Goal: Transaction & Acquisition: Purchase product/service

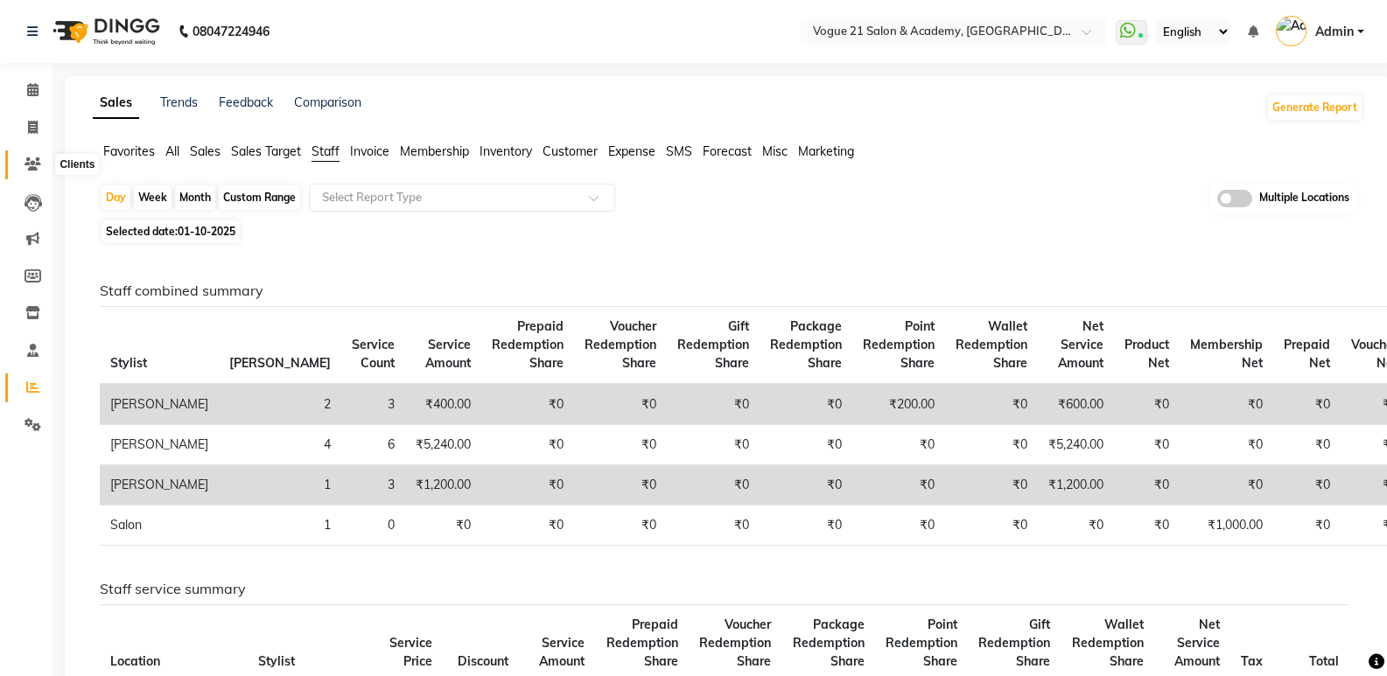
click at [29, 160] on icon at bounding box center [32, 163] width 17 height 13
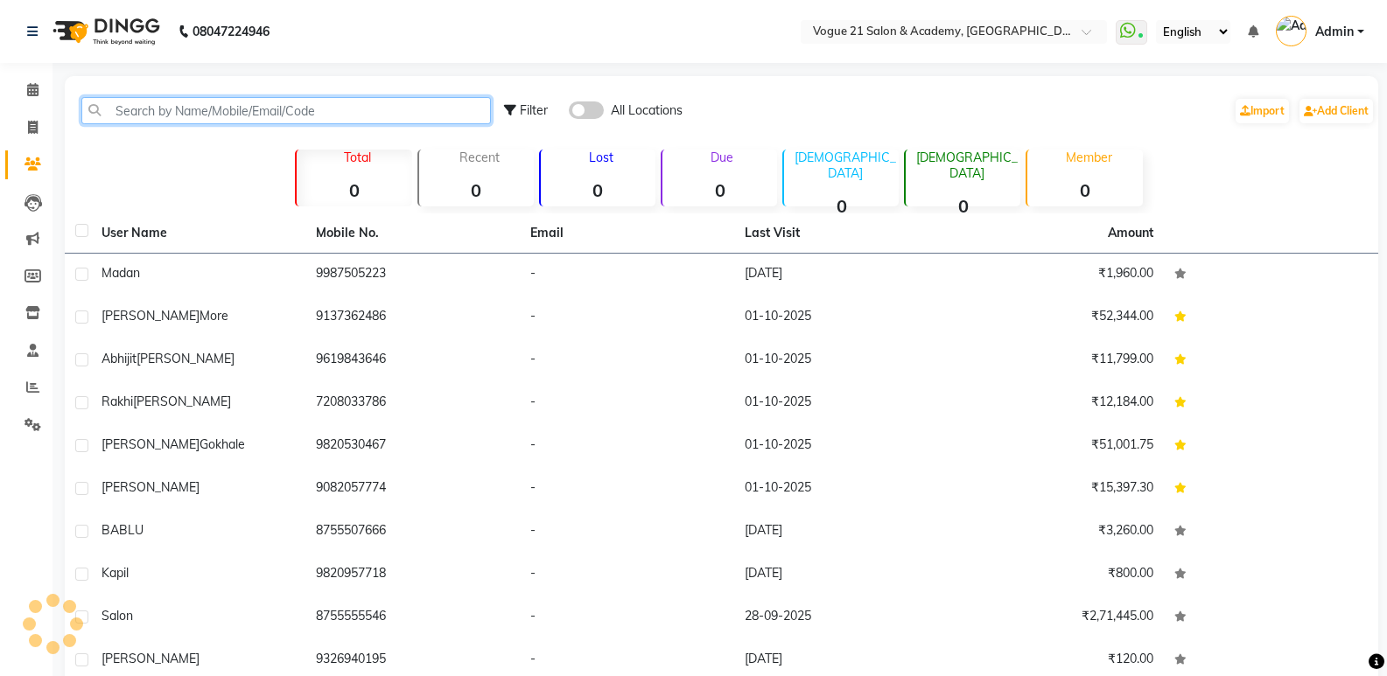
click at [207, 101] on input "text" at bounding box center [285, 110] width 409 height 27
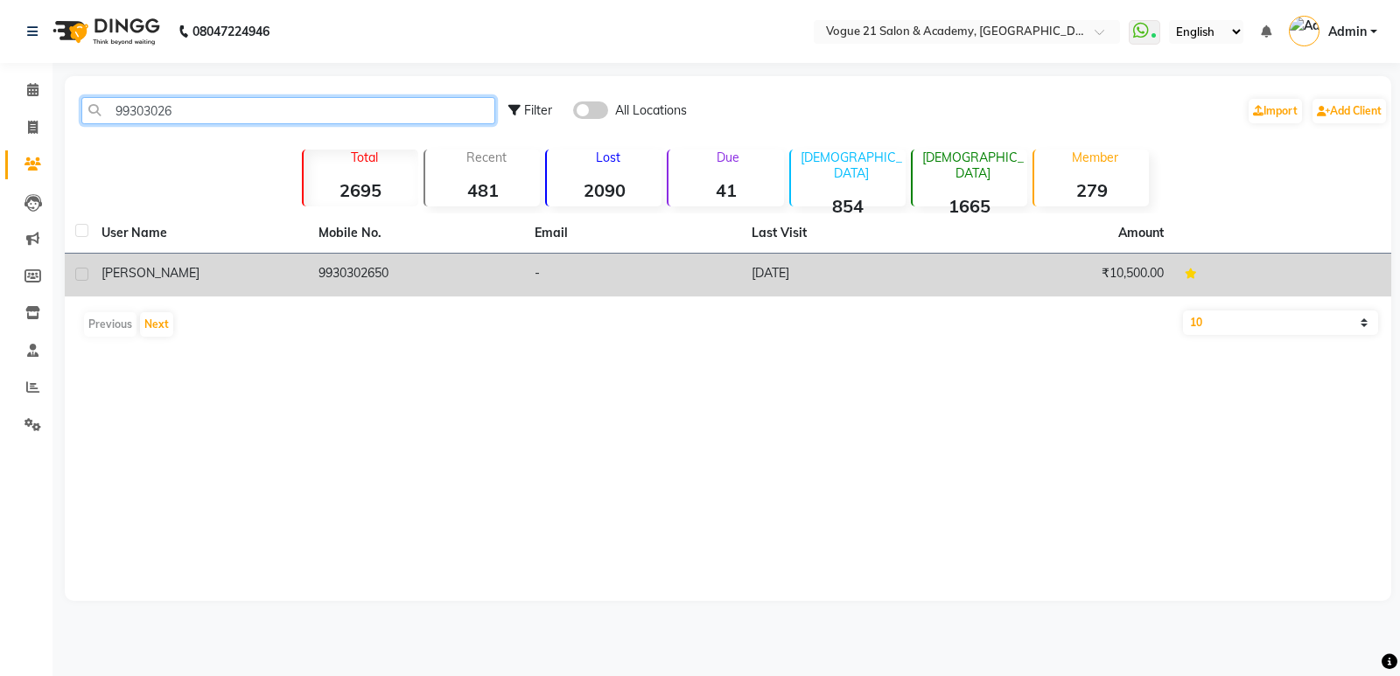
type input "99303026"
click at [143, 262] on td "Rajesh" at bounding box center [199, 275] width 217 height 43
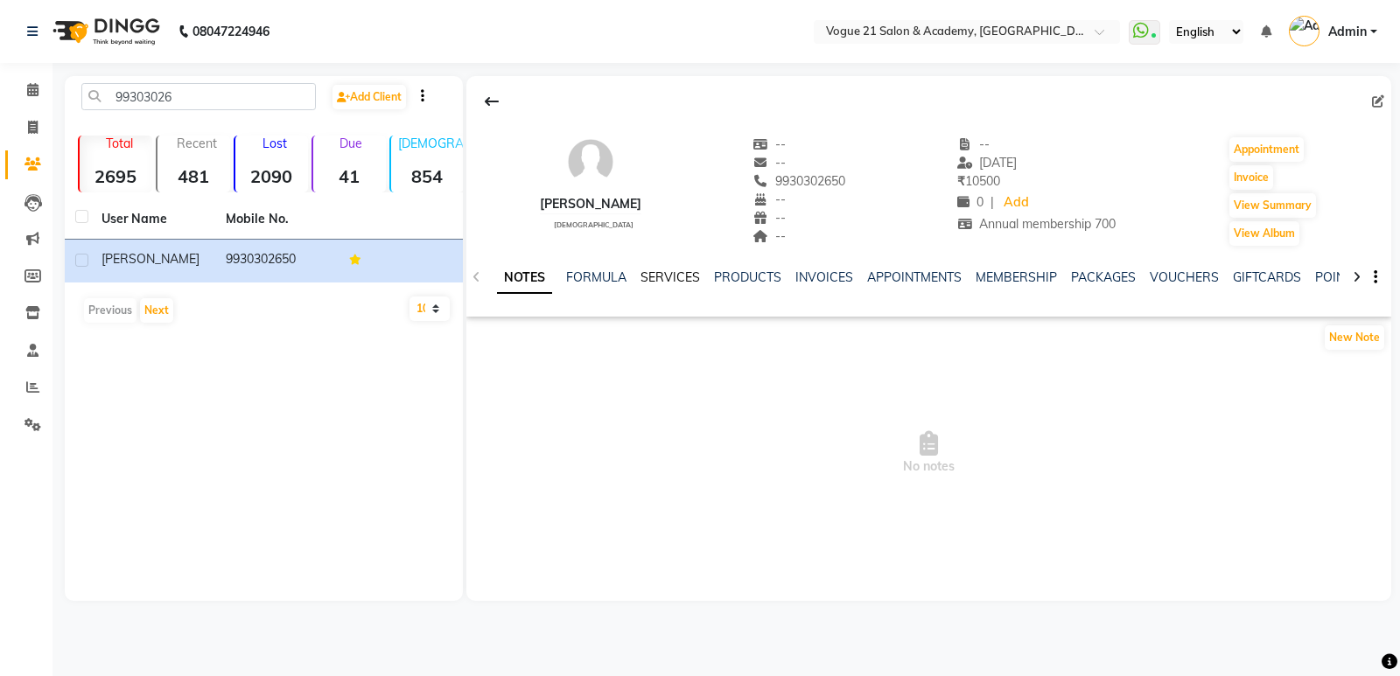
click at [679, 279] on link "SERVICES" at bounding box center [669, 277] width 59 height 16
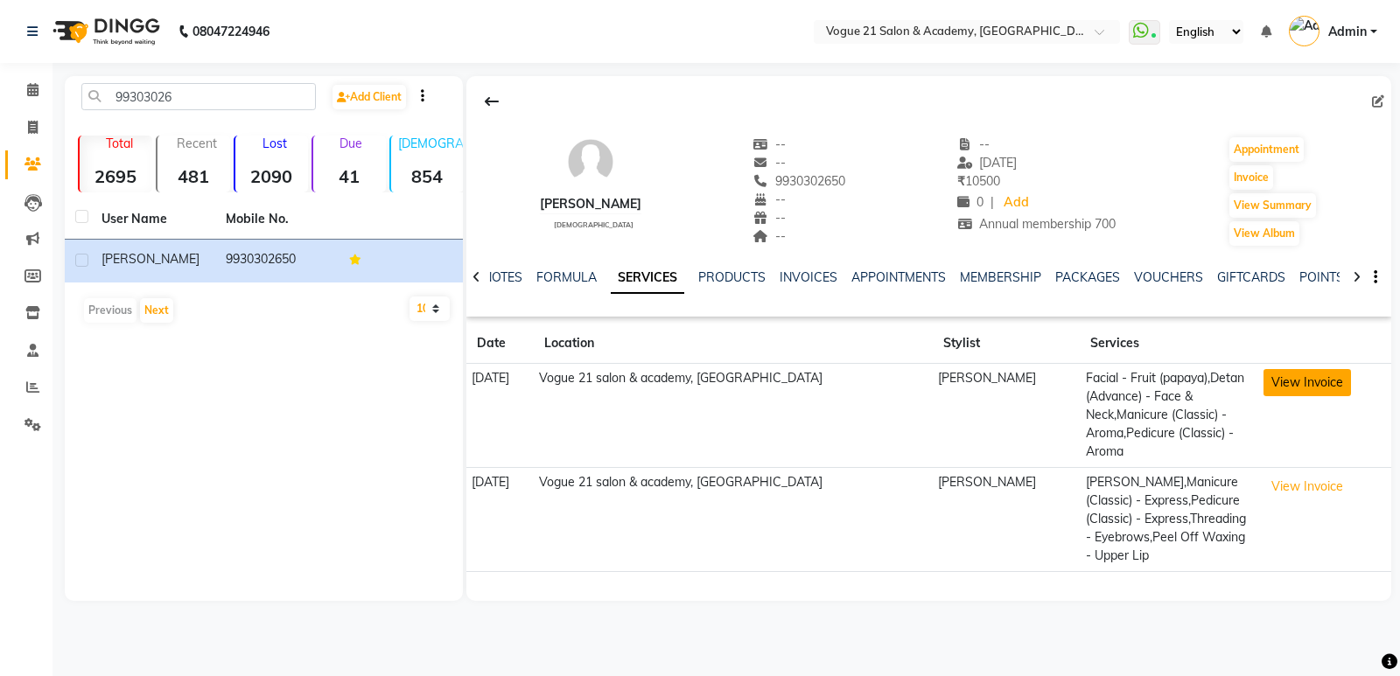
click at [1285, 382] on button "View Invoice" at bounding box center [1306, 382] width 87 height 27
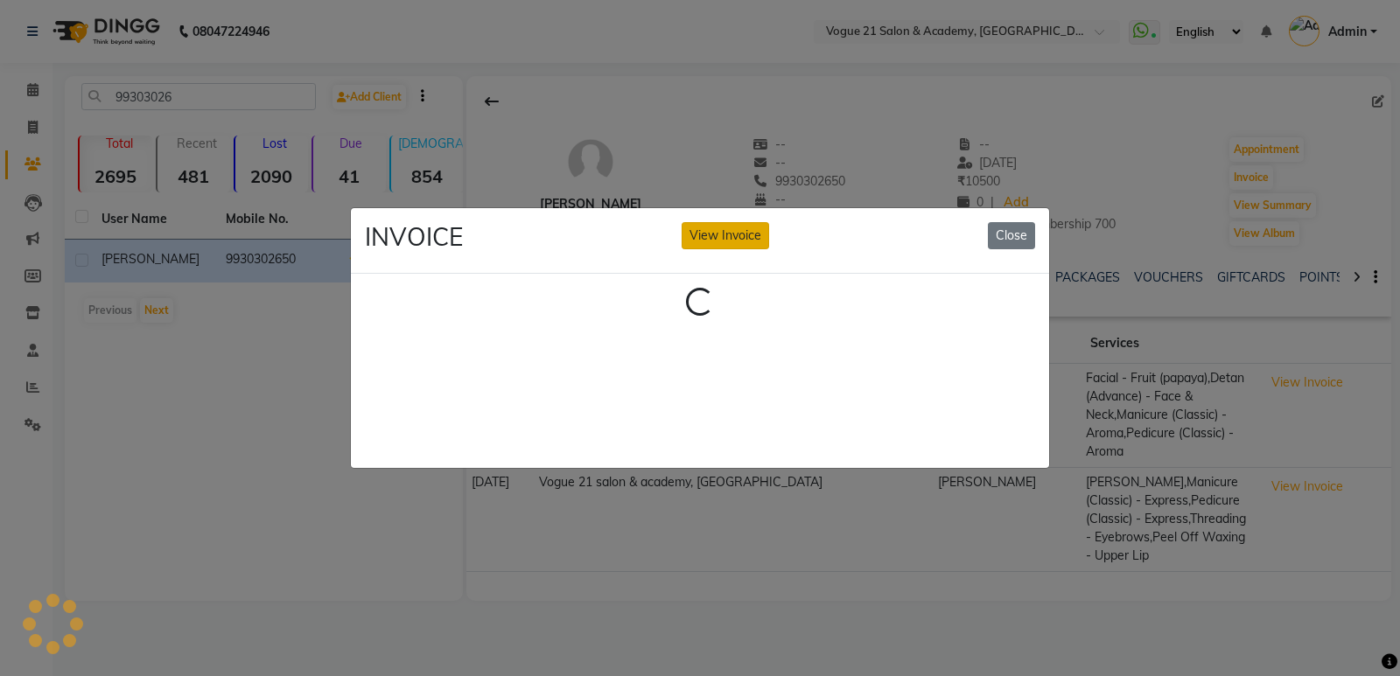
click at [719, 228] on button "View Invoice" at bounding box center [724, 235] width 87 height 27
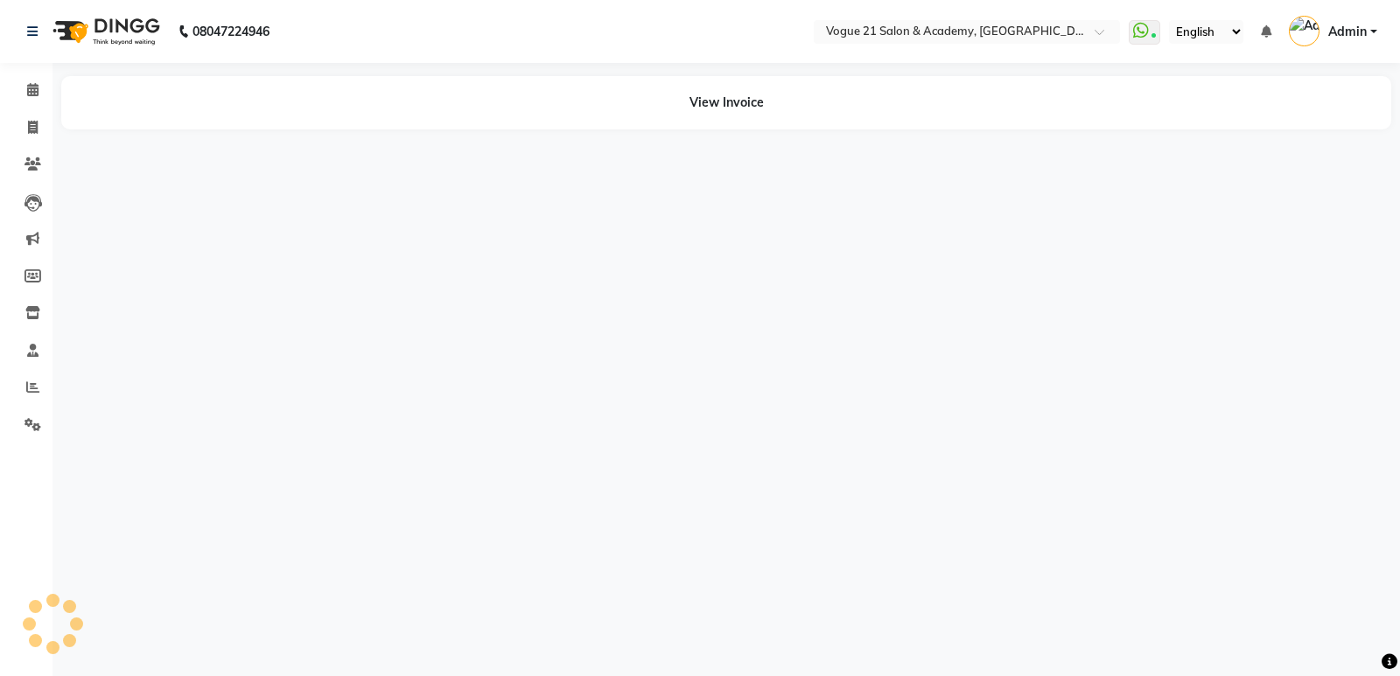
click at [735, 110] on div "View Invoice" at bounding box center [726, 102] width 1330 height 53
drag, startPoint x: 726, startPoint y: 102, endPoint x: 647, endPoint y: 104, distance: 78.7
click at [725, 102] on div "View Invoice" at bounding box center [726, 102] width 1330 height 53
click at [39, 164] on icon at bounding box center [32, 163] width 17 height 13
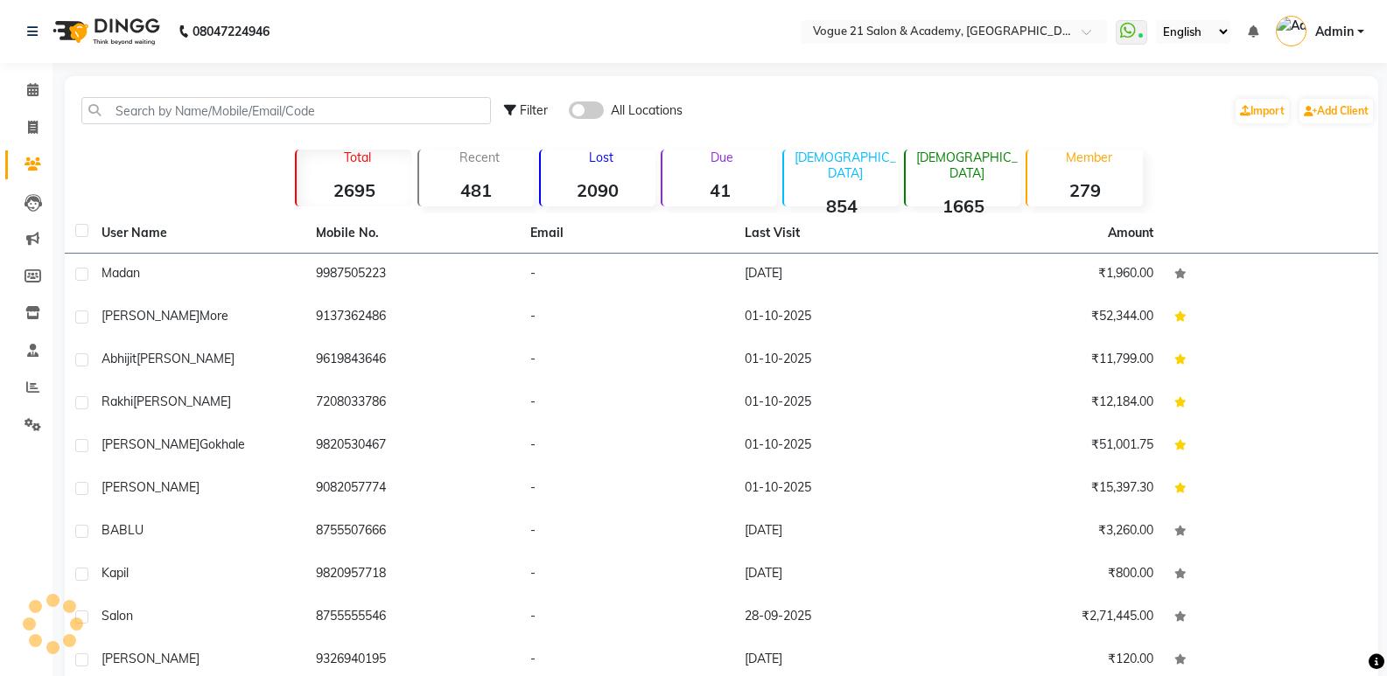
click at [166, 126] on div "Filter All Locations Import Add Client" at bounding box center [721, 110] width 1306 height 55
click at [185, 110] on input "text" at bounding box center [285, 110] width 409 height 27
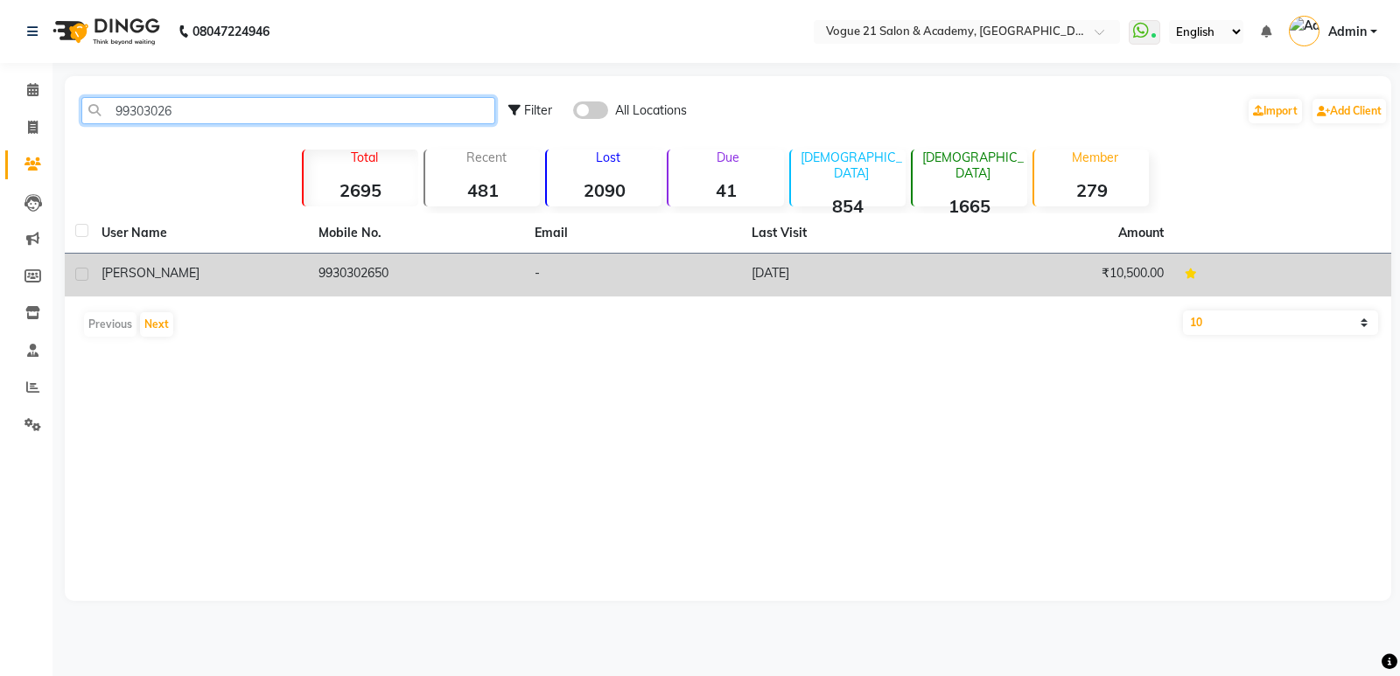
type input "99303026"
click at [114, 272] on span "Rajesh" at bounding box center [150, 273] width 98 height 16
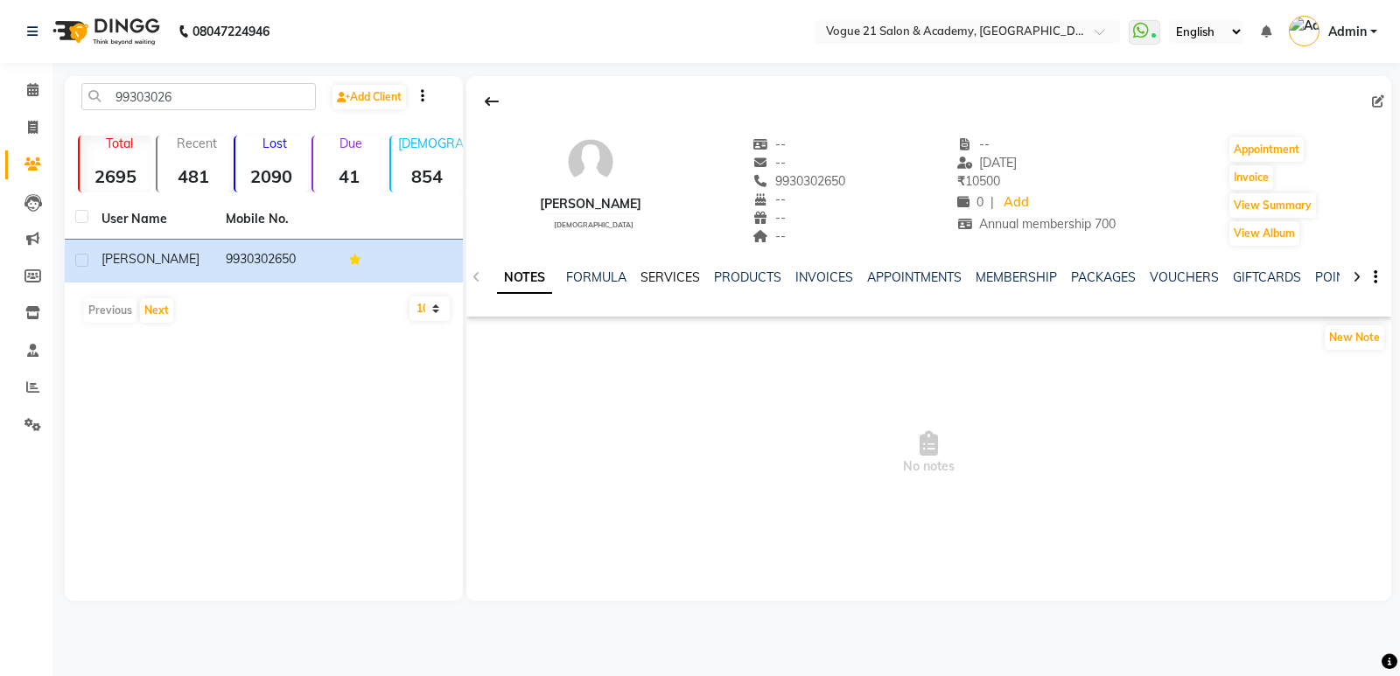
click at [667, 277] on link "SERVICES" at bounding box center [669, 277] width 59 height 16
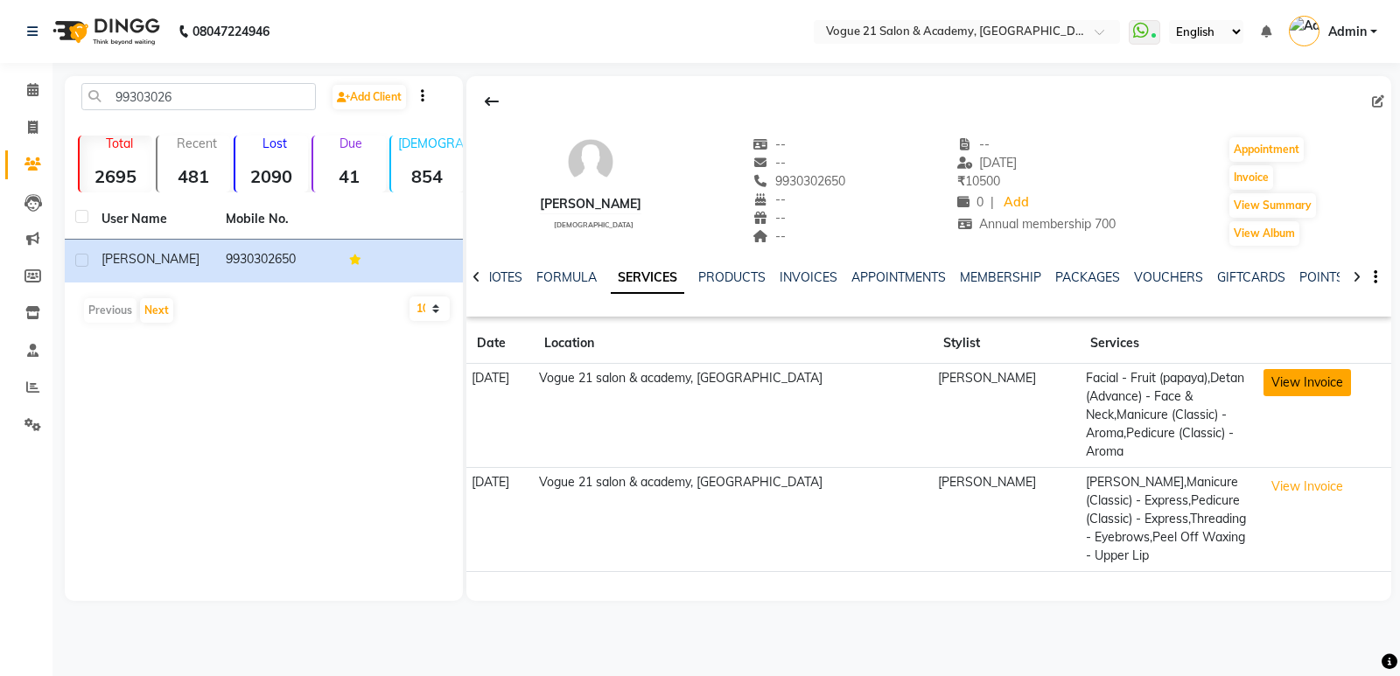
click at [1305, 384] on button "View Invoice" at bounding box center [1306, 382] width 87 height 27
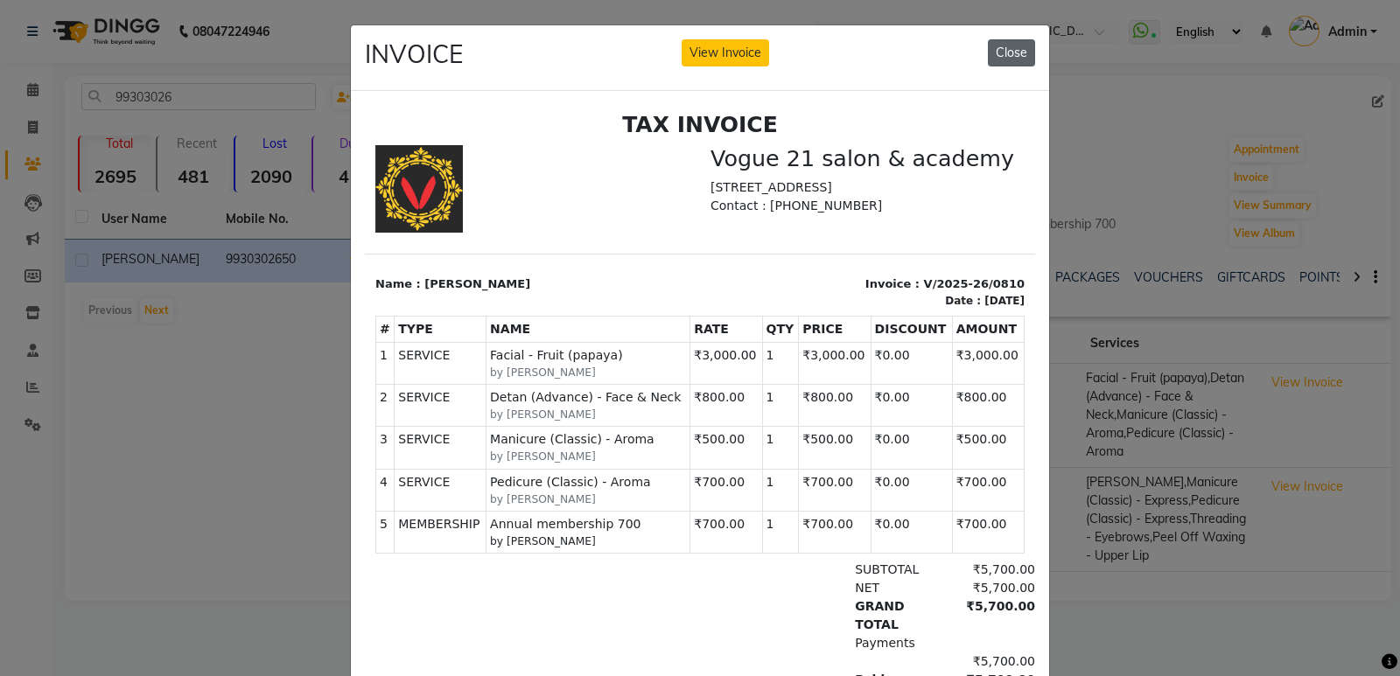
click at [1000, 48] on button "Close" at bounding box center [1011, 52] width 47 height 27
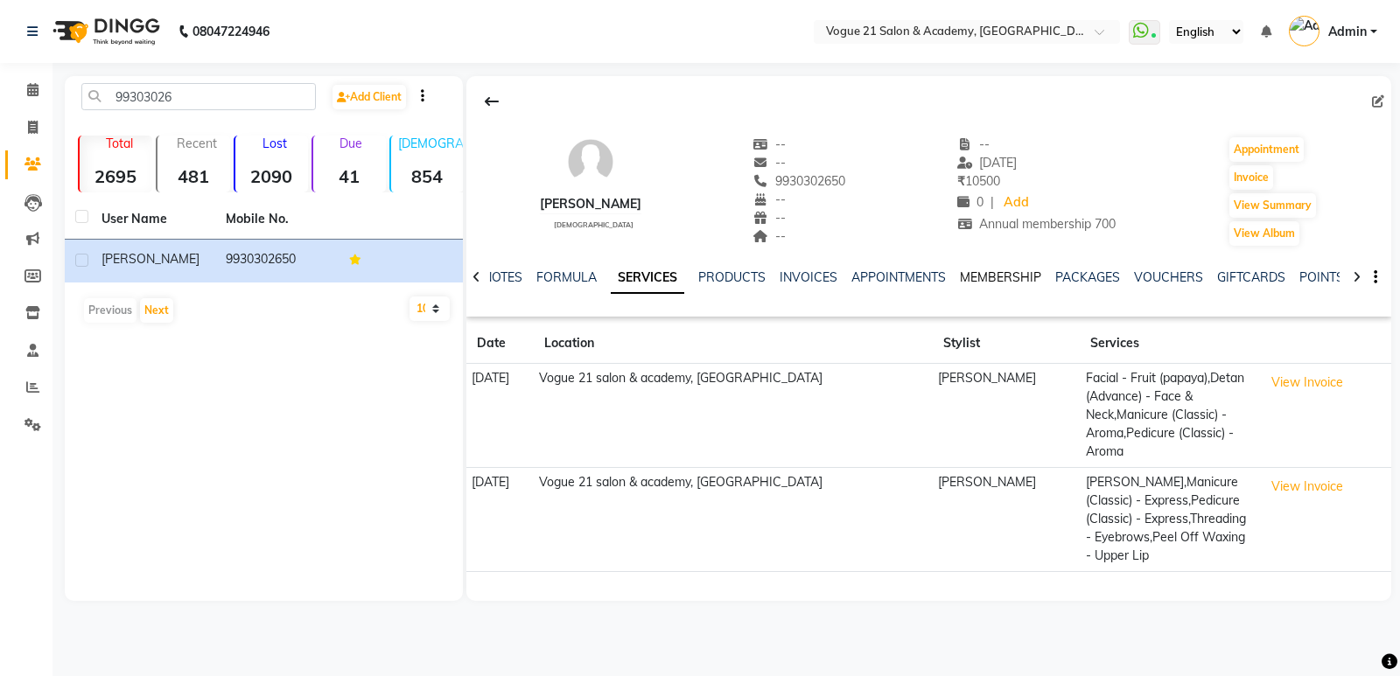
click at [1017, 279] on link "MEMBERSHIP" at bounding box center [1000, 277] width 81 height 16
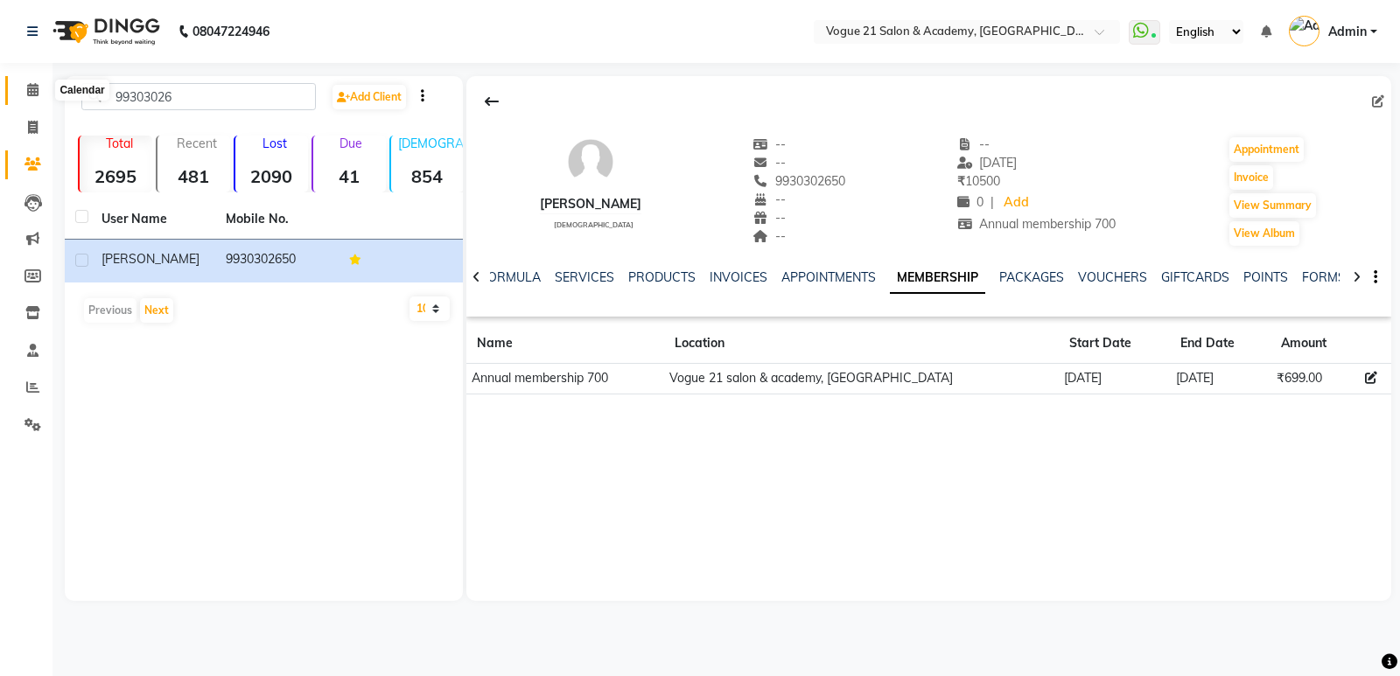
click at [33, 90] on icon at bounding box center [32, 89] width 11 height 13
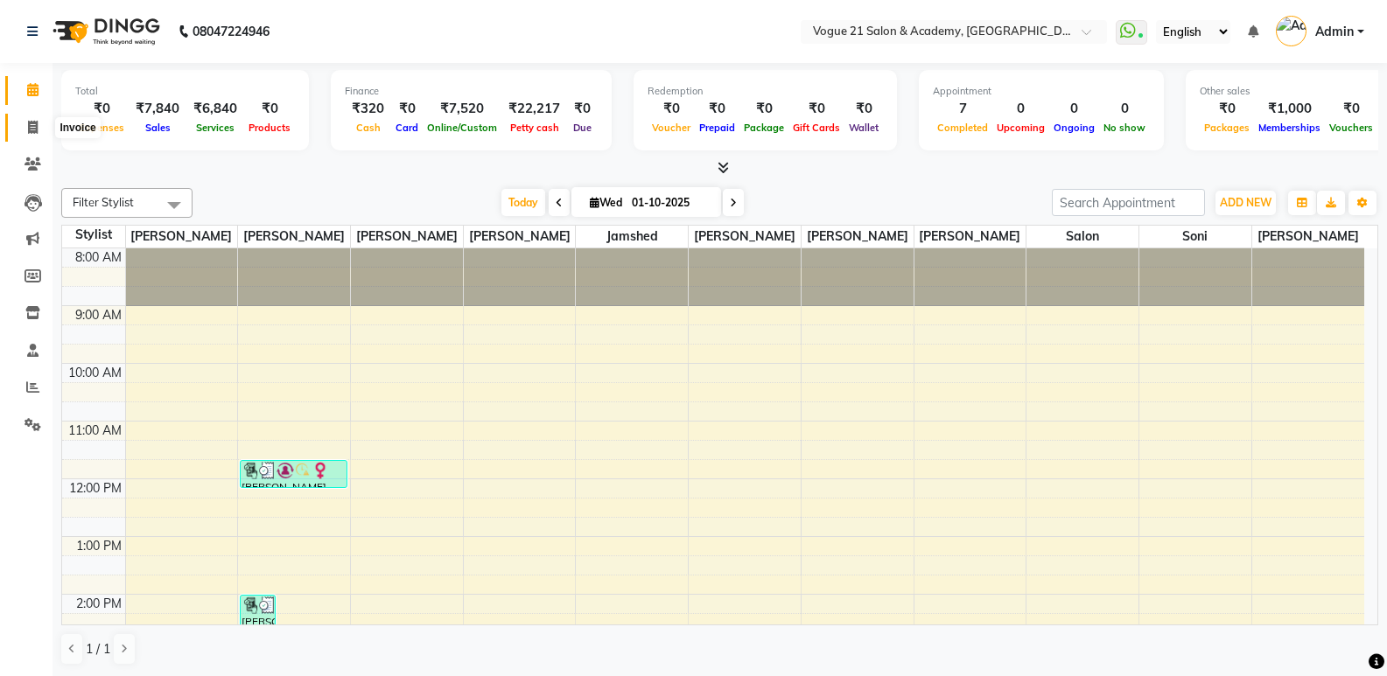
click at [29, 134] on span at bounding box center [32, 128] width 31 height 20
select select "service"
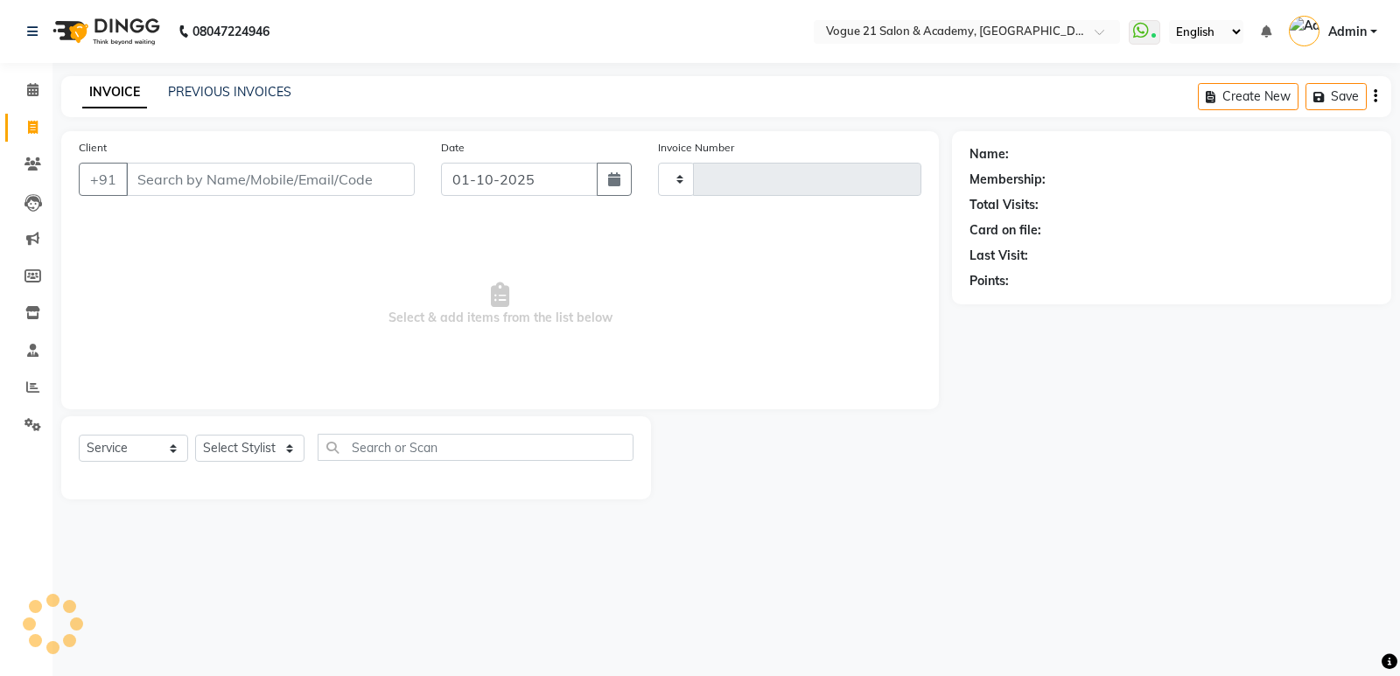
type input "2945"
select select "4433"
click at [251, 455] on select "Select Stylist" at bounding box center [249, 448] width 109 height 27
click at [273, 445] on select "Select Stylist" at bounding box center [249, 448] width 109 height 27
click at [282, 458] on select "Select Stylist aahil aamir Alicia Dsouza Altamash Jamshed jyoti chauhan Pooja y…" at bounding box center [249, 448] width 109 height 27
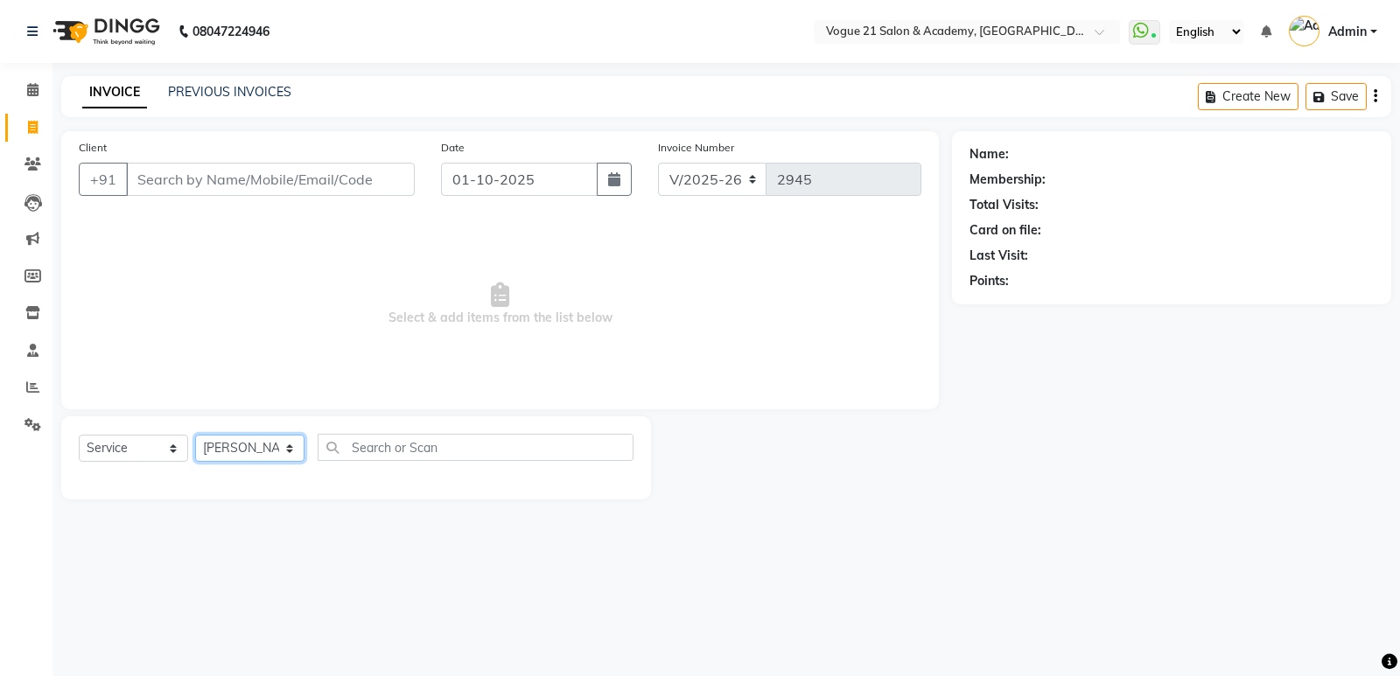
click at [195, 435] on select "Select Stylist aahil aamir Alicia Dsouza Altamash Jamshed jyoti chauhan Pooja y…" at bounding box center [249, 448] width 109 height 27
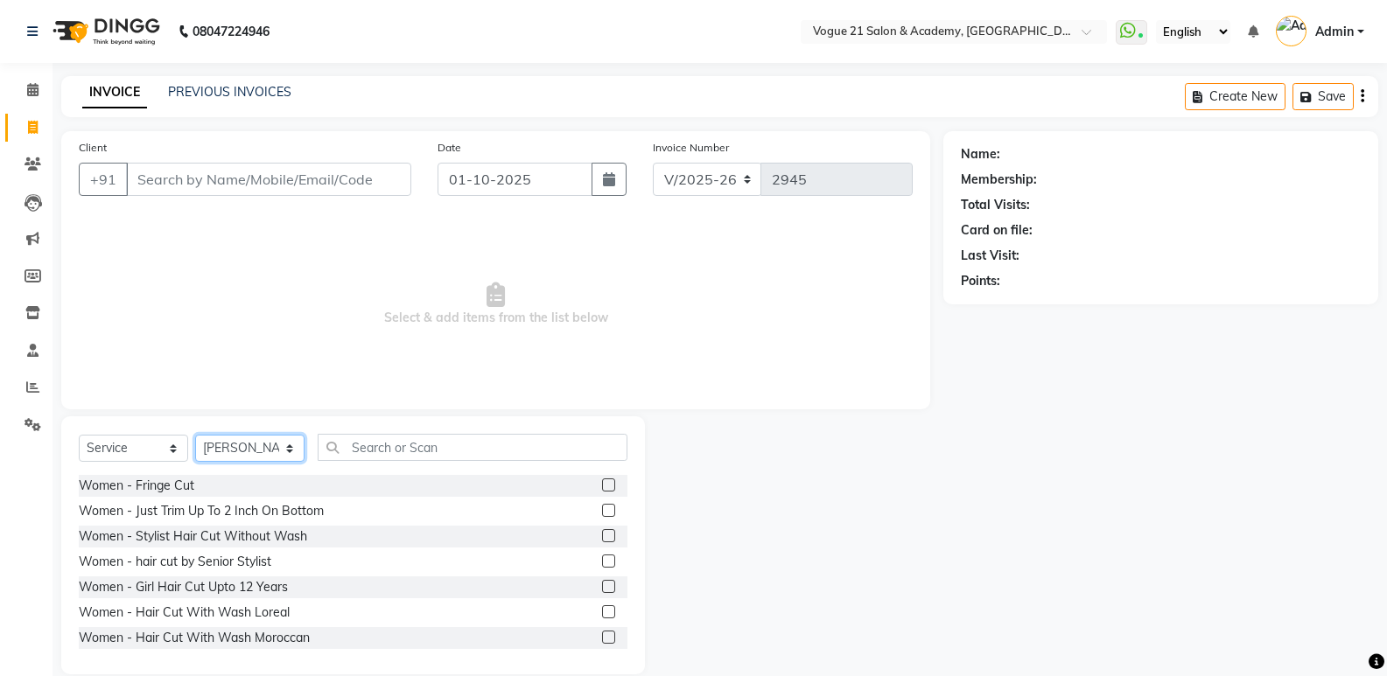
click at [269, 444] on select "Select Stylist aahil aamir Alicia Dsouza Altamash Jamshed jyoti chauhan Pooja y…" at bounding box center [249, 448] width 109 height 27
select select "25490"
click at [195, 435] on select "Select Stylist aahil aamir Alicia Dsouza Altamash Jamshed jyoti chauhan Pooja y…" at bounding box center [249, 448] width 109 height 27
click at [392, 453] on input "text" at bounding box center [473, 447] width 310 height 27
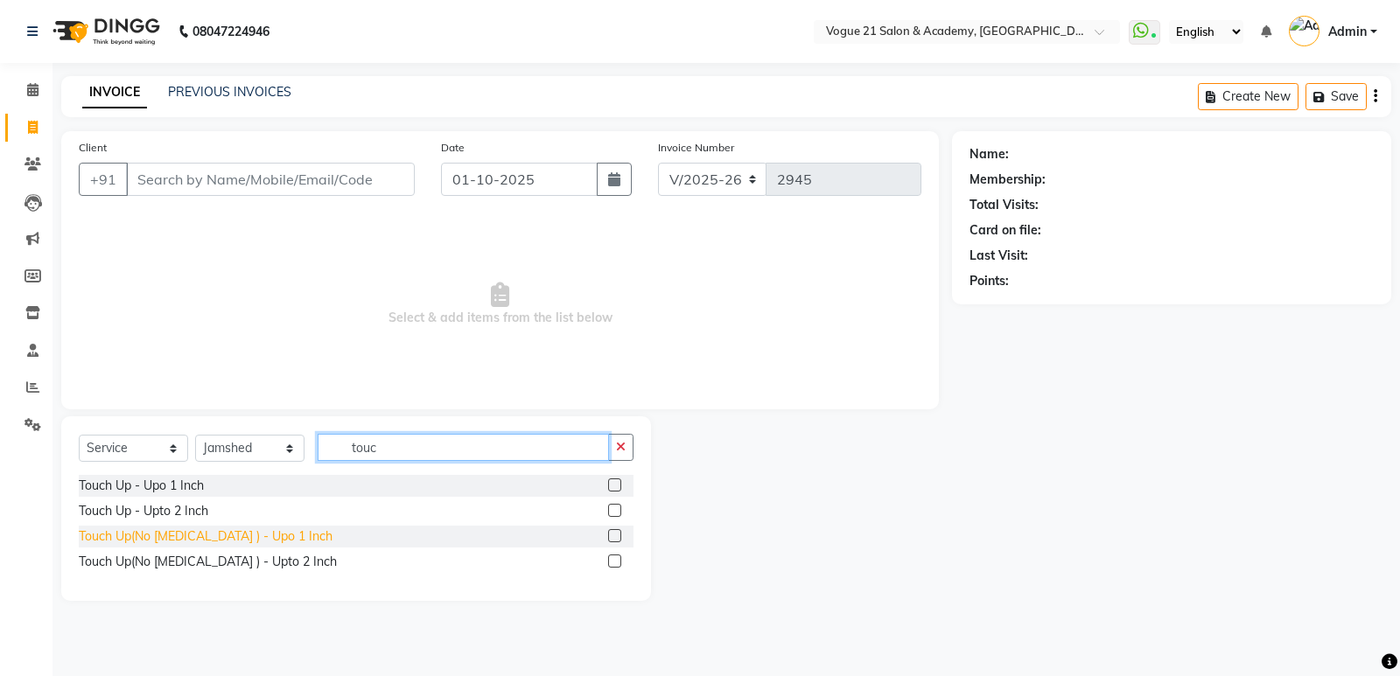
type input "touc"
click at [159, 537] on div "Touch Up(No Ammonia ) - Upo 1 Inch" at bounding box center [206, 536] width 254 height 18
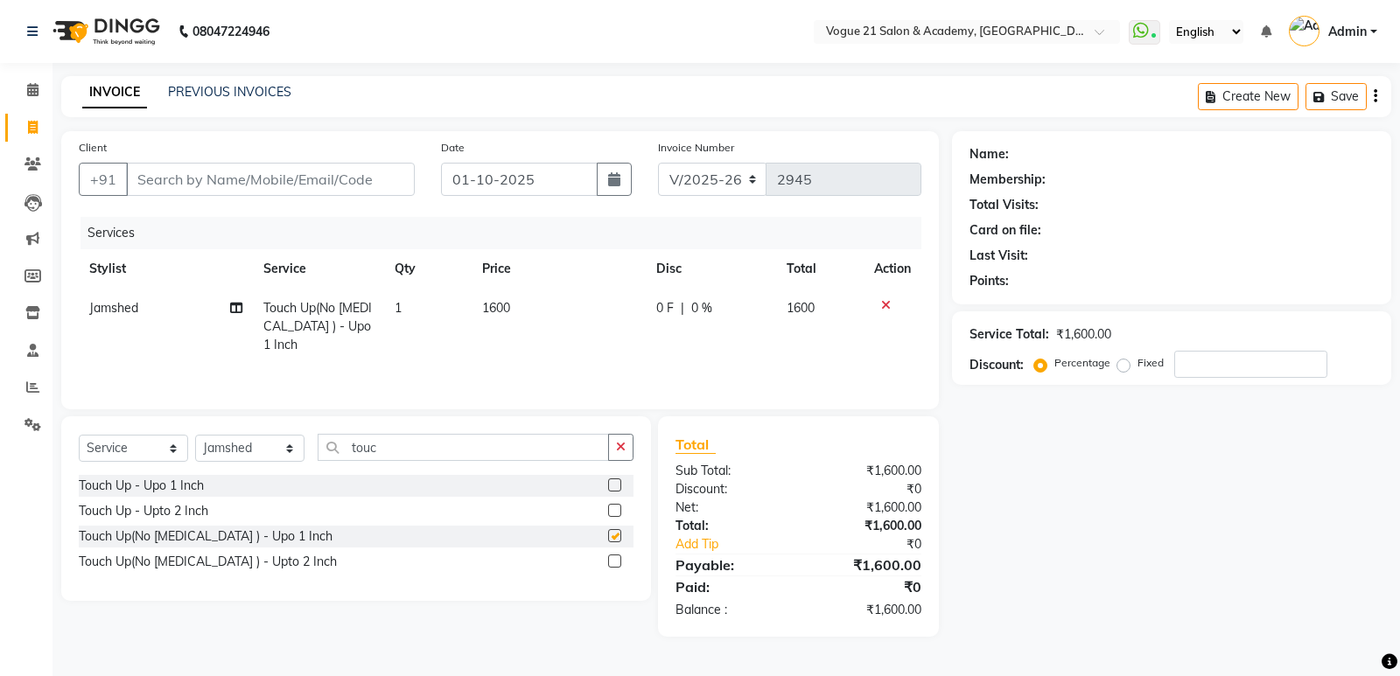
checkbox input "false"
click at [410, 445] on input "touc" at bounding box center [463, 447] width 291 height 27
type input "t"
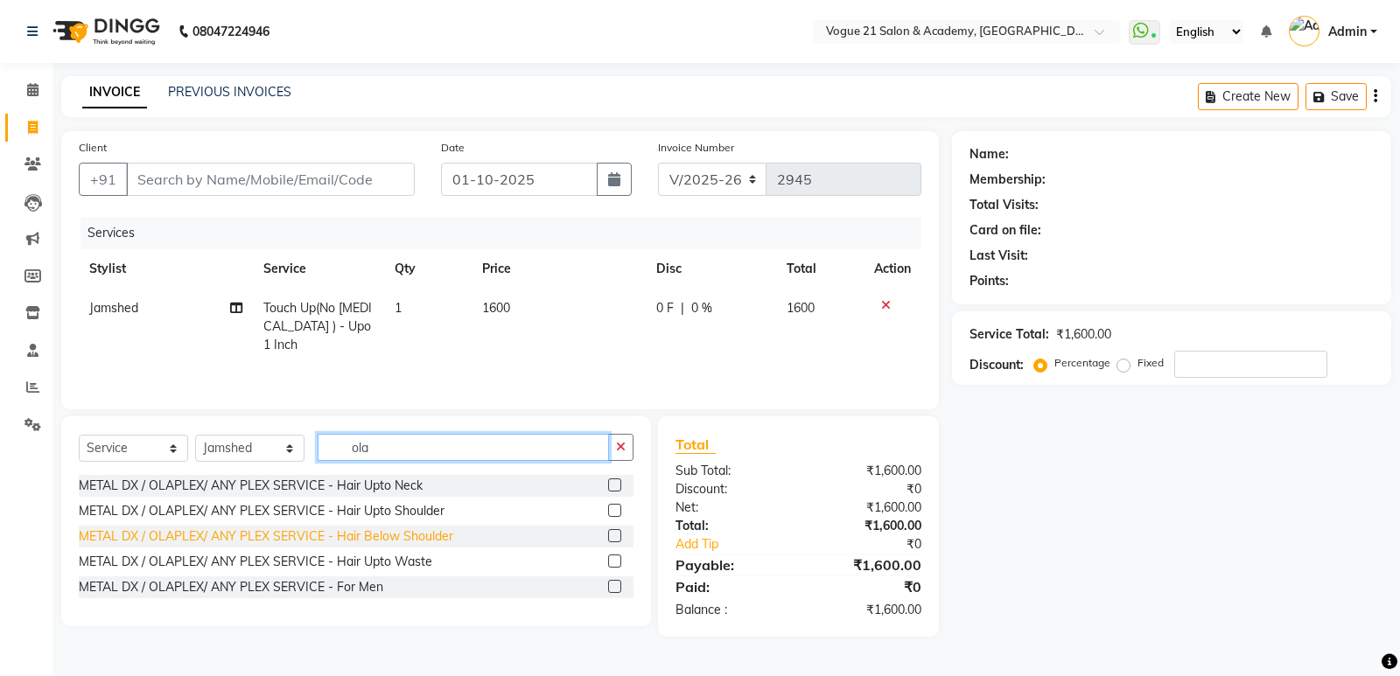
type input "ola"
click at [354, 538] on div "METAL DX / OLAPLEX/ ANY PLEX SERVICE - Hair Below Shoulder" at bounding box center [266, 536] width 374 height 18
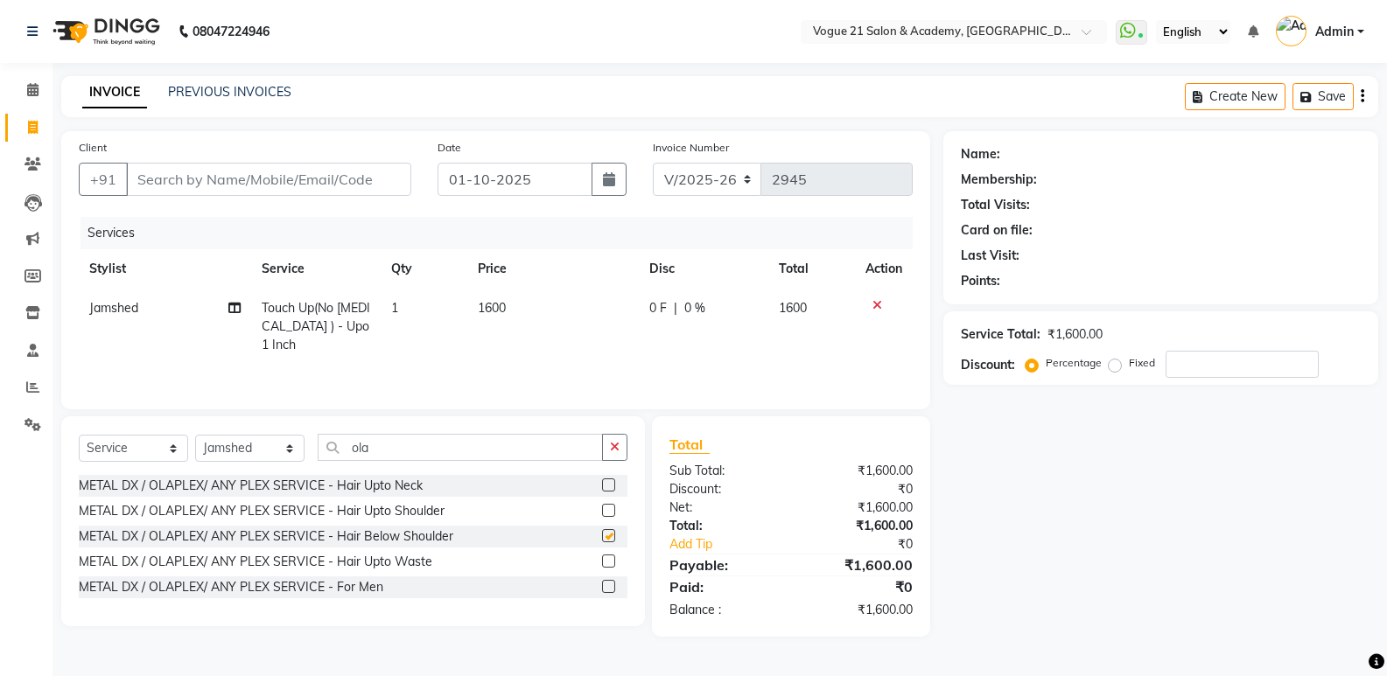
checkbox input "false"
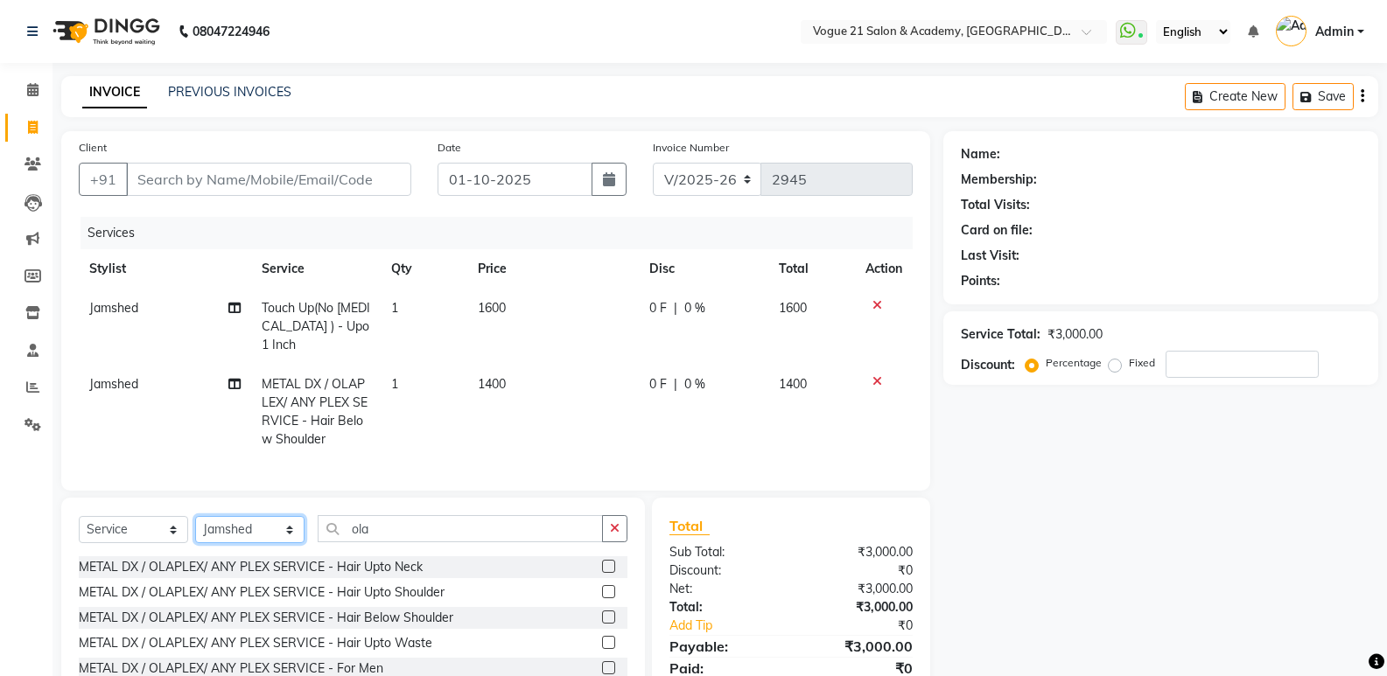
click at [264, 520] on select "Select Stylist aahil aamir Alicia Dsouza Altamash Jamshed jyoti chauhan Pooja y…" at bounding box center [249, 529] width 109 height 27
select select "73195"
click at [195, 516] on select "Select Stylist aahil aamir Alicia Dsouza Altamash Jamshed jyoti chauhan Pooja y…" at bounding box center [249, 529] width 109 height 27
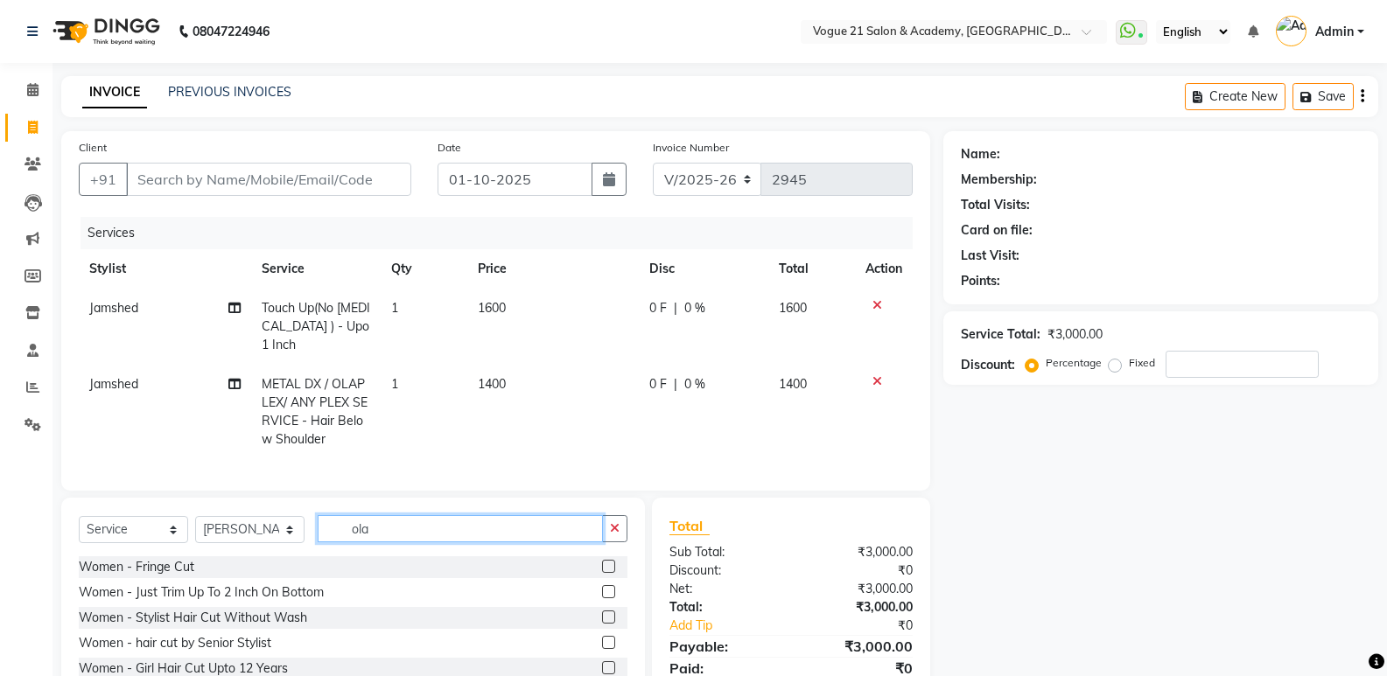
click at [426, 524] on input "ola" at bounding box center [460, 528] width 285 height 27
type input "o"
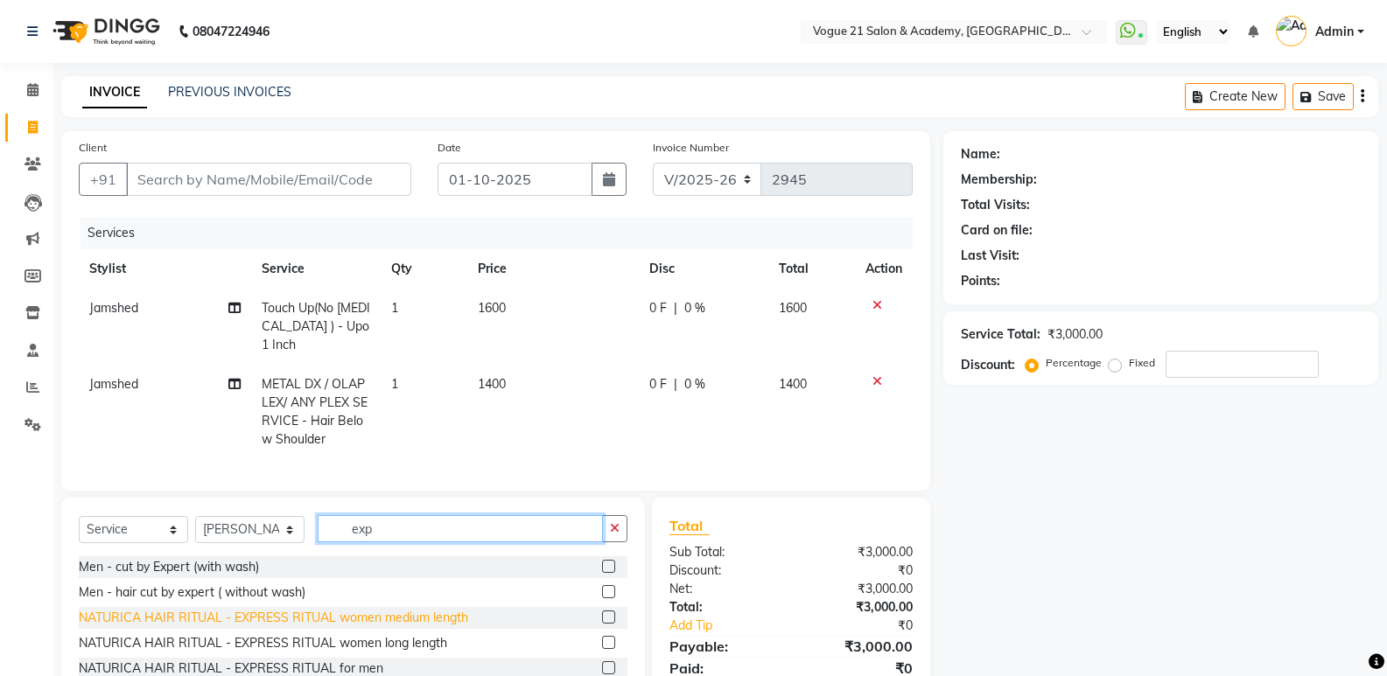
type input "exp"
click at [455, 609] on div "NATURICA HAIR RITUAL - EXPRESS RITUAL women medium length" at bounding box center [273, 618] width 389 height 18
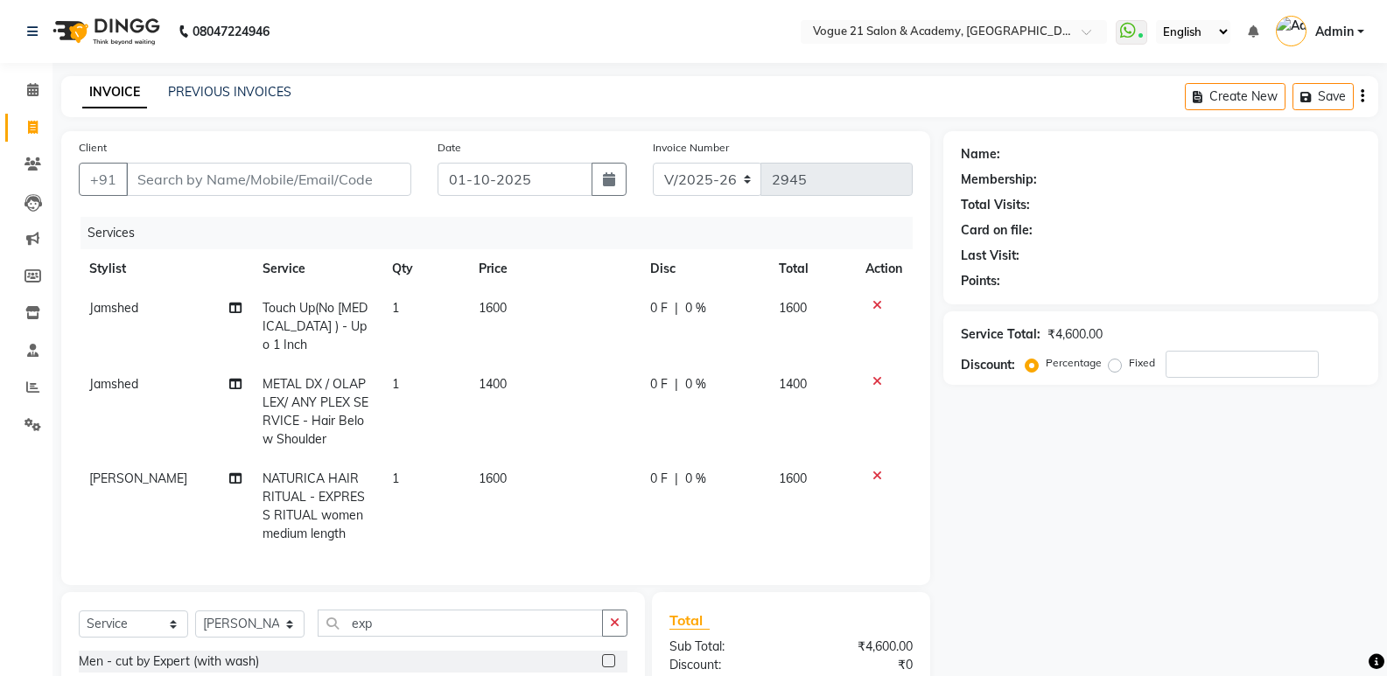
checkbox input "false"
click at [325, 167] on input "Client" at bounding box center [268, 179] width 285 height 33
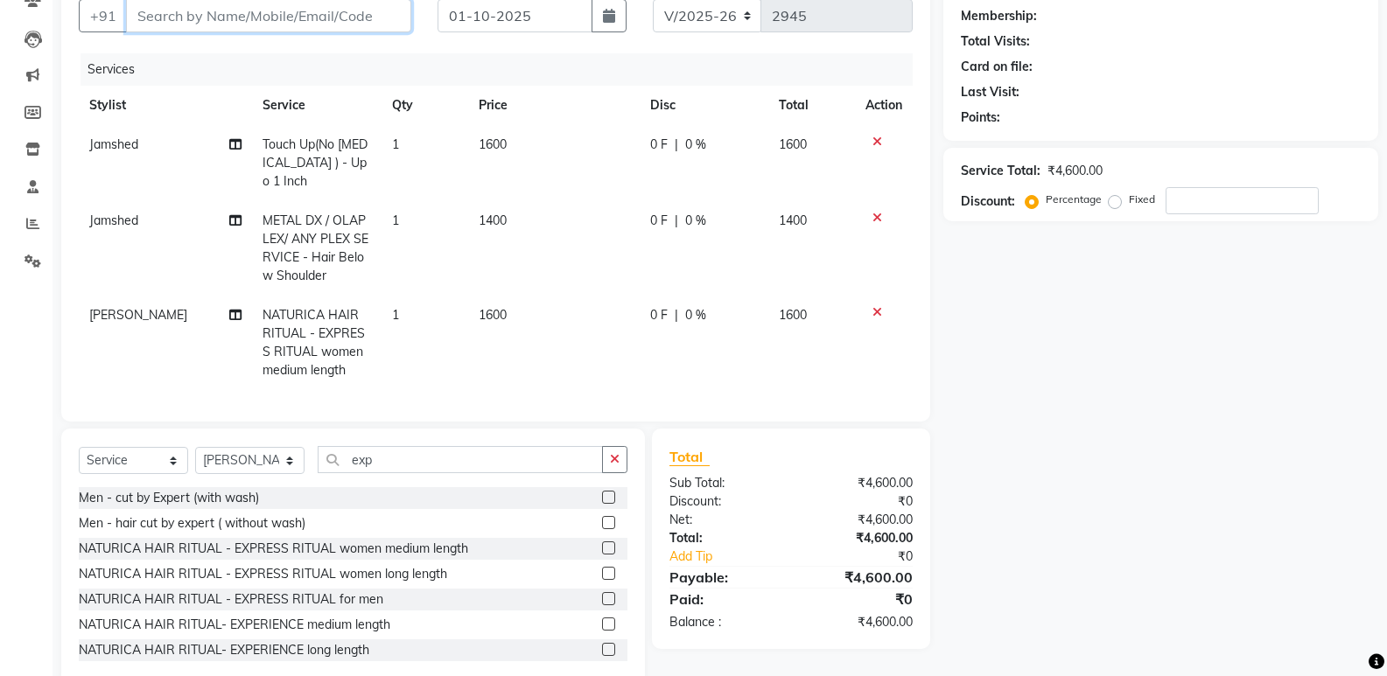
scroll to position [165, 0]
click at [517, 294] on td "1600" at bounding box center [553, 341] width 171 height 94
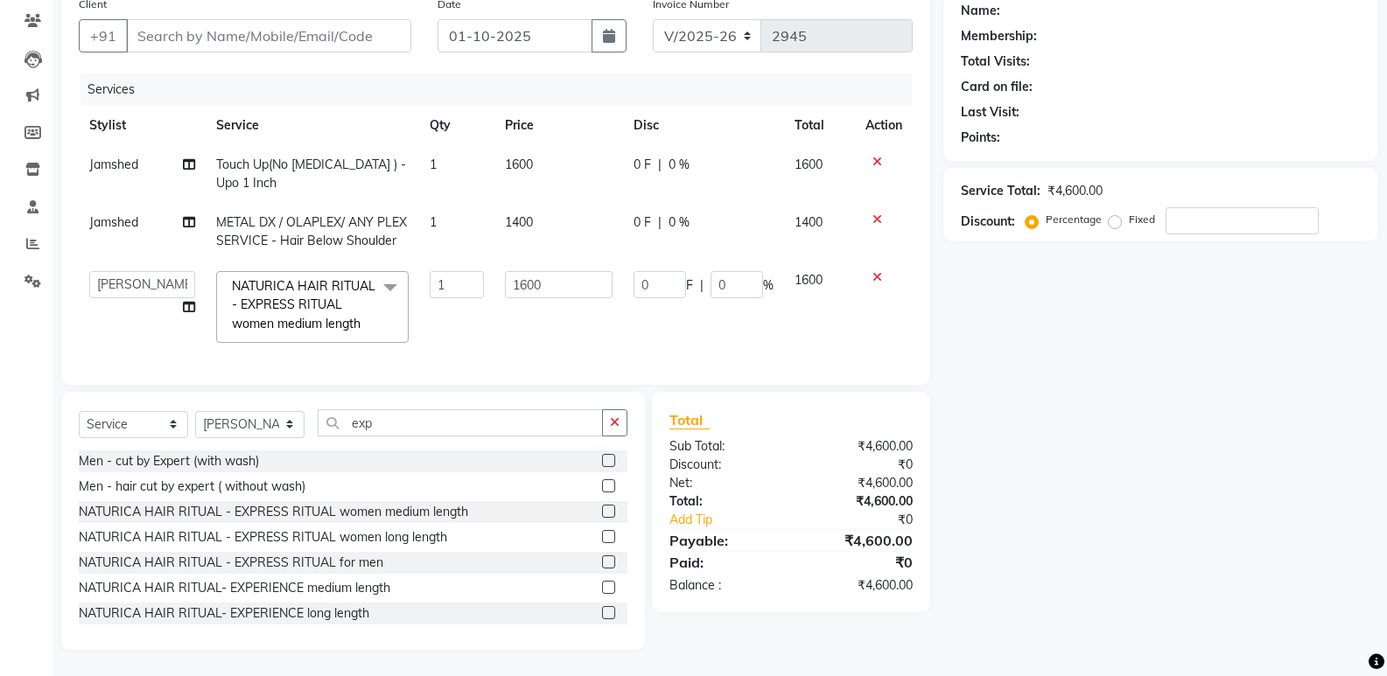
scroll to position [157, 0]
click at [561, 271] on input "1600" at bounding box center [559, 284] width 108 height 27
type input "1"
type input "2000"
click at [584, 327] on td "2000" at bounding box center [558, 307] width 129 height 93
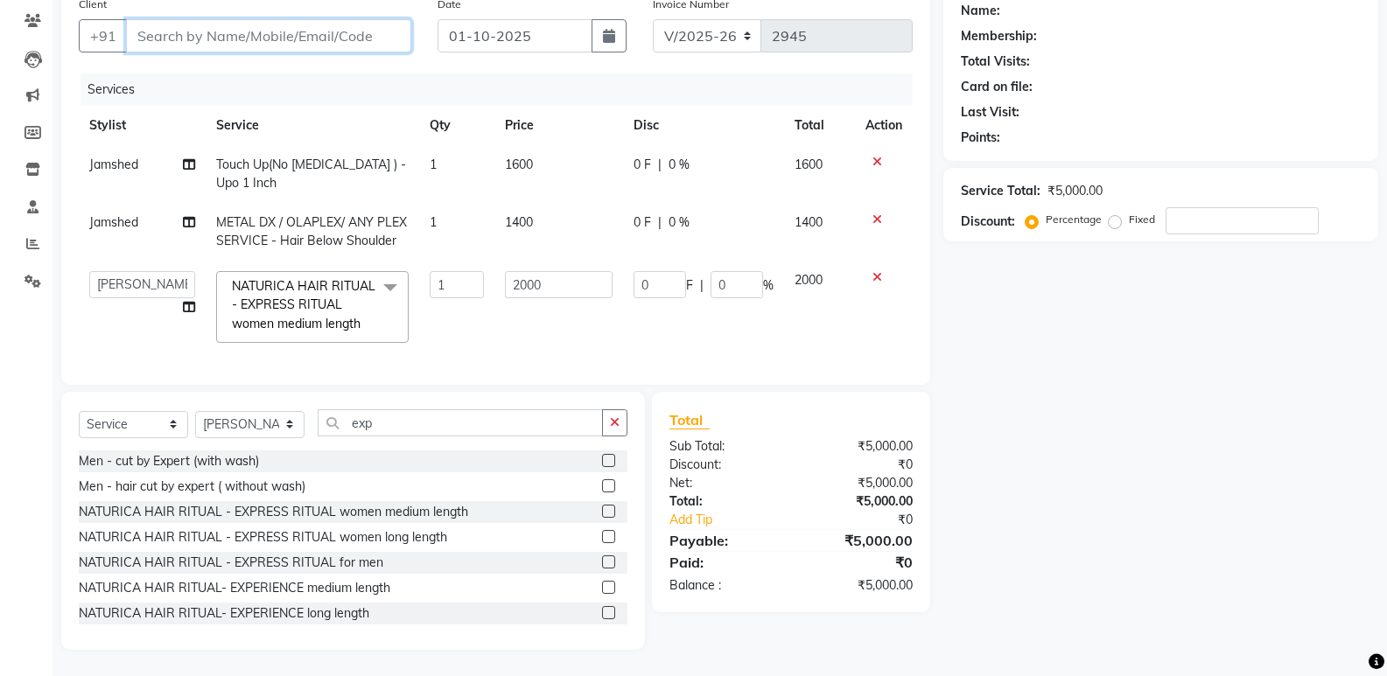
click at [239, 20] on input "Client" at bounding box center [268, 35] width 285 height 33
type input "j"
type input "0"
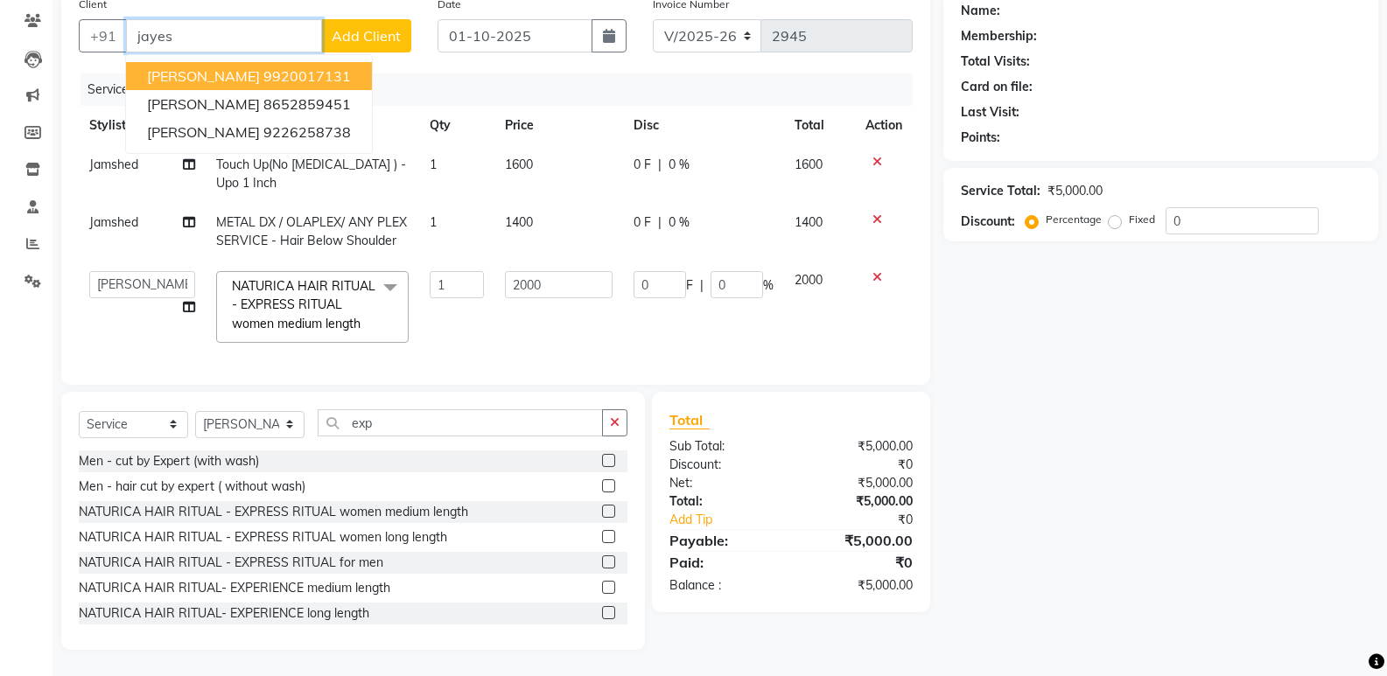
click at [206, 67] on span "Jayesh Salvi" at bounding box center [203, 75] width 113 height 17
type input "9920017131"
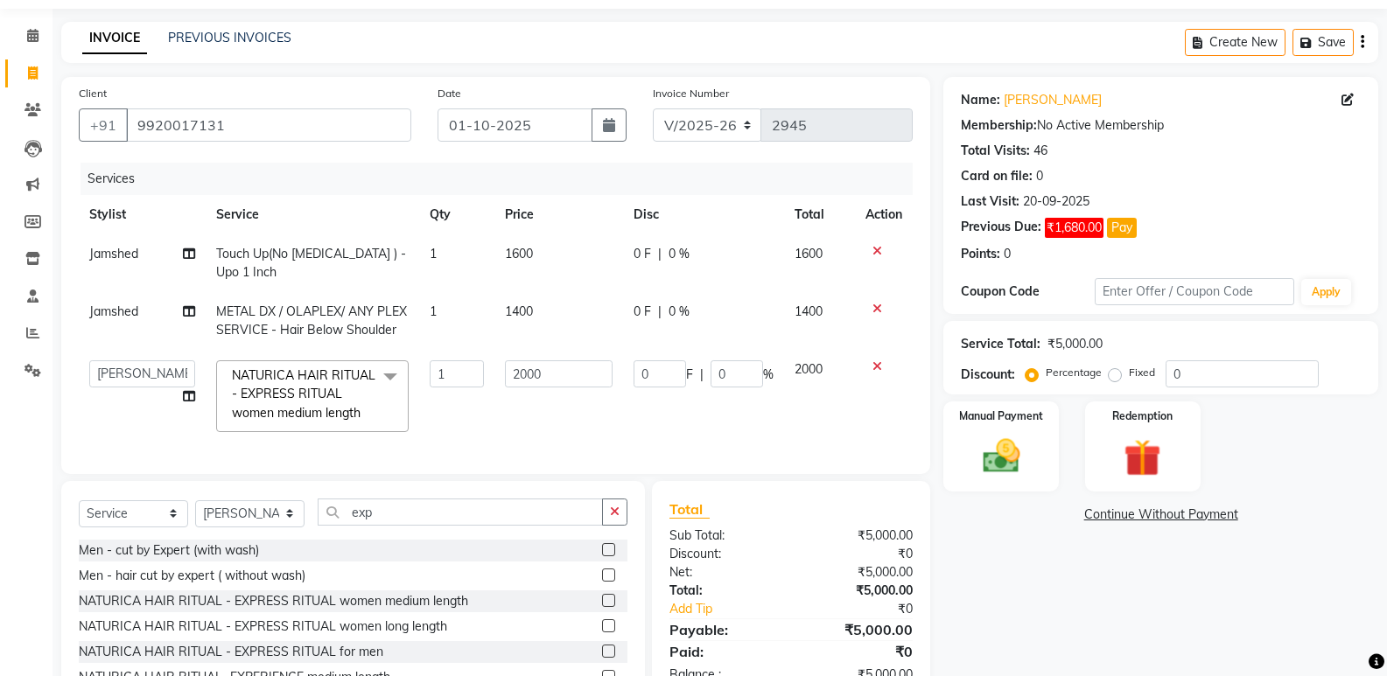
scroll to position [97, 0]
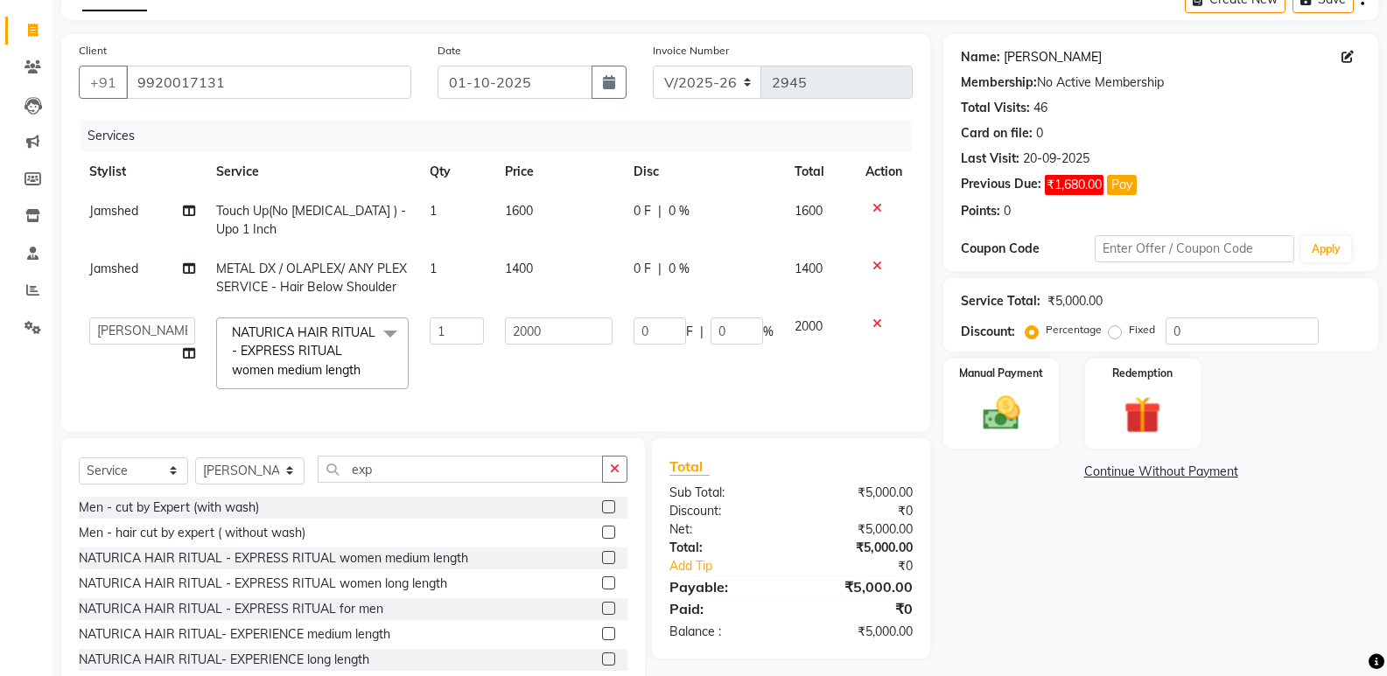
click at [1038, 52] on link "Jayesh Salvi" at bounding box center [1052, 57] width 98 height 18
click at [367, 593] on div "NATURICA HAIR RITUAL - EXPRESS RITUAL women long length" at bounding box center [263, 584] width 368 height 18
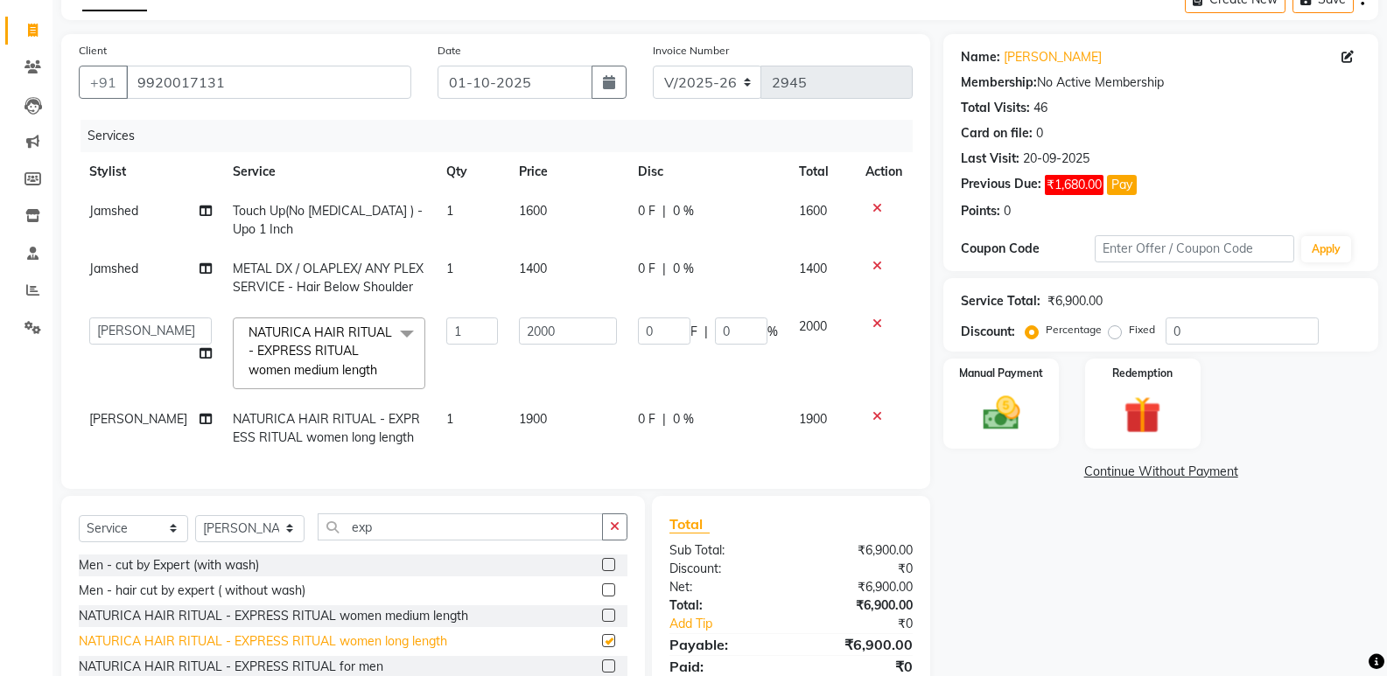
checkbox input "false"
click at [876, 415] on icon at bounding box center [877, 416] width 10 height 12
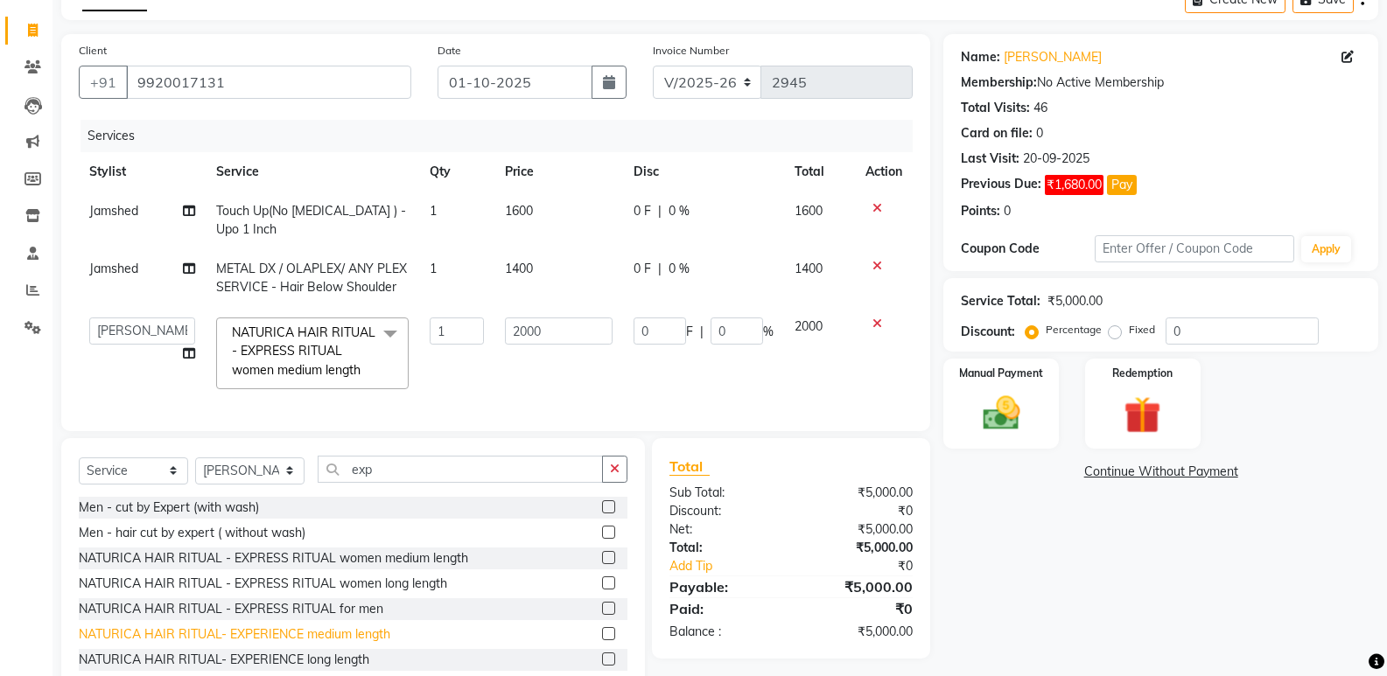
click at [262, 644] on div "NATURICA HAIR RITUAL- EXPERIENCE medium length" at bounding box center [234, 634] width 311 height 18
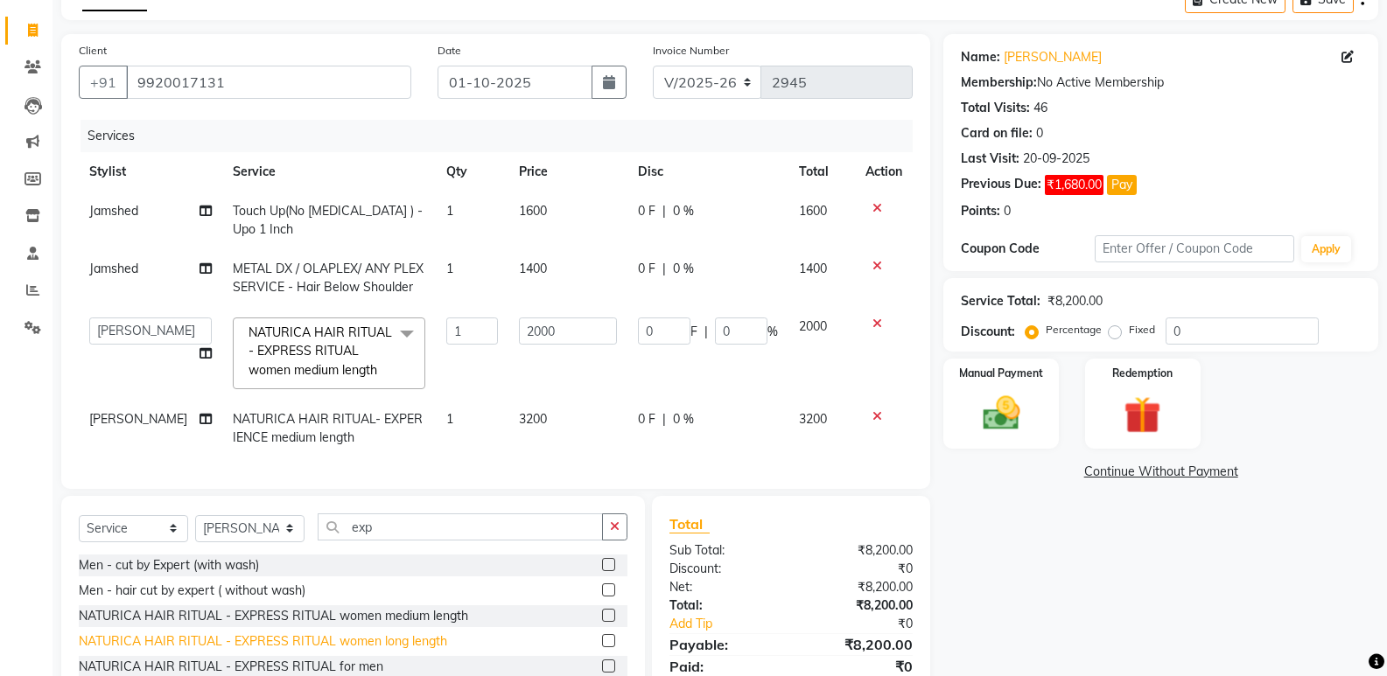
checkbox input "false"
click at [872, 416] on icon at bounding box center [877, 416] width 10 height 12
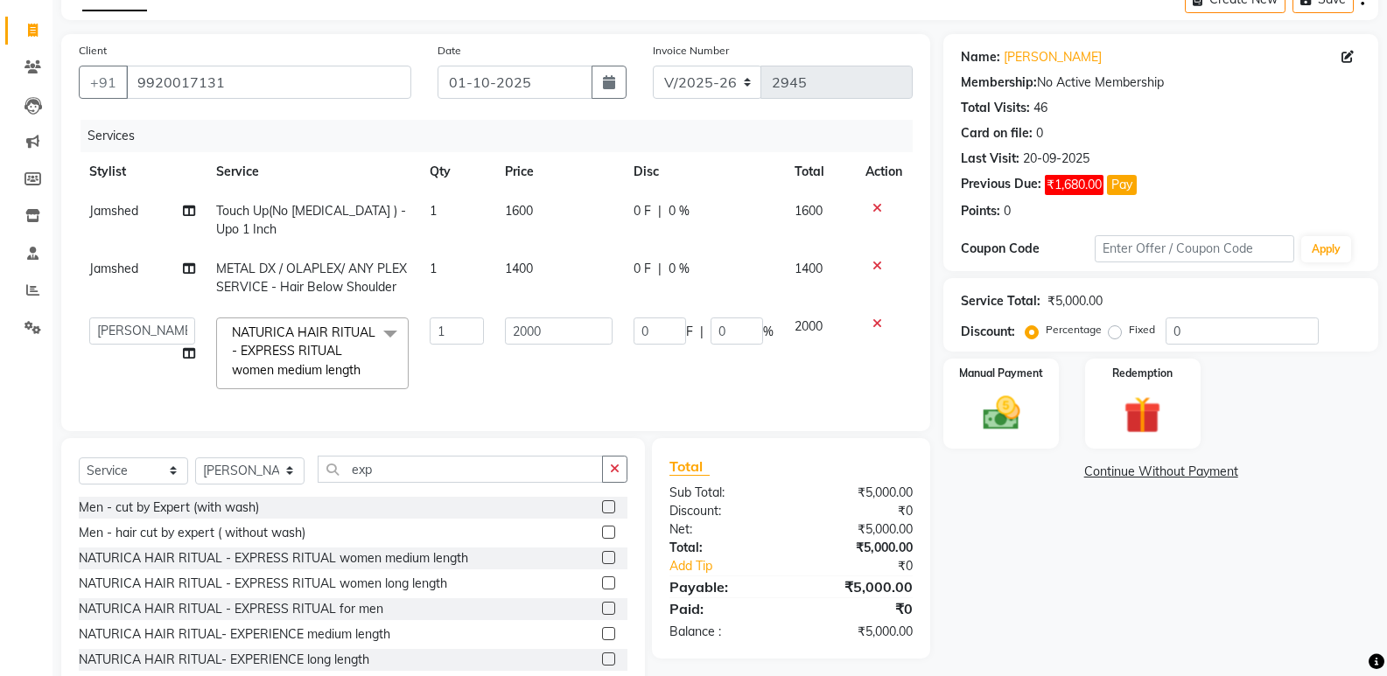
click at [532, 214] on span "1600" at bounding box center [519, 211] width 28 height 16
select select "25490"
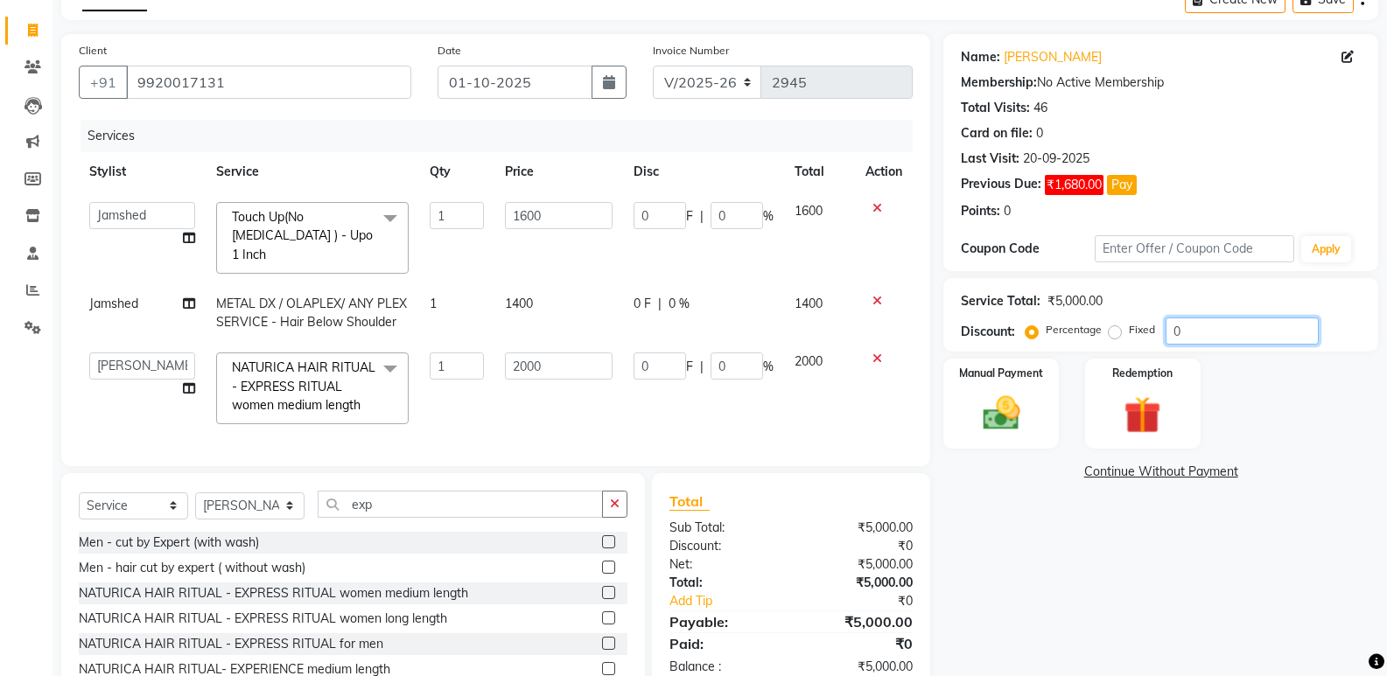
click at [1169, 324] on input "0" at bounding box center [1241, 331] width 153 height 27
type input "20"
type input "400"
type input "20"
type input "320"
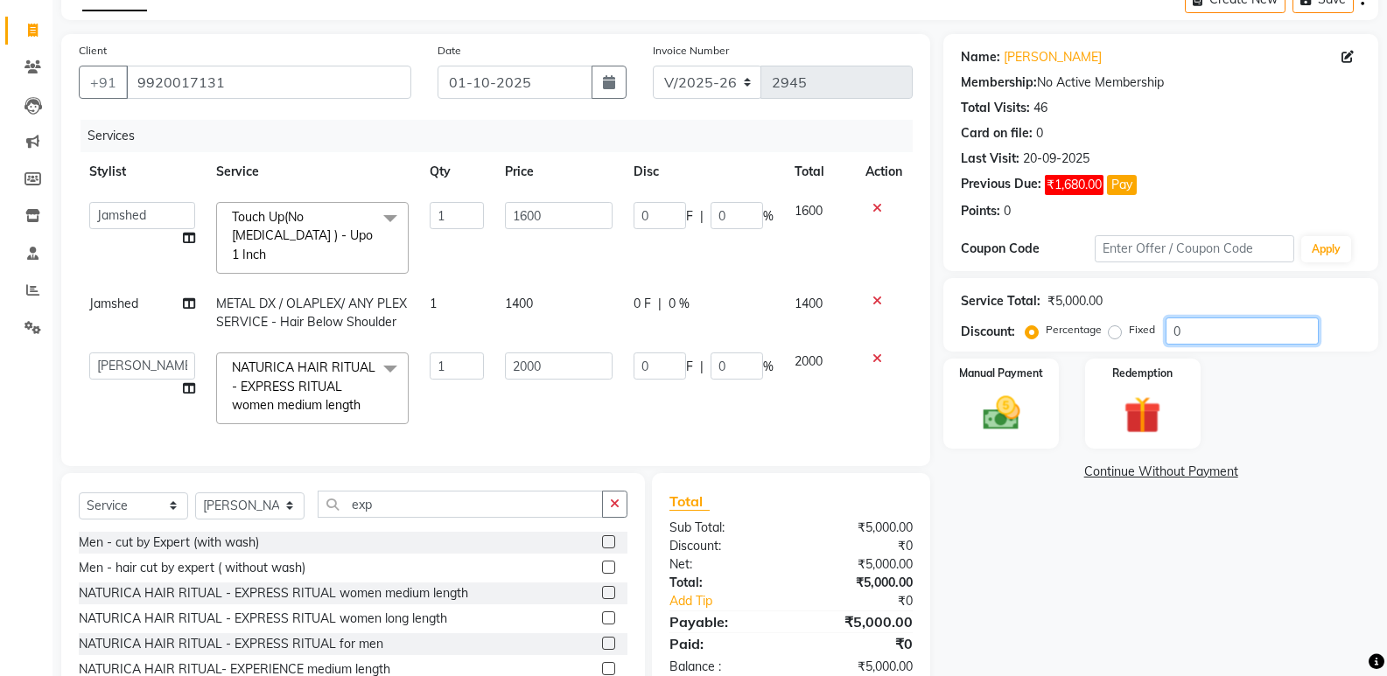
type input "20"
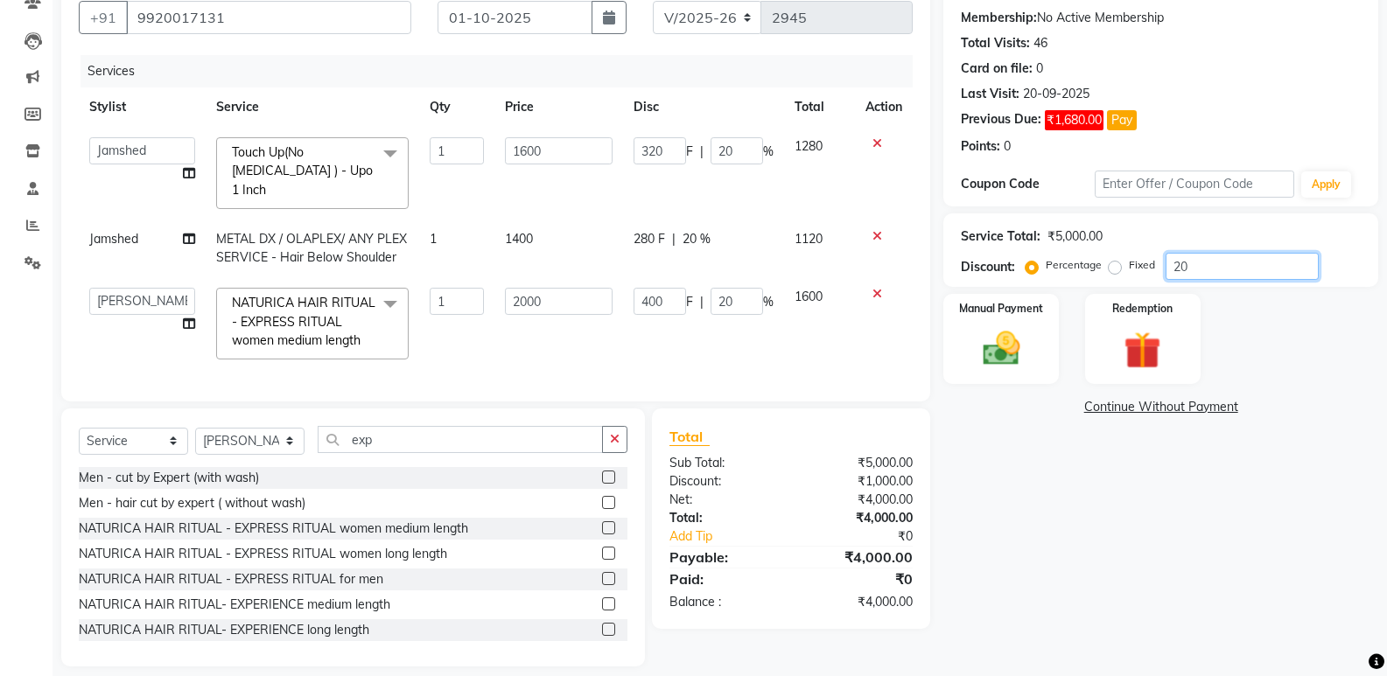
scroll to position [173, 0]
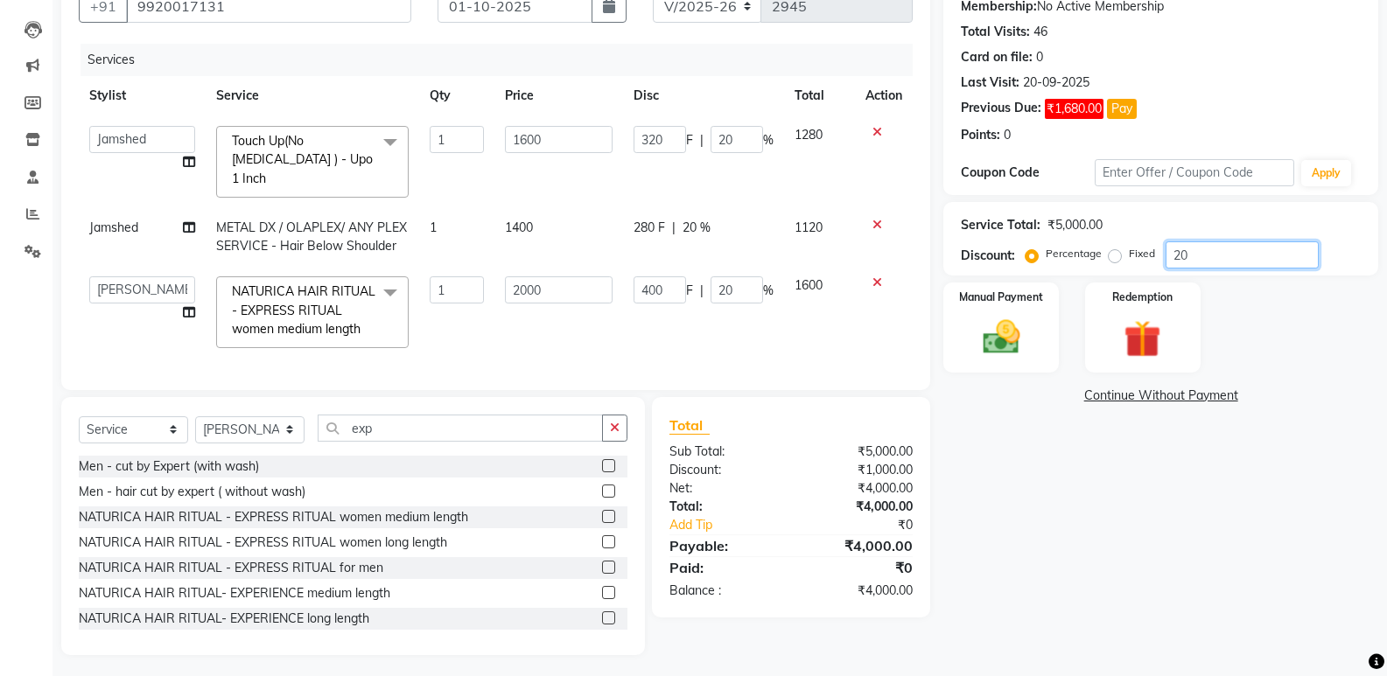
type input "20"
click at [1156, 396] on link "Continue Without Payment" at bounding box center [1161, 396] width 428 height 18
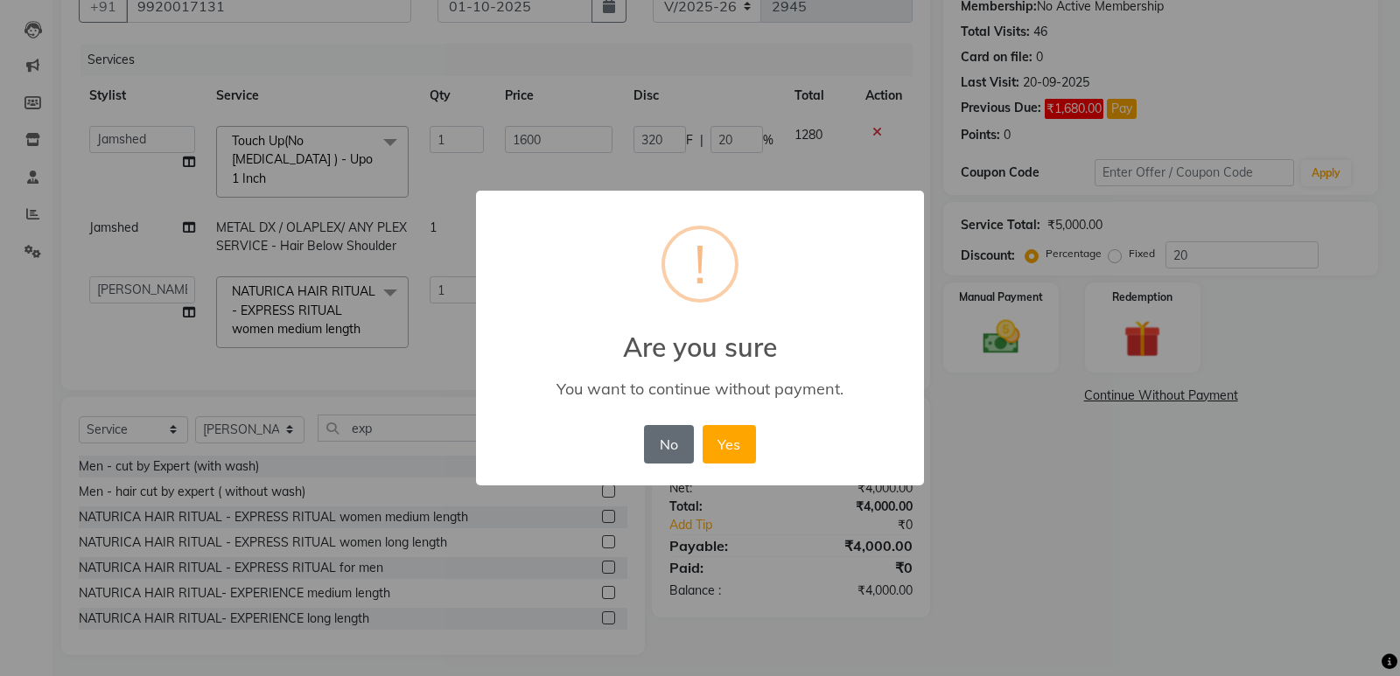
click at [669, 434] on button "No" at bounding box center [668, 444] width 49 height 38
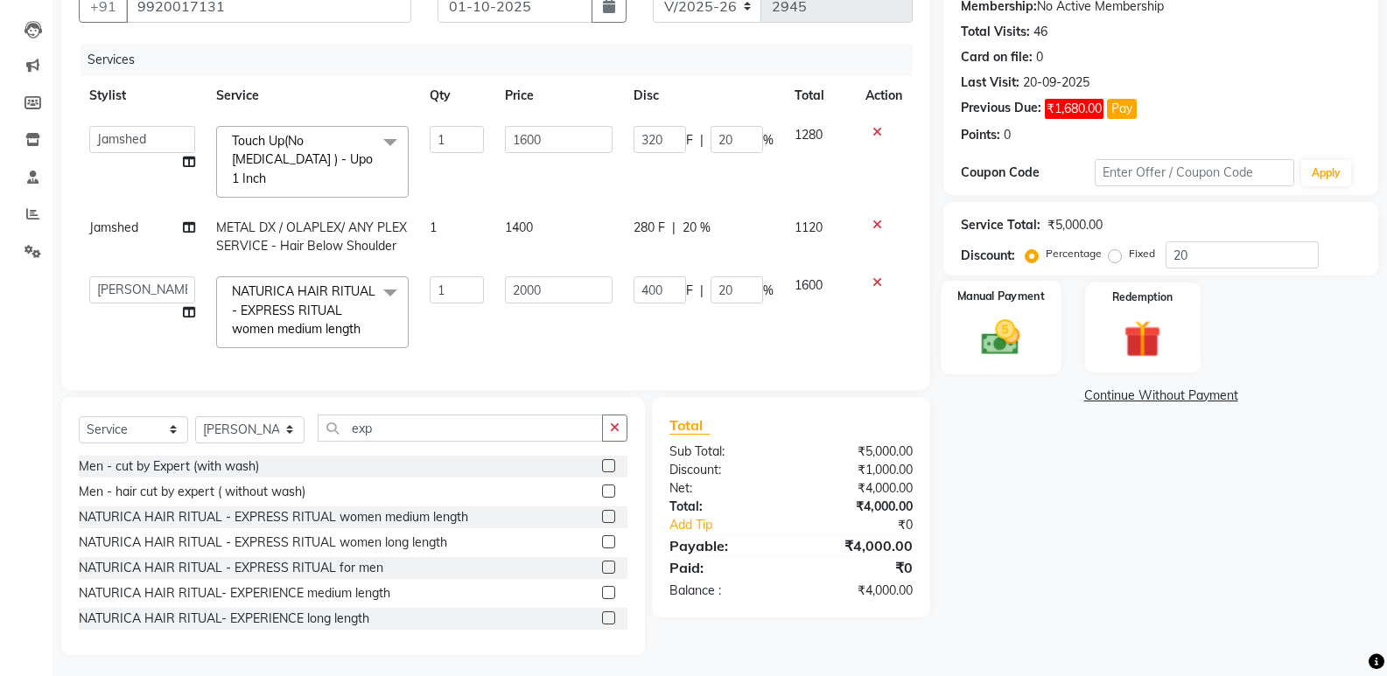
click at [1004, 347] on img at bounding box center [1000, 337] width 62 height 45
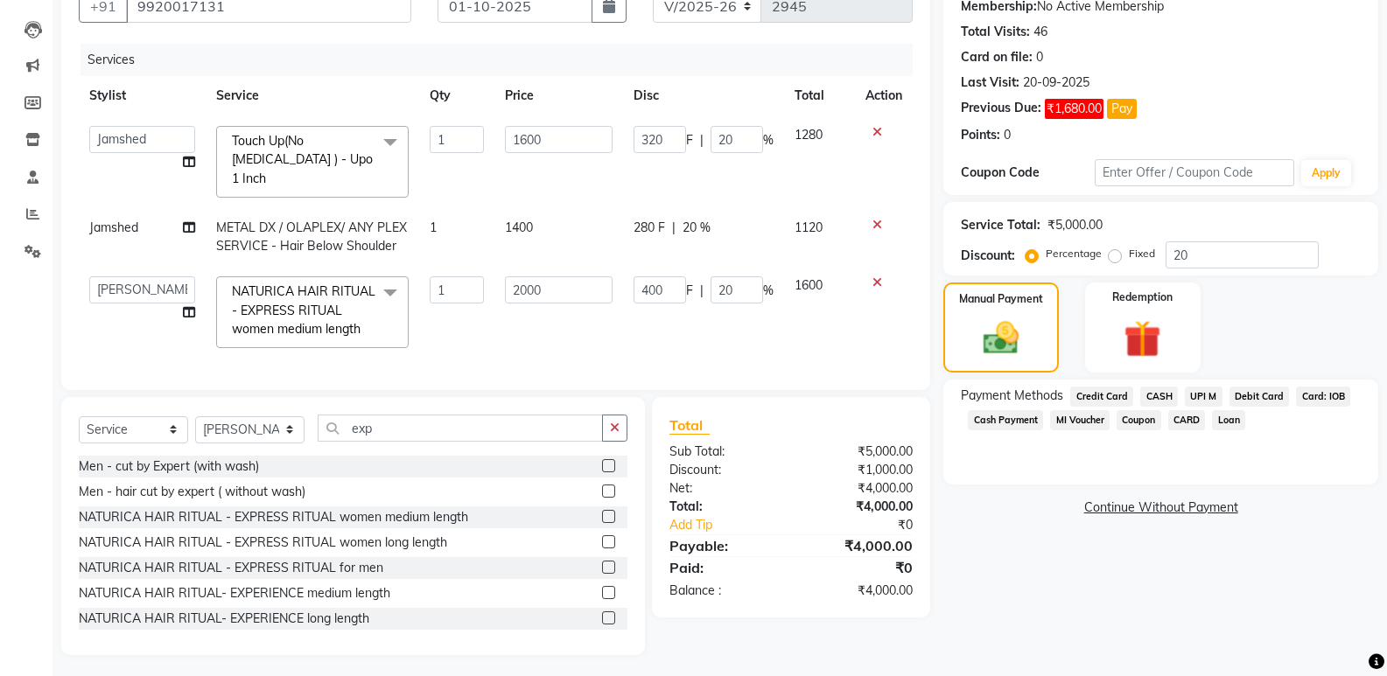
click at [1209, 396] on span "UPI M" at bounding box center [1203, 397] width 38 height 20
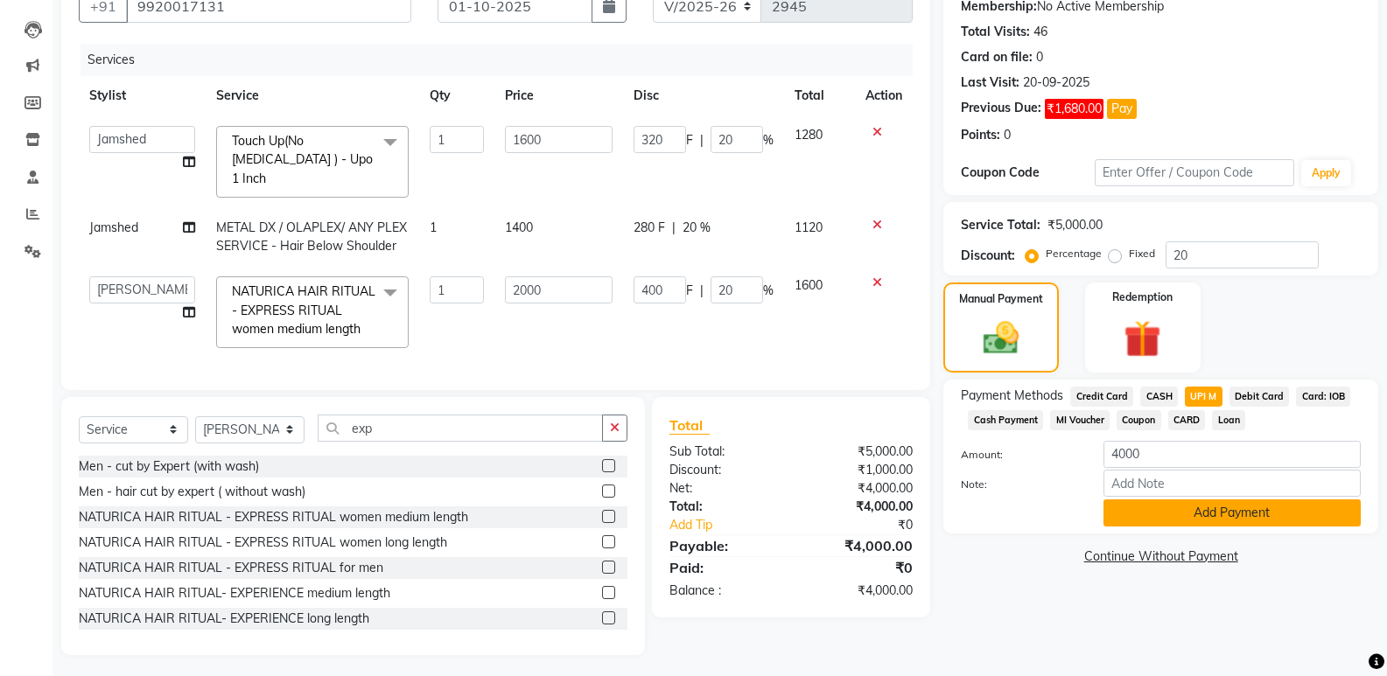
click at [1222, 520] on button "Add Payment" at bounding box center [1231, 512] width 257 height 27
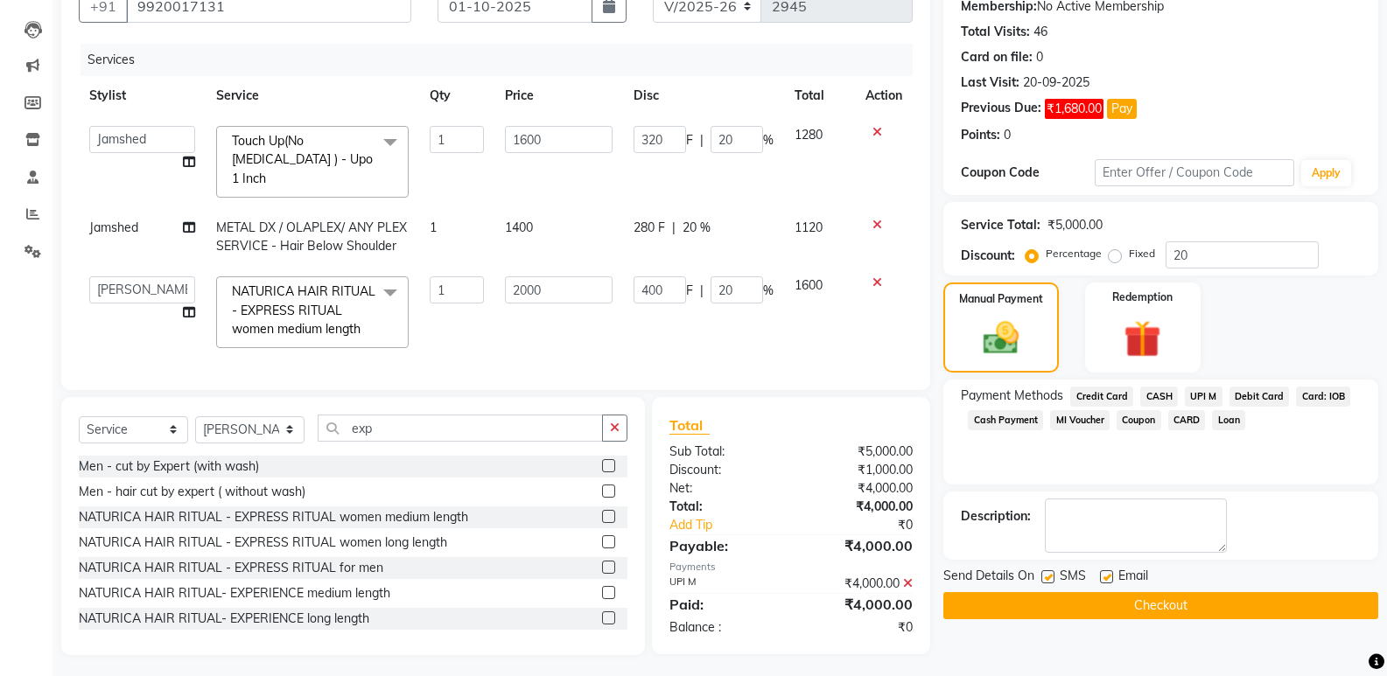
click at [1191, 618] on button "Checkout" at bounding box center [1160, 605] width 435 height 27
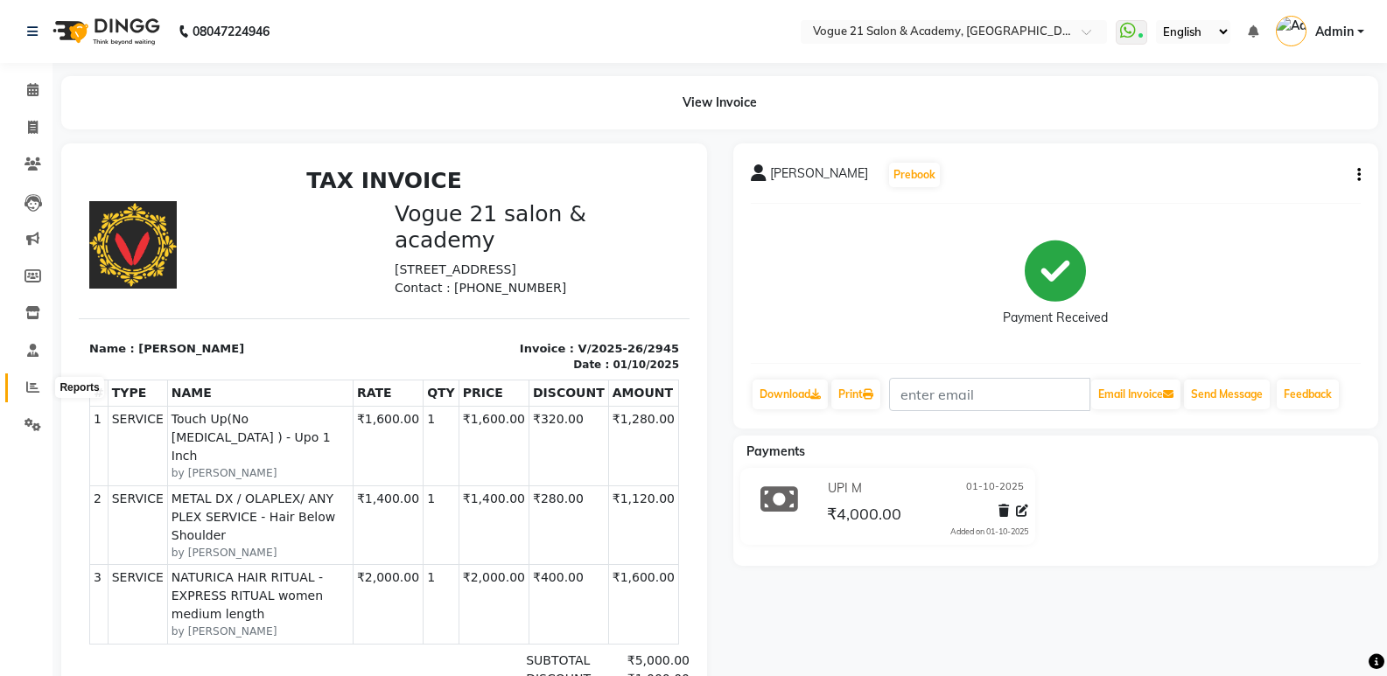
click at [30, 384] on icon at bounding box center [32, 387] width 13 height 13
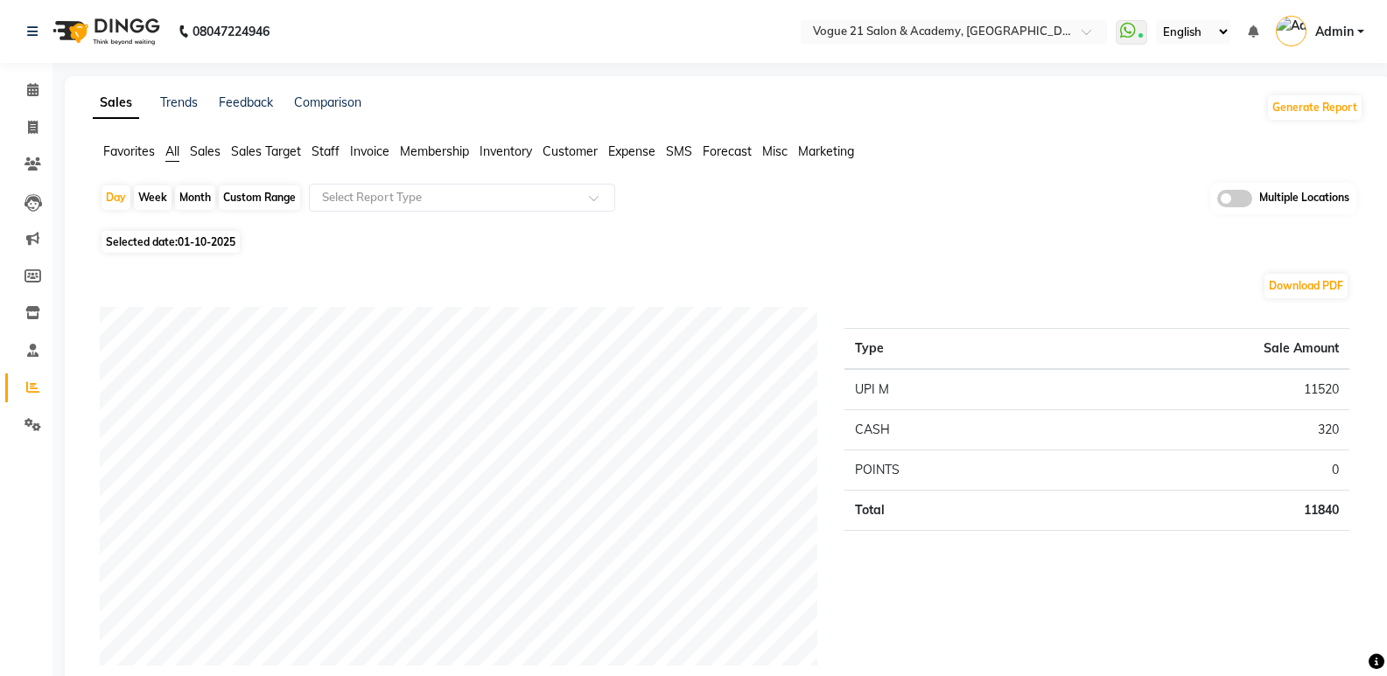
click at [333, 154] on span "Staff" at bounding box center [325, 151] width 28 height 16
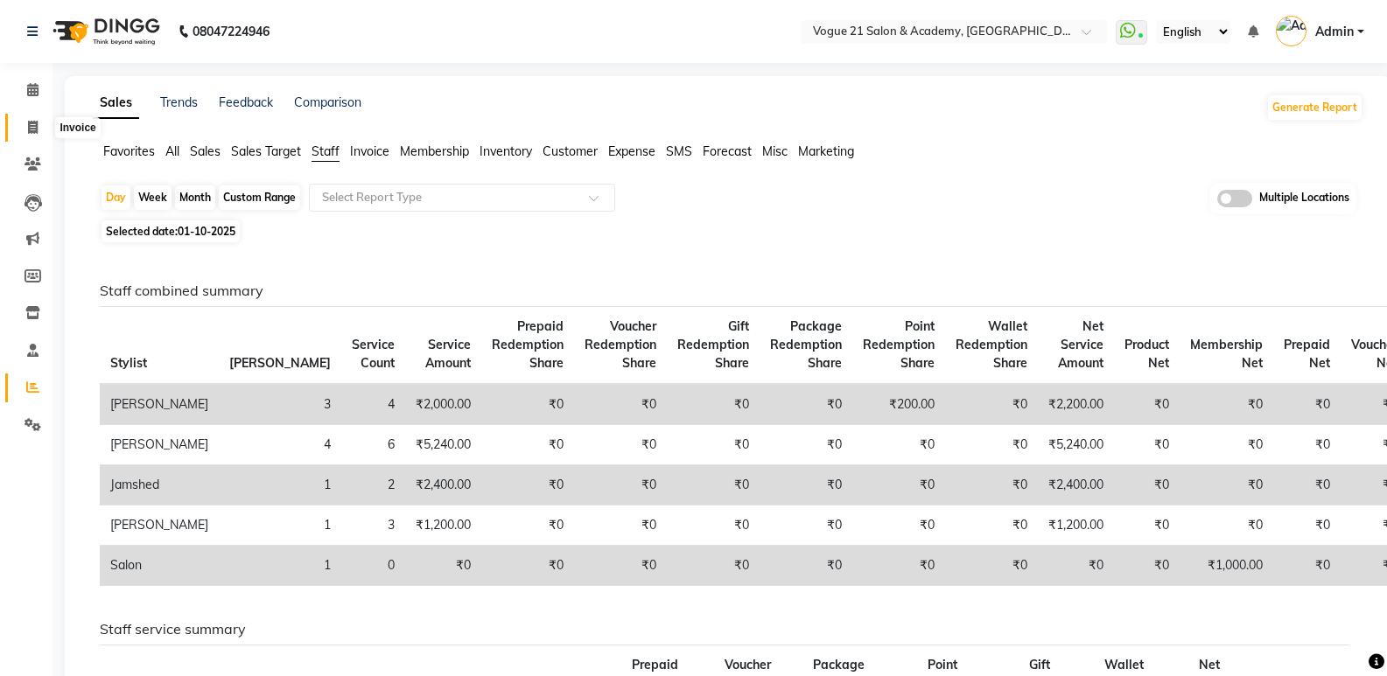
click at [34, 129] on icon at bounding box center [33, 127] width 10 height 13
select select "service"
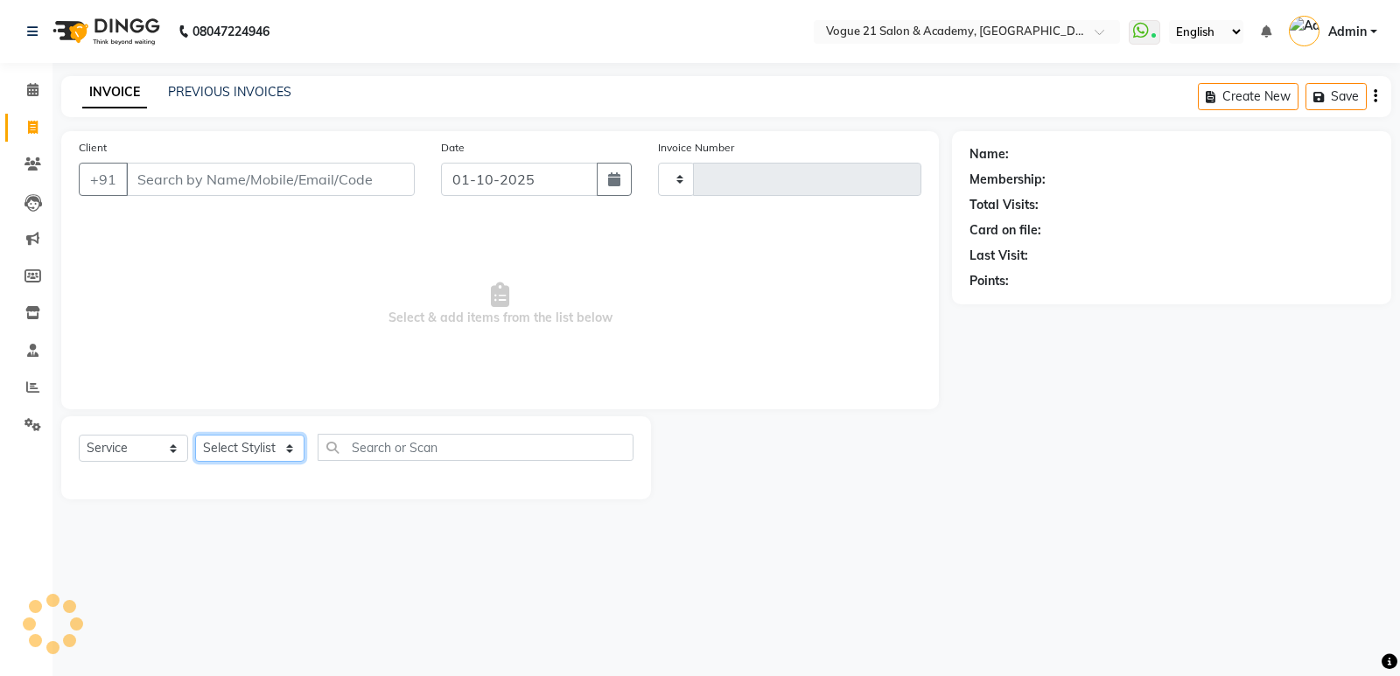
click at [280, 442] on select "Select Stylist aahil aamir Alicia Dsouza Altamash Jamshed jyoti chauhan Pooja y…" at bounding box center [249, 448] width 109 height 27
type input "2946"
select select "4433"
select select "73195"
click at [195, 435] on select "Select Stylist aahil aamir Alicia Dsouza Altamash Jamshed jyoti chauhan Pooja y…" at bounding box center [249, 448] width 109 height 27
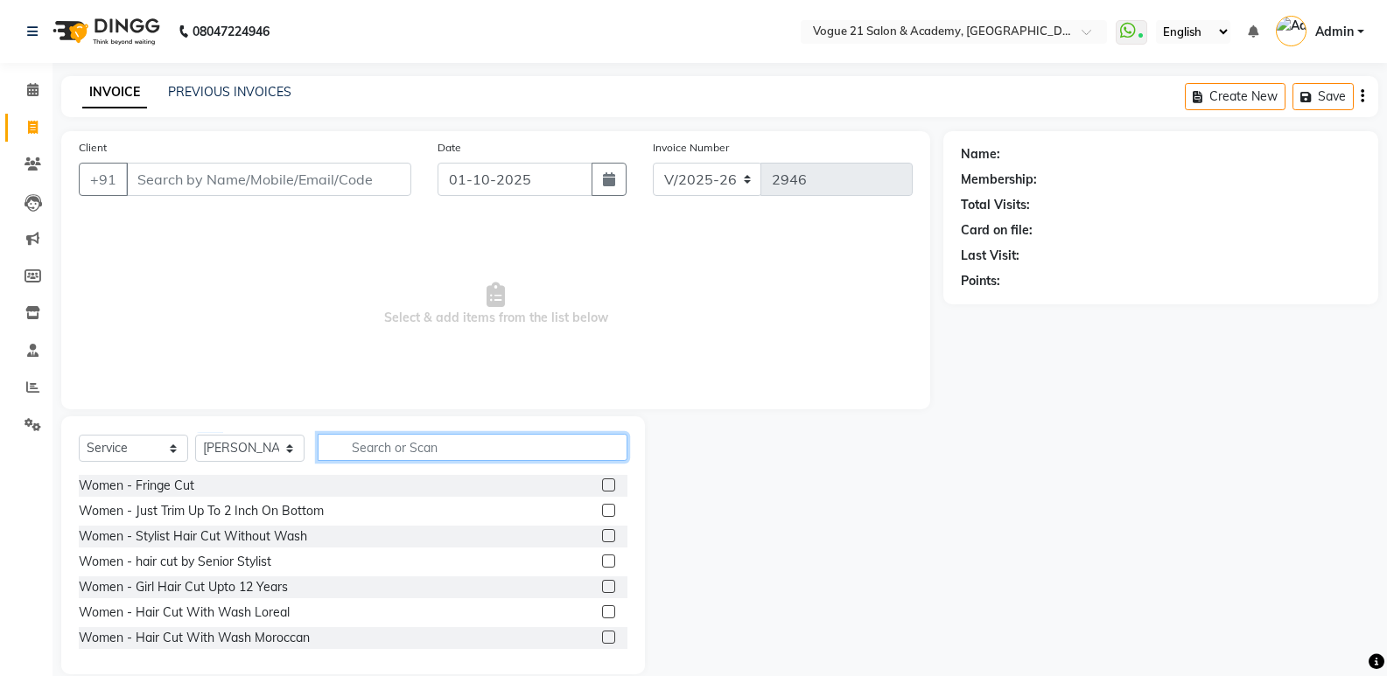
click at [467, 440] on input "text" at bounding box center [473, 447] width 310 height 27
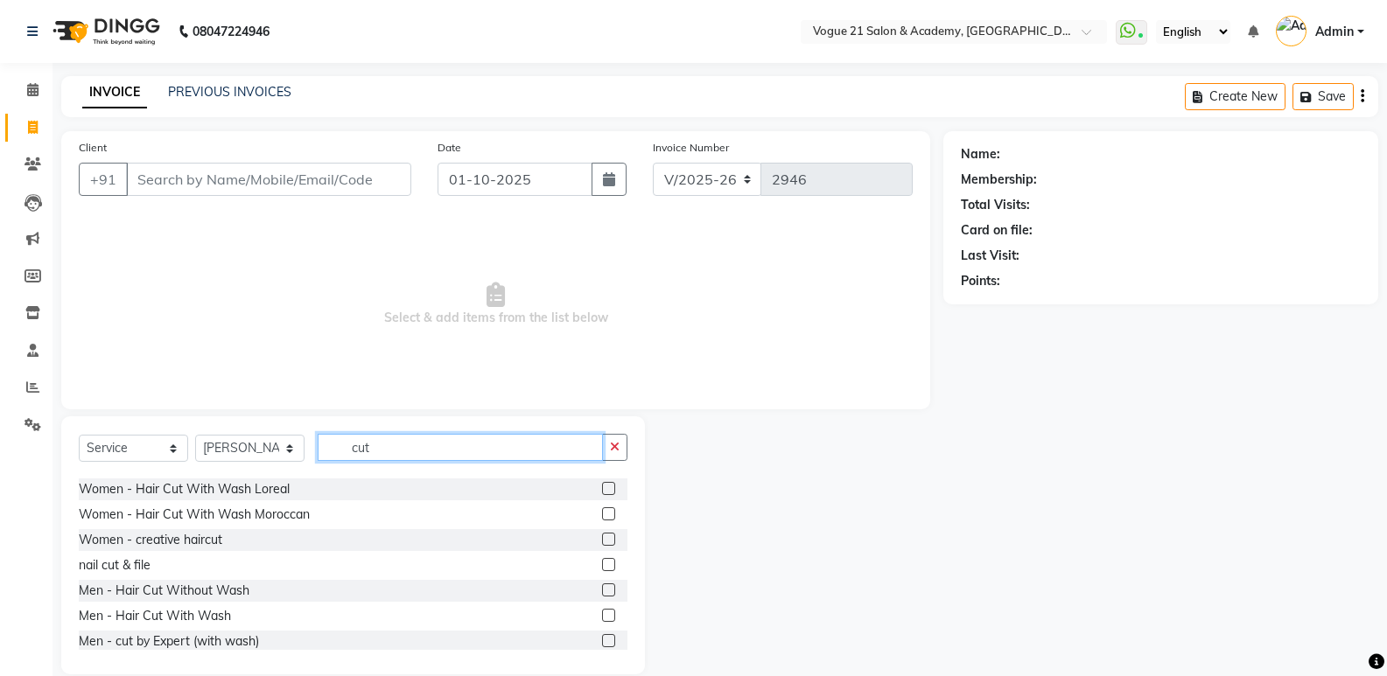
scroll to position [117, 0]
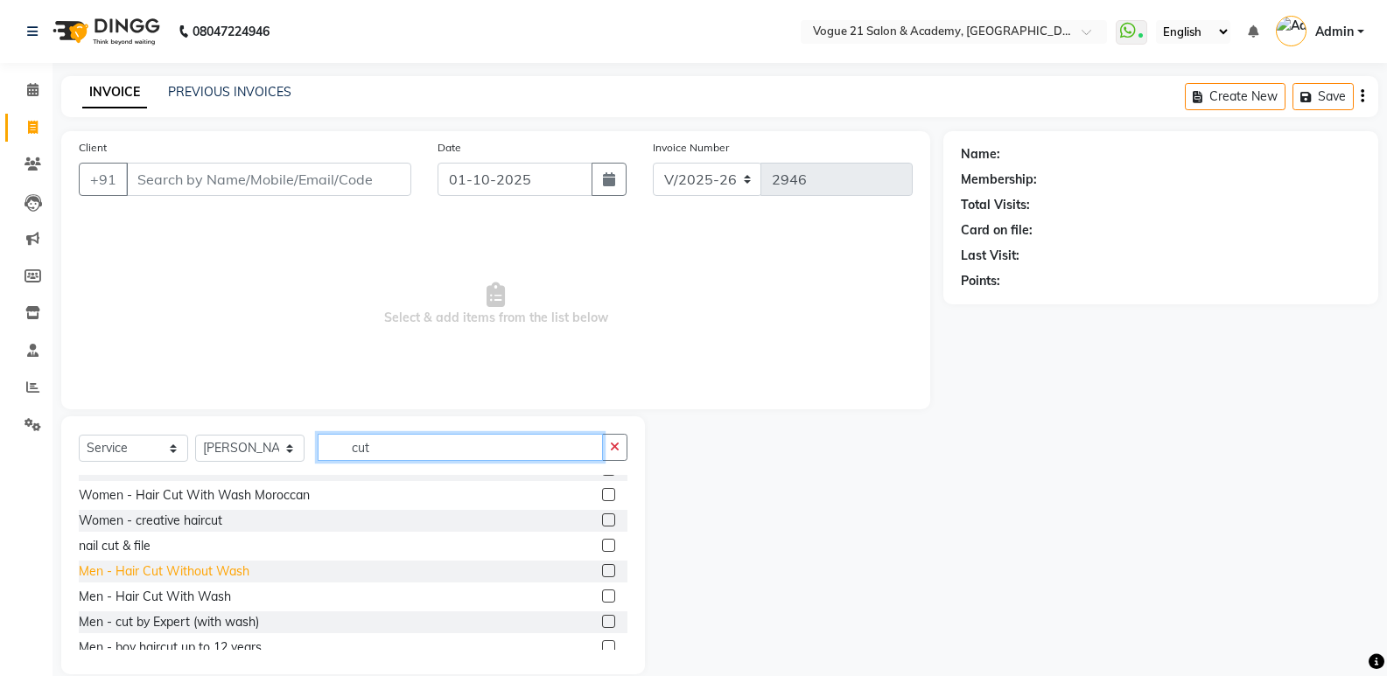
type input "cut"
click at [213, 566] on div "Men - Hair Cut Without Wash" at bounding box center [164, 571] width 171 height 18
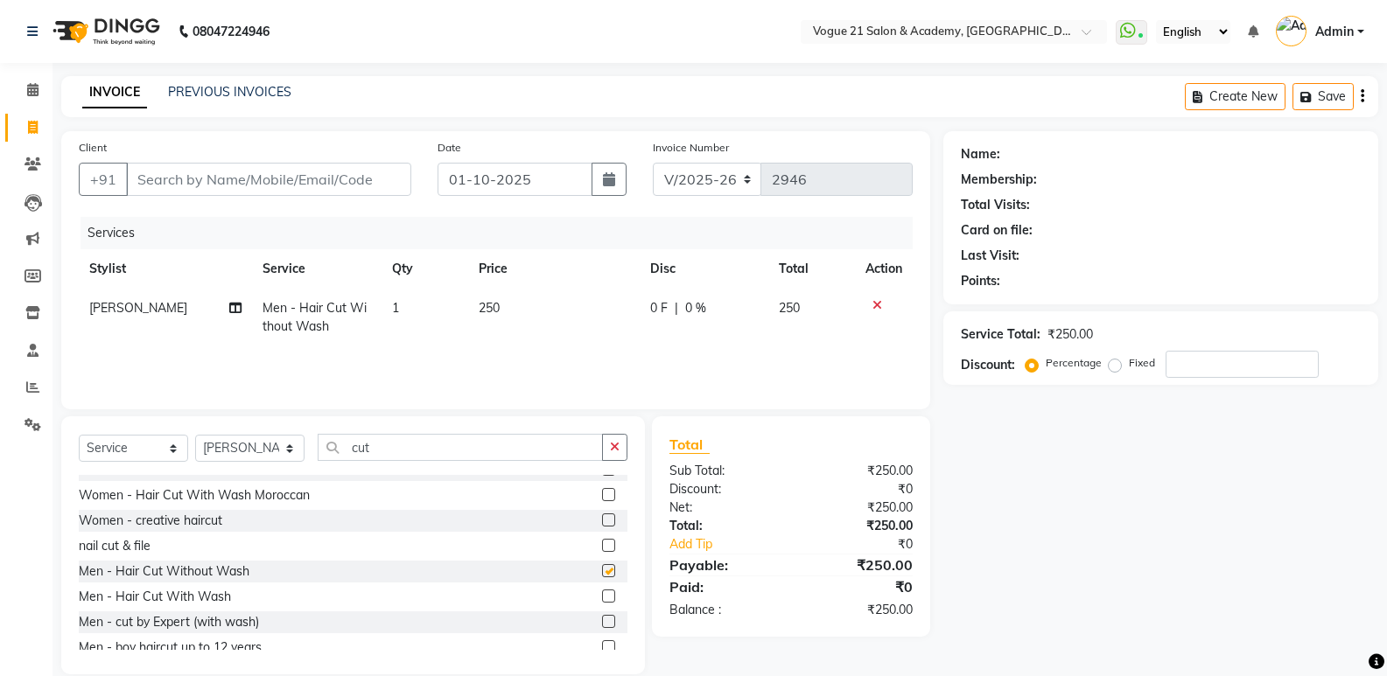
checkbox input "false"
click at [402, 447] on input "cut" at bounding box center [460, 447] width 285 height 27
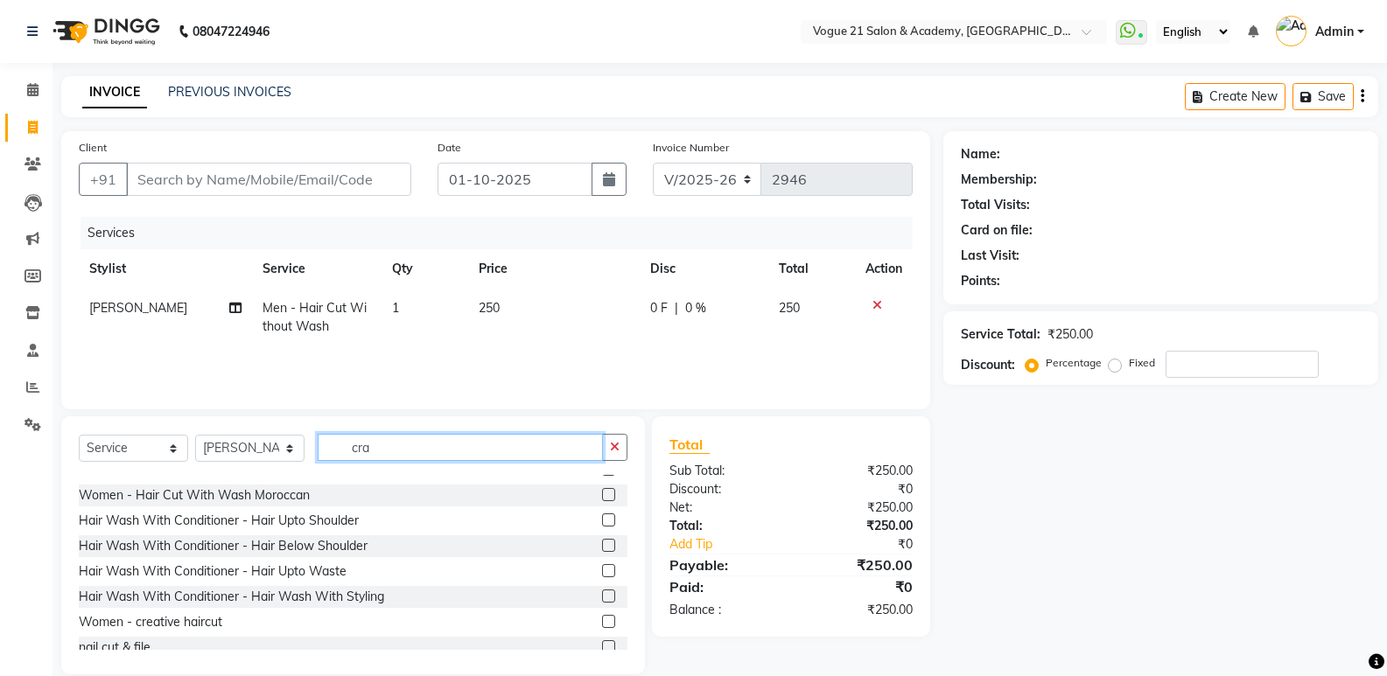
scroll to position [0, 0]
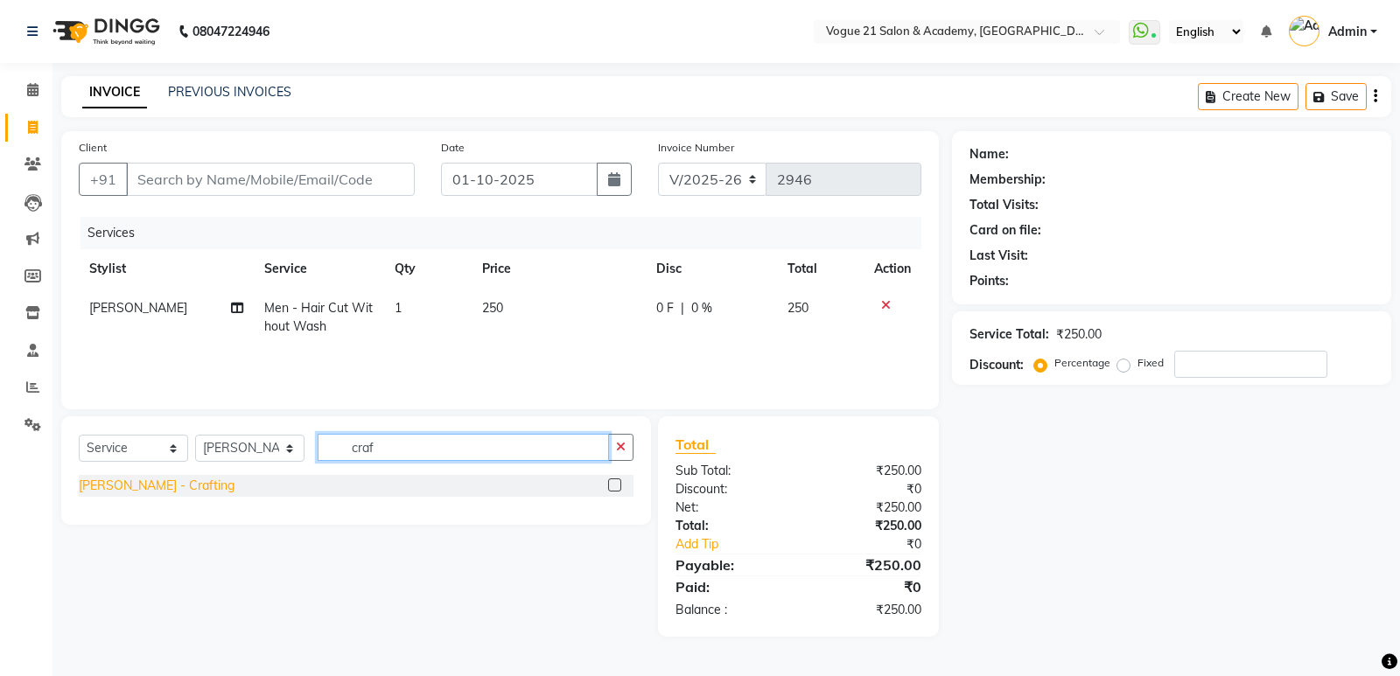
type input "craf"
click at [123, 486] on div "[PERSON_NAME] - Crafting" at bounding box center [157, 486] width 156 height 18
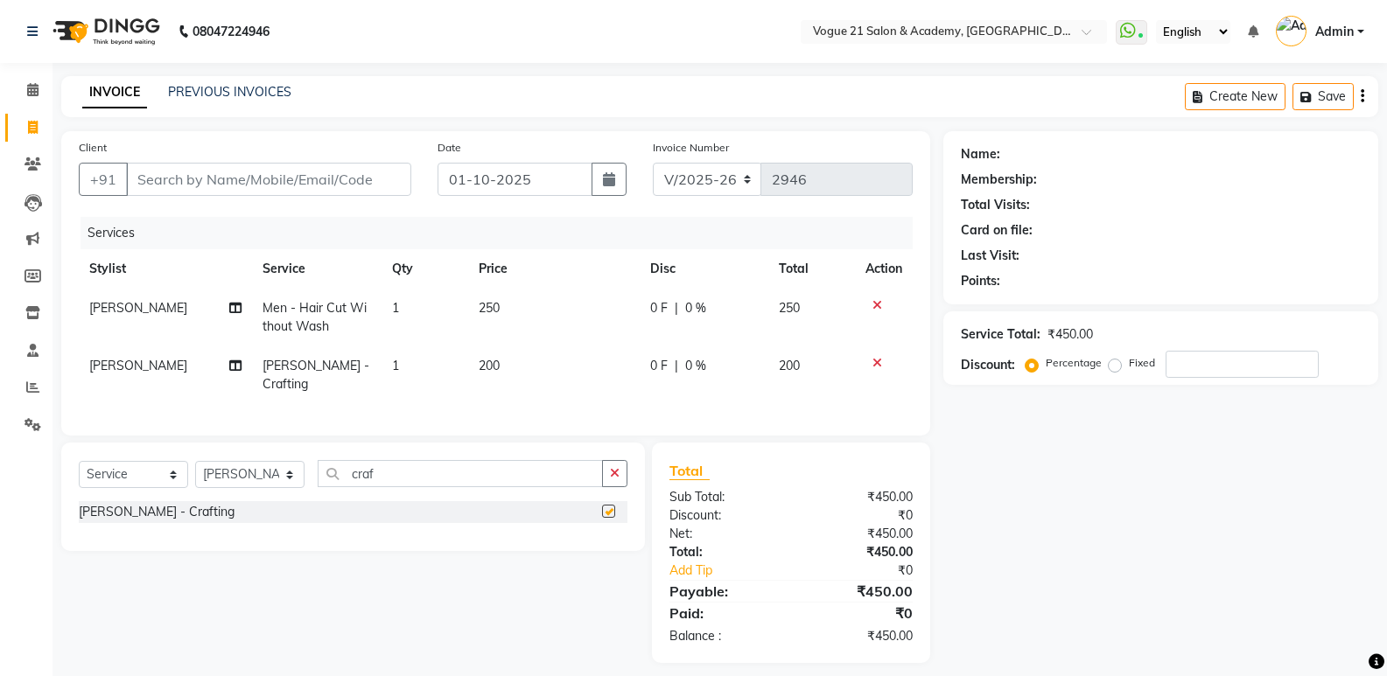
checkbox input "false"
click at [349, 176] on input "Client" at bounding box center [268, 179] width 285 height 33
type input "8"
type input "0"
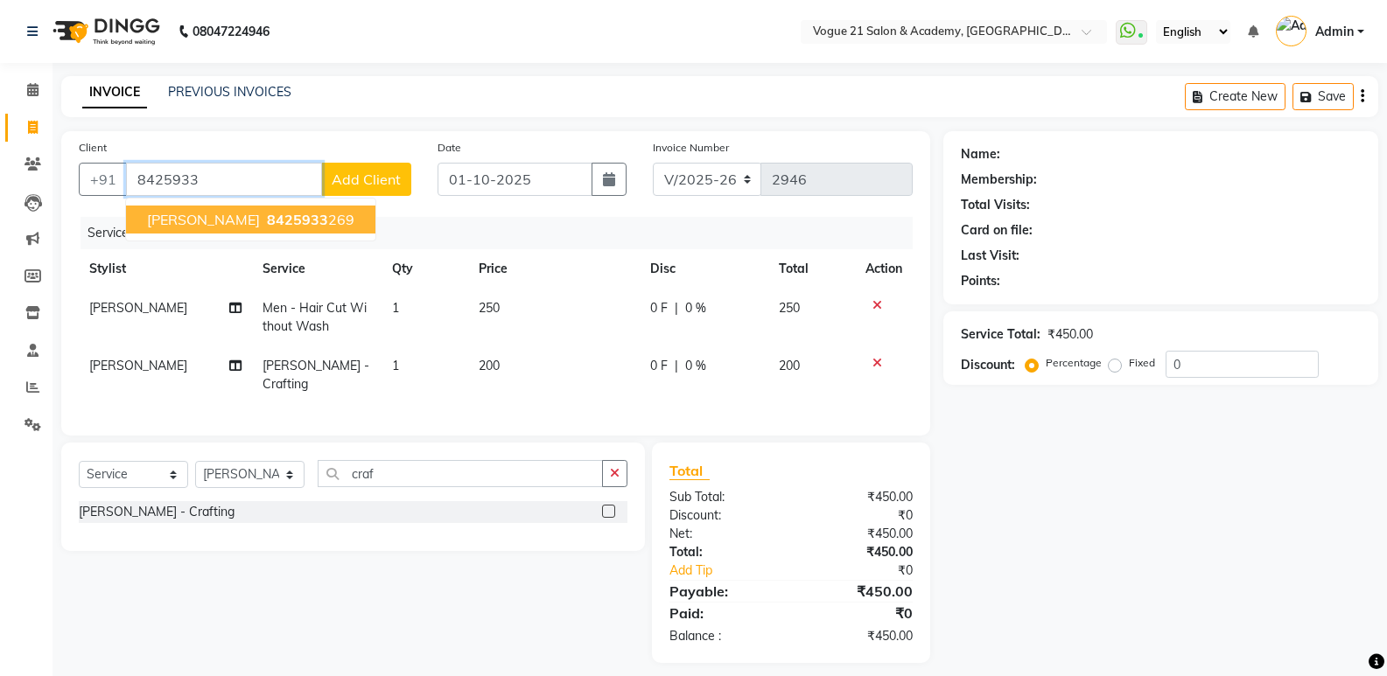
click at [270, 213] on span "8425933" at bounding box center [297, 219] width 61 height 17
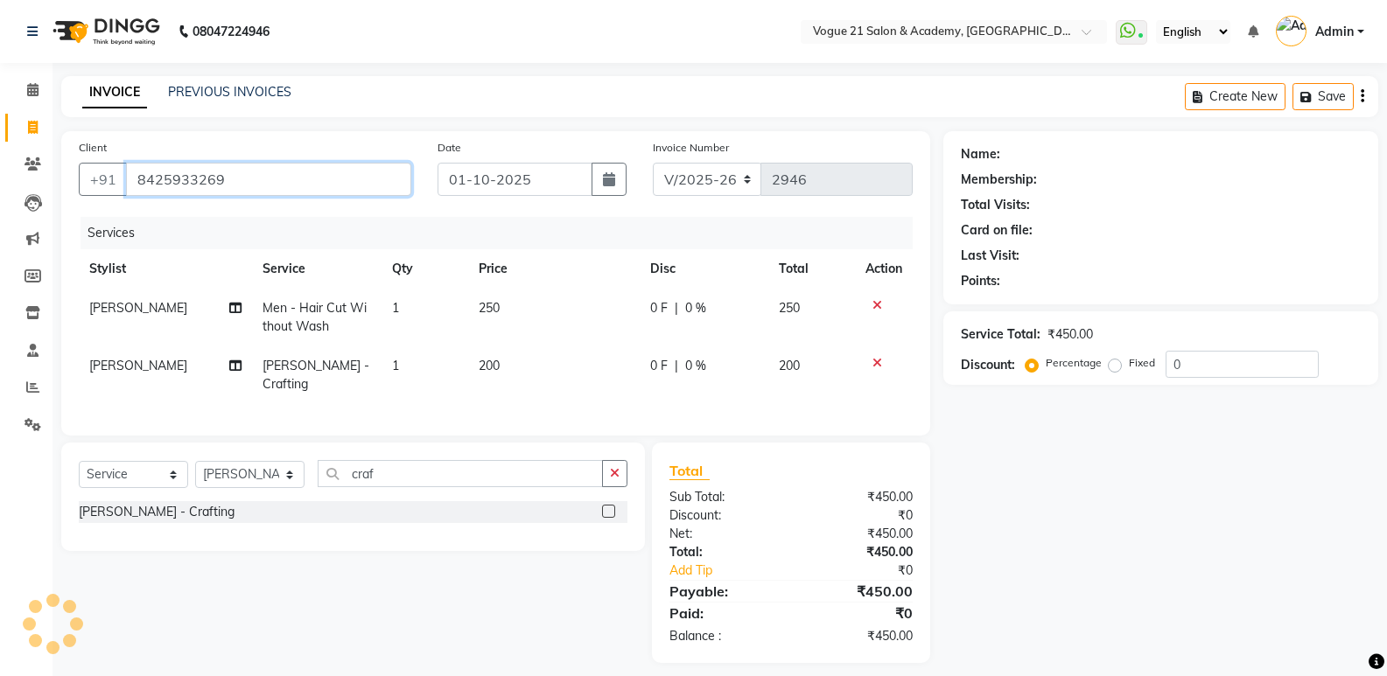
type input "8425933269"
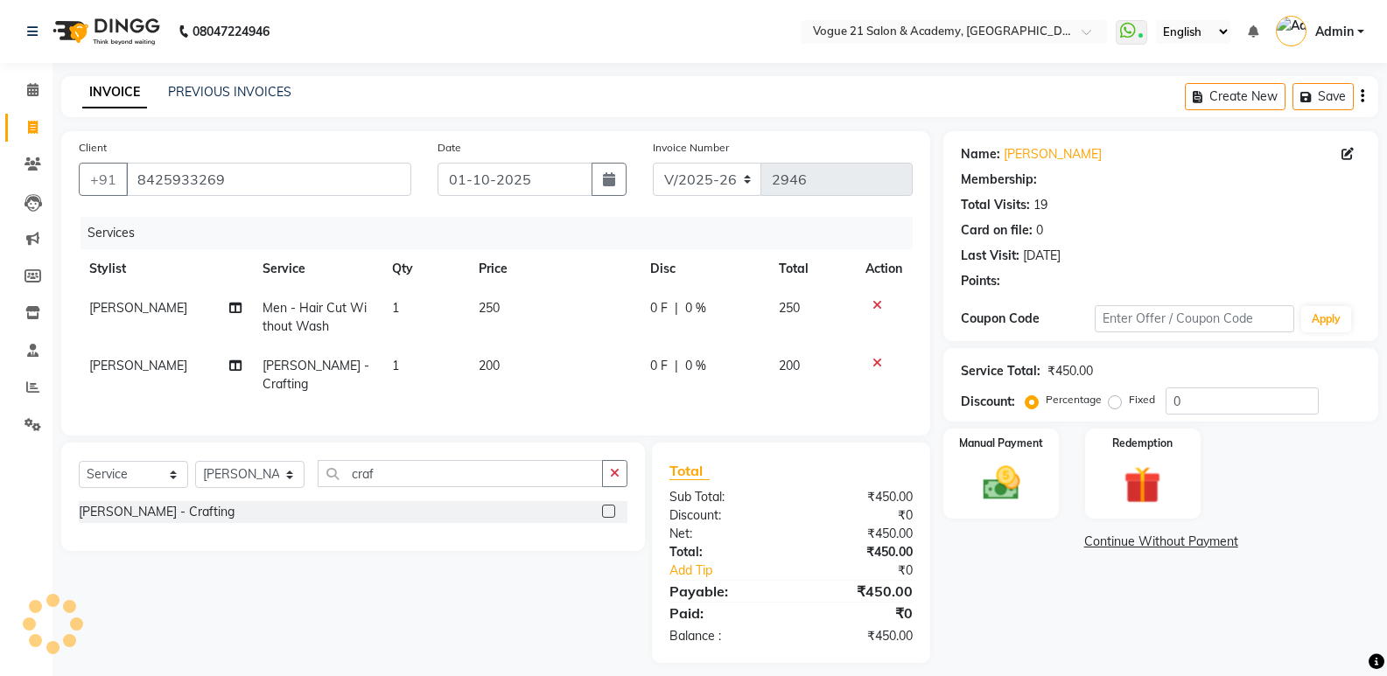
select select "1: Object"
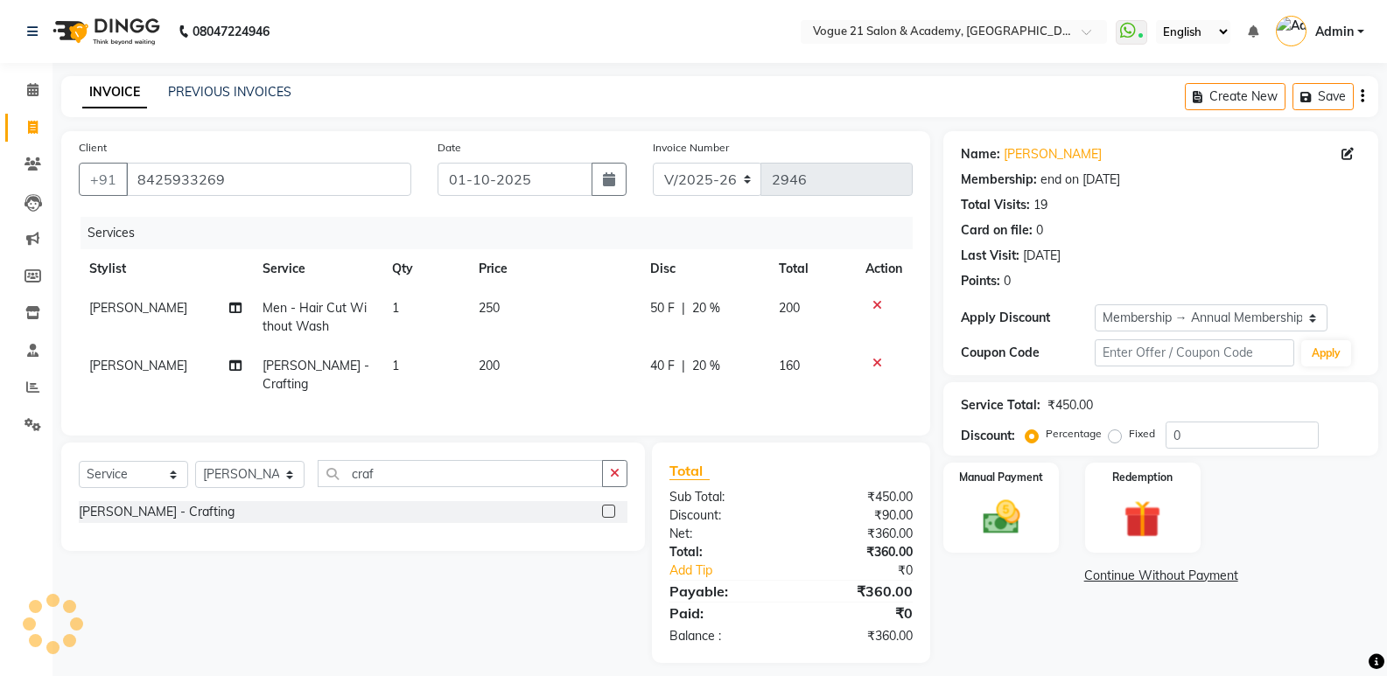
type input "20"
click at [1007, 517] on img at bounding box center [1000, 517] width 62 height 45
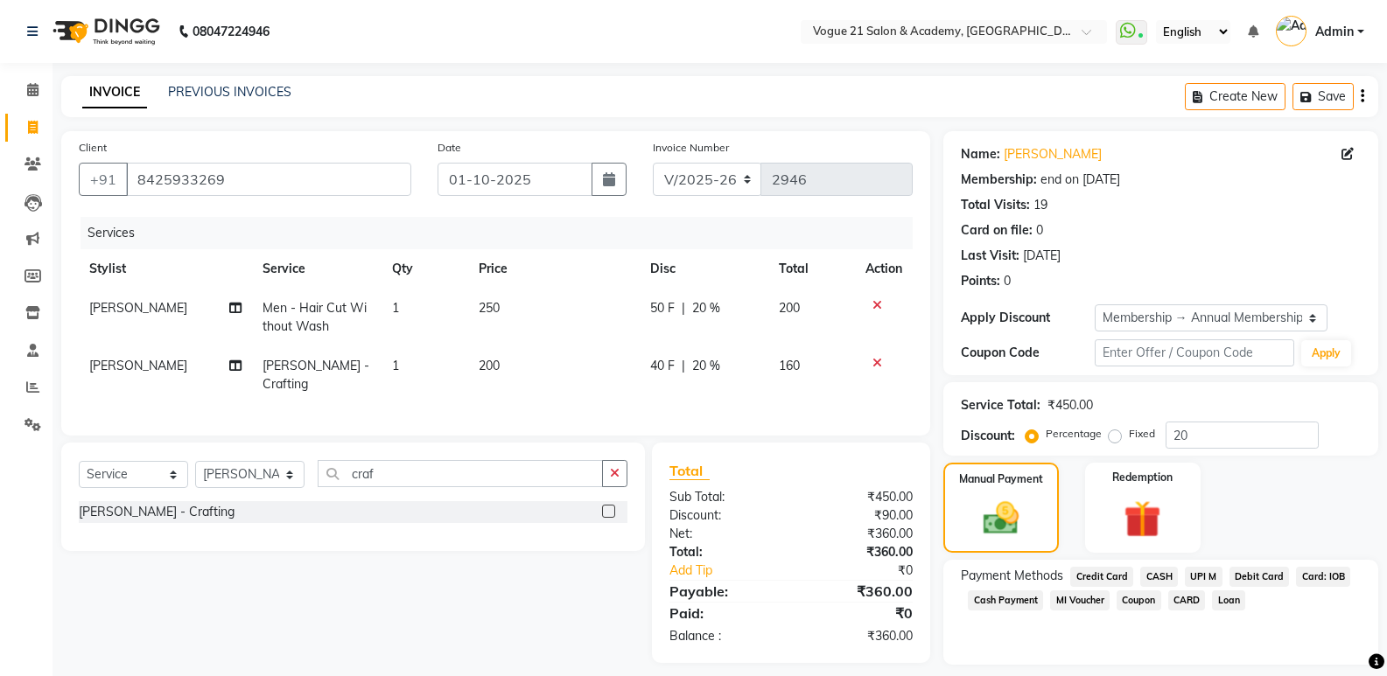
click at [1205, 580] on span "UPI M" at bounding box center [1203, 577] width 38 height 20
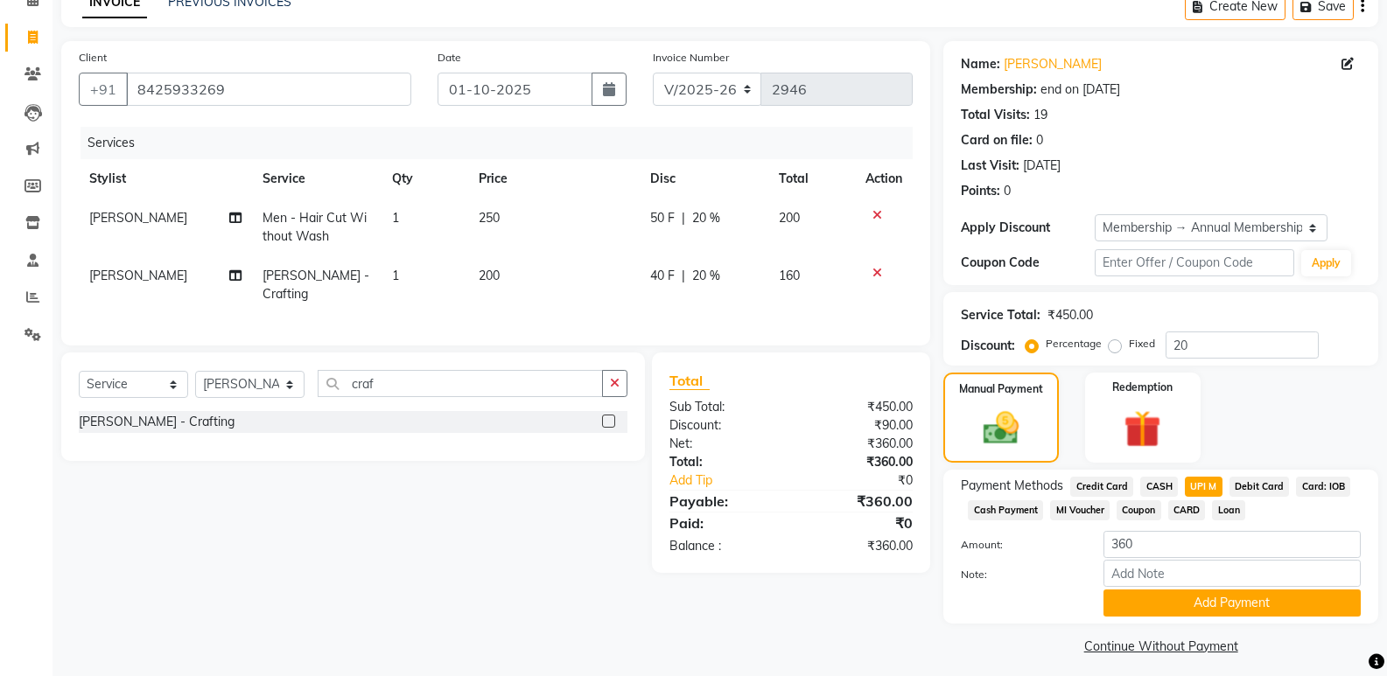
scroll to position [93, 0]
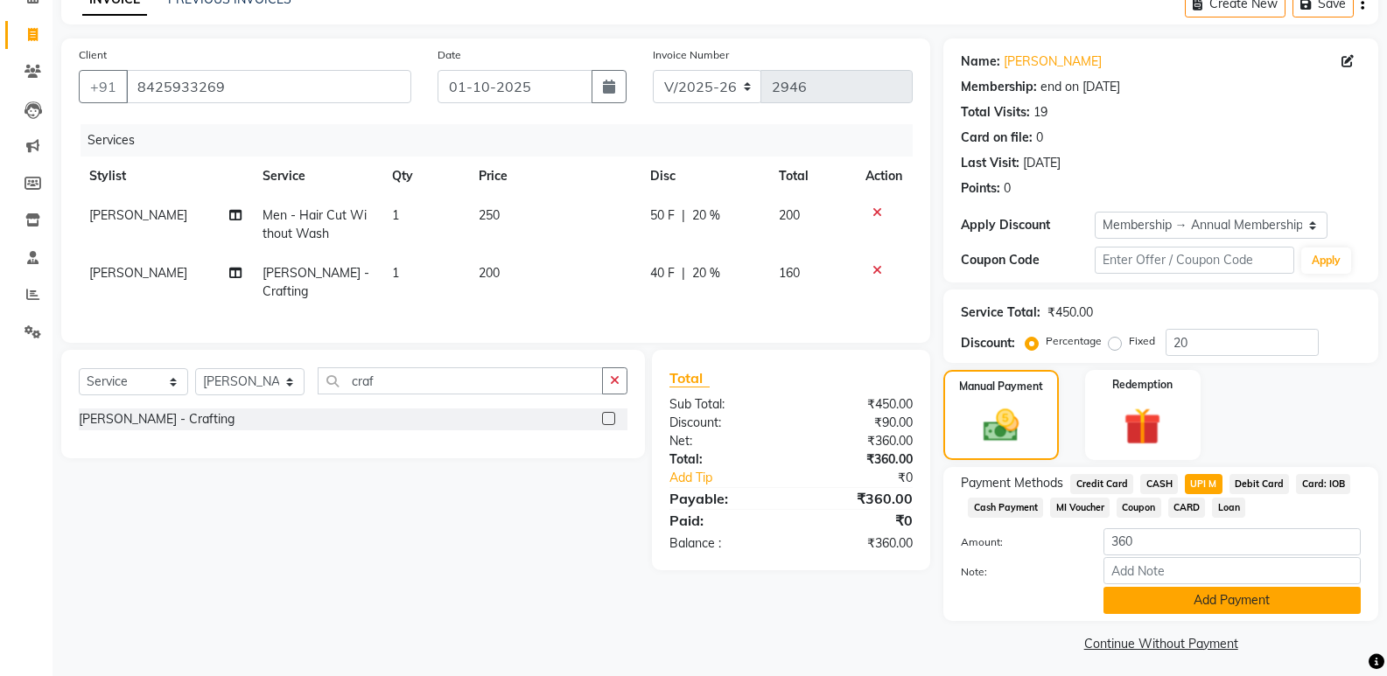
click at [1327, 608] on button "Add Payment" at bounding box center [1231, 600] width 257 height 27
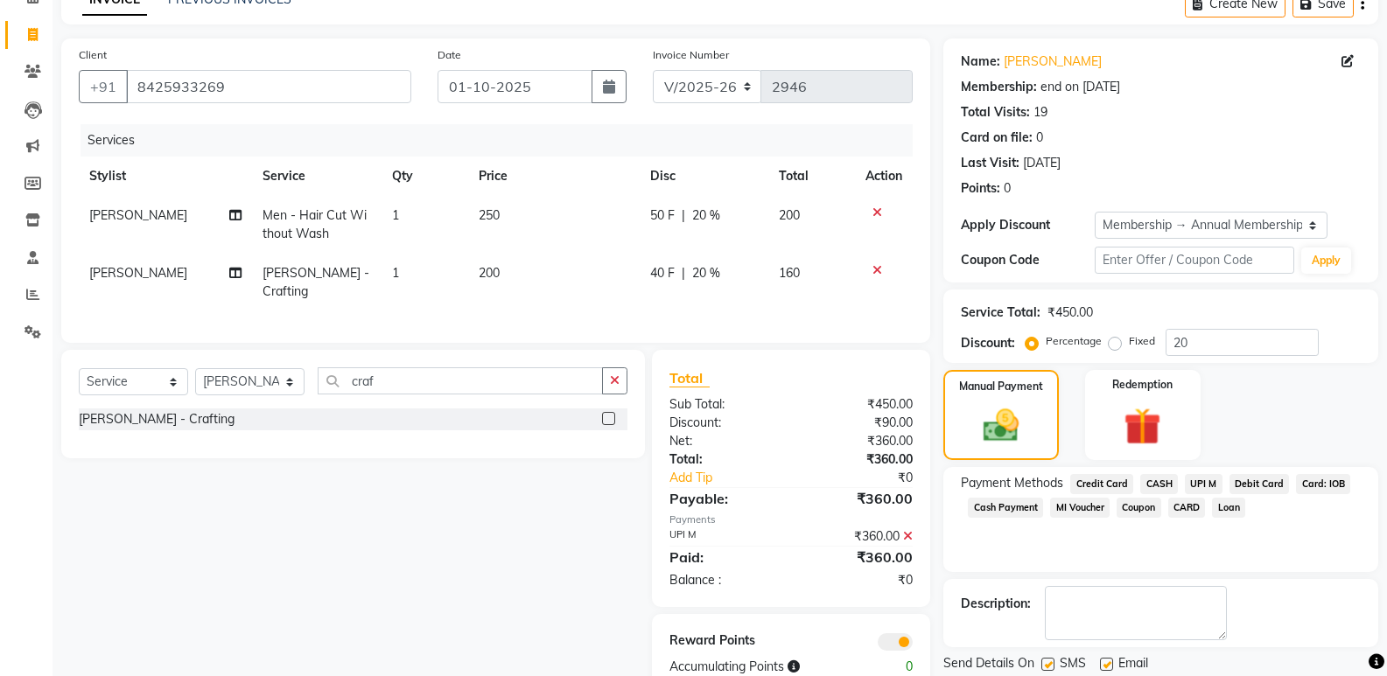
scroll to position [150, 0]
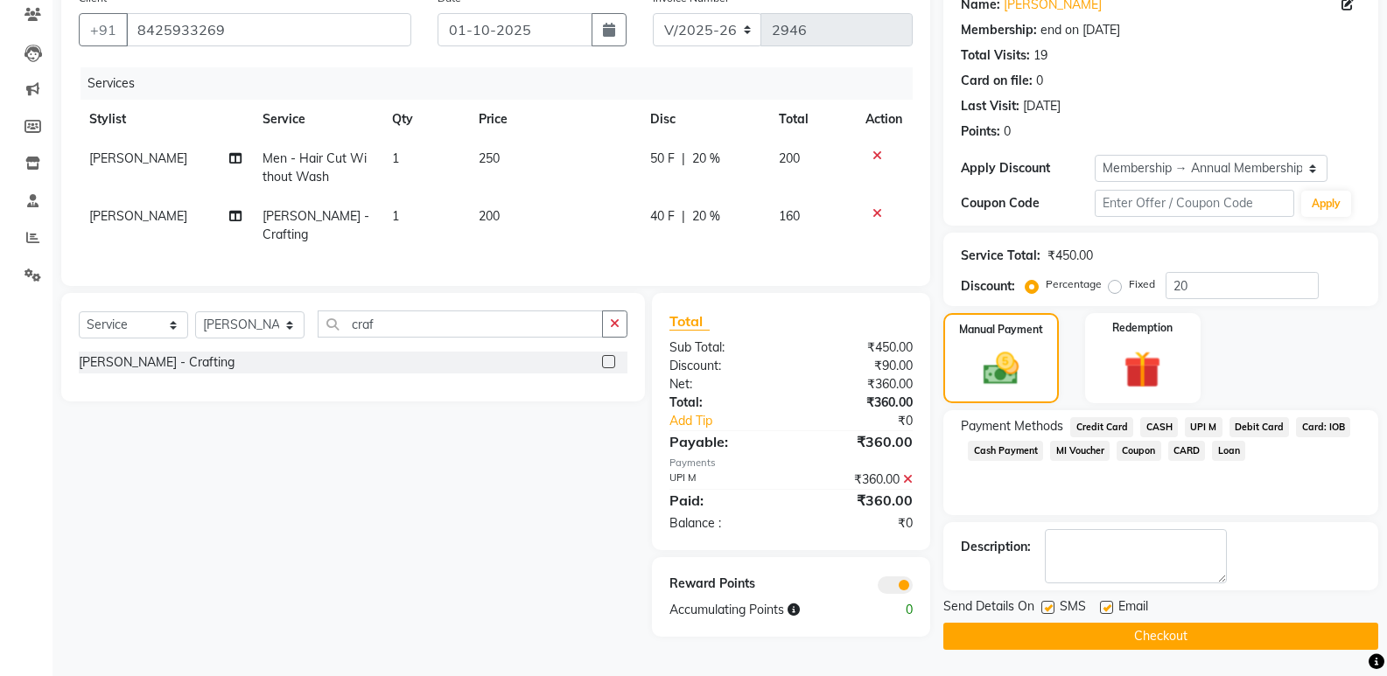
click at [1261, 625] on button "Checkout" at bounding box center [1160, 636] width 435 height 27
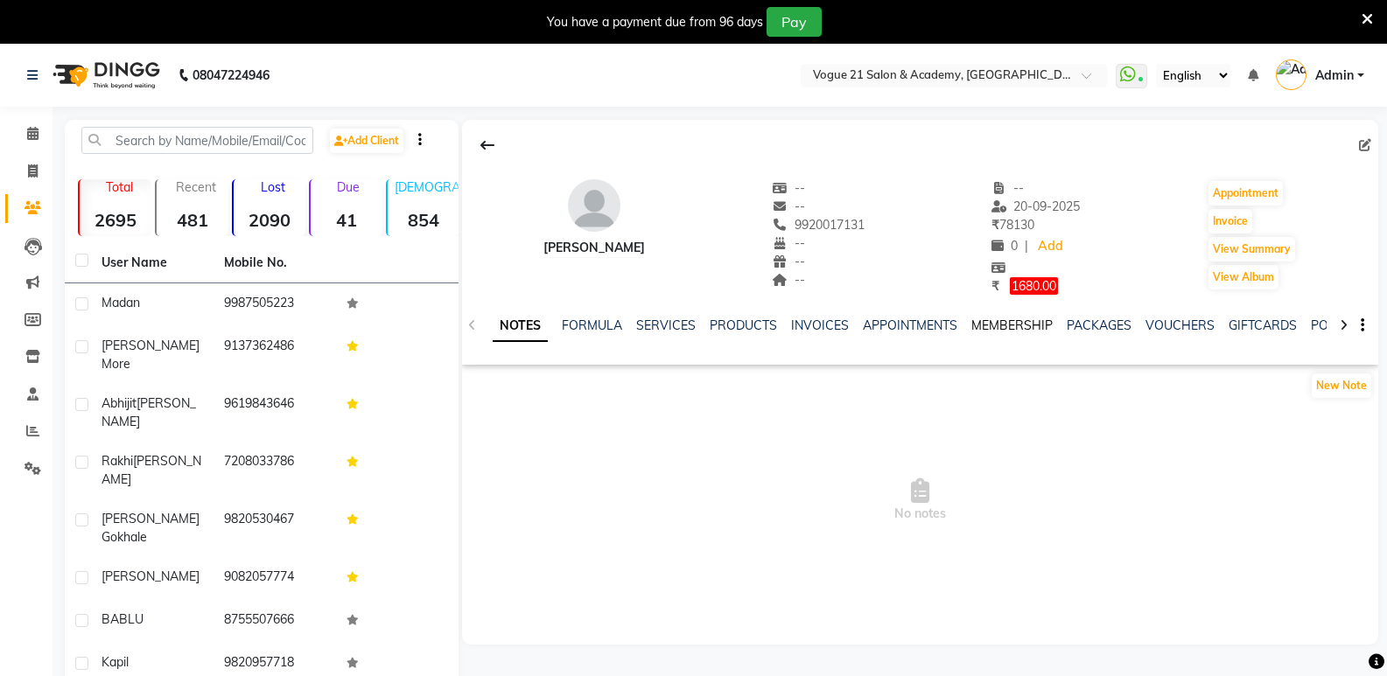
click at [1027, 323] on link "MEMBERSHIP" at bounding box center [1011, 326] width 81 height 16
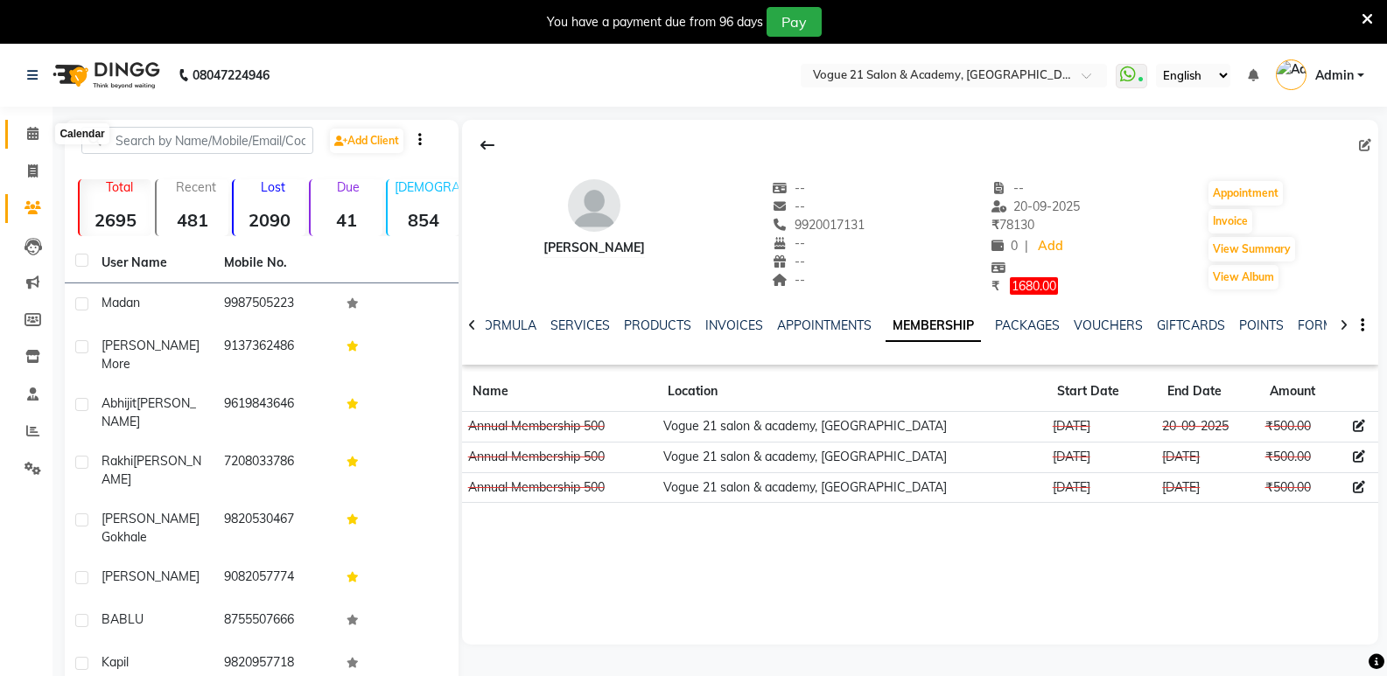
click at [31, 133] on icon at bounding box center [32, 133] width 11 height 13
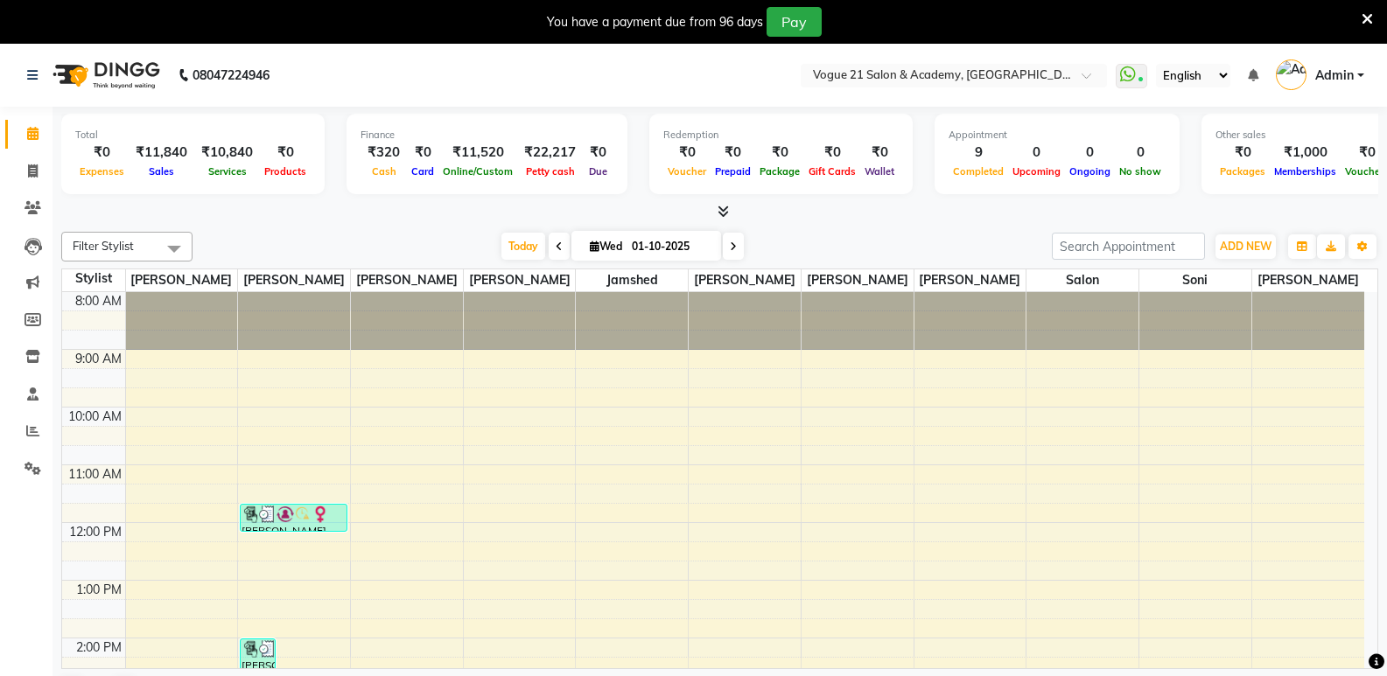
click at [720, 210] on icon at bounding box center [722, 211] width 11 height 13
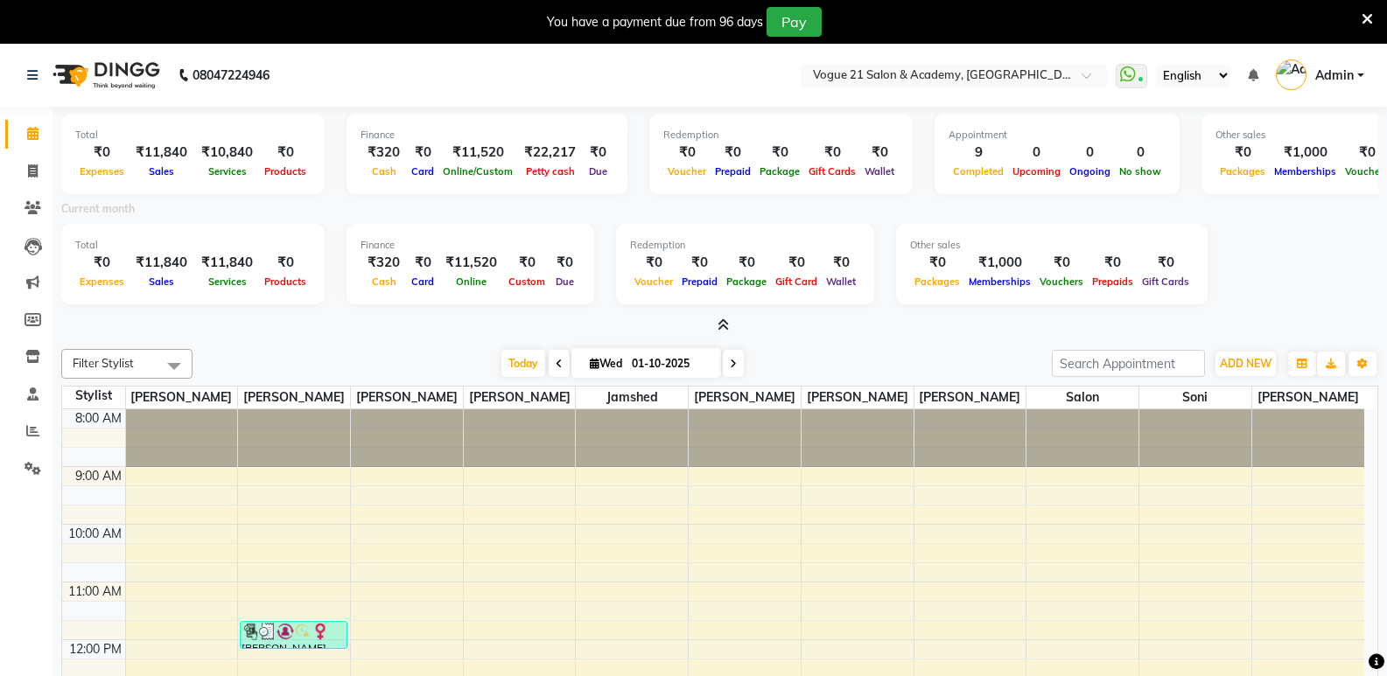
click at [668, 364] on input "01-10-2025" at bounding box center [669, 364] width 87 height 26
select select "10"
select select "2025"
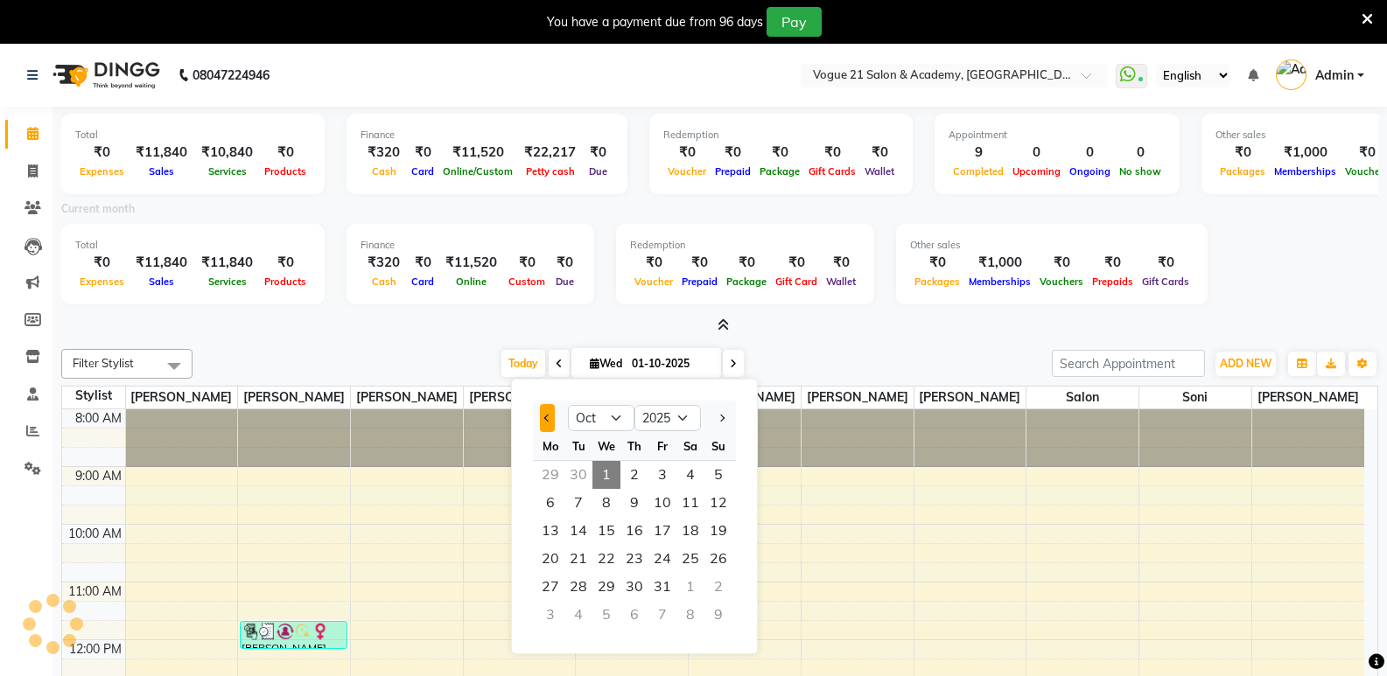
click at [550, 416] on button "Previous month" at bounding box center [547, 418] width 15 height 28
select select "9"
click at [645, 510] on span "11" at bounding box center [634, 503] width 28 height 28
type input "11-09-2025"
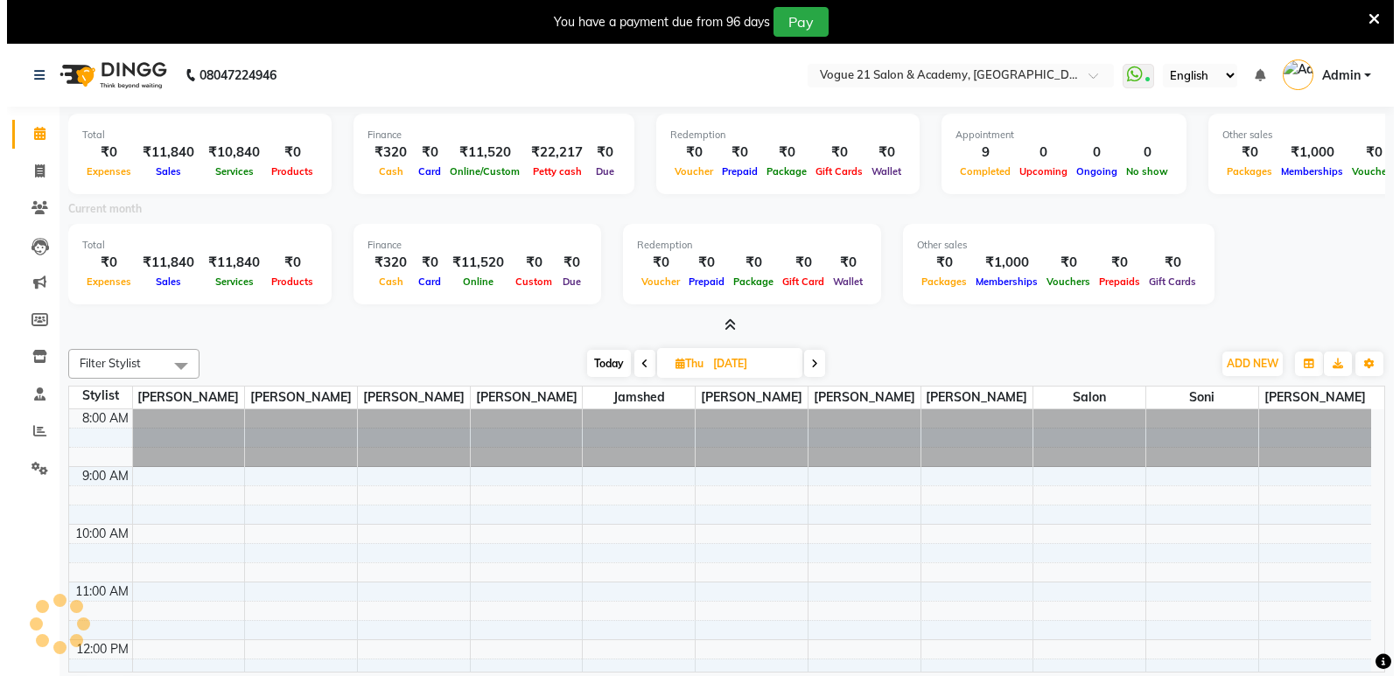
scroll to position [603, 0]
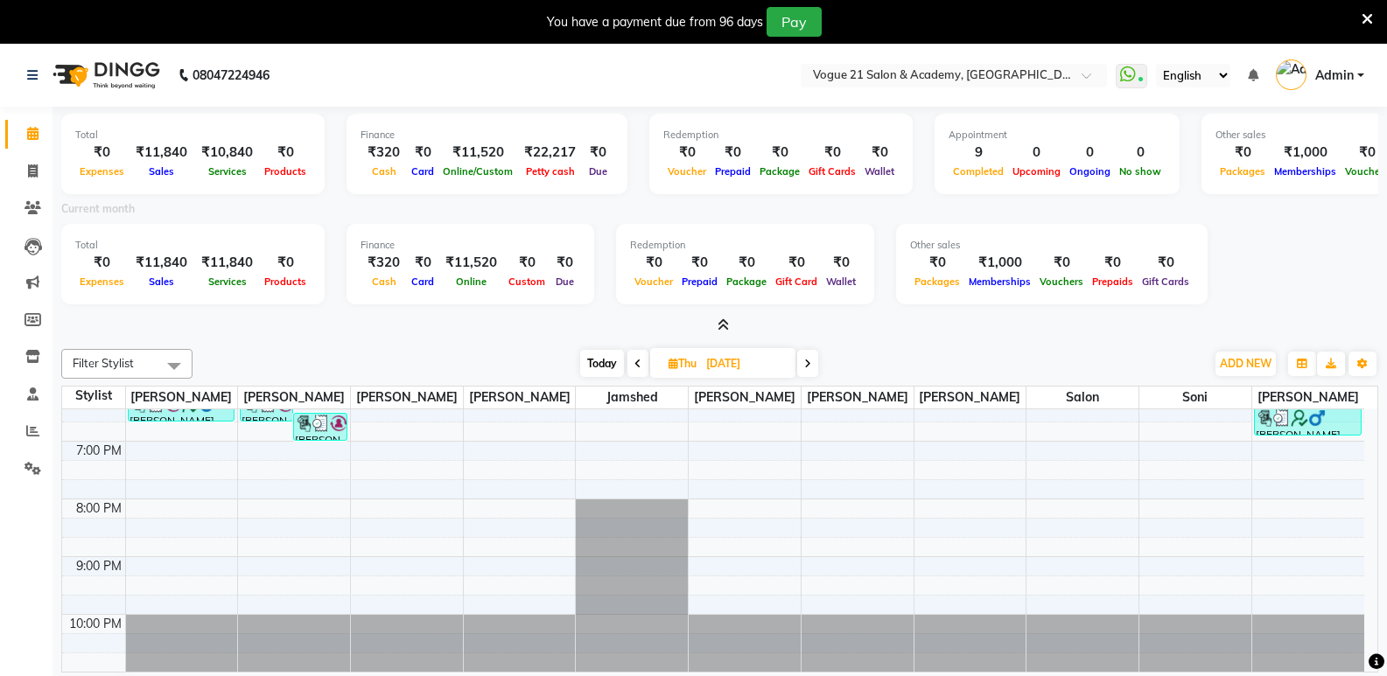
click at [753, 362] on input "11-09-2025" at bounding box center [744, 364] width 87 height 26
select select "9"
select select "2025"
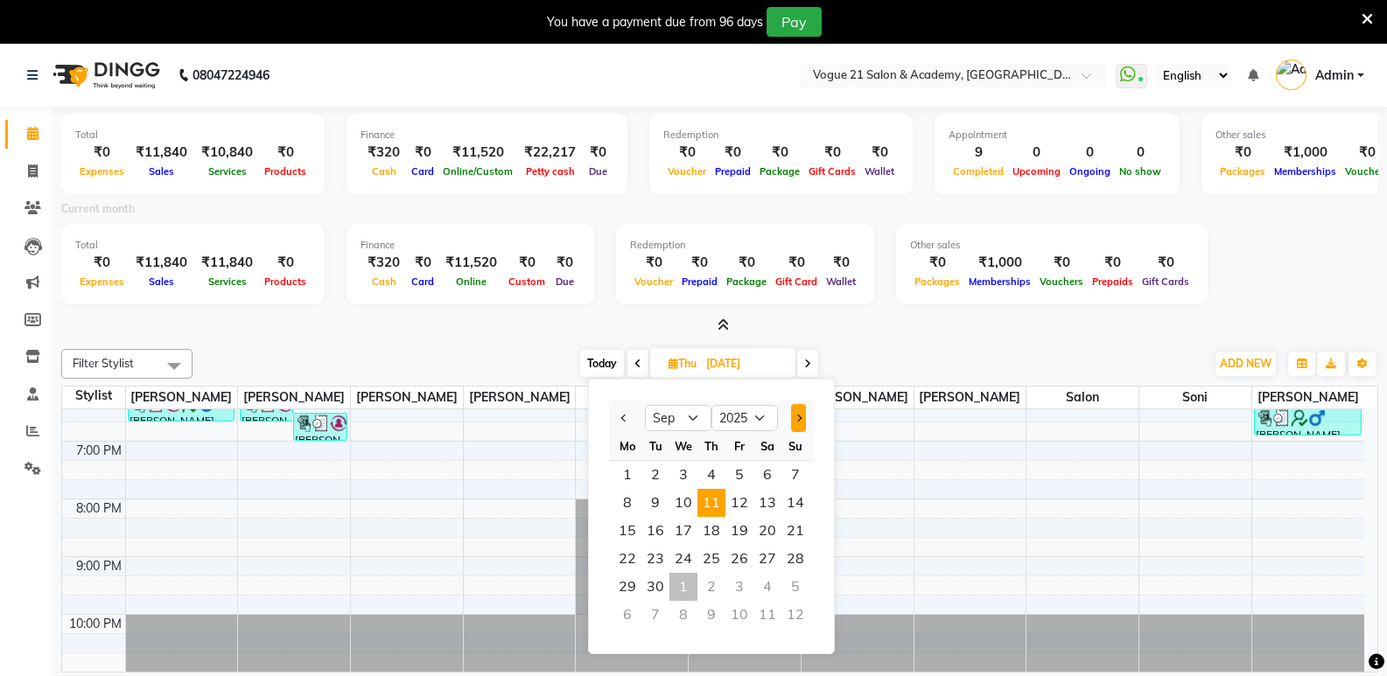
click at [800, 416] on span "Next month" at bounding box center [797, 418] width 7 height 7
select select "10"
click at [514, 351] on div "Today Thu 11-09-2025 Jan Feb Mar Apr May Jun Jul Aug Sep Oct Nov Dec 2015 2016 …" at bounding box center [698, 364] width 995 height 26
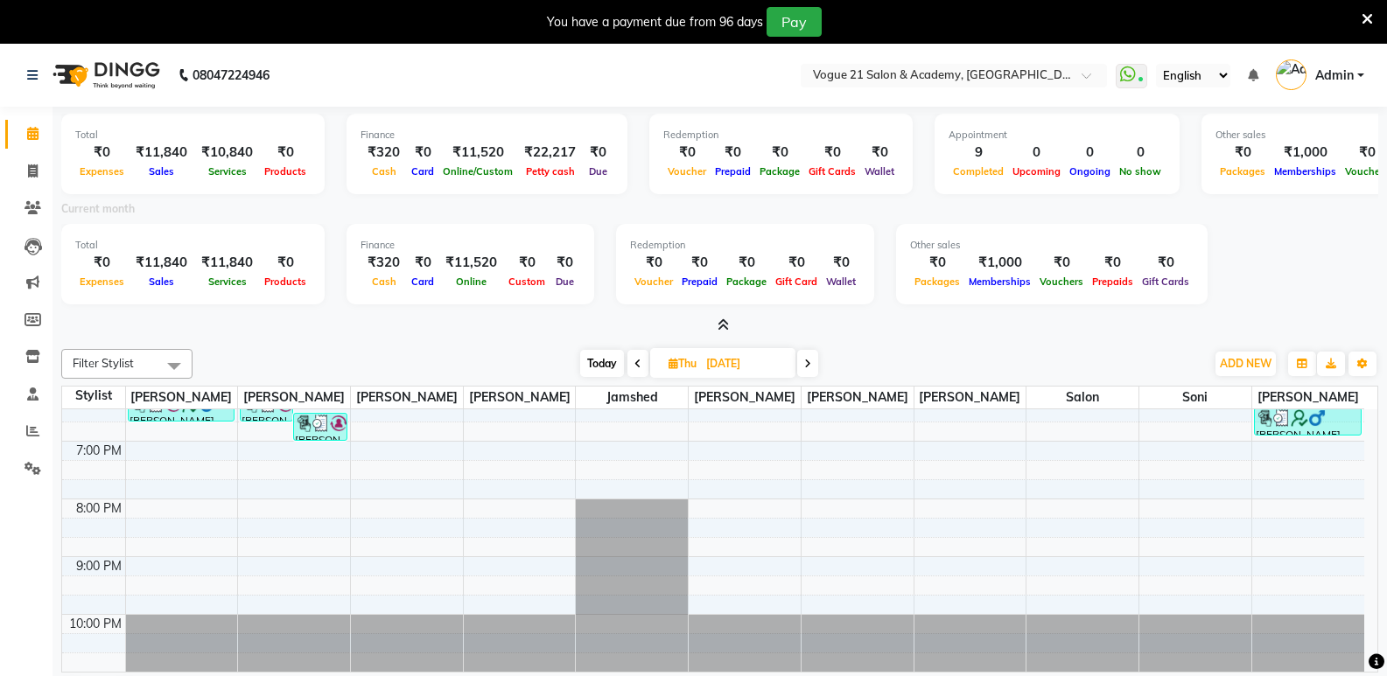
click at [728, 325] on icon at bounding box center [722, 324] width 11 height 13
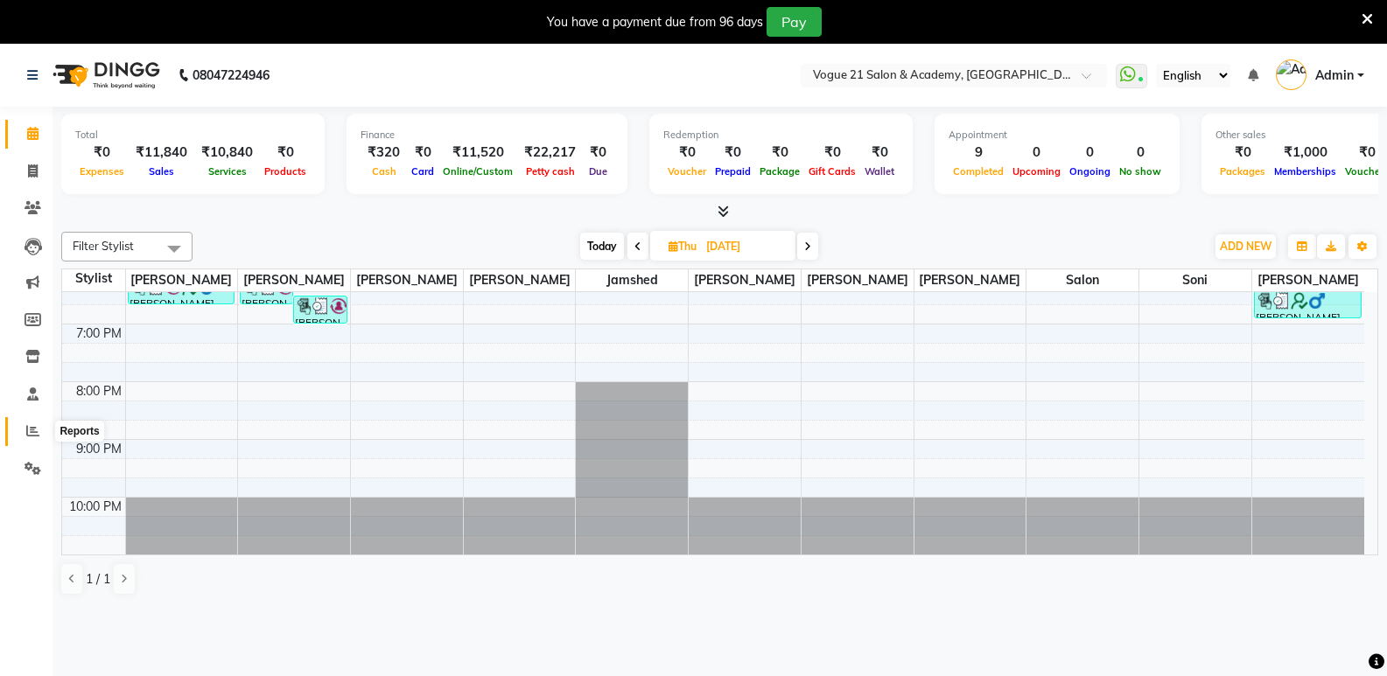
click at [35, 433] on icon at bounding box center [32, 430] width 13 height 13
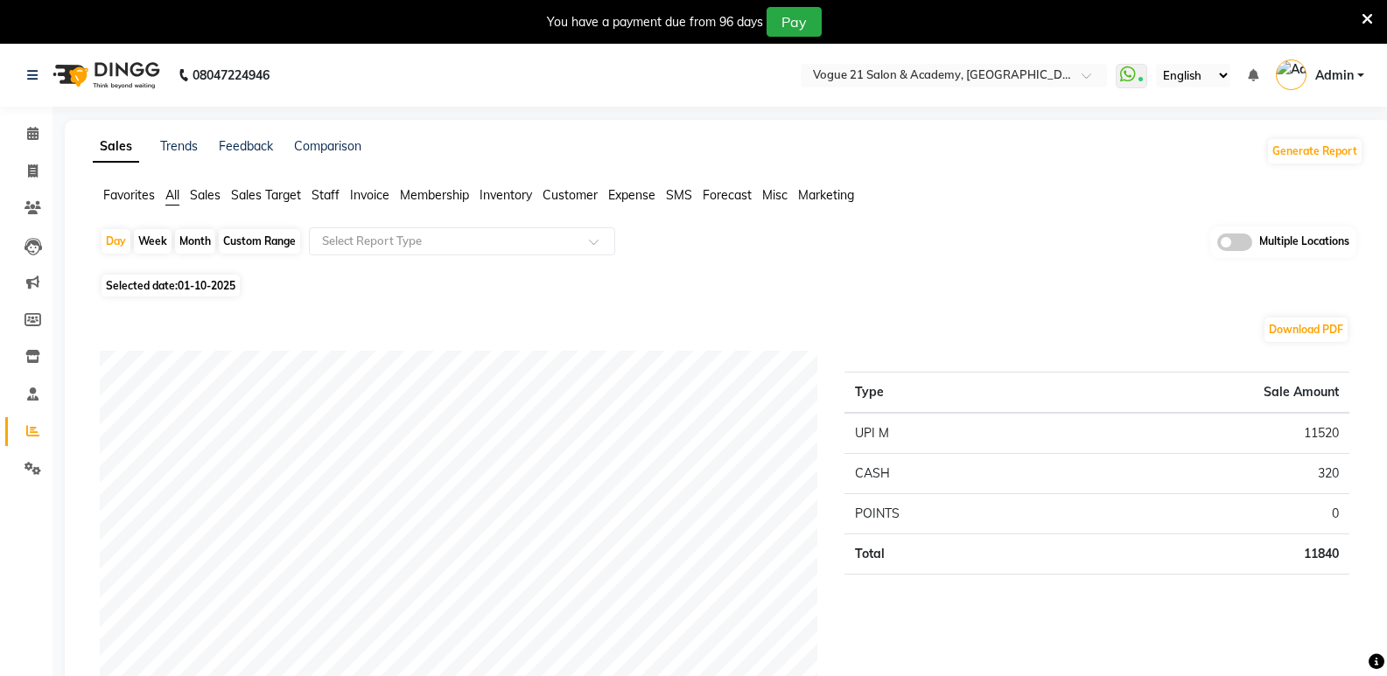
click at [339, 195] on span "Staff" at bounding box center [325, 195] width 28 height 16
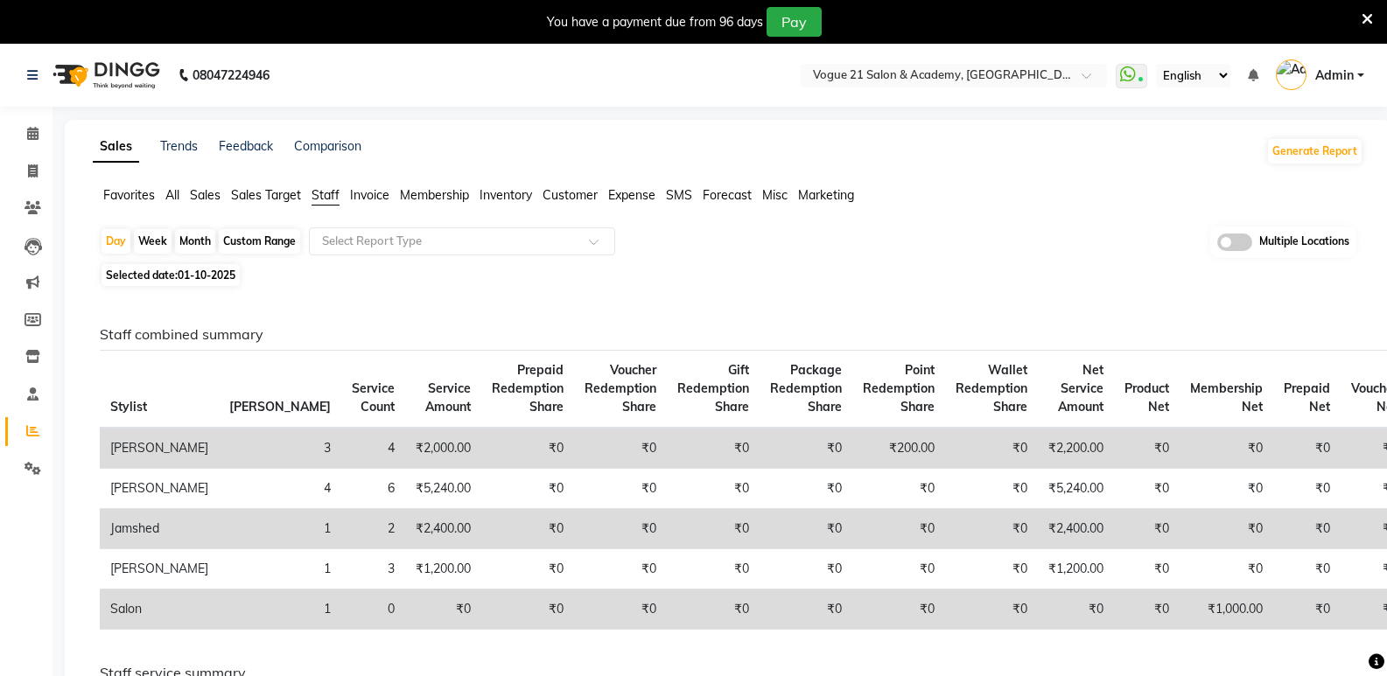
click at [205, 237] on div "Month" at bounding box center [195, 241] width 40 height 24
select select "10"
select select "2025"
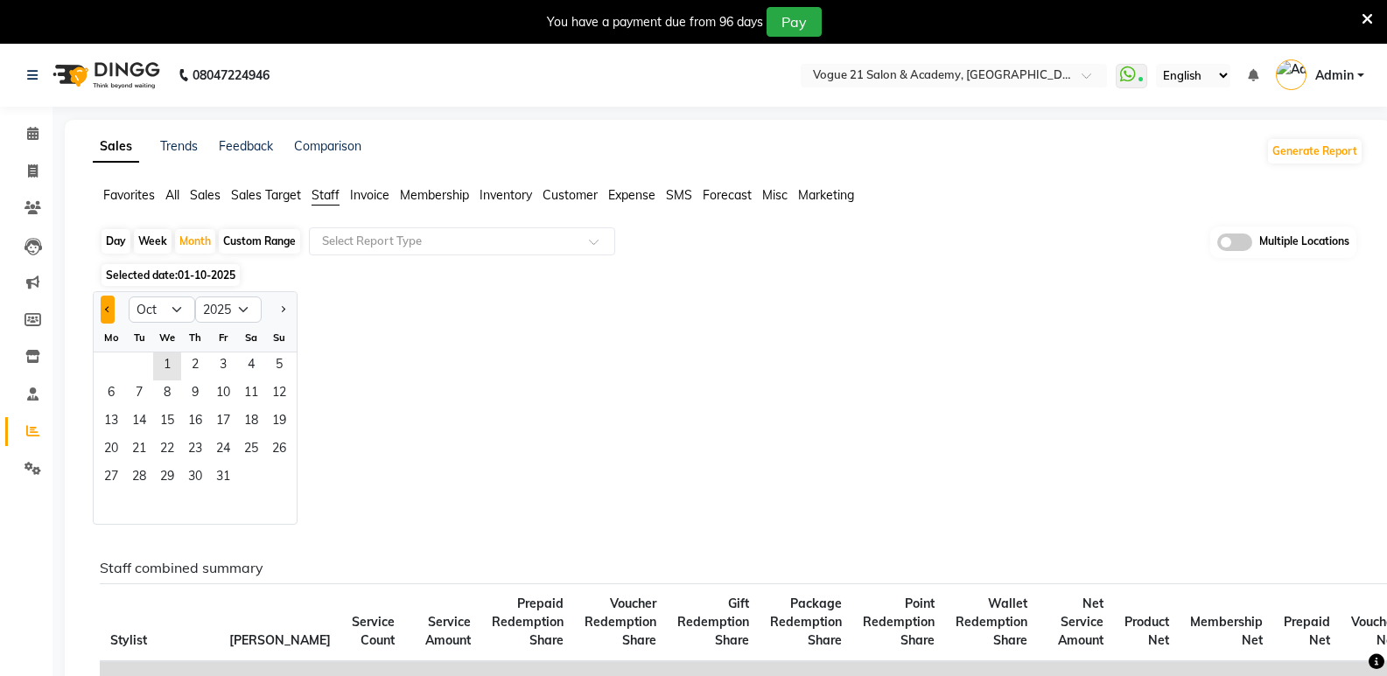
click at [108, 309] on span "Previous month" at bounding box center [108, 308] width 6 height 6
select select "9"
click at [228, 399] on span "12" at bounding box center [223, 395] width 28 height 28
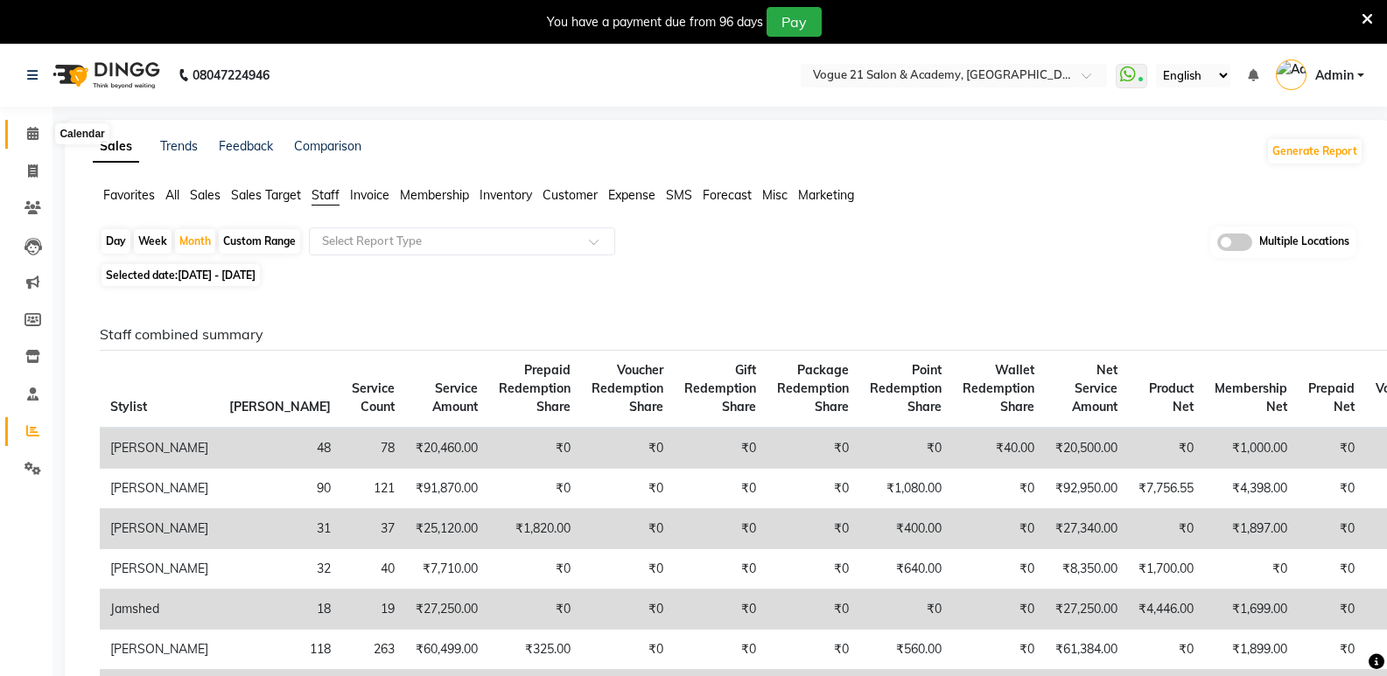
click at [32, 134] on icon at bounding box center [32, 133] width 11 height 13
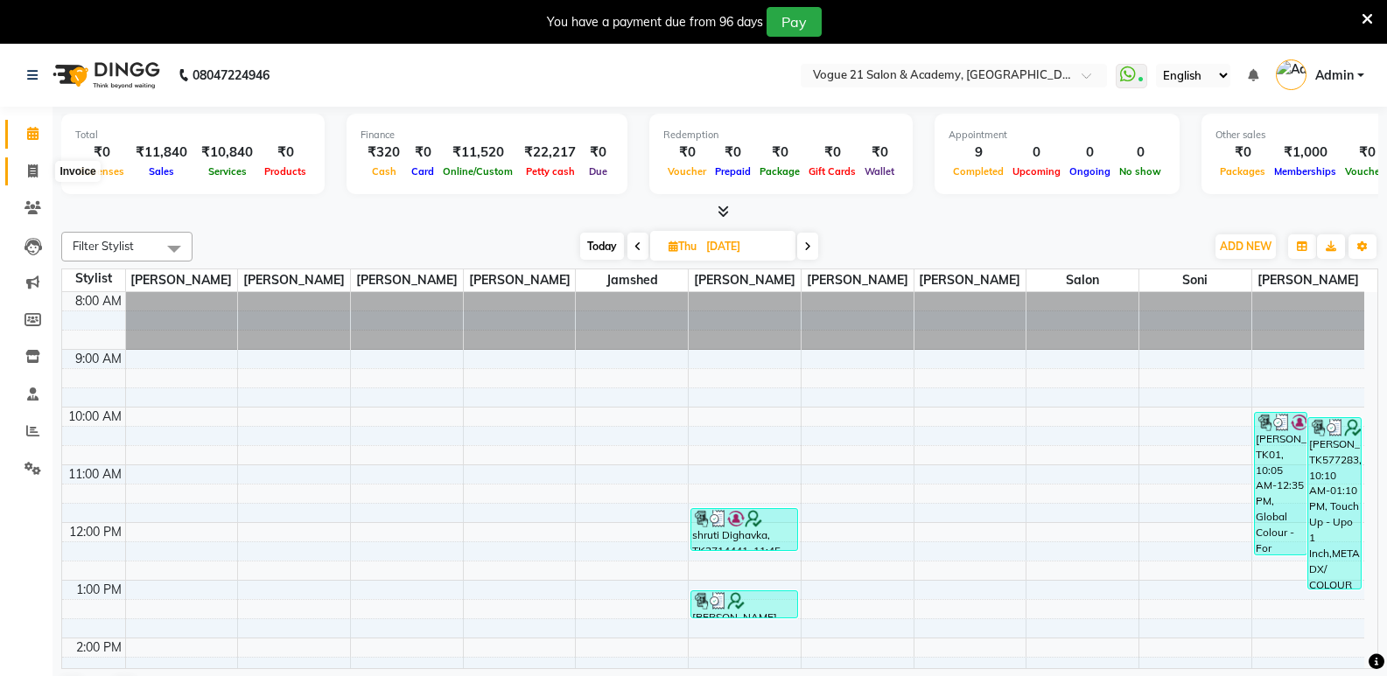
click at [37, 166] on icon at bounding box center [33, 170] width 10 height 13
select select "4433"
select select "service"
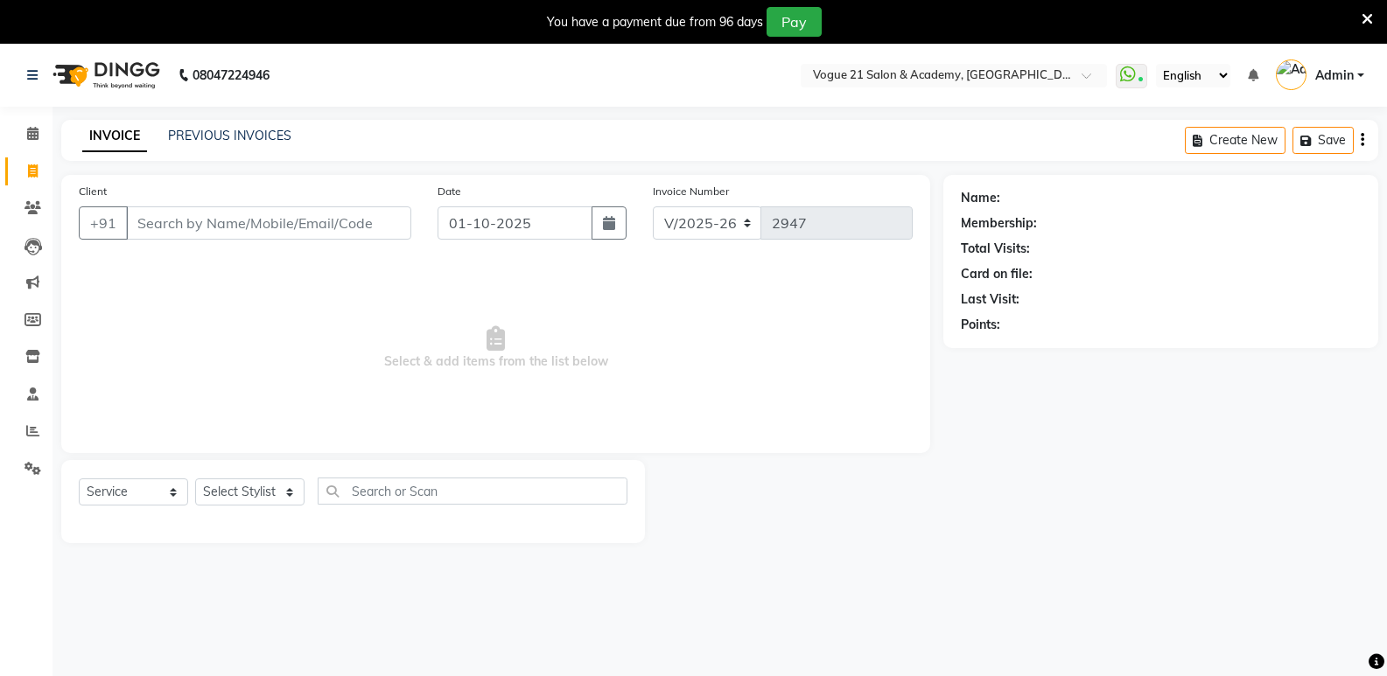
click at [252, 217] on input "Client" at bounding box center [268, 222] width 285 height 33
type input "9619299255"
click at [353, 236] on button "Add Client" at bounding box center [366, 222] width 90 height 33
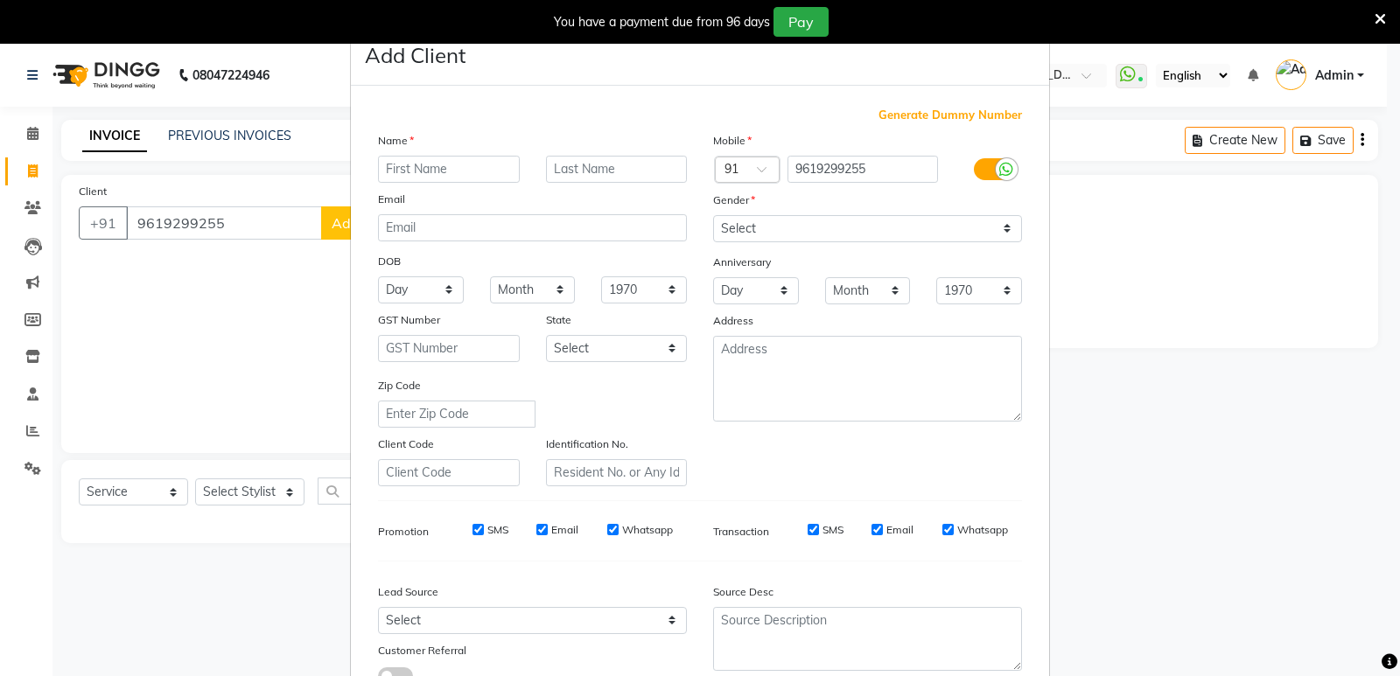
click at [453, 178] on input "text" at bounding box center [449, 169] width 142 height 27
type input "Sunny"
click at [562, 169] on input "text" at bounding box center [617, 169] width 142 height 27
type input "thakkar"
click at [827, 229] on select "Select Male Female Other Prefer Not To Say" at bounding box center [867, 228] width 309 height 27
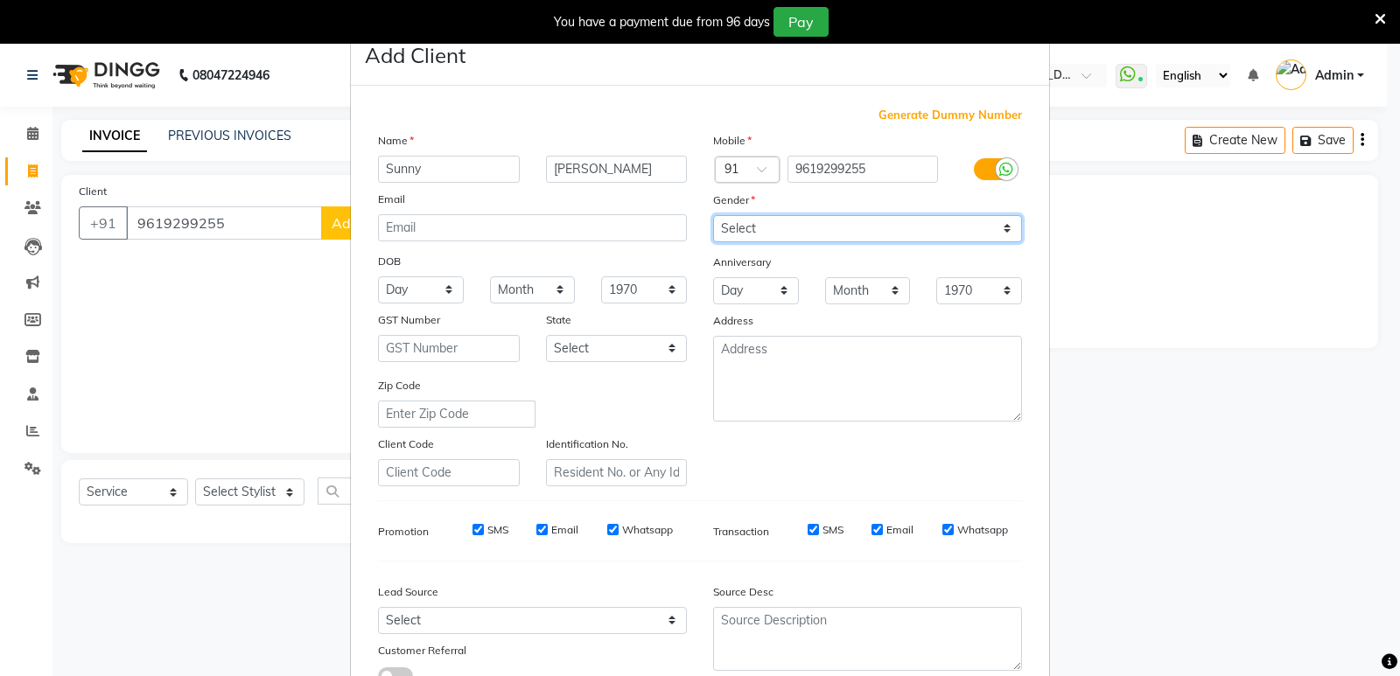
select select "male"
click at [713, 215] on select "Select Male Female Other Prefer Not To Say" at bounding box center [867, 228] width 309 height 27
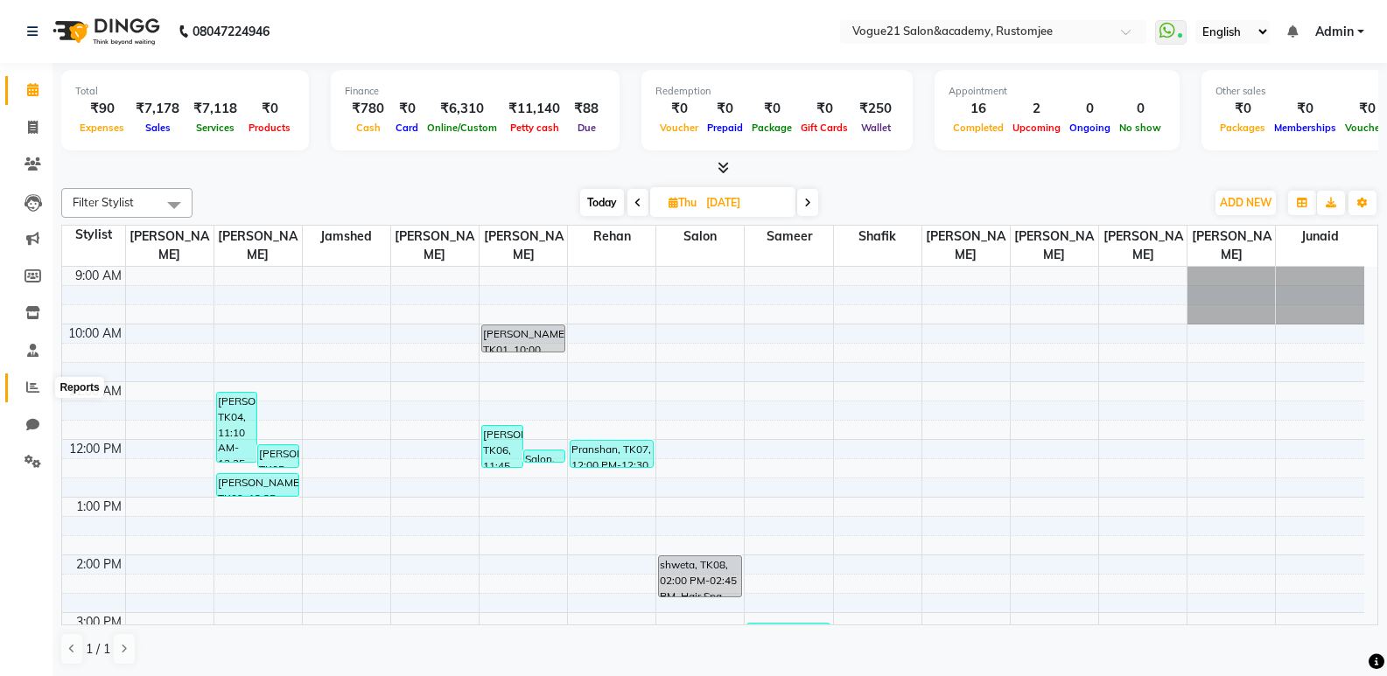
click at [34, 392] on icon at bounding box center [32, 387] width 13 height 13
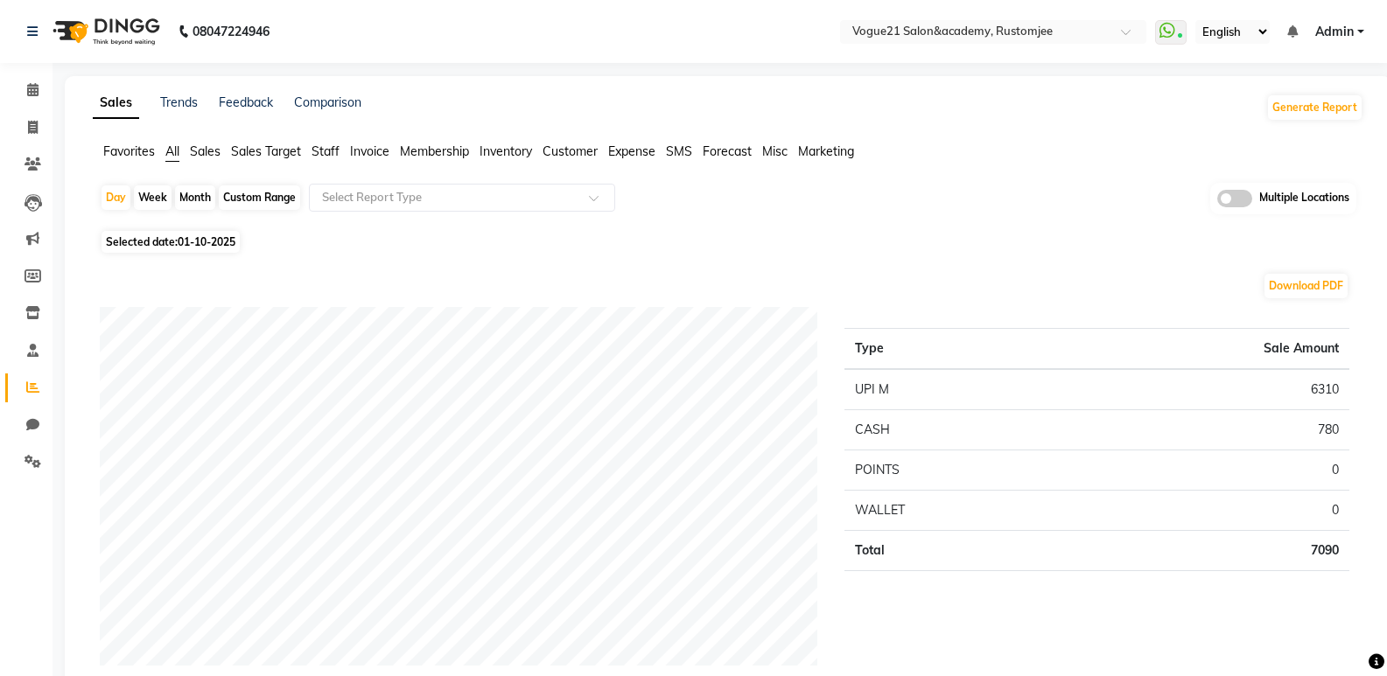
click at [321, 154] on span "Staff" at bounding box center [325, 151] width 28 height 16
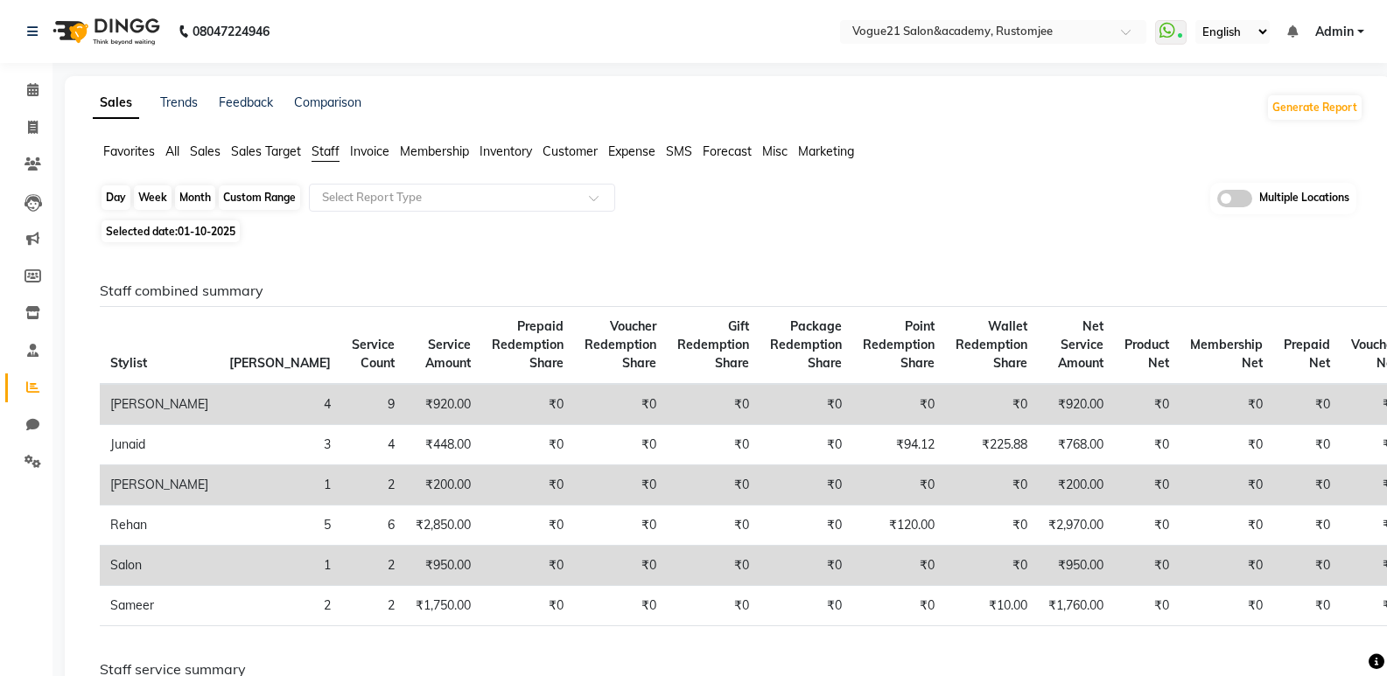
click at [108, 197] on div "Day" at bounding box center [115, 197] width 29 height 24
select select "10"
select select "2025"
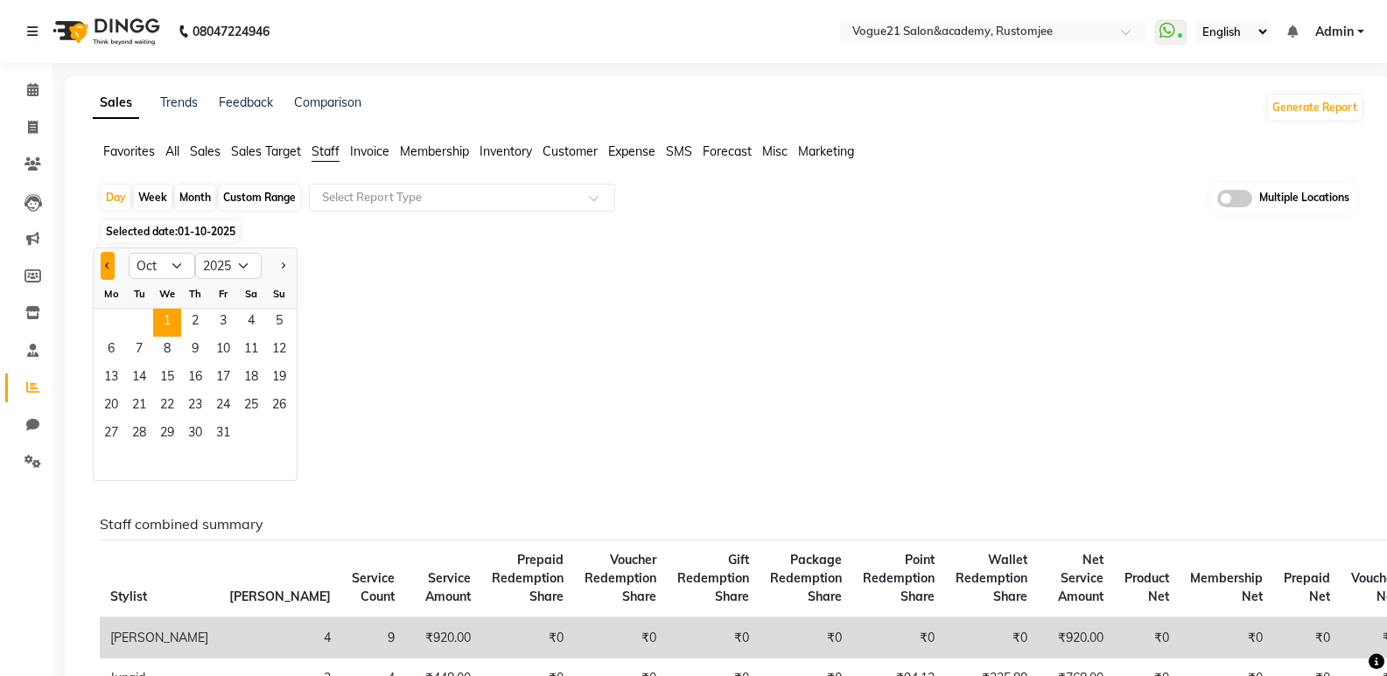
click at [102, 268] on button "Previous month" at bounding box center [108, 266] width 14 height 28
select select "9"
click at [141, 437] on span "30" at bounding box center [139, 435] width 28 height 28
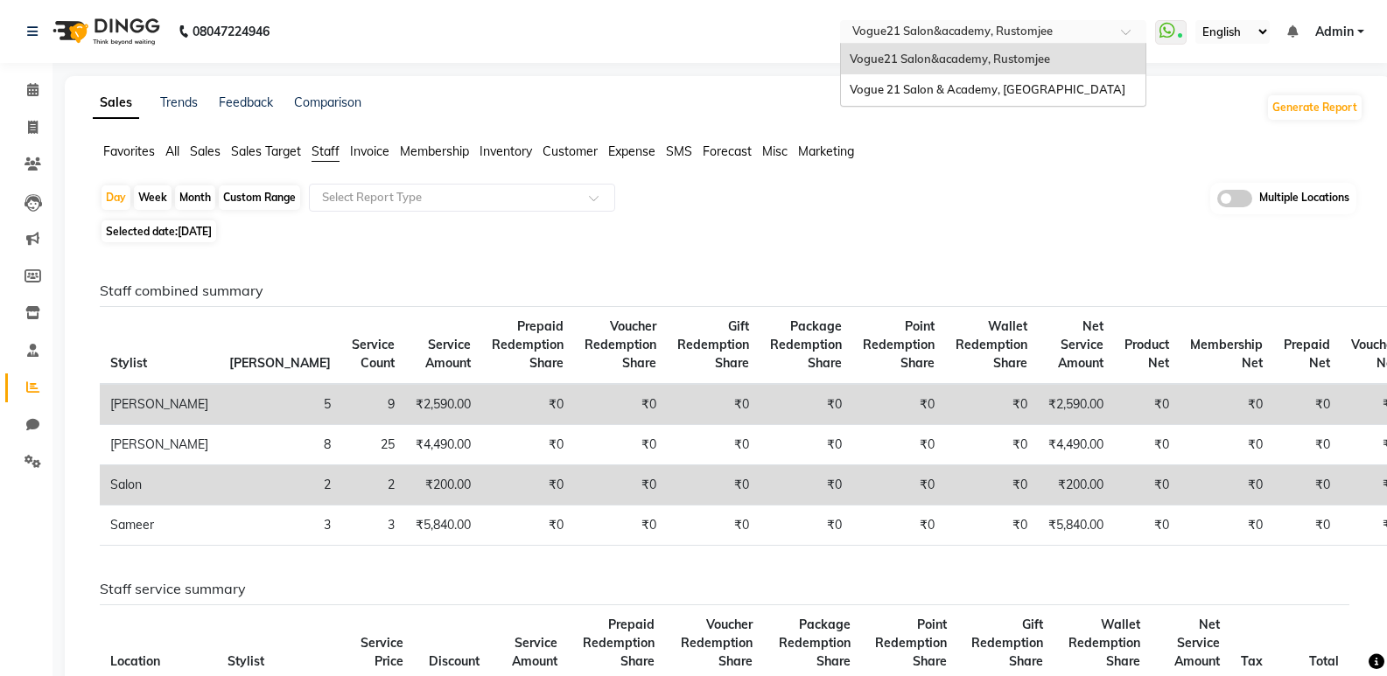
click at [983, 31] on input "text" at bounding box center [976, 32] width 254 height 17
click at [977, 89] on span "Vogue 21 Salon & Academy, [GEOGRAPHIC_DATA]" at bounding box center [987, 89] width 276 height 14
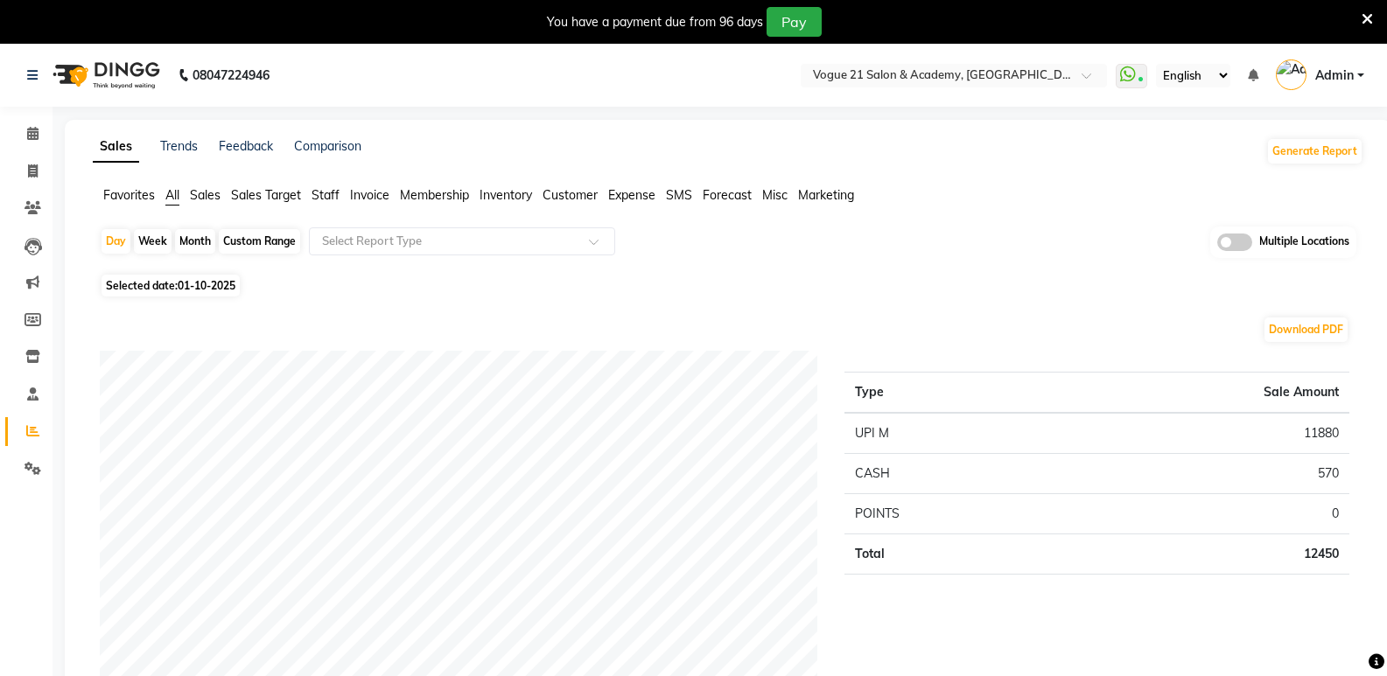
click at [1363, 15] on icon at bounding box center [1366, 19] width 11 height 16
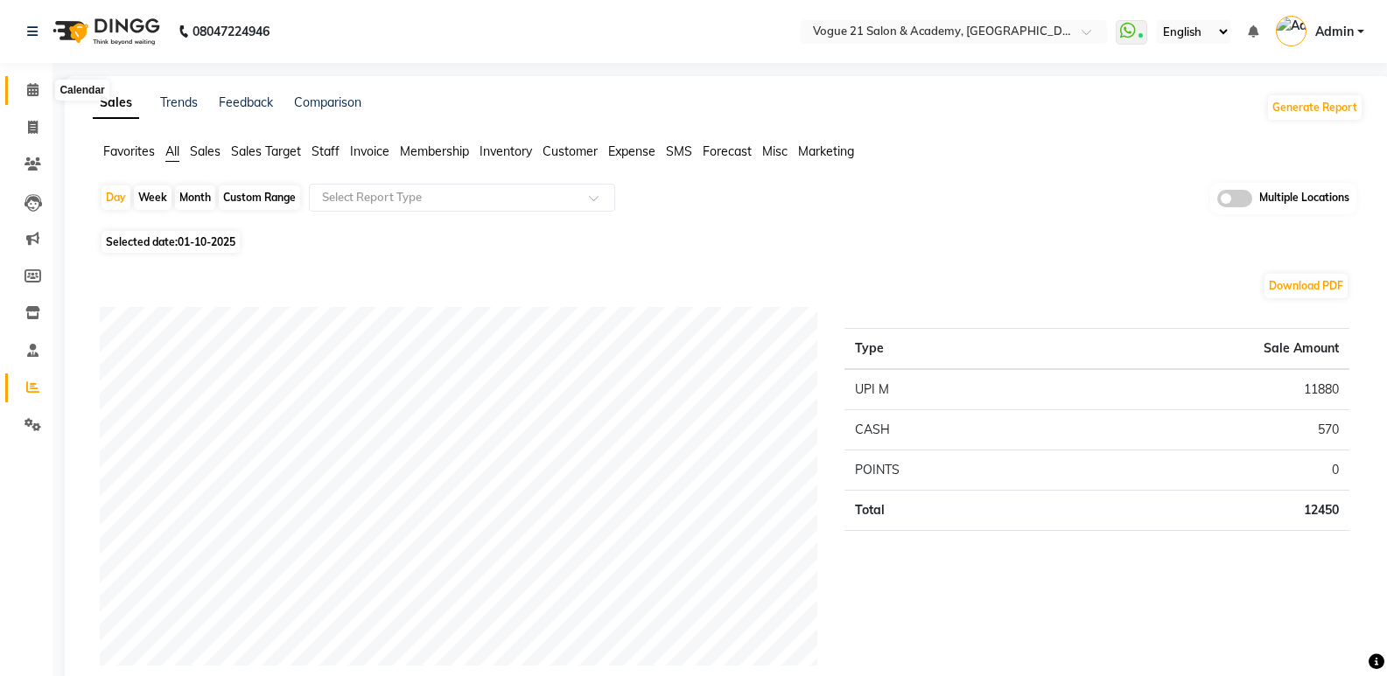
click at [25, 90] on span at bounding box center [32, 90] width 31 height 20
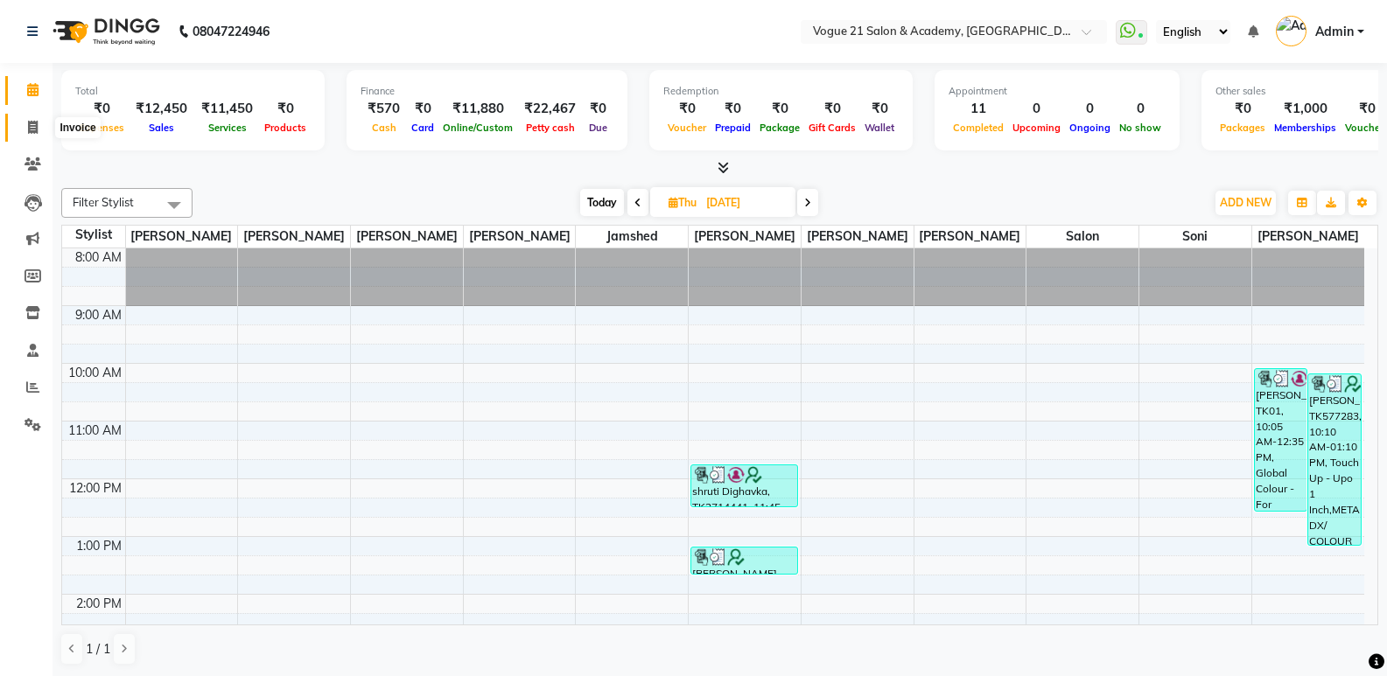
click at [31, 128] on icon at bounding box center [33, 127] width 10 height 13
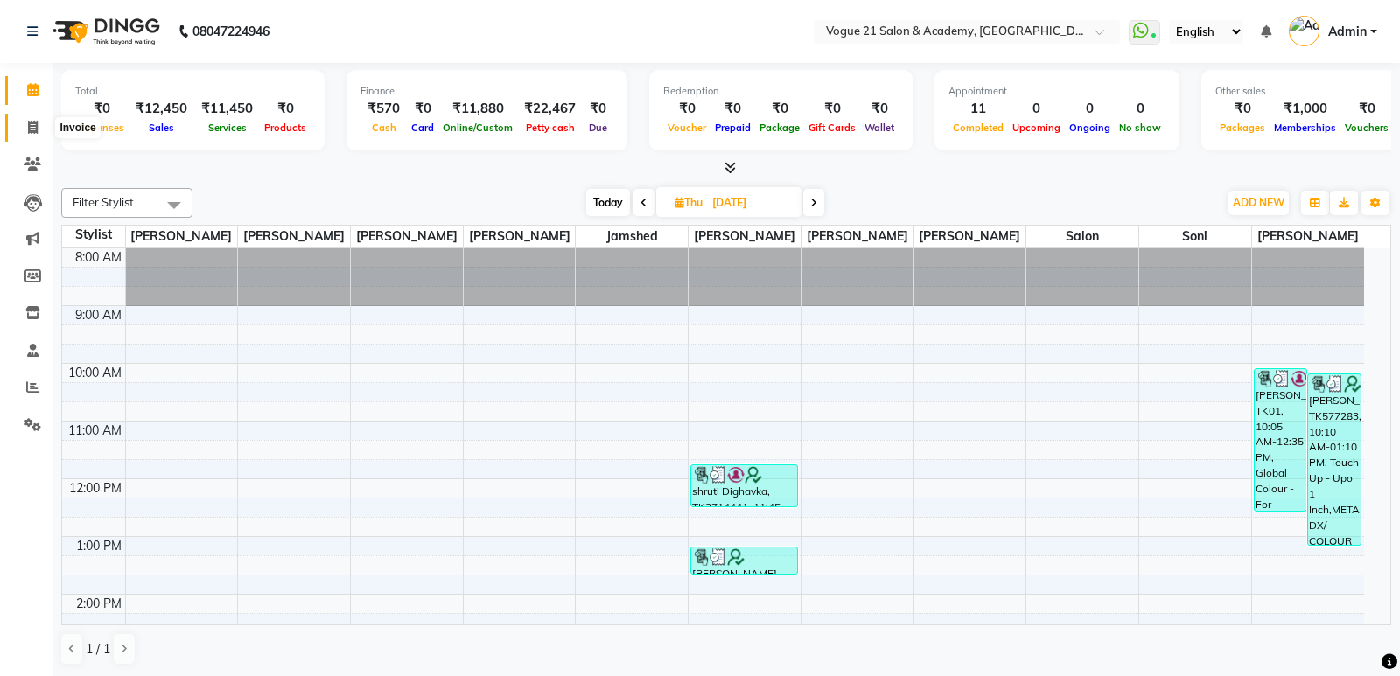
select select "4433"
select select "service"
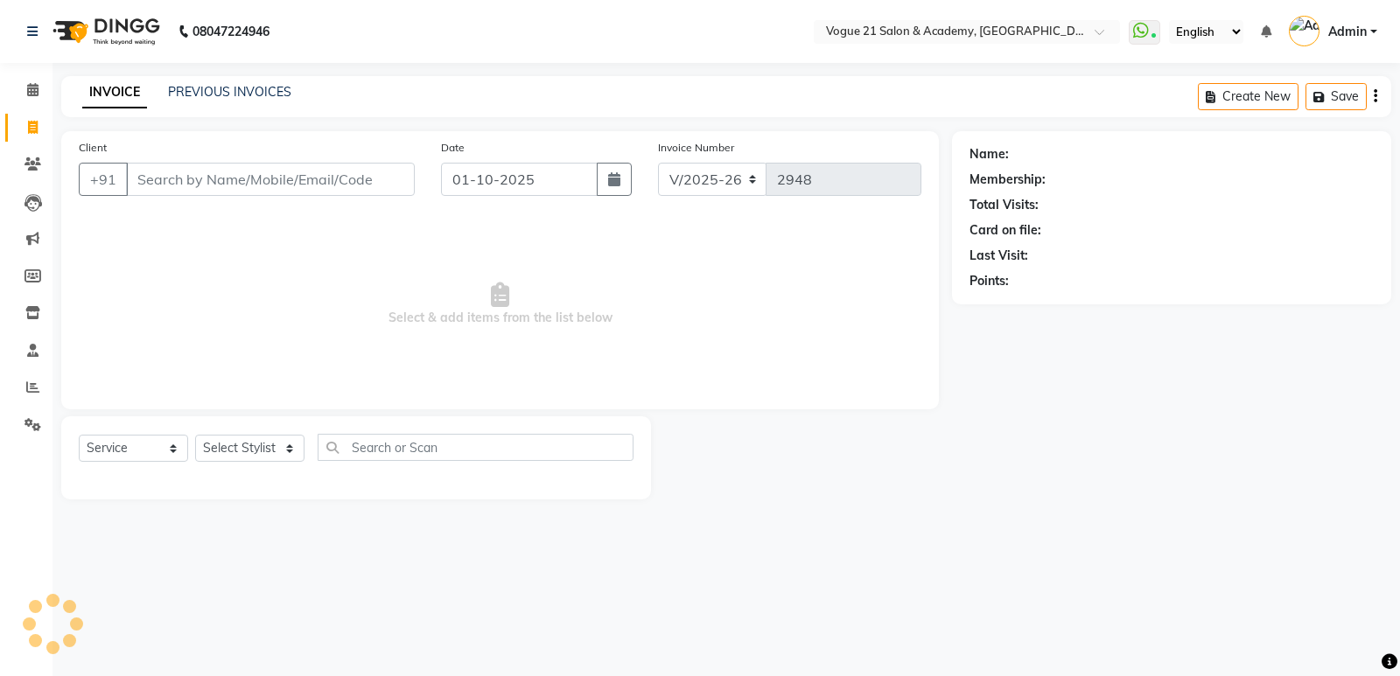
click at [201, 182] on input "Client" at bounding box center [270, 179] width 289 height 33
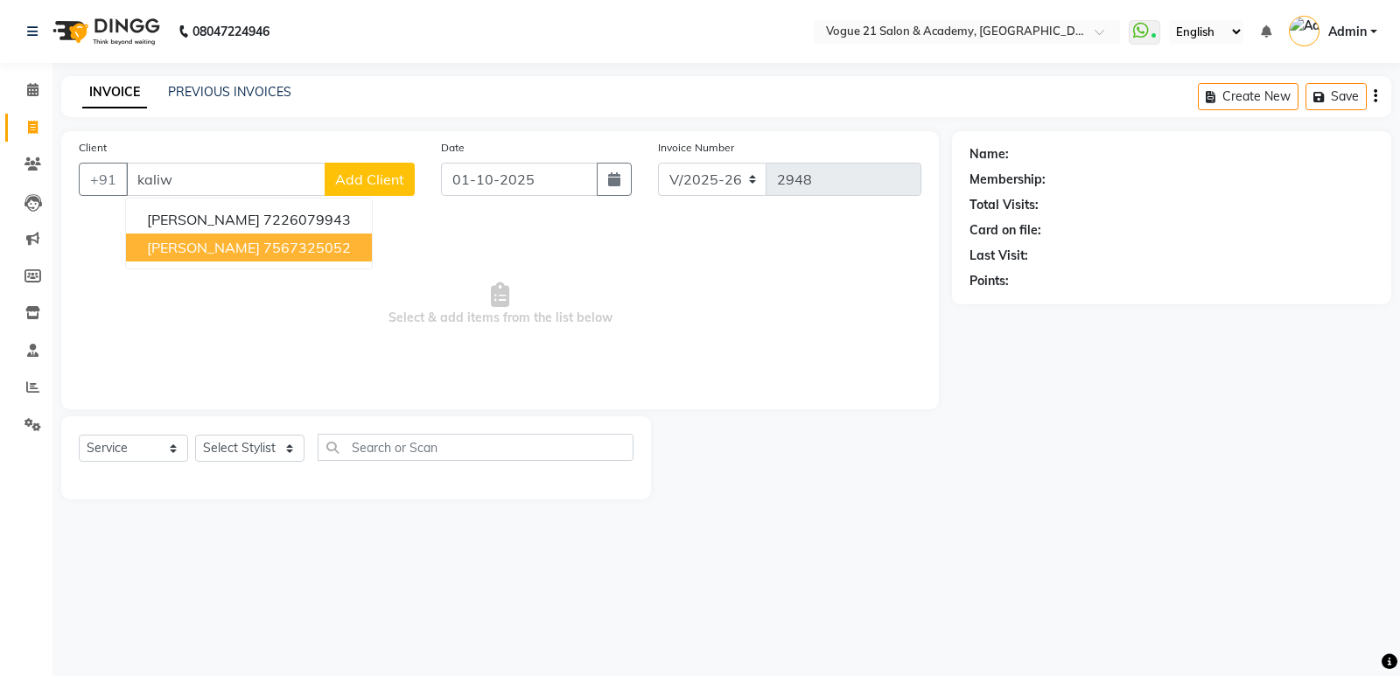
click at [246, 250] on span "tabassum kaliwala" at bounding box center [203, 247] width 113 height 17
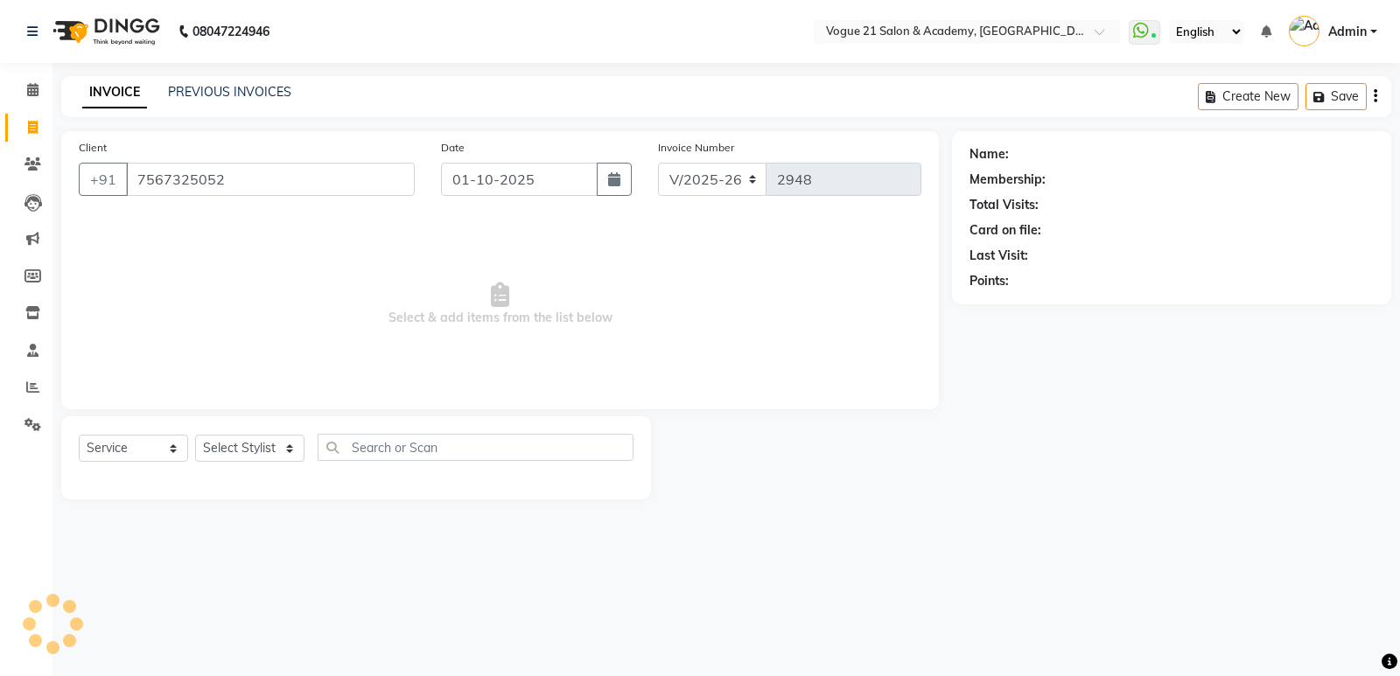
type input "7567325052"
select select "1: Object"
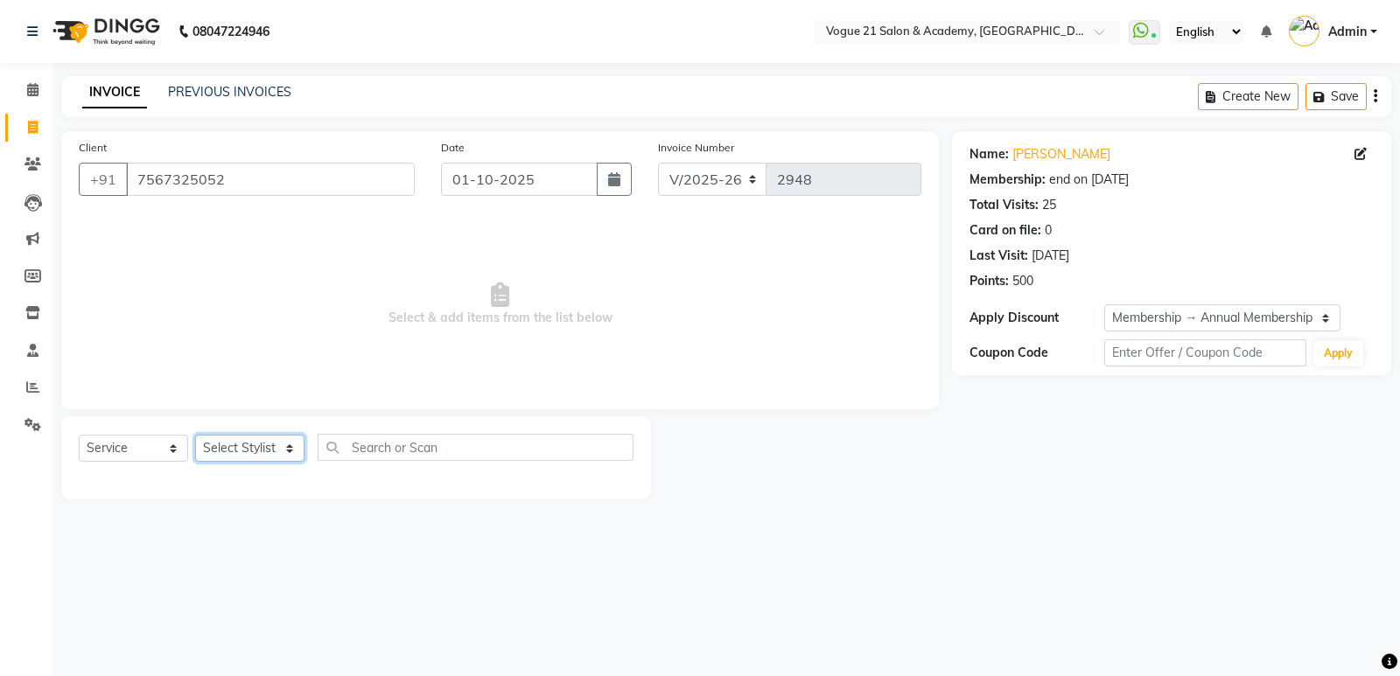
click at [253, 450] on select "Select Stylist aahil aamir Alicia Dsouza Altamash Jamshed jyoti chauhan Pooja y…" at bounding box center [249, 448] width 109 height 27
select select "66614"
click at [195, 435] on select "Select Stylist aahil aamir Alicia Dsouza Altamash Jamshed jyoti chauhan Pooja y…" at bounding box center [249, 448] width 109 height 27
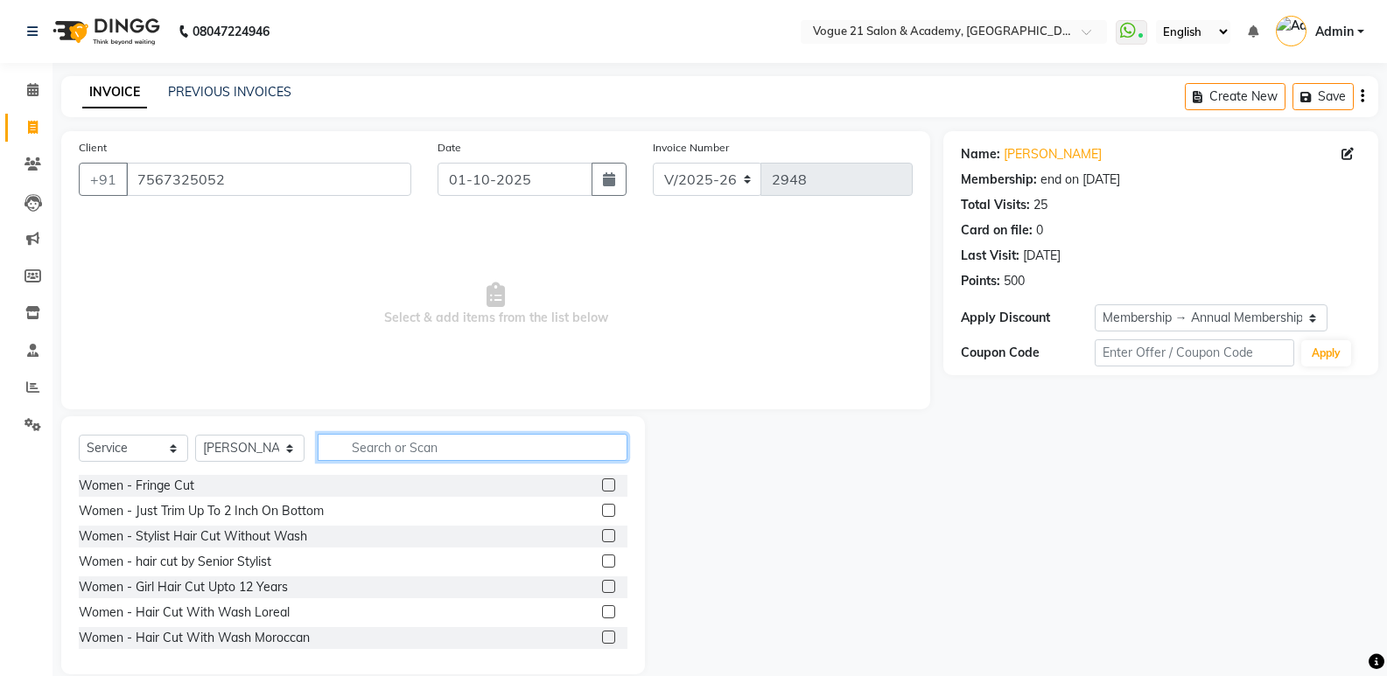
click at [383, 436] on input "text" at bounding box center [473, 447] width 310 height 27
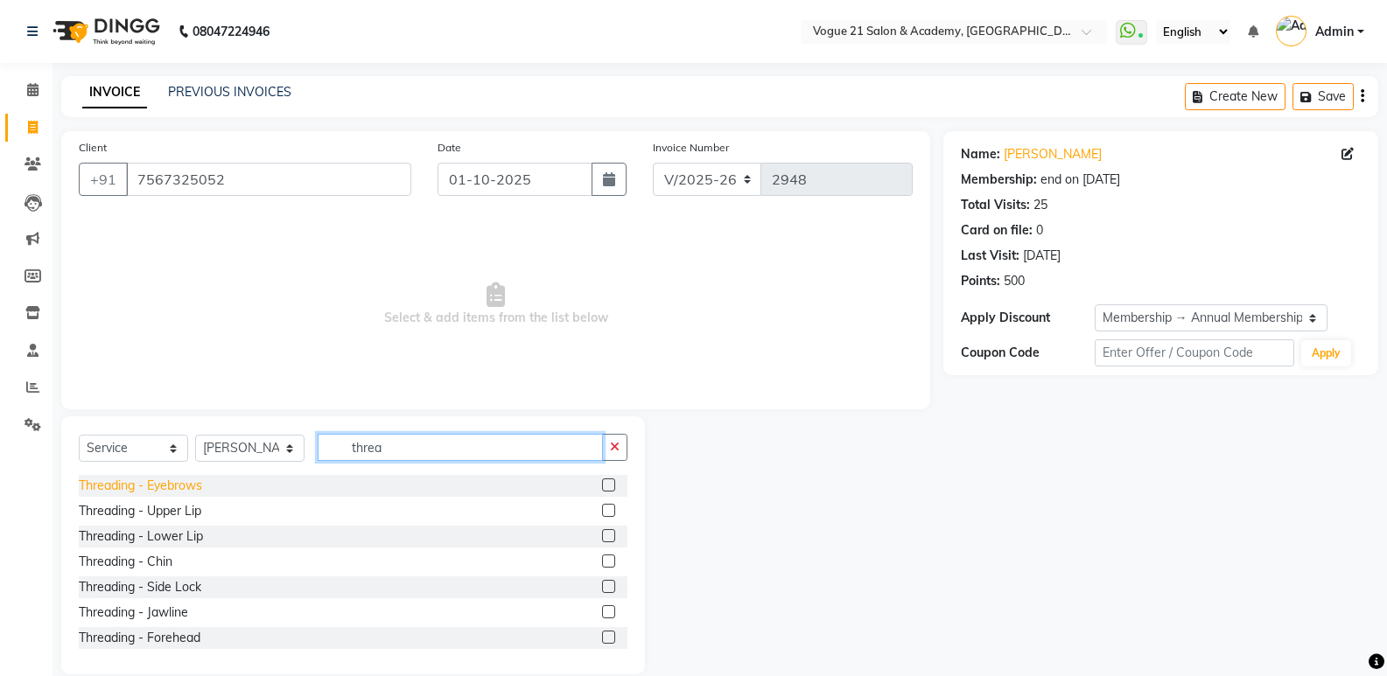
type input "threa"
click at [172, 487] on div "Threading - Eyebrows" at bounding box center [140, 486] width 123 height 18
checkbox input "false"
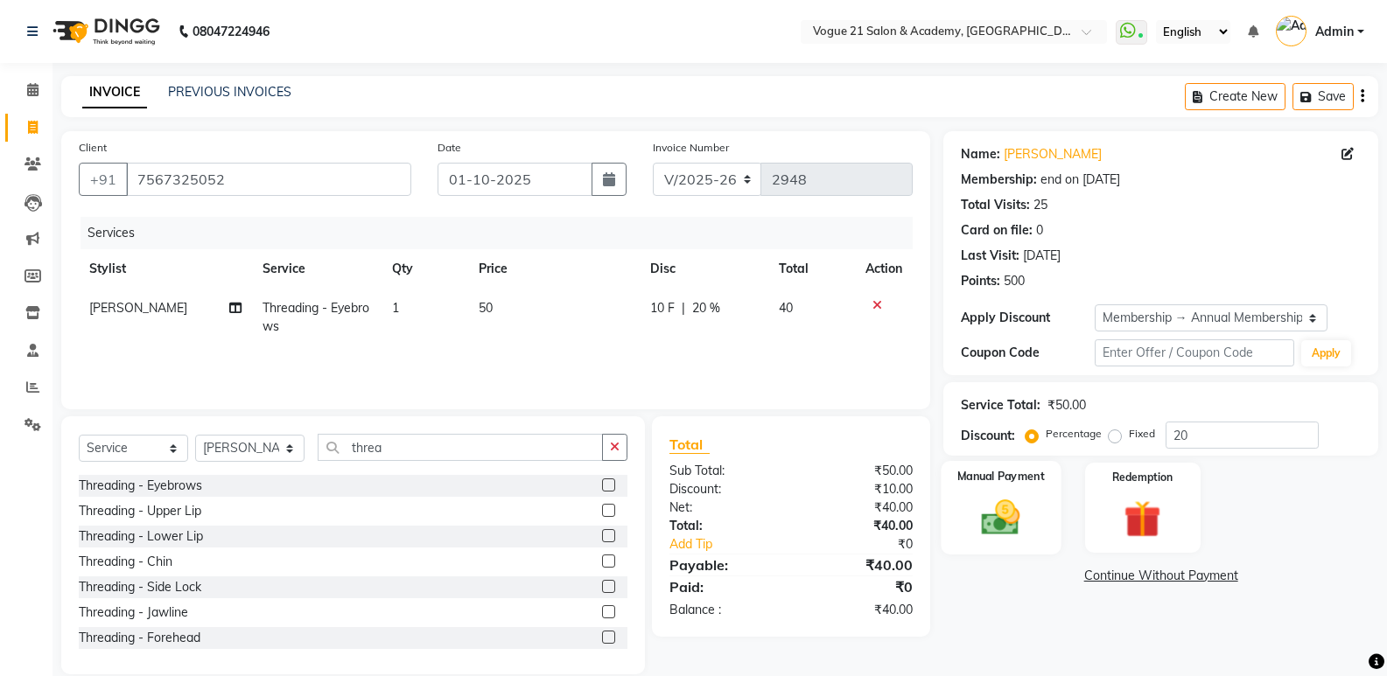
click at [1031, 530] on img at bounding box center [1000, 517] width 62 height 45
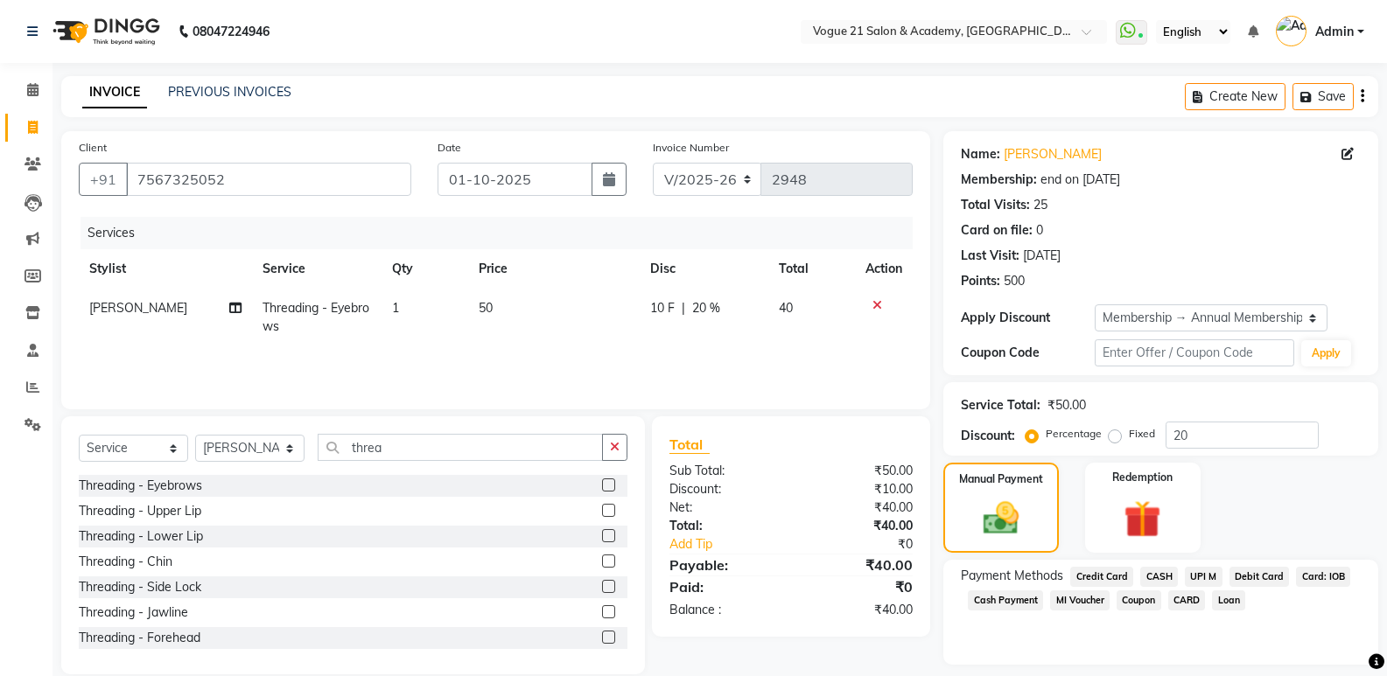
drag, startPoint x: 1161, startPoint y: 576, endPoint x: 1138, endPoint y: 564, distance: 25.4
click at [1159, 572] on span "CASH" at bounding box center [1159, 577] width 38 height 20
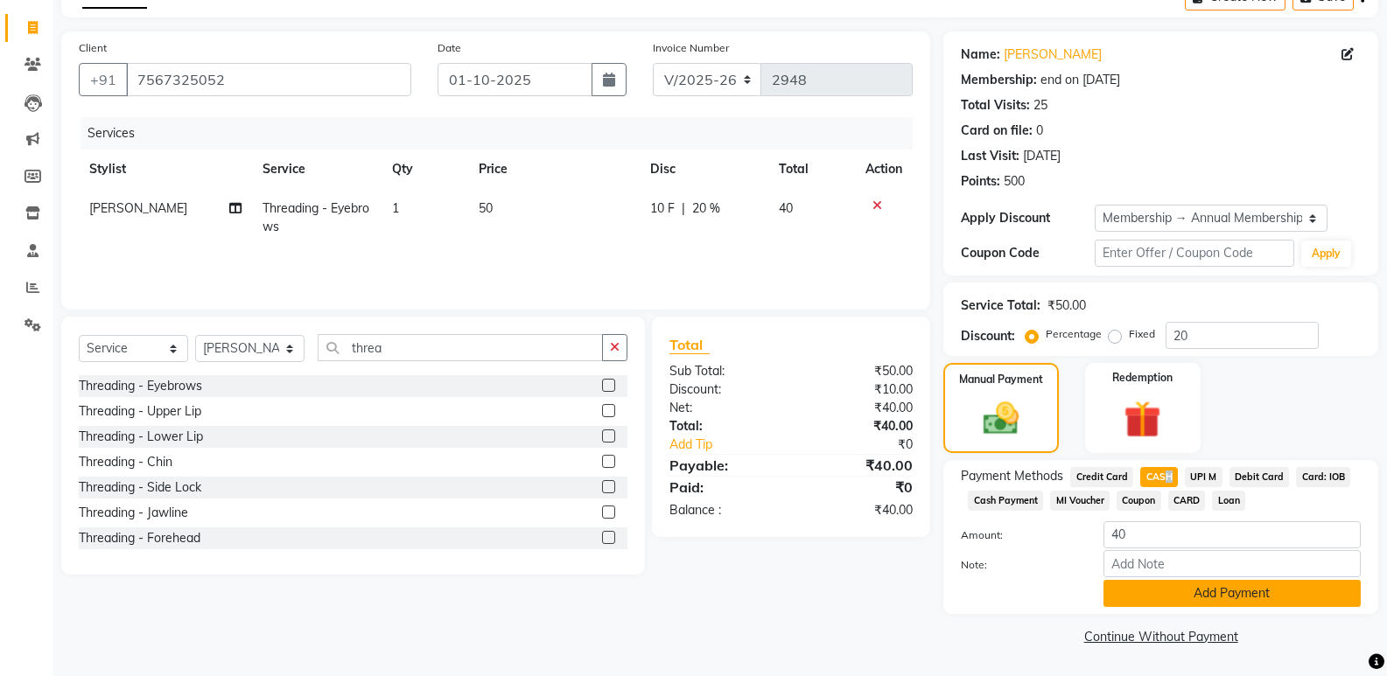
click at [1279, 586] on button "Add Payment" at bounding box center [1231, 593] width 257 height 27
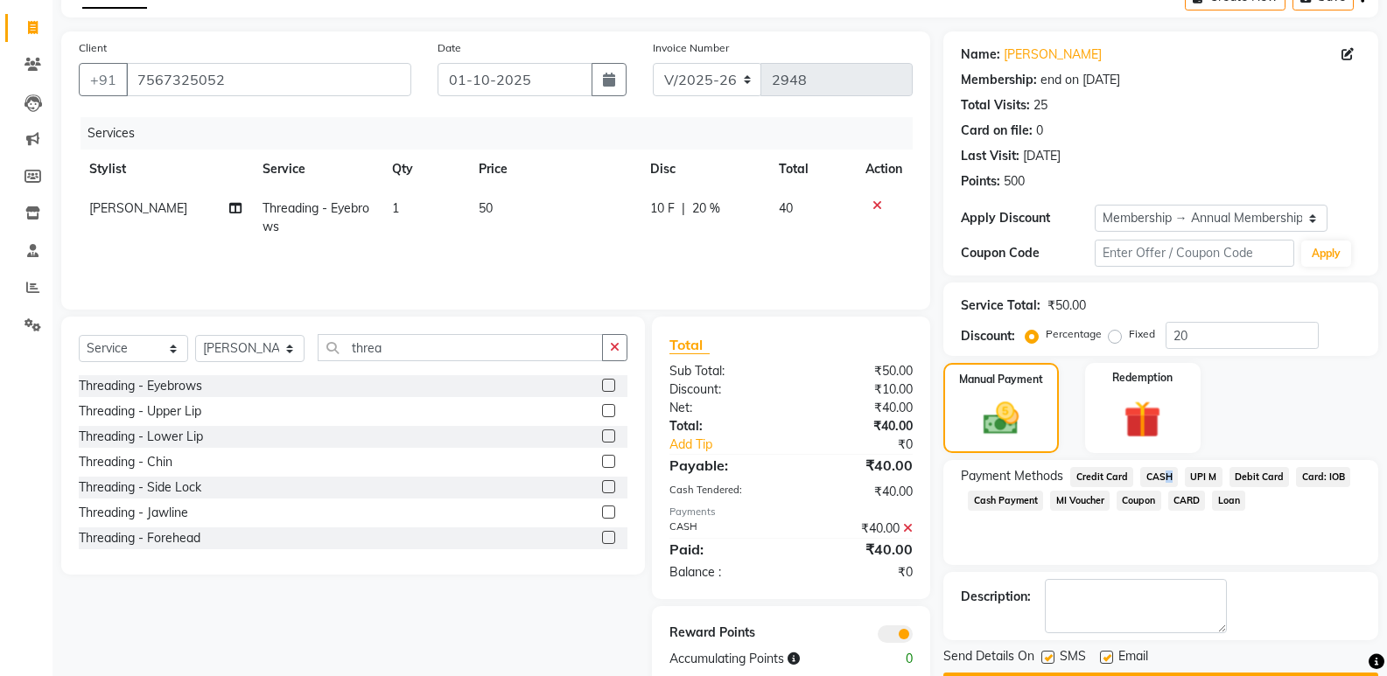
scroll to position [150, 0]
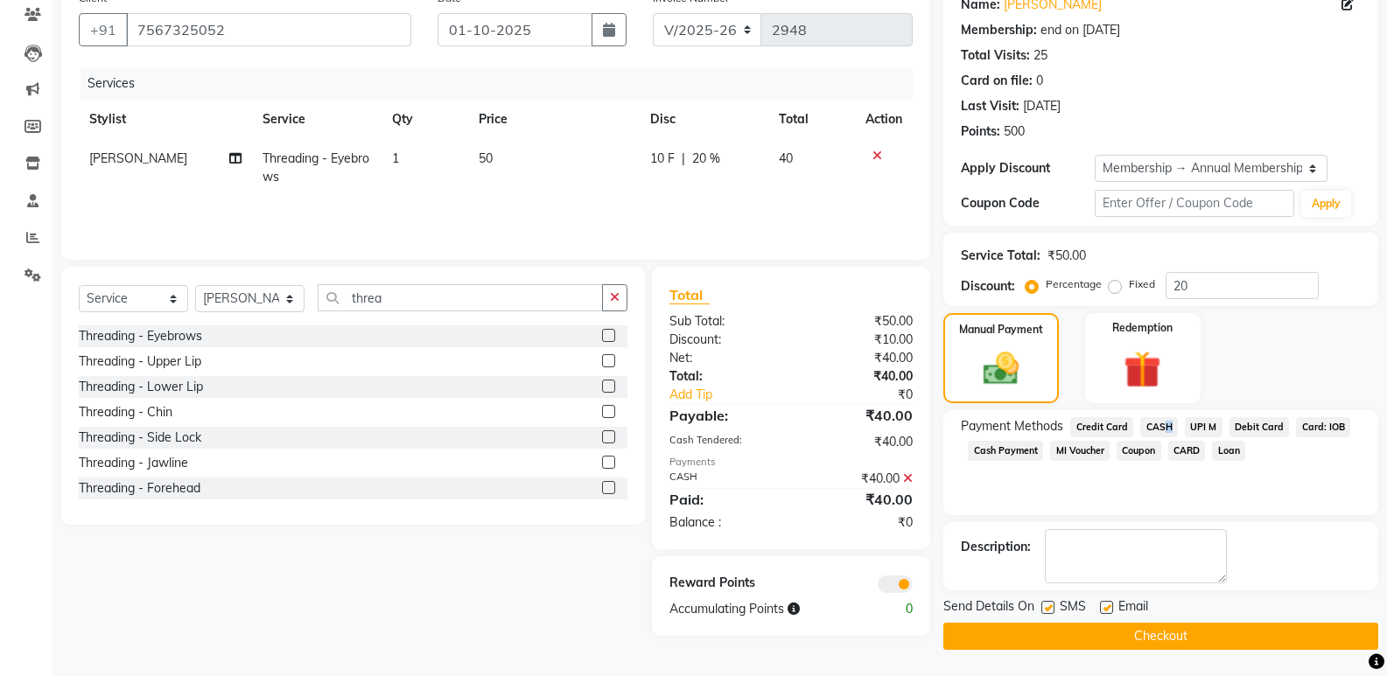
click at [1285, 643] on button "Checkout" at bounding box center [1160, 636] width 435 height 27
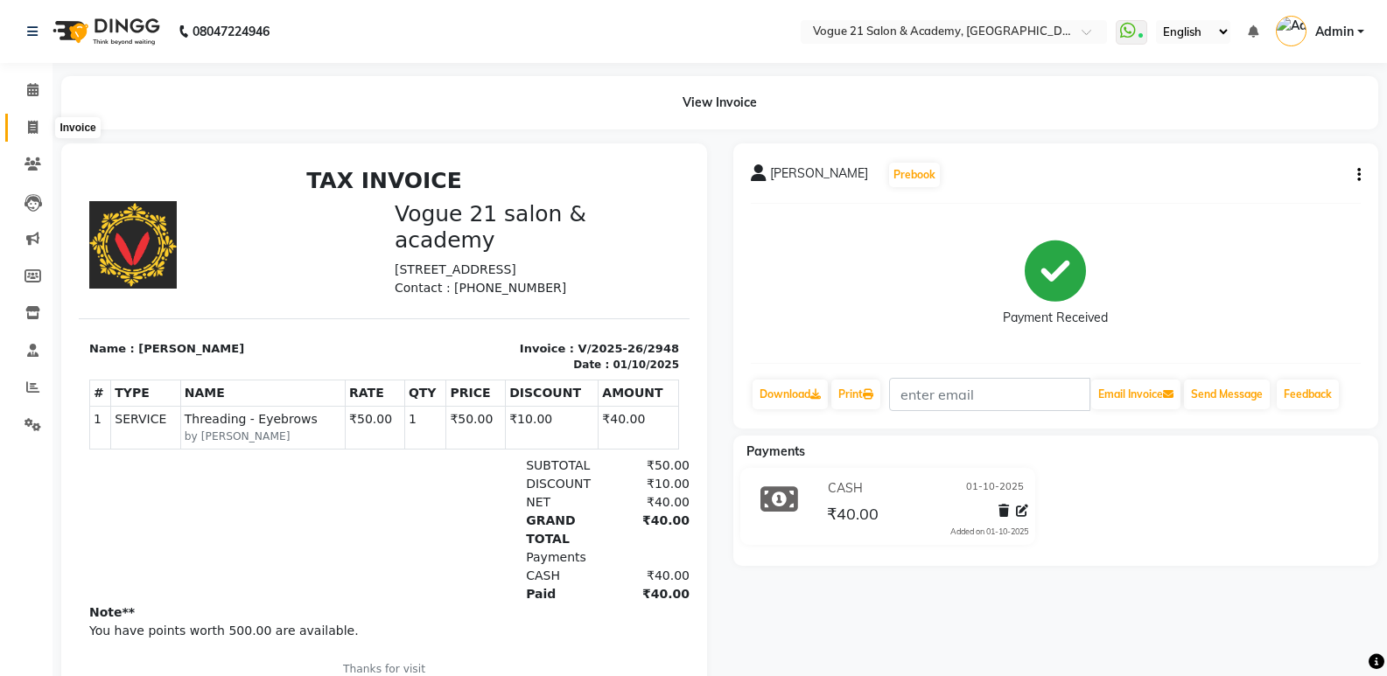
click at [34, 119] on span at bounding box center [32, 128] width 31 height 20
select select "service"
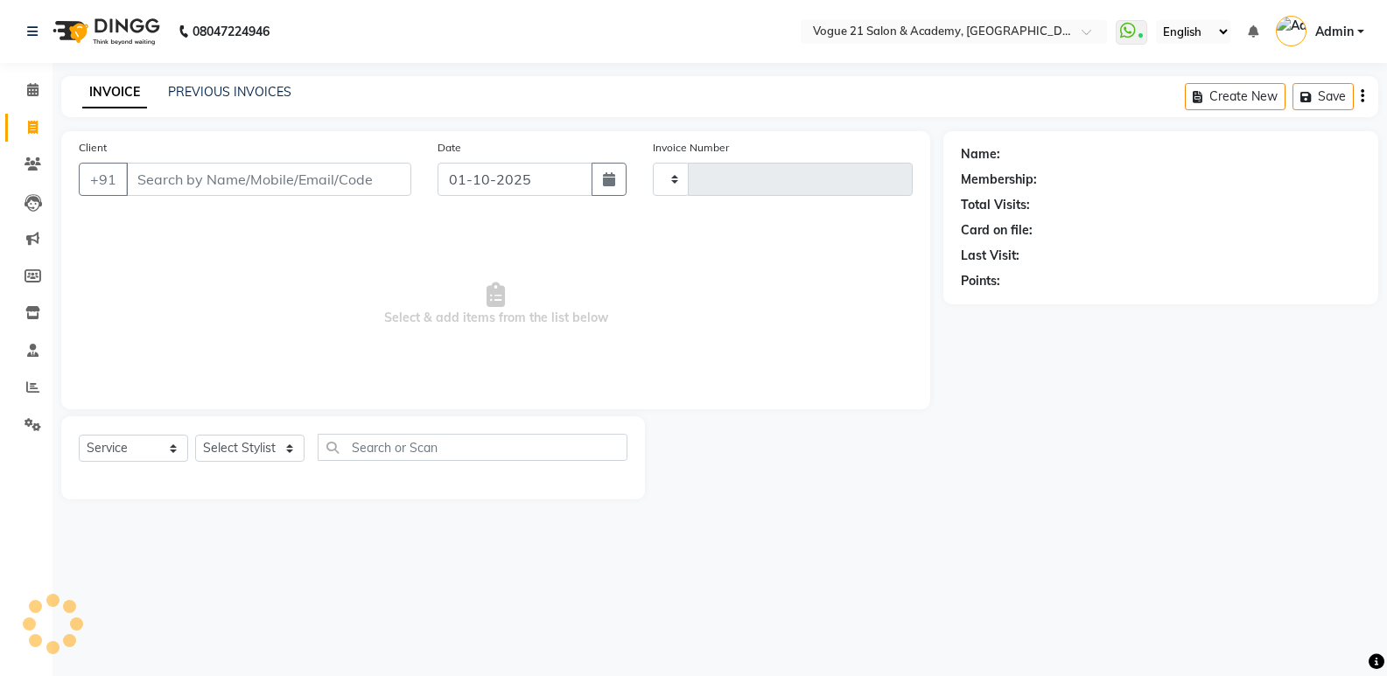
type input "2949"
select select "4433"
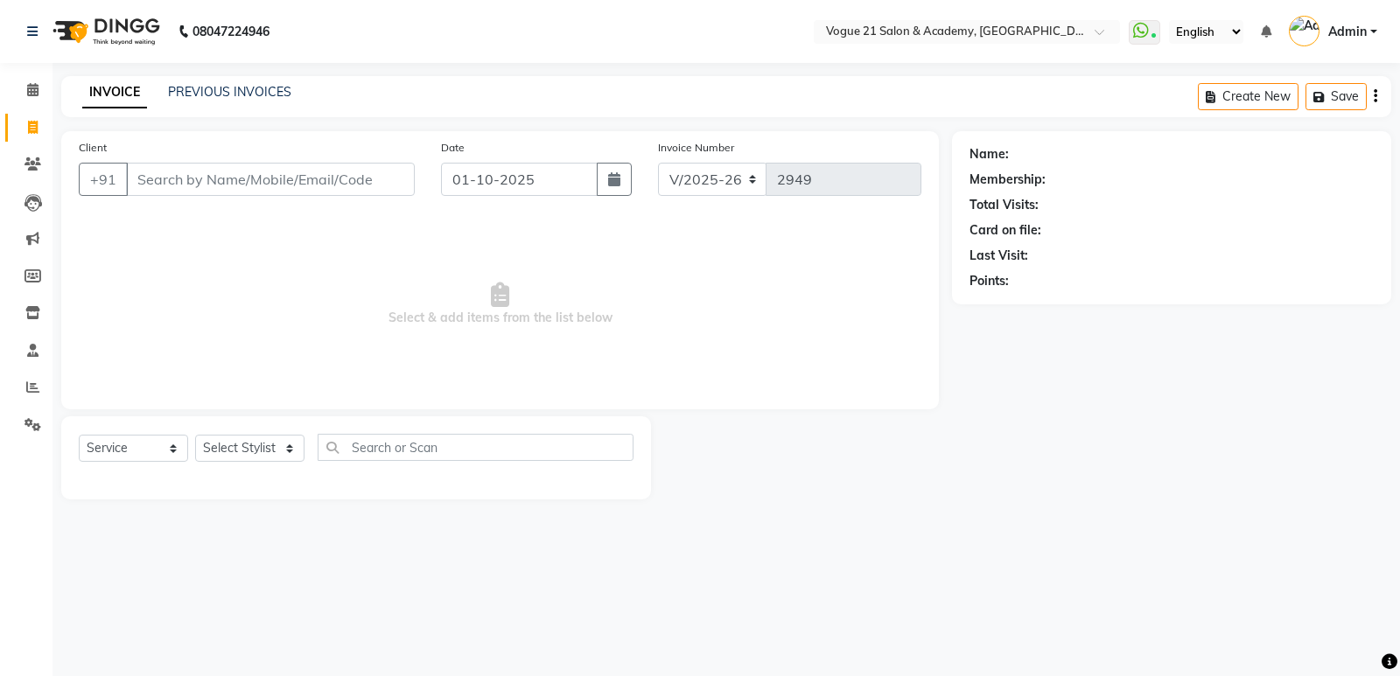
click at [321, 171] on input "Client" at bounding box center [270, 179] width 289 height 33
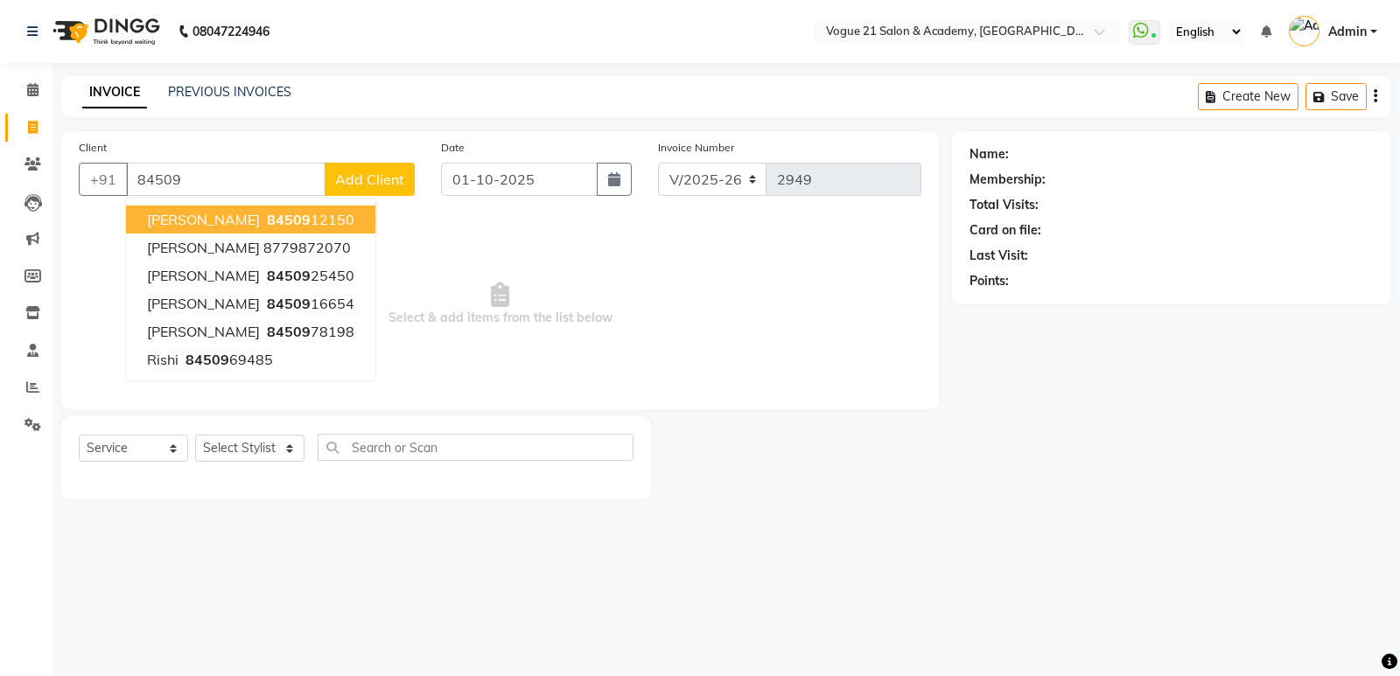
click at [287, 221] on span "84509" at bounding box center [289, 219] width 44 height 17
type input "8450912150"
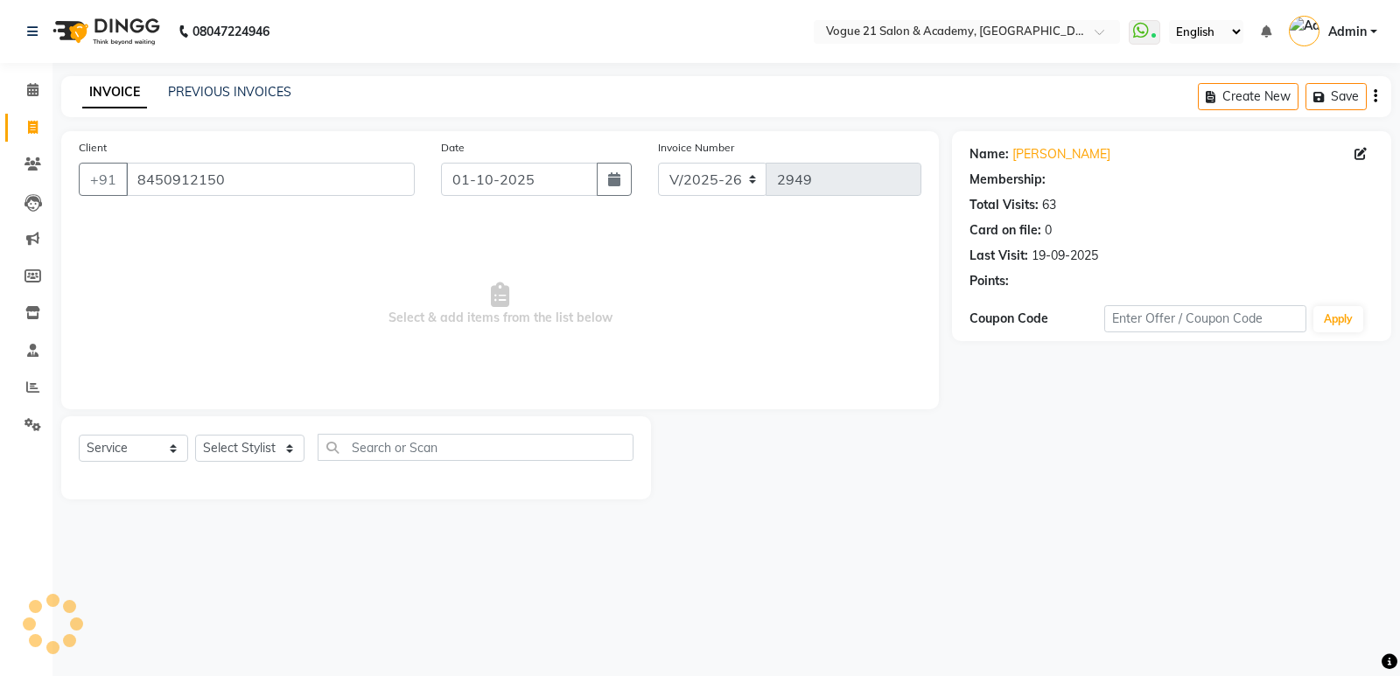
select select "1: Object"
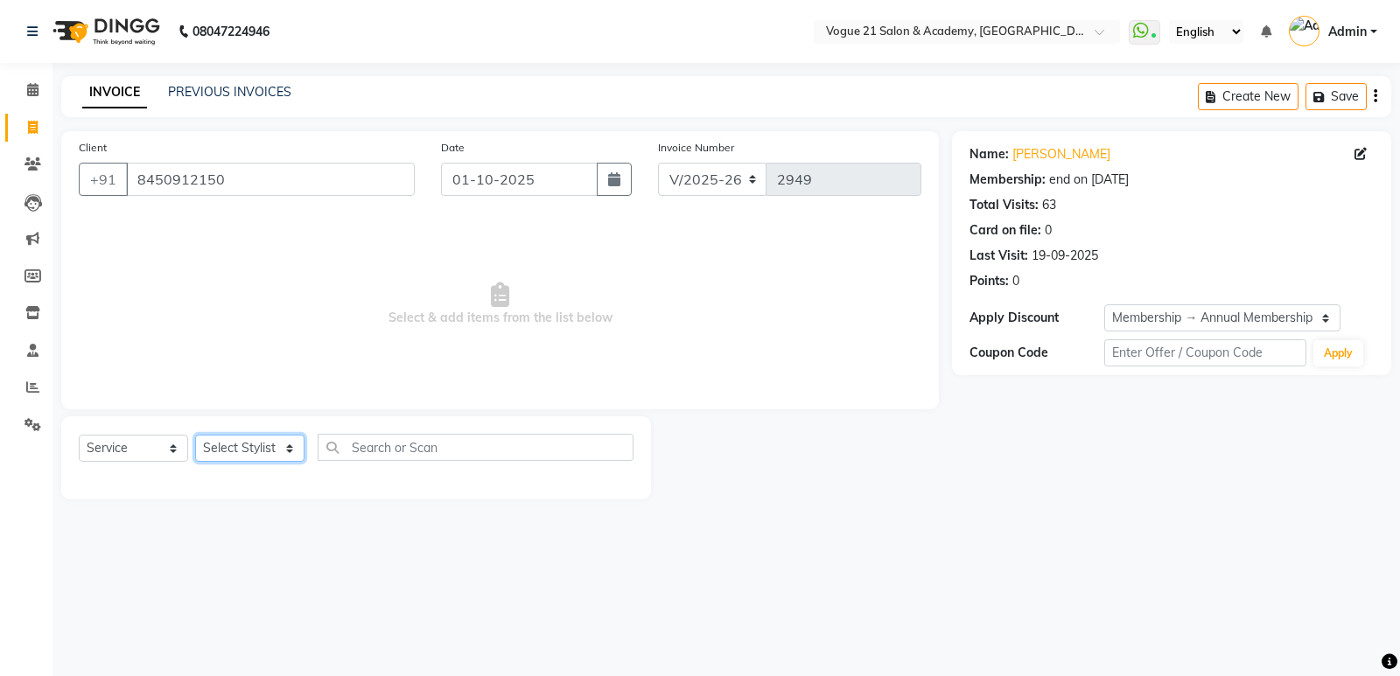
click at [245, 452] on select "Select Stylist aahil aamir Alicia Dsouza Altamash Jamshed jyoti chauhan Pooja y…" at bounding box center [249, 448] width 109 height 27
select select "79160"
click at [195, 435] on select "Select Stylist aahil aamir Alicia Dsouza Altamash Jamshed jyoti chauhan Pooja y…" at bounding box center [249, 448] width 109 height 27
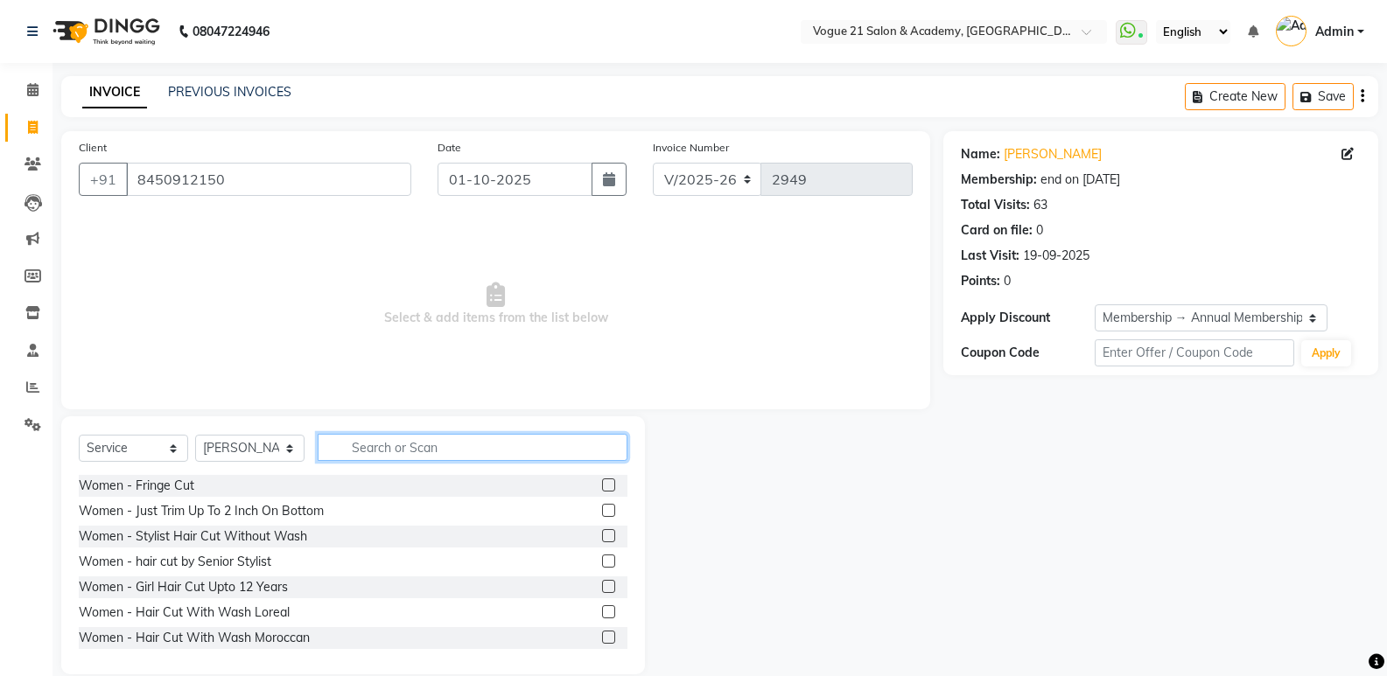
click at [371, 441] on input "text" at bounding box center [473, 447] width 310 height 27
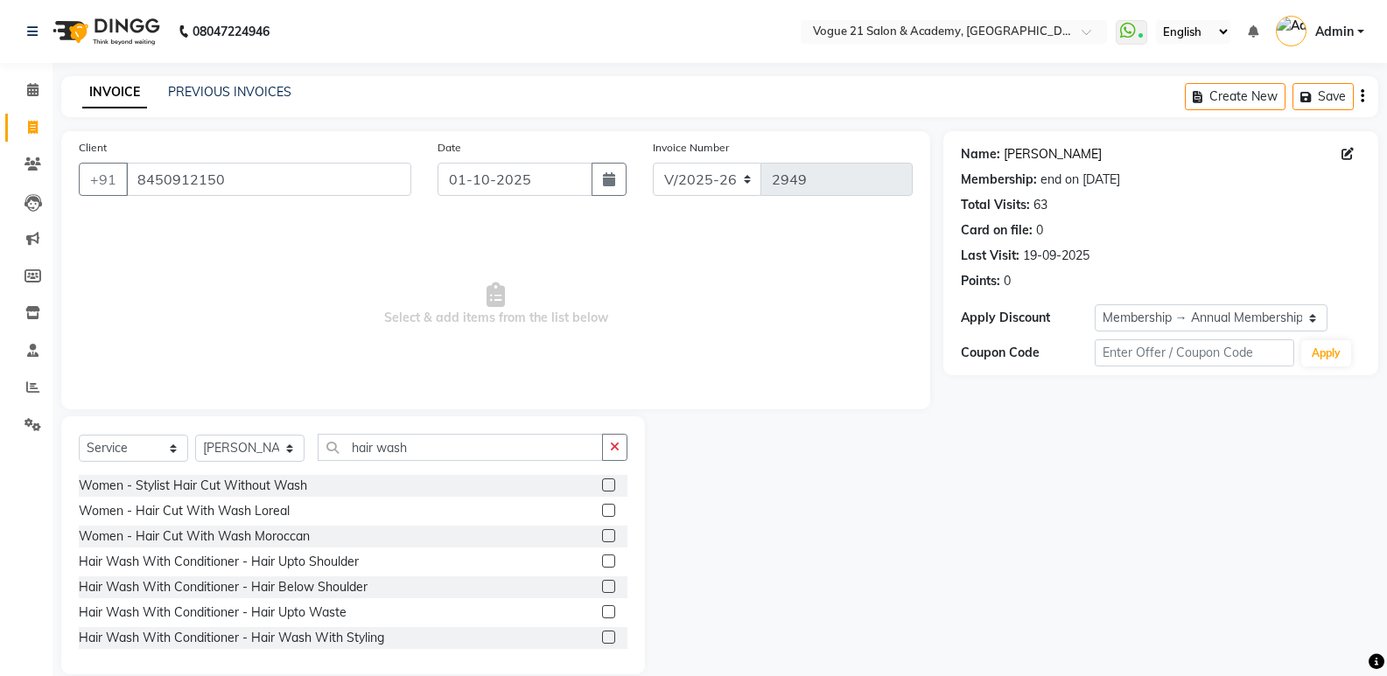
click at [1024, 152] on link "Asmita Shenoy" at bounding box center [1052, 154] width 98 height 18
click at [411, 450] on input "hair wash" at bounding box center [460, 447] width 285 height 27
type input "h"
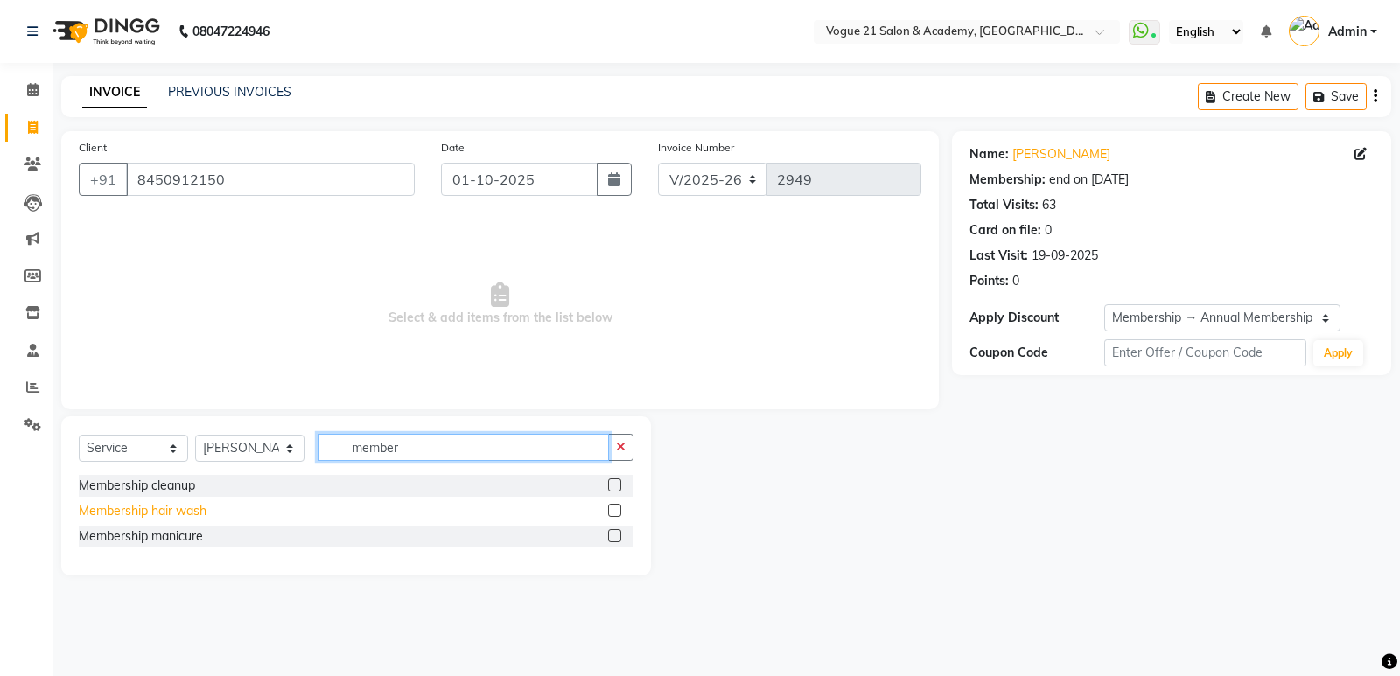
type input "member"
click at [162, 511] on div "Membership hair wash" at bounding box center [143, 511] width 128 height 18
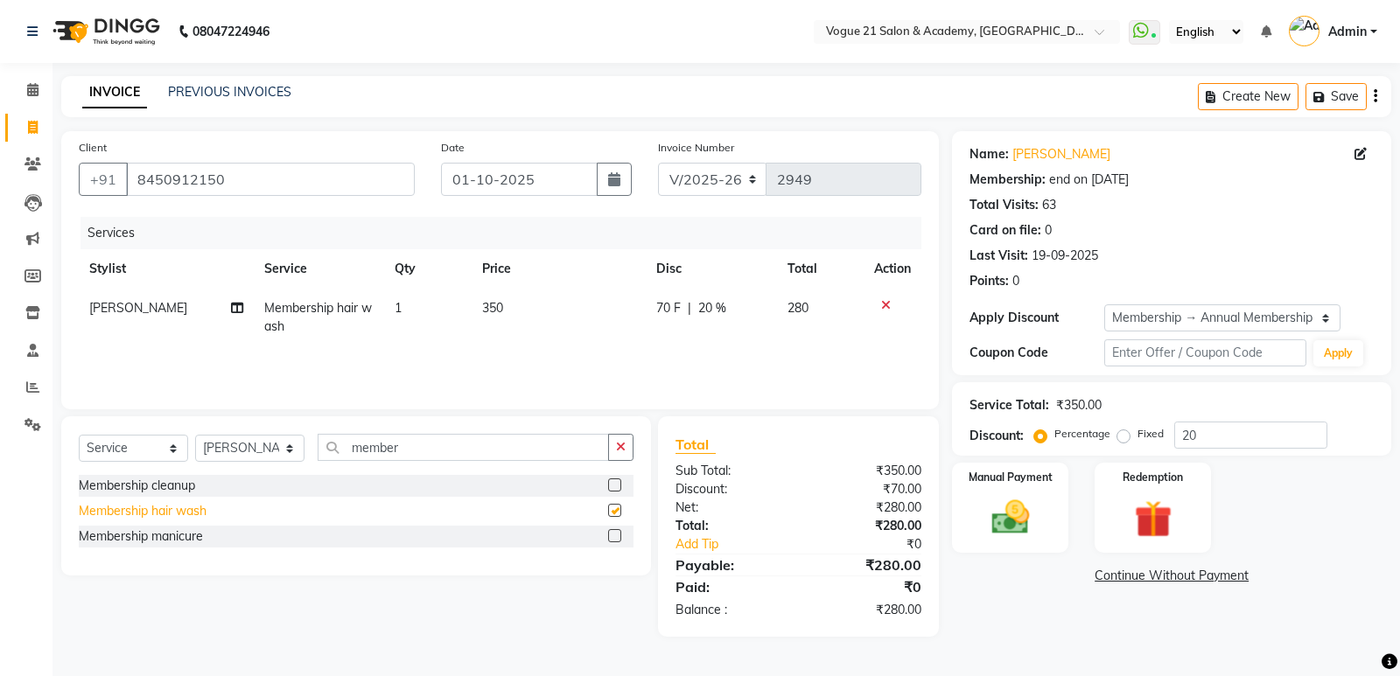
checkbox input "false"
click at [1195, 437] on input "20" at bounding box center [1250, 435] width 153 height 27
type input "2"
type input "100"
click at [1007, 504] on img at bounding box center [1010, 517] width 63 height 45
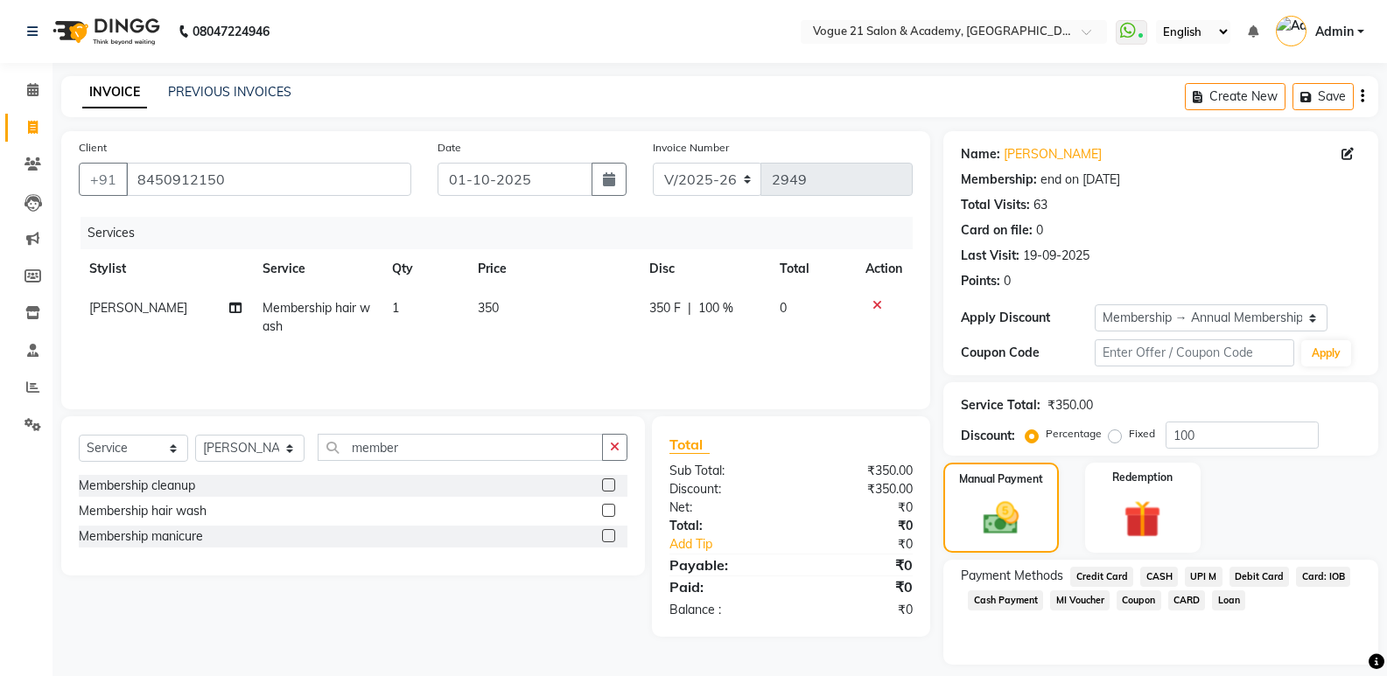
scroll to position [51, 0]
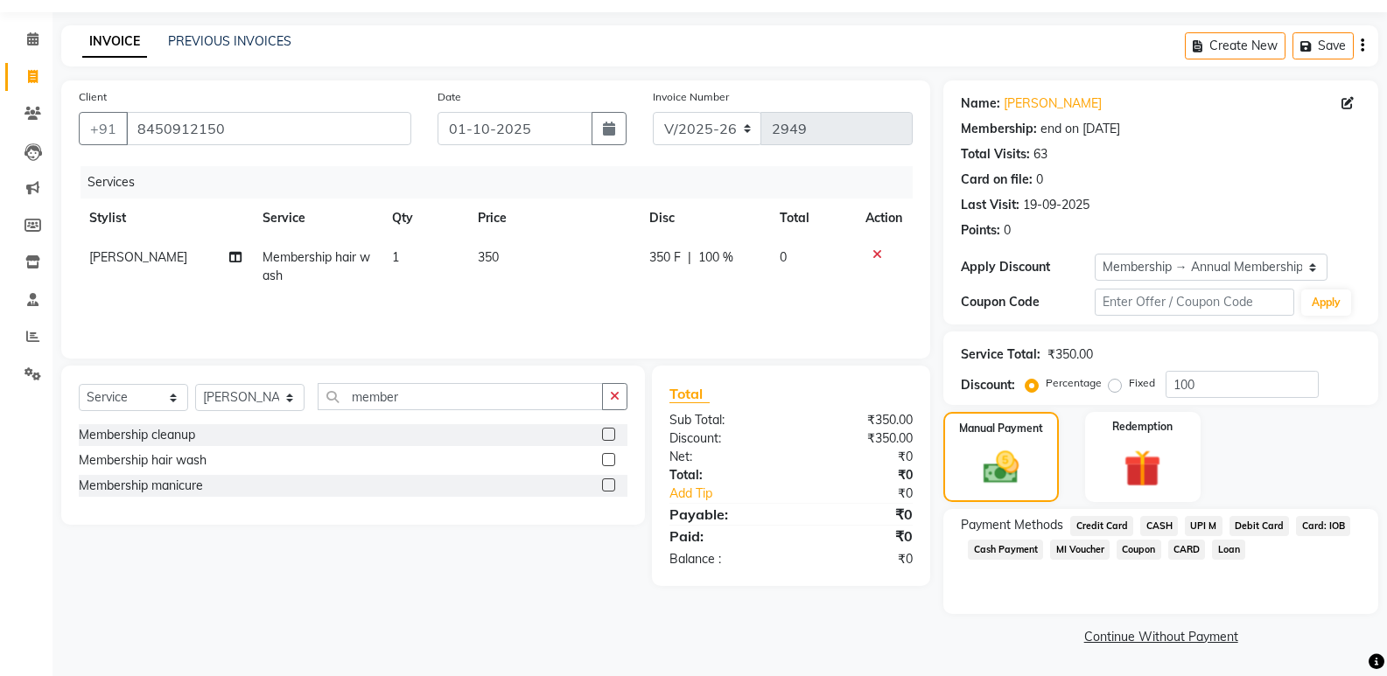
click at [1136, 522] on div "CASH" at bounding box center [1155, 528] width 45 height 24
click at [1103, 525] on span "Credit Card" at bounding box center [1101, 526] width 63 height 20
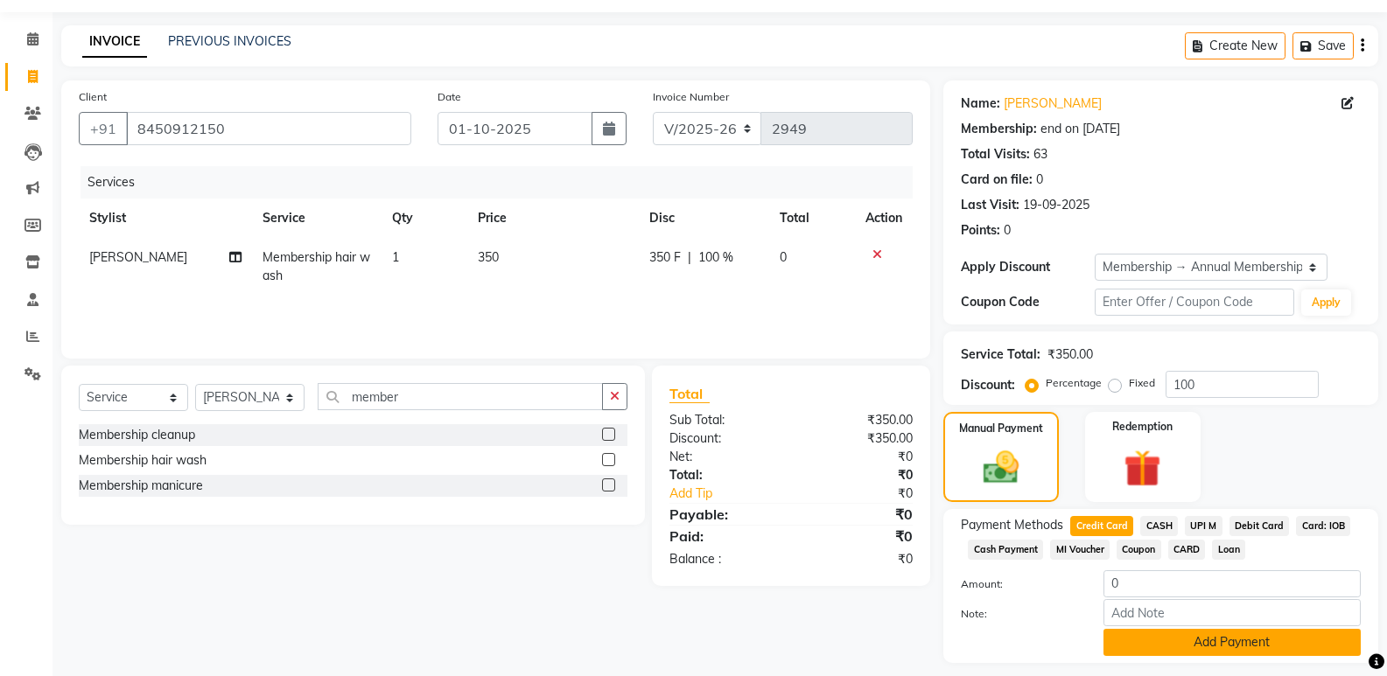
click at [1256, 637] on button "Add Payment" at bounding box center [1231, 642] width 257 height 27
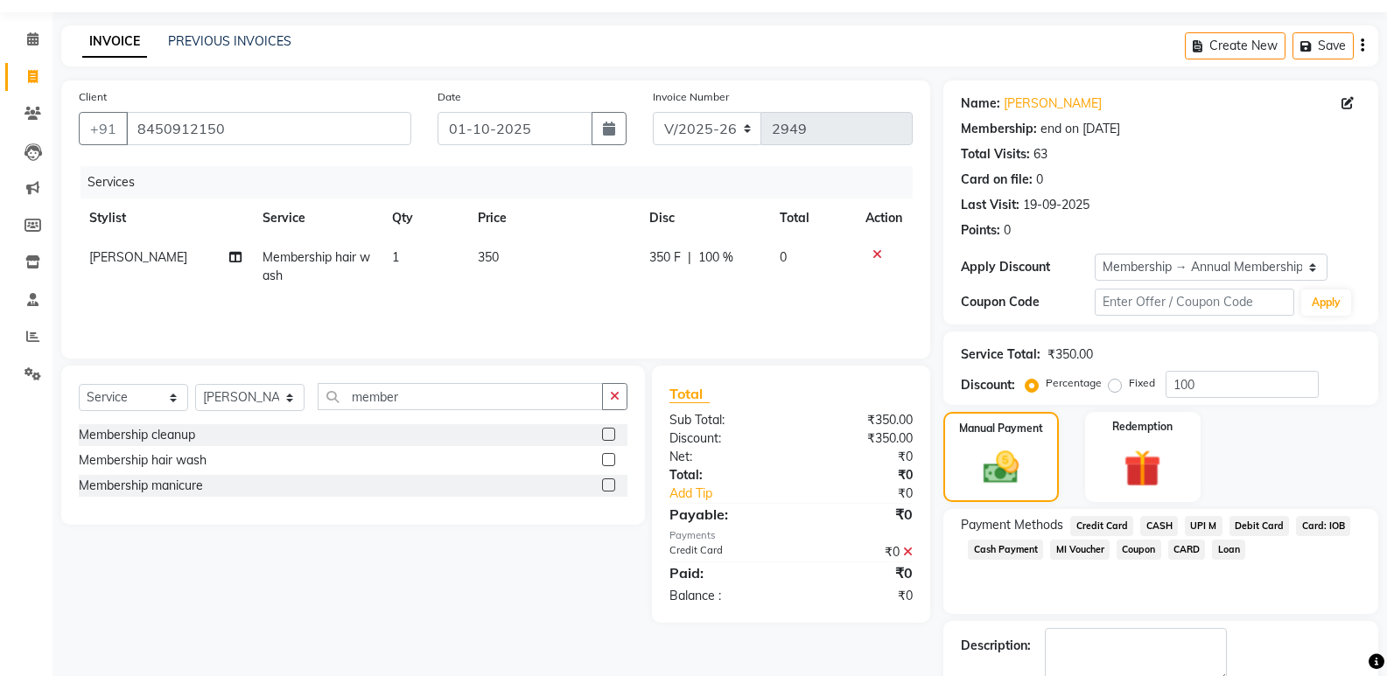
scroll to position [150, 0]
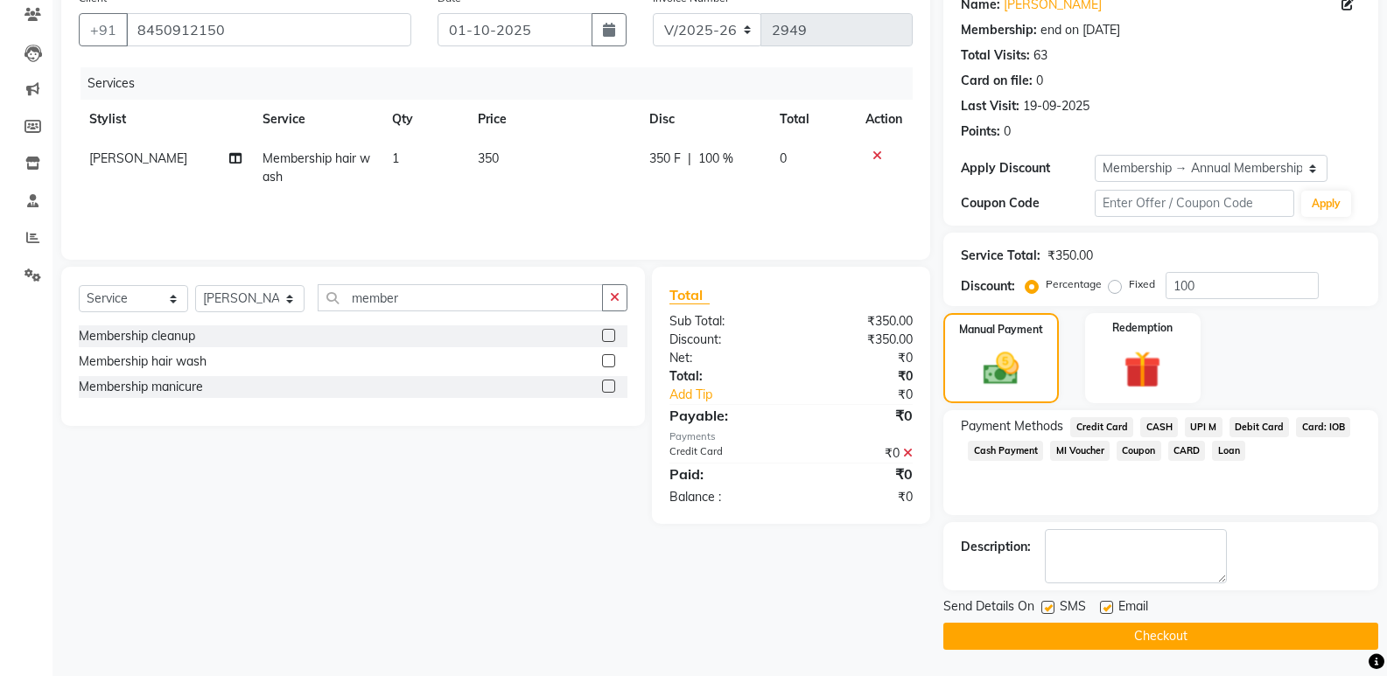
click at [1129, 639] on button "Checkout" at bounding box center [1160, 636] width 435 height 27
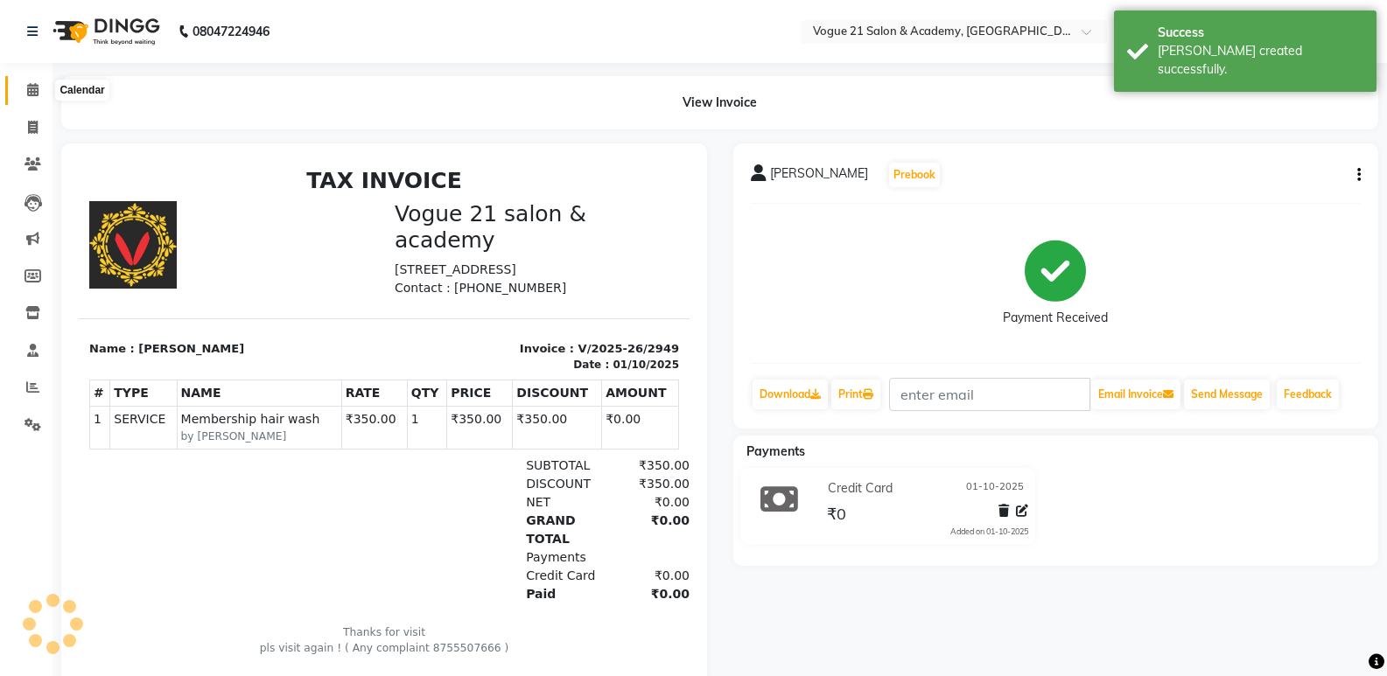
click at [31, 86] on icon at bounding box center [32, 89] width 11 height 13
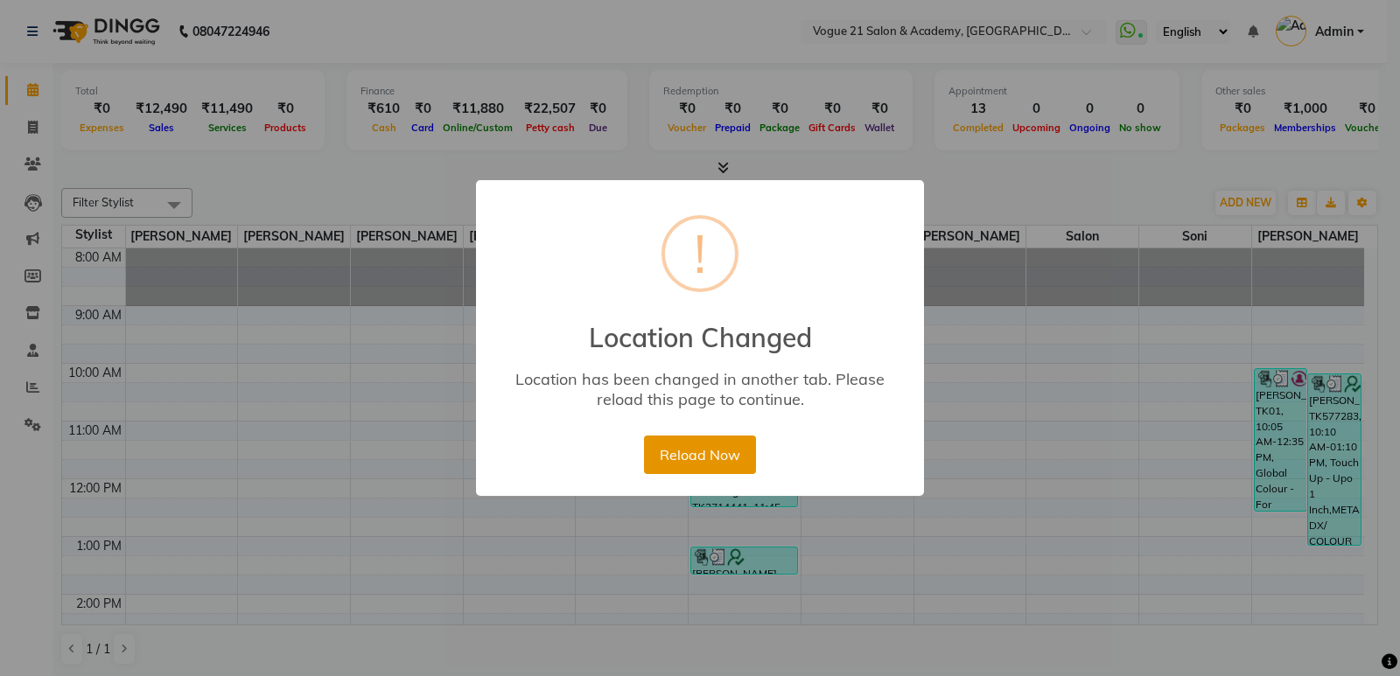
drag, startPoint x: 671, startPoint y: 436, endPoint x: 683, endPoint y: 440, distance: 13.0
click at [683, 440] on button "Reload Now" at bounding box center [699, 455] width 111 height 38
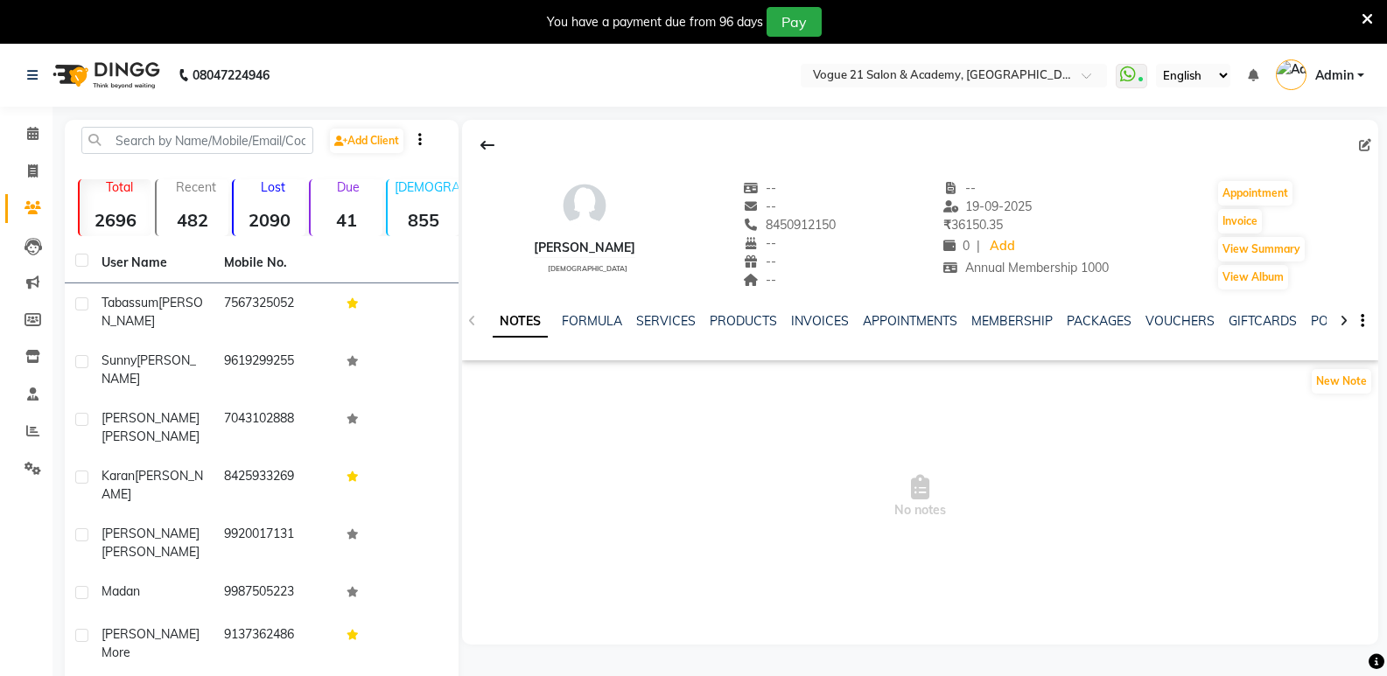
click at [827, 329] on div "INVOICES" at bounding box center [820, 321] width 58 height 18
click at [823, 326] on link "INVOICES" at bounding box center [820, 321] width 58 height 16
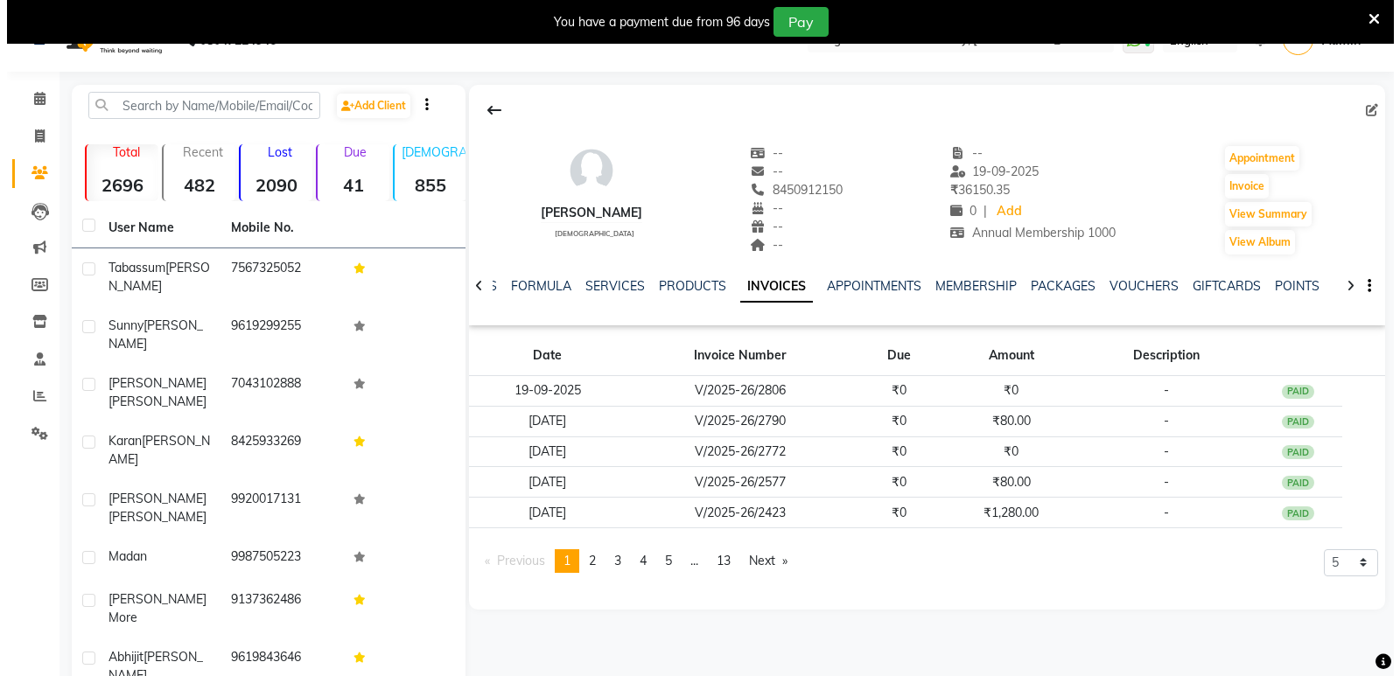
scroll to position [38, 0]
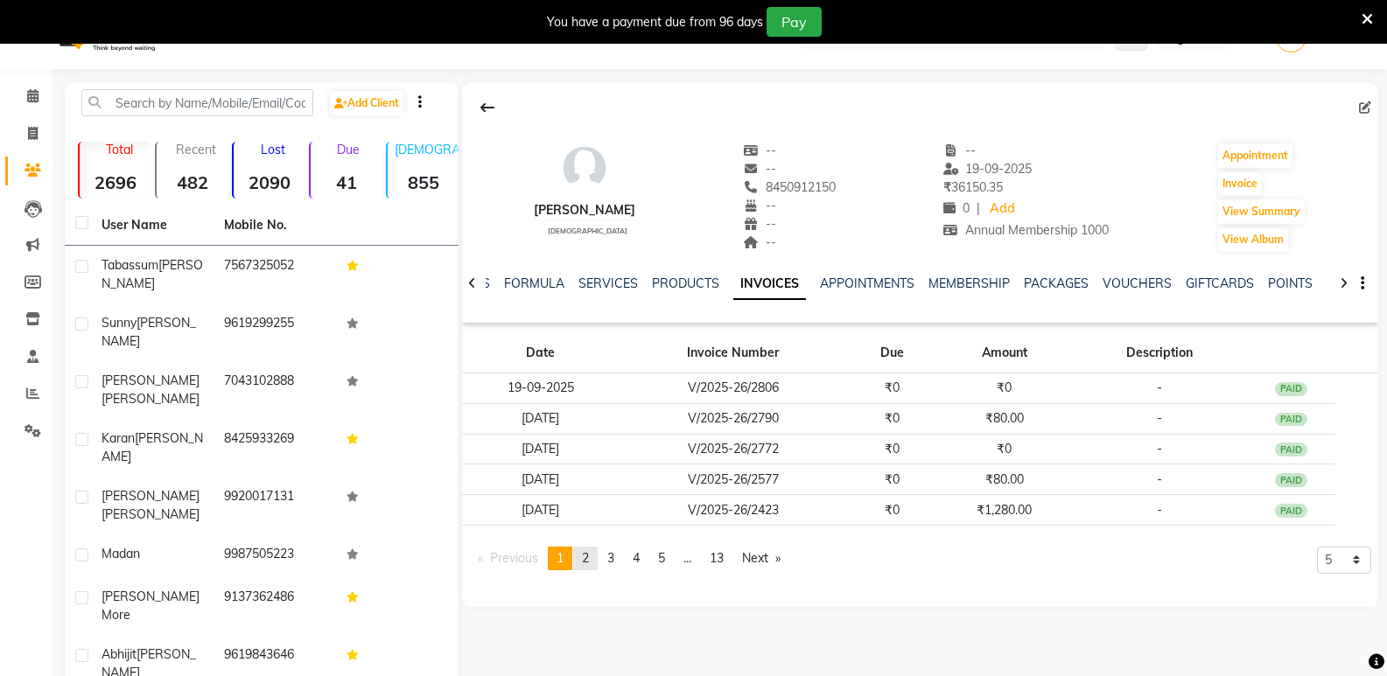
click at [589, 560] on span "2" at bounding box center [585, 558] width 7 height 16
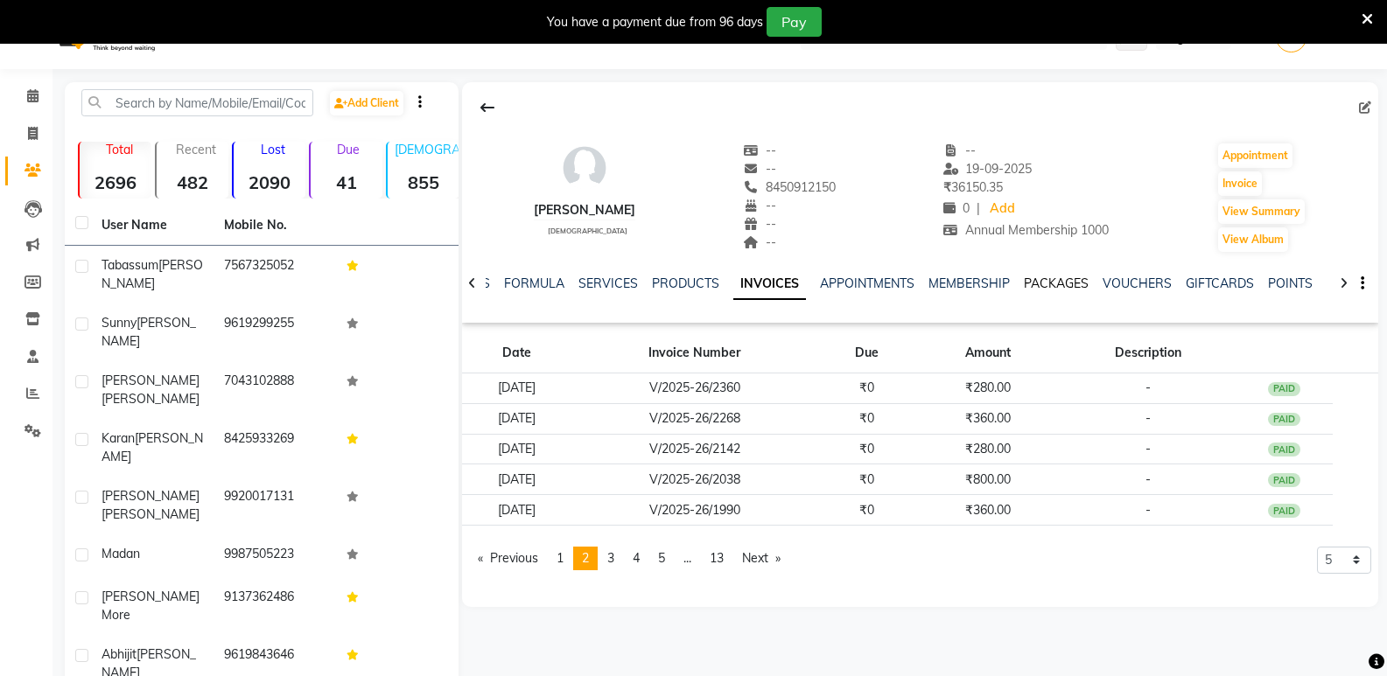
click at [1059, 285] on link "PACKAGES" at bounding box center [1055, 284] width 65 height 16
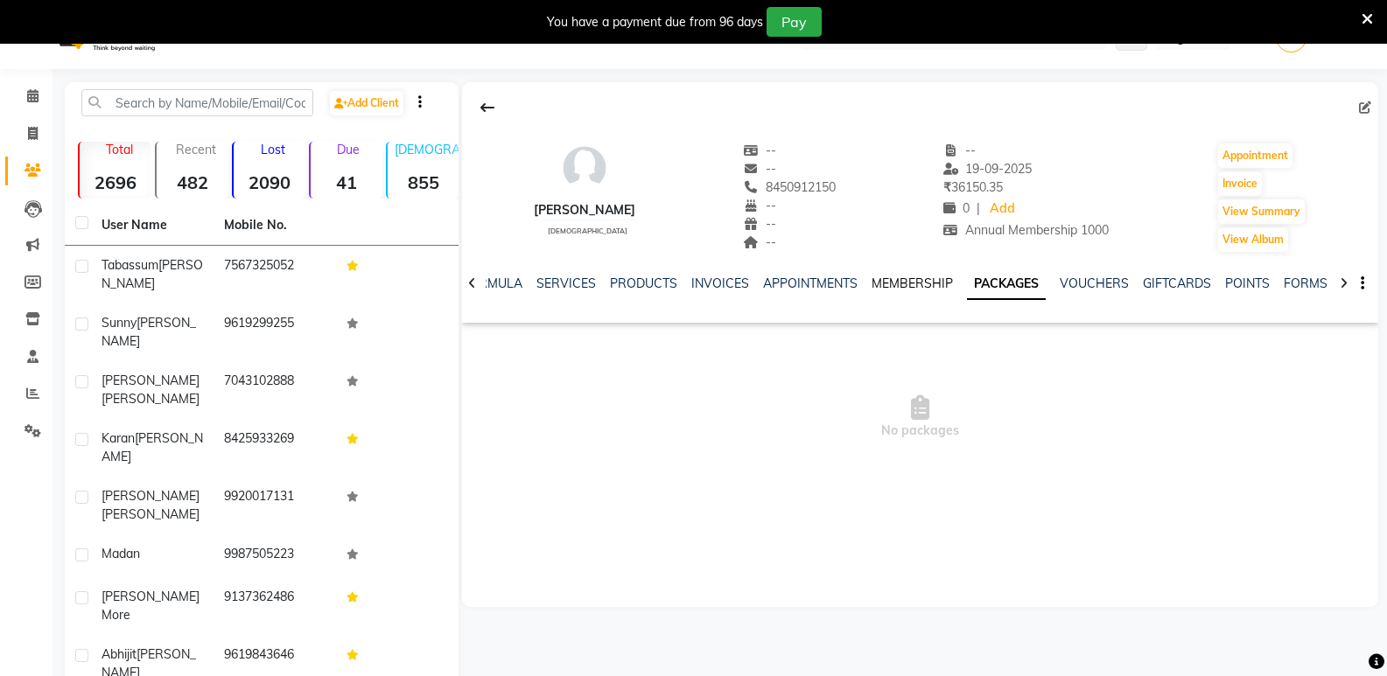
click at [905, 283] on link "MEMBERSHIP" at bounding box center [911, 284] width 81 height 16
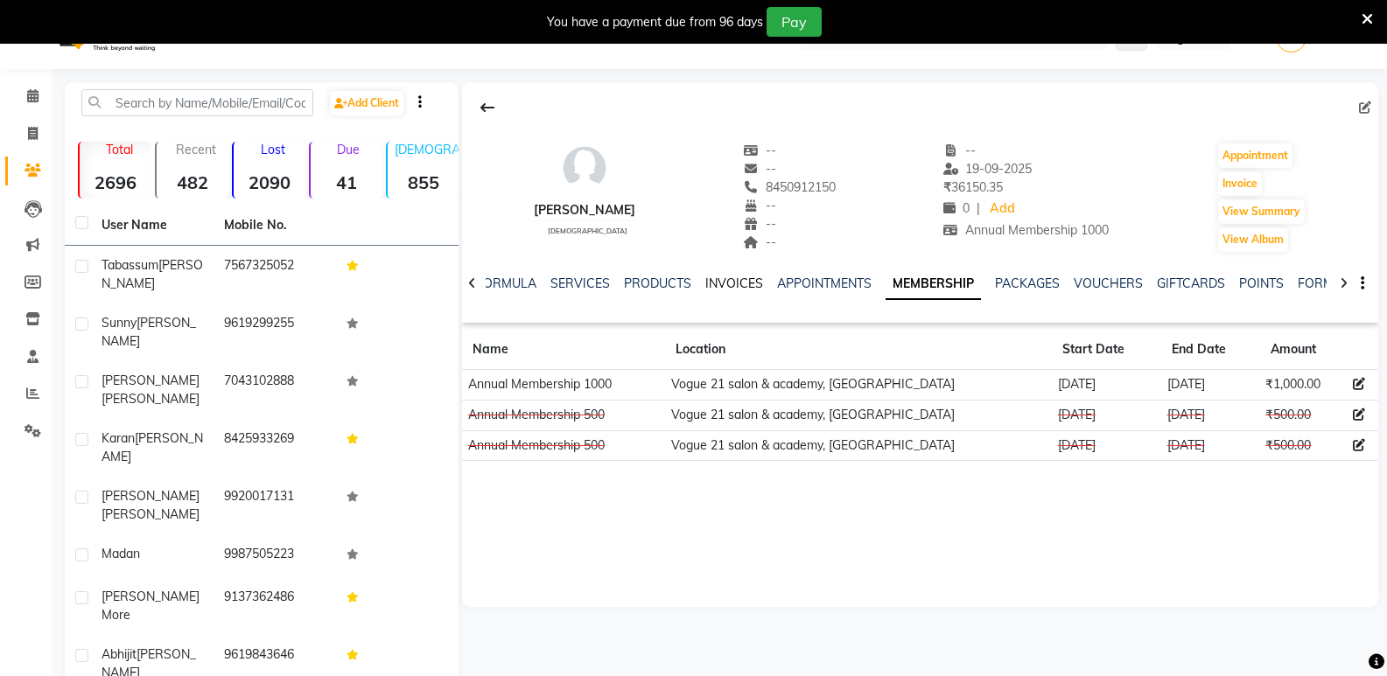
click at [714, 287] on link "INVOICES" at bounding box center [734, 284] width 58 height 16
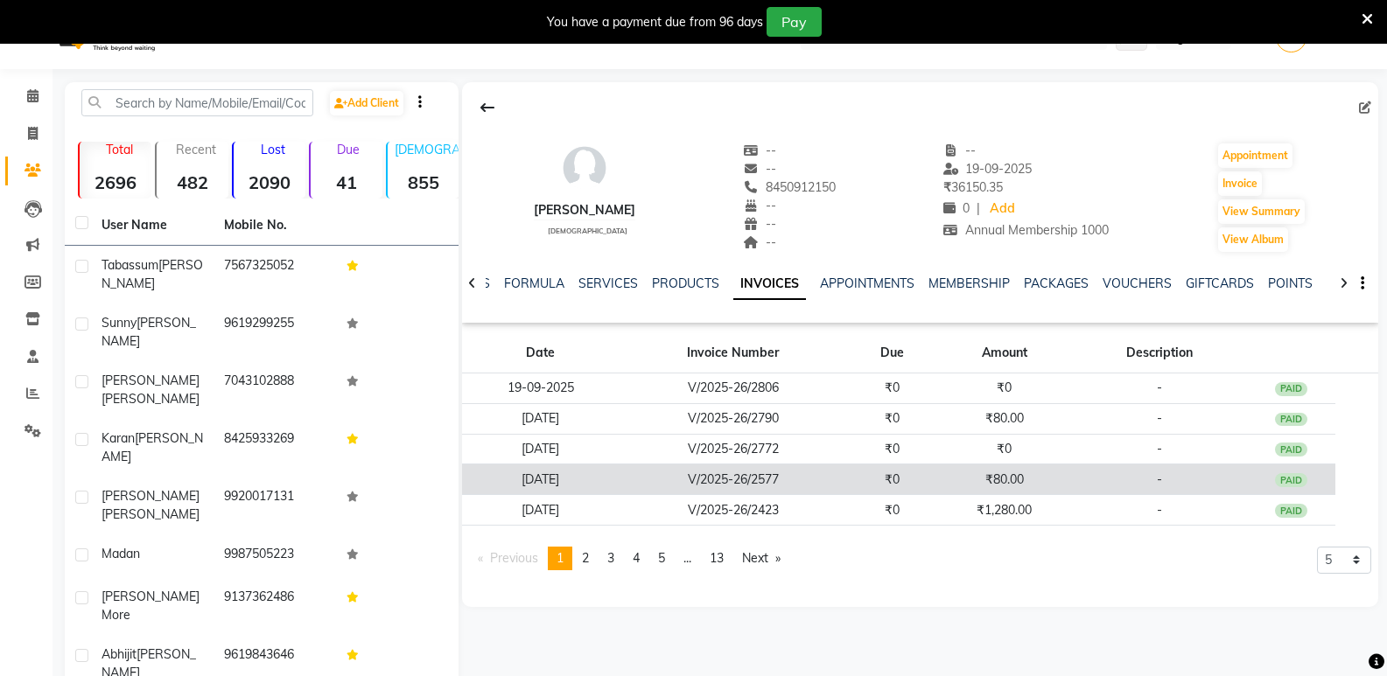
click at [893, 483] on td "₹0" at bounding box center [892, 480] width 90 height 31
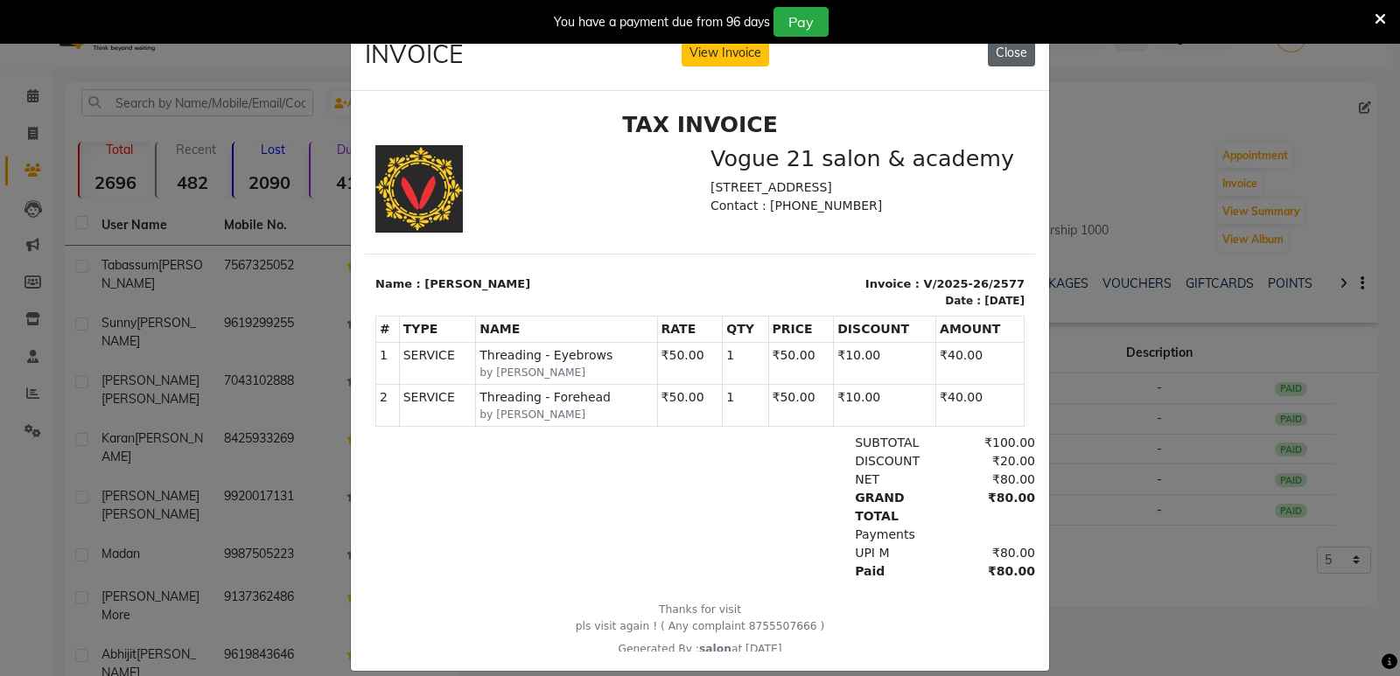
click at [998, 55] on button "Close" at bounding box center [1011, 52] width 47 height 27
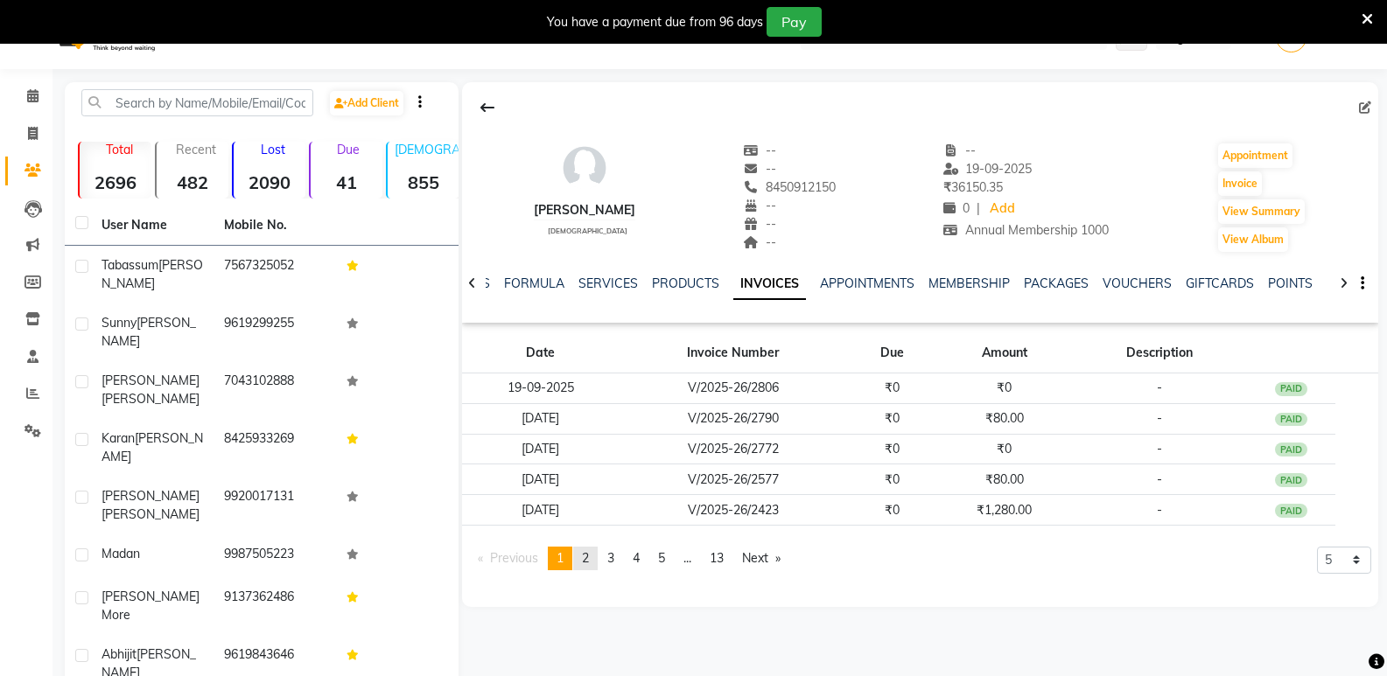
click at [587, 551] on span "2" at bounding box center [585, 558] width 7 height 16
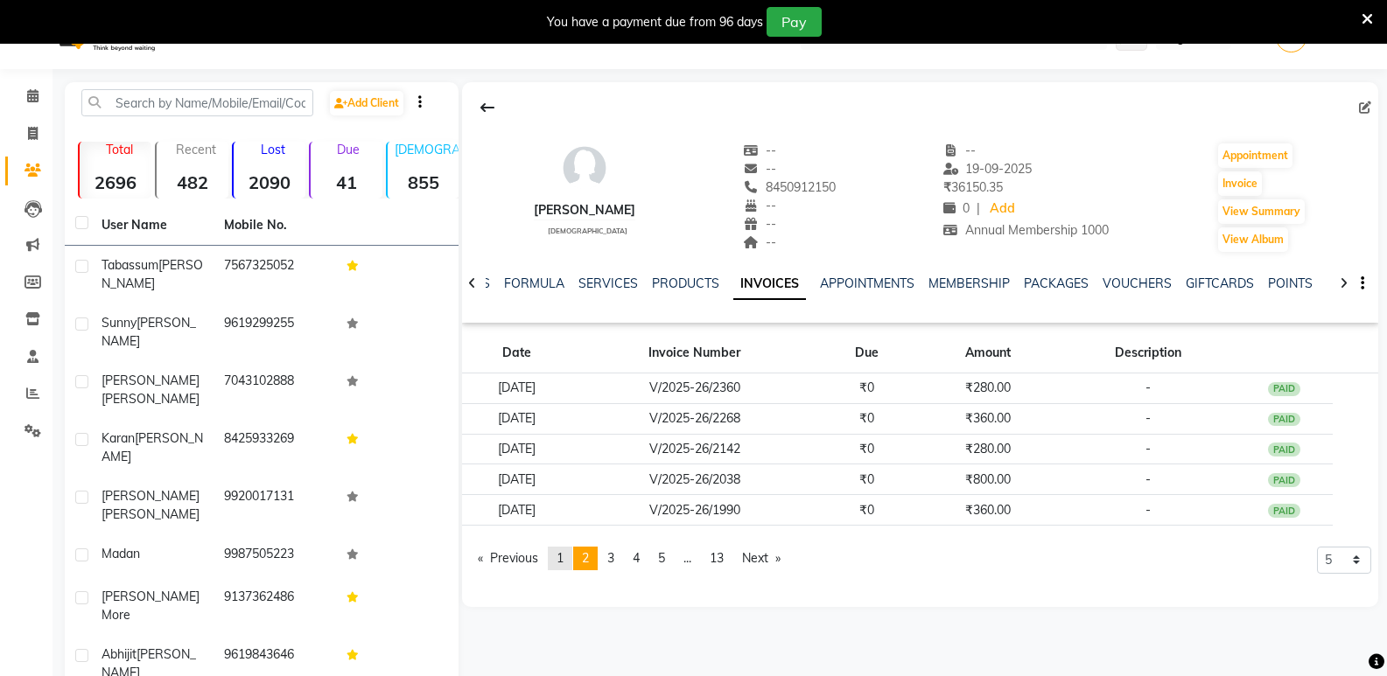
click at [570, 558] on link "page 1" at bounding box center [560, 559] width 24 height 24
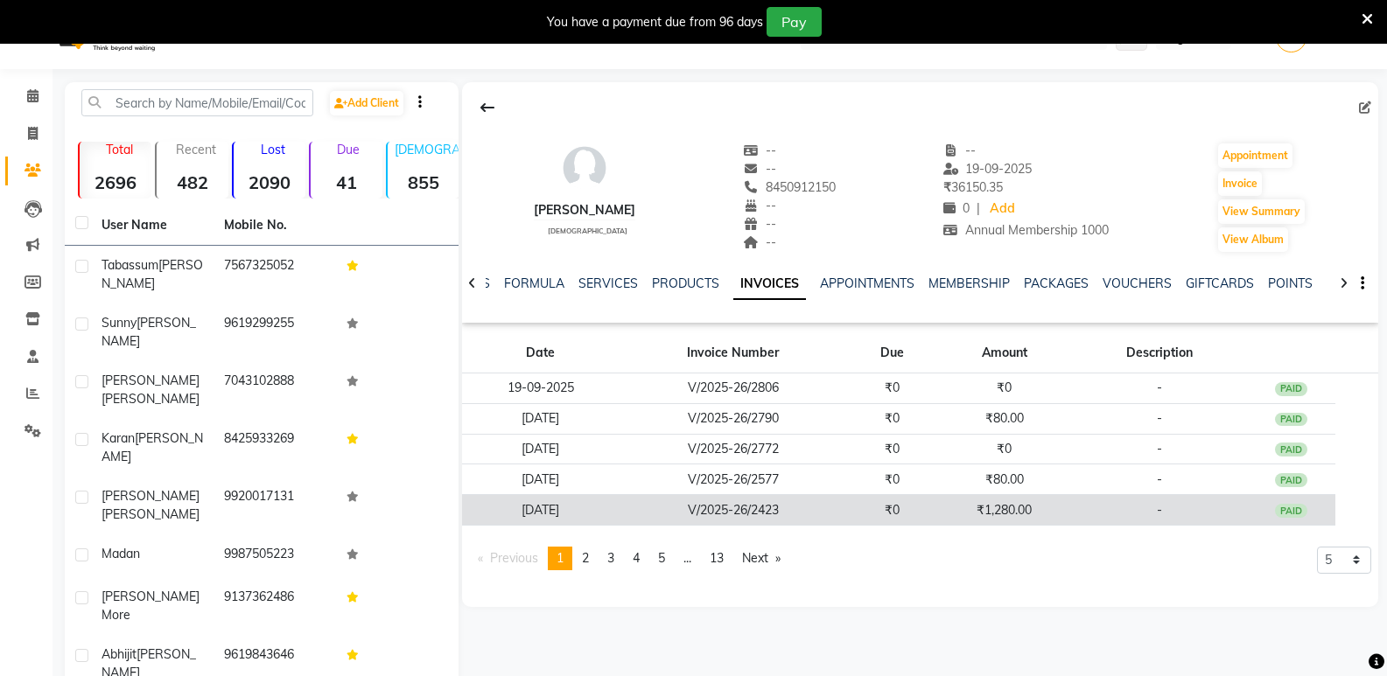
click at [971, 515] on td "₹1,280.00" at bounding box center [1004, 510] width 135 height 31
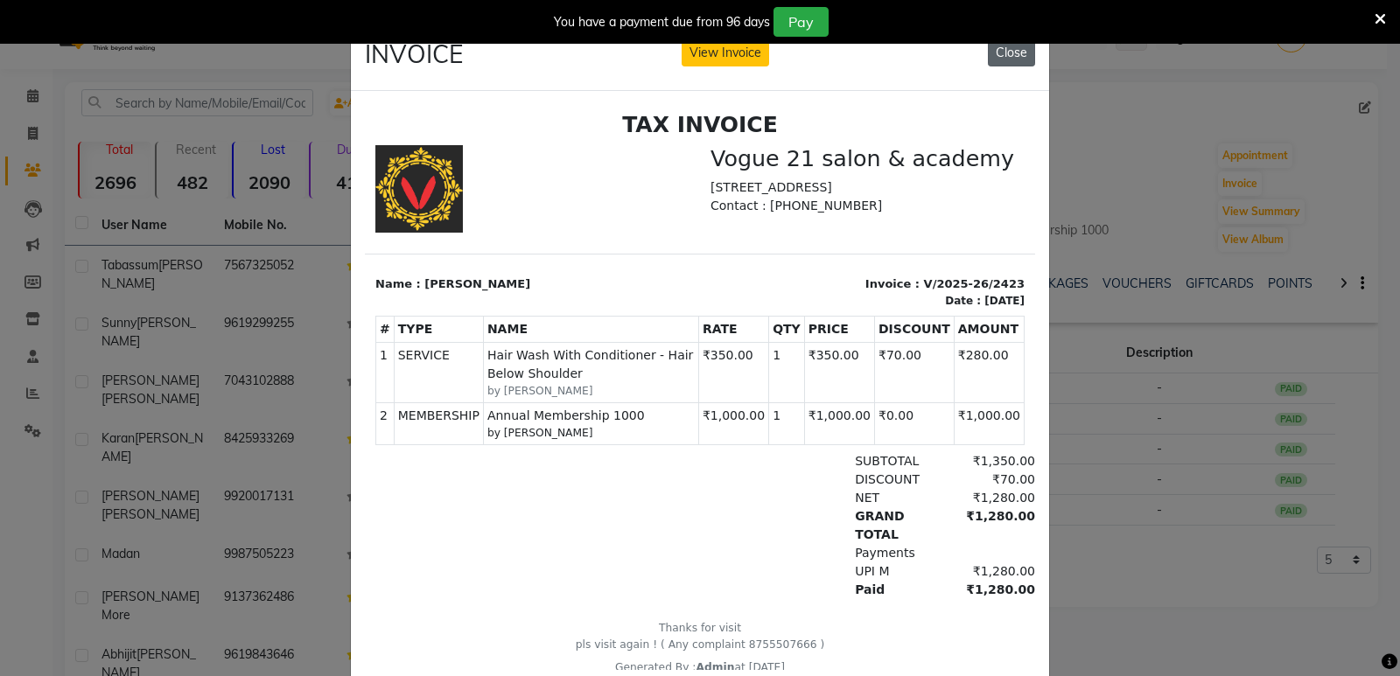
click at [989, 55] on button "Close" at bounding box center [1011, 52] width 47 height 27
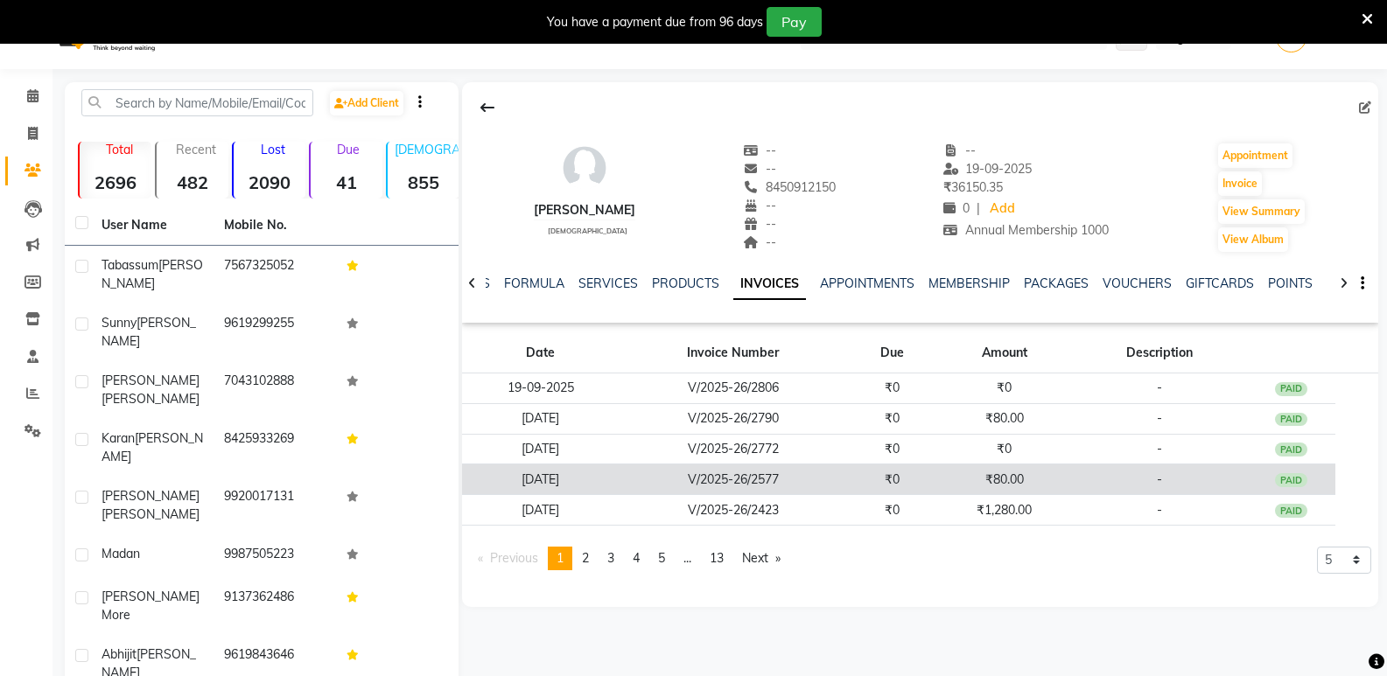
click at [1053, 477] on td "₹80.00" at bounding box center [1004, 480] width 135 height 31
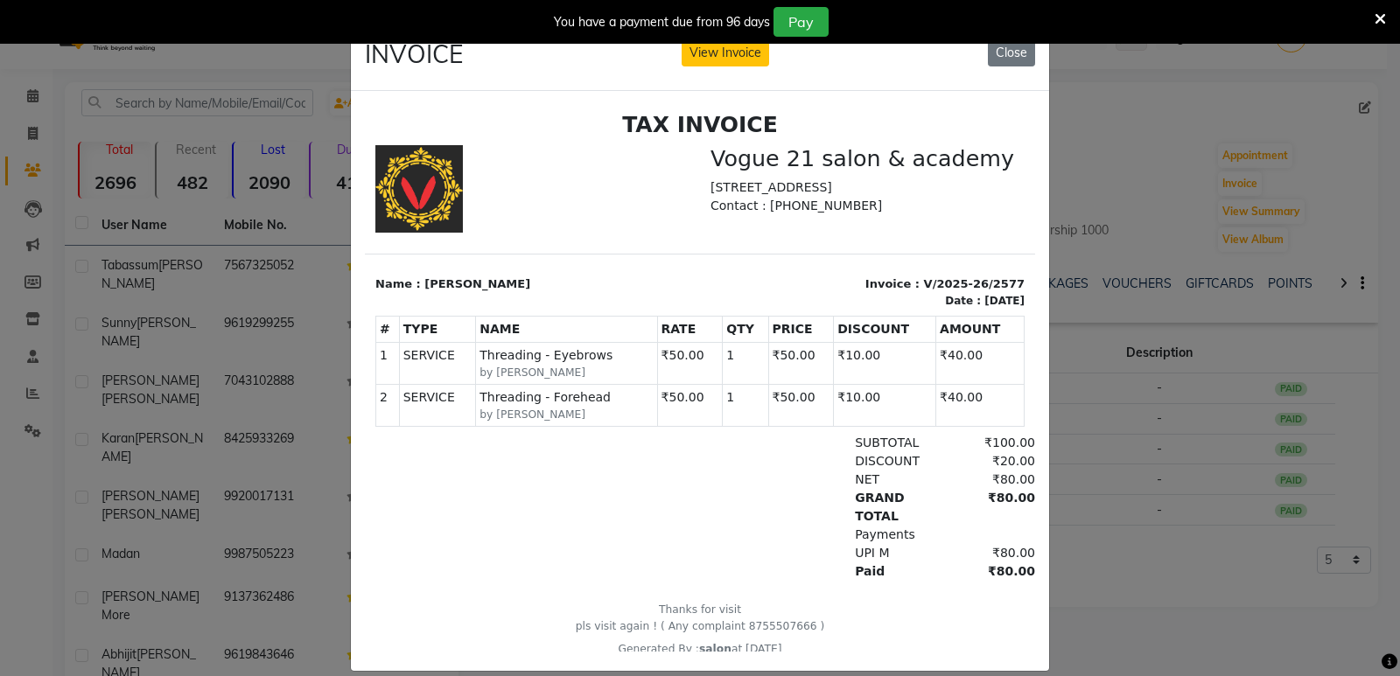
click at [1380, 22] on icon at bounding box center [1379, 19] width 11 height 16
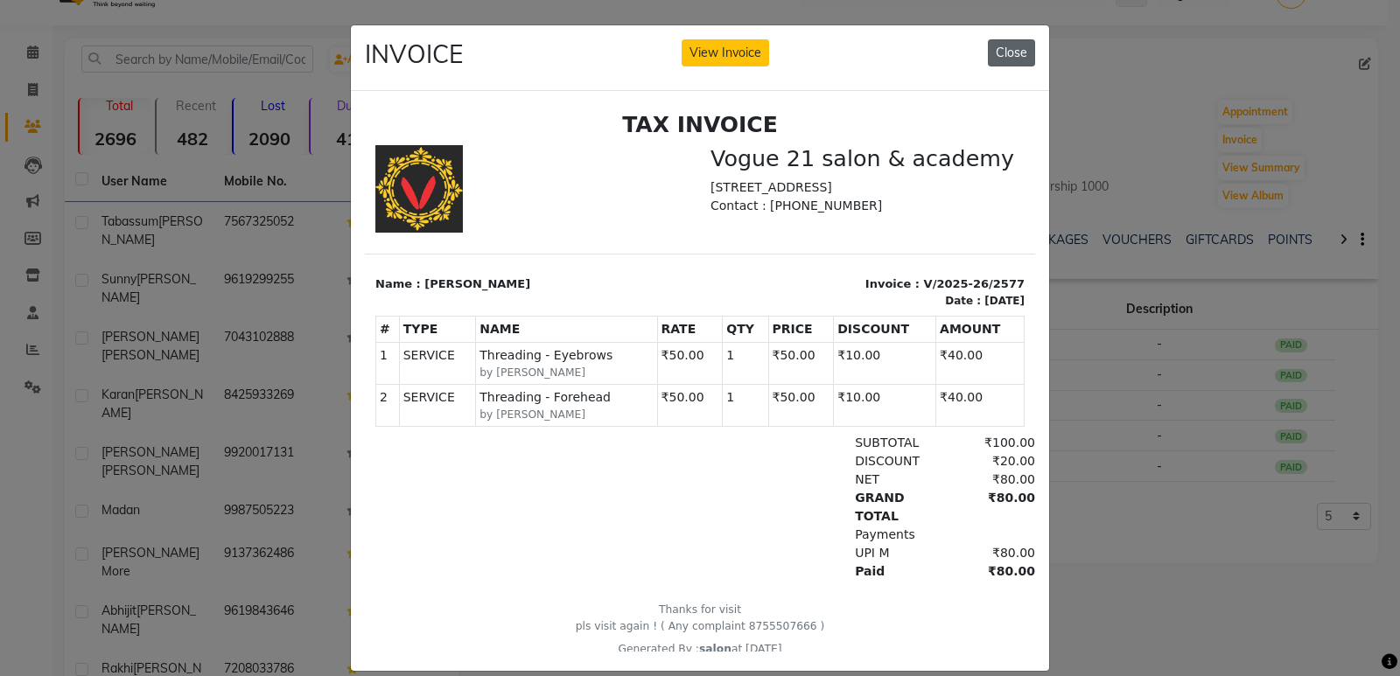
click at [995, 57] on button "Close" at bounding box center [1011, 52] width 47 height 27
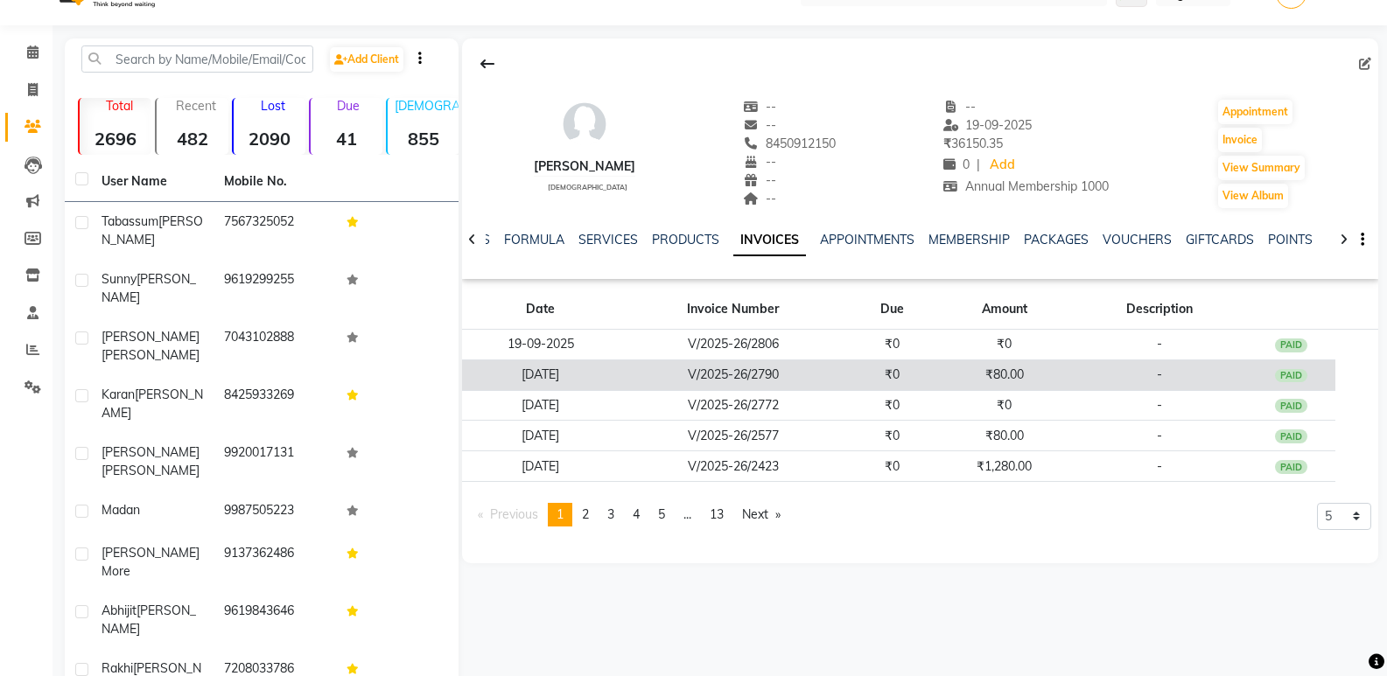
click at [1004, 372] on td "₹80.00" at bounding box center [1004, 375] width 135 height 31
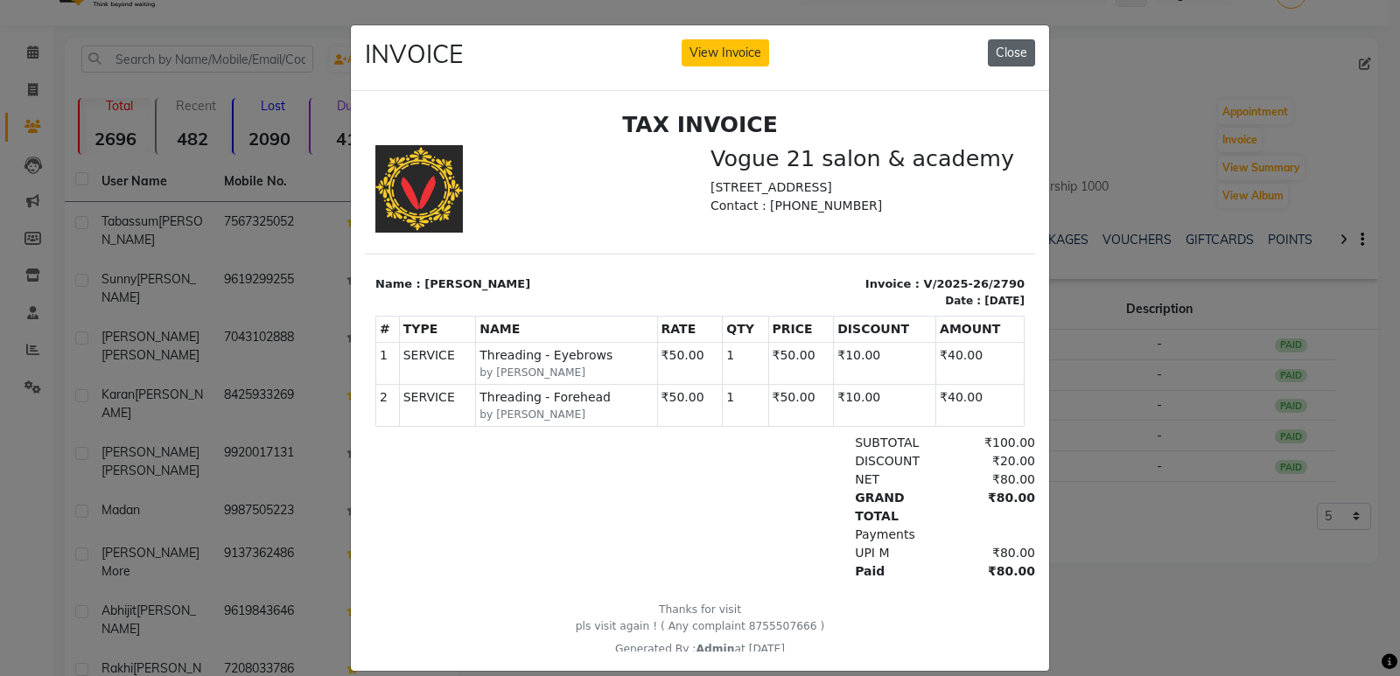
click at [1002, 55] on button "Close" at bounding box center [1011, 52] width 47 height 27
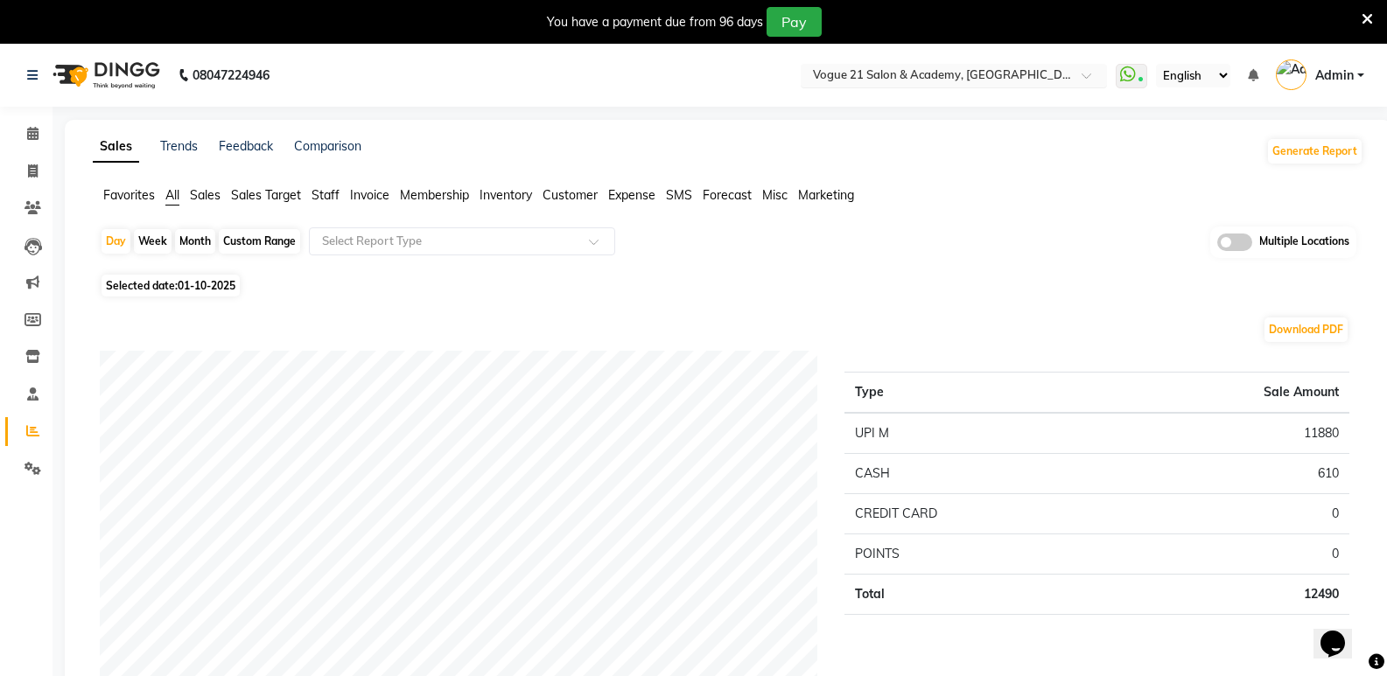
click at [1046, 80] on input "text" at bounding box center [936, 76] width 254 height 17
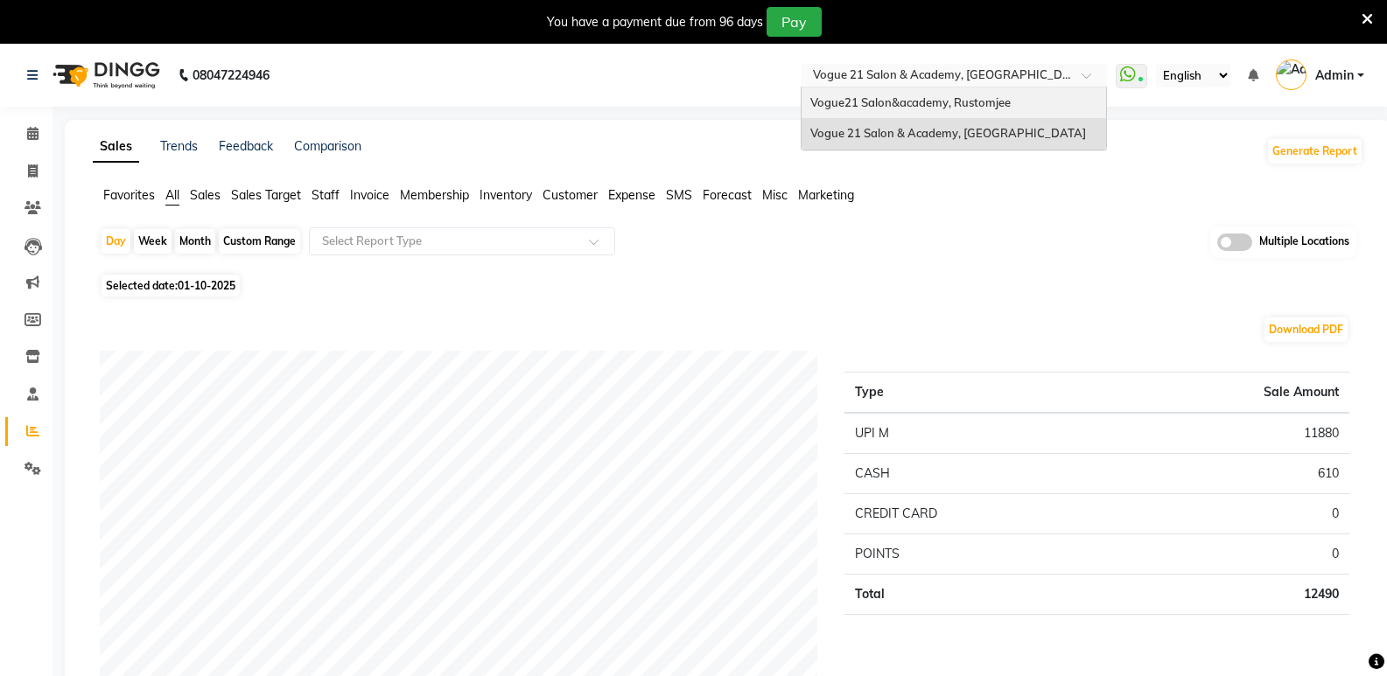
click at [1011, 110] on div "Vogue21 Salon&academy, Rustomjee" at bounding box center [953, 102] width 304 height 31
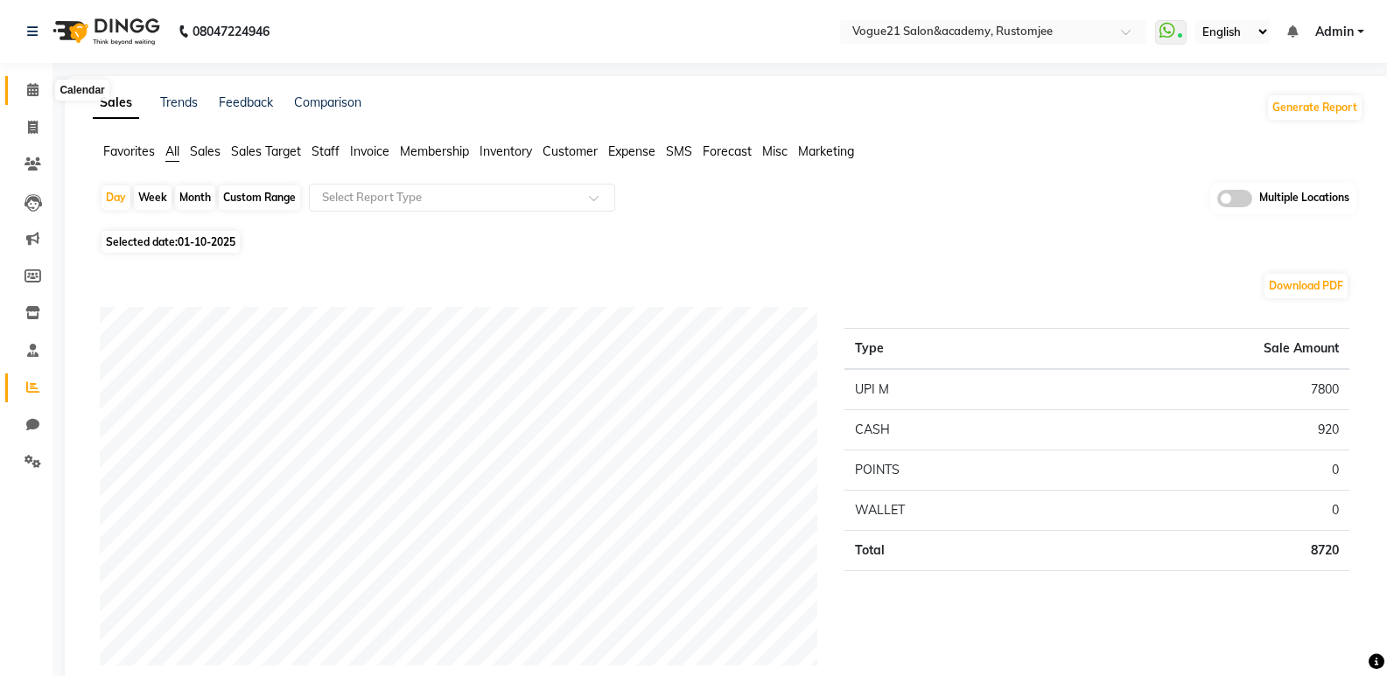
click at [27, 88] on icon at bounding box center [32, 89] width 11 height 13
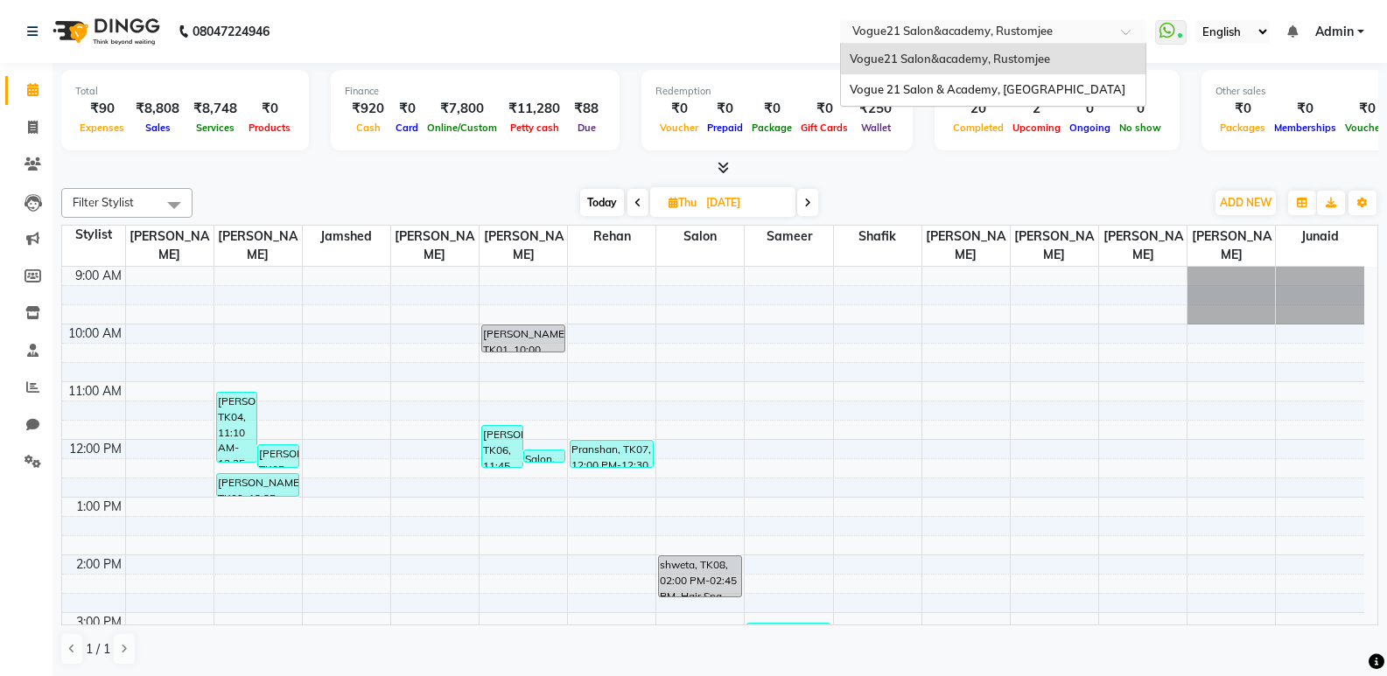
click at [1086, 30] on input "text" at bounding box center [976, 32] width 254 height 17
click at [998, 87] on span "Vogue 21 Salon & Academy, [GEOGRAPHIC_DATA]" at bounding box center [987, 89] width 276 height 14
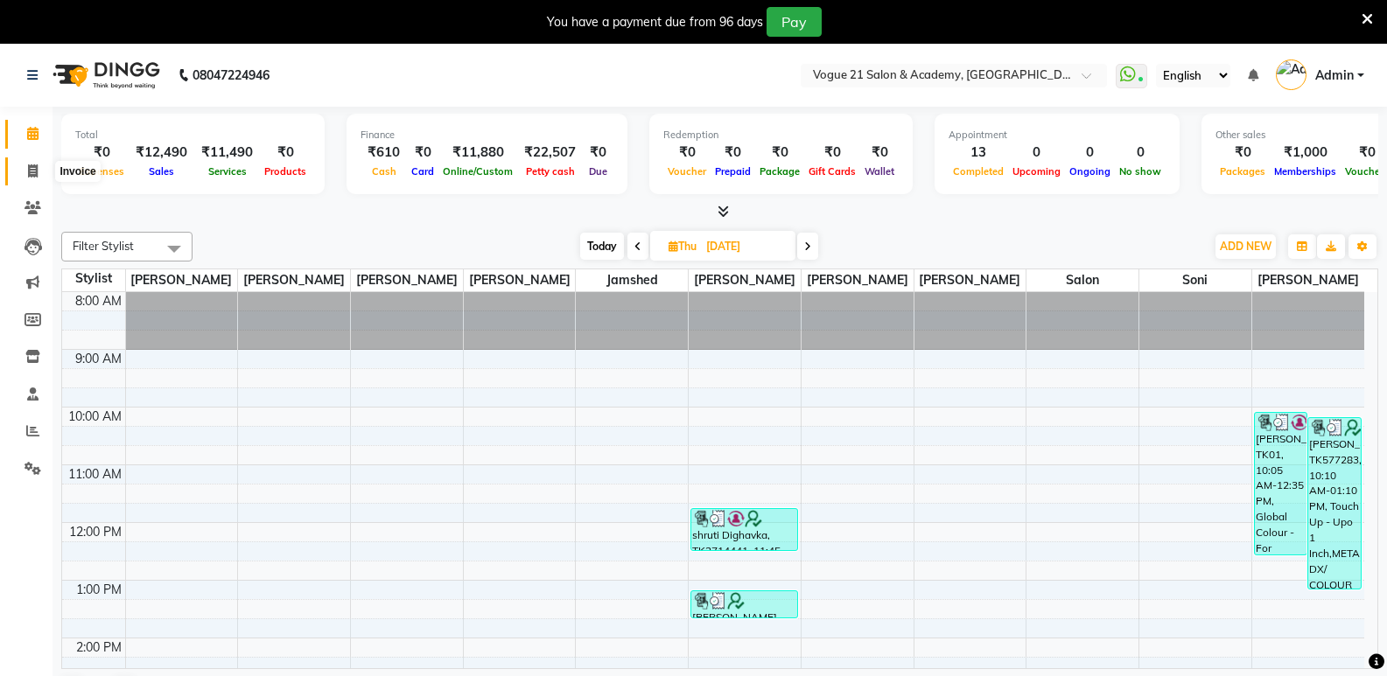
click at [37, 174] on icon at bounding box center [33, 170] width 10 height 13
select select "4433"
select select "service"
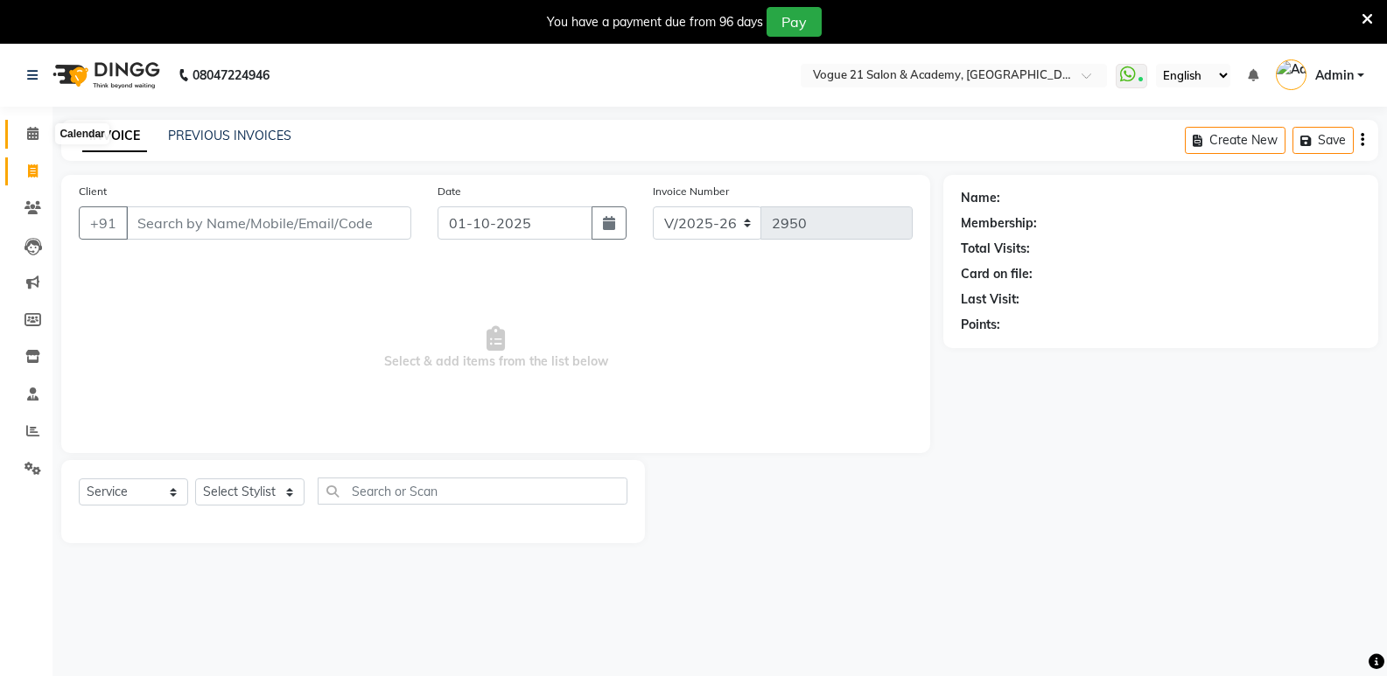
click at [38, 136] on icon at bounding box center [32, 133] width 11 height 13
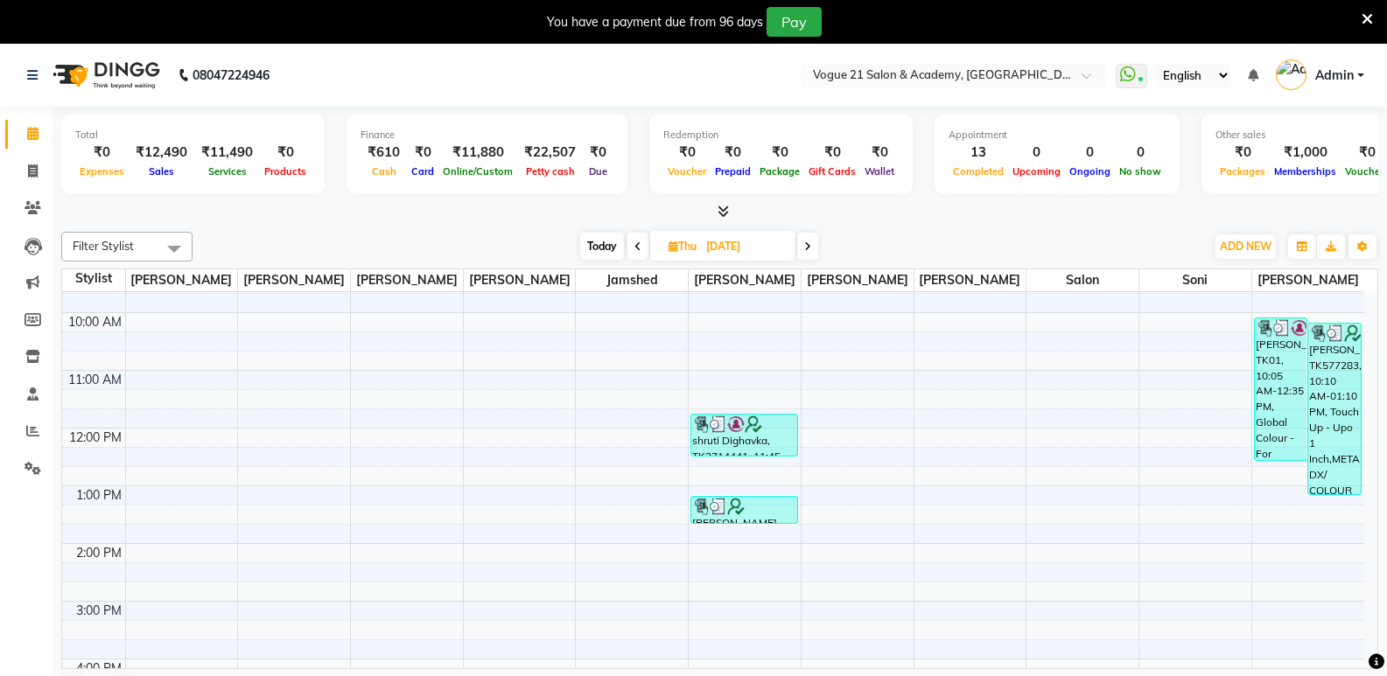
scroll to position [4, 0]
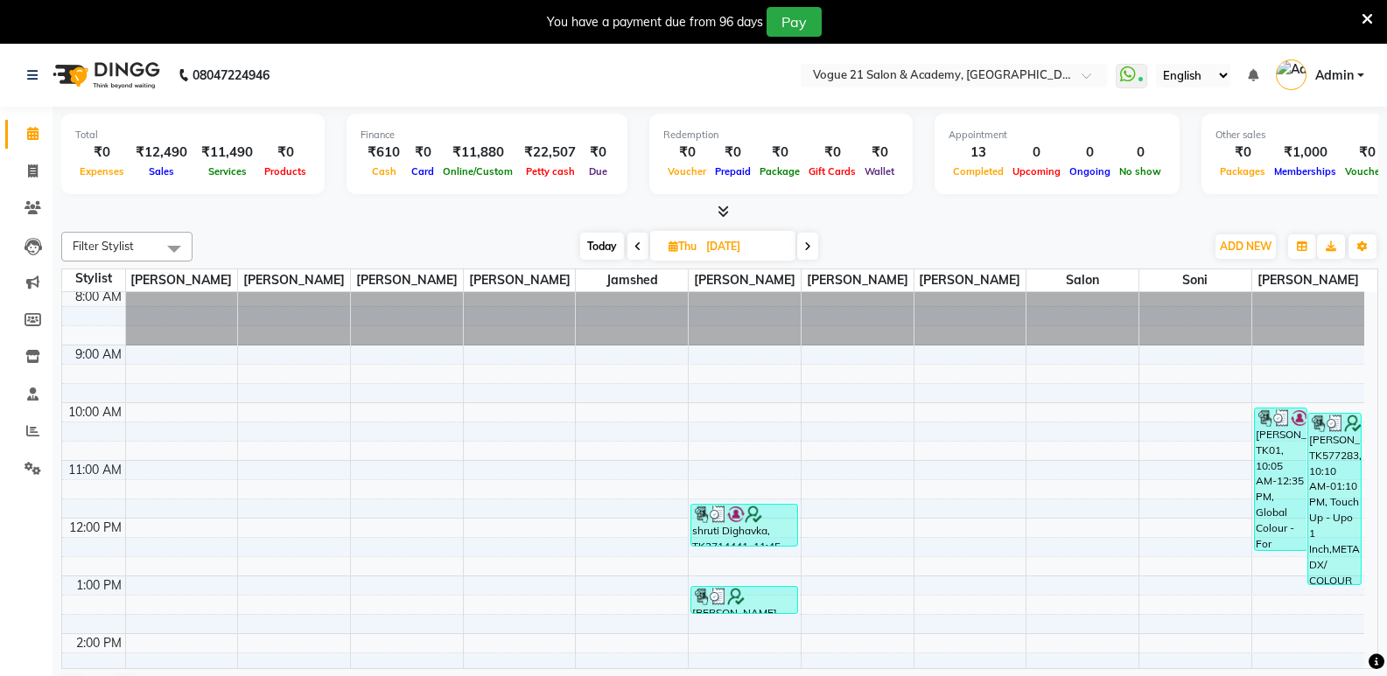
click at [778, 241] on input "11-09-2025" at bounding box center [744, 247] width 87 height 26
select select "9"
select select "2025"
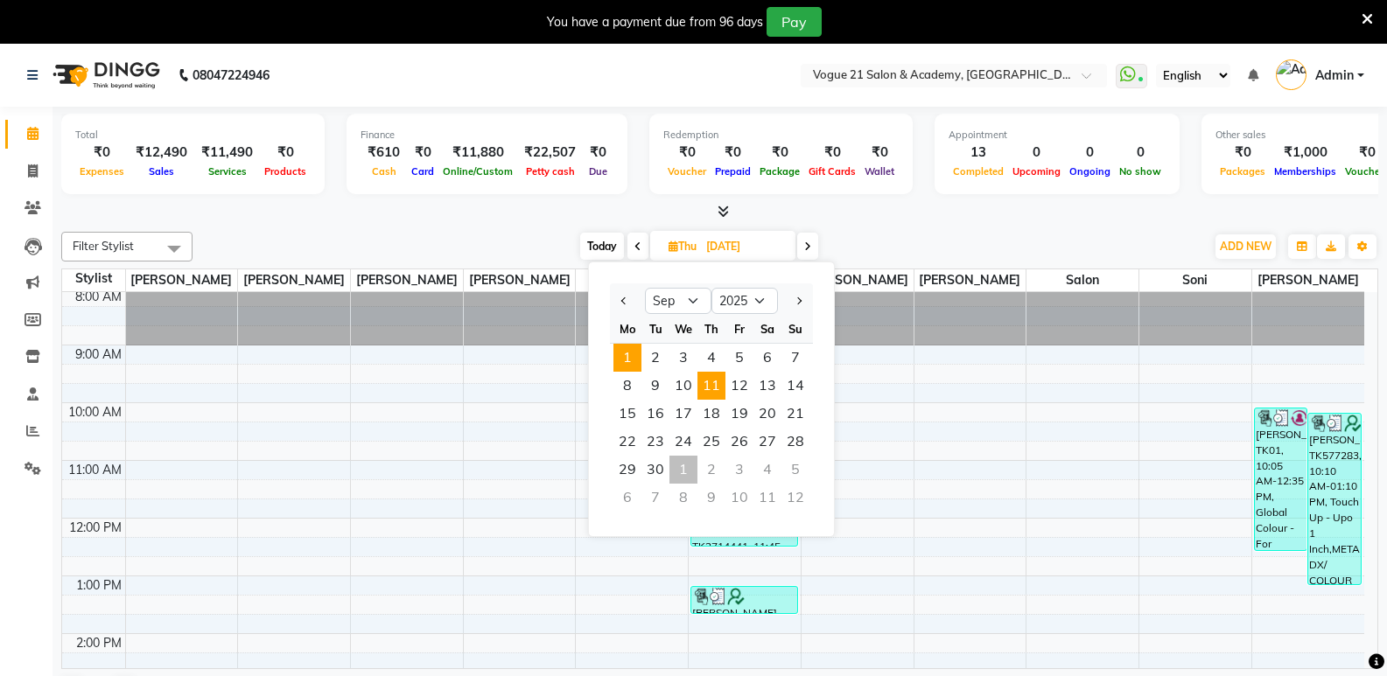
click at [618, 350] on span "1" at bounding box center [627, 358] width 28 height 28
type input "01-09-2025"
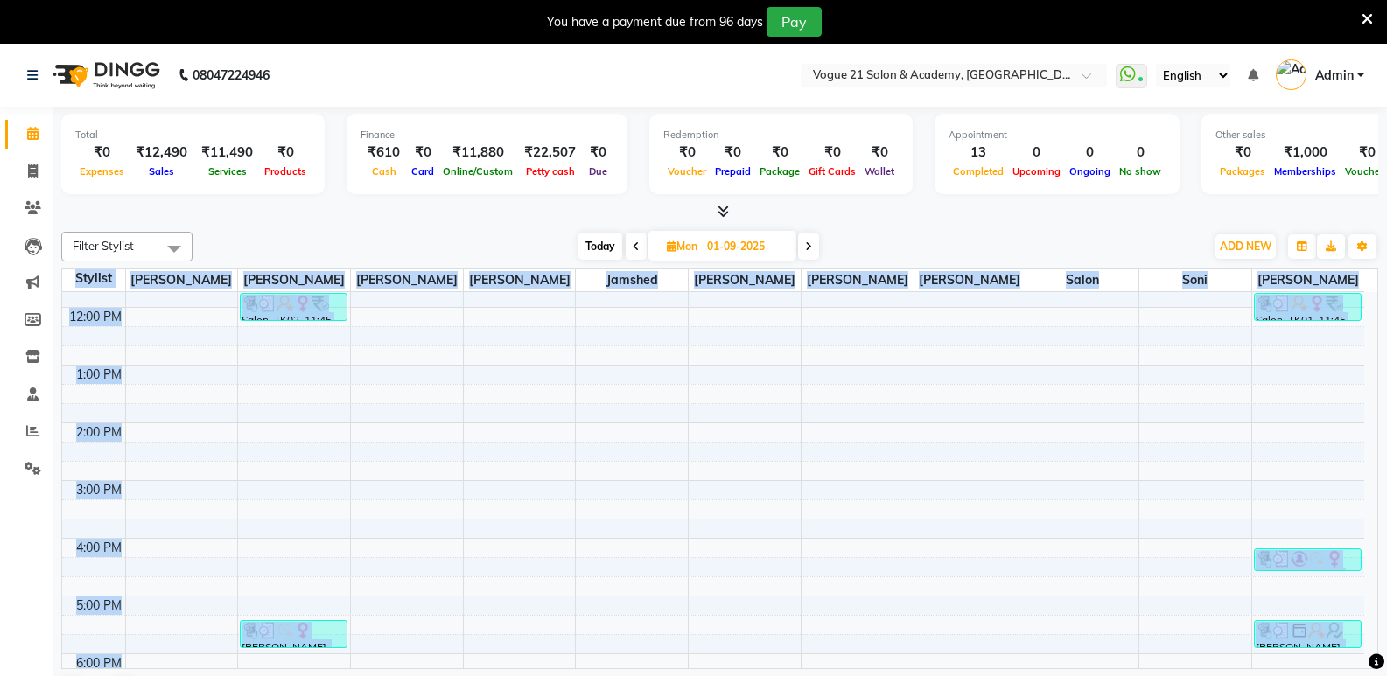
scroll to position [45, 0]
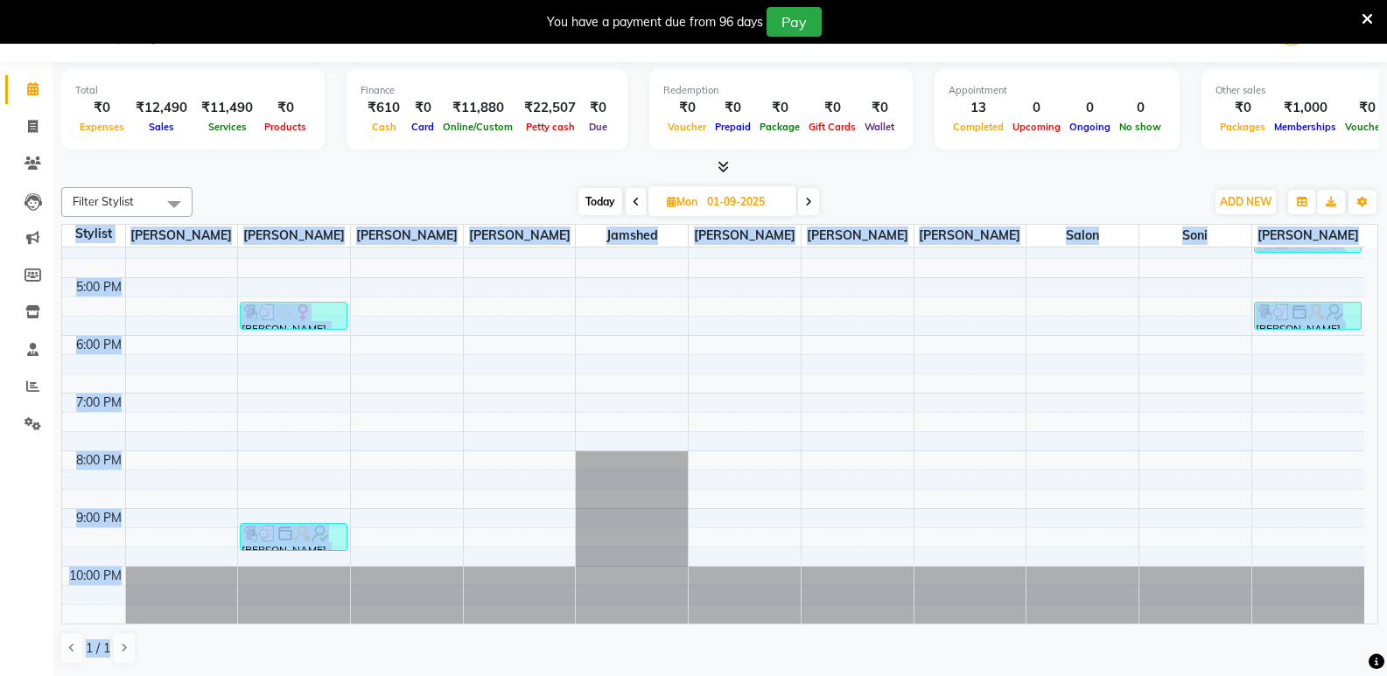
drag, startPoint x: 1380, startPoint y: 470, endPoint x: 1296, endPoint y: 710, distance: 255.1
click at [1296, 632] on html "08047224946 Select Location × Vogue 21 Salon & Academy, Thane WhatsApp Status ✕…" at bounding box center [693, 293] width 1387 height 676
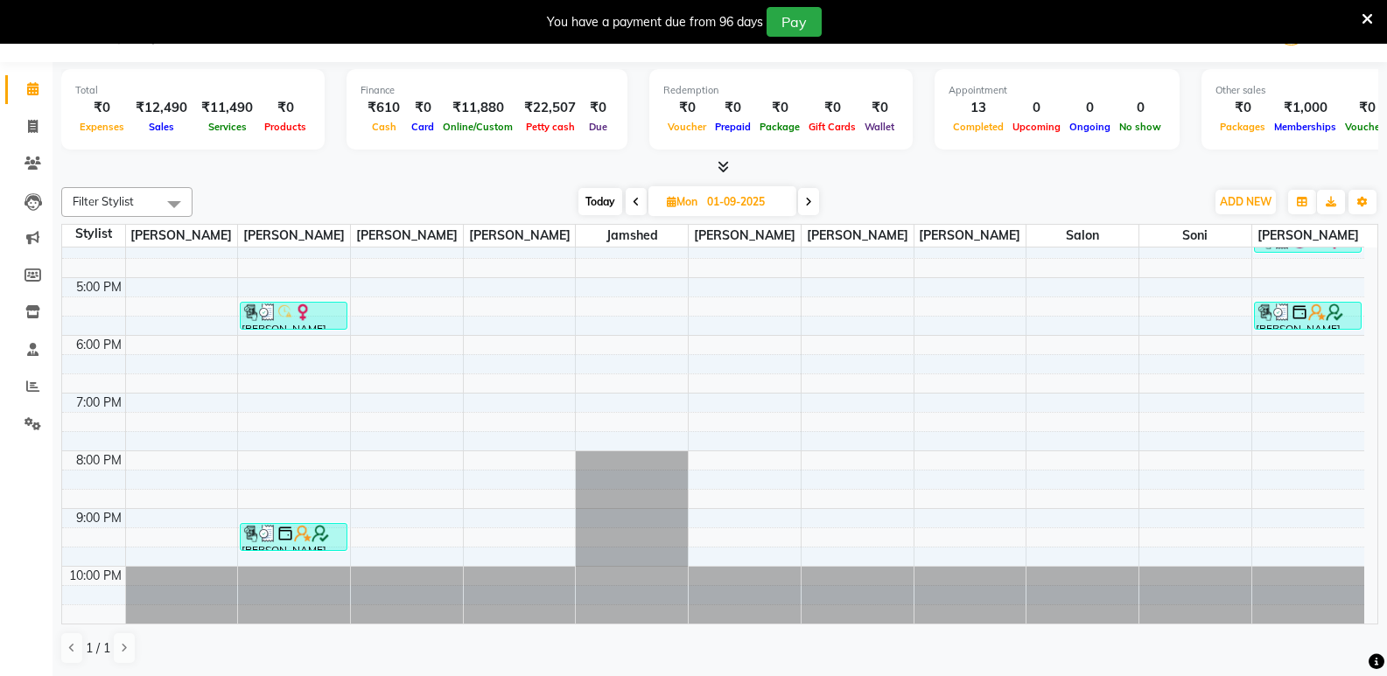
click at [1159, 158] on div at bounding box center [719, 167] width 1317 height 18
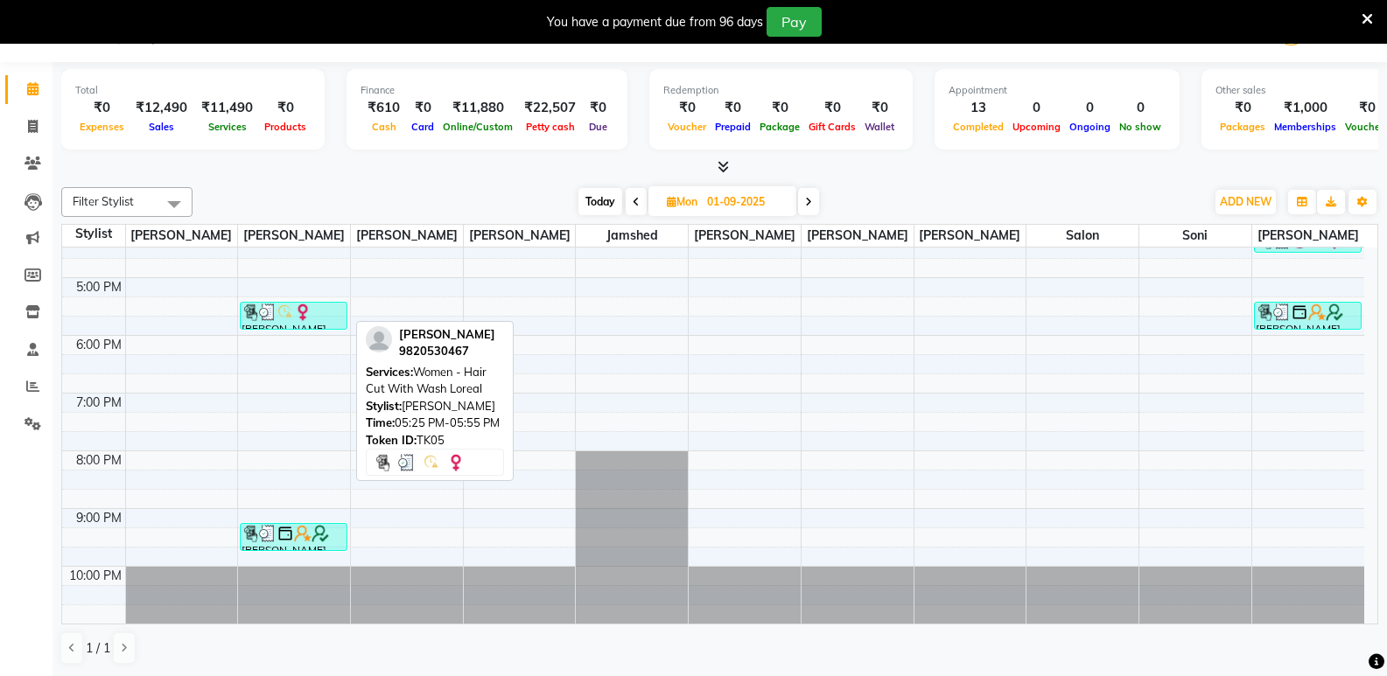
click at [285, 308] on img at bounding box center [284, 312] width 17 height 17
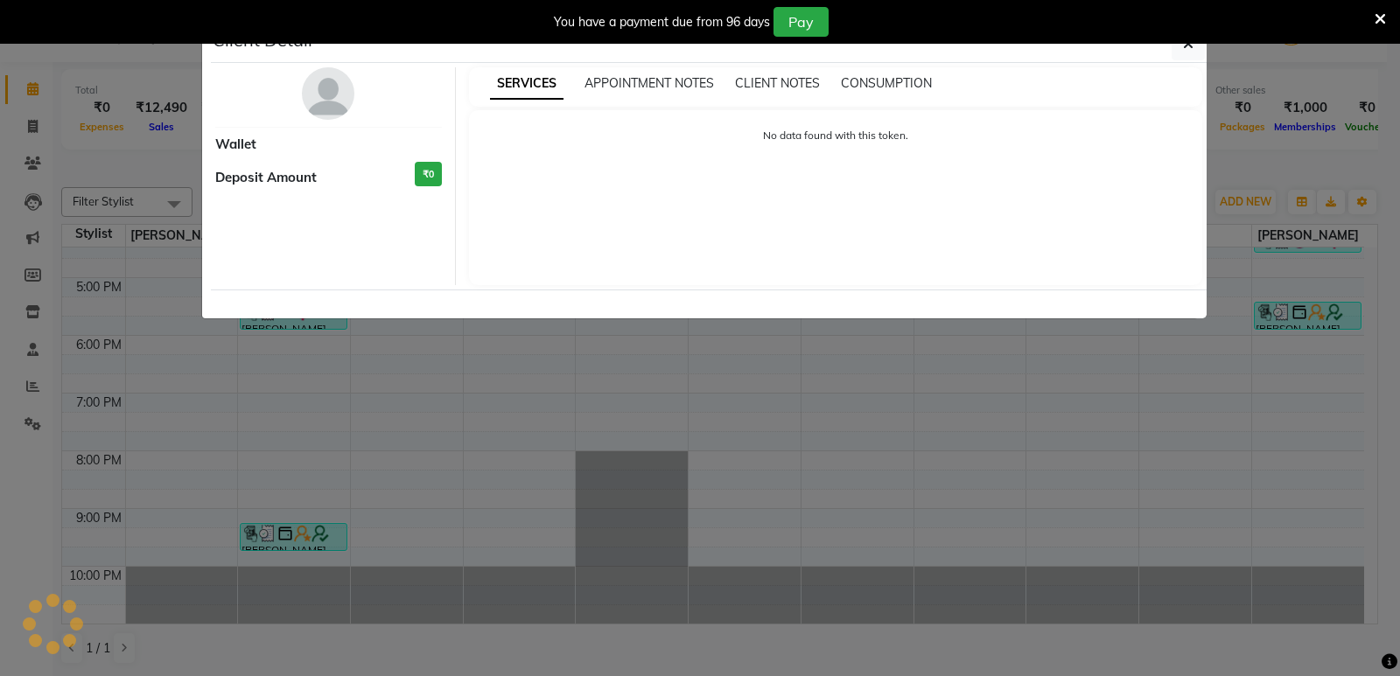
select select "3"
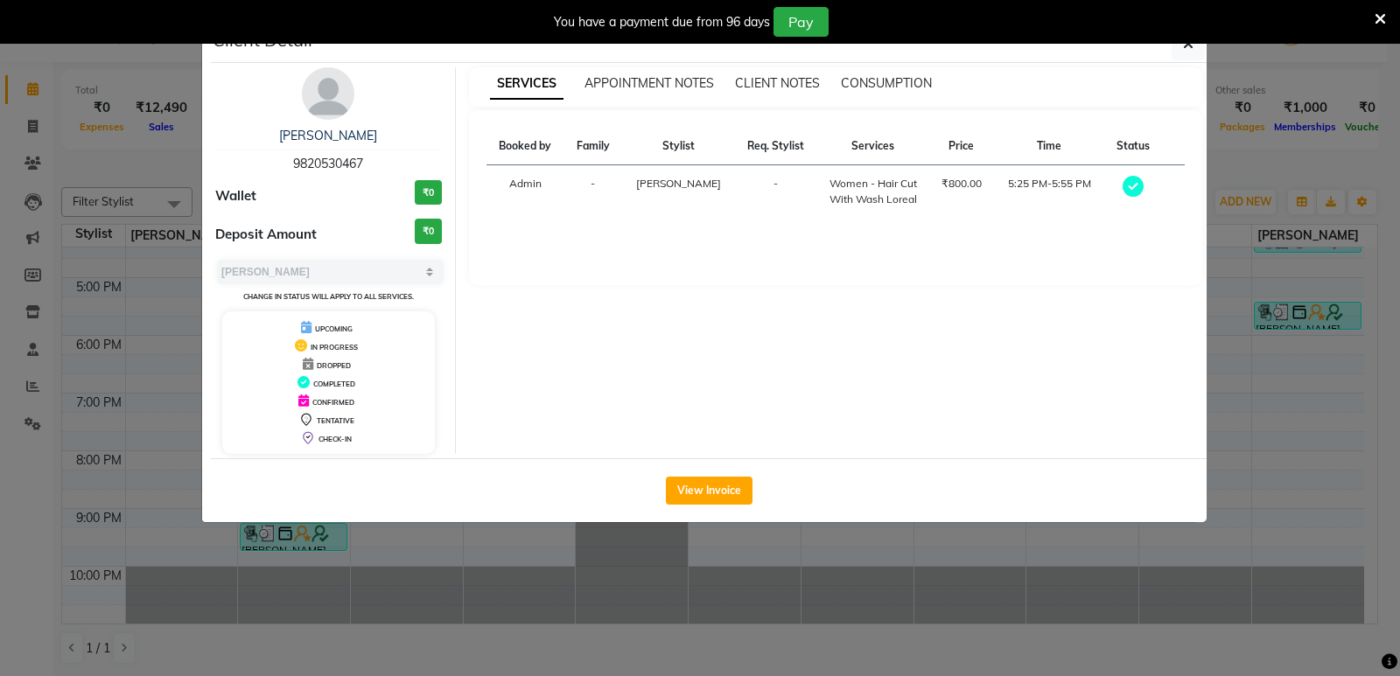
drag, startPoint x: 381, startPoint y: 157, endPoint x: 282, endPoint y: 150, distance: 99.1
click at [282, 150] on div "Ketki gokhale 9820530467" at bounding box center [328, 150] width 227 height 46
drag, startPoint x: 298, startPoint y: 184, endPoint x: 290, endPoint y: 171, distance: 15.1
click at [290, 171] on div "Ketki gokhale 9820530467" at bounding box center [328, 150] width 227 height 46
click at [283, 174] on div "Ketki gokhale 9820530467 Wallet ₹0 Deposit Amount ₹0 Select MARK DONE UPCOMING …" at bounding box center [329, 260] width 254 height 387
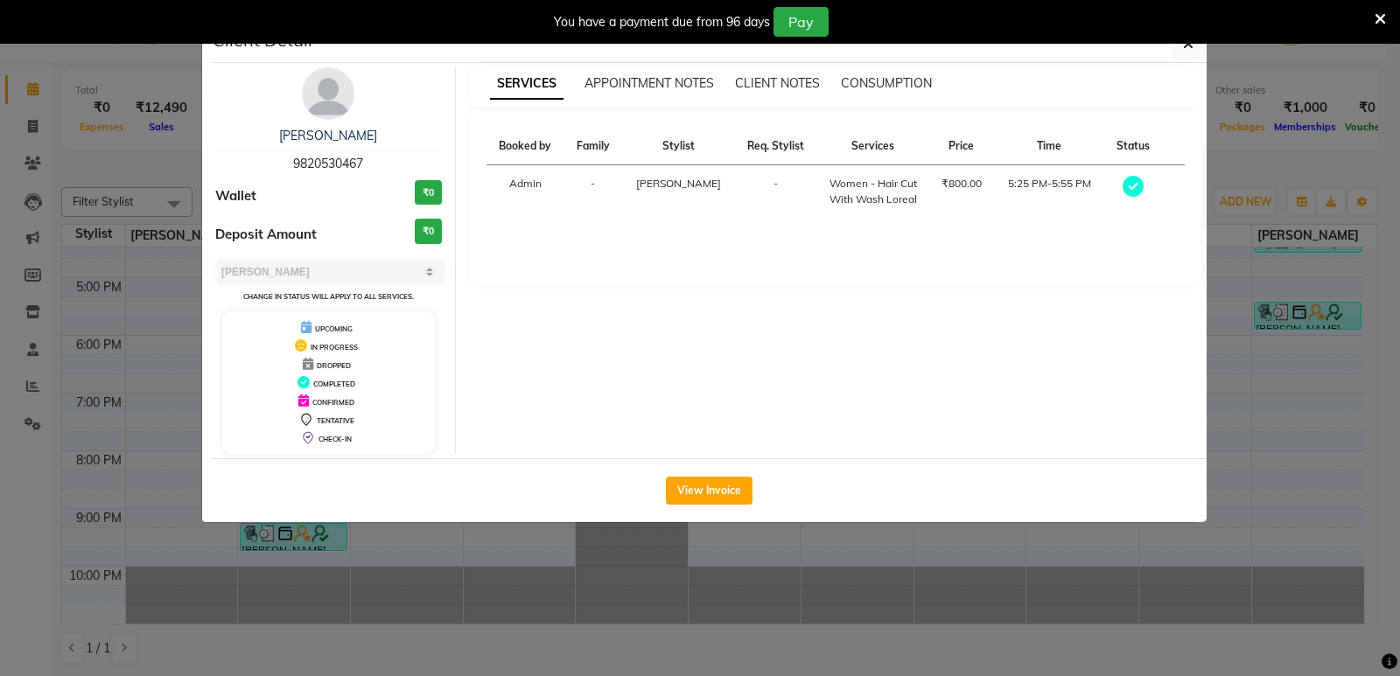
drag, startPoint x: 366, startPoint y: 161, endPoint x: 286, endPoint y: 159, distance: 79.6
click at [286, 159] on div "Ketki gokhale 9820530467" at bounding box center [328, 150] width 227 height 46
copy span "9820530467"
click at [28, 49] on ngb-modal-window "Client Detail Ketki gokhale 9820530467 Wallet ₹0 Deposit Amount ₹0 Select MARK …" at bounding box center [700, 338] width 1400 height 676
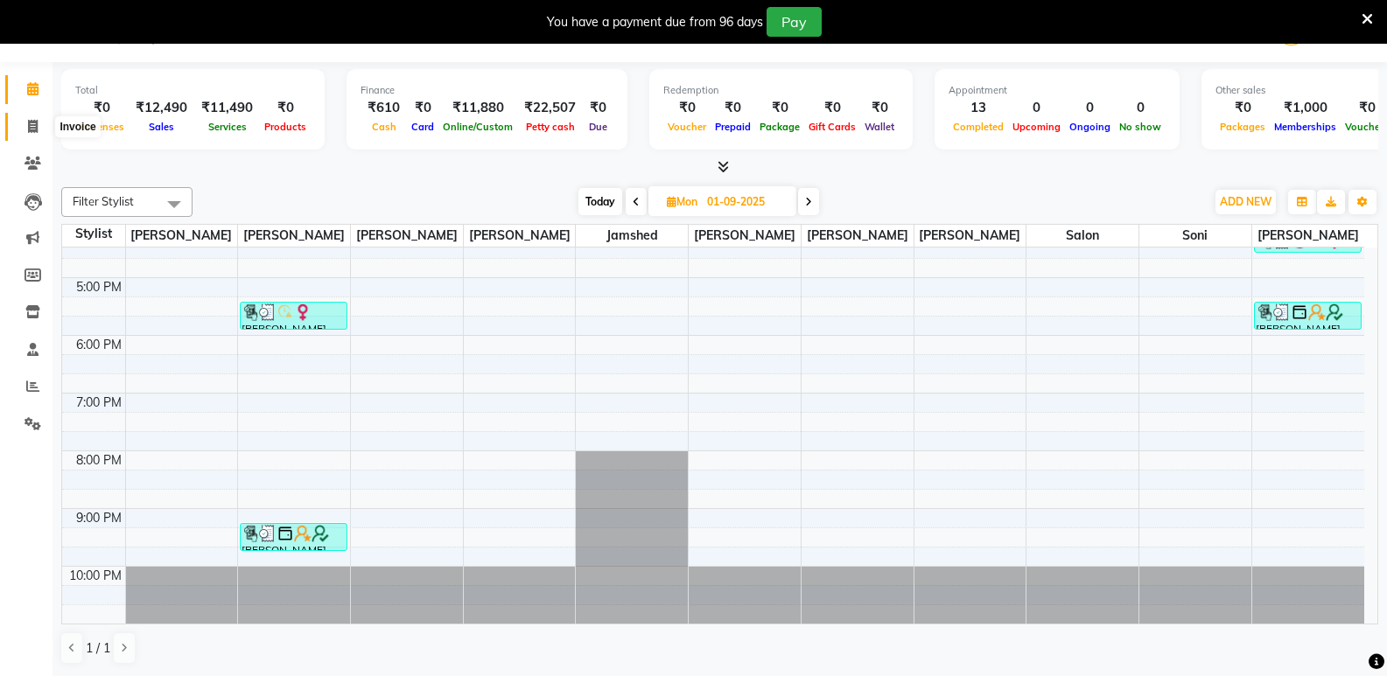
click at [37, 129] on icon at bounding box center [33, 126] width 10 height 13
select select "service"
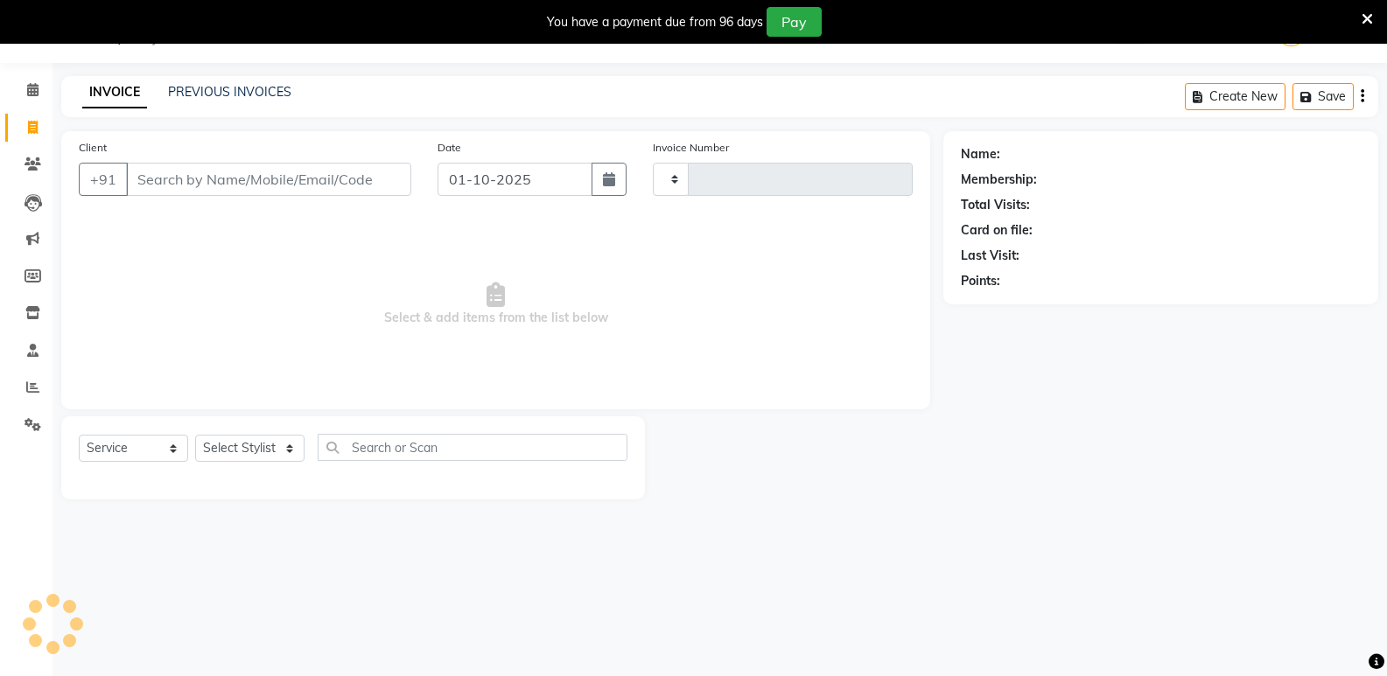
scroll to position [44, 0]
type input "2950"
select select "4433"
type input "9820530467"
select select "1: Object"
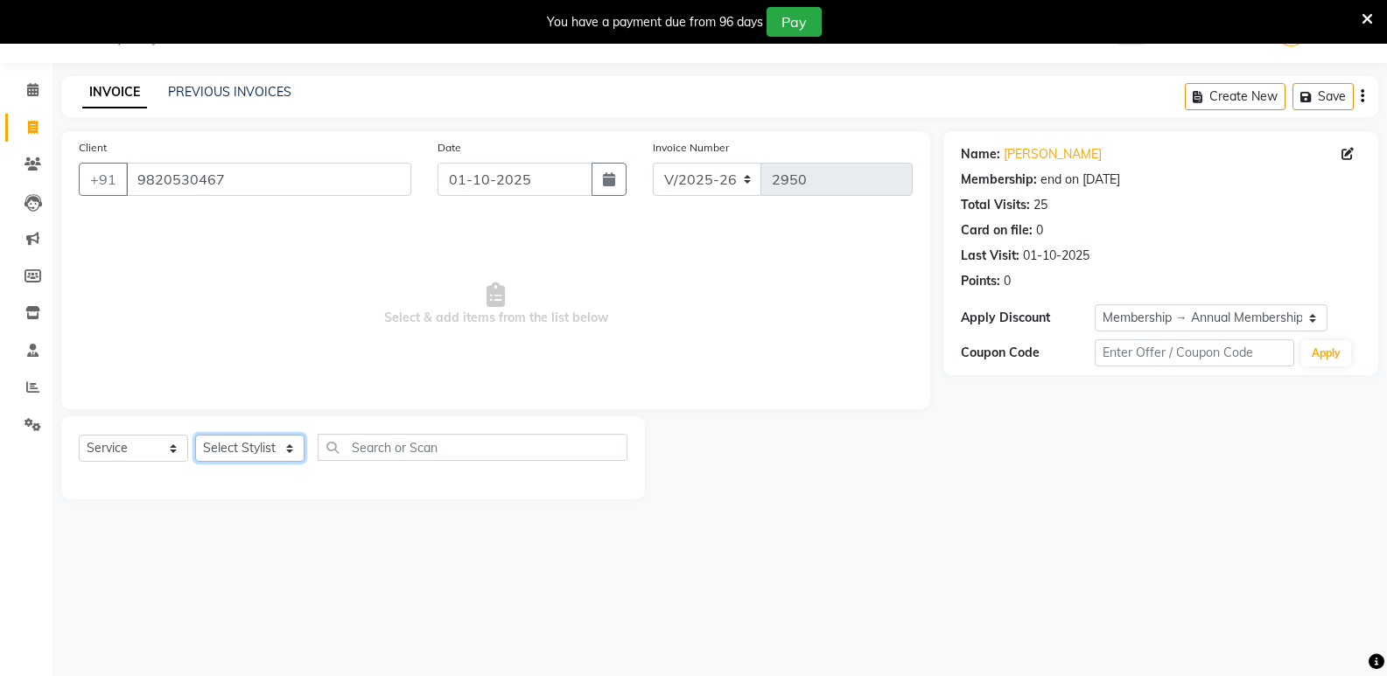
click at [276, 454] on select "Select Stylist aahil aamir Alicia Dsouza Altamash Jamshed jyoti chauhan Pooja y…" at bounding box center [249, 448] width 109 height 27
select select "79160"
click at [195, 435] on select "Select Stylist aahil aamir Alicia Dsouza Altamash Jamshed jyoti chauhan Pooja y…" at bounding box center [249, 448] width 109 height 27
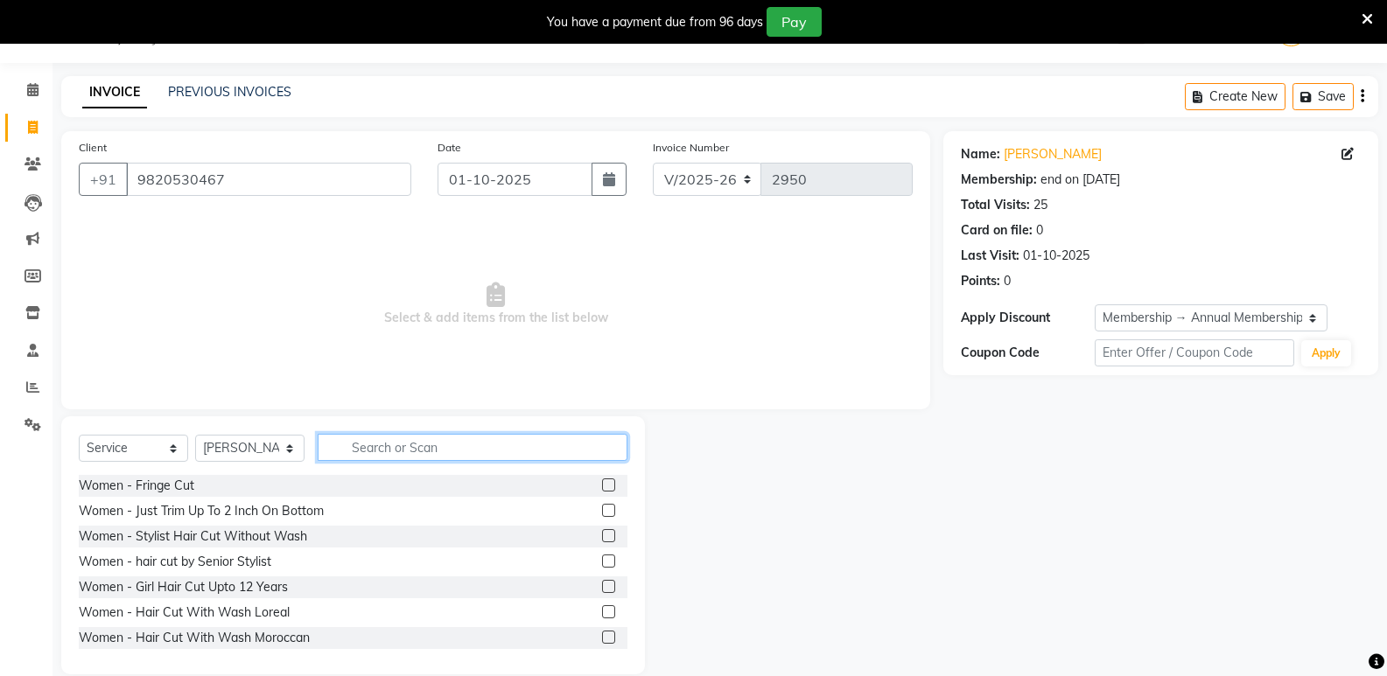
click at [459, 443] on input "text" at bounding box center [473, 447] width 310 height 27
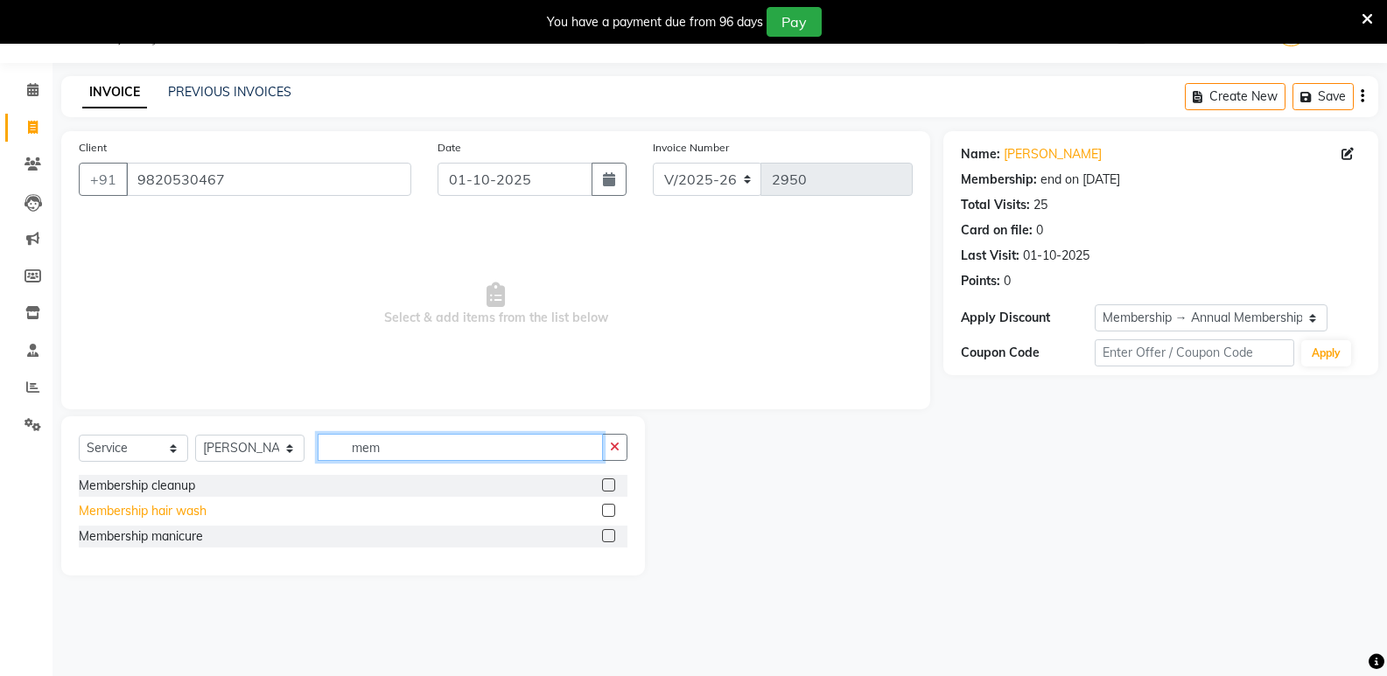
type input "mem"
click at [203, 513] on div "Membership hair wash" at bounding box center [143, 511] width 128 height 18
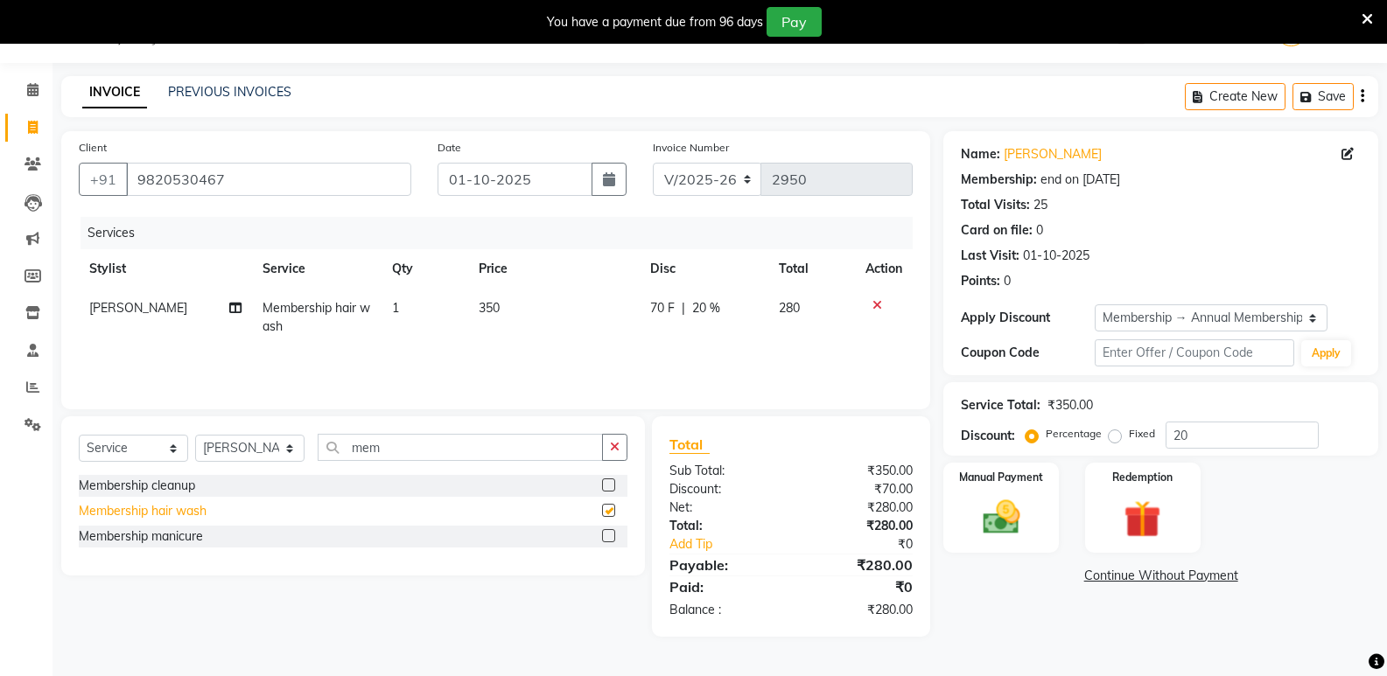
checkbox input "false"
click at [718, 306] on span "20 %" at bounding box center [706, 308] width 28 height 18
select select "79160"
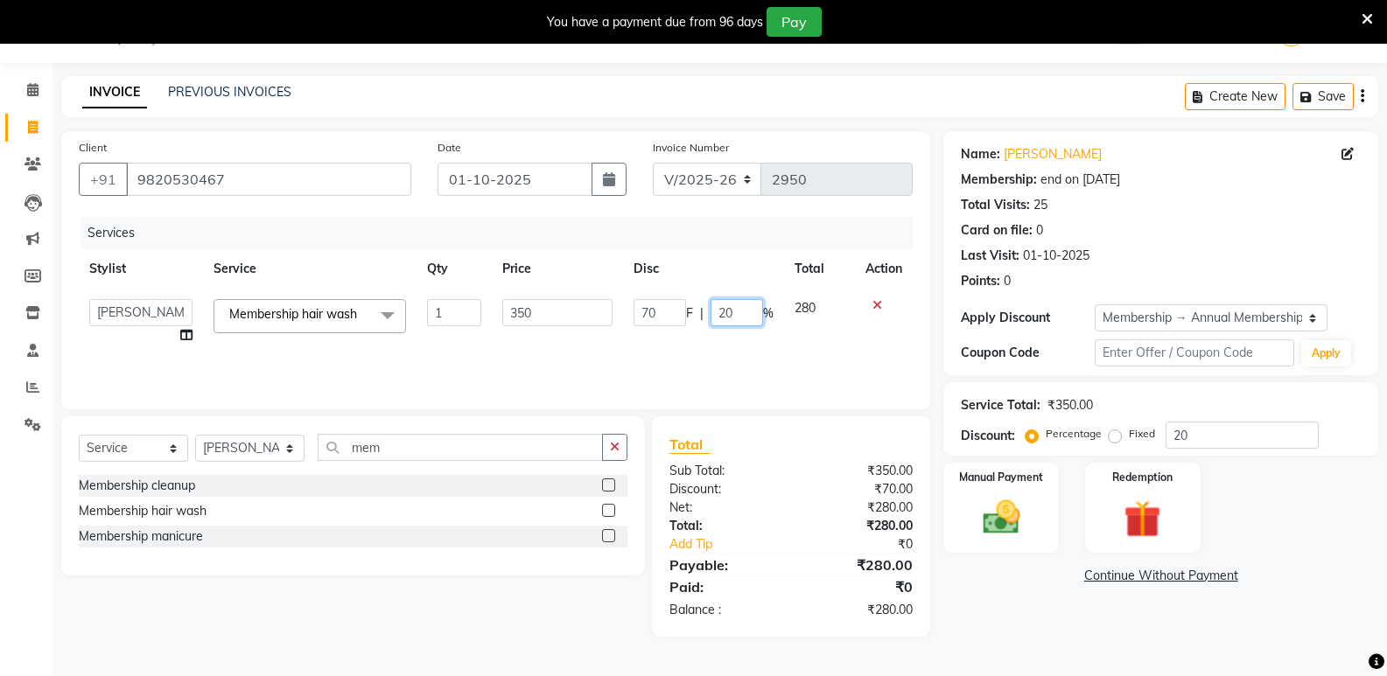
click at [745, 307] on input "20" at bounding box center [736, 312] width 52 height 27
type input "2"
type input "100"
click at [771, 360] on div "Services Stylist Service Qty Price Disc Total Action aahil aamir Alicia Dsouza …" at bounding box center [496, 304] width 834 height 175
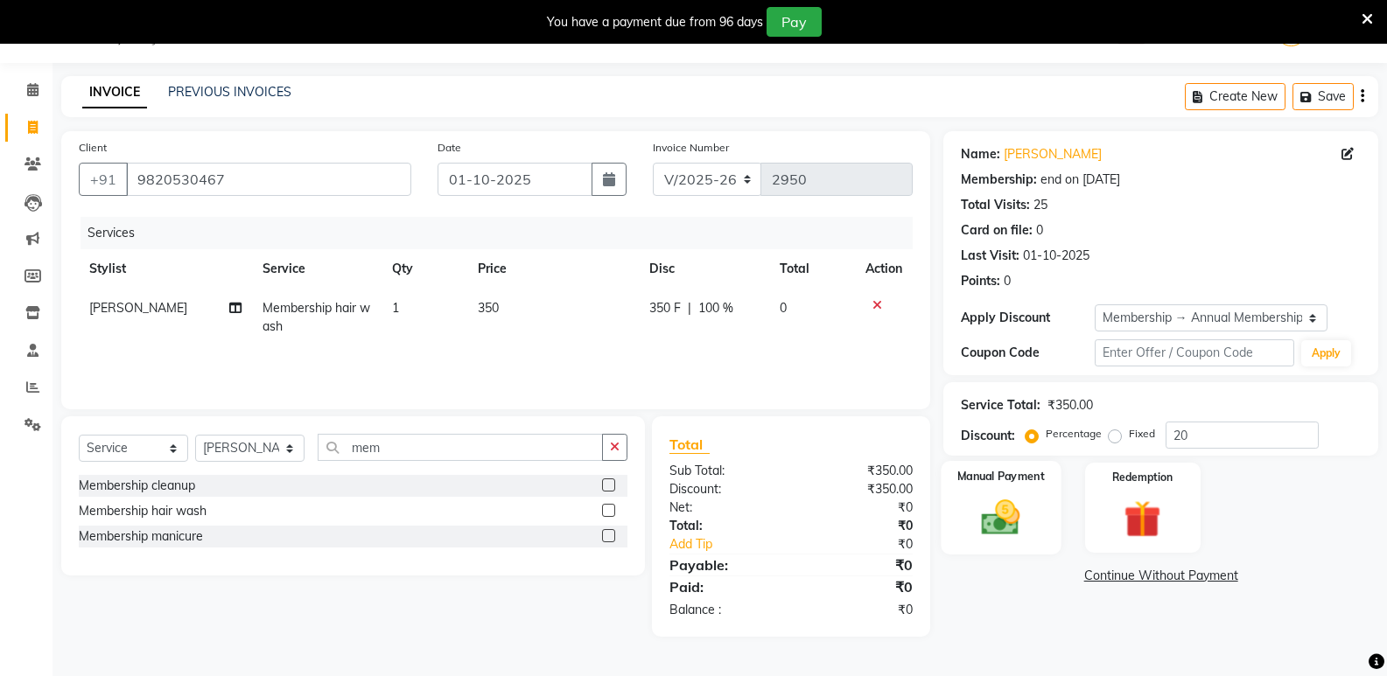
click at [1018, 532] on img at bounding box center [1000, 517] width 62 height 45
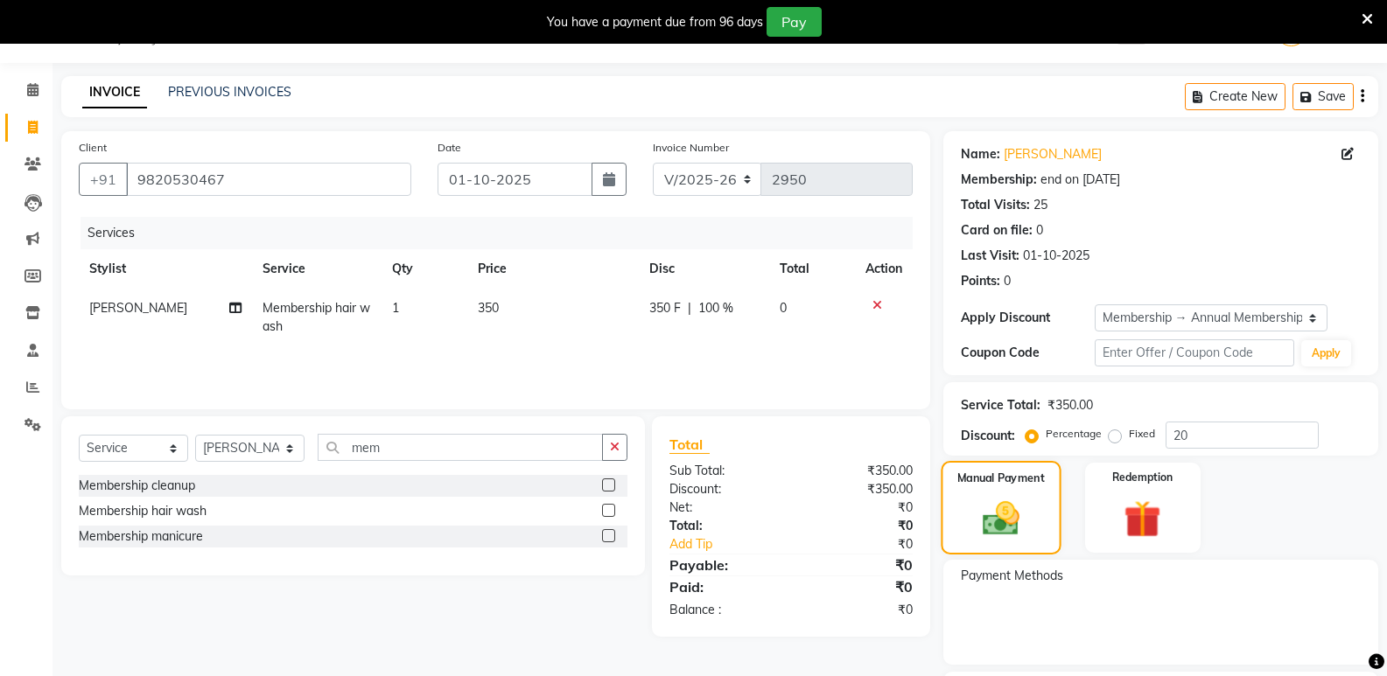
click at [978, 504] on img at bounding box center [1000, 519] width 59 height 42
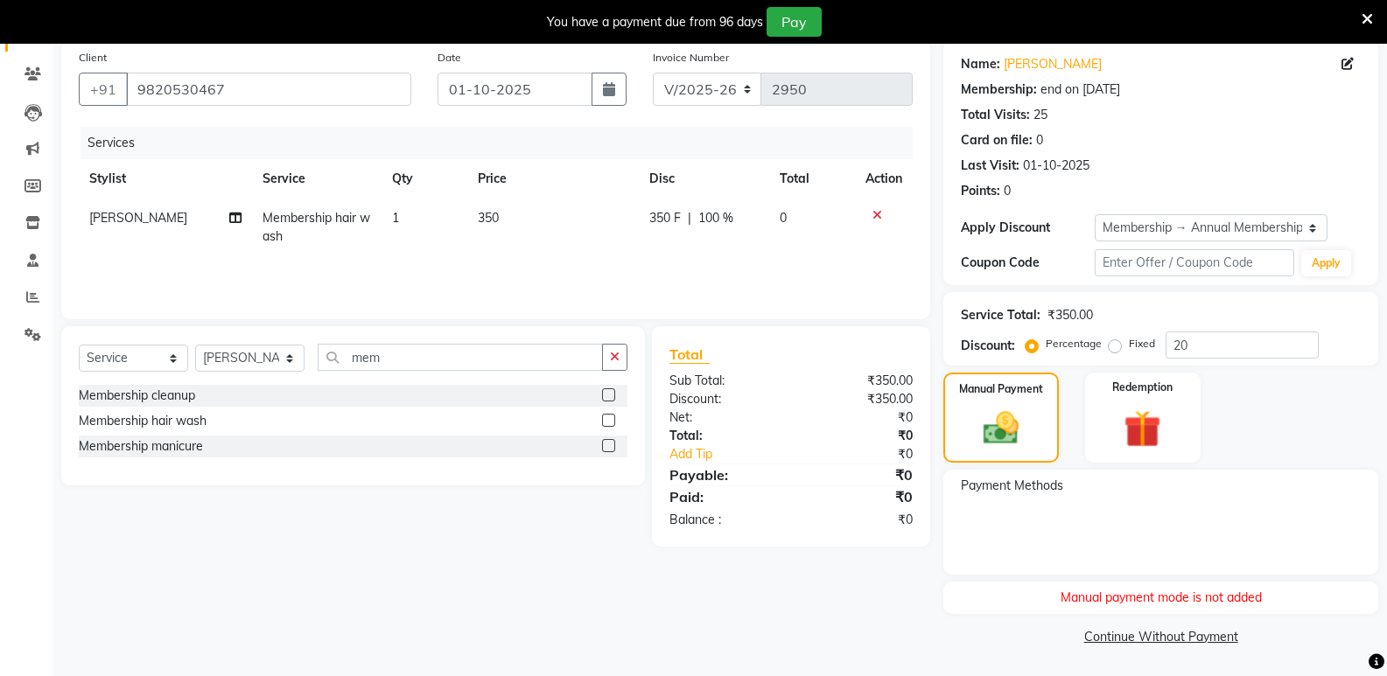
click at [1149, 641] on link "Continue Without Payment" at bounding box center [1161, 637] width 428 height 18
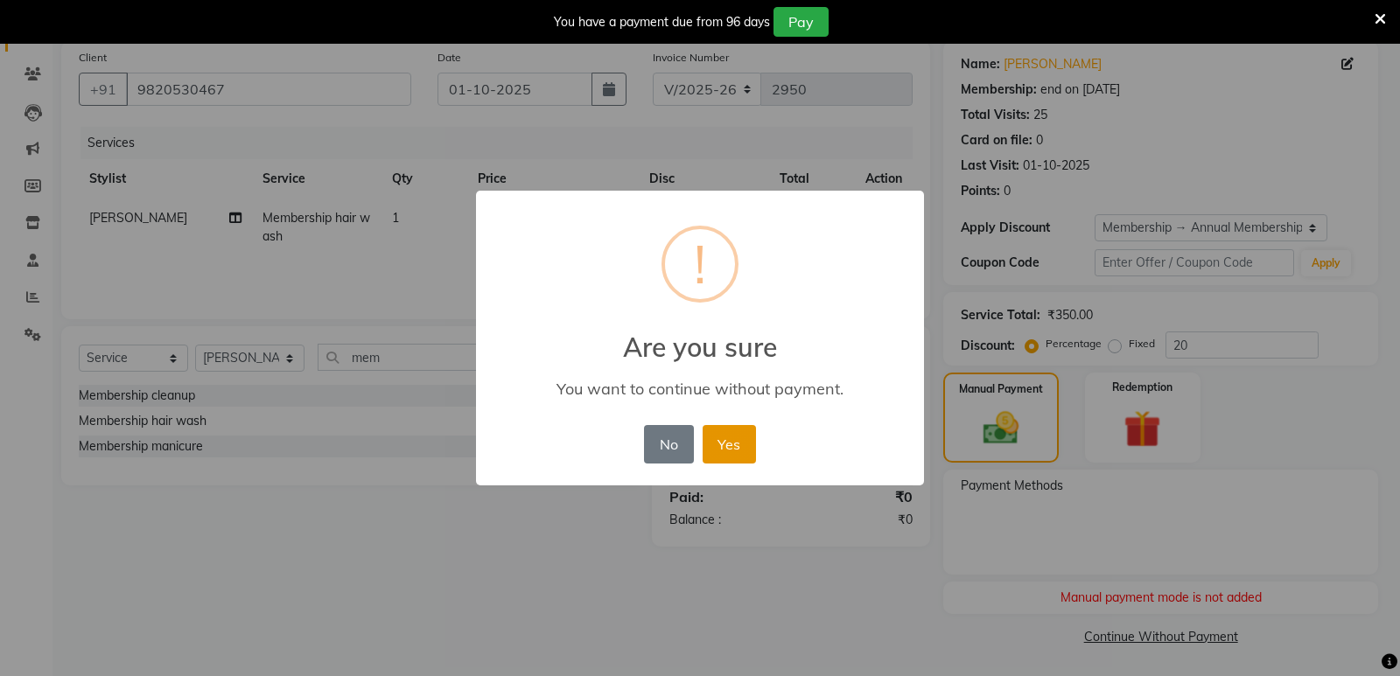
click at [741, 458] on button "Yes" at bounding box center [728, 444] width 53 height 38
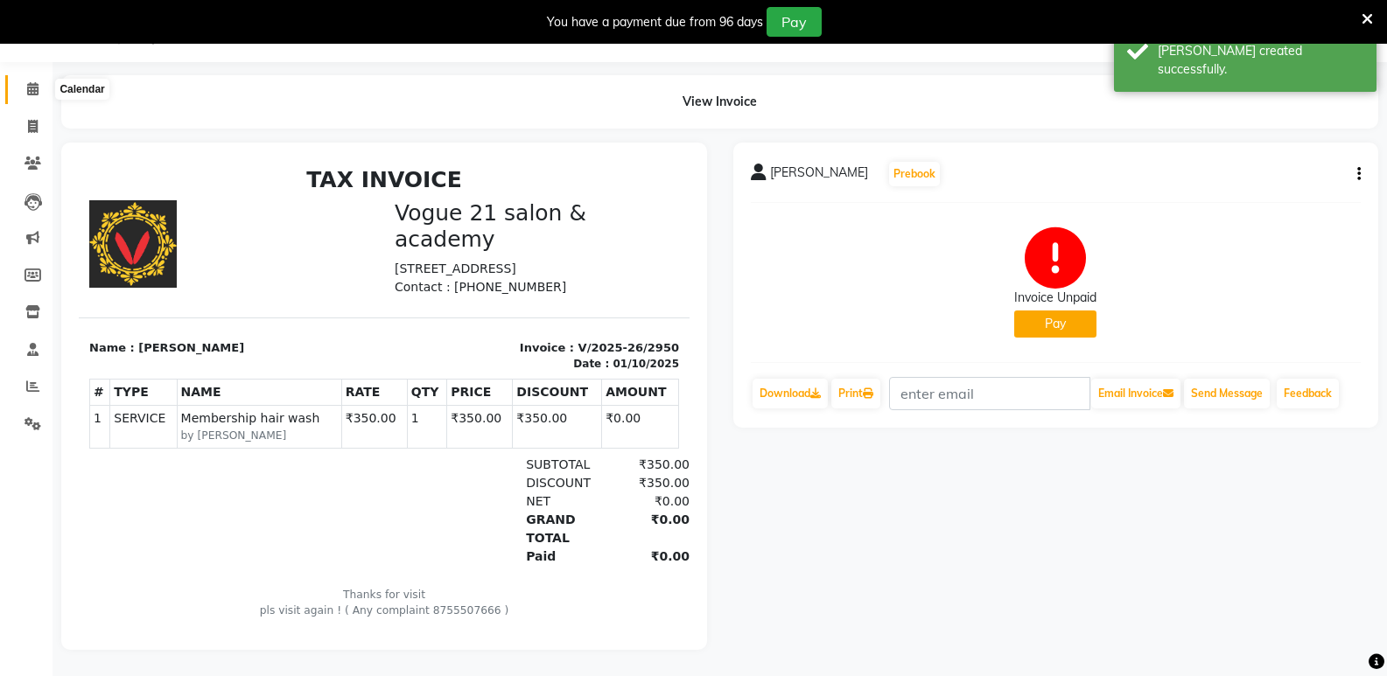
click at [25, 80] on span at bounding box center [32, 90] width 31 height 20
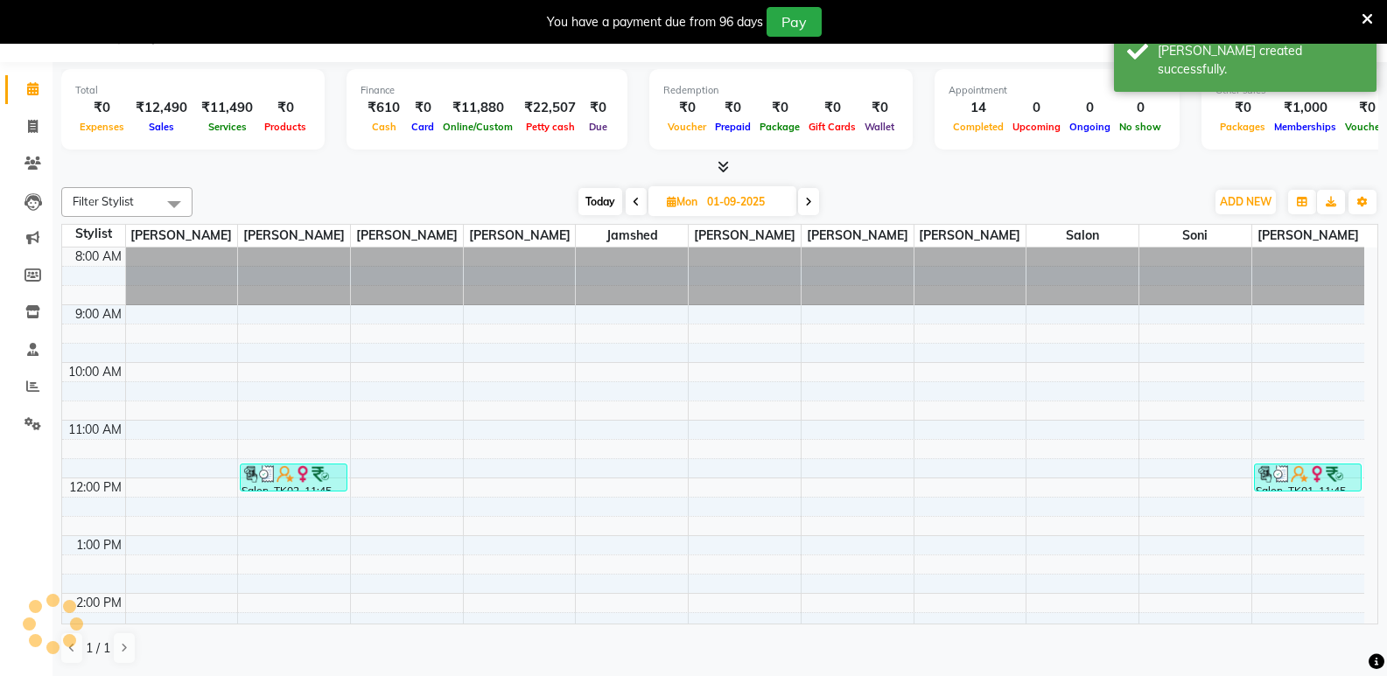
scroll to position [44, 0]
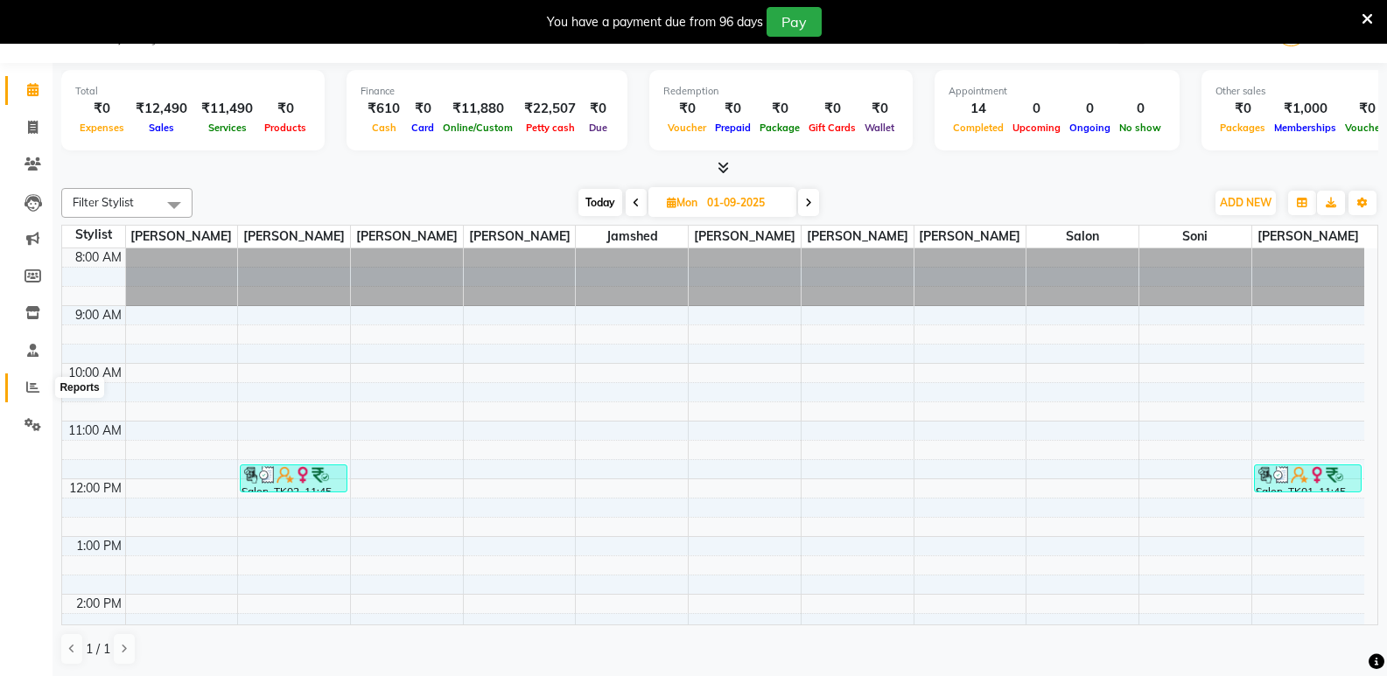
click at [27, 388] on icon at bounding box center [32, 387] width 13 height 13
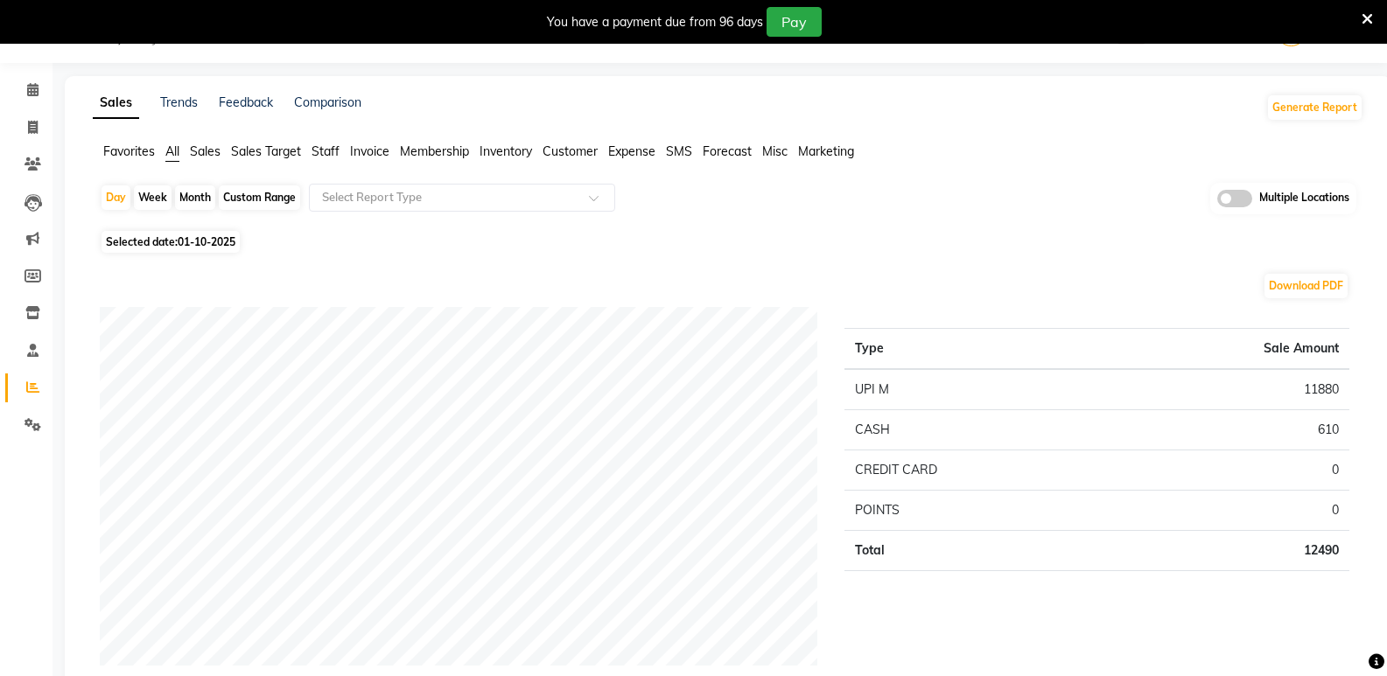
click at [325, 156] on span "Staff" at bounding box center [325, 151] width 28 height 16
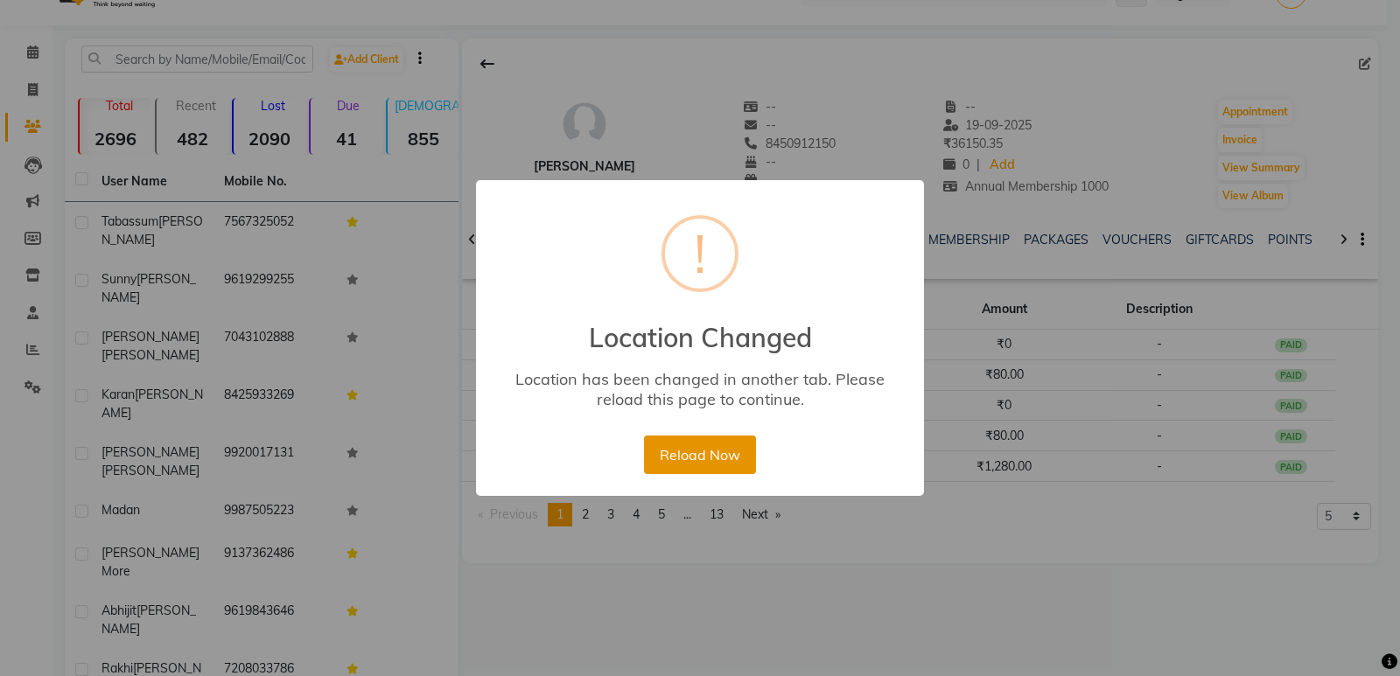
drag, startPoint x: 0, startPoint y: 0, endPoint x: 664, endPoint y: 467, distance: 811.8
click at [664, 467] on button "Reload Now" at bounding box center [699, 455] width 111 height 38
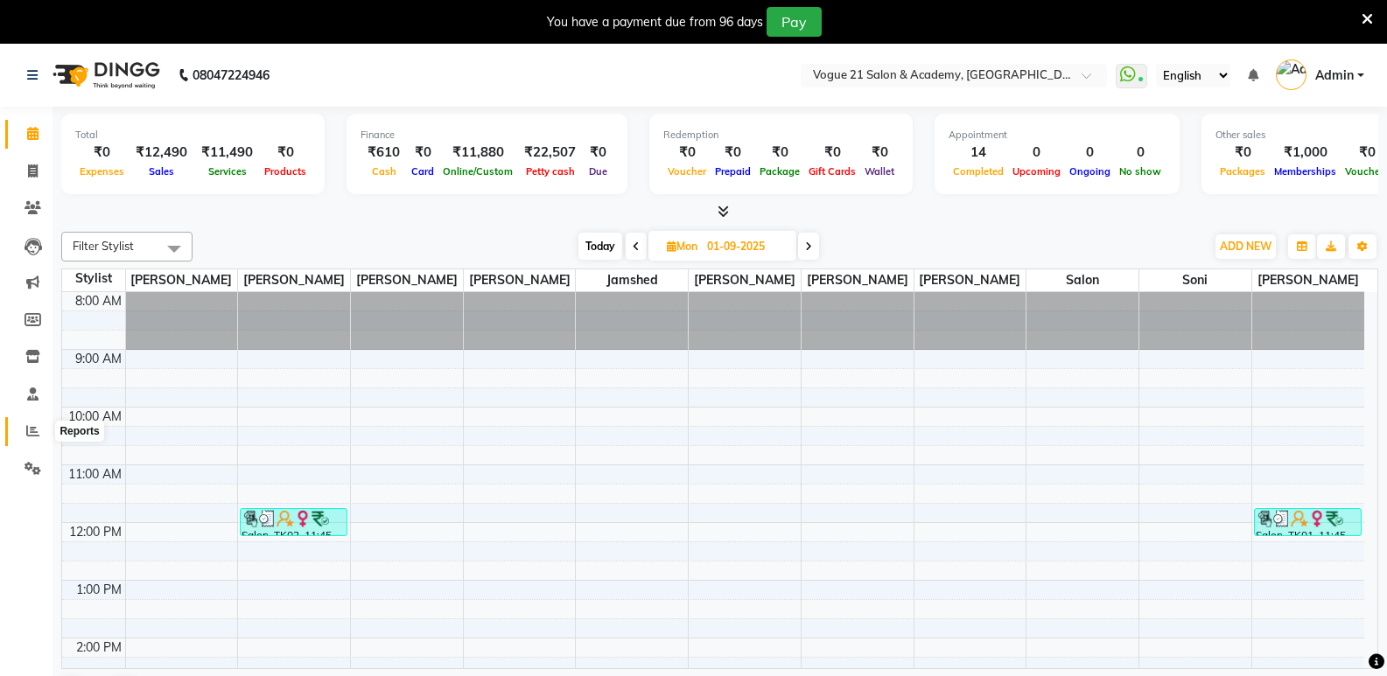
click at [27, 433] on icon at bounding box center [32, 430] width 13 height 13
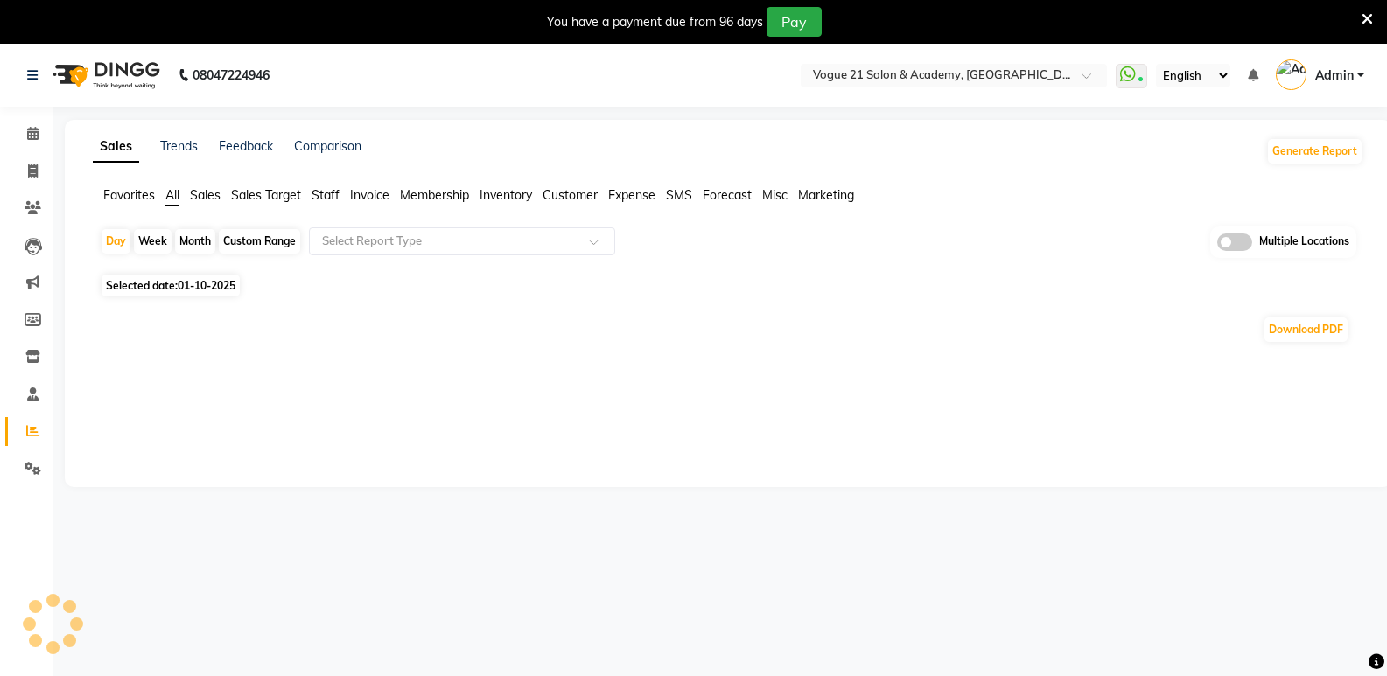
click at [325, 197] on span "Staff" at bounding box center [325, 195] width 28 height 16
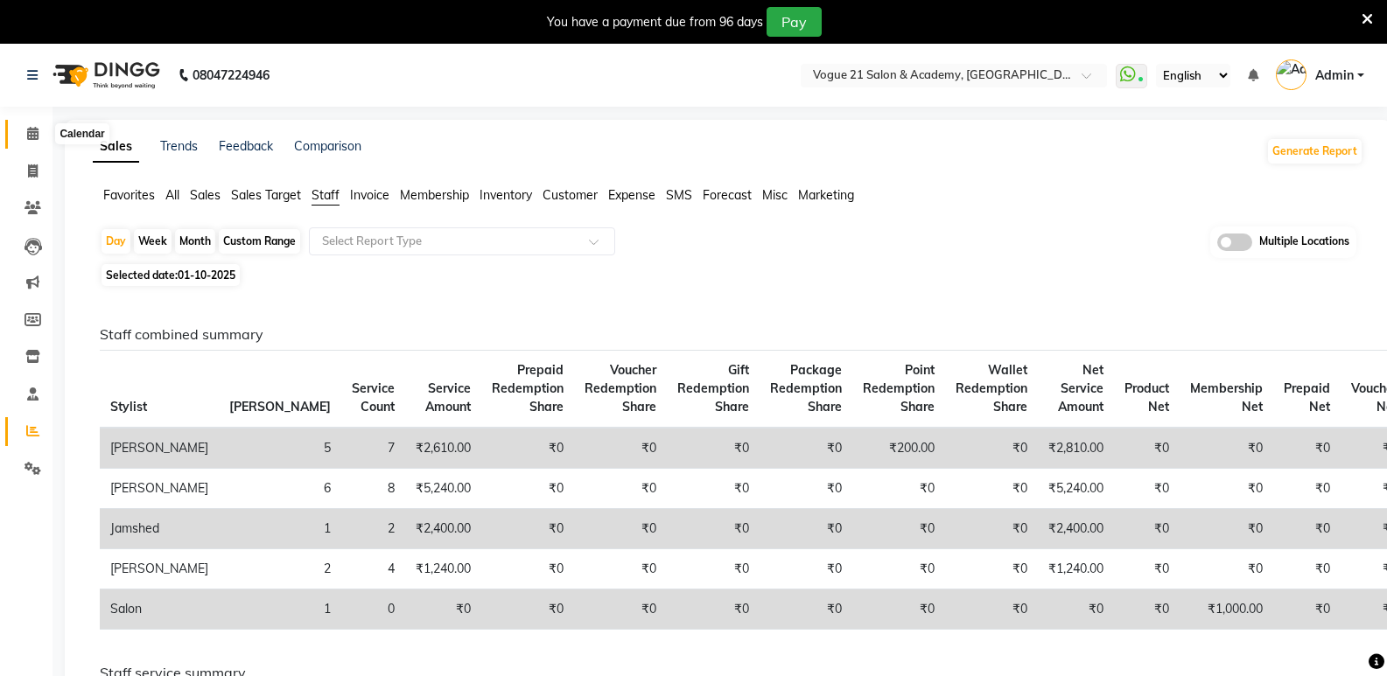
click at [33, 141] on span at bounding box center [32, 134] width 31 height 20
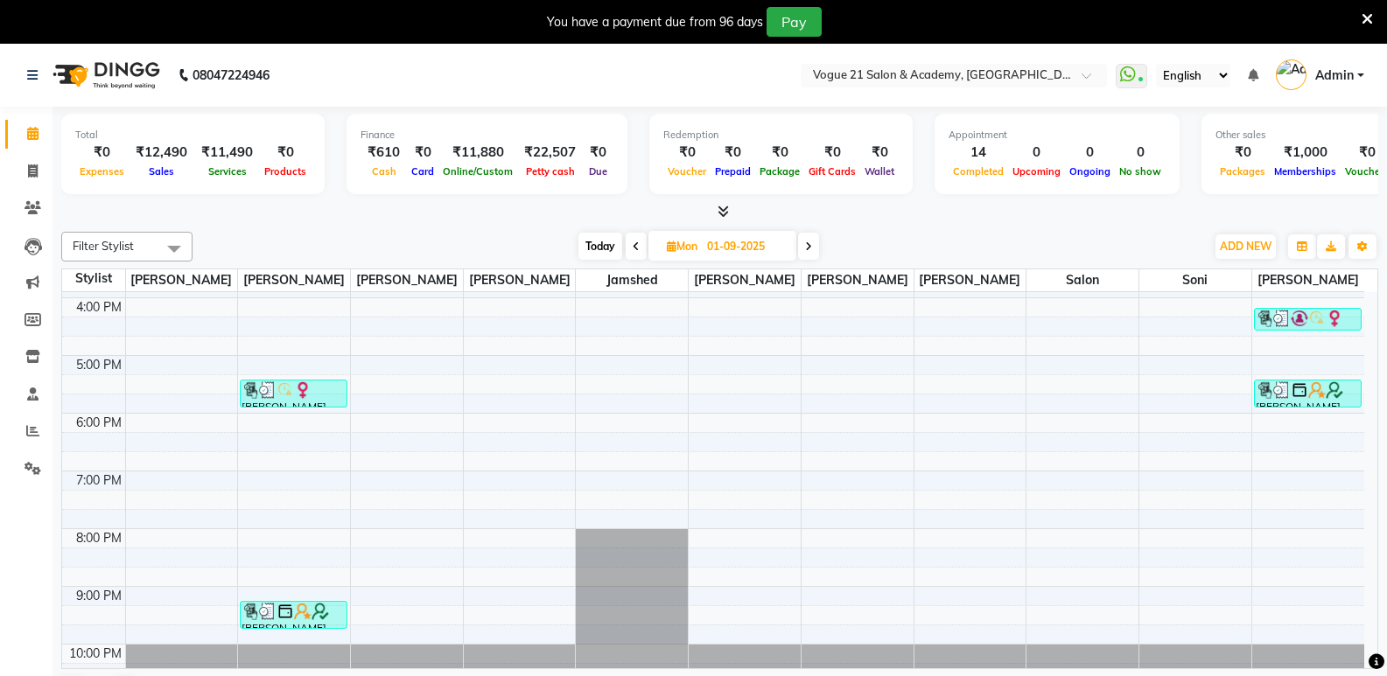
click at [746, 248] on input "01-09-2025" at bounding box center [745, 247] width 87 height 26
select select "9"
select select "2025"
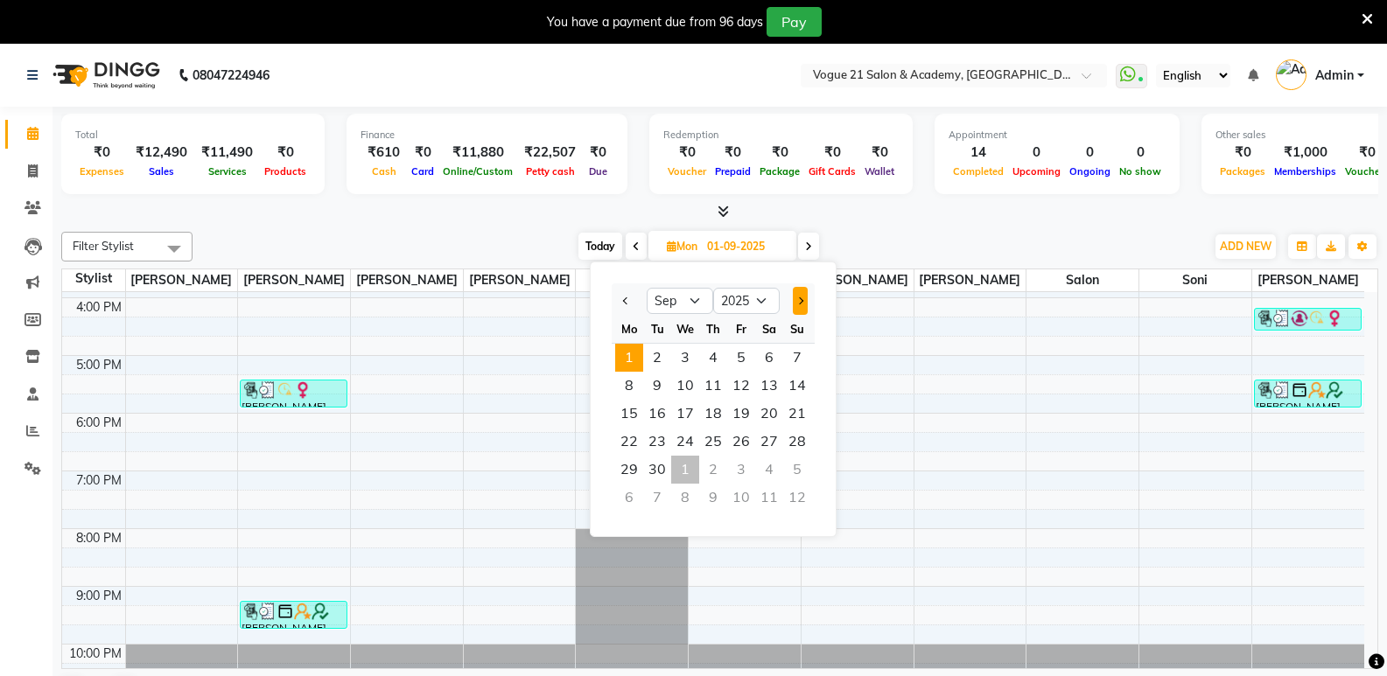
click at [801, 307] on button "Next month" at bounding box center [800, 301] width 15 height 28
select select "10"
click at [692, 361] on span "1" at bounding box center [685, 358] width 28 height 28
type input "01-10-2025"
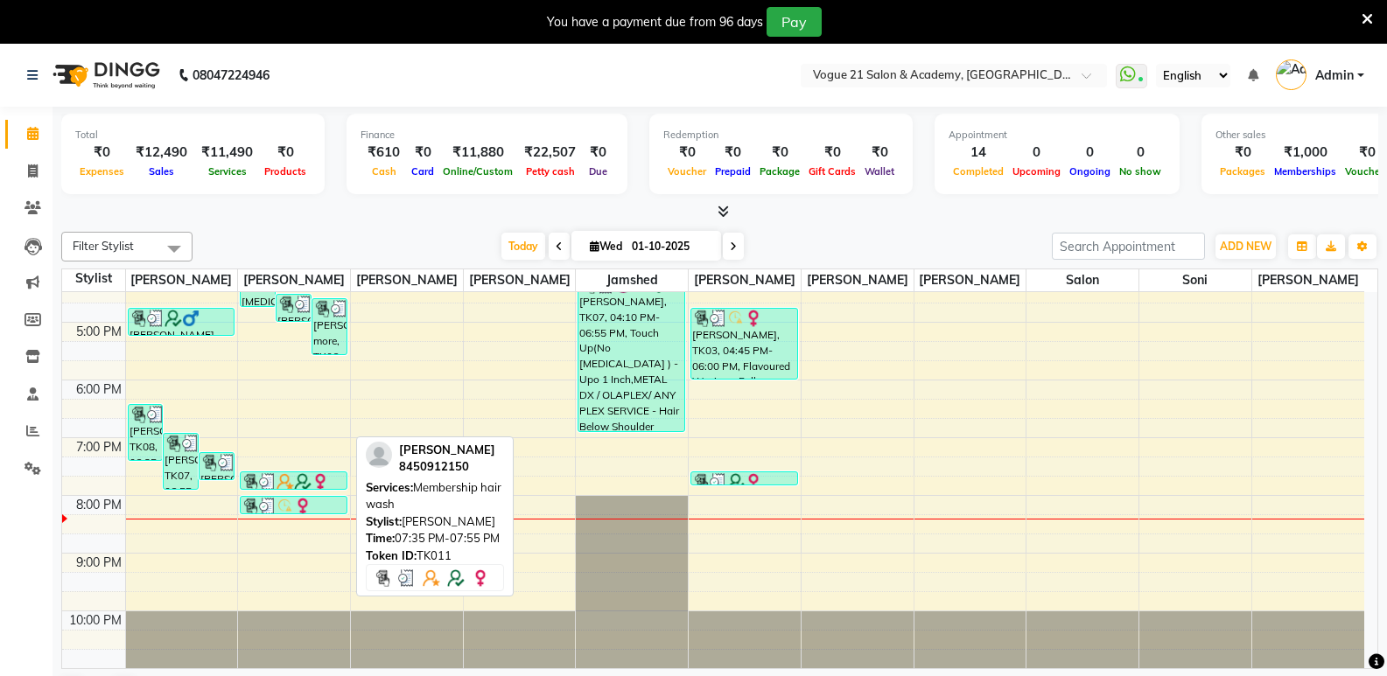
click at [299, 479] on img at bounding box center [302, 481] width 17 height 17
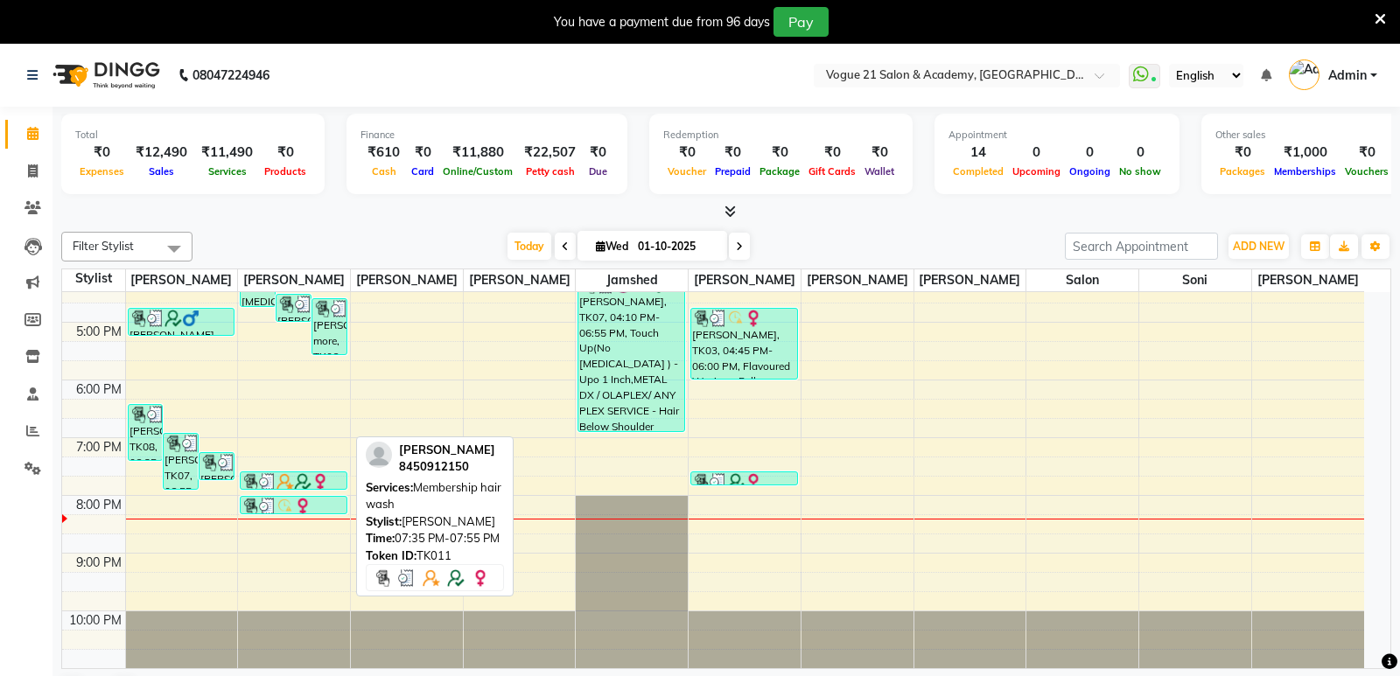
select select "3"
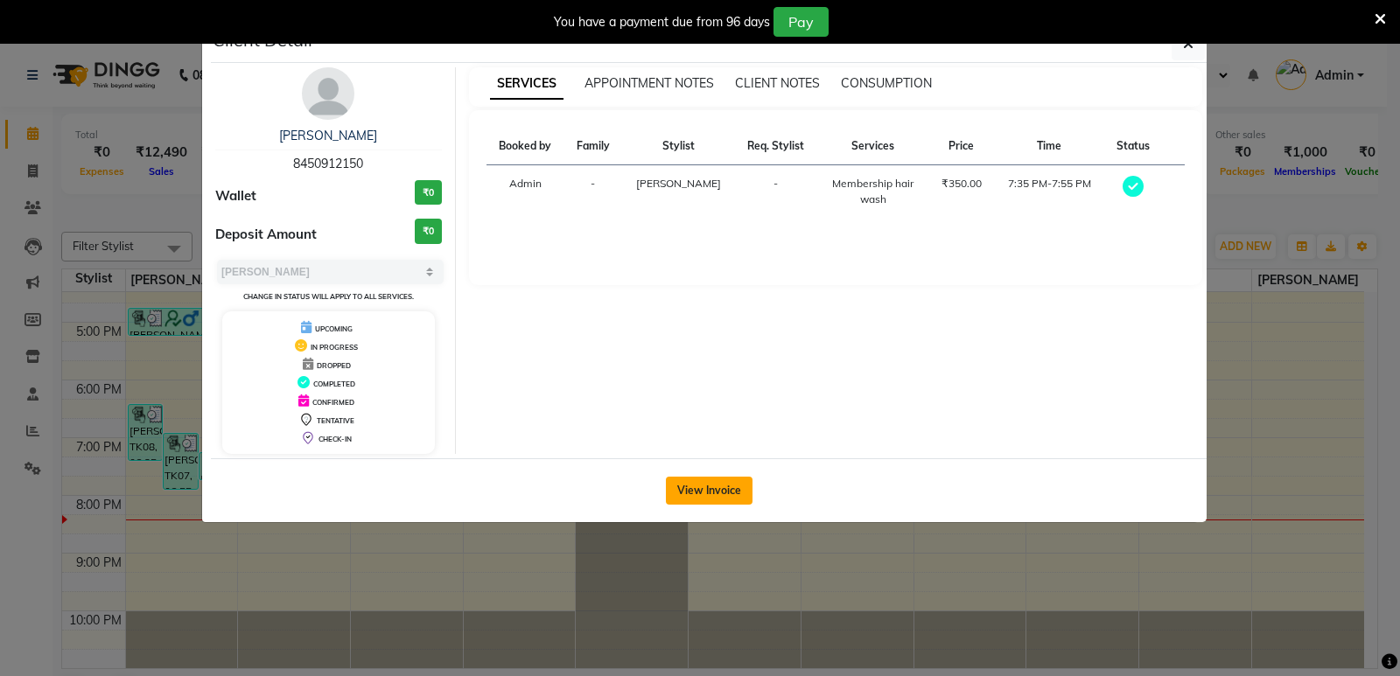
click at [681, 492] on button "View Invoice" at bounding box center [709, 491] width 87 height 28
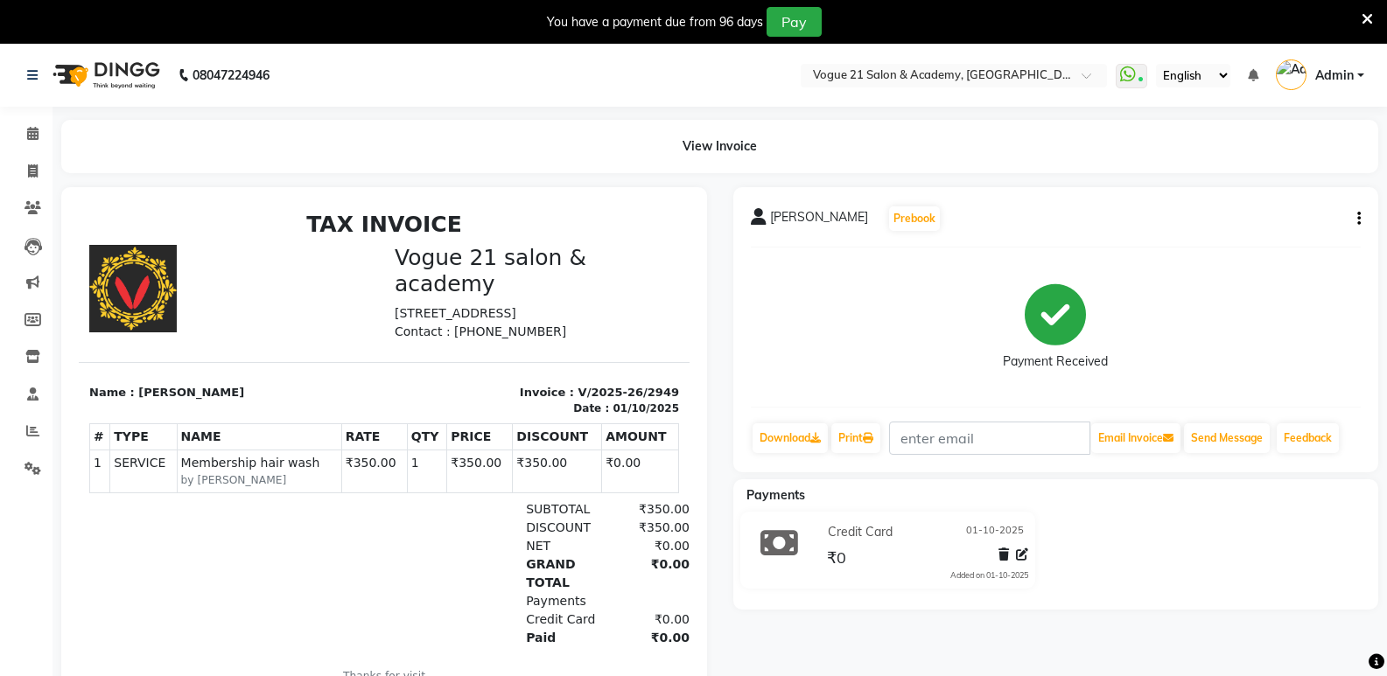
click at [828, 220] on span "Asmita shenoy" at bounding box center [819, 220] width 98 height 24
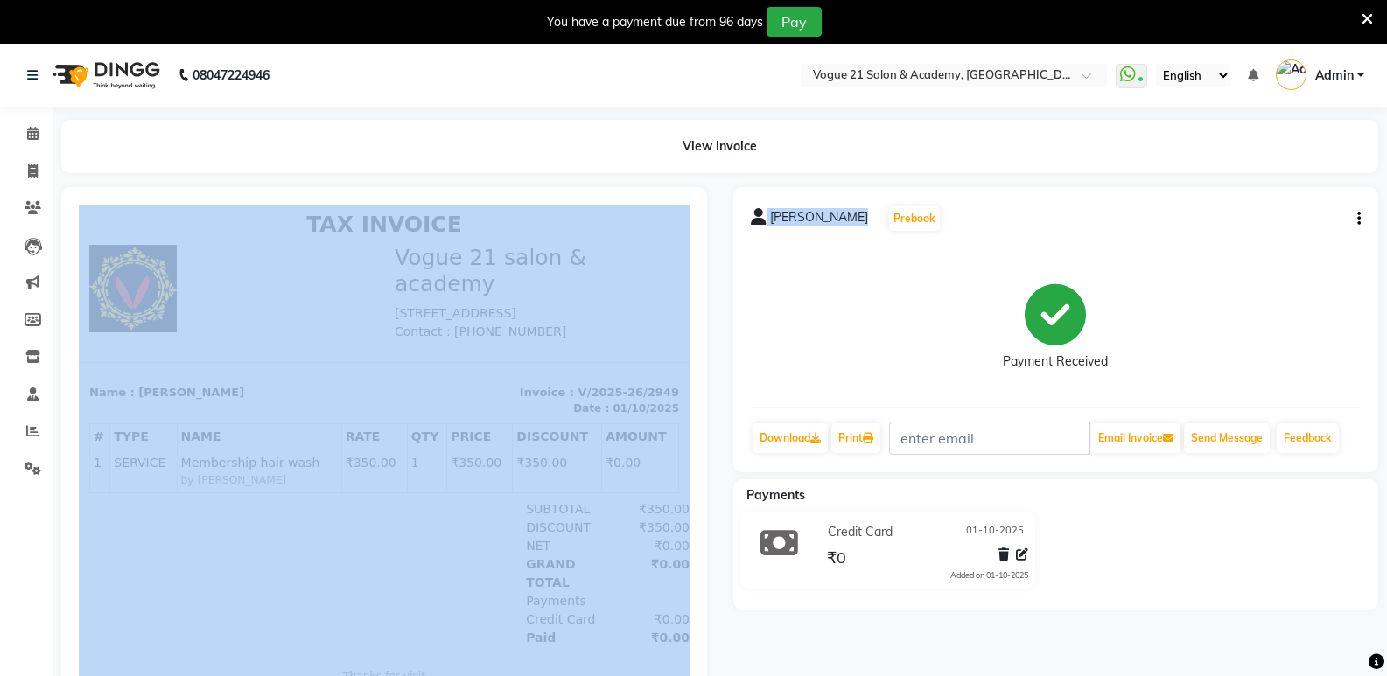
drag, startPoint x: 855, startPoint y: 219, endPoint x: 654, endPoint y: 199, distance: 201.3
click at [654, 199] on div "Asmita shenoy Prebook Payment Received Download Print Email Invoice Send Messag…" at bounding box center [719, 459] width 1343 height 544
click at [654, 199] on div at bounding box center [384, 459] width 646 height 544
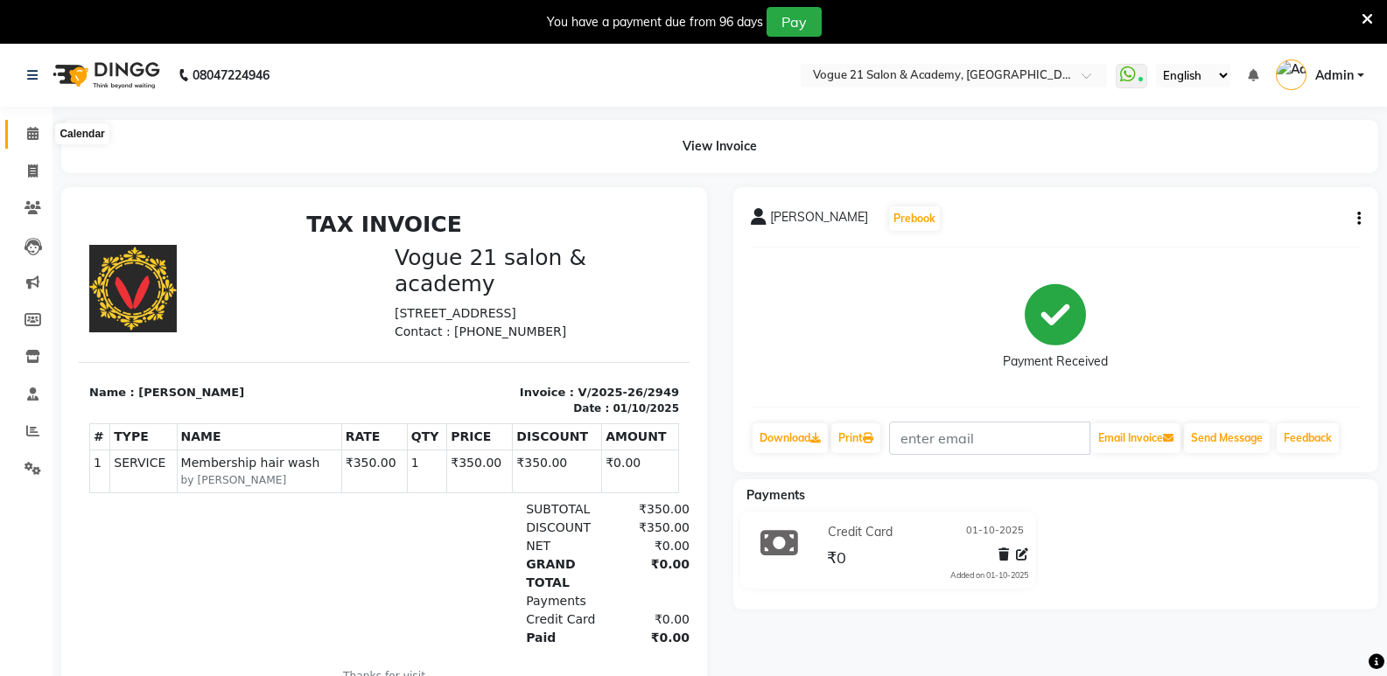
drag, startPoint x: 34, startPoint y: 129, endPoint x: 52, endPoint y: 126, distance: 17.8
click at [34, 129] on icon at bounding box center [32, 133] width 11 height 13
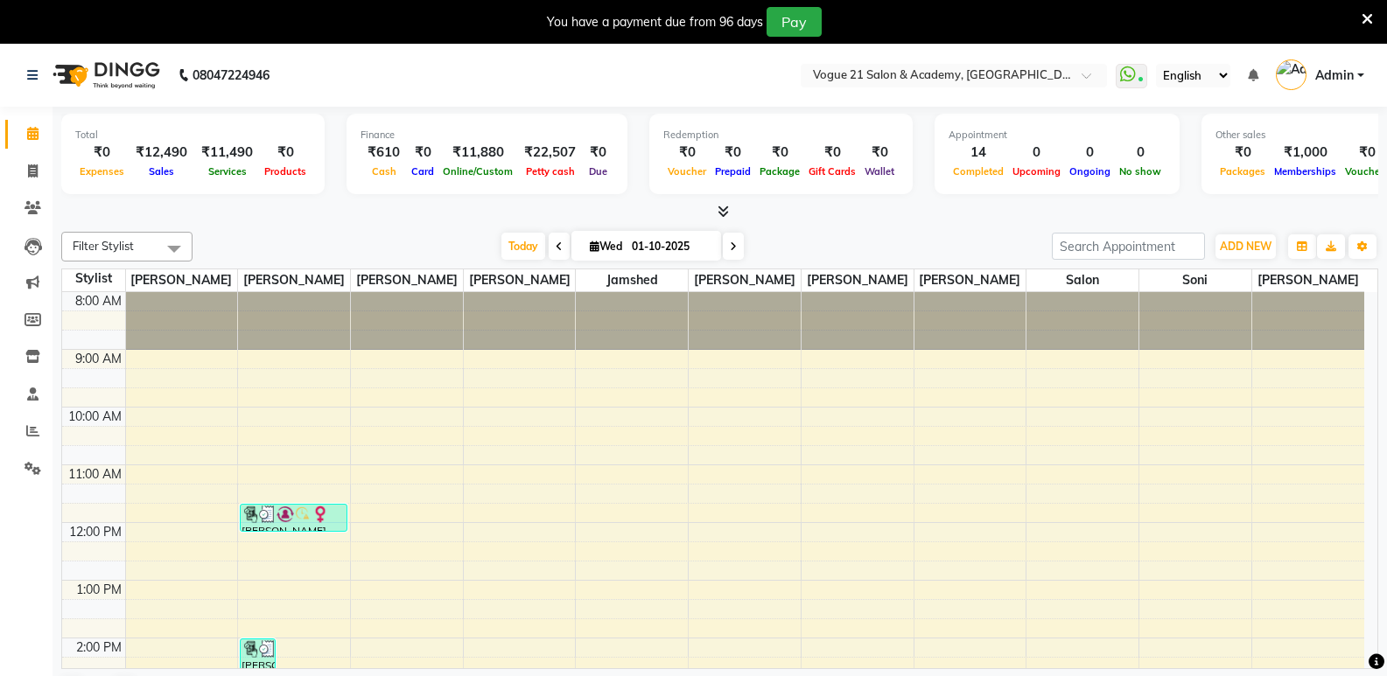
click at [901, 240] on div "Today Wed 01-10-2025" at bounding box center [622, 247] width 842 height 26
click at [1077, 70] on div at bounding box center [953, 76] width 306 height 17
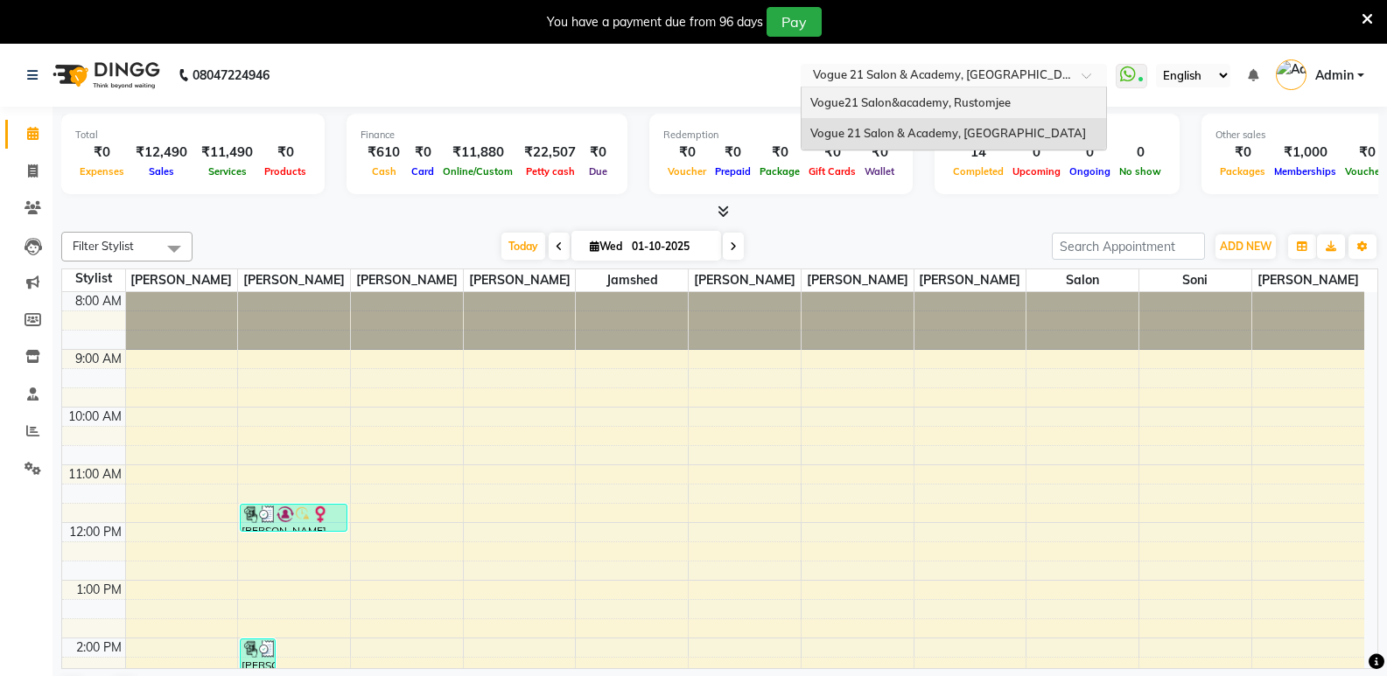
click at [991, 100] on span "Vogue21 Salon&academy, Rustomjee" at bounding box center [910, 102] width 200 height 14
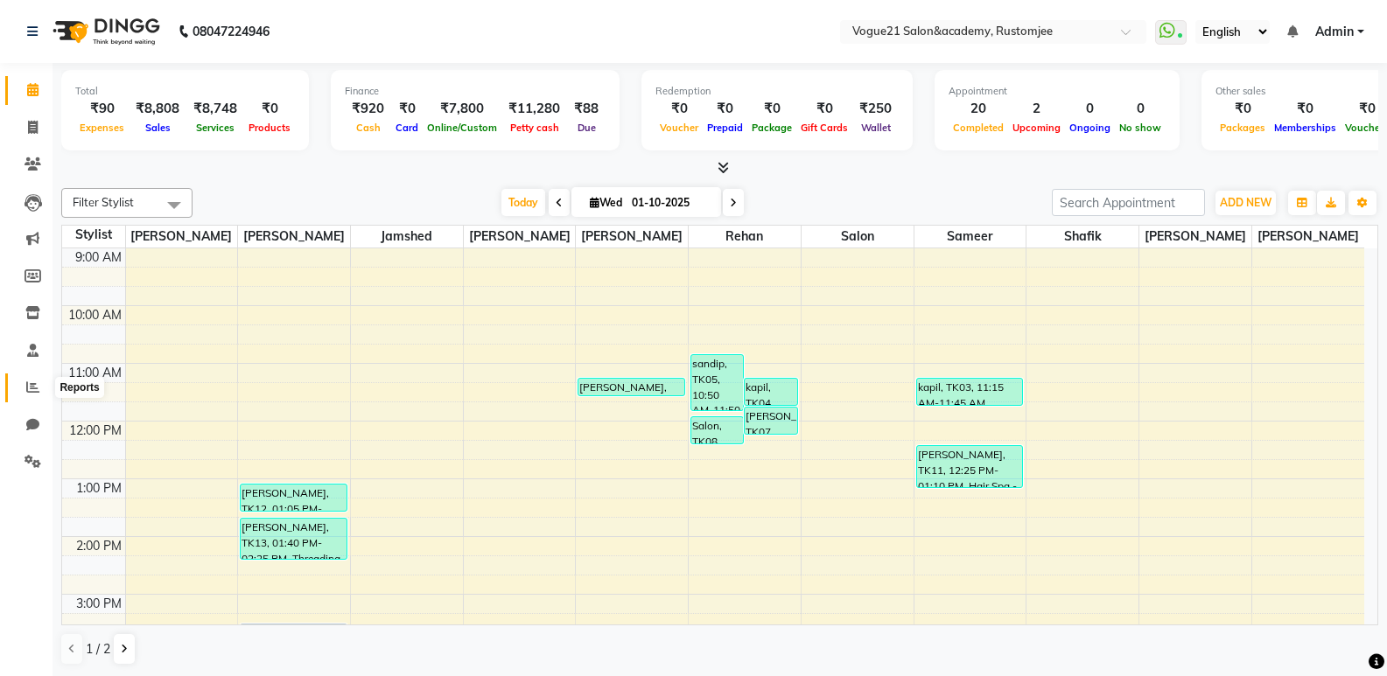
click at [40, 386] on span at bounding box center [32, 388] width 31 height 20
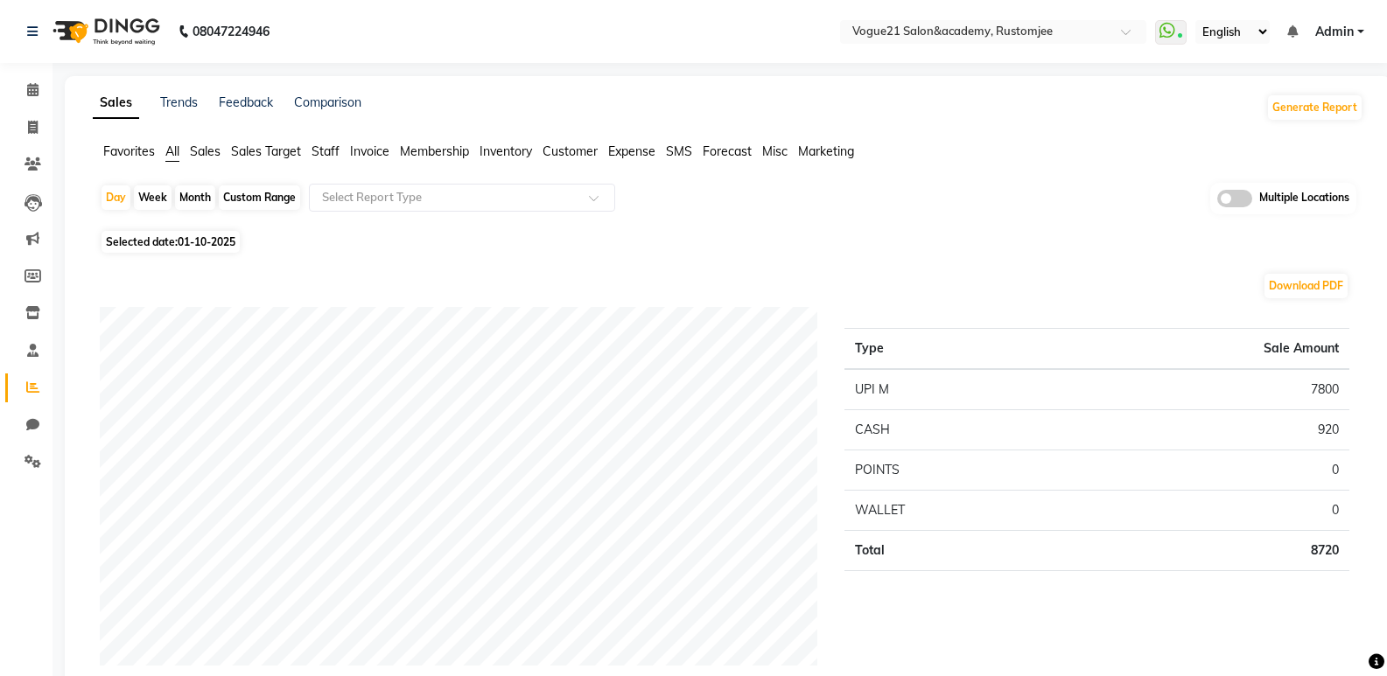
click at [333, 149] on span "Staff" at bounding box center [325, 151] width 28 height 16
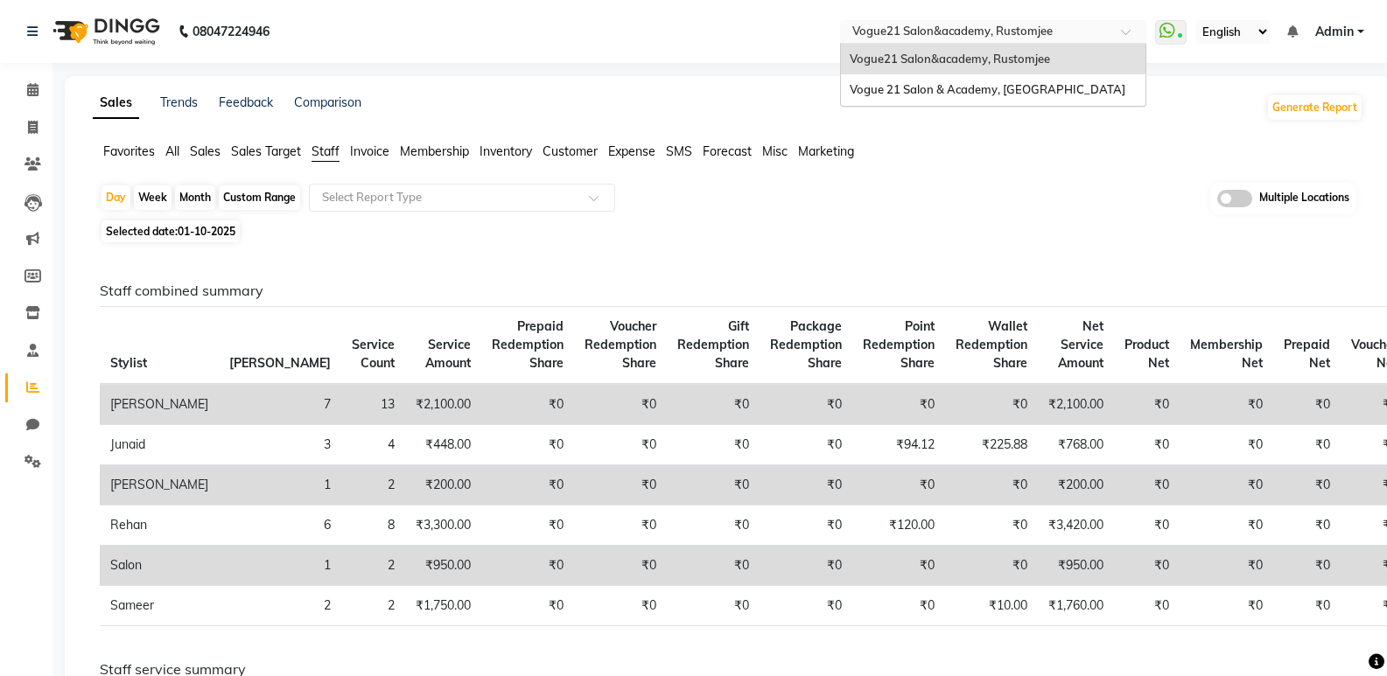
click at [937, 25] on input "text" at bounding box center [976, 32] width 254 height 17
click at [996, 77] on div "Vogue 21 Salon & Academy, [GEOGRAPHIC_DATA]" at bounding box center [993, 89] width 304 height 31
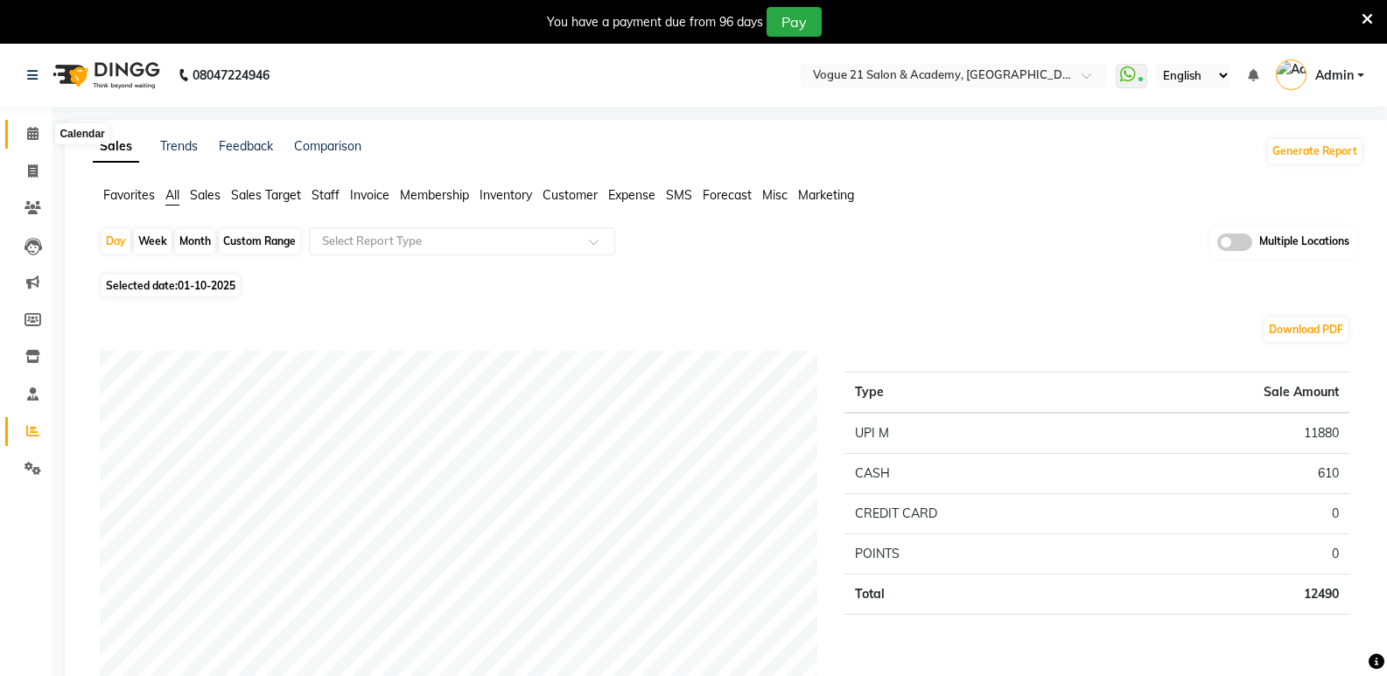
click at [28, 139] on icon at bounding box center [32, 133] width 11 height 13
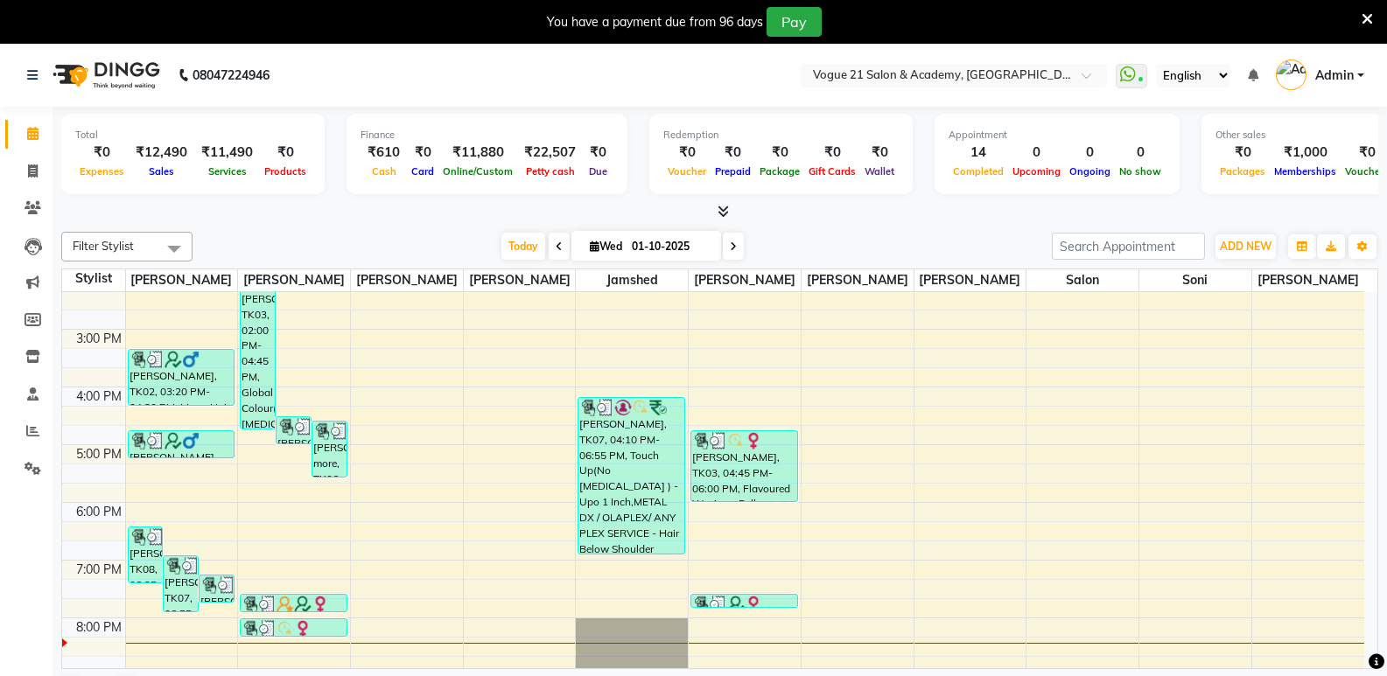
scroll to position [410, 0]
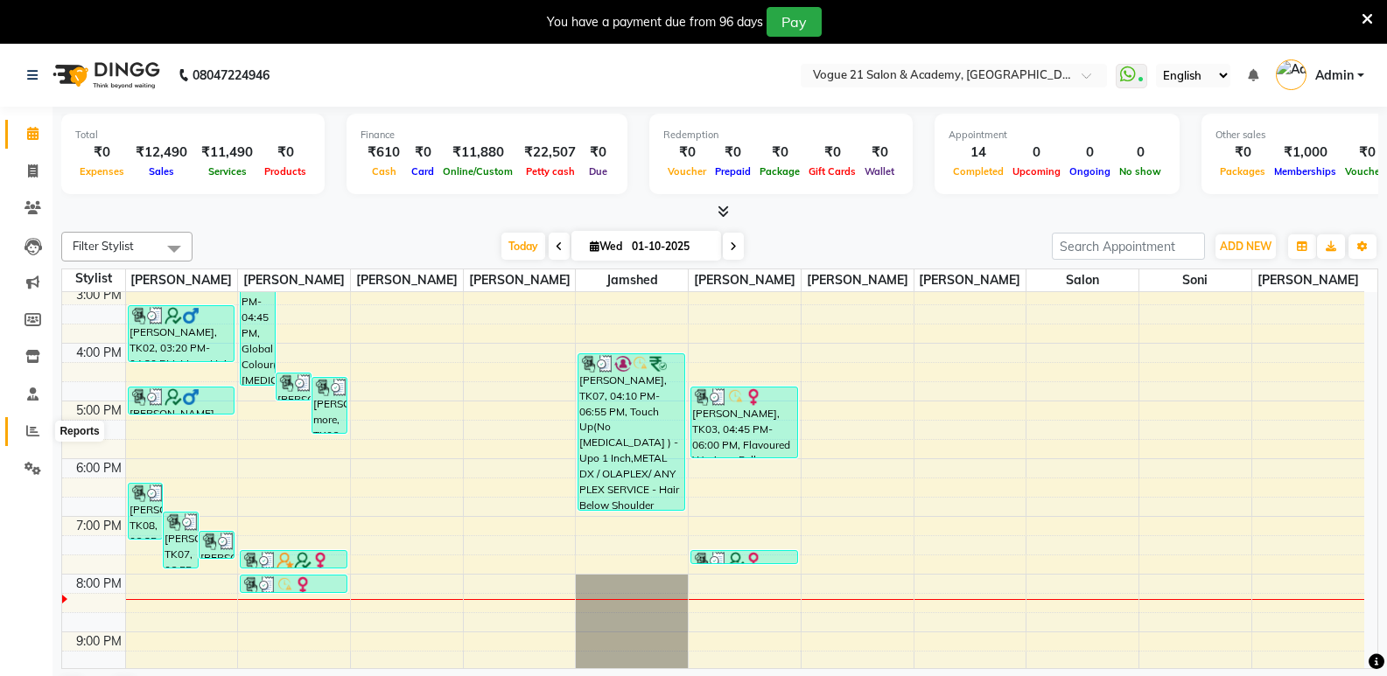
click at [33, 431] on icon at bounding box center [32, 430] width 13 height 13
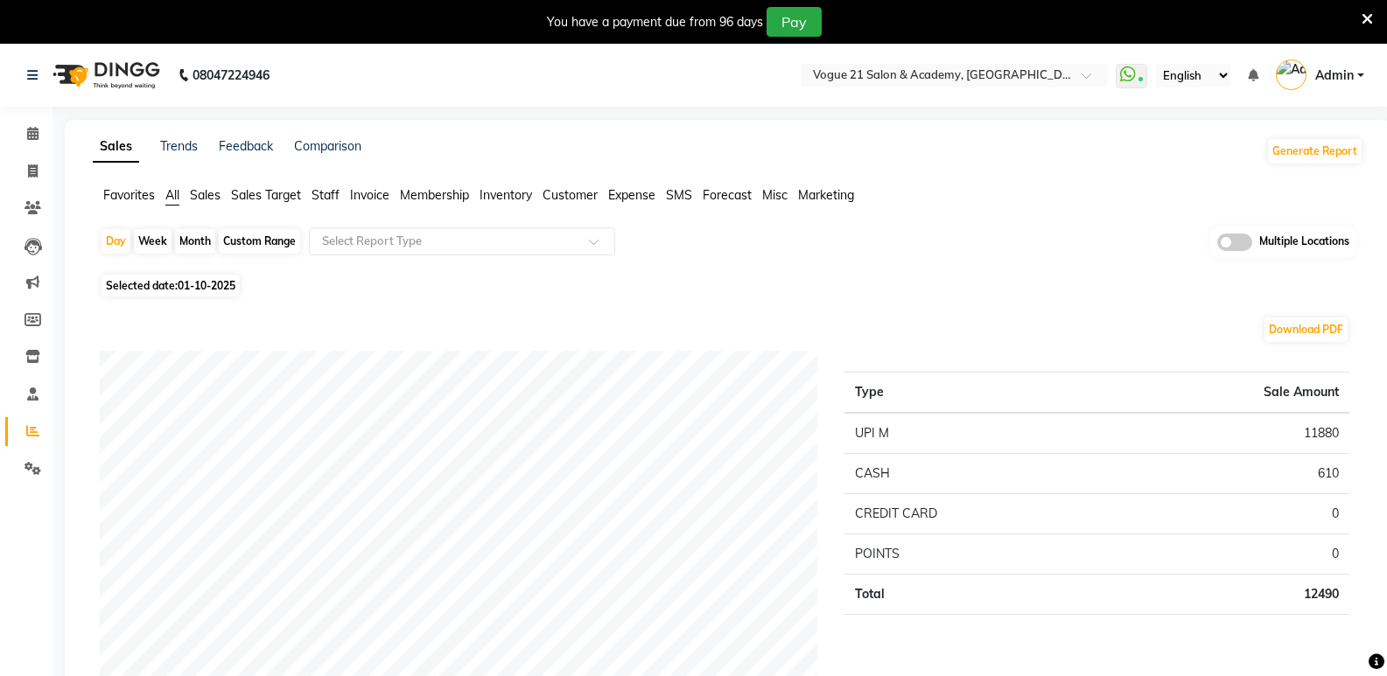
click at [318, 189] on span "Staff" at bounding box center [325, 195] width 28 height 16
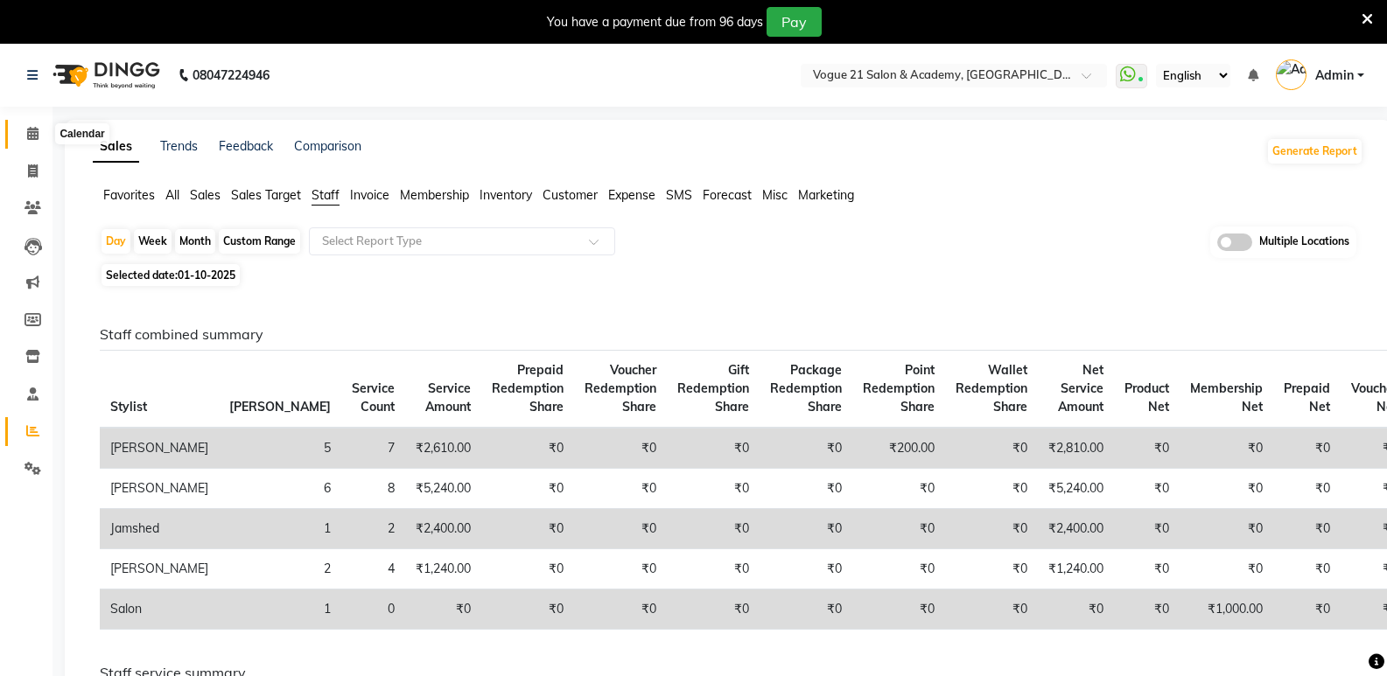
click at [38, 137] on icon at bounding box center [32, 133] width 11 height 13
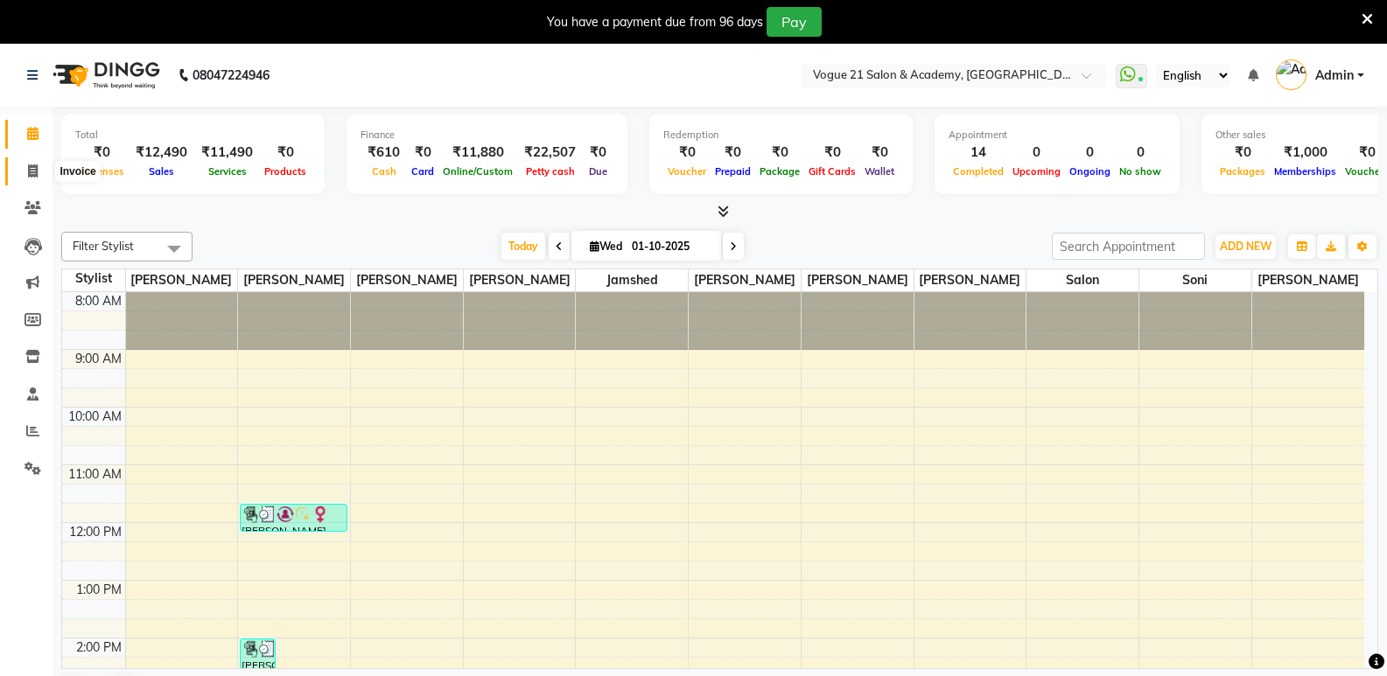
click at [31, 162] on span at bounding box center [32, 172] width 31 height 20
select select "4433"
select select "service"
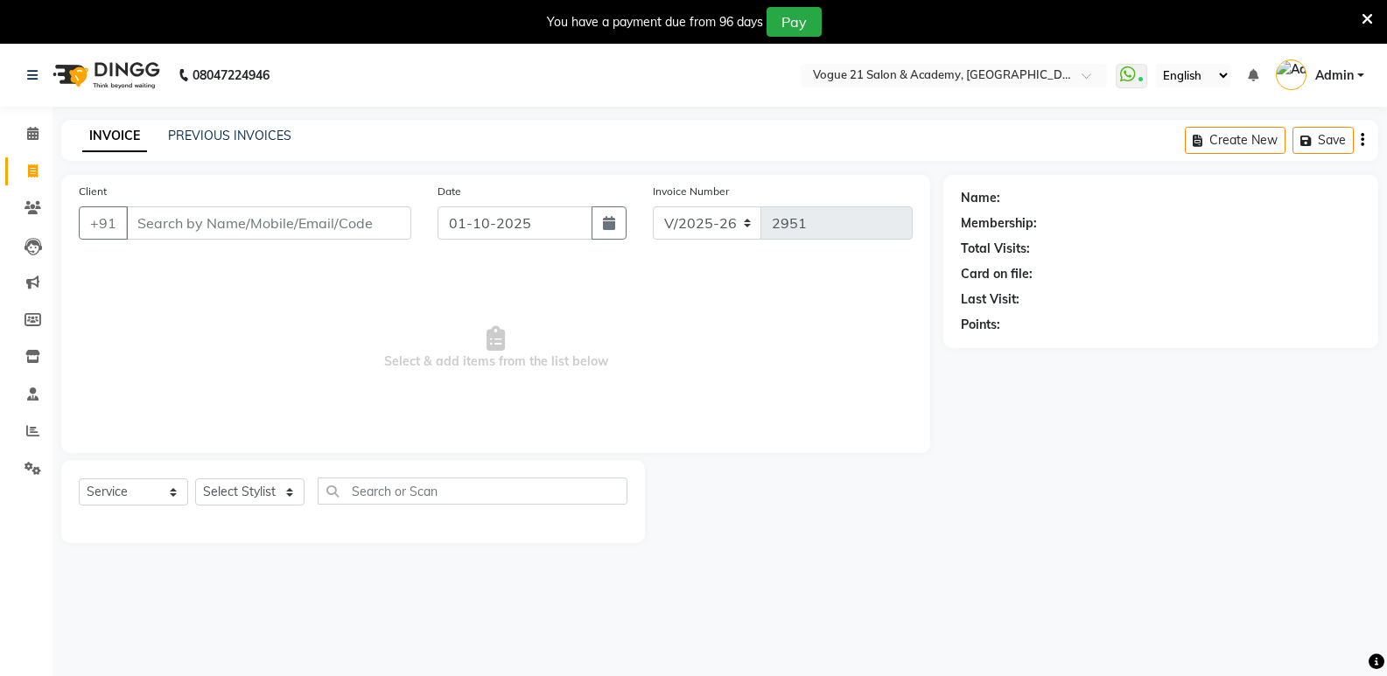
click at [220, 212] on input "Client" at bounding box center [268, 222] width 285 height 33
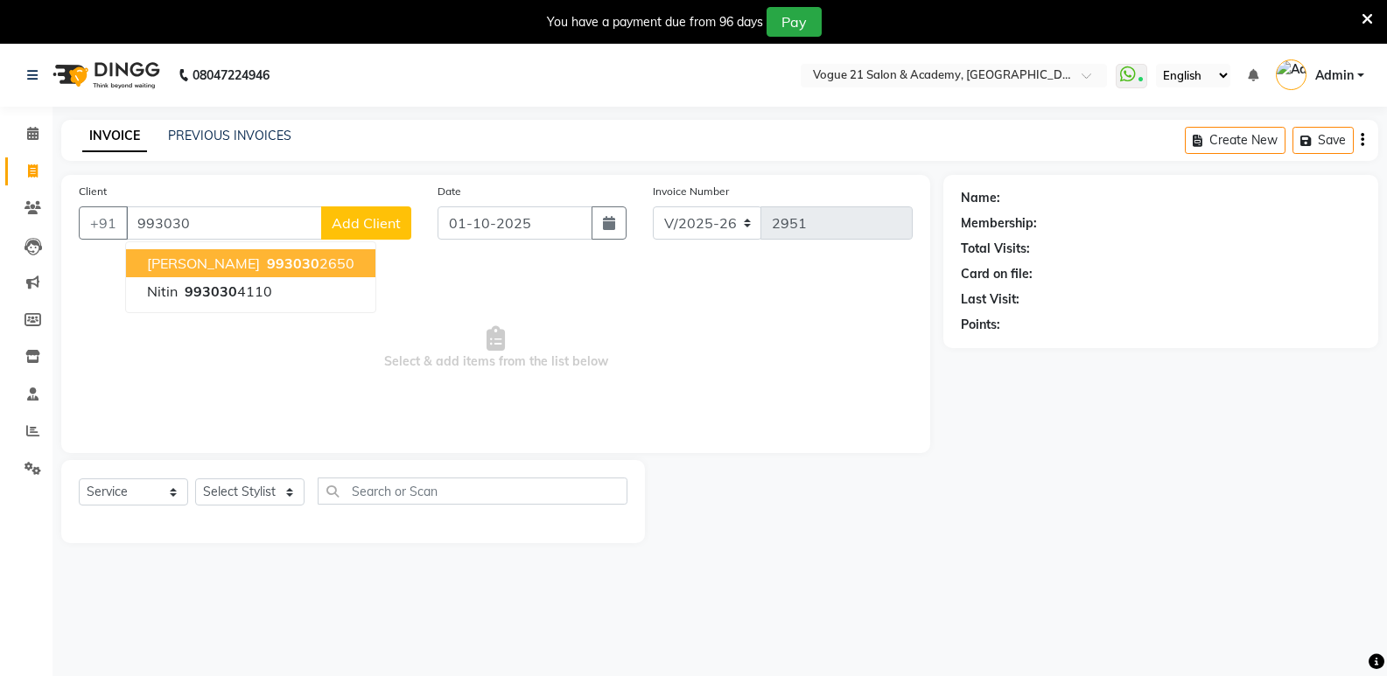
click at [267, 261] on span "993030" at bounding box center [293, 263] width 52 height 17
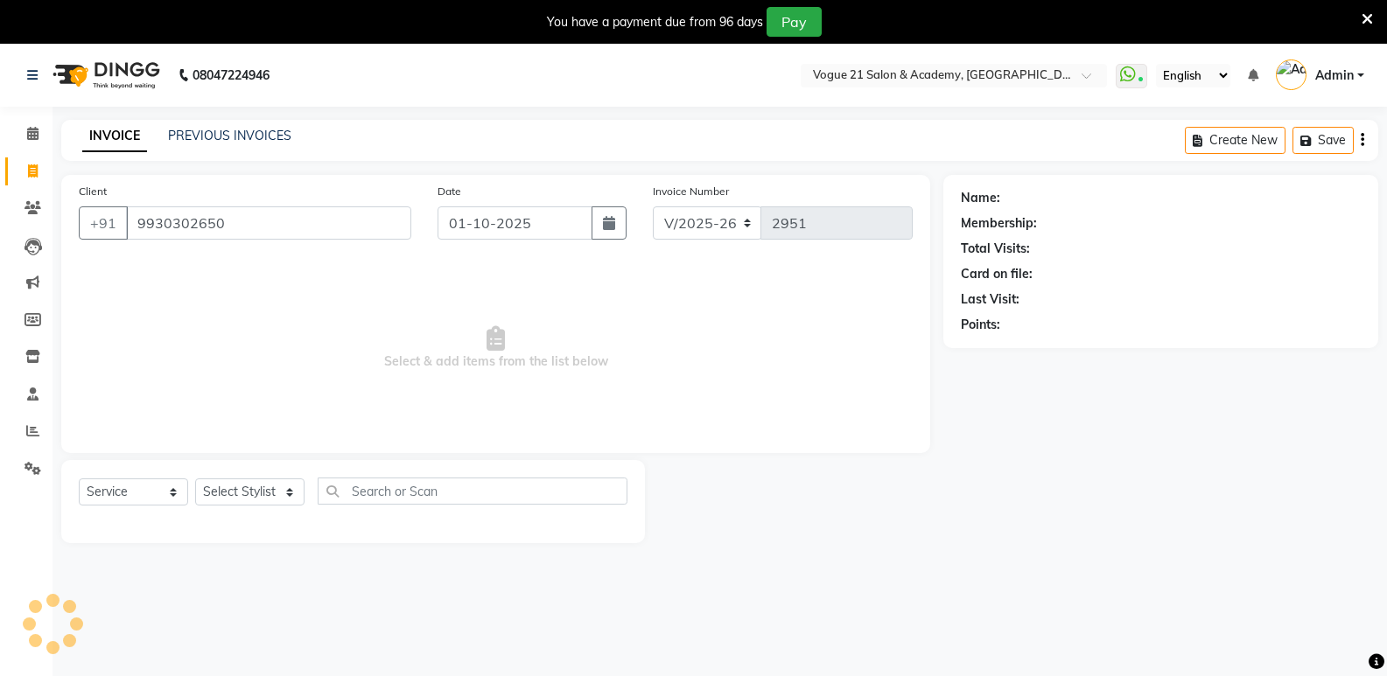
type input "9930302650"
select select "1: Object"
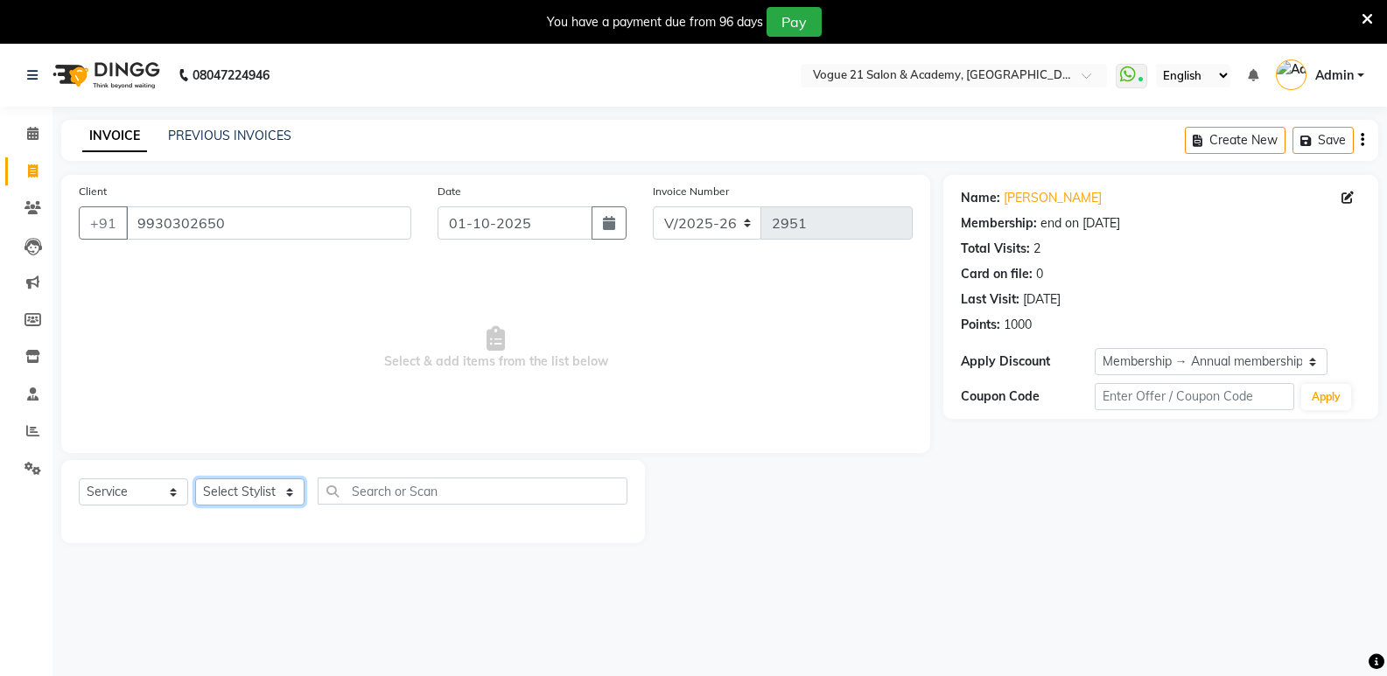
click at [255, 490] on select "Select Stylist aahil aamir Alicia Dsouza Altamash Jamshed jyoti chauhan Pooja y…" at bounding box center [249, 492] width 109 height 27
click at [1023, 197] on link "Rajesh" at bounding box center [1052, 198] width 98 height 18
click at [276, 492] on select "Select Stylist [PERSON_NAME] [PERSON_NAME] [PERSON_NAME] [PERSON_NAME] [PERSON_…" at bounding box center [249, 492] width 109 height 27
select select "66614"
click at [195, 479] on select "Select Stylist [PERSON_NAME] [PERSON_NAME] [PERSON_NAME] [PERSON_NAME] [PERSON_…" at bounding box center [249, 492] width 109 height 27
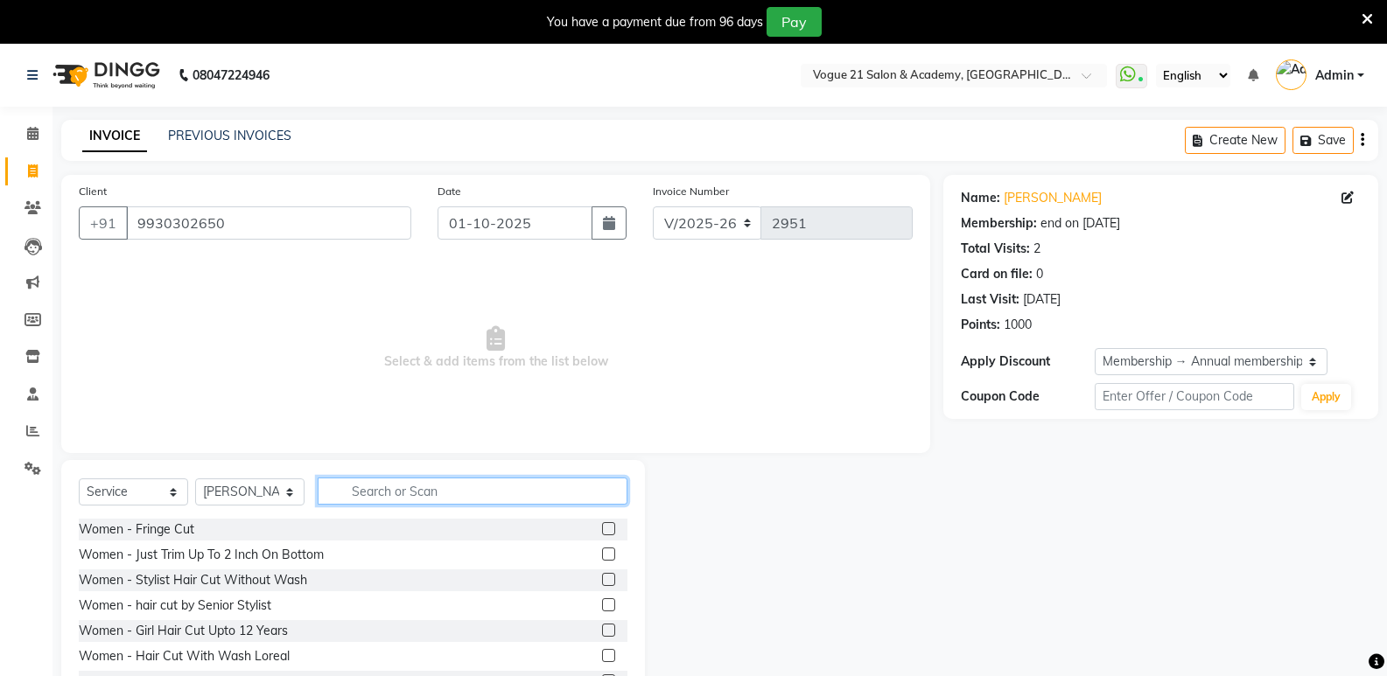
click at [441, 489] on input "text" at bounding box center [473, 491] width 310 height 27
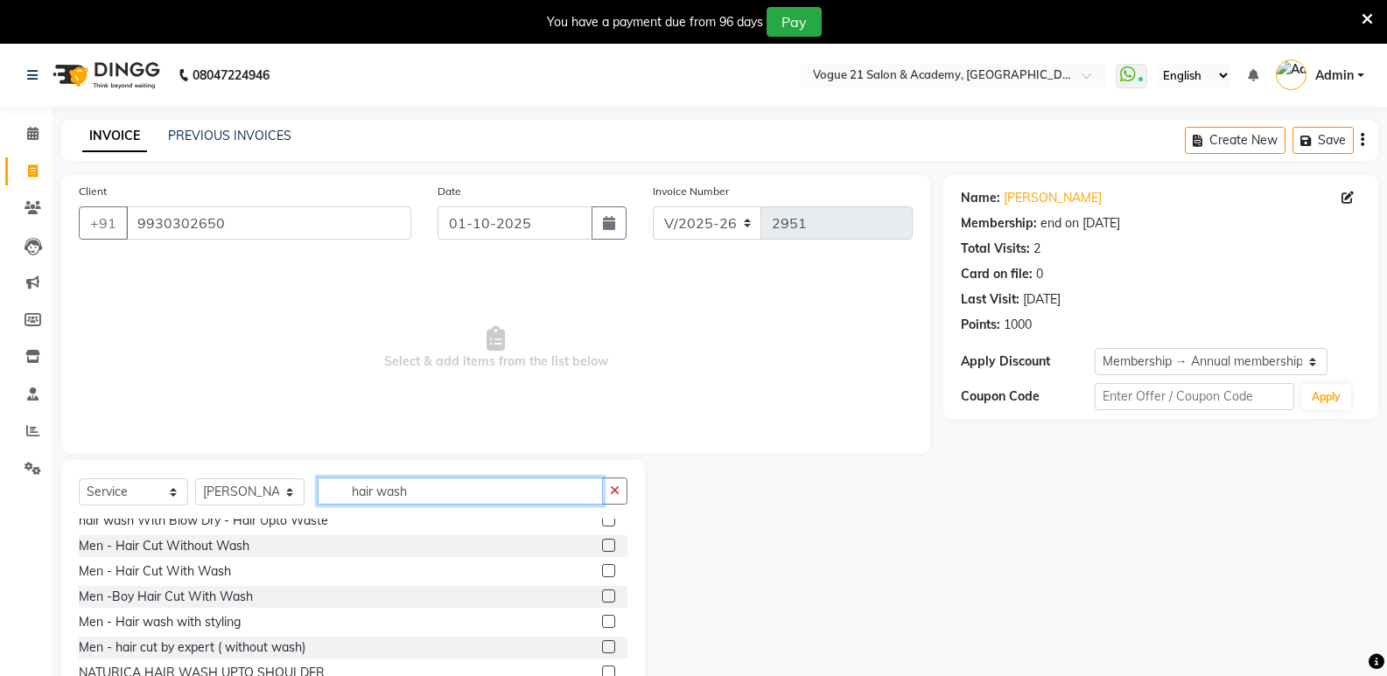
scroll to position [248, 0]
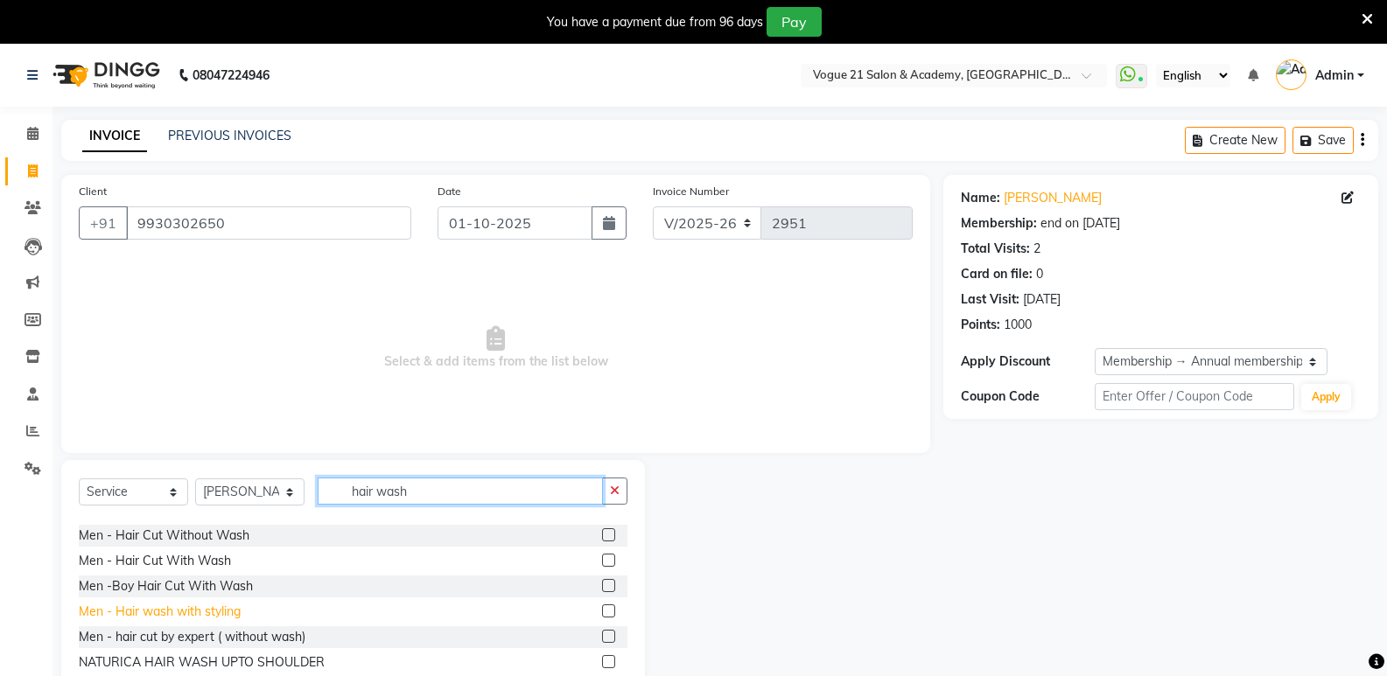
type input "hair wash"
click at [190, 610] on div "Men - Hair wash with styling" at bounding box center [160, 612] width 162 height 18
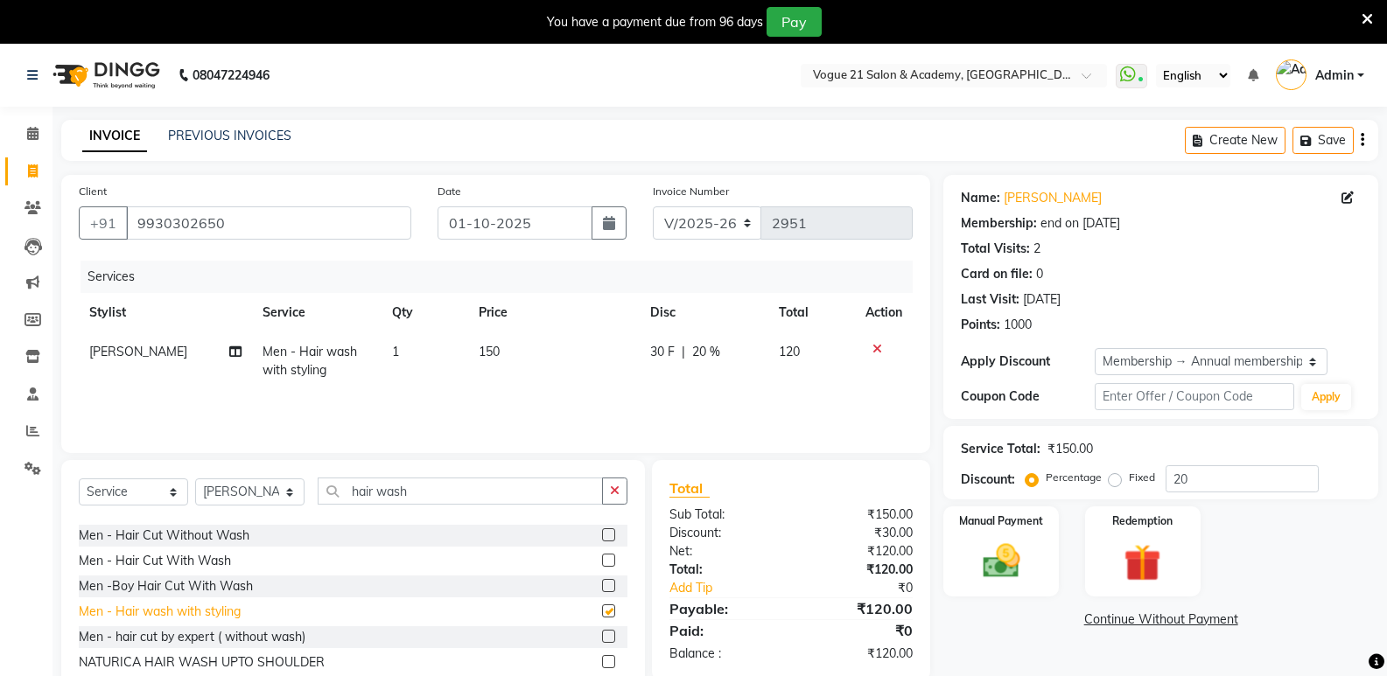
checkbox input "false"
click at [437, 492] on input "hair wash" at bounding box center [460, 491] width 285 height 27
type input "h"
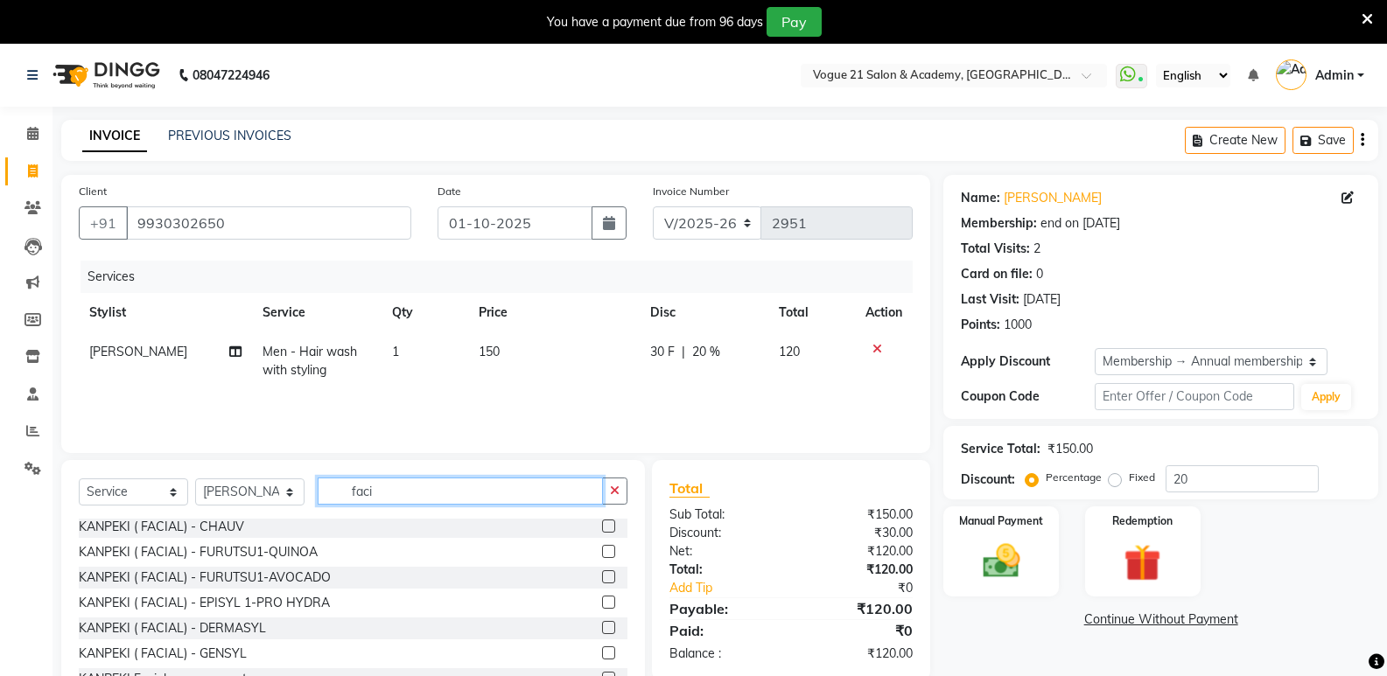
scroll to position [374, 0]
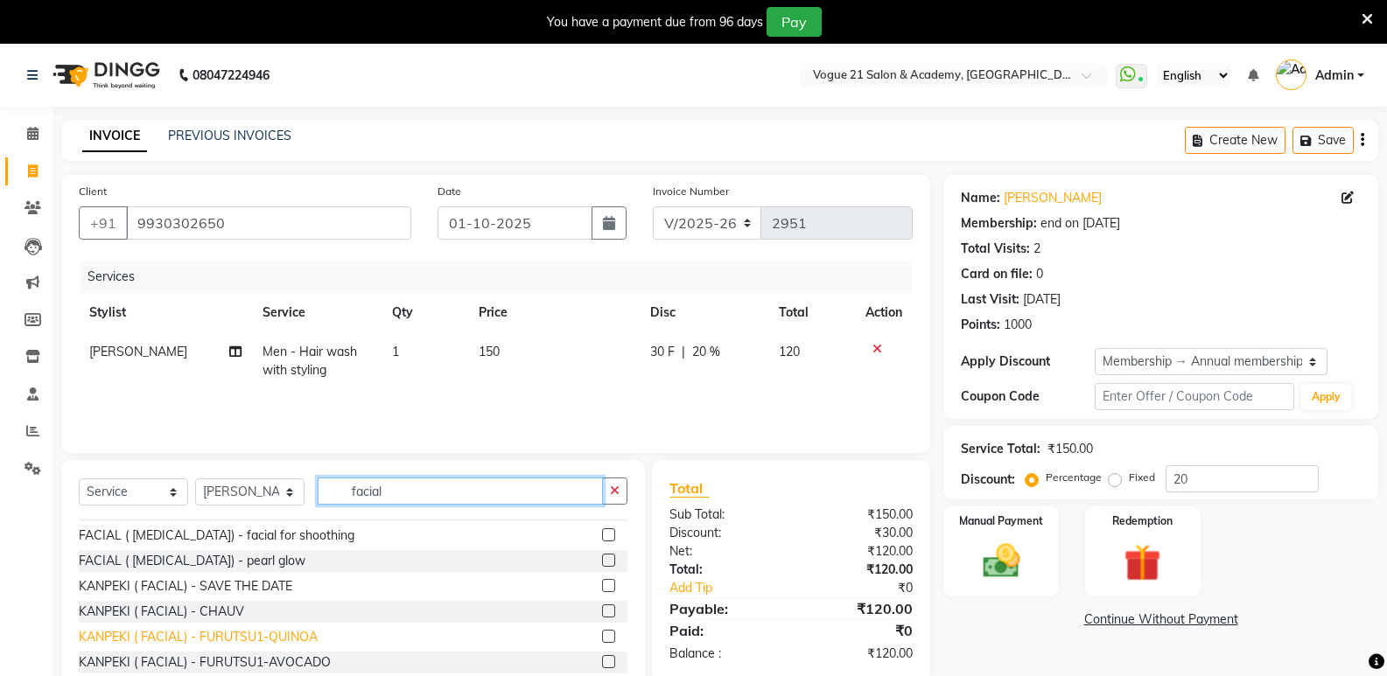
type input "facial"
click at [279, 638] on div "KANPEKI ( FACIAL) - FURUTSU1-QUINOA" at bounding box center [198, 637] width 239 height 18
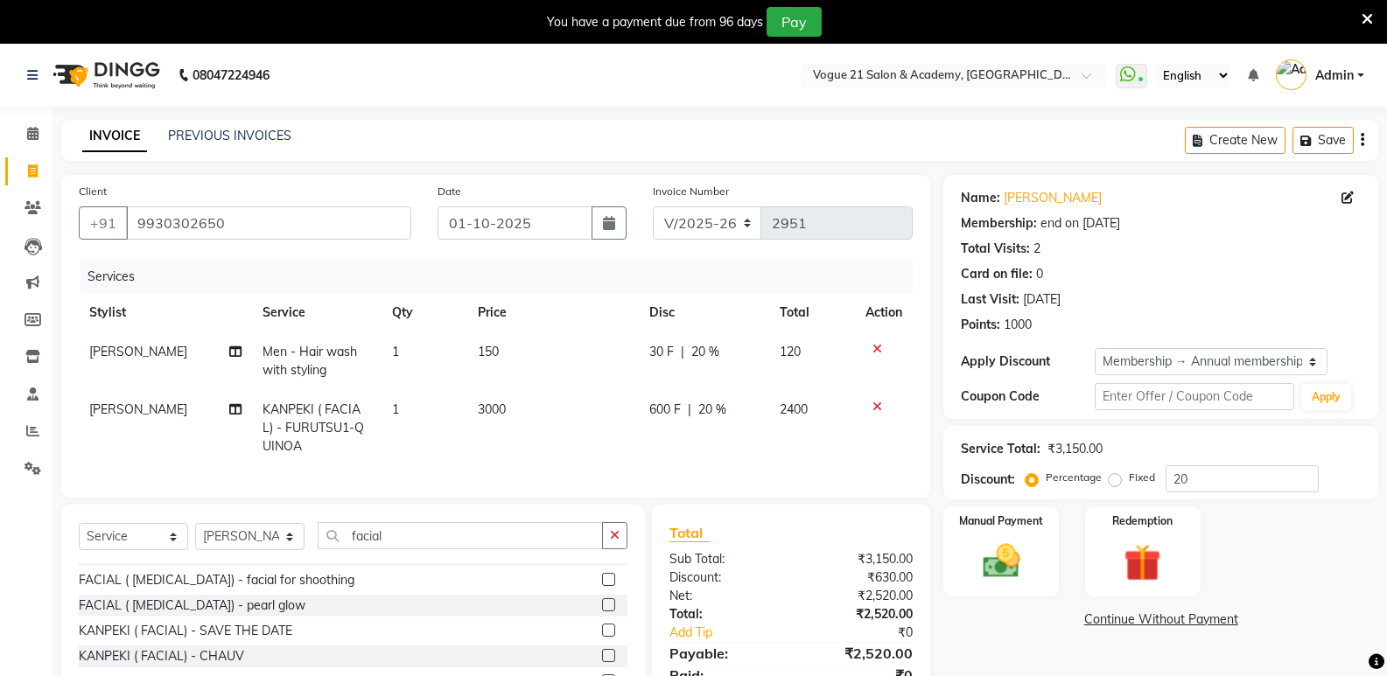
checkbox input "false"
click at [495, 405] on span "3000" at bounding box center [492, 410] width 28 height 16
select select "66614"
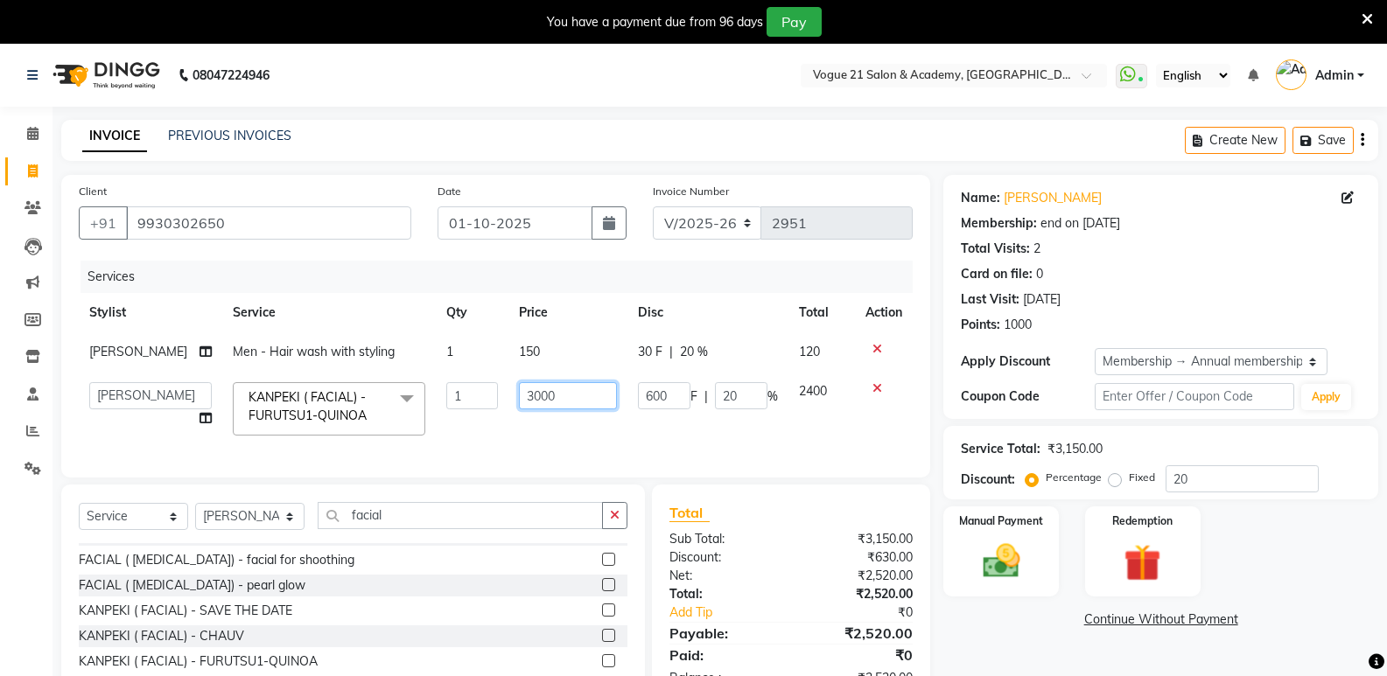
click at [541, 394] on input "3000" at bounding box center [568, 395] width 98 height 27
type input "3"
type input "900"
click at [528, 350] on td "150" at bounding box center [567, 351] width 119 height 39
select select "66614"
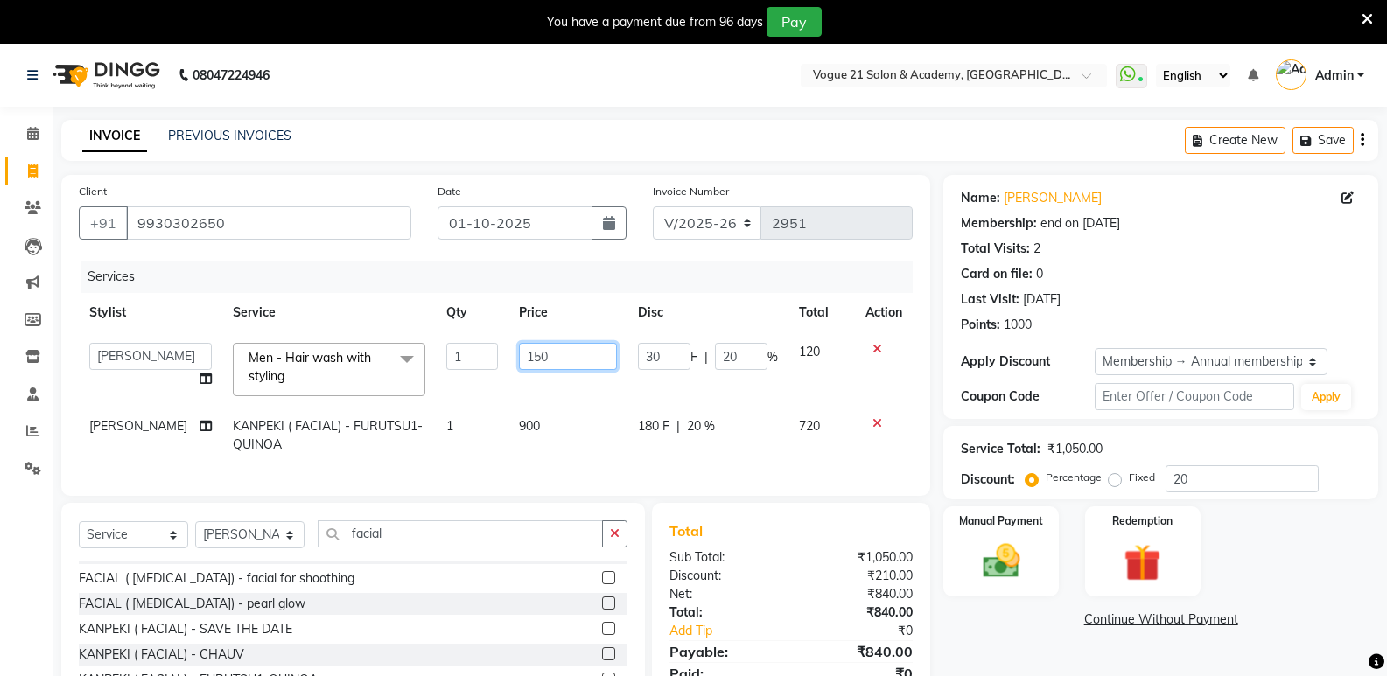
click at [524, 355] on input "150" at bounding box center [568, 356] width 98 height 27
type input "100"
click at [1133, 573] on img at bounding box center [1142, 563] width 62 height 48
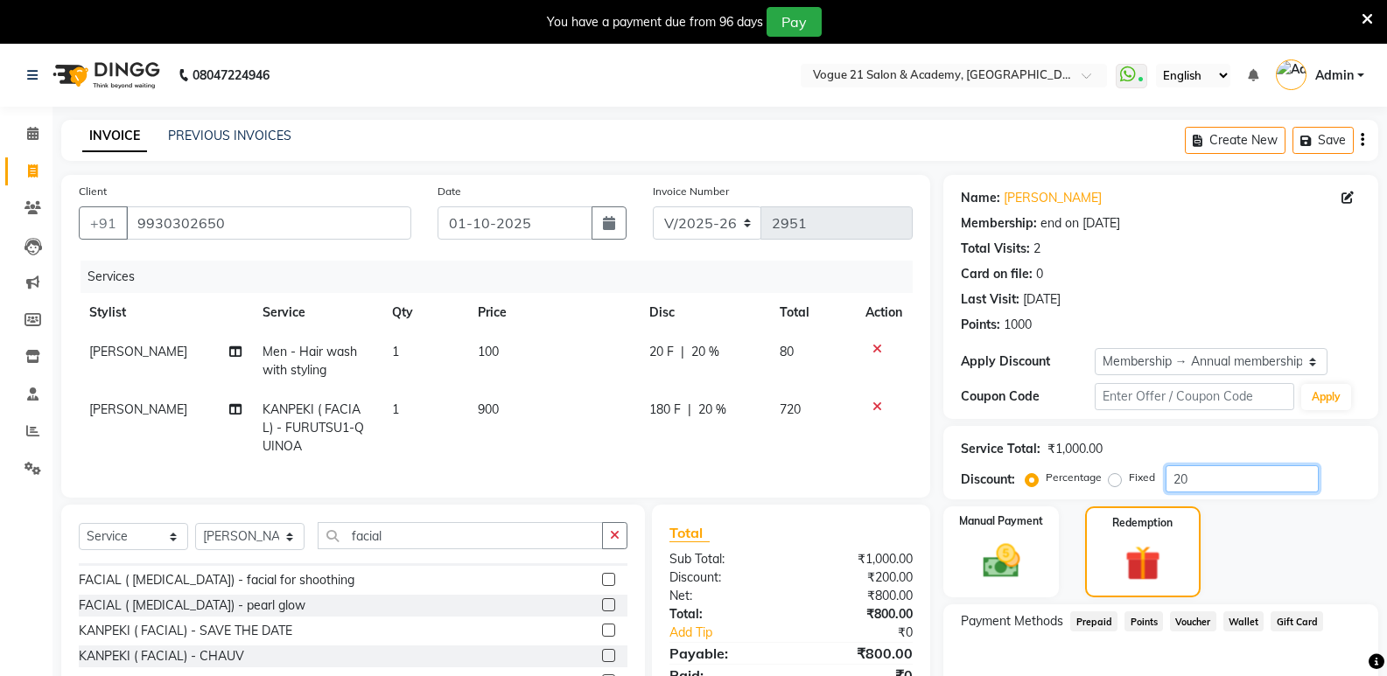
click at [1178, 483] on input "20" at bounding box center [1241, 478] width 153 height 27
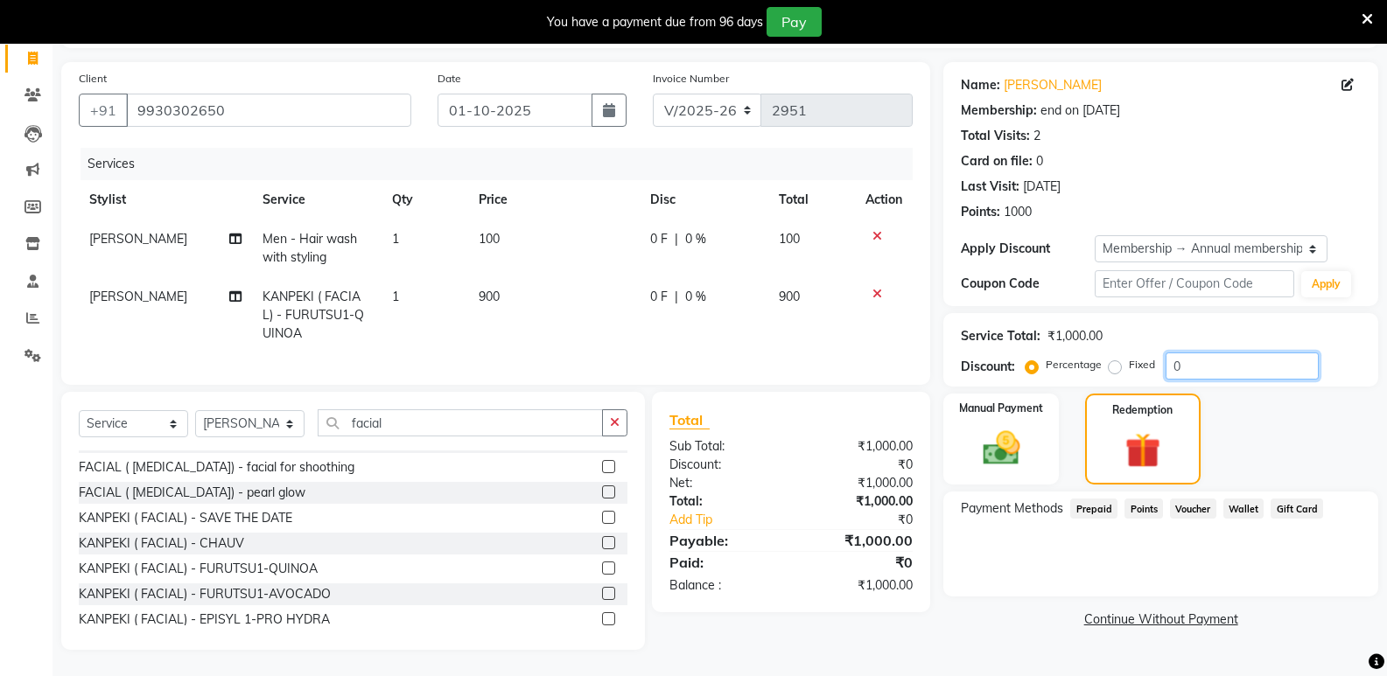
type input "0"
click at [1137, 499] on span "Points" at bounding box center [1143, 509] width 38 height 20
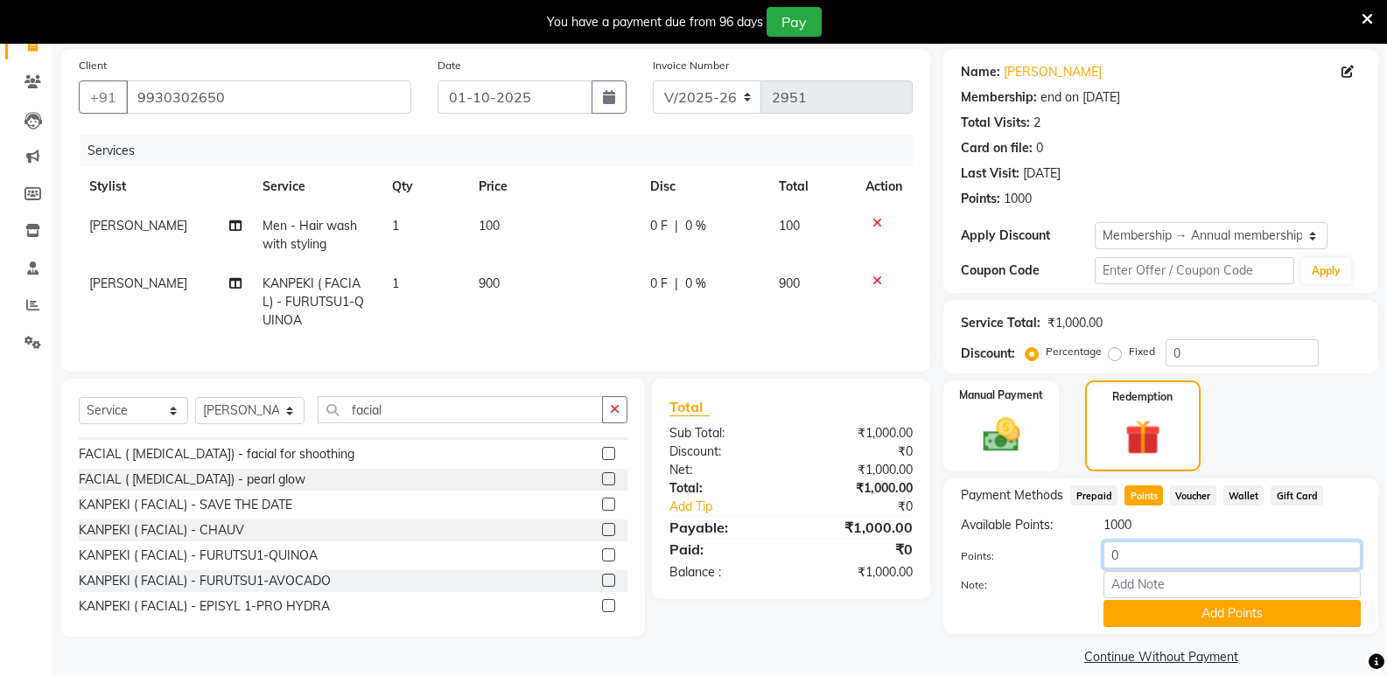
click at [1153, 558] on input "0" at bounding box center [1231, 554] width 257 height 27
type input "1000"
click at [1181, 610] on button "Add Points" at bounding box center [1231, 613] width 257 height 27
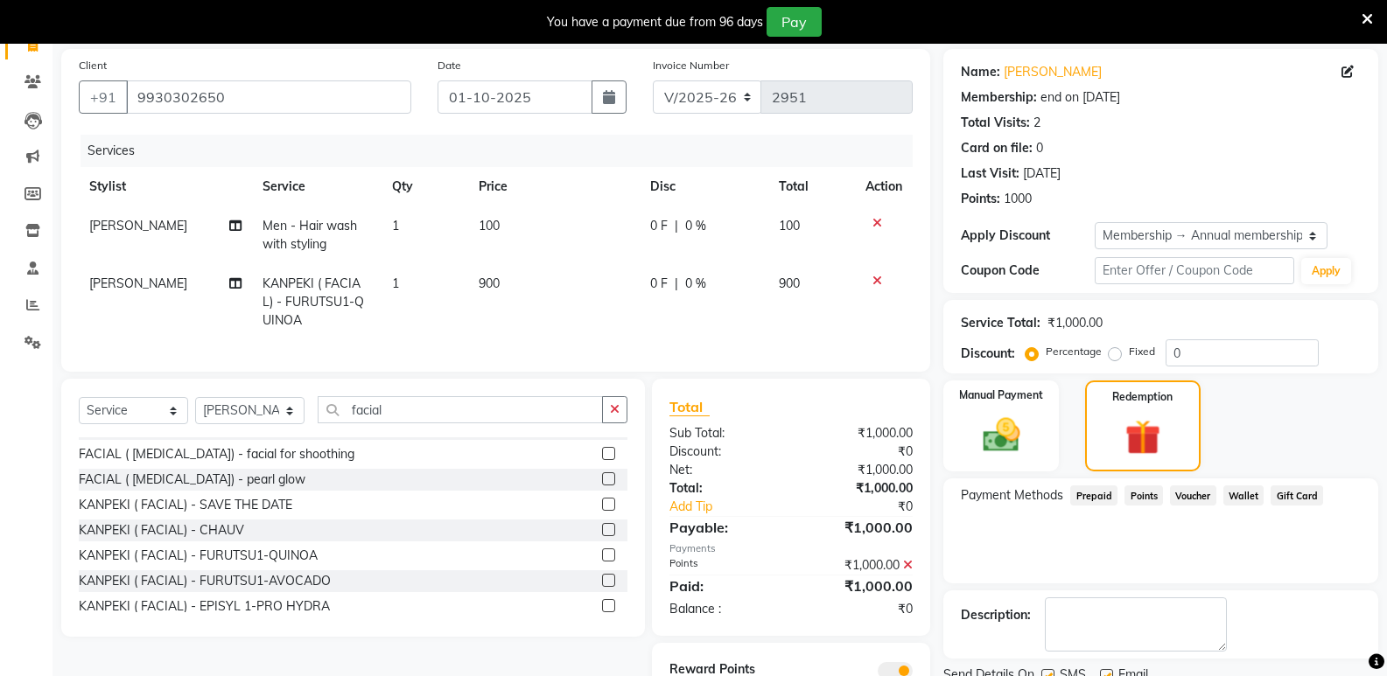
scroll to position [212, 0]
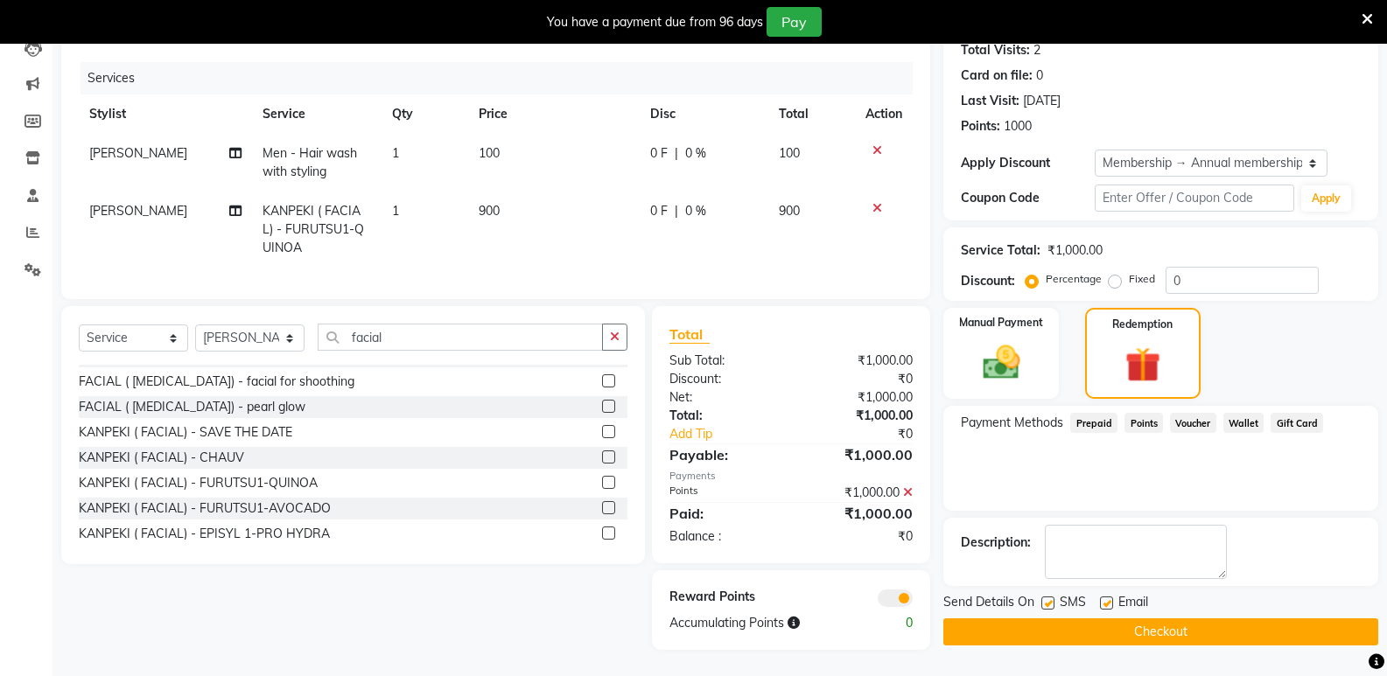
click at [1163, 631] on button "Checkout" at bounding box center [1160, 631] width 435 height 27
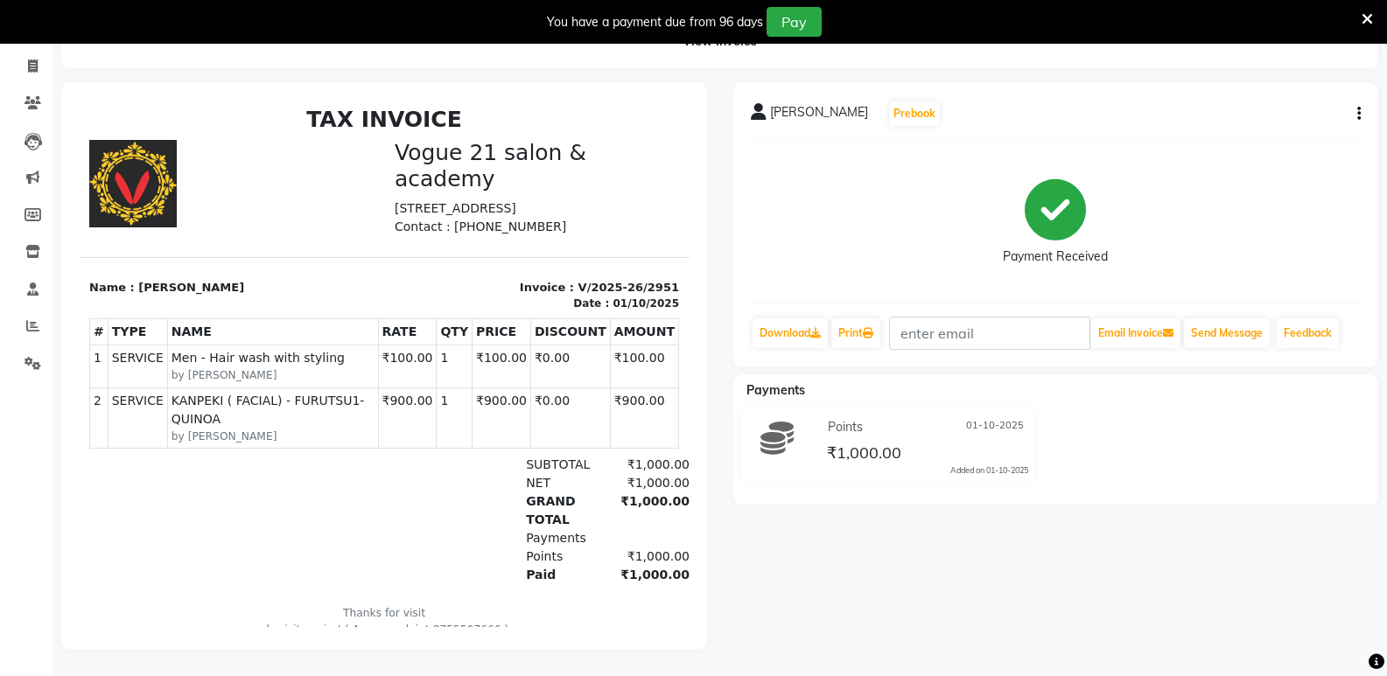
click at [1369, 19] on icon at bounding box center [1366, 19] width 11 height 16
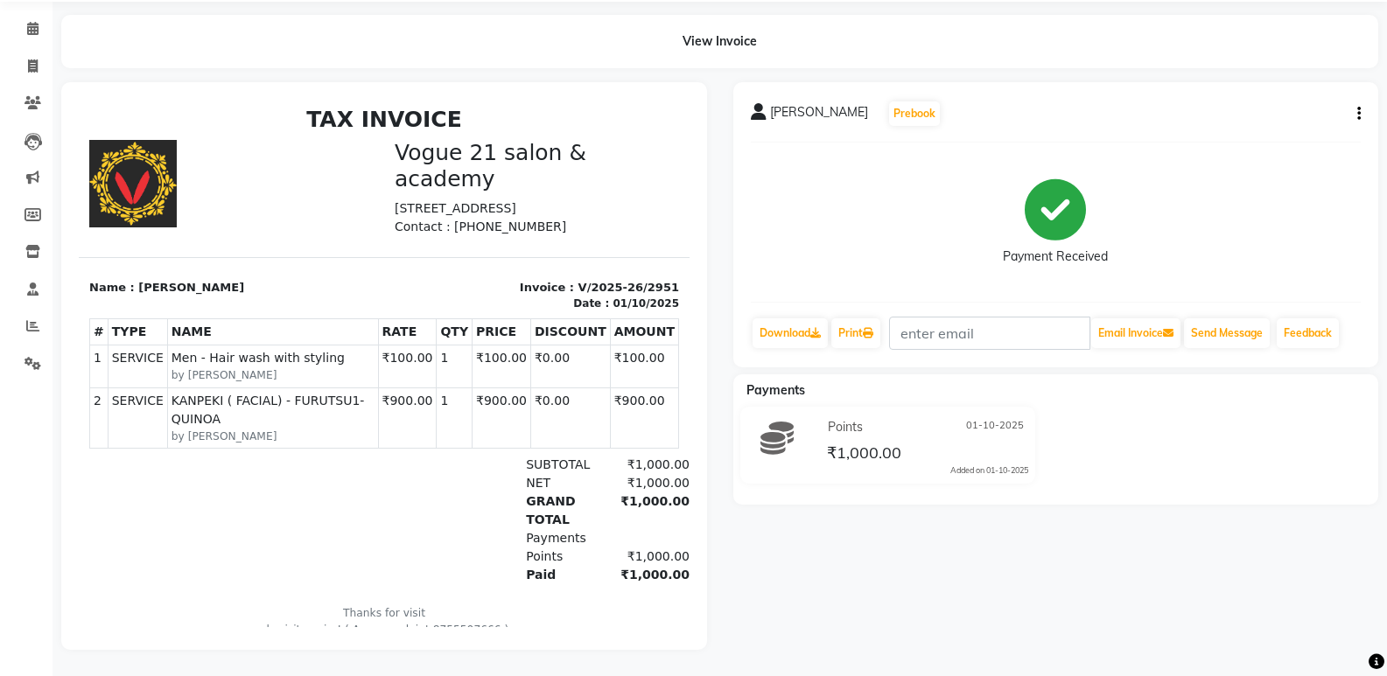
select select "service"
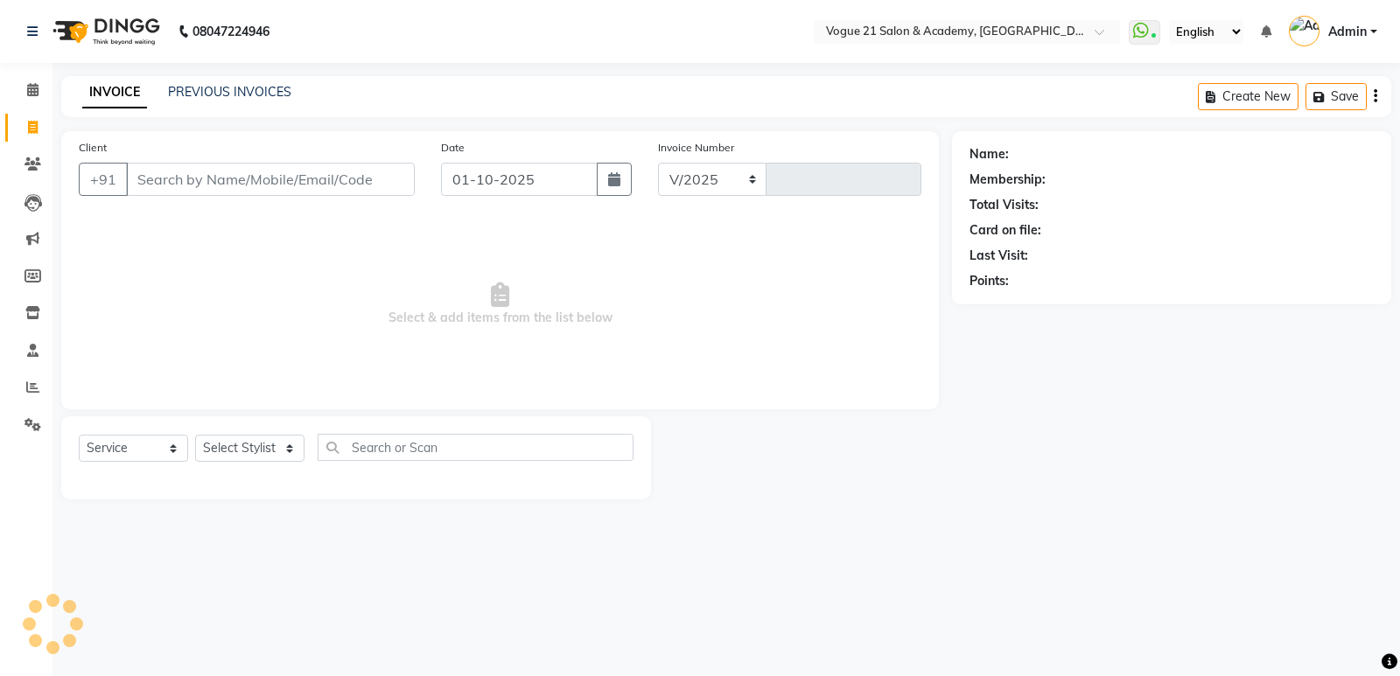
select select "4433"
type input "2952"
click at [290, 179] on input "Client" at bounding box center [270, 179] width 289 height 33
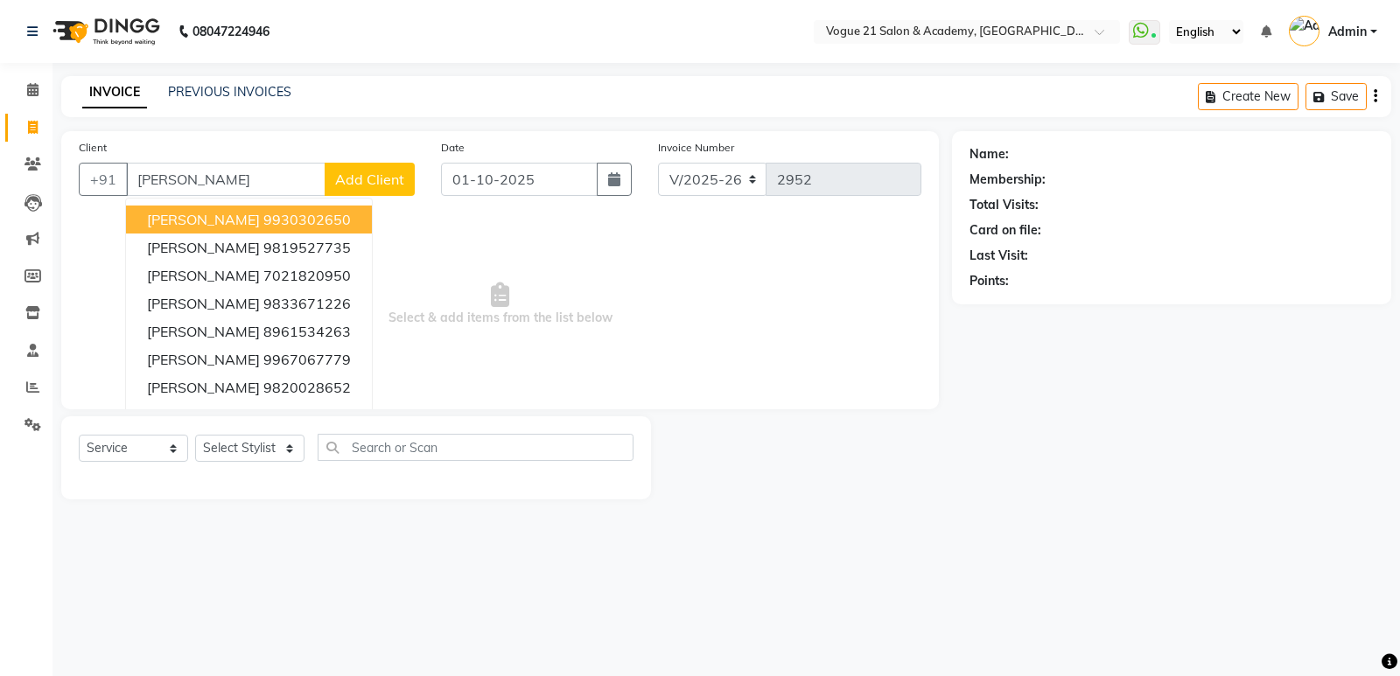
click at [263, 224] on ngb-highlight "9930302650" at bounding box center [306, 219] width 87 height 17
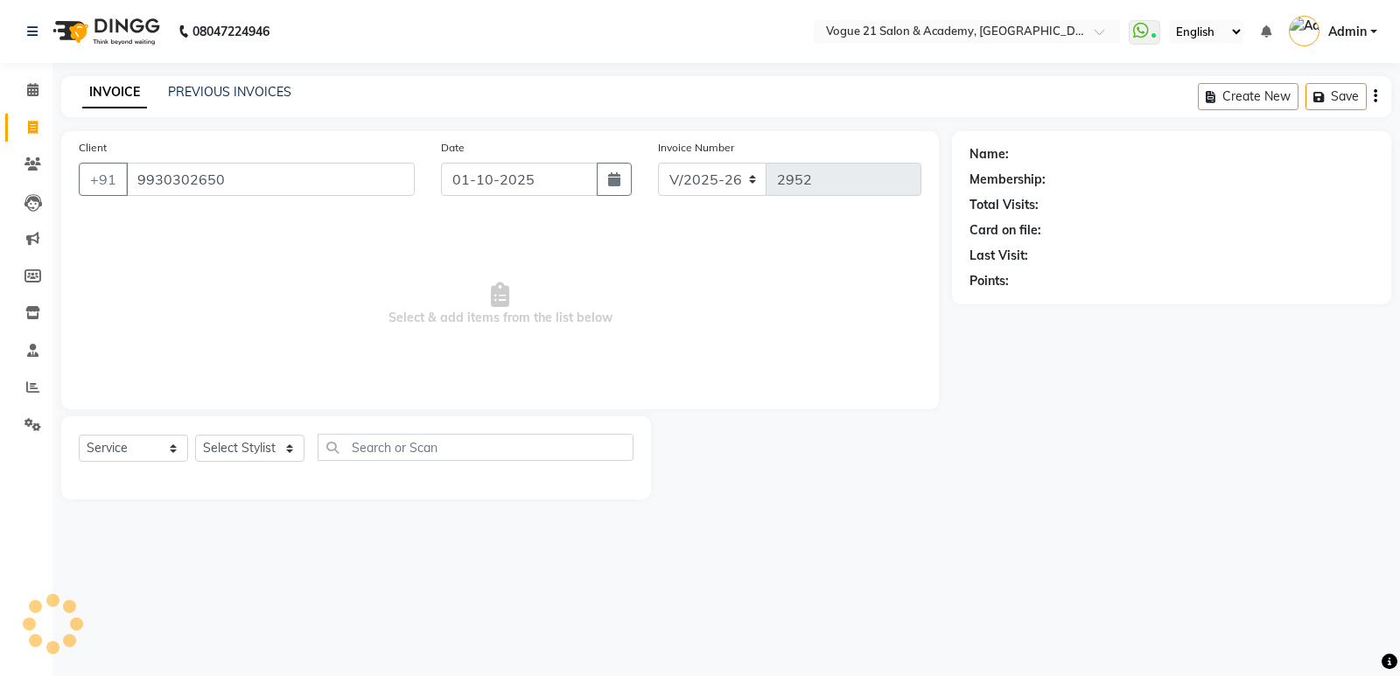
type input "9930302650"
select select "1: Object"
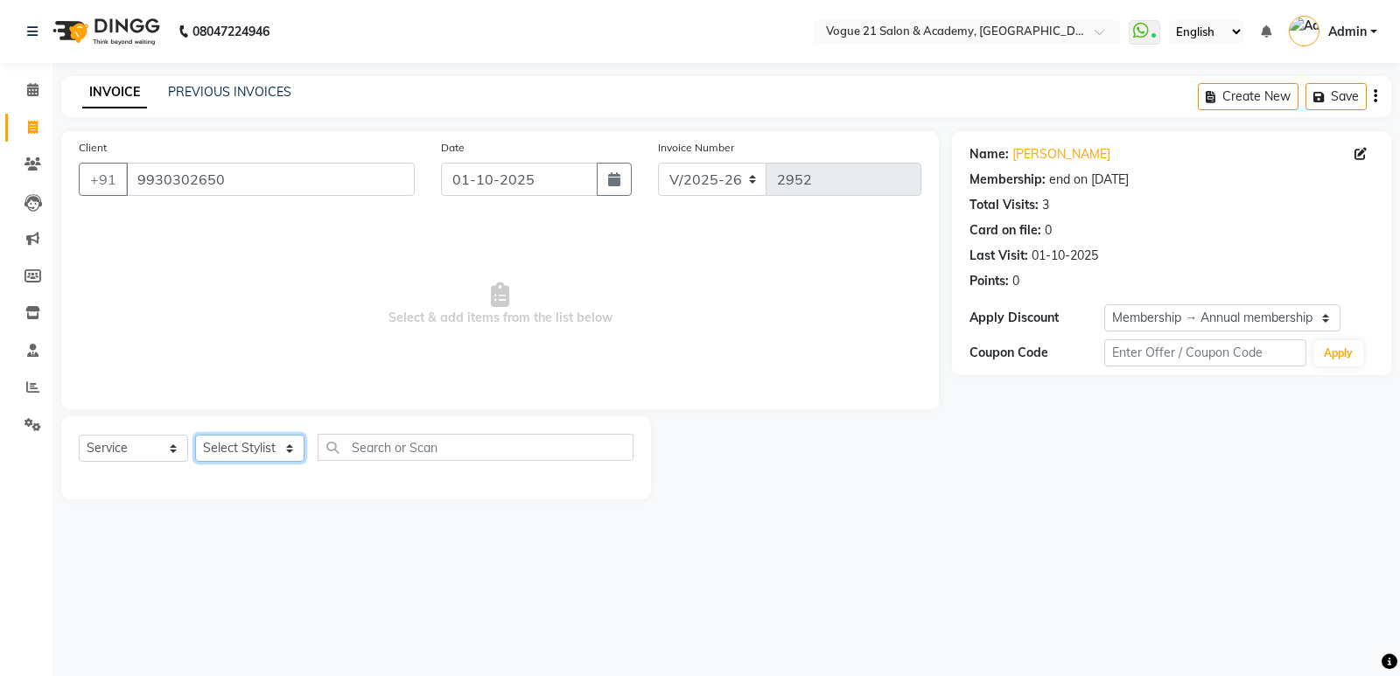
click at [233, 447] on select "Select Stylist [PERSON_NAME] [PERSON_NAME] [PERSON_NAME] [PERSON_NAME] [PERSON_…" at bounding box center [249, 448] width 109 height 27
select select "73195"
click at [195, 435] on select "Select Stylist [PERSON_NAME] [PERSON_NAME] [PERSON_NAME] [PERSON_NAME] [PERSON_…" at bounding box center [249, 448] width 109 height 27
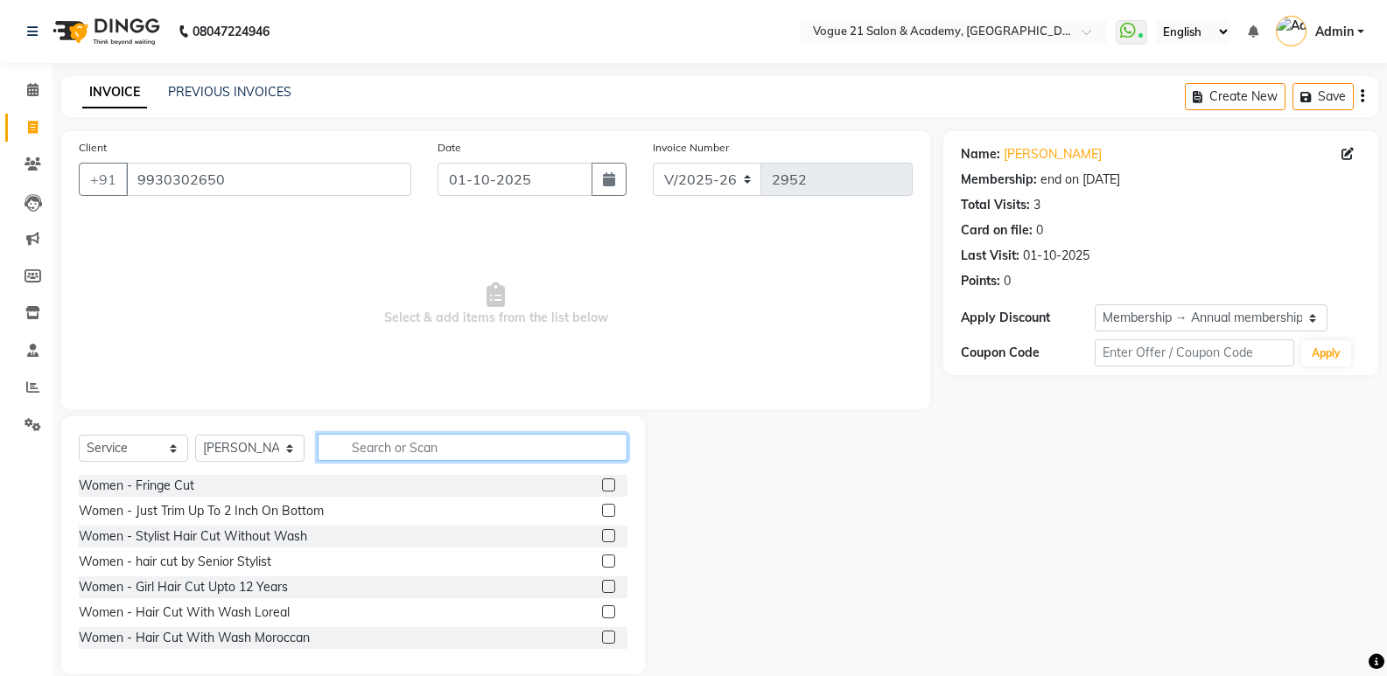
click at [445, 440] on input "text" at bounding box center [473, 447] width 310 height 27
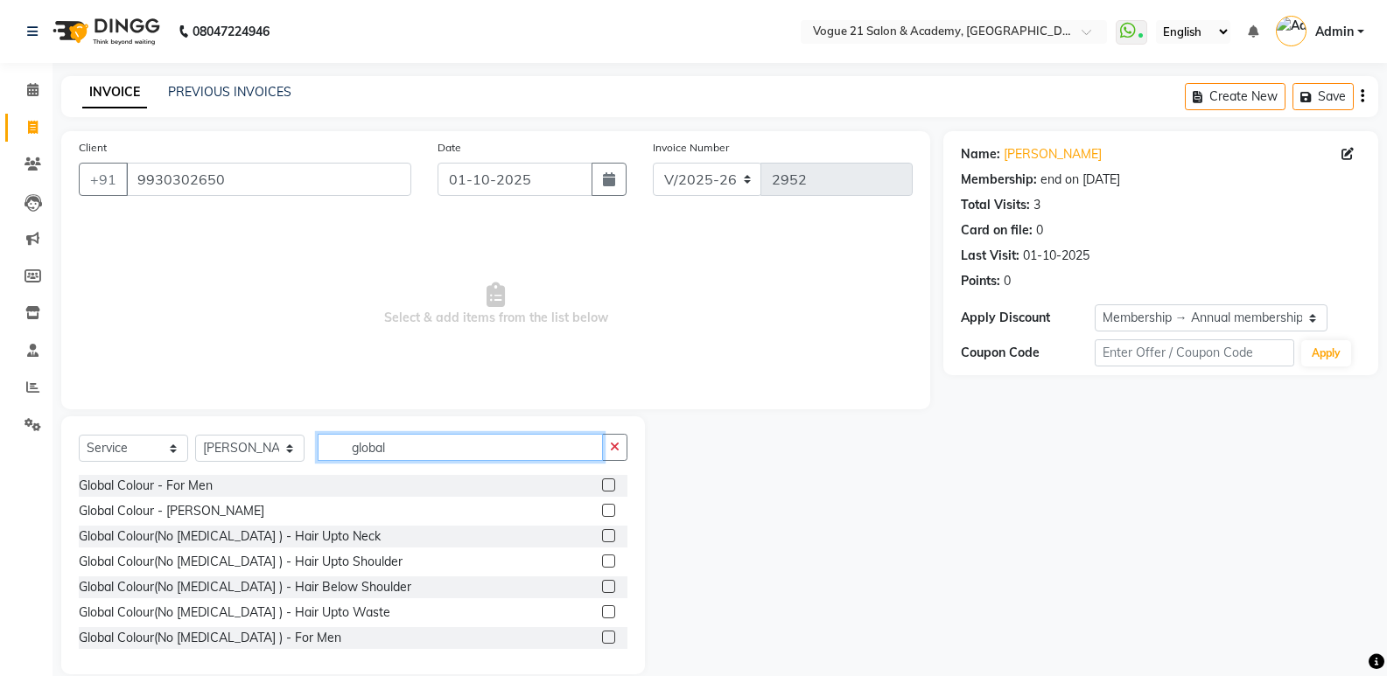
scroll to position [129, 0]
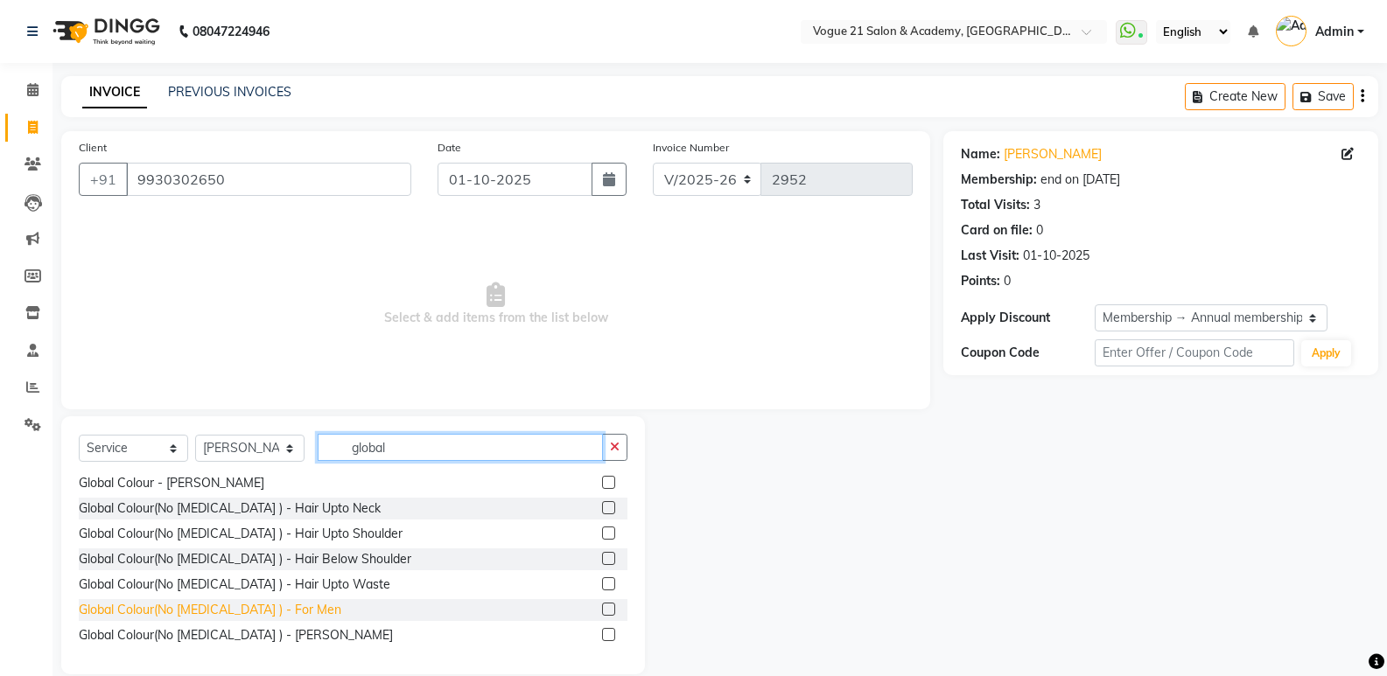
type input "global"
click at [253, 609] on div "Global Colour(No [MEDICAL_DATA] ) - For Men" at bounding box center [210, 610] width 262 height 18
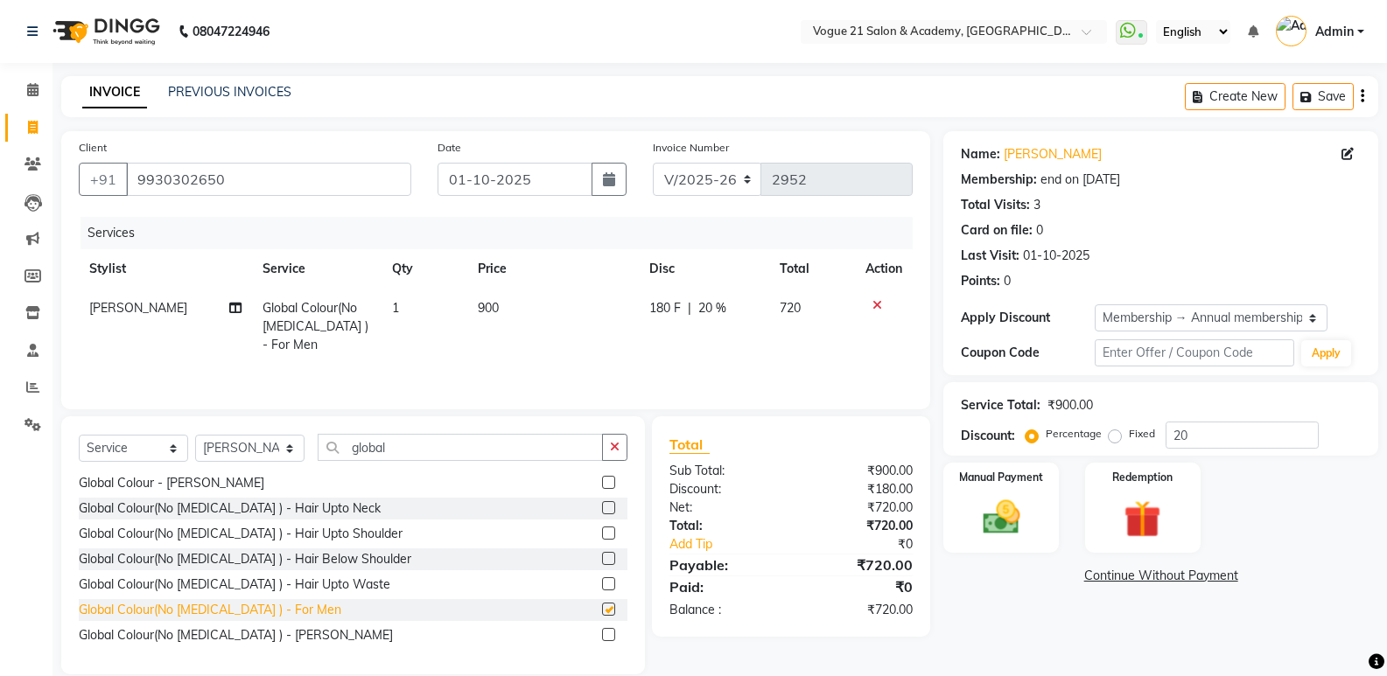
checkbox input "false"
click at [459, 453] on input "global" at bounding box center [460, 447] width 285 height 27
type input "g"
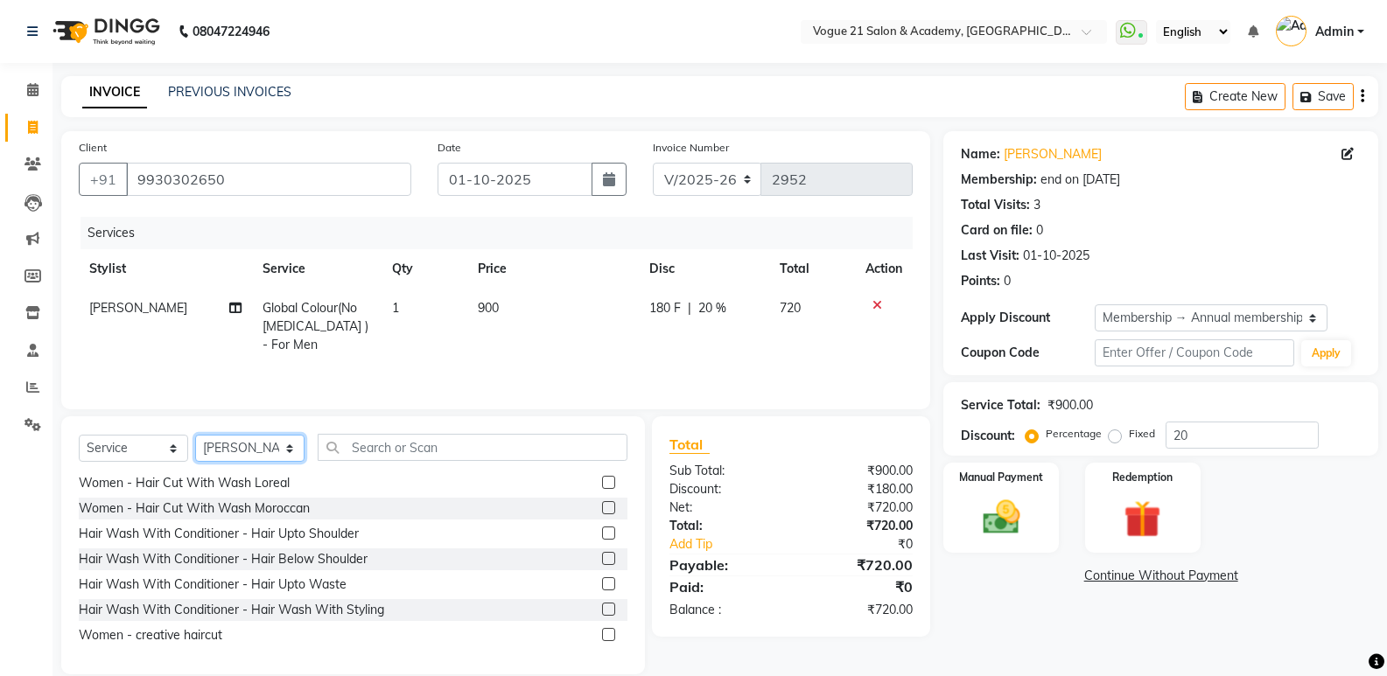
click at [241, 441] on select "Select Stylist [PERSON_NAME] [PERSON_NAME] [PERSON_NAME] [PERSON_NAME] [PERSON_…" at bounding box center [249, 448] width 109 height 27
select select "66614"
click at [195, 435] on select "Select Stylist [PERSON_NAME] [PERSON_NAME] [PERSON_NAME] [PERSON_NAME] [PERSON_…" at bounding box center [249, 448] width 109 height 27
click at [448, 450] on input "text" at bounding box center [473, 447] width 310 height 27
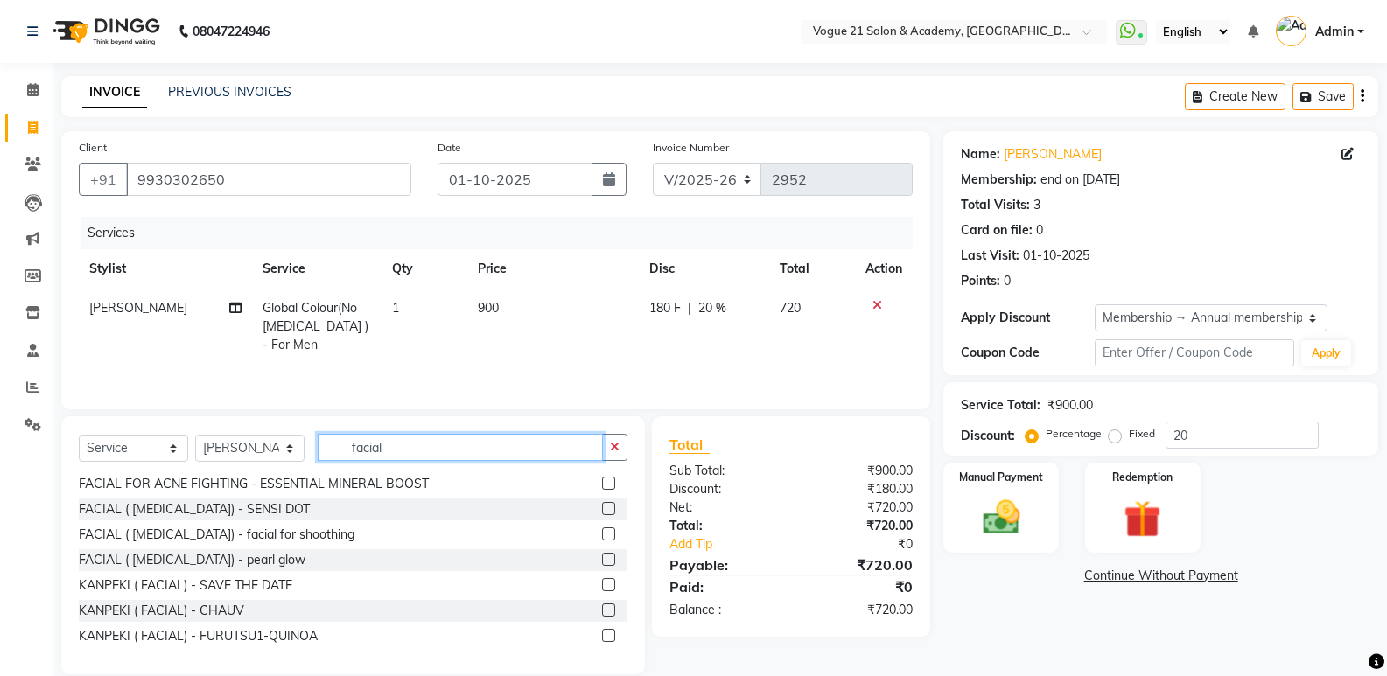
scroll to position [351, 0]
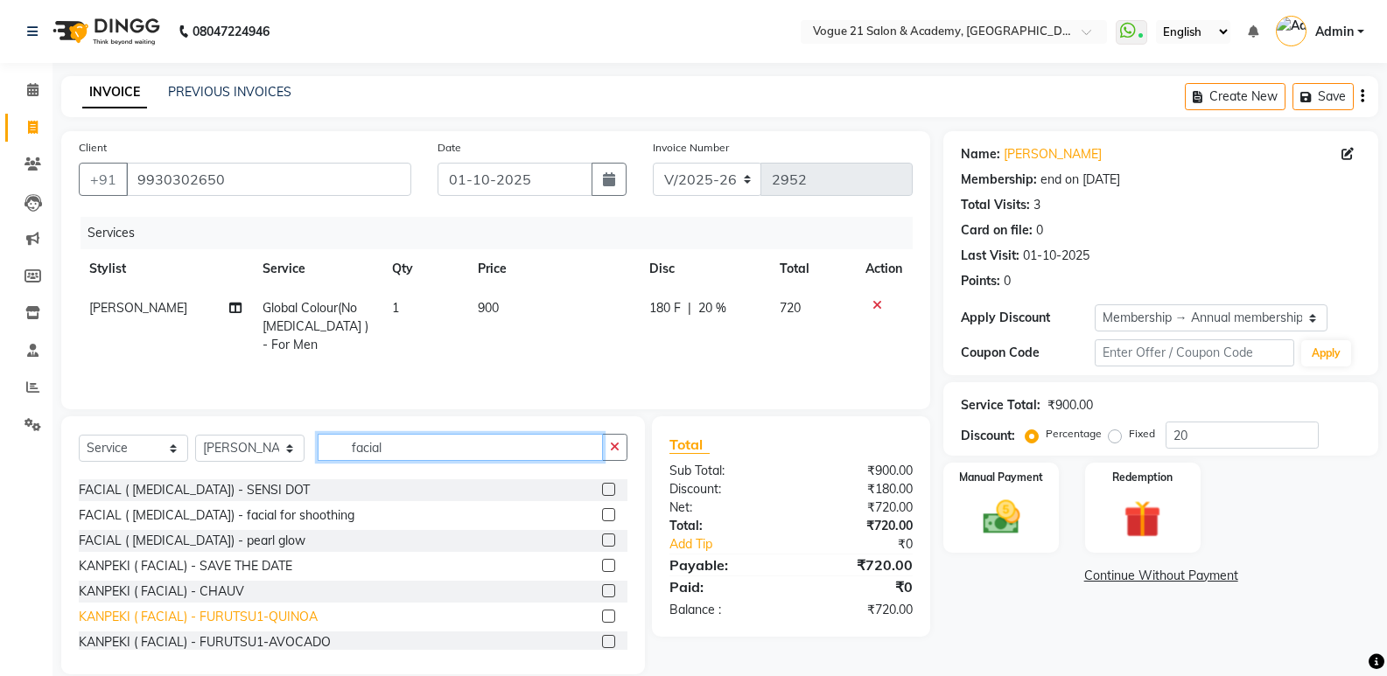
type input "facial"
click at [251, 614] on div "KANPEKI ( FACIAL) - FURUTSU1-QUINOA" at bounding box center [198, 617] width 239 height 18
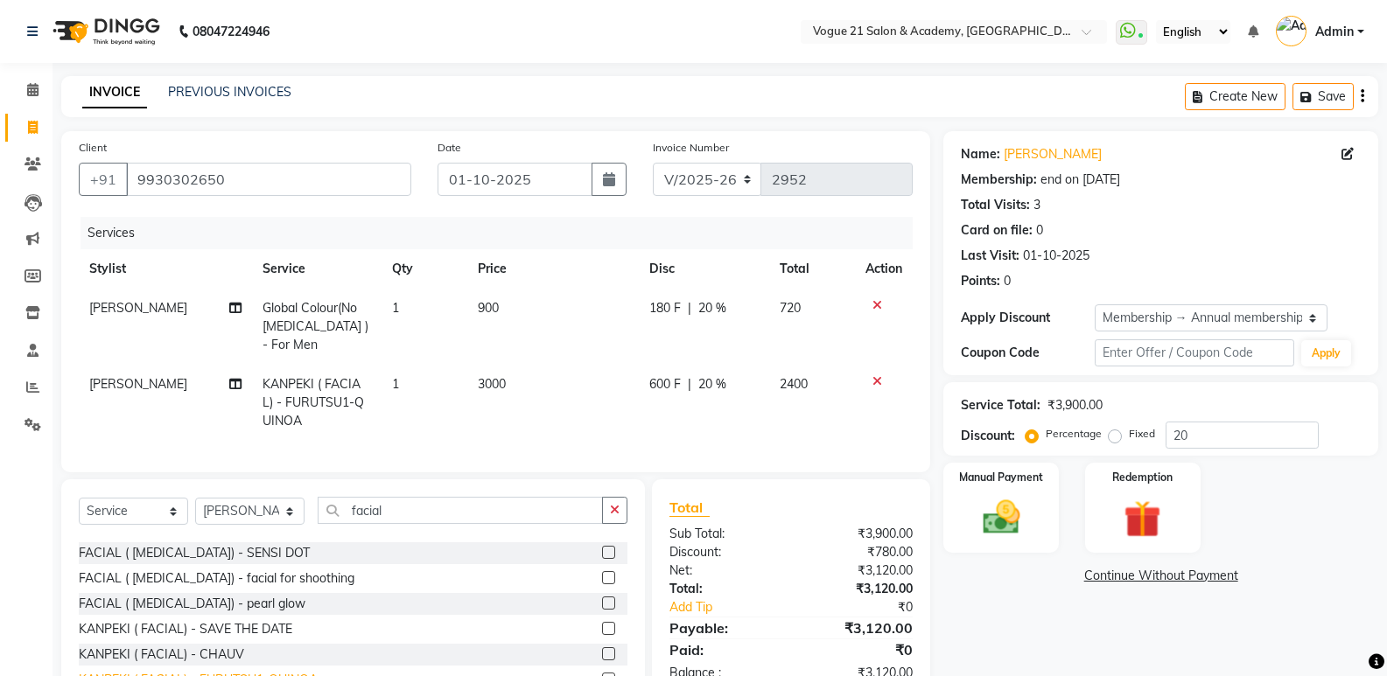
checkbox input "false"
click at [392, 521] on input "facial" at bounding box center [460, 510] width 285 height 27
type input "f"
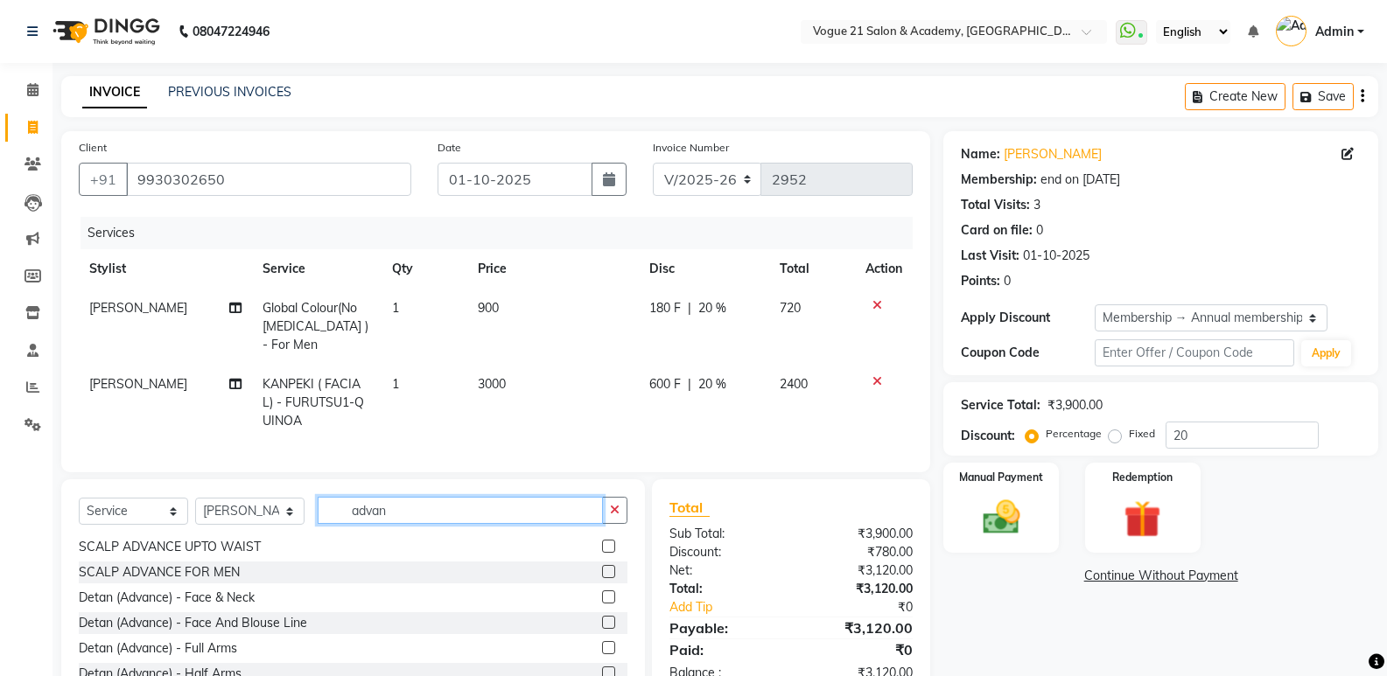
scroll to position [93, 0]
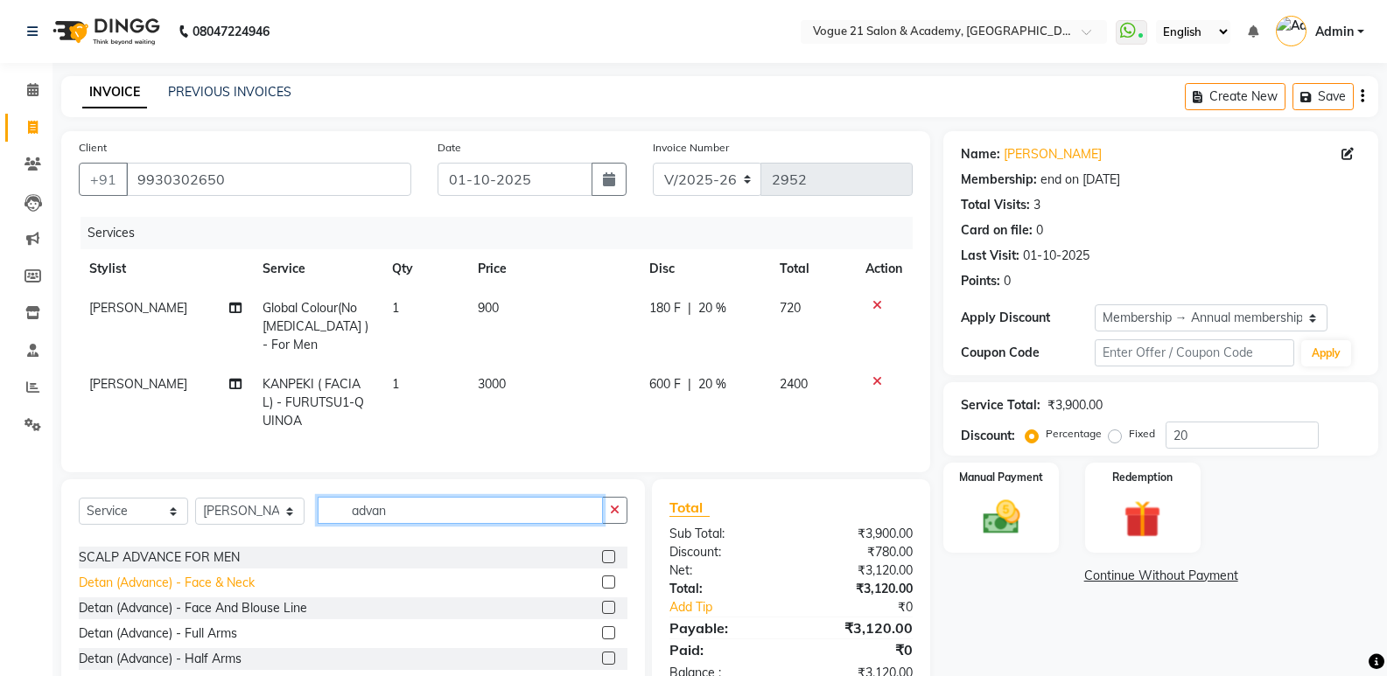
type input "advan"
click at [223, 592] on div "Detan (Advance) - Face & Neck" at bounding box center [167, 583] width 176 height 18
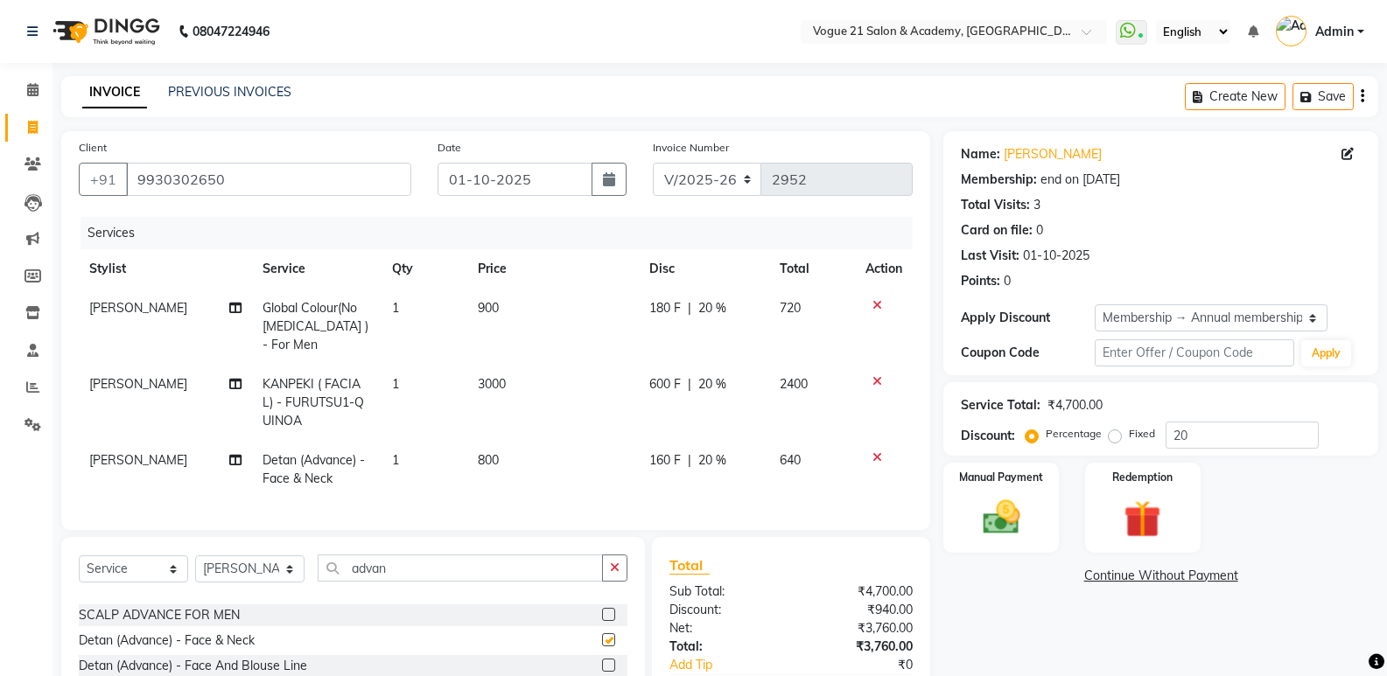
checkbox input "false"
click at [491, 385] on span "3000" at bounding box center [492, 384] width 28 height 16
select select "66614"
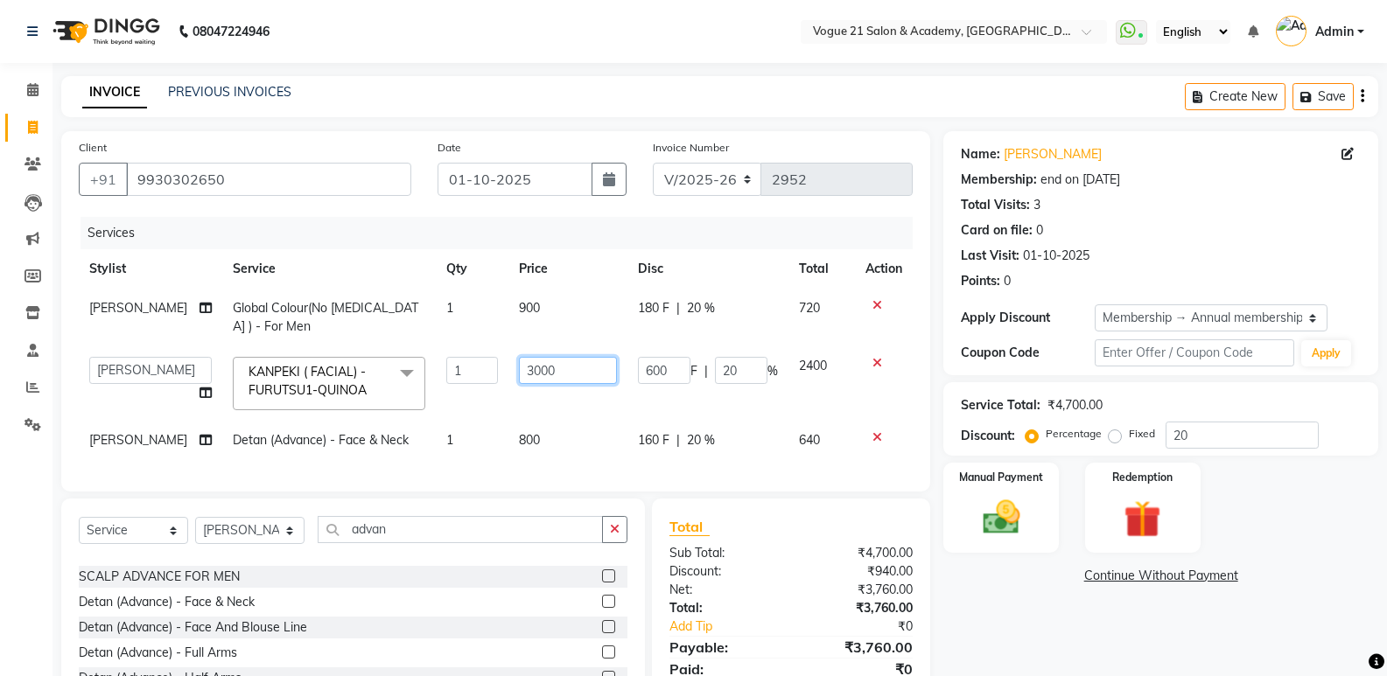
drag, startPoint x: 527, startPoint y: 365, endPoint x: 536, endPoint y: 416, distance: 51.6
click at [527, 366] on input "3000" at bounding box center [568, 370] width 98 height 27
type input "2100"
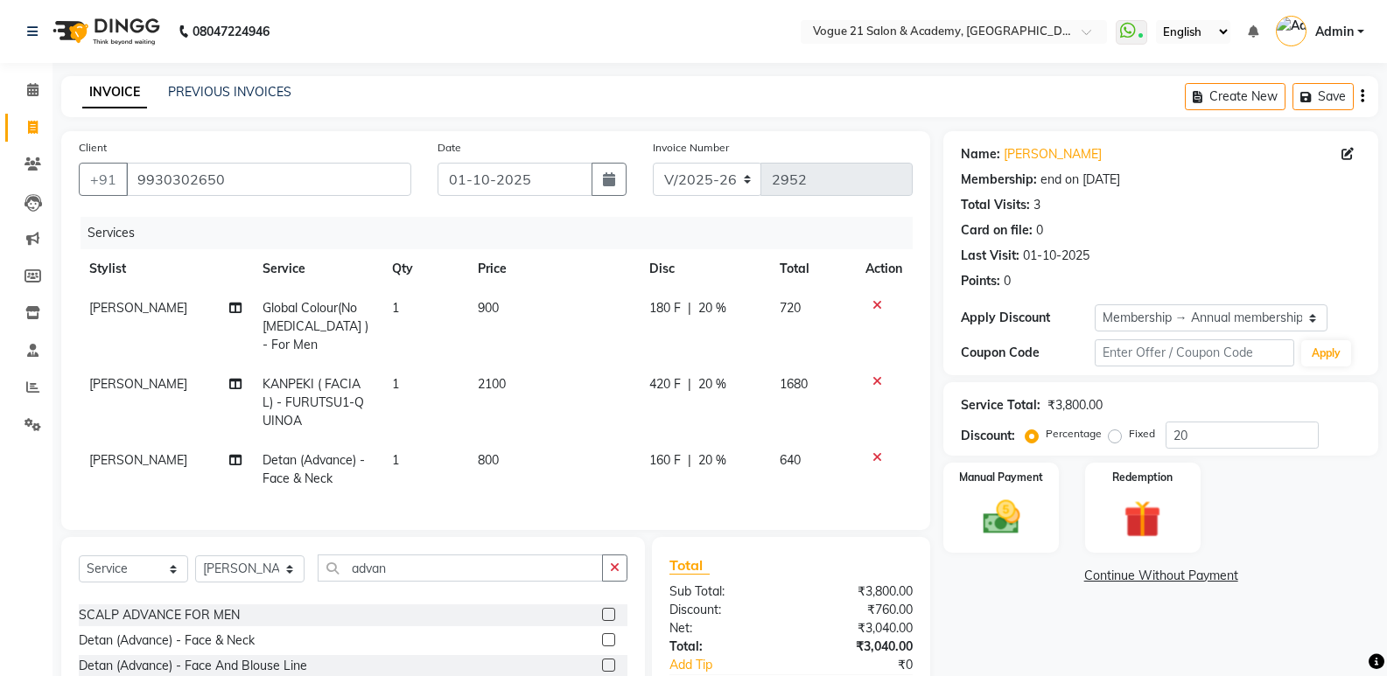
click at [998, 583] on link "Continue Without Payment" at bounding box center [1161, 576] width 428 height 18
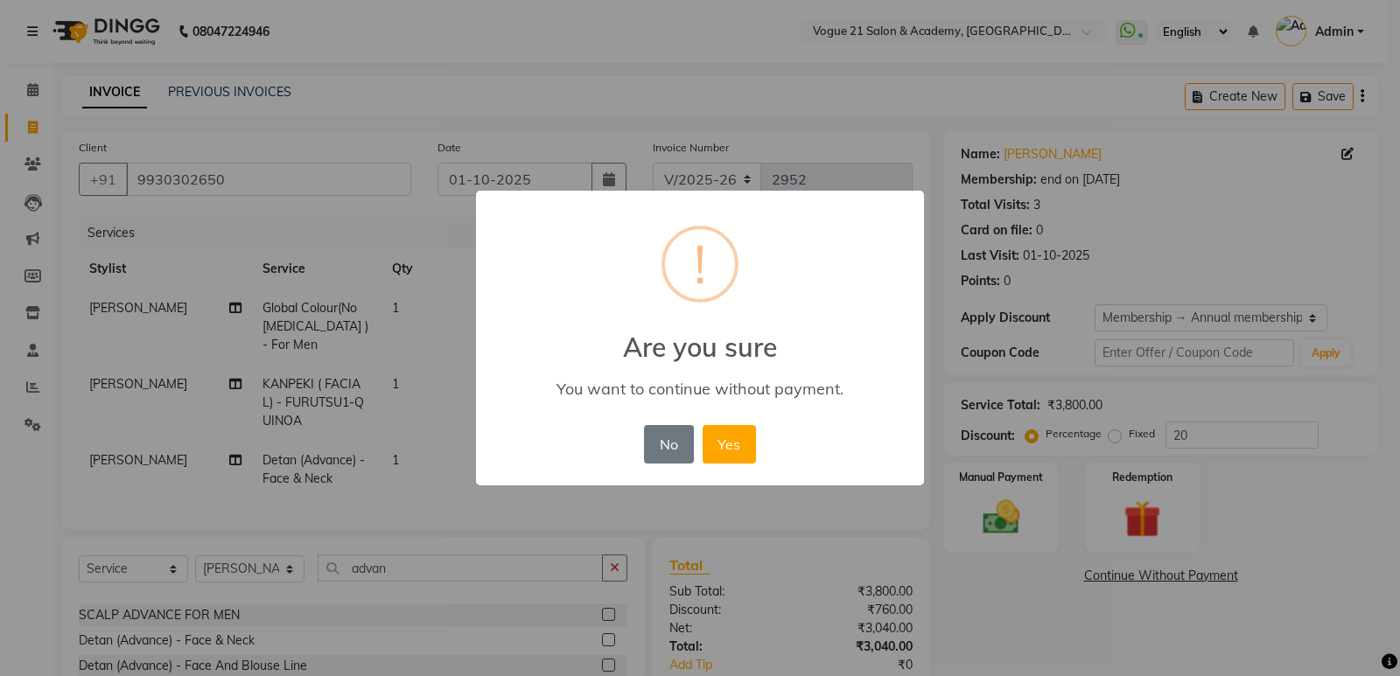
click at [702, 425] on button "Yes" at bounding box center [728, 444] width 53 height 38
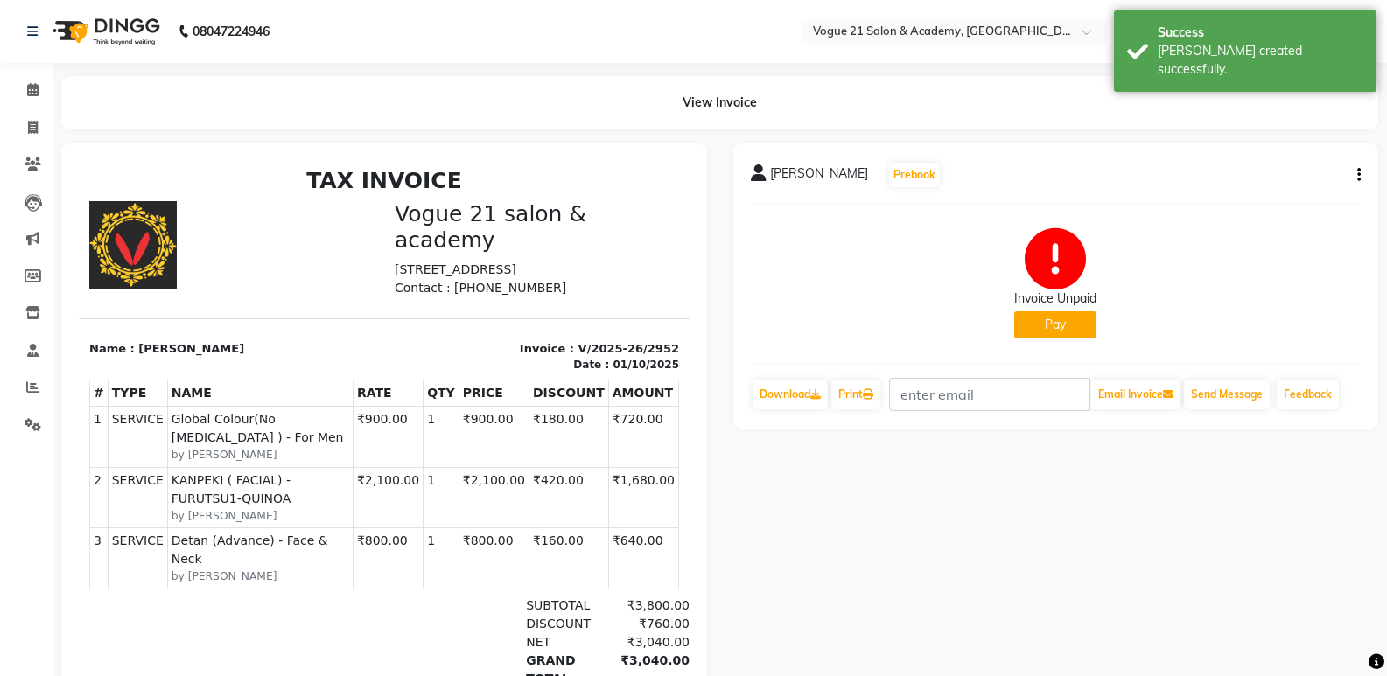
click at [1064, 321] on button "Pay" at bounding box center [1055, 324] width 82 height 27
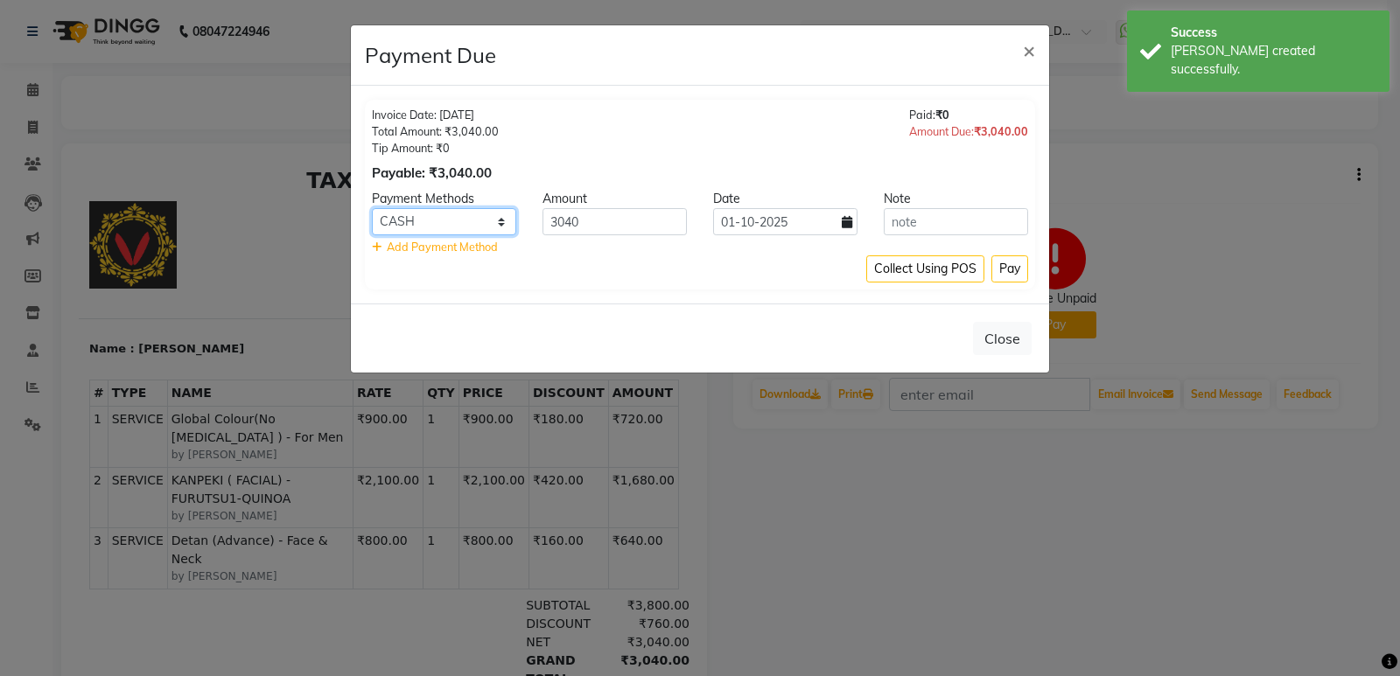
click at [465, 226] on select "Credit Card CASH UPI M Debit Card Card: IOB Cash Payment MI Voucher Coupon CARD…" at bounding box center [444, 221] width 144 height 27
select select "43"
click at [372, 208] on select "Credit Card CASH UPI M Debit Card Card: IOB Cash Payment MI Voucher Coupon CARD…" at bounding box center [444, 221] width 144 height 27
click at [1004, 268] on button "Pay" at bounding box center [1009, 268] width 37 height 27
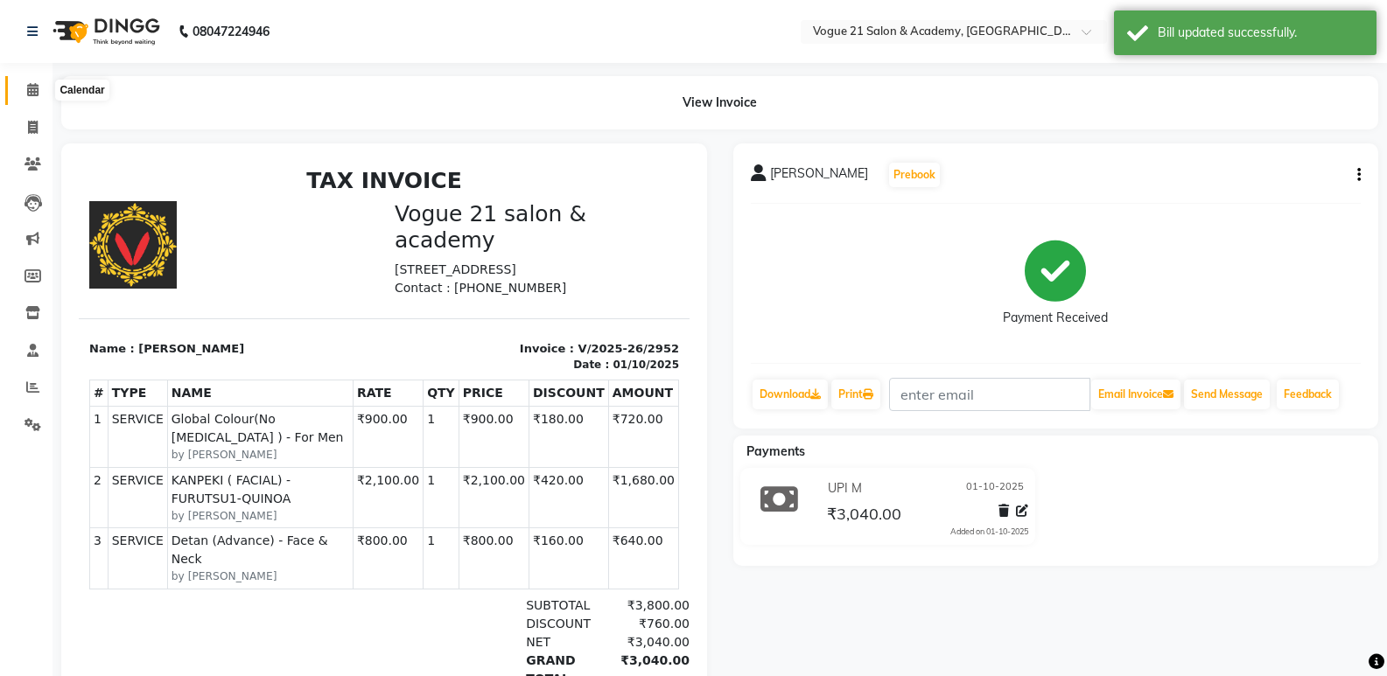
click at [20, 87] on span at bounding box center [32, 90] width 31 height 20
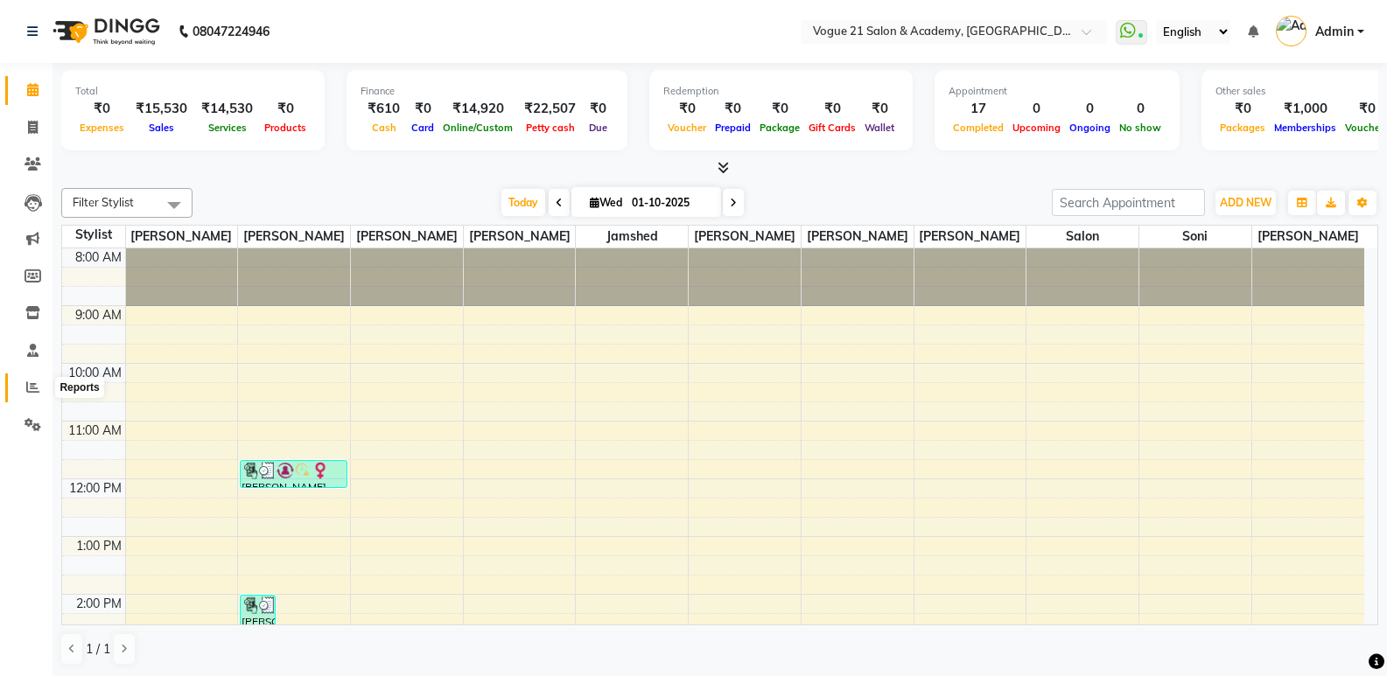
click at [37, 385] on icon at bounding box center [32, 387] width 13 height 13
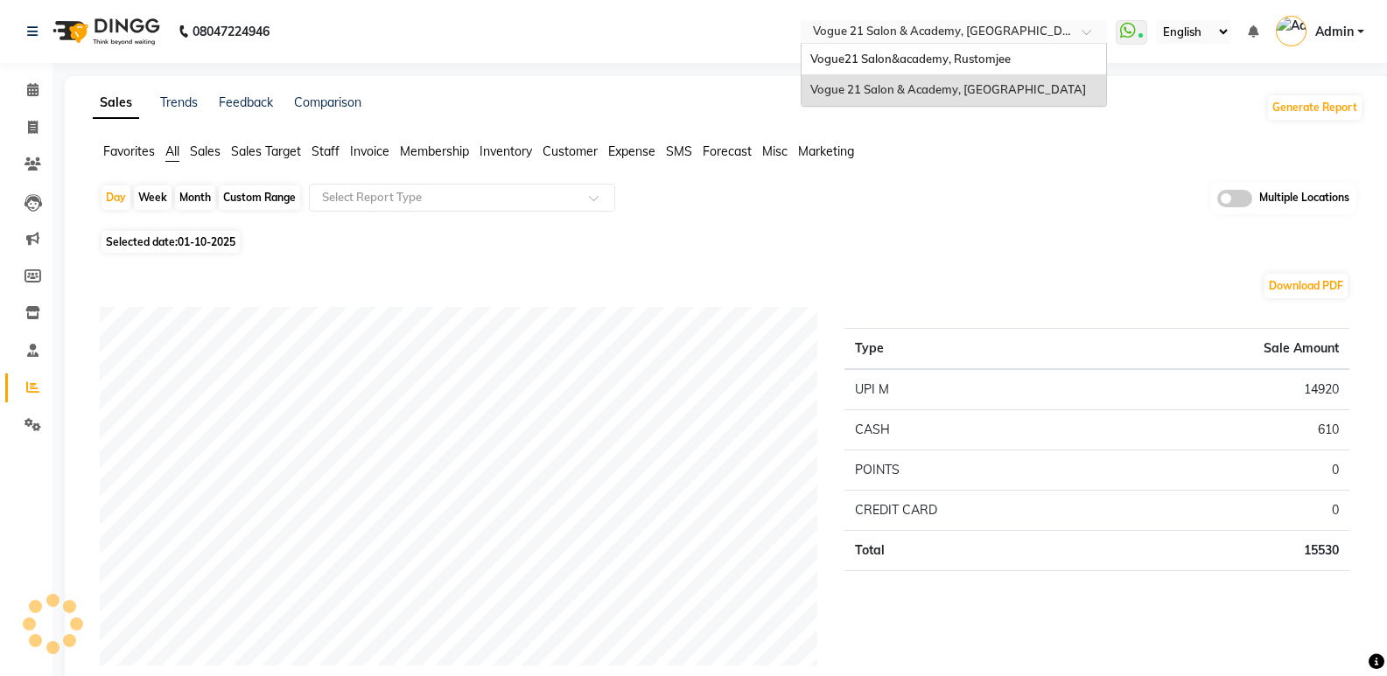
click at [1057, 32] on input "text" at bounding box center [936, 32] width 254 height 17
click at [979, 61] on span "Vogue21 Salon&academy, Rustomjee" at bounding box center [910, 59] width 200 height 14
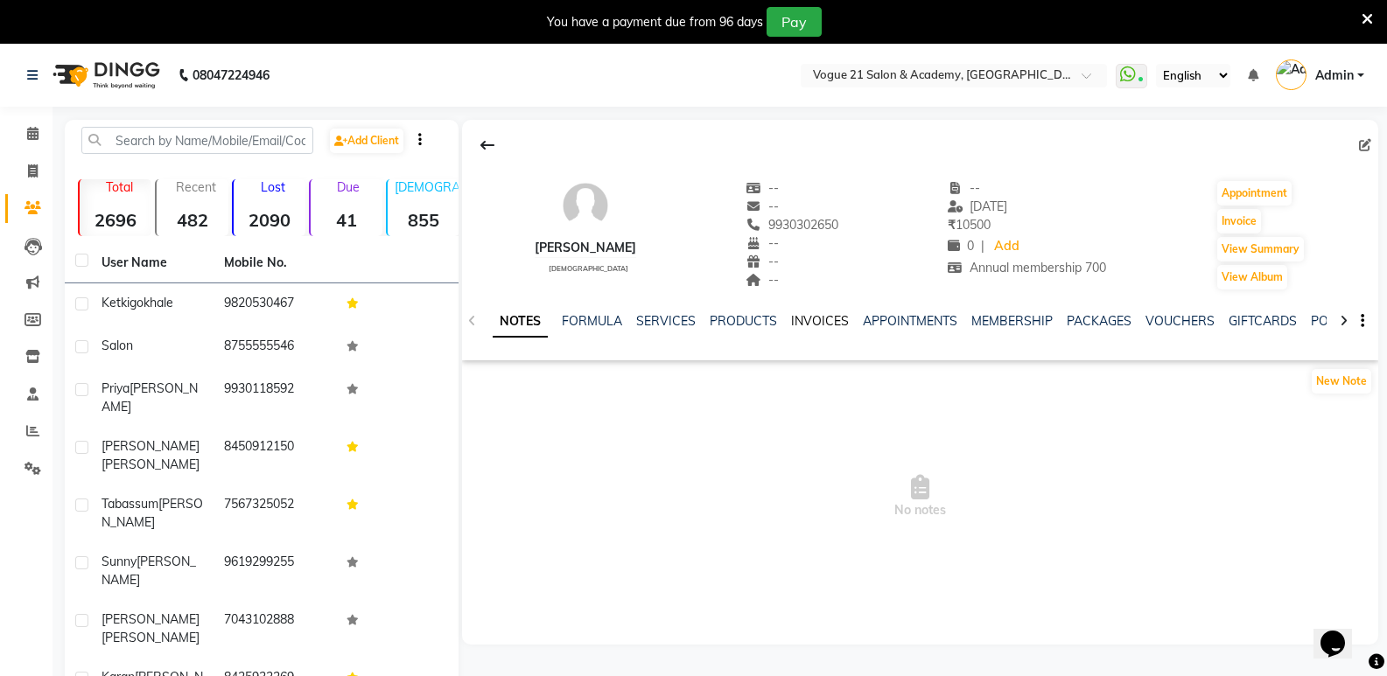
click at [828, 321] on link "INVOICES" at bounding box center [820, 321] width 58 height 16
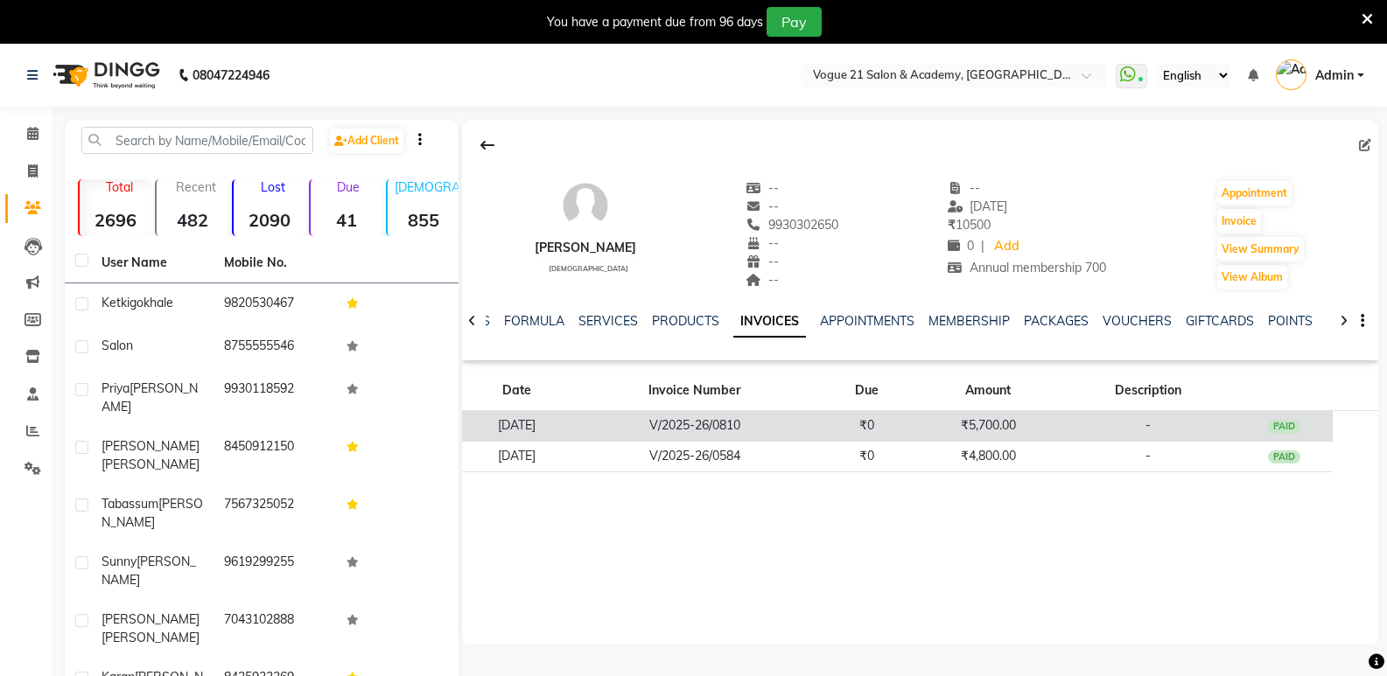
click at [898, 416] on td "₹0" at bounding box center [866, 426] width 97 height 31
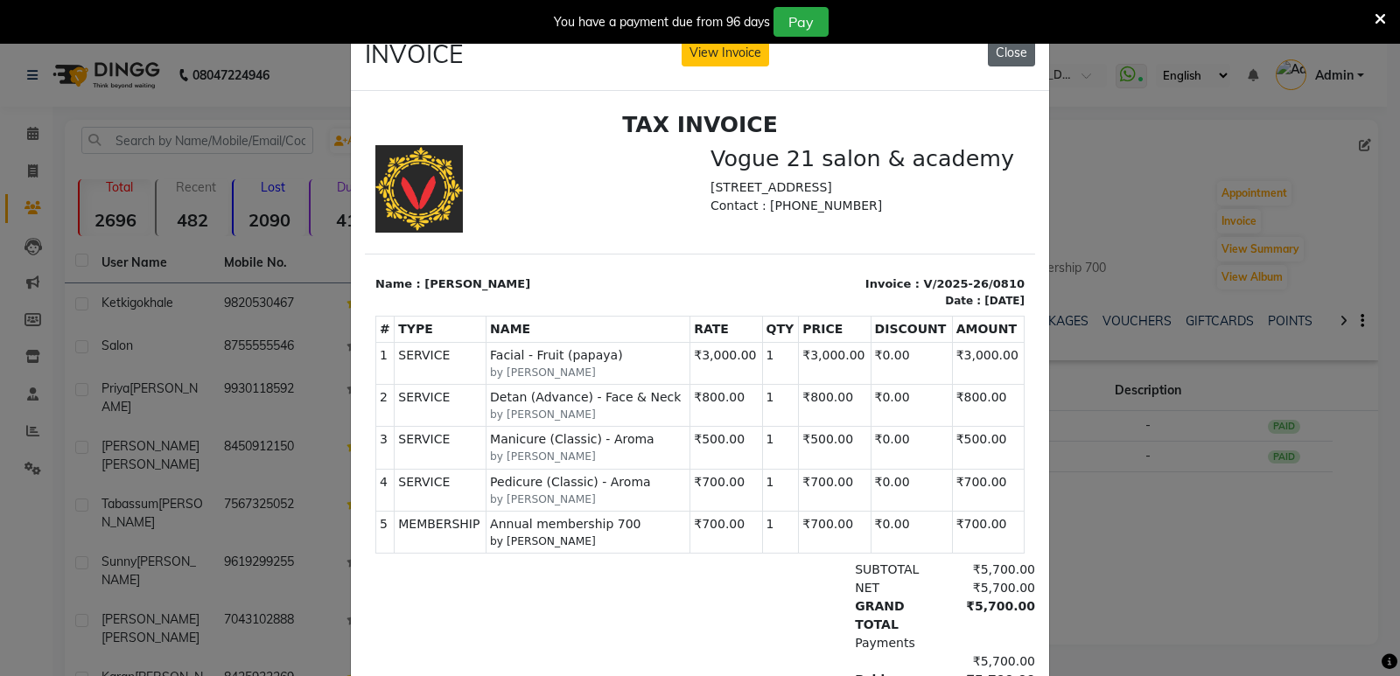
click at [998, 50] on button "Close" at bounding box center [1011, 52] width 47 height 27
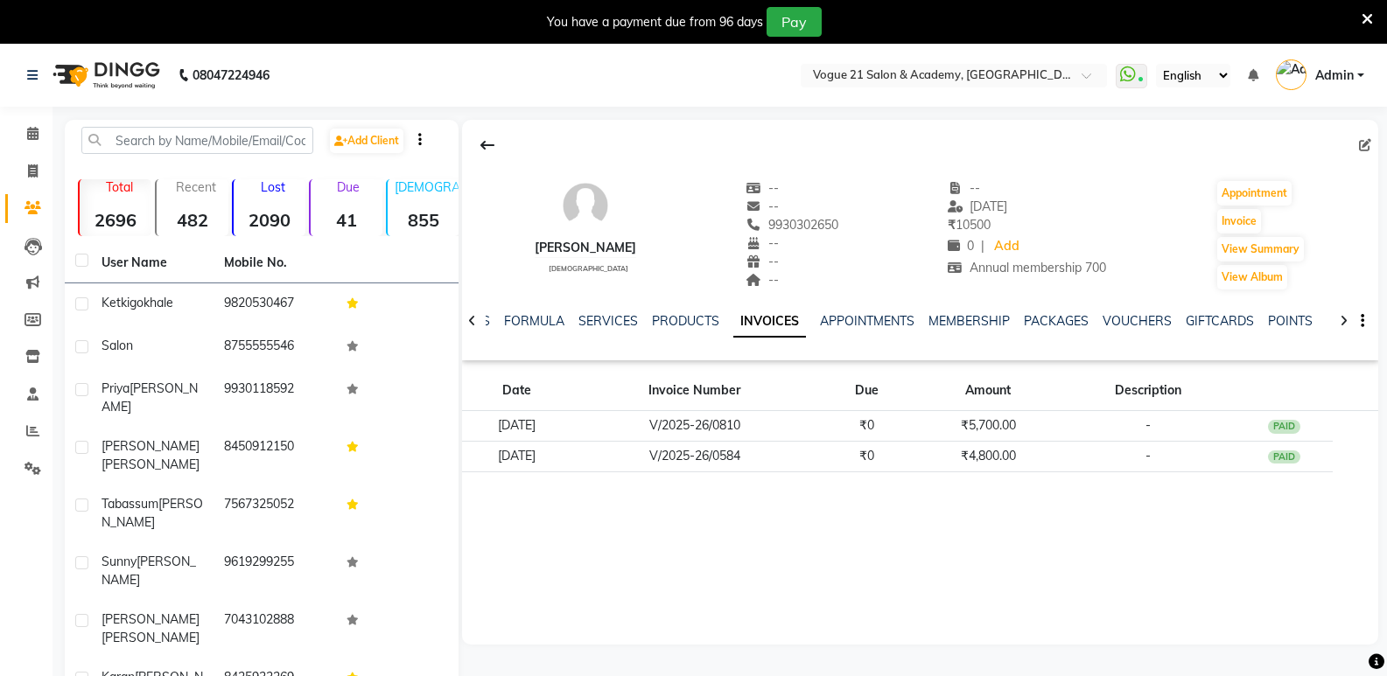
click at [964, 312] on div "MEMBERSHIP" at bounding box center [968, 321] width 81 height 18
click at [959, 322] on link "MEMBERSHIP" at bounding box center [968, 321] width 81 height 16
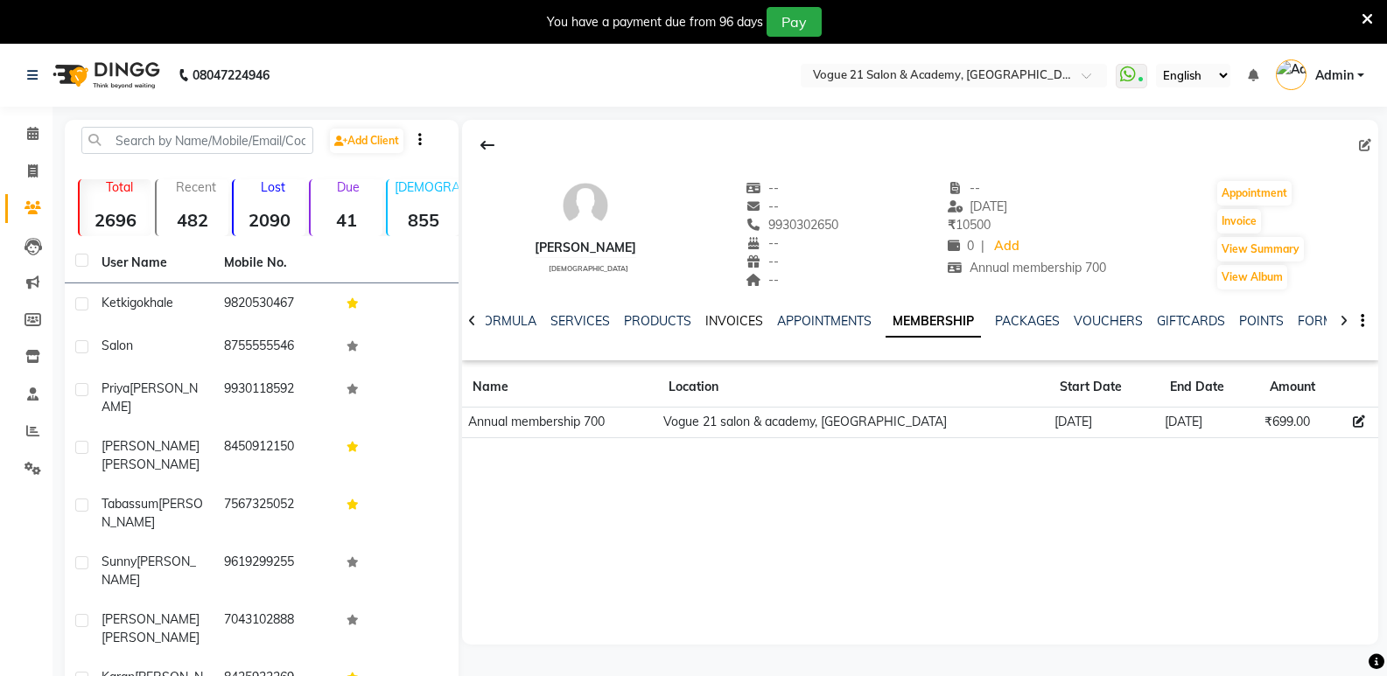
click at [725, 325] on link "INVOICES" at bounding box center [734, 321] width 58 height 16
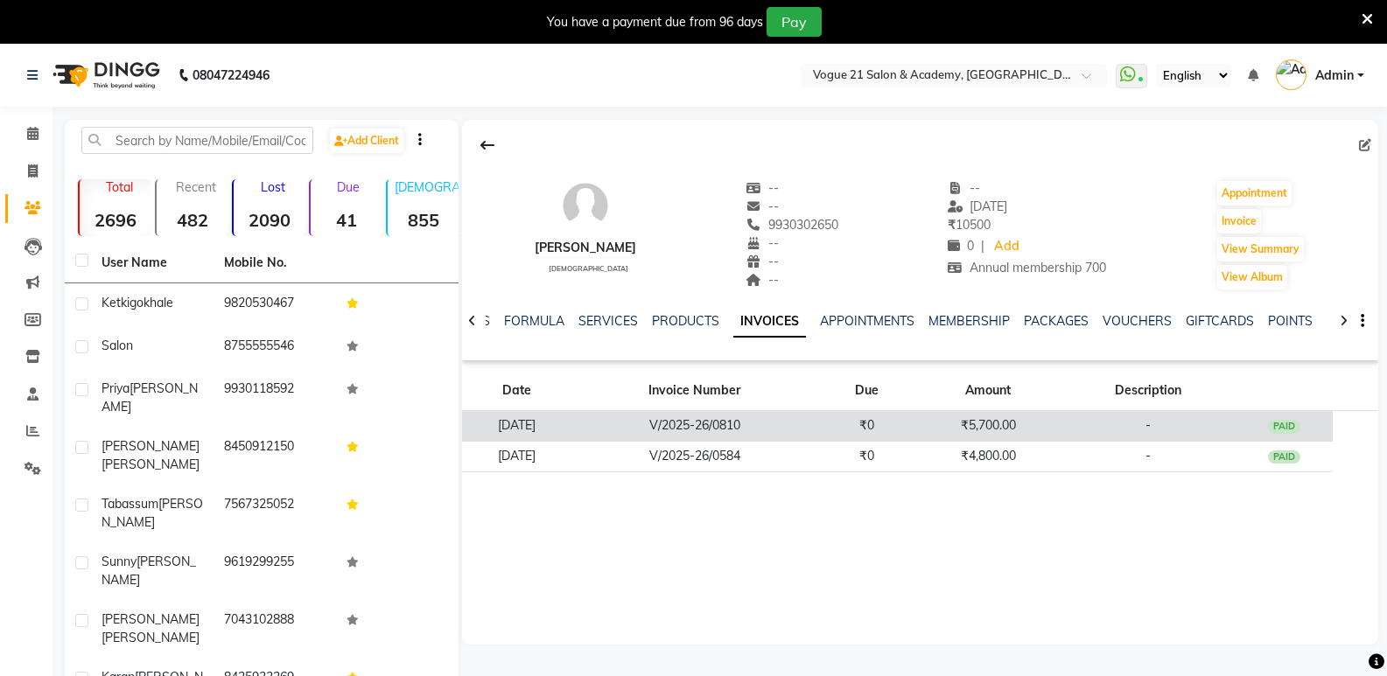
click at [742, 426] on td "V/2025-26/0810" at bounding box center [694, 426] width 247 height 31
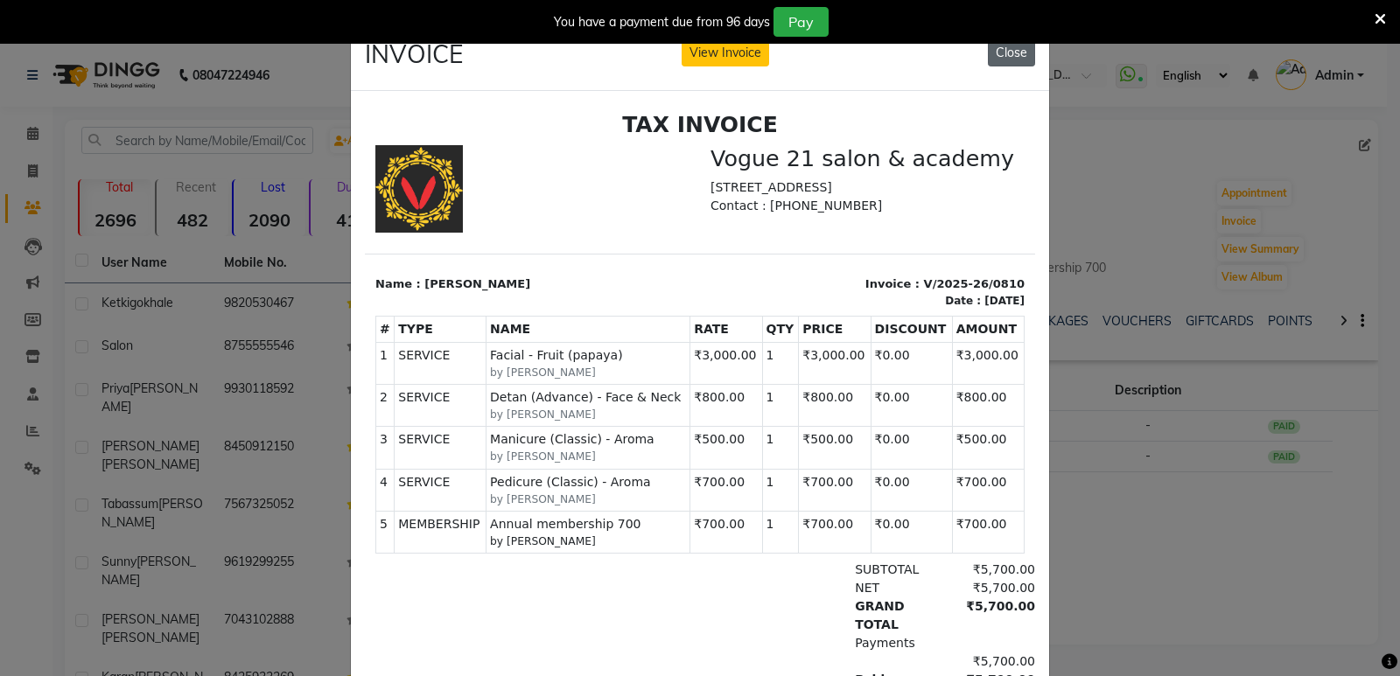
click at [1000, 45] on button "Close" at bounding box center [1011, 52] width 47 height 27
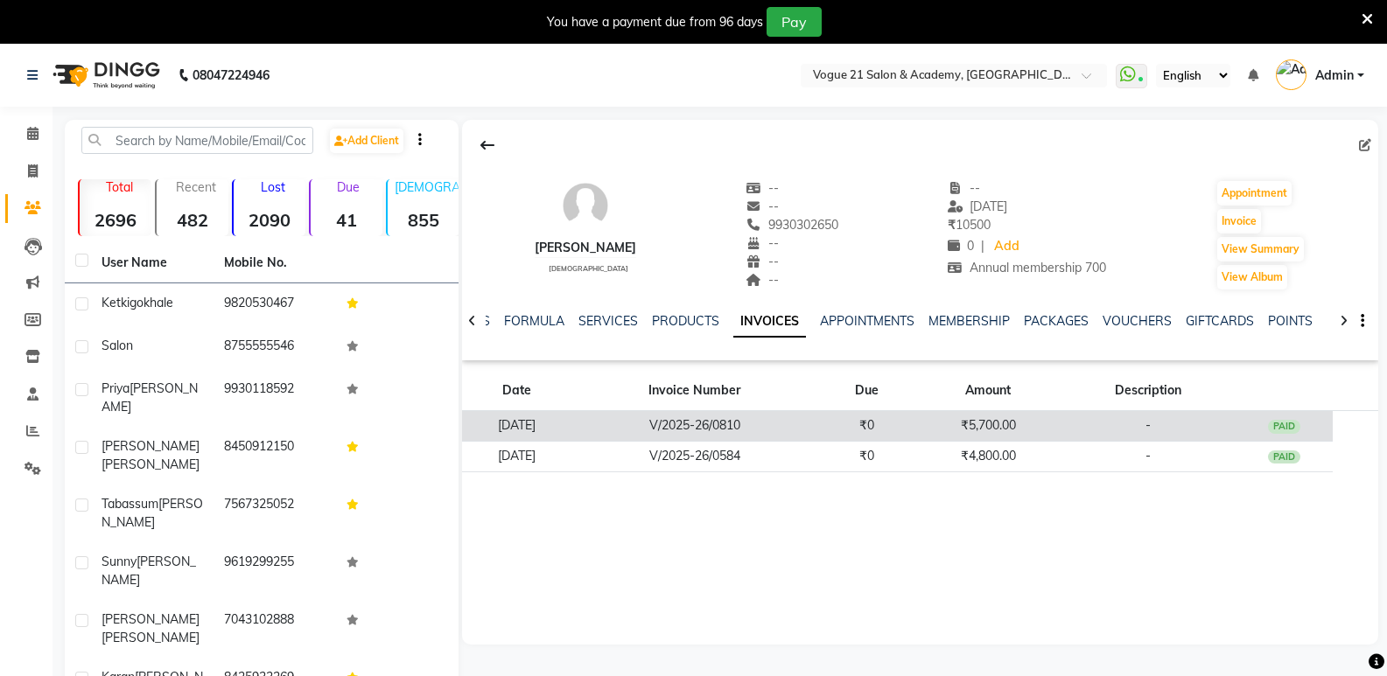
click at [912, 424] on td "₹0" at bounding box center [866, 426] width 97 height 31
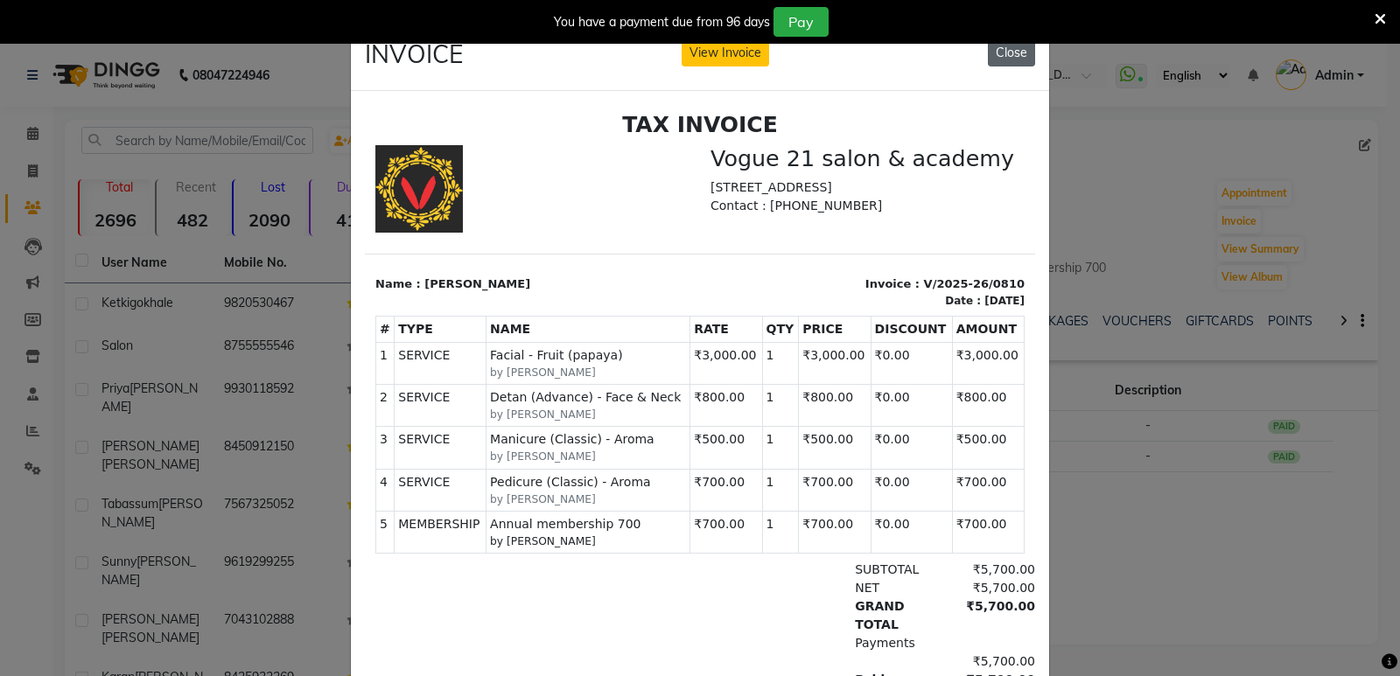
click at [992, 60] on button "Close" at bounding box center [1011, 52] width 47 height 27
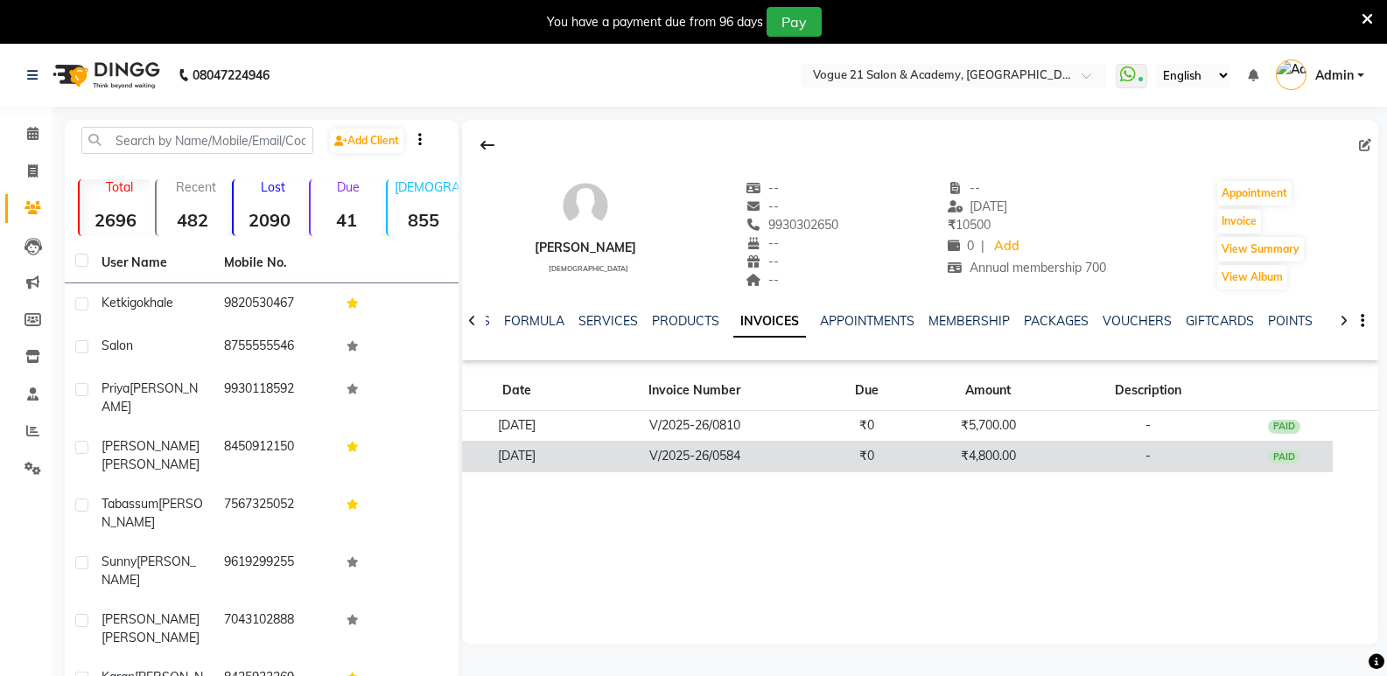
click at [906, 462] on td "₹0" at bounding box center [866, 456] width 97 height 31
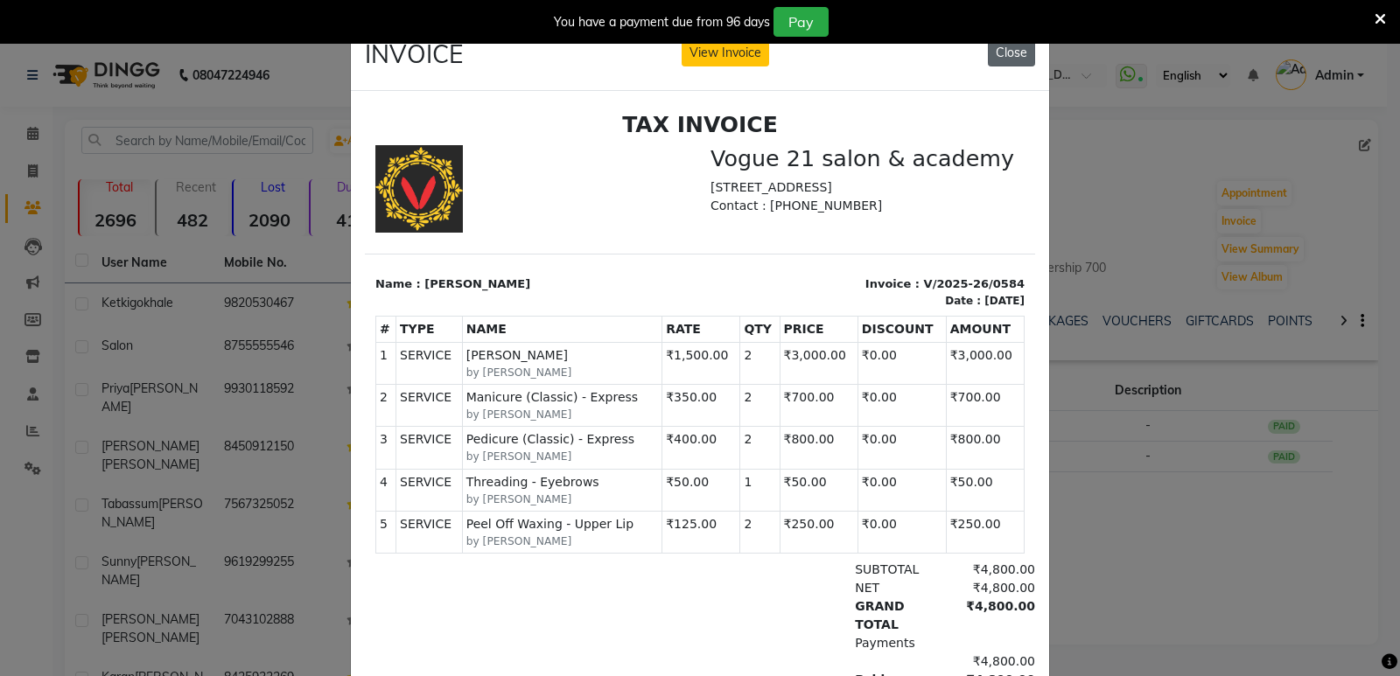
click at [999, 59] on button "Close" at bounding box center [1011, 52] width 47 height 27
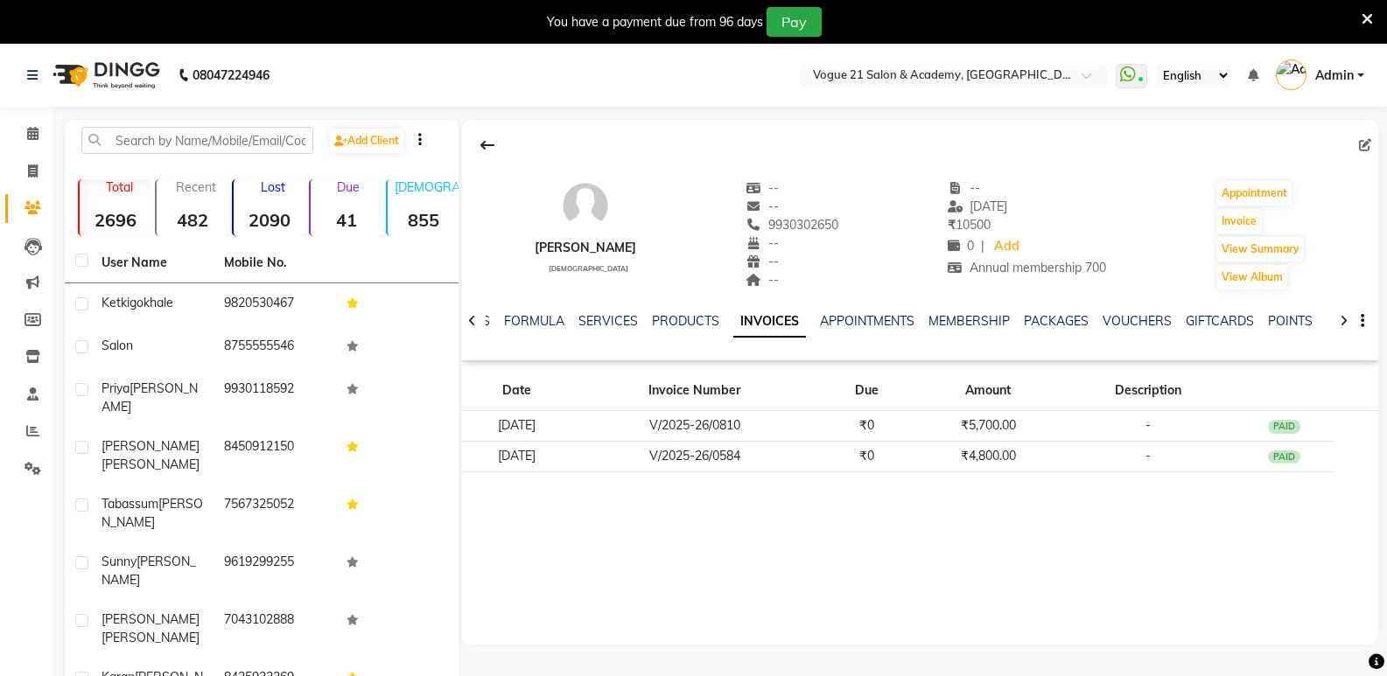
click at [1373, 23] on div "You have a payment due from 96 days Pay" at bounding box center [693, 22] width 1387 height 44
click at [1369, 22] on icon at bounding box center [1366, 19] width 11 height 16
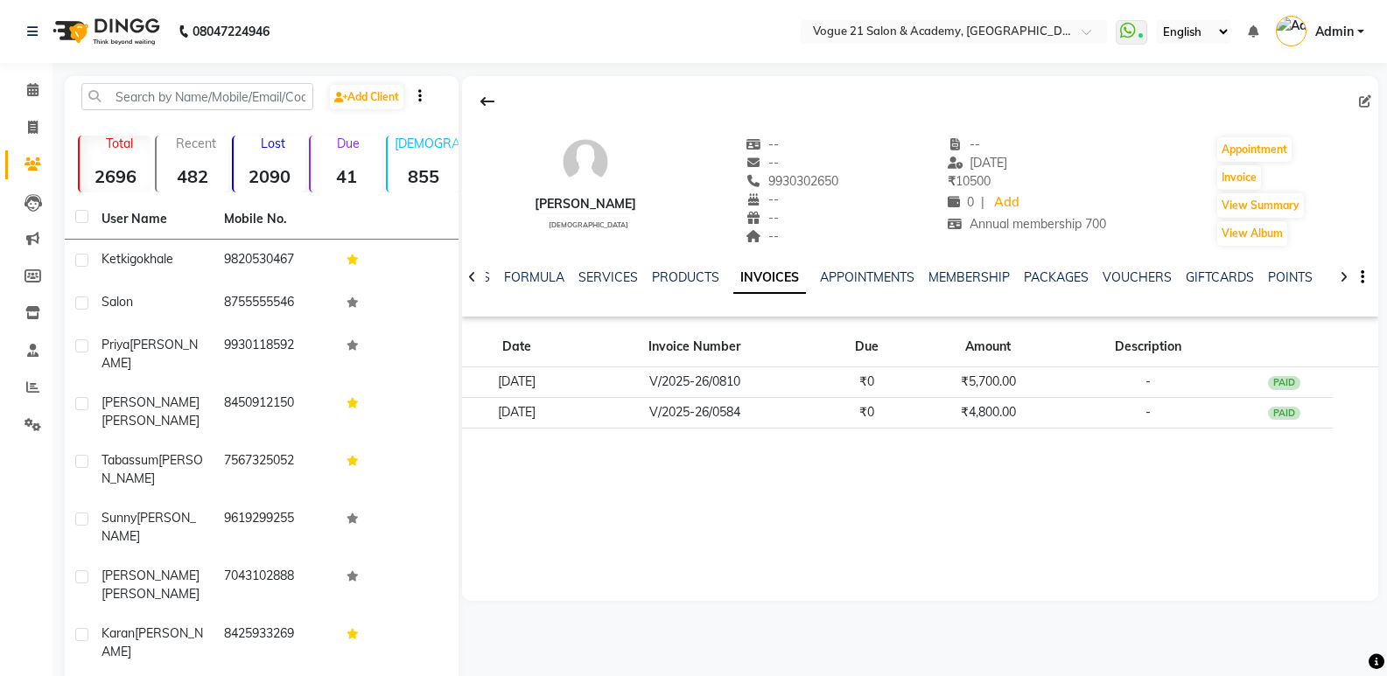
drag, startPoint x: 737, startPoint y: 184, endPoint x: 863, endPoint y: 184, distance: 126.0
click at [863, 184] on div "Rajesh male -- -- 9930302650 -- -- -- -- 20-04-2025 ₹ 10500 0 | Add Annual memb…" at bounding box center [920, 182] width 916 height 129
click at [30, 124] on icon at bounding box center [33, 127] width 10 height 13
select select "4433"
select select "service"
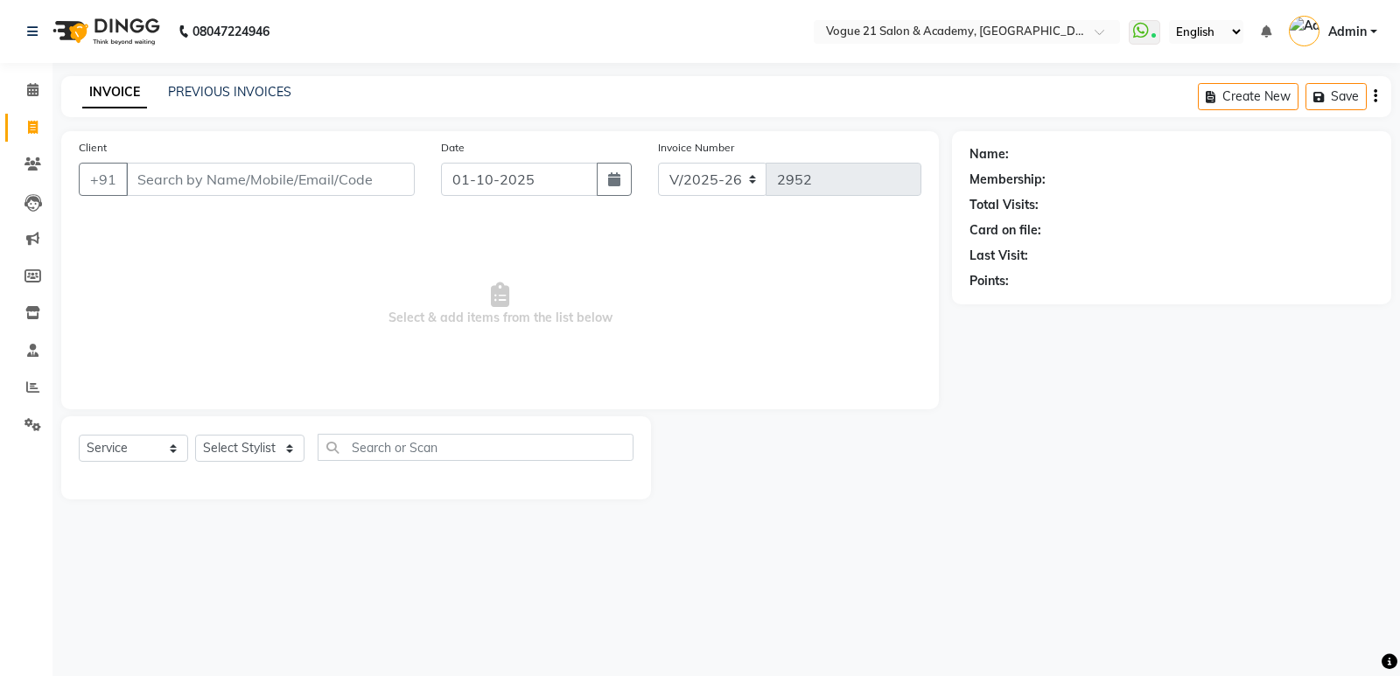
click at [190, 184] on input "Client" at bounding box center [270, 179] width 289 height 33
type input "V"
type input "9820530467"
select select "1: Object"
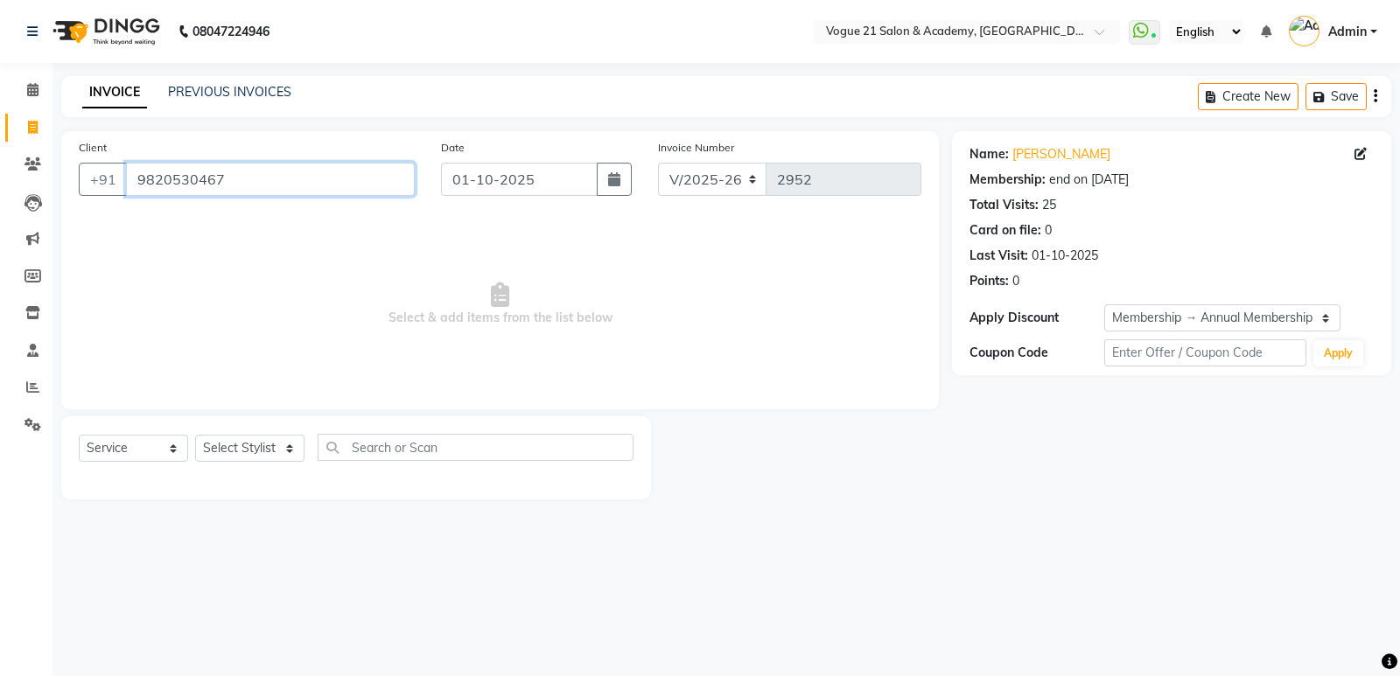
click at [303, 173] on input "9820530467" at bounding box center [270, 179] width 289 height 33
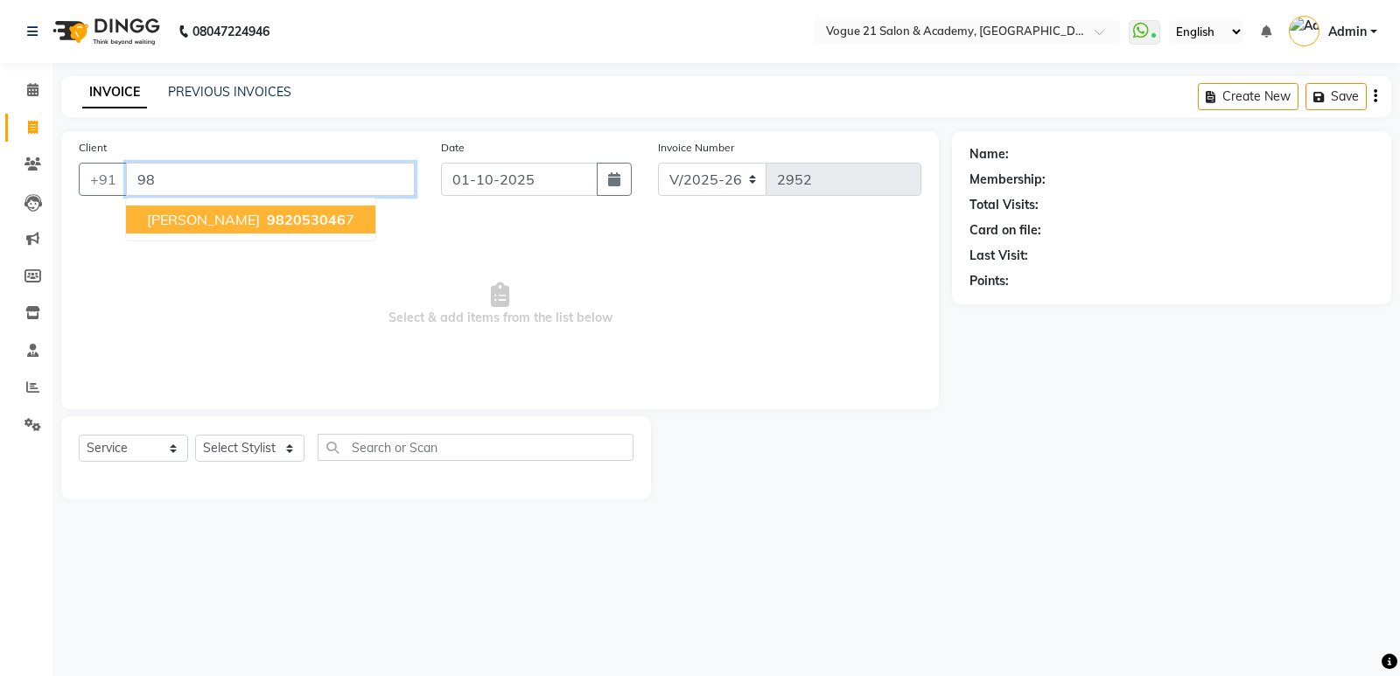
type input "9"
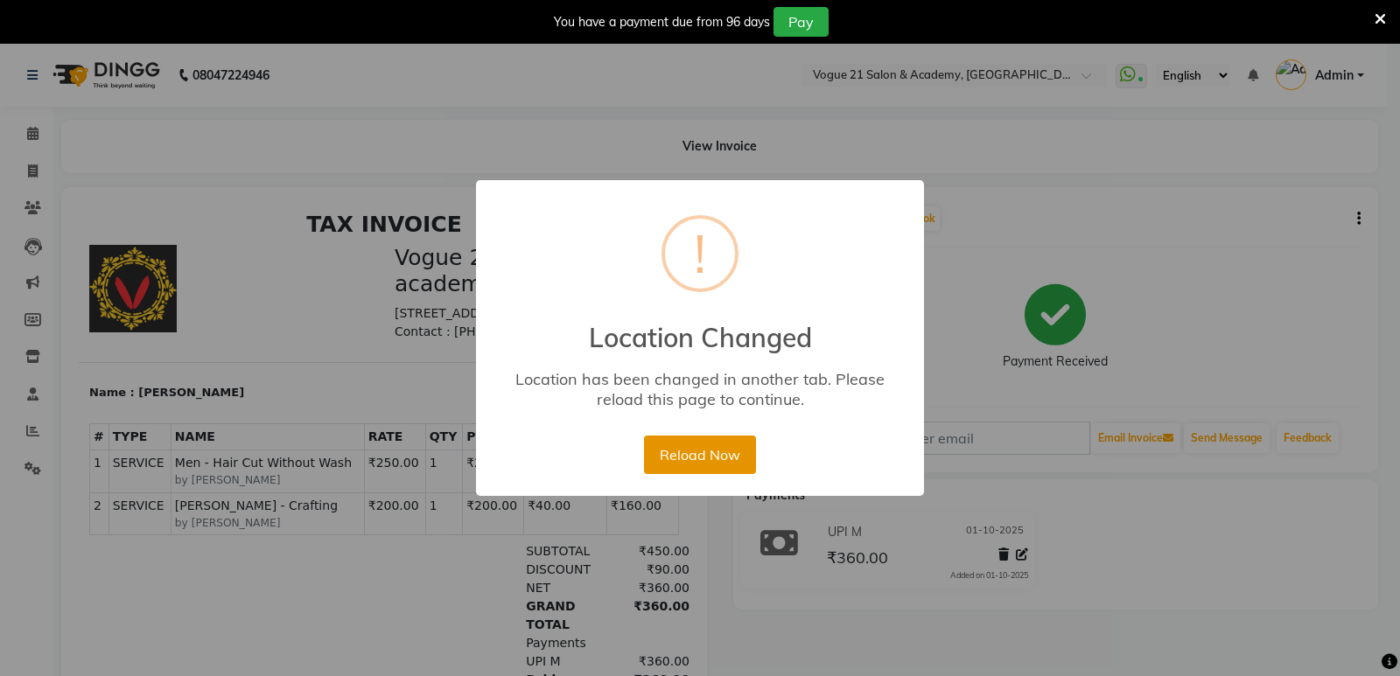
click at [712, 456] on button "Reload Now" at bounding box center [699, 455] width 111 height 38
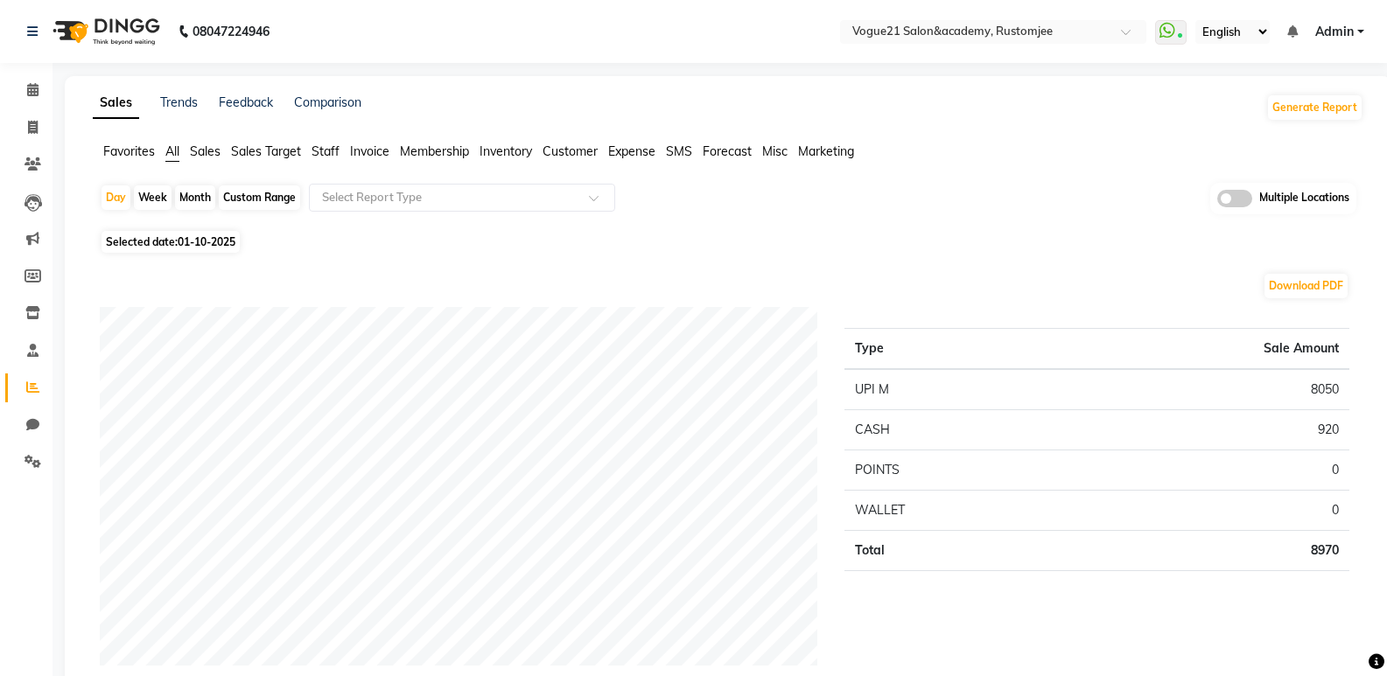
click at [200, 200] on div "Month" at bounding box center [195, 197] width 40 height 24
select select "10"
select select "2025"
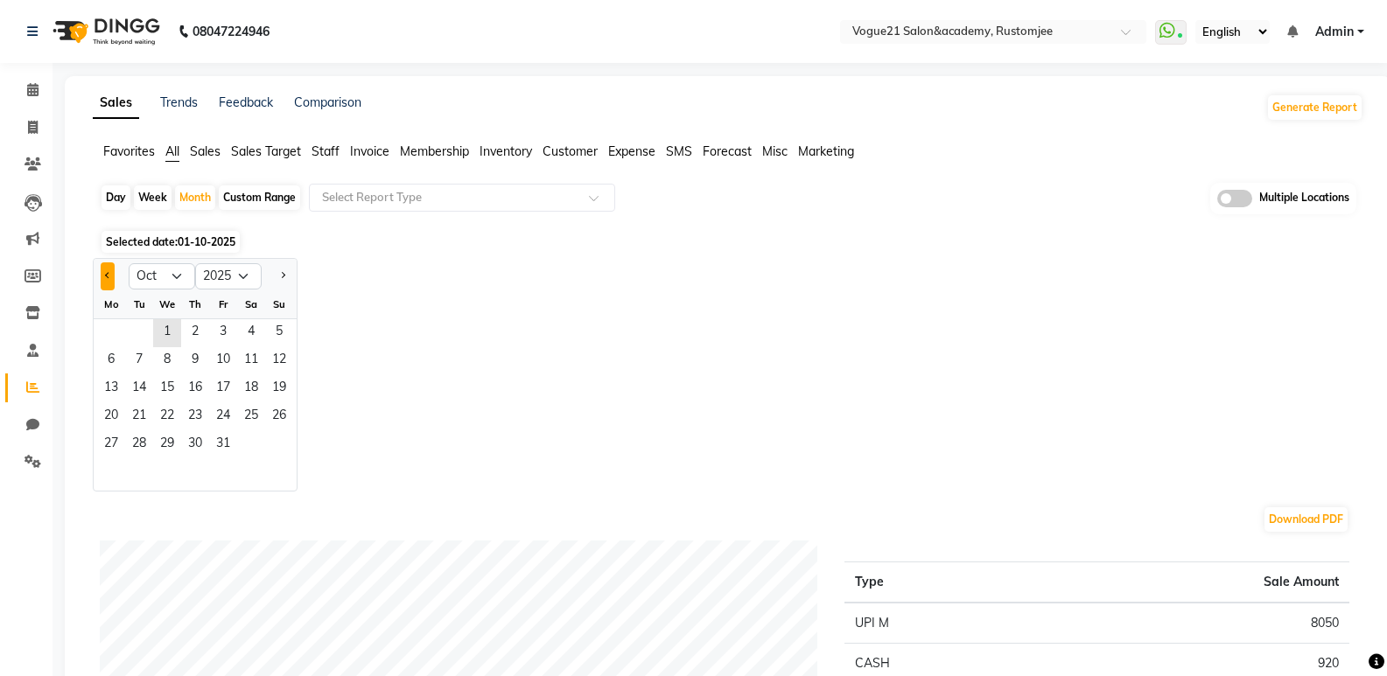
click at [103, 272] on button "Previous month" at bounding box center [108, 276] width 14 height 28
select select "8"
click at [180, 395] on span "13" at bounding box center [167, 389] width 28 height 28
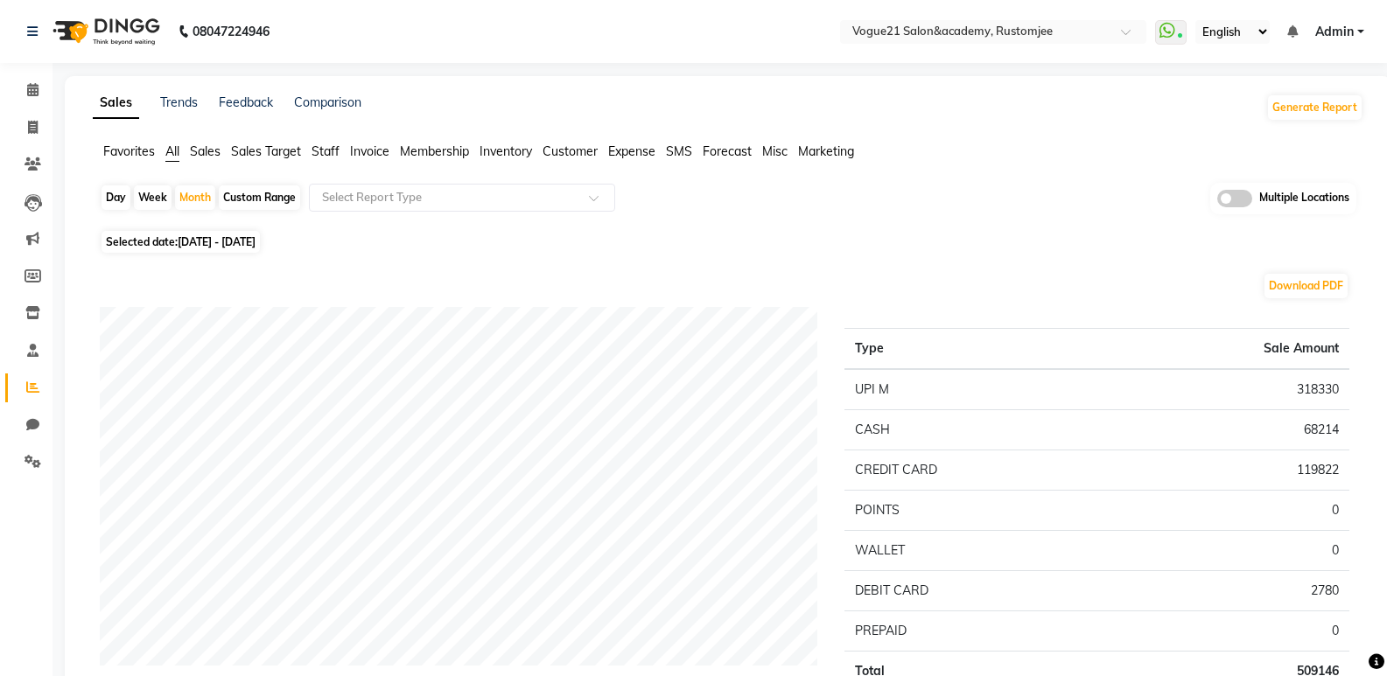
click at [332, 148] on span "Staff" at bounding box center [325, 151] width 28 height 16
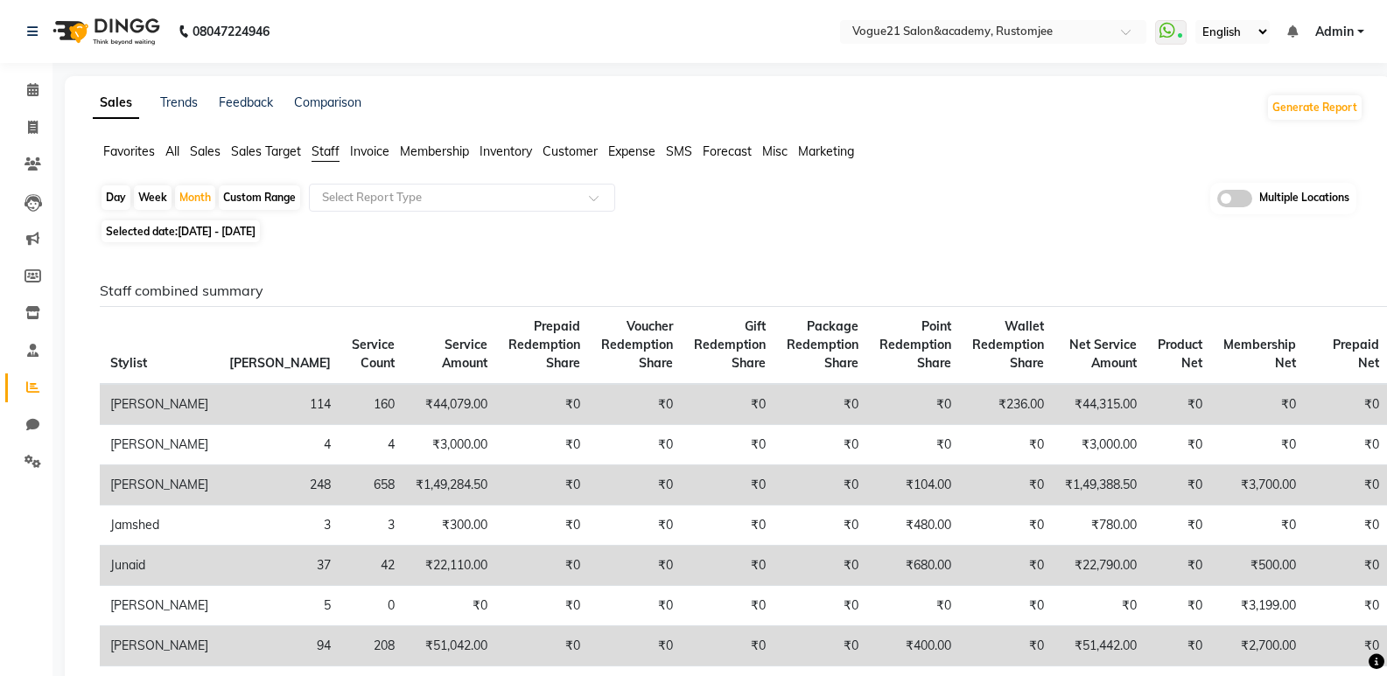
click at [559, 4] on nav "08047224946 Select Location × Vogue21 Salon&academy, Rustomjee WhatsApp Status …" at bounding box center [693, 31] width 1387 height 63
click at [31, 87] on icon at bounding box center [32, 89] width 11 height 13
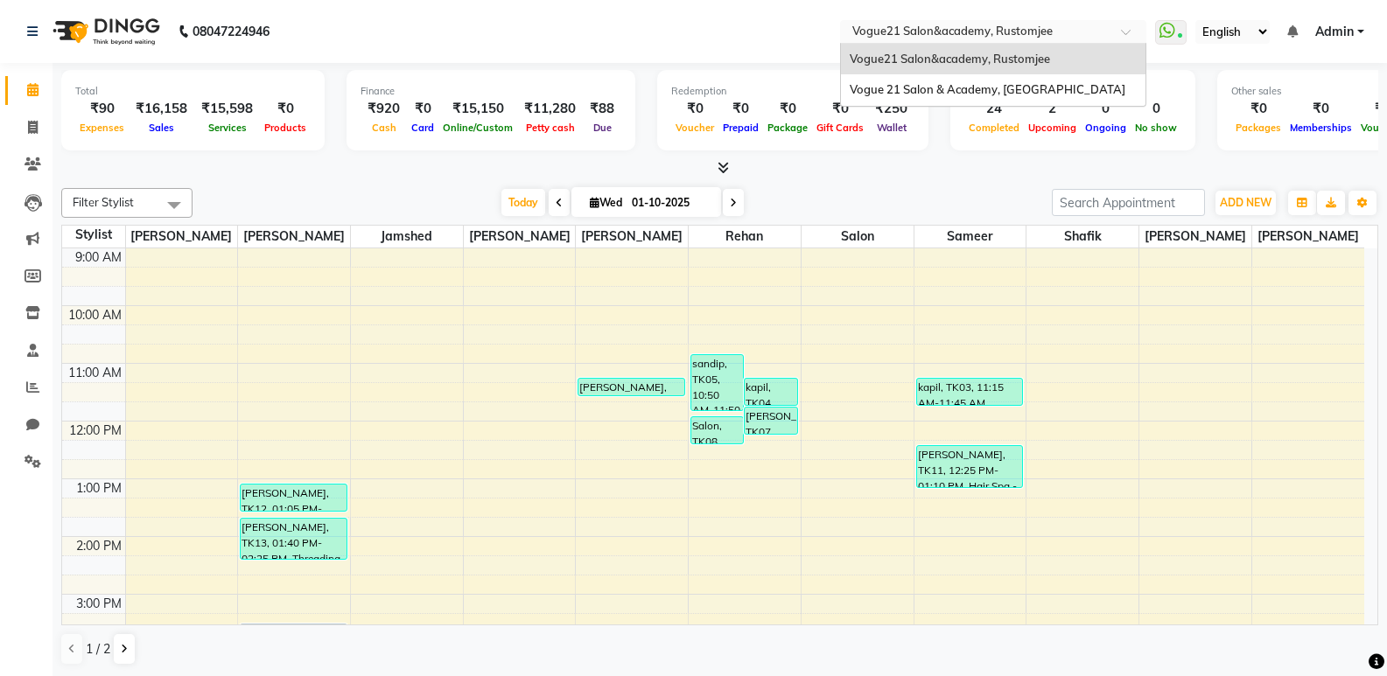
click at [1088, 39] on input "text" at bounding box center [976, 32] width 254 height 17
click at [928, 88] on span "Vogue 21 Salon & Academy, [GEOGRAPHIC_DATA]" at bounding box center [987, 89] width 276 height 14
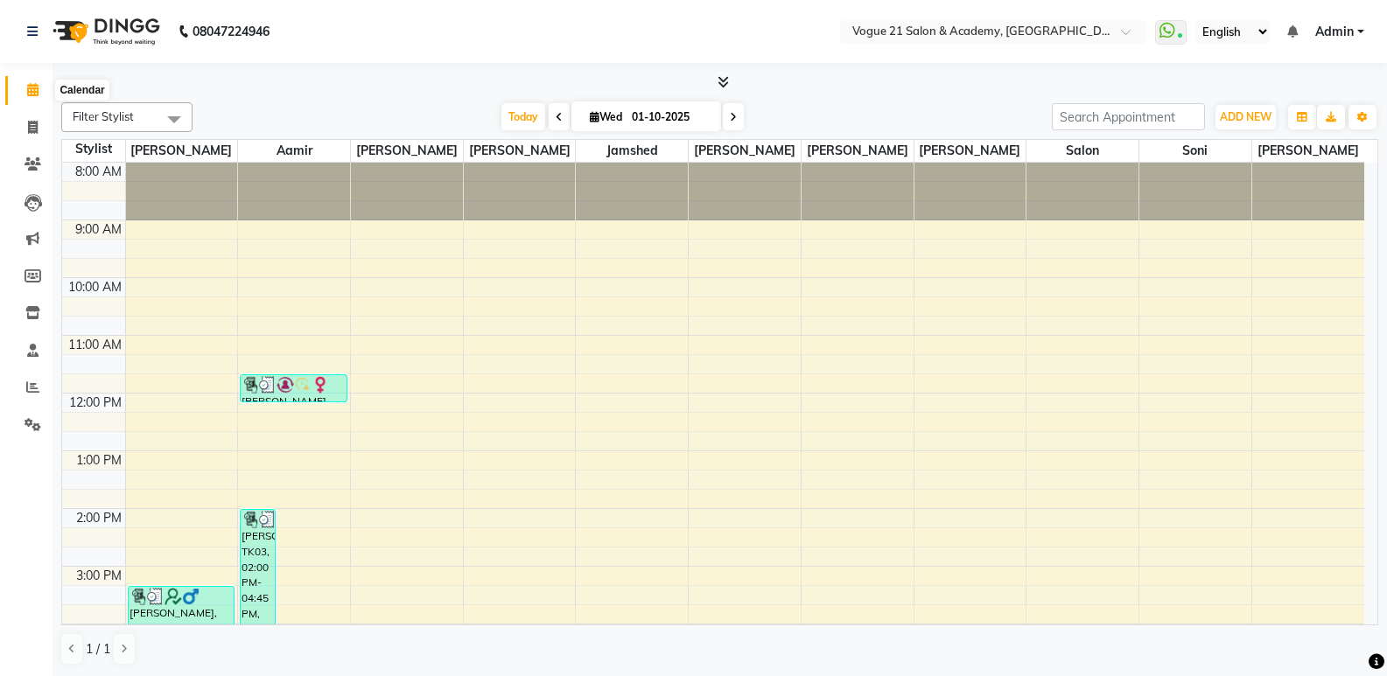
click at [27, 87] on icon at bounding box center [32, 89] width 11 height 13
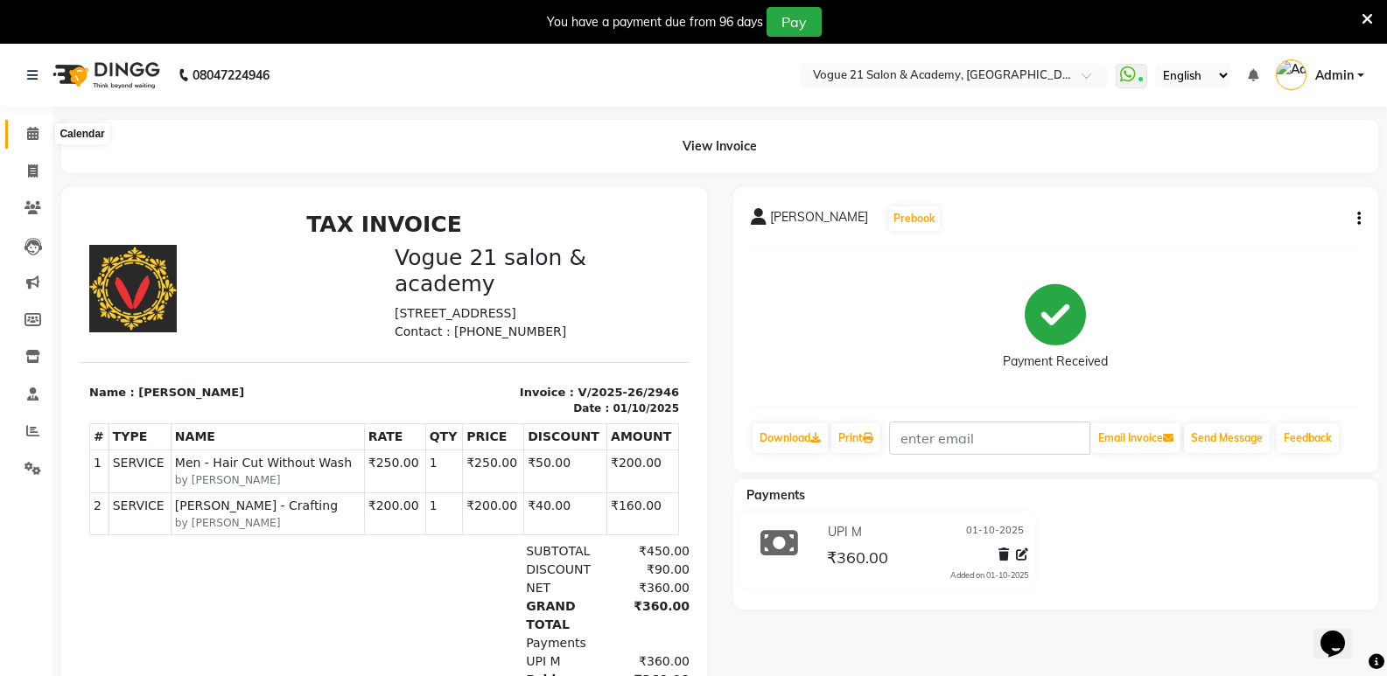
click at [34, 133] on icon at bounding box center [32, 133] width 11 height 13
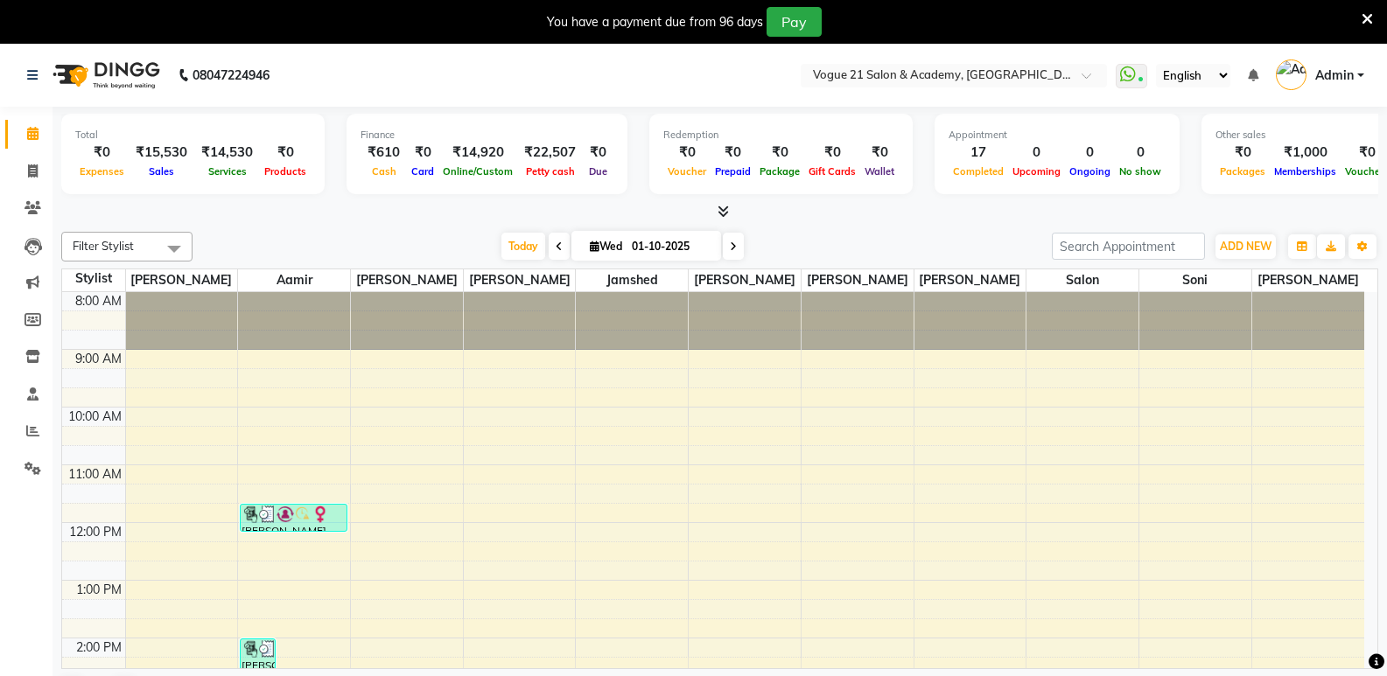
click at [1364, 17] on icon at bounding box center [1366, 19] width 11 height 16
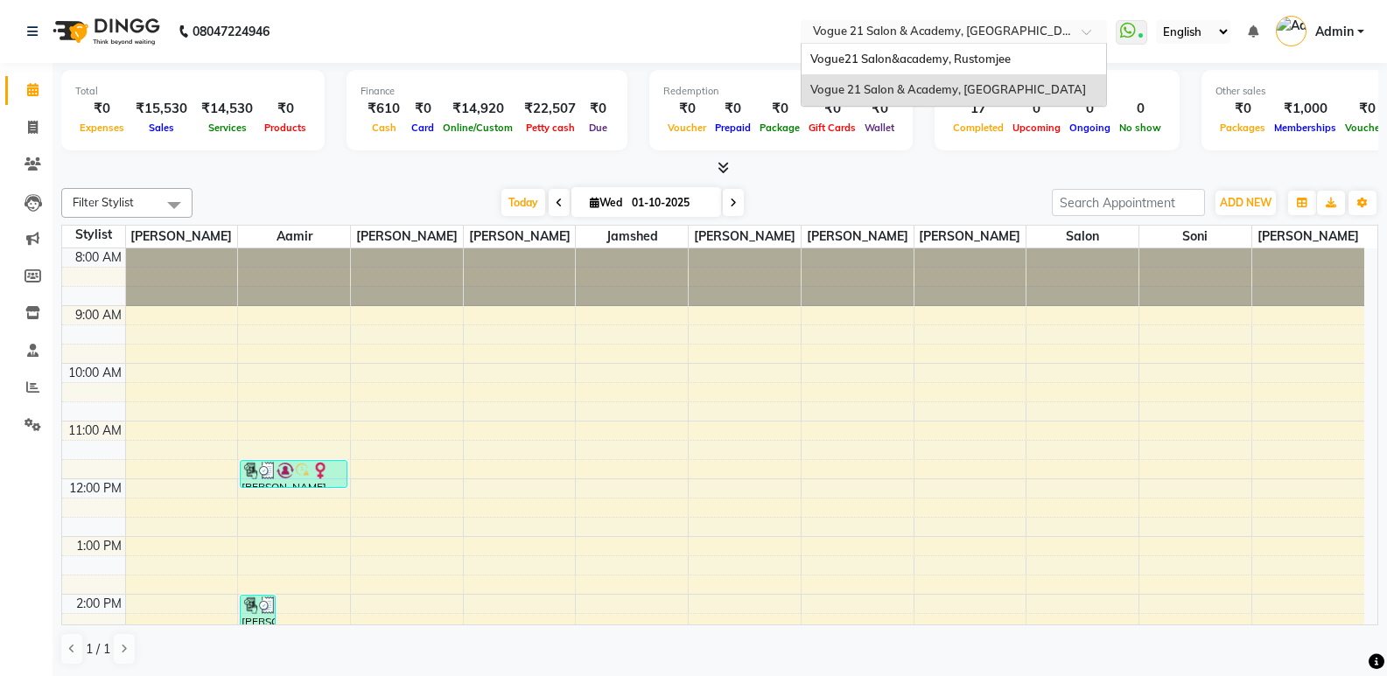
click at [1008, 36] on input "text" at bounding box center [936, 32] width 254 height 17
click at [966, 57] on span "Vogue21 Salon&academy, Rustomjee" at bounding box center [910, 59] width 200 height 14
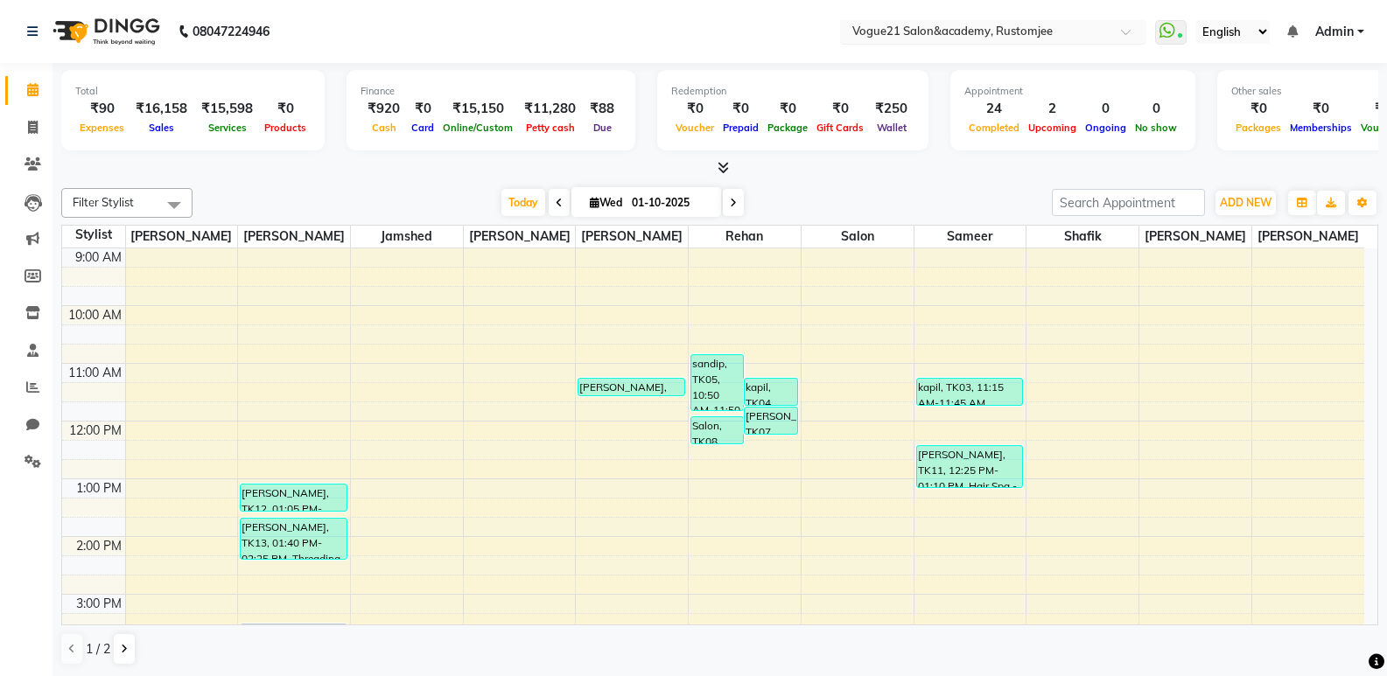
click at [1061, 27] on input "text" at bounding box center [976, 32] width 254 height 17
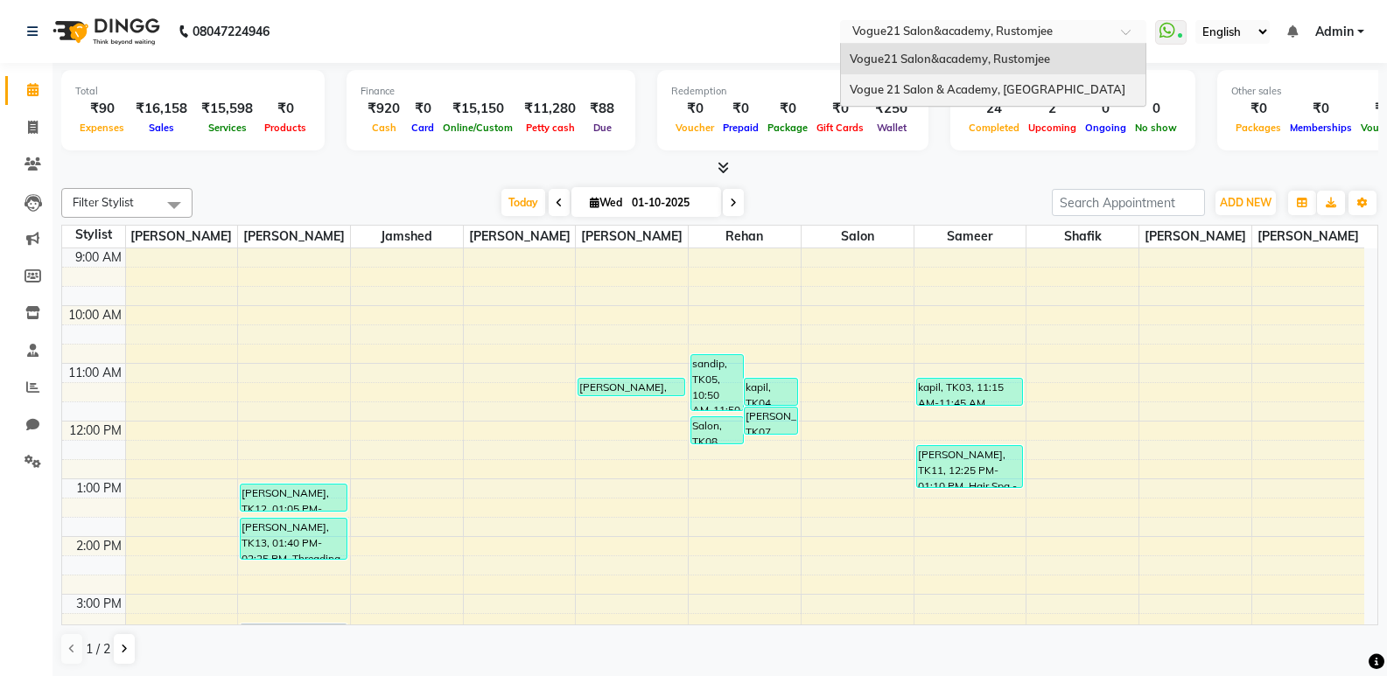
click at [1029, 86] on span "Vogue 21 Salon & Academy, [GEOGRAPHIC_DATA]" at bounding box center [987, 89] width 276 height 14
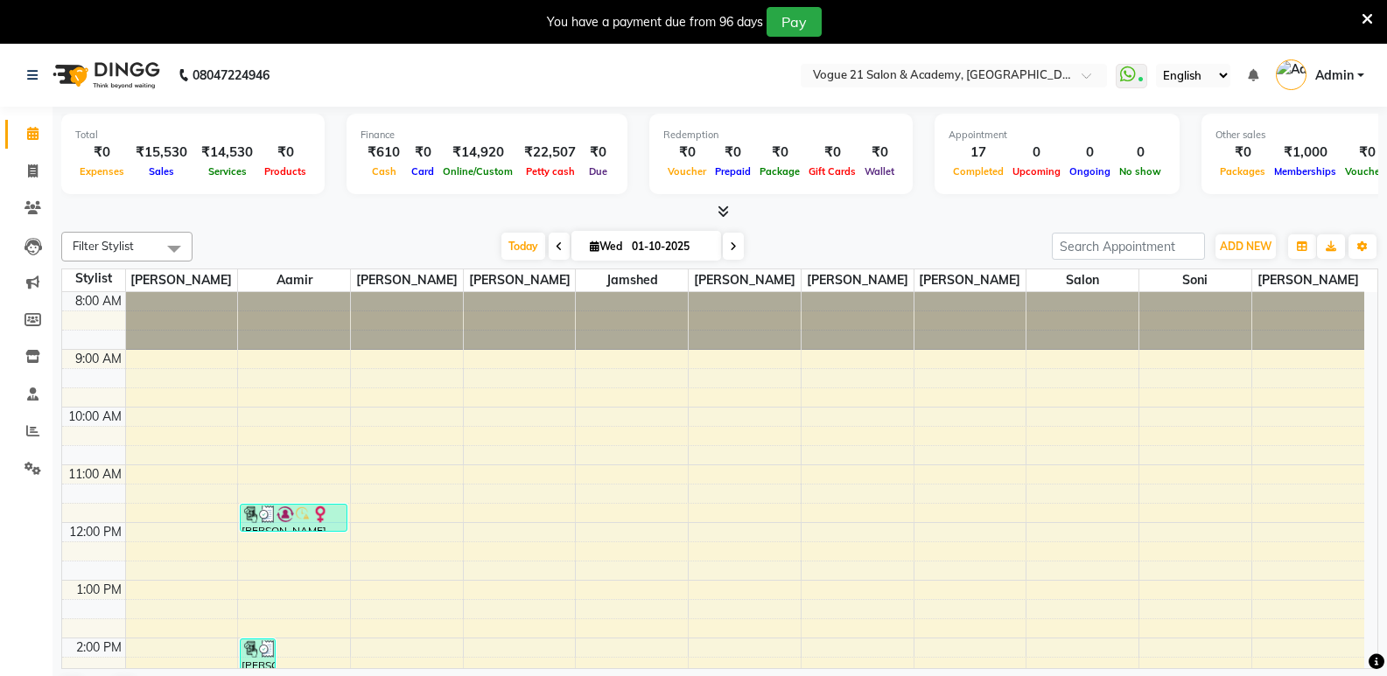
click at [1361, 15] on icon at bounding box center [1366, 19] width 11 height 16
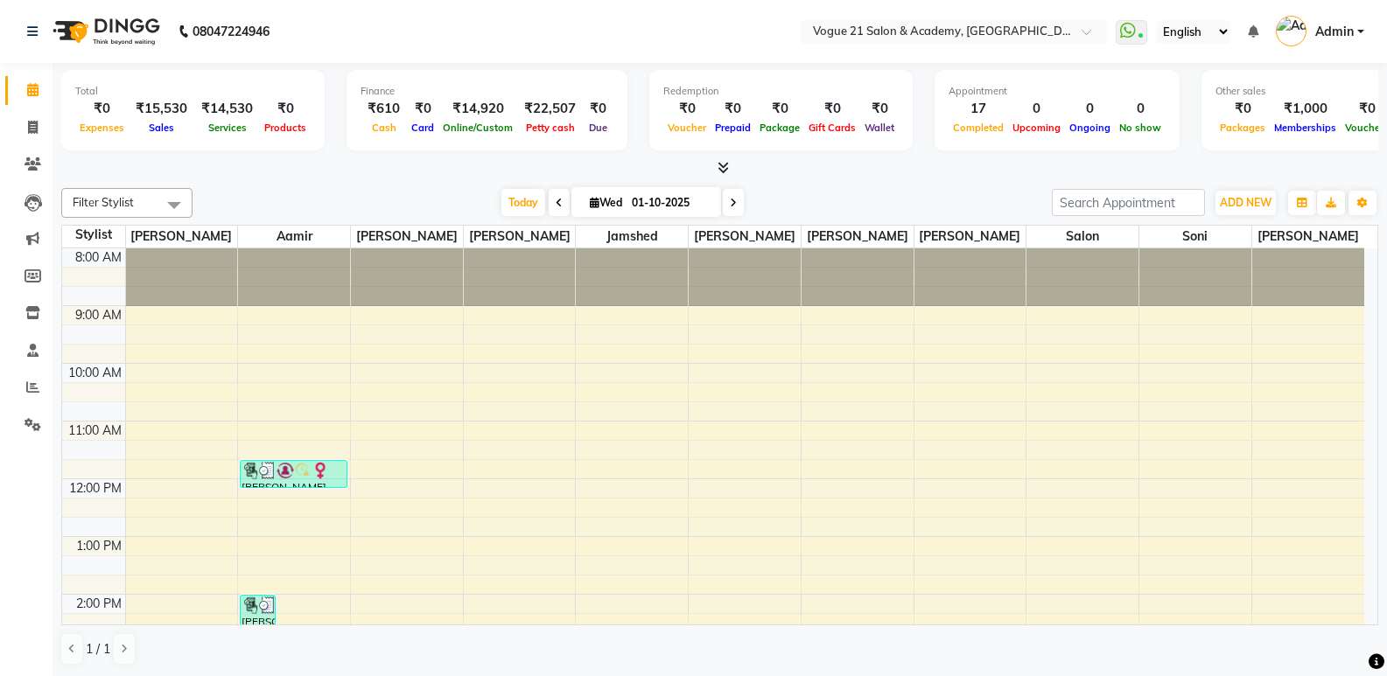
click at [731, 208] on span at bounding box center [733, 202] width 21 height 27
type input "02-10-2025"
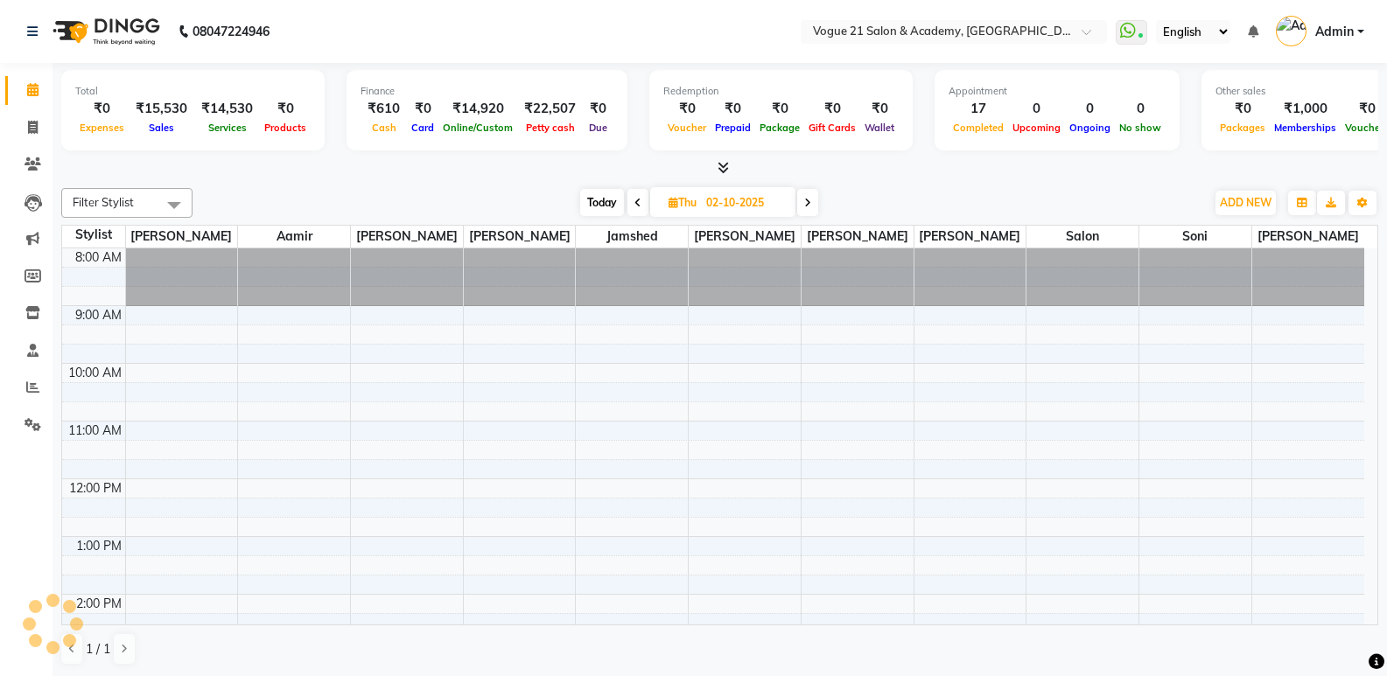
scroll to position [489, 0]
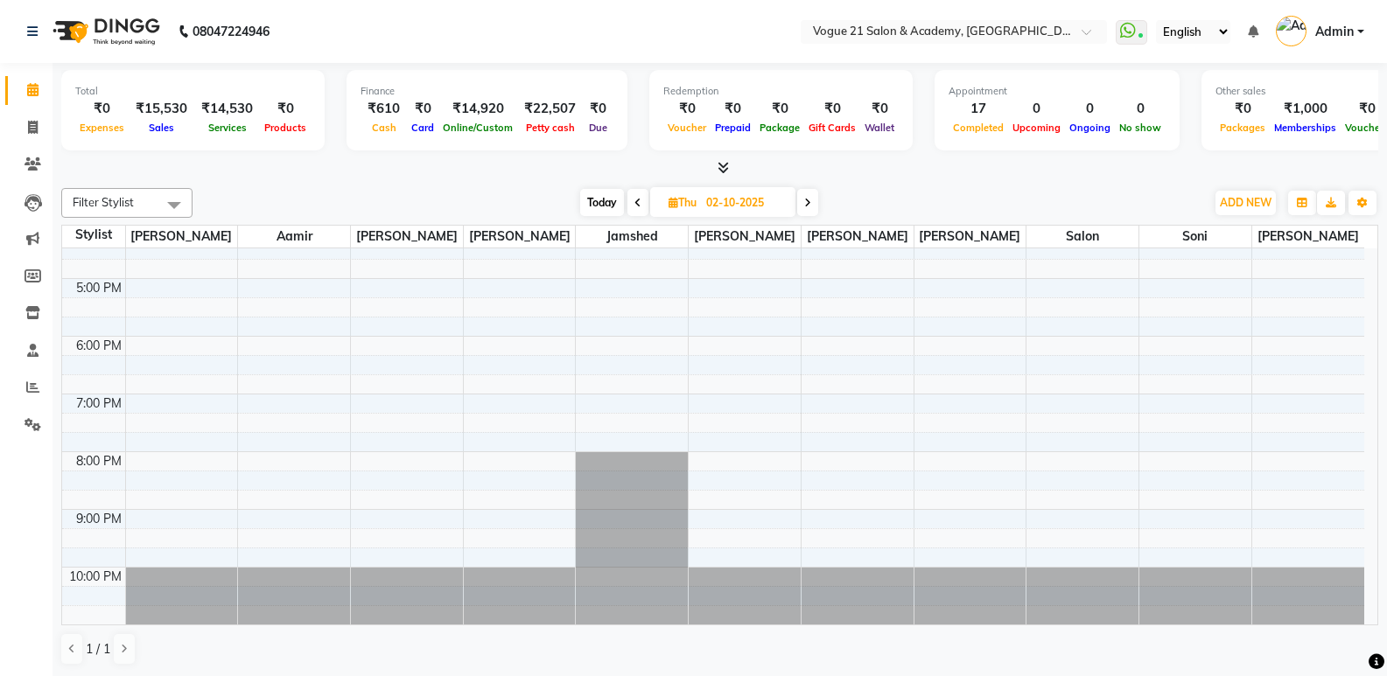
drag, startPoint x: 1381, startPoint y: 491, endPoint x: 1388, endPoint y: 392, distance: 99.1
click at [1387, 392] on html "08047224946 Select Location × Vogue 21 Salon & Academy, Thane WhatsApp Status ✕…" at bounding box center [693, 338] width 1387 height 676
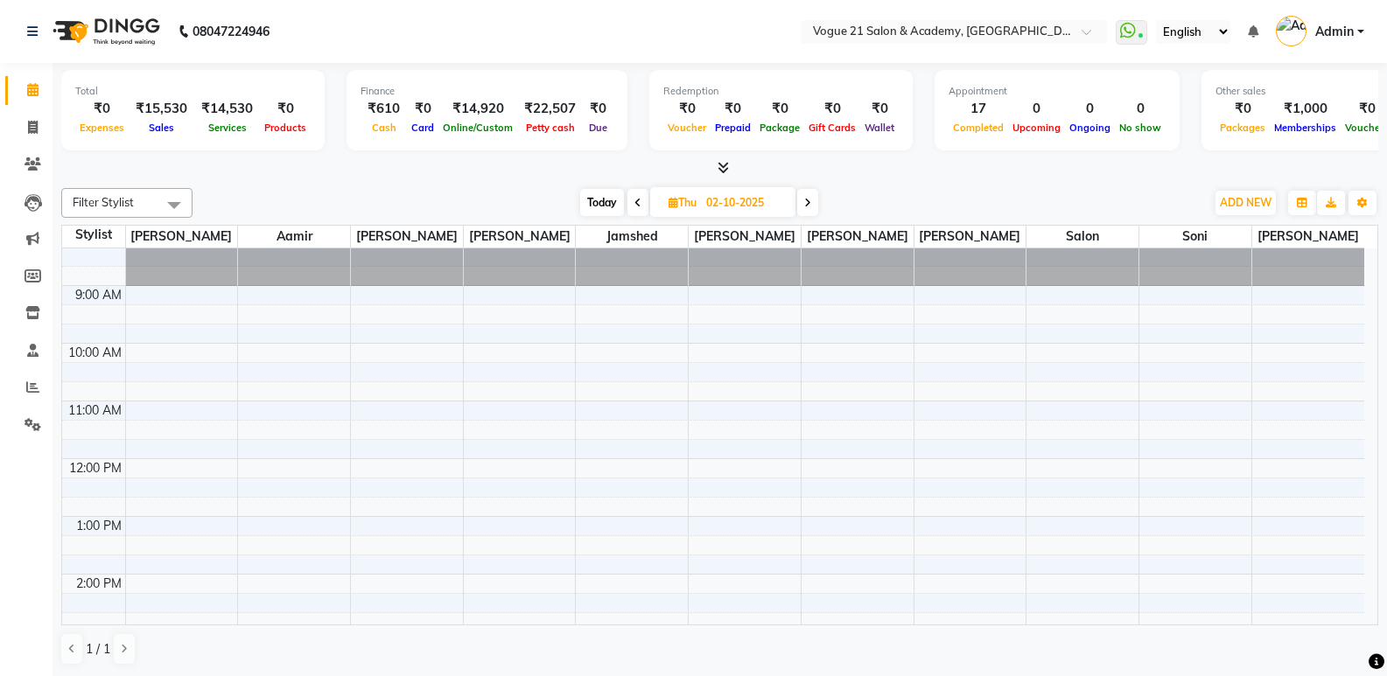
scroll to position [0, 0]
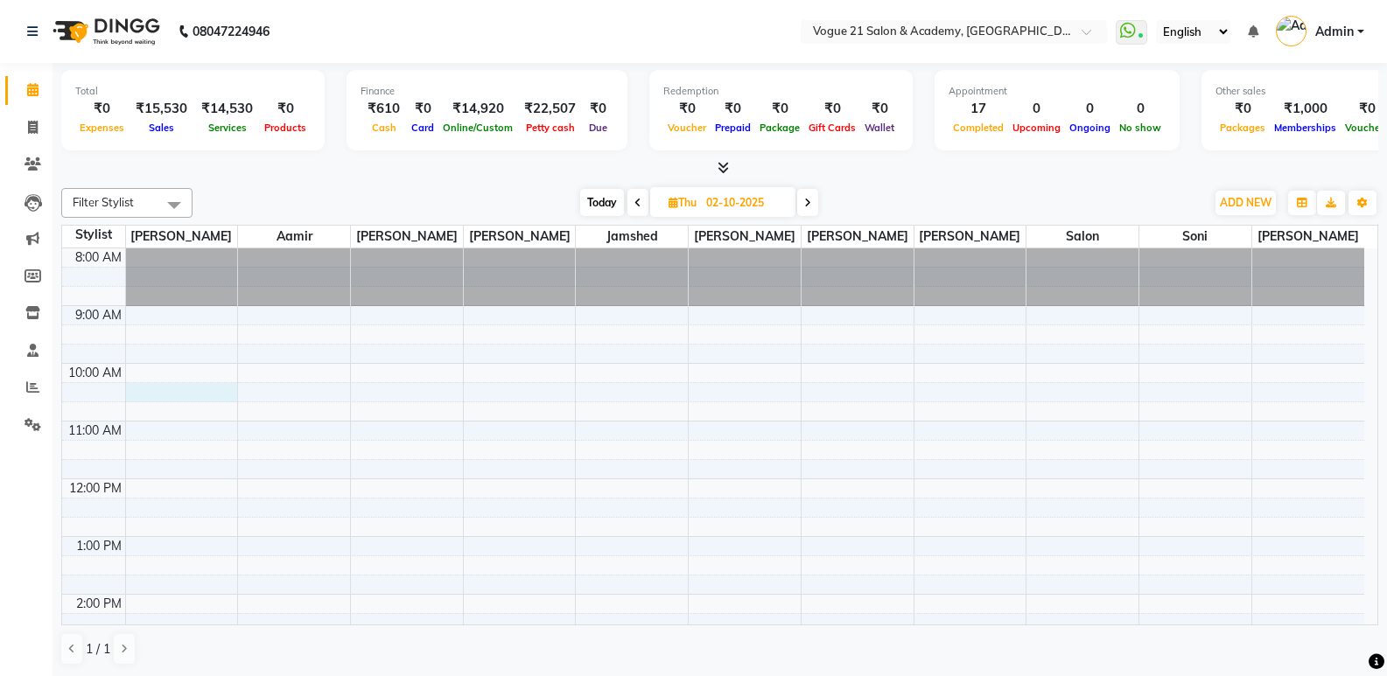
click at [182, 394] on div "8:00 AM 9:00 AM 10:00 AM 11:00 AM 12:00 PM 1:00 PM 2:00 PM 3:00 PM 4:00 PM 5:00…" at bounding box center [713, 680] width 1302 height 865
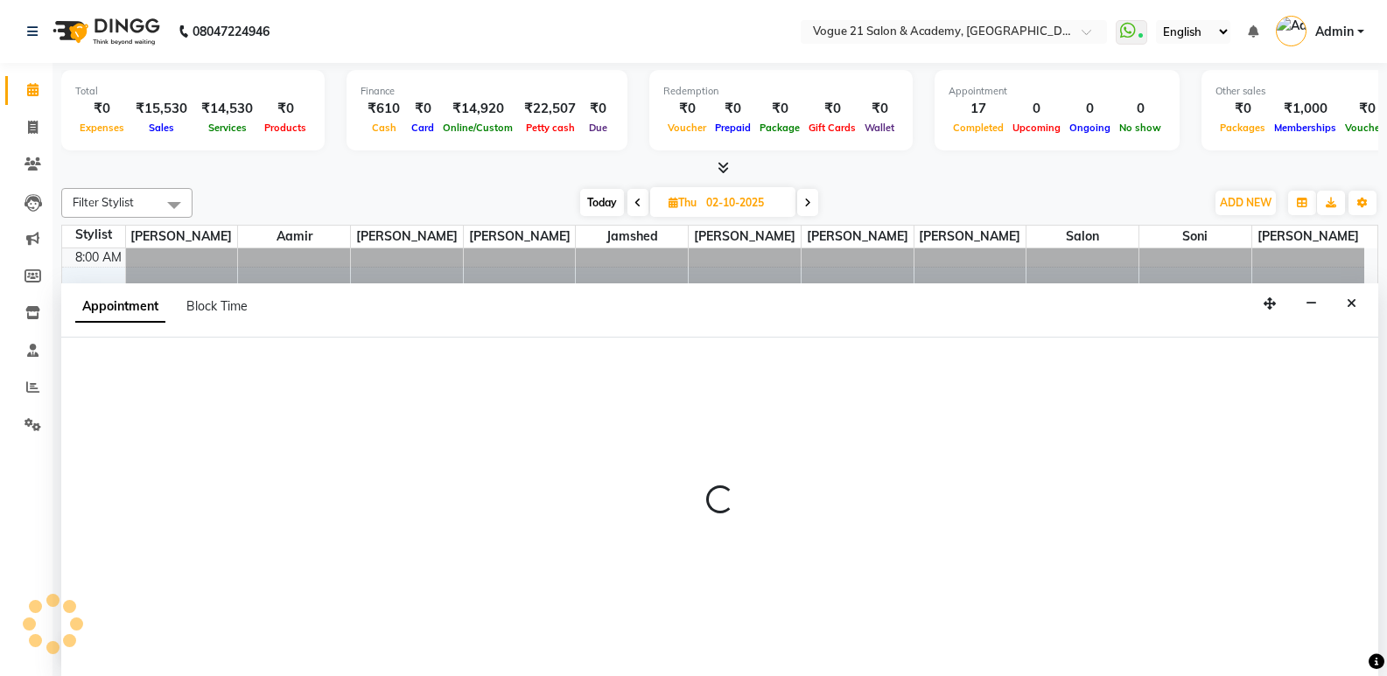
scroll to position [1, 0]
select select "73195"
select select "tentative"
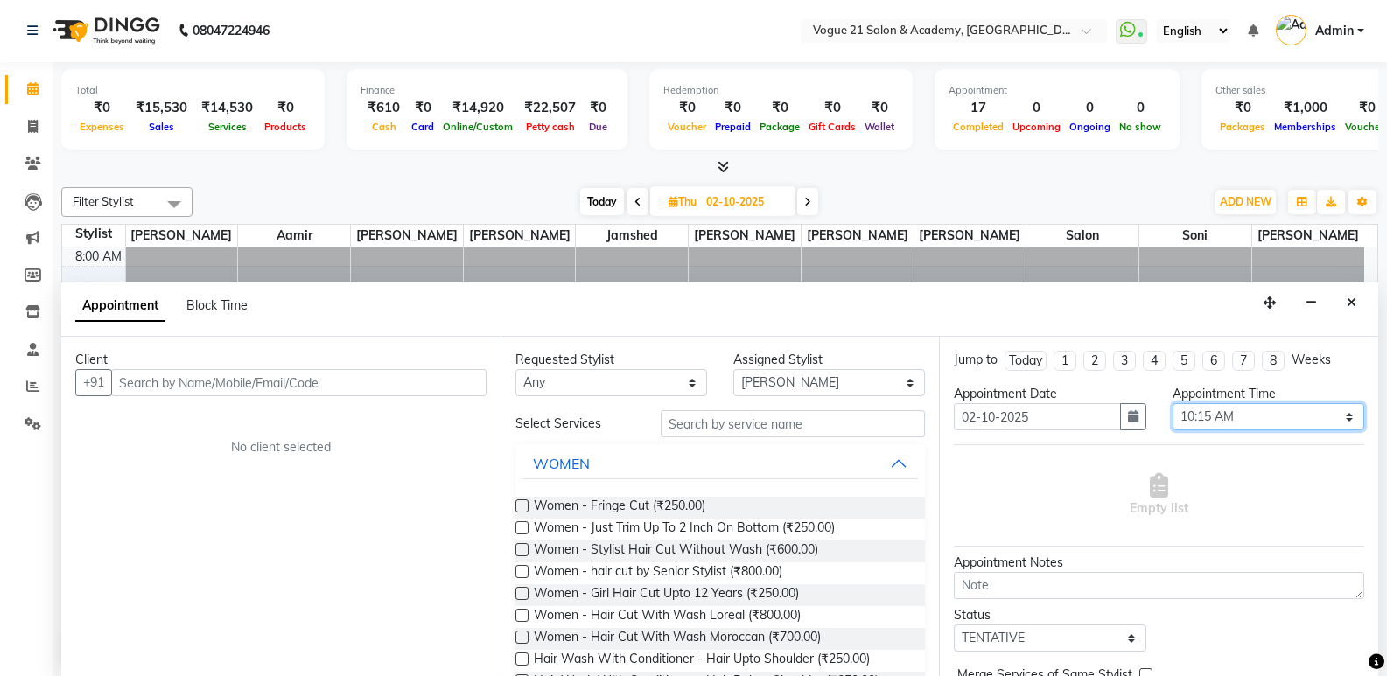
click at [1310, 422] on select "Select 09:00 AM 09:15 AM 09:30 AM 09:45 AM 10:00 AM 10:15 AM 10:30 AM 10:45 AM …" at bounding box center [1268, 416] width 192 height 27
select select "630"
click at [1172, 403] on select "Select 09:00 AM 09:15 AM 09:30 AM 09:45 AM 10:00 AM 10:15 AM 10:30 AM 10:45 AM …" at bounding box center [1268, 416] width 192 height 27
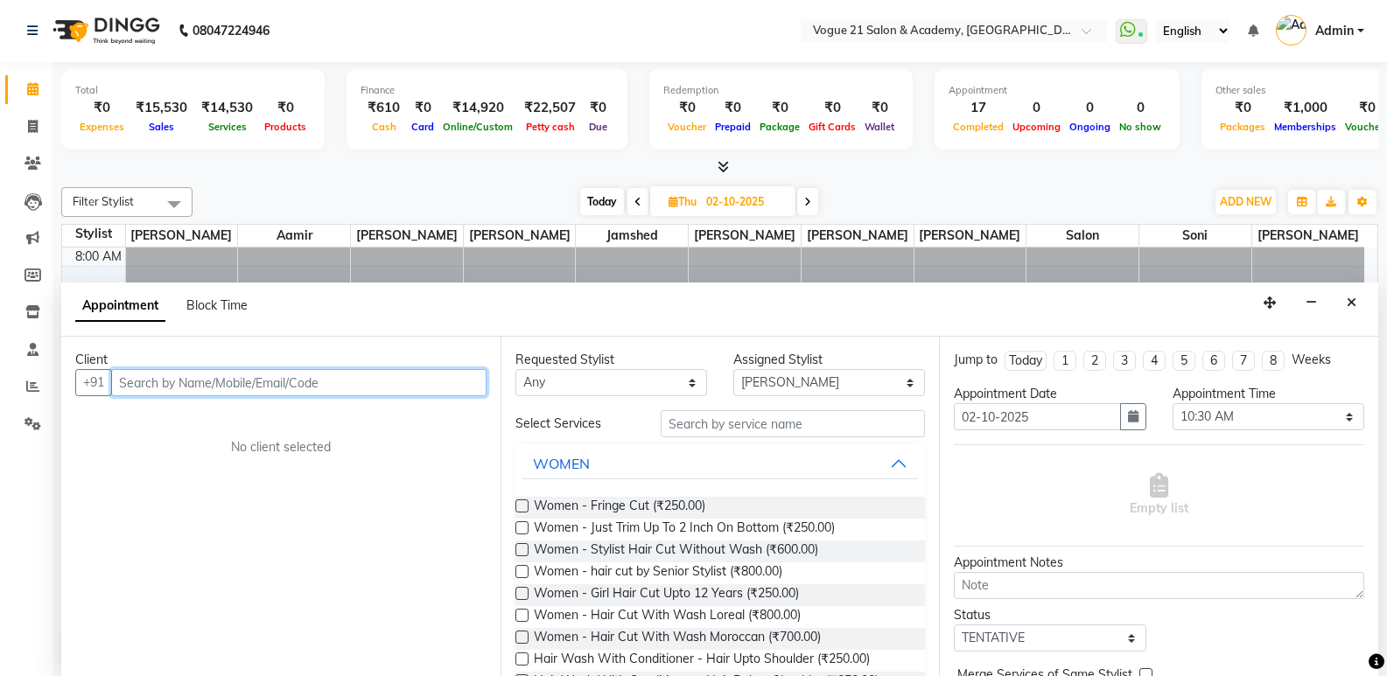
click at [206, 384] on input "text" at bounding box center [298, 382] width 375 height 27
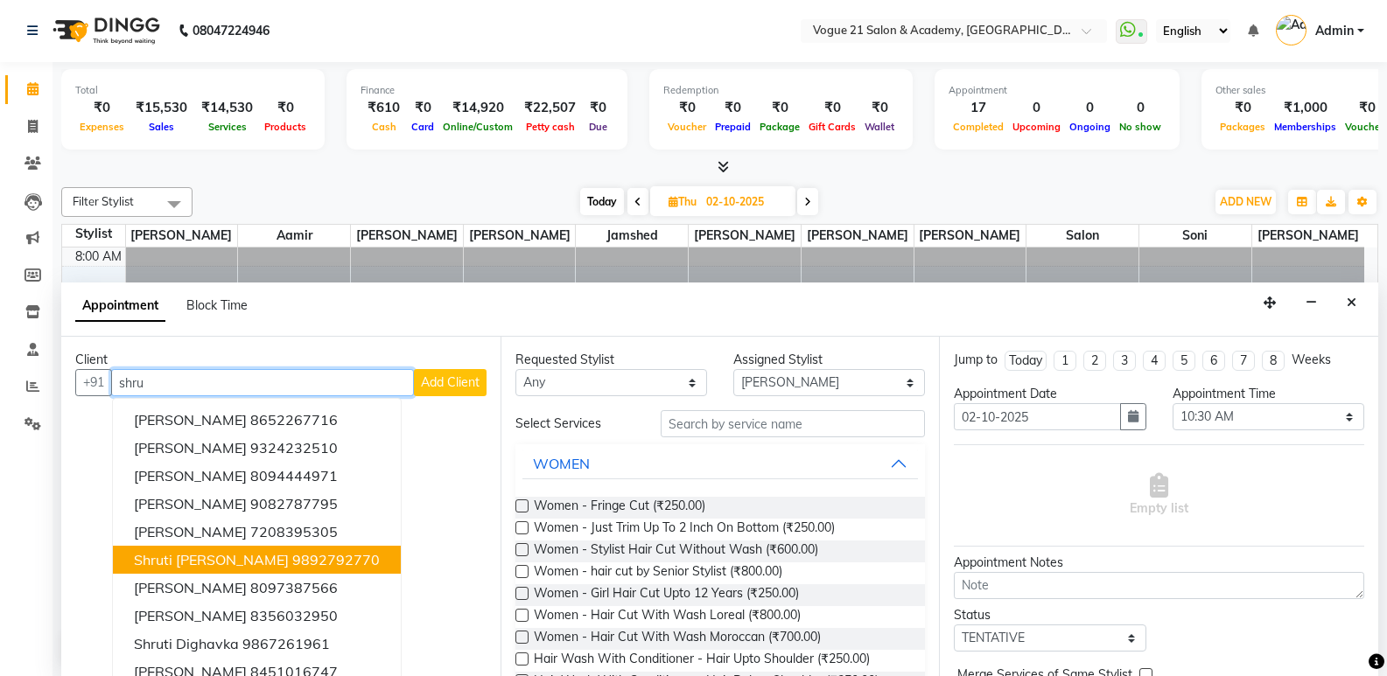
click at [292, 556] on ngb-highlight "9892792770" at bounding box center [335, 559] width 87 height 17
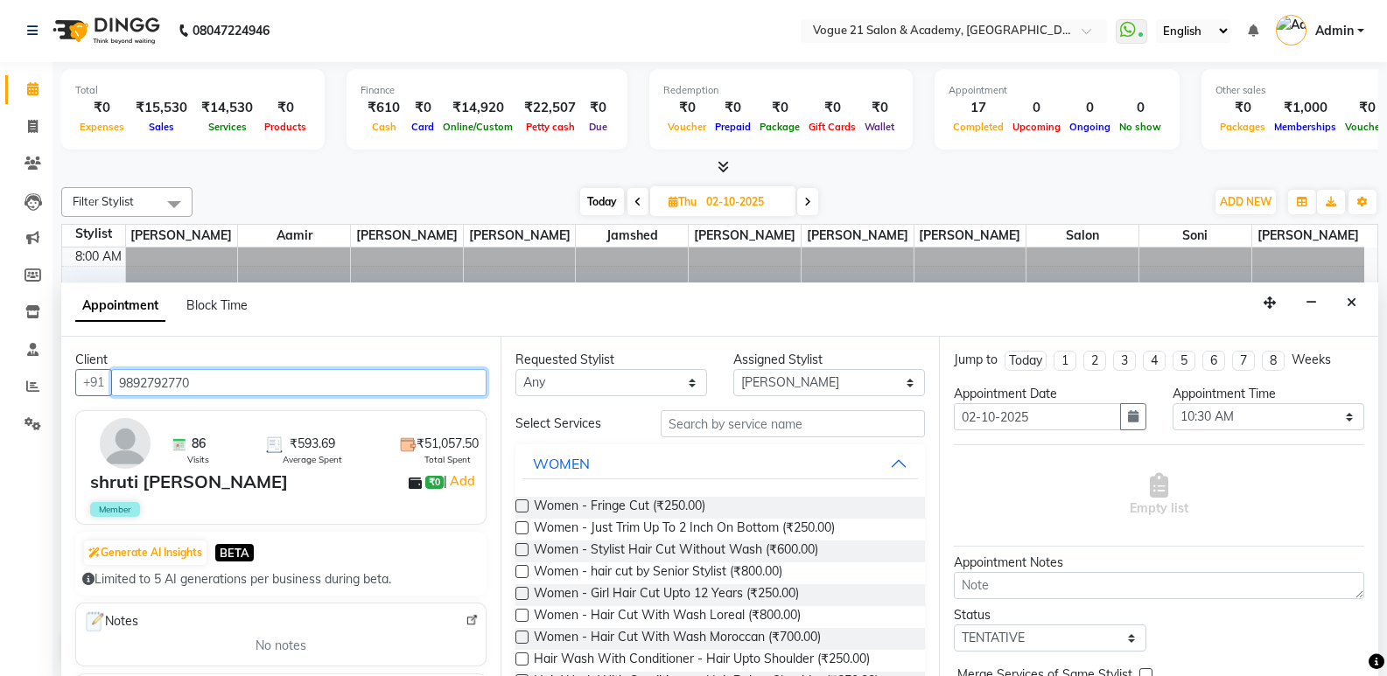
type input "9892792770"
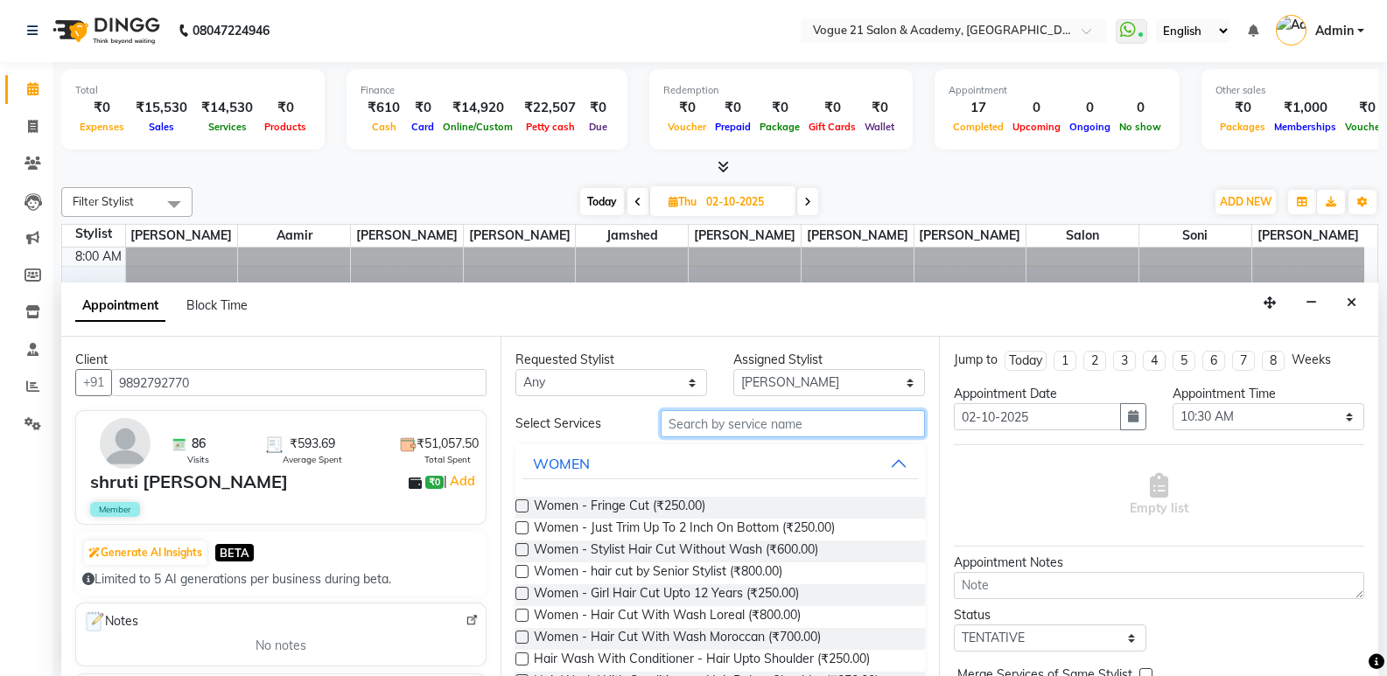
click at [715, 423] on input "text" at bounding box center [792, 423] width 264 height 27
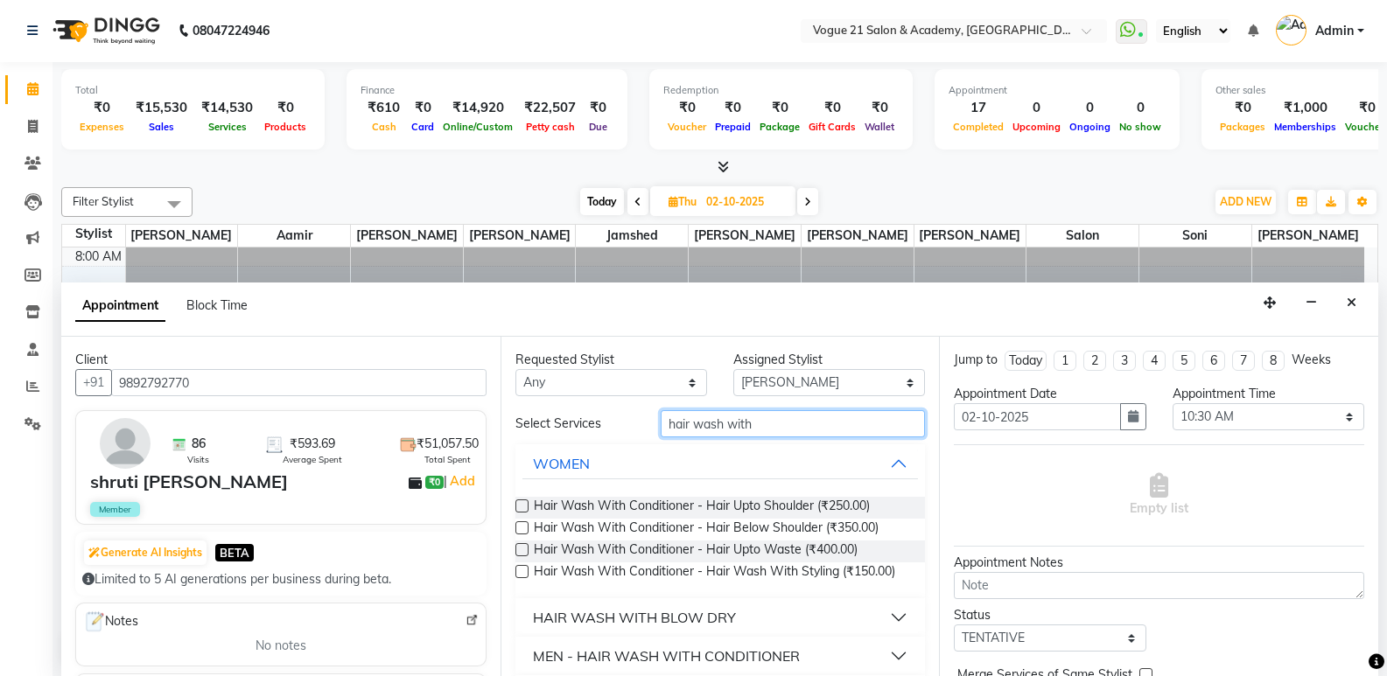
type input "hair wash with"
click at [696, 614] on div "HAIR WASH WITH BLOW DRY" at bounding box center [634, 617] width 203 height 21
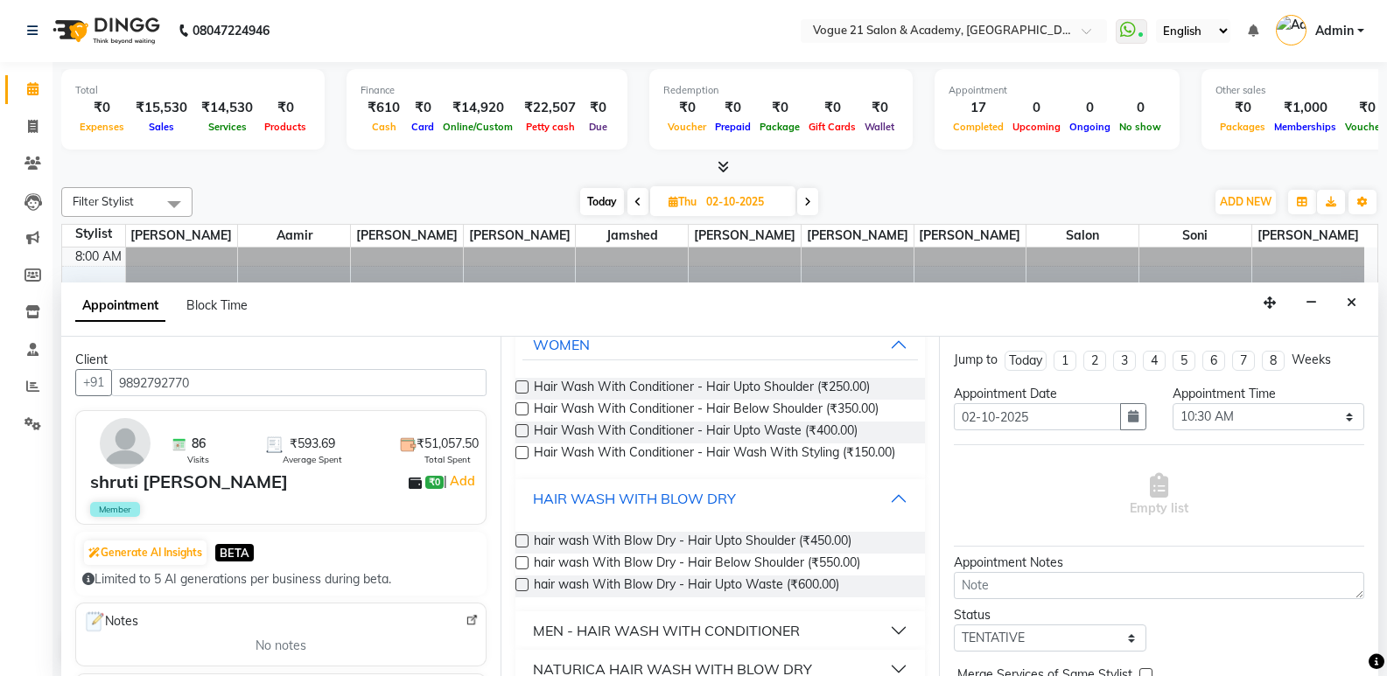
scroll to position [123, 0]
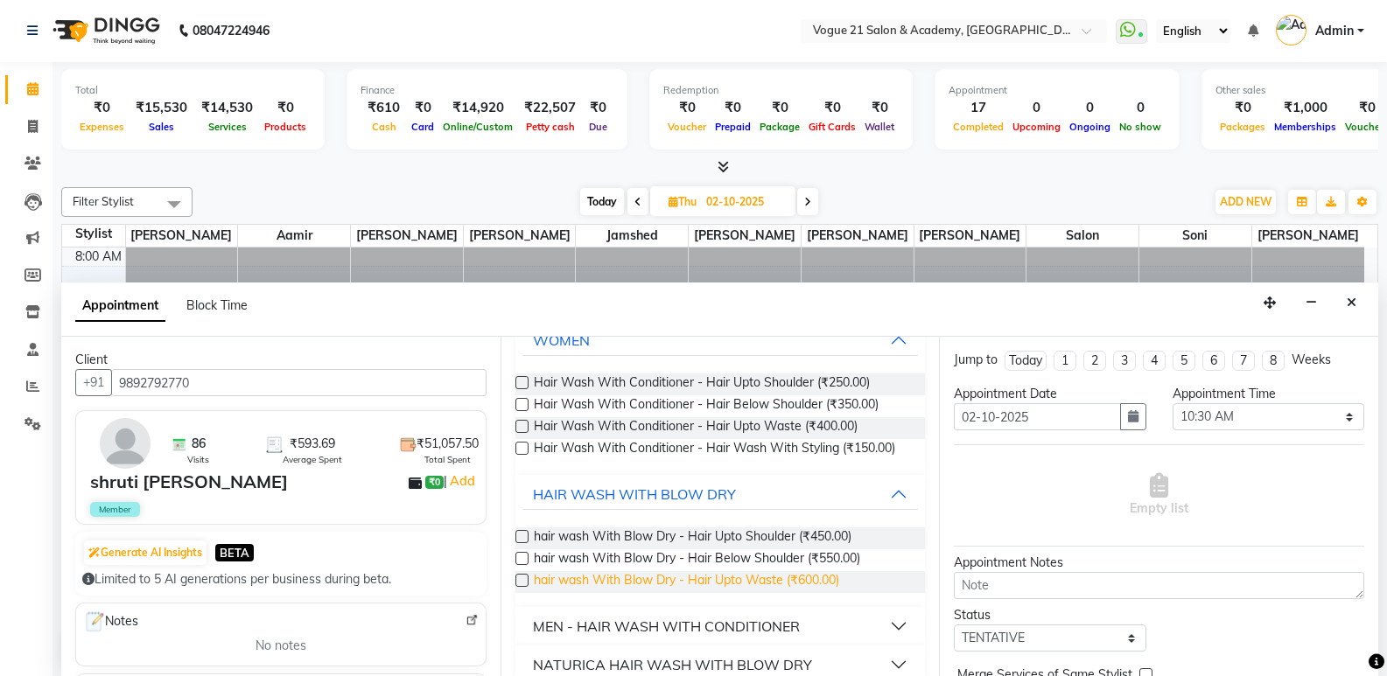
click at [794, 585] on span "hair wash With Blow Dry - Hair Upto Waste (₹600.00)" at bounding box center [686, 582] width 305 height 22
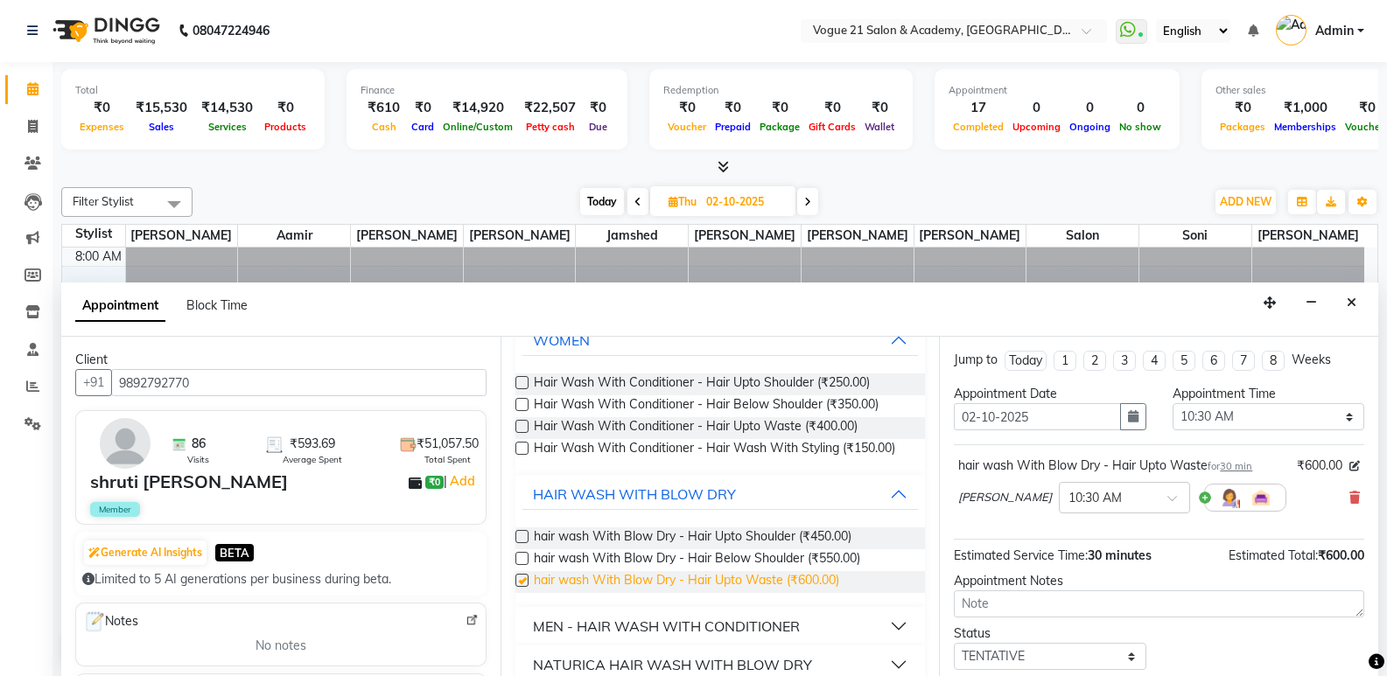
checkbox input "false"
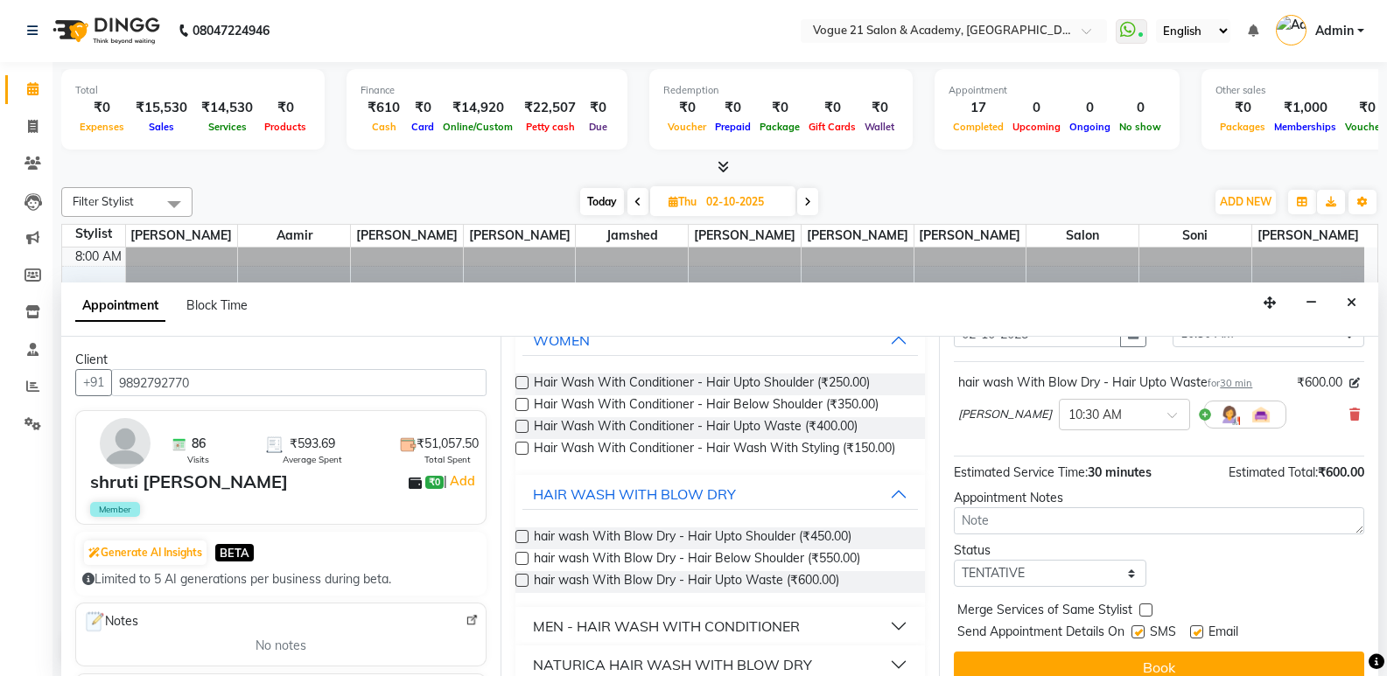
scroll to position [104, 0]
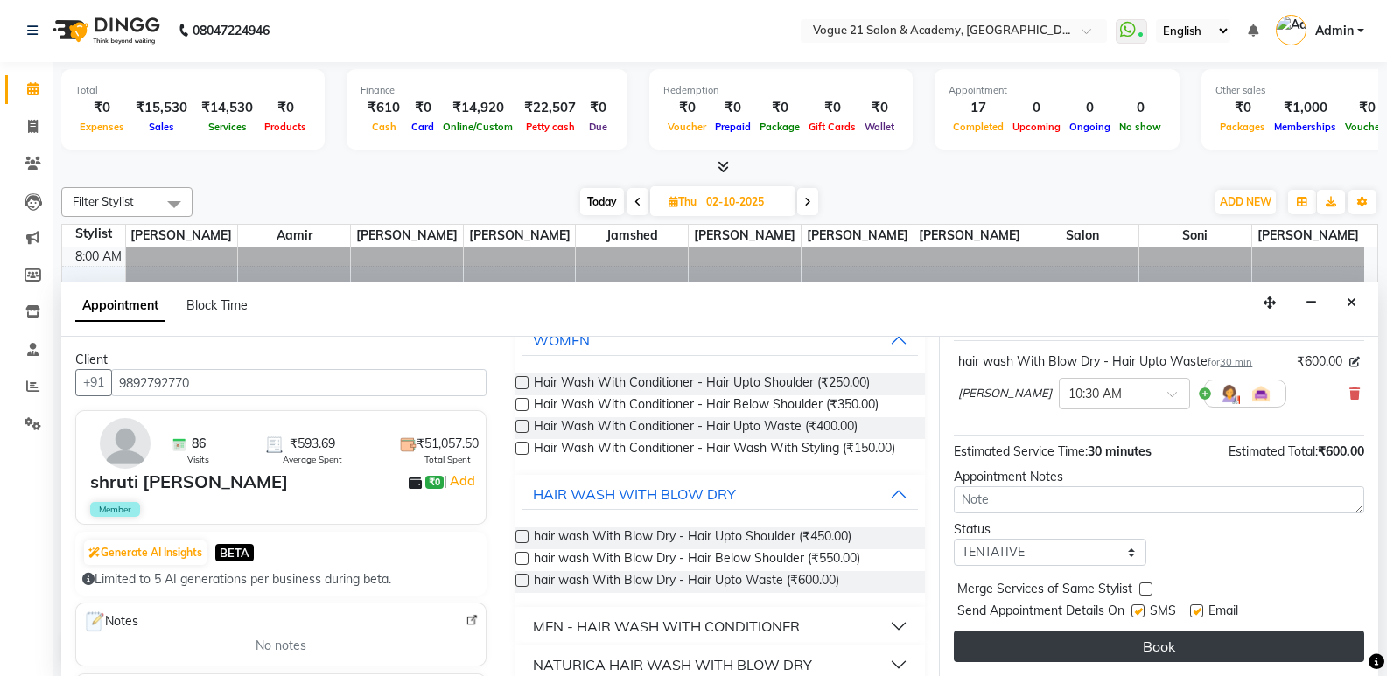
click at [1227, 644] on button "Book" at bounding box center [1159, 646] width 410 height 31
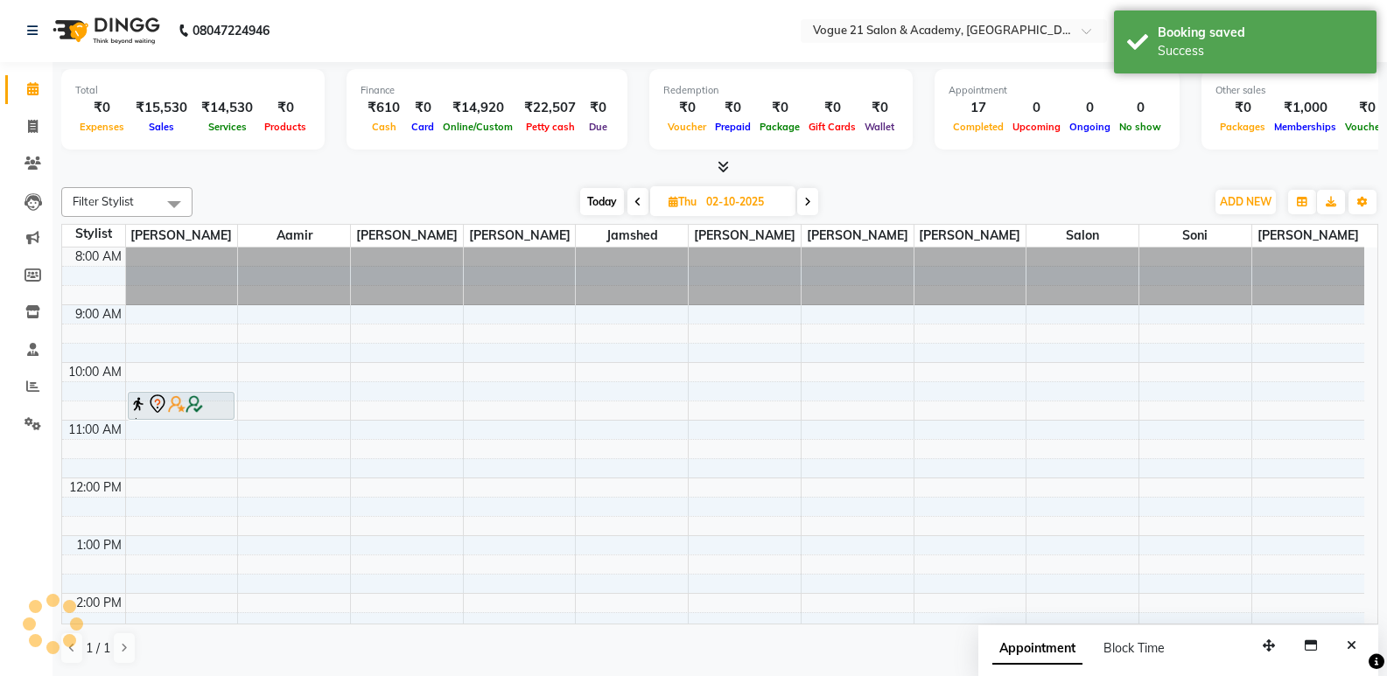
scroll to position [0, 0]
click at [27, 89] on icon at bounding box center [32, 89] width 11 height 13
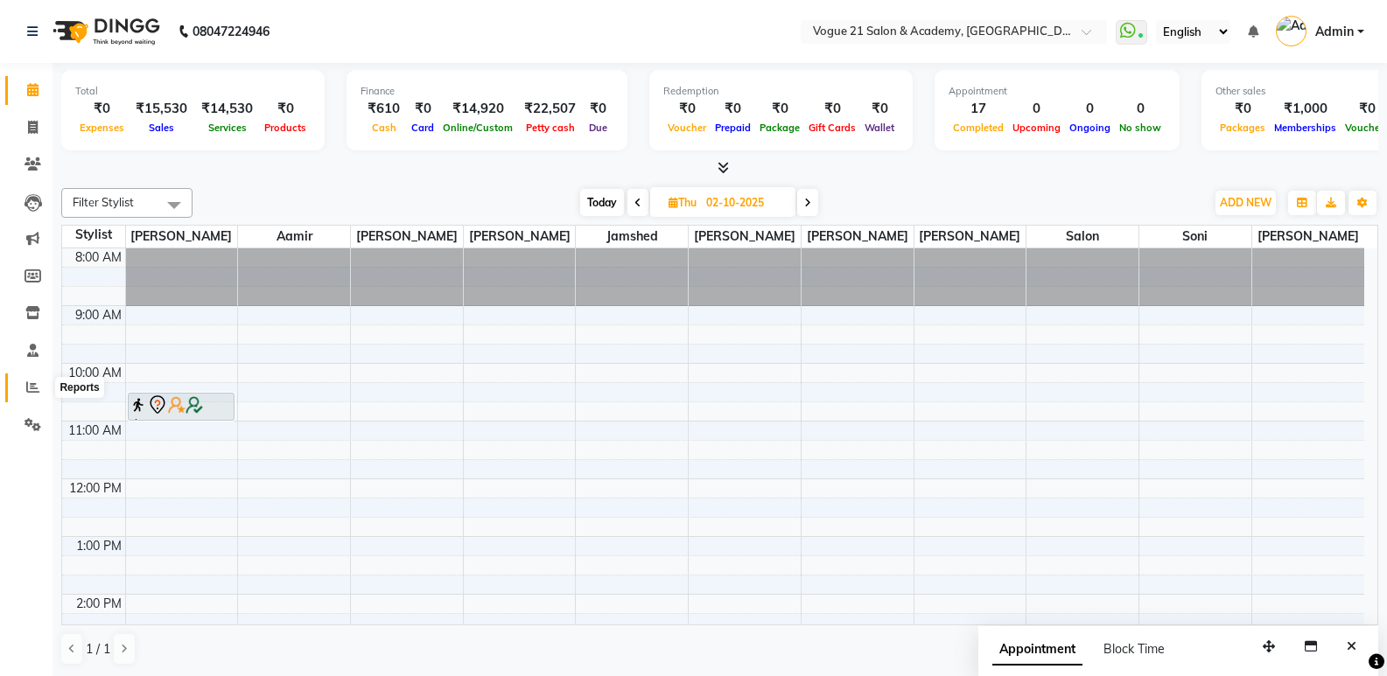
click at [33, 379] on span at bounding box center [32, 388] width 31 height 20
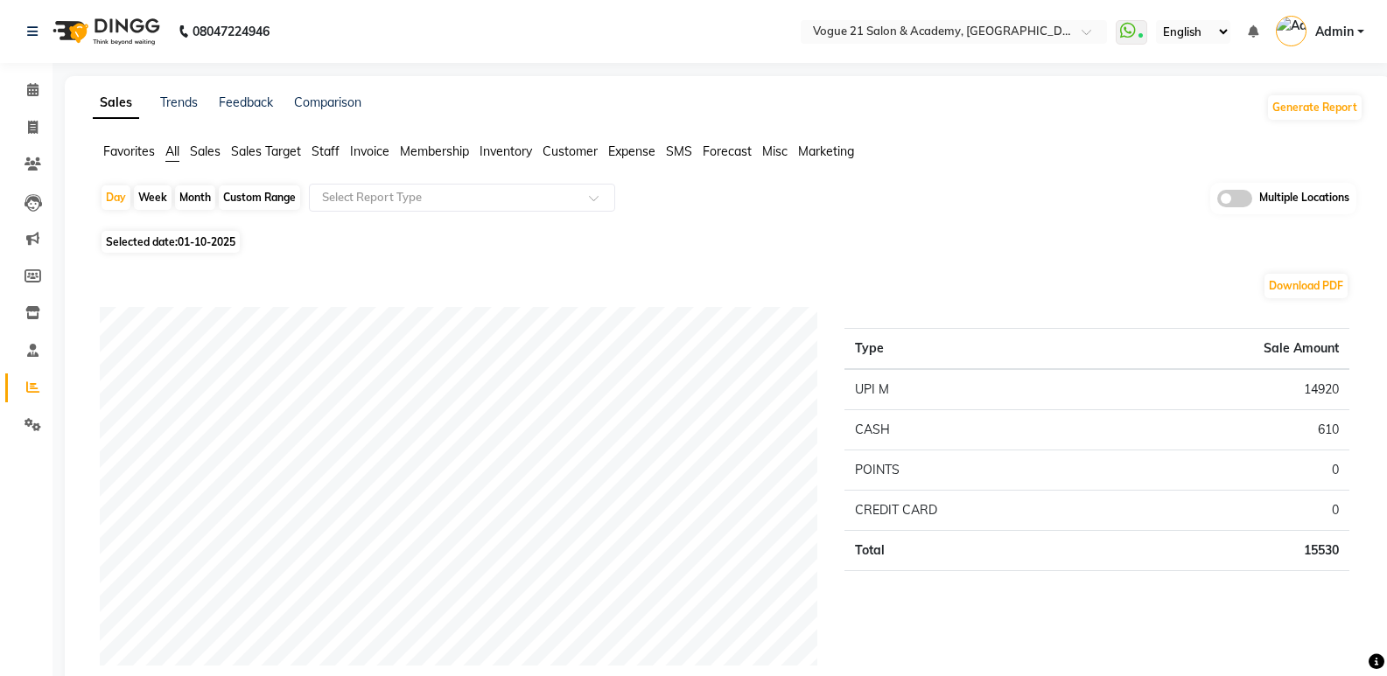
click at [191, 197] on div "Month" at bounding box center [195, 197] width 40 height 24
select select "10"
select select "2025"
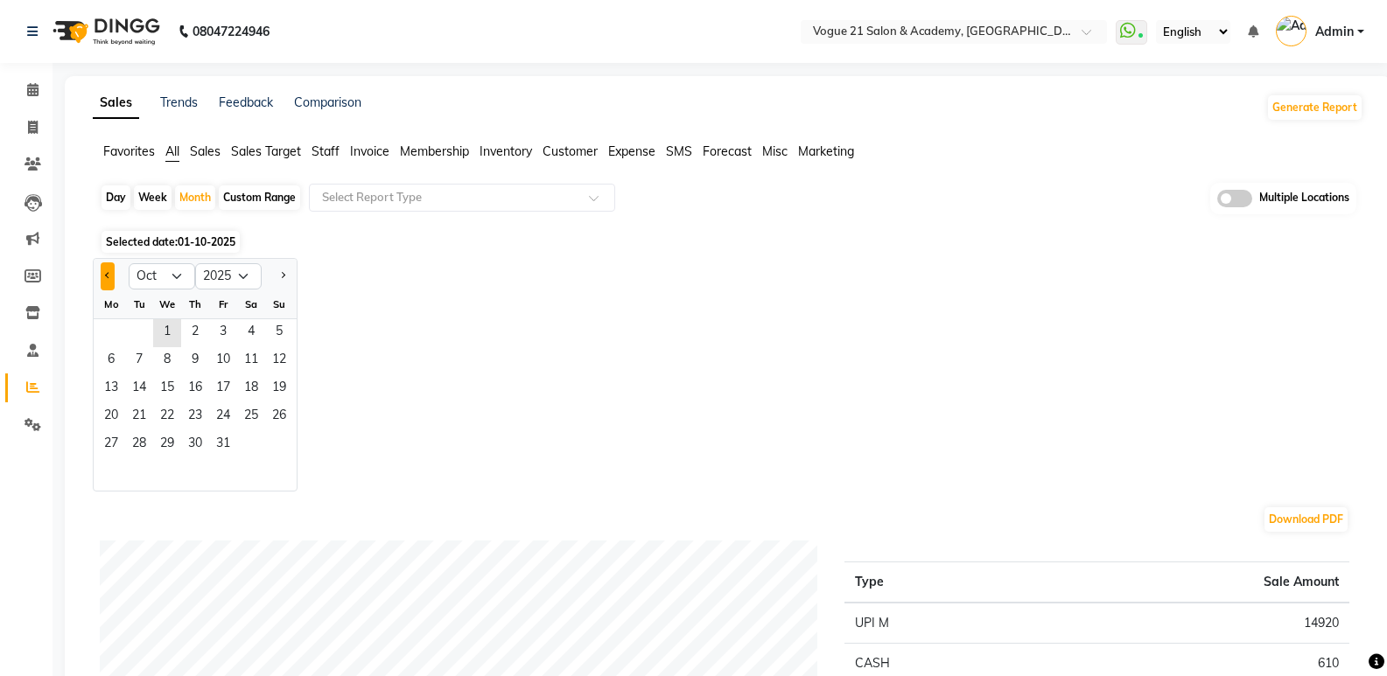
click at [114, 272] on button "Previous month" at bounding box center [108, 276] width 14 height 28
select select "8"
click at [175, 367] on span "6" at bounding box center [167, 361] width 28 height 28
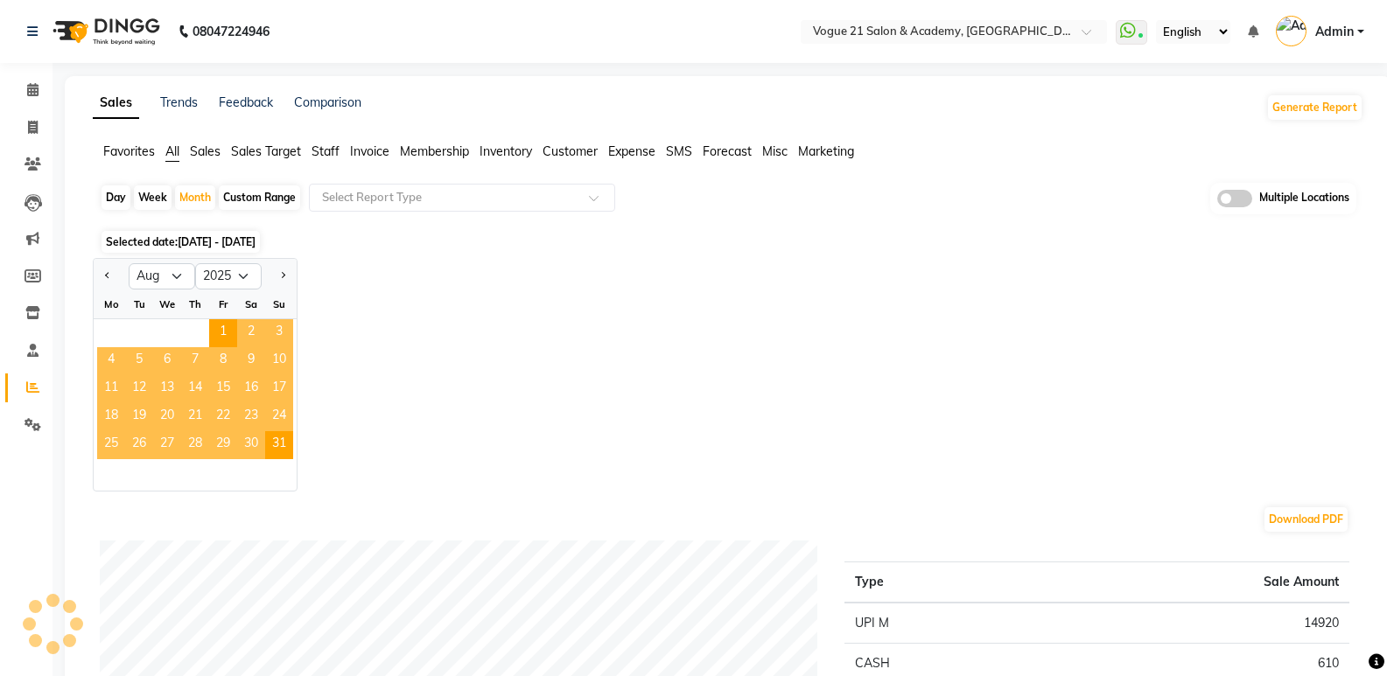
click at [326, 148] on span "Staff" at bounding box center [325, 151] width 28 height 16
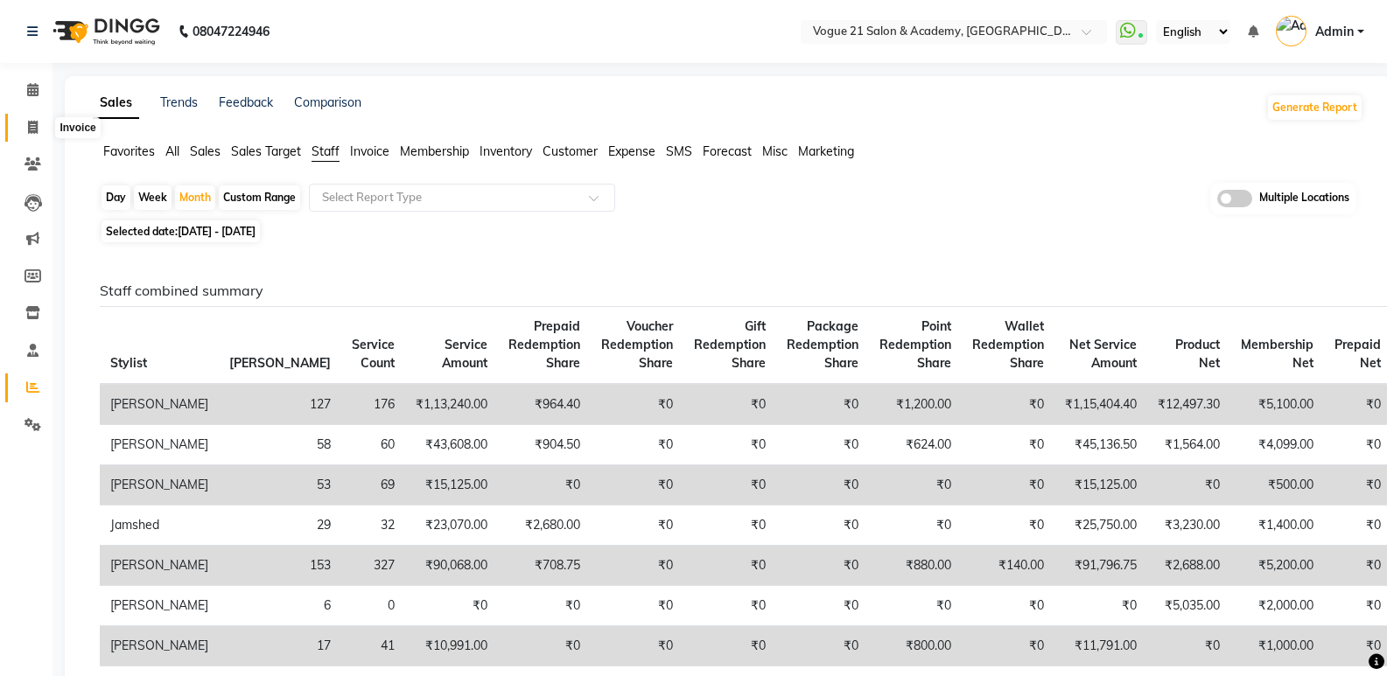
click at [32, 131] on icon at bounding box center [33, 127] width 10 height 13
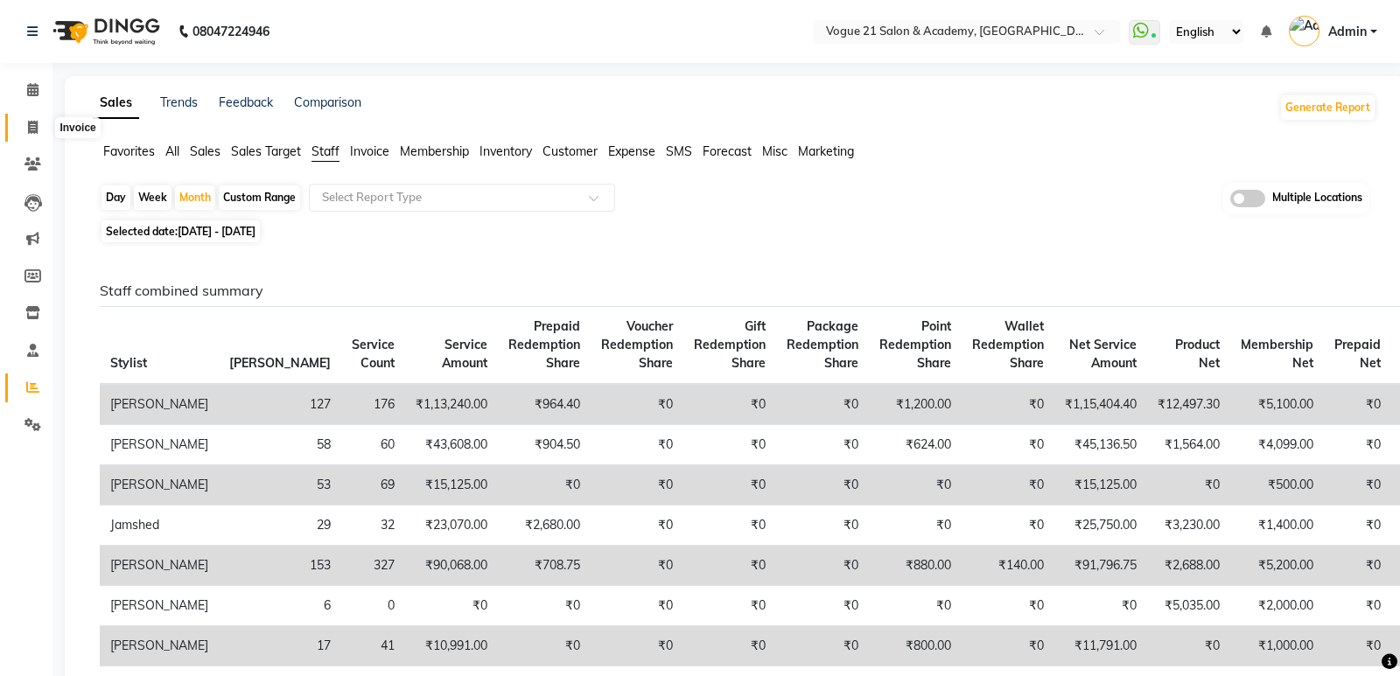
select select "service"
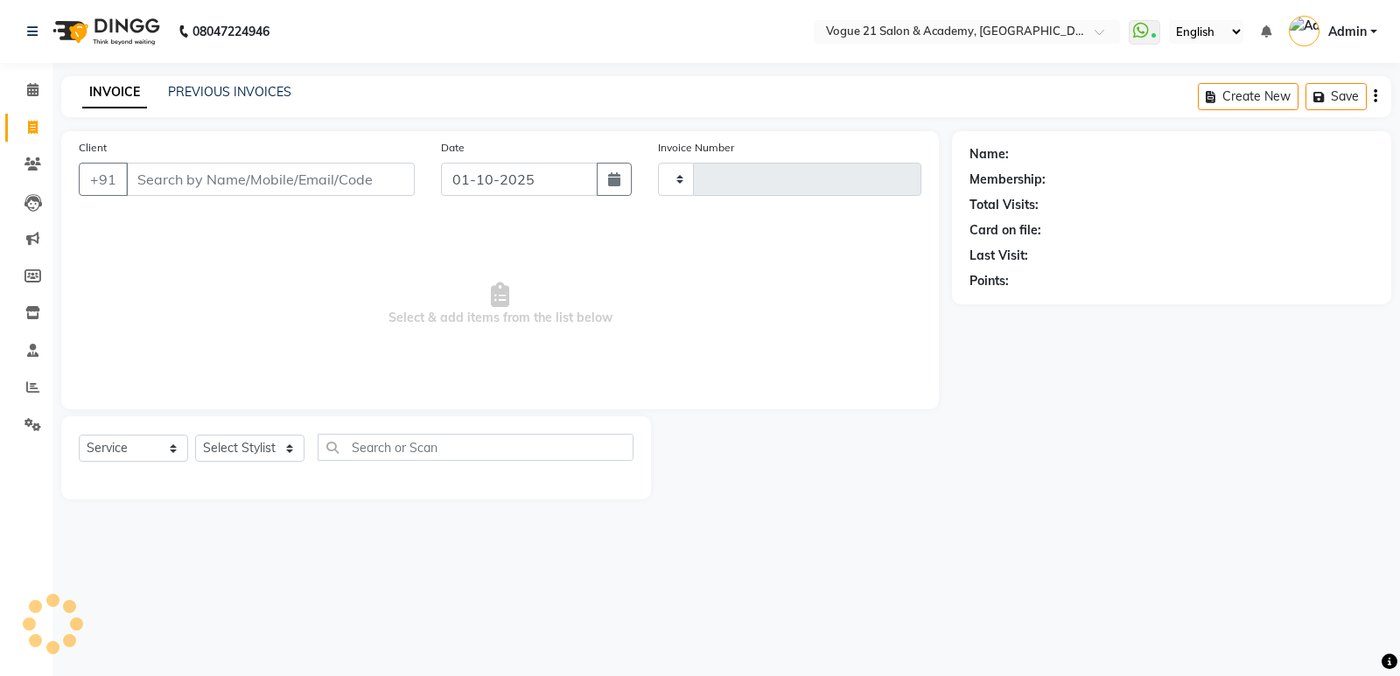
type input "2953"
select select "4433"
click at [331, 179] on input "Client" at bounding box center [270, 179] width 289 height 33
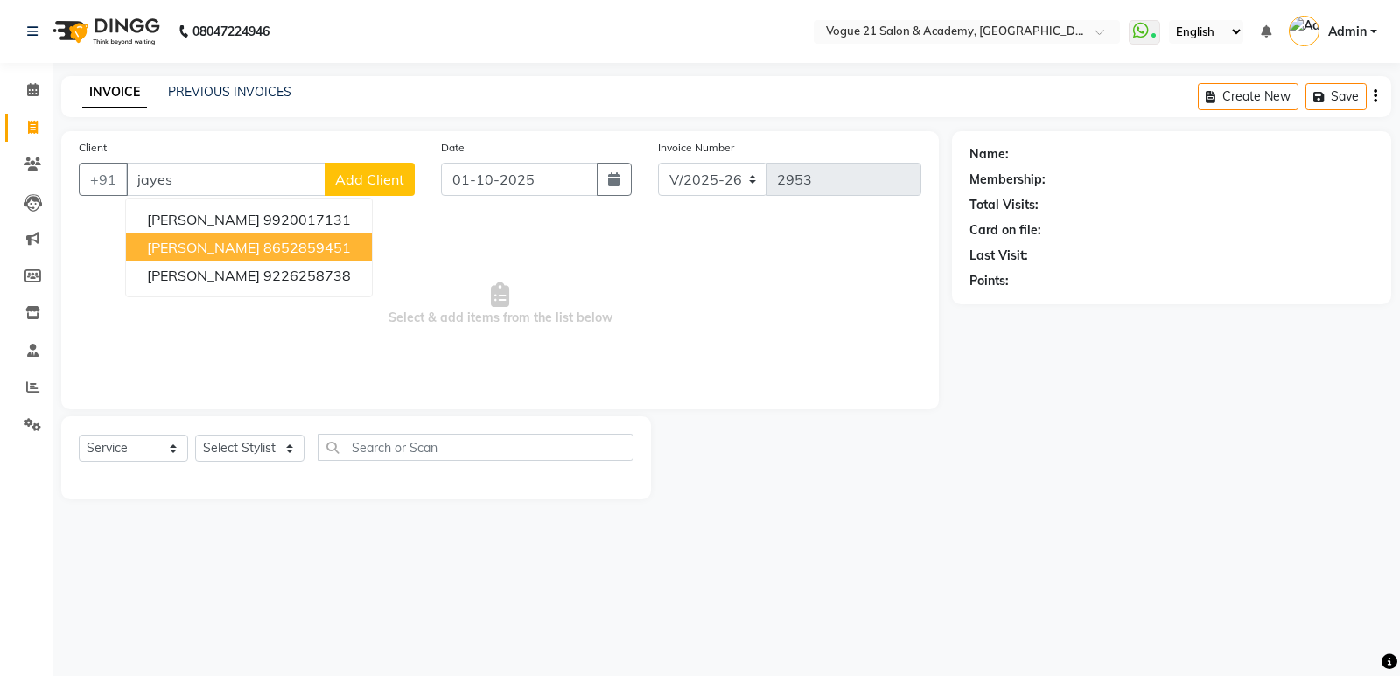
click at [204, 251] on span "[PERSON_NAME]" at bounding box center [203, 247] width 113 height 17
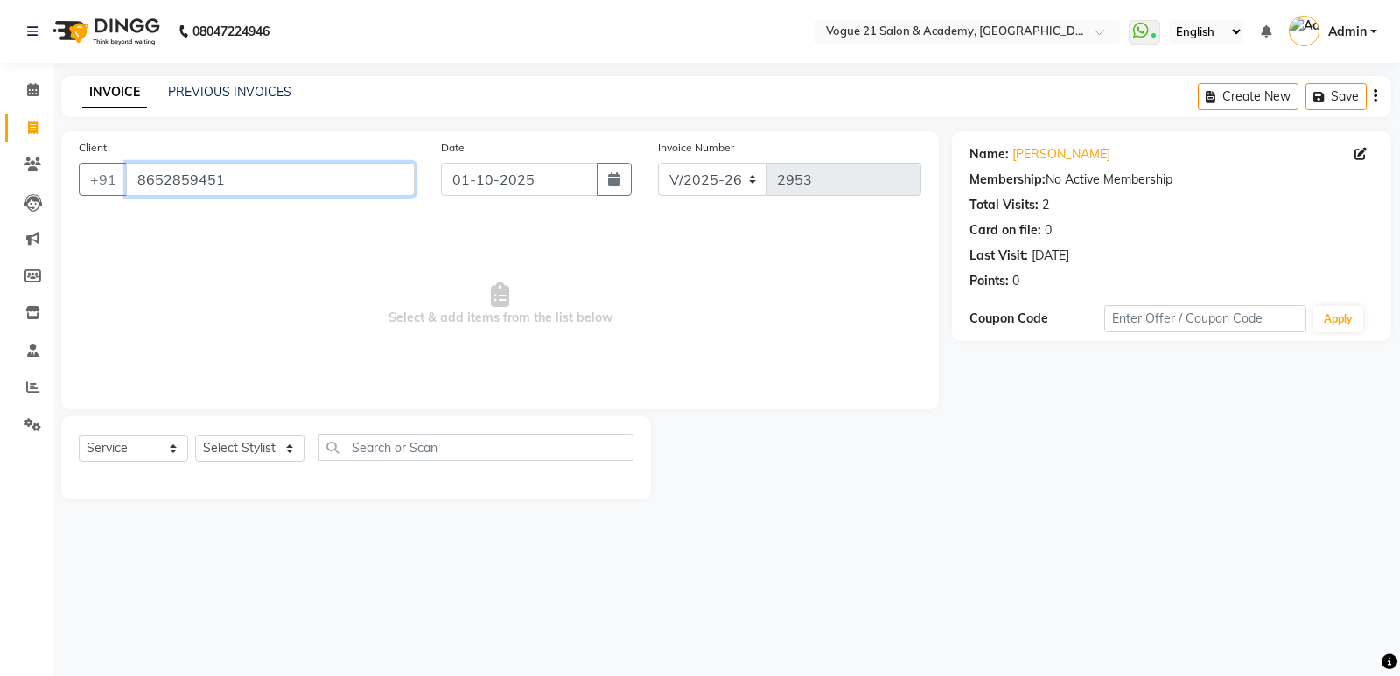
click at [241, 175] on input "8652859451" at bounding box center [270, 179] width 289 height 33
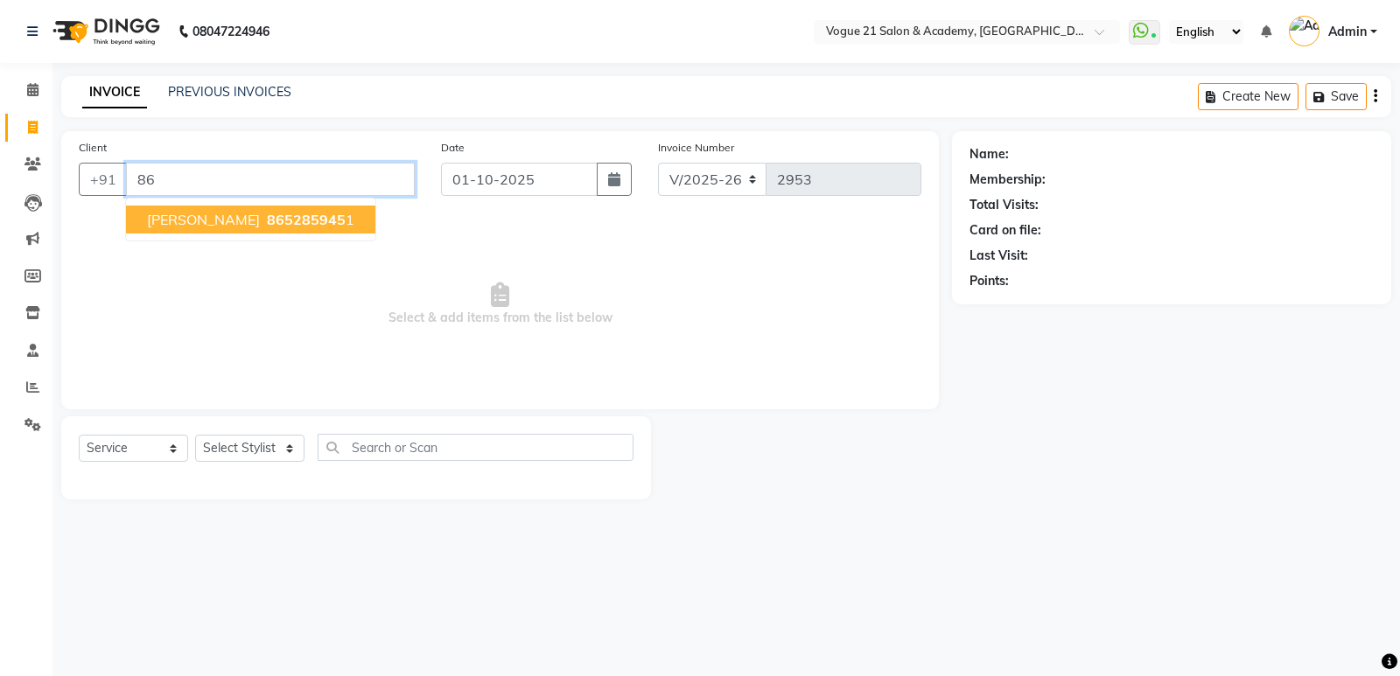
type input "8"
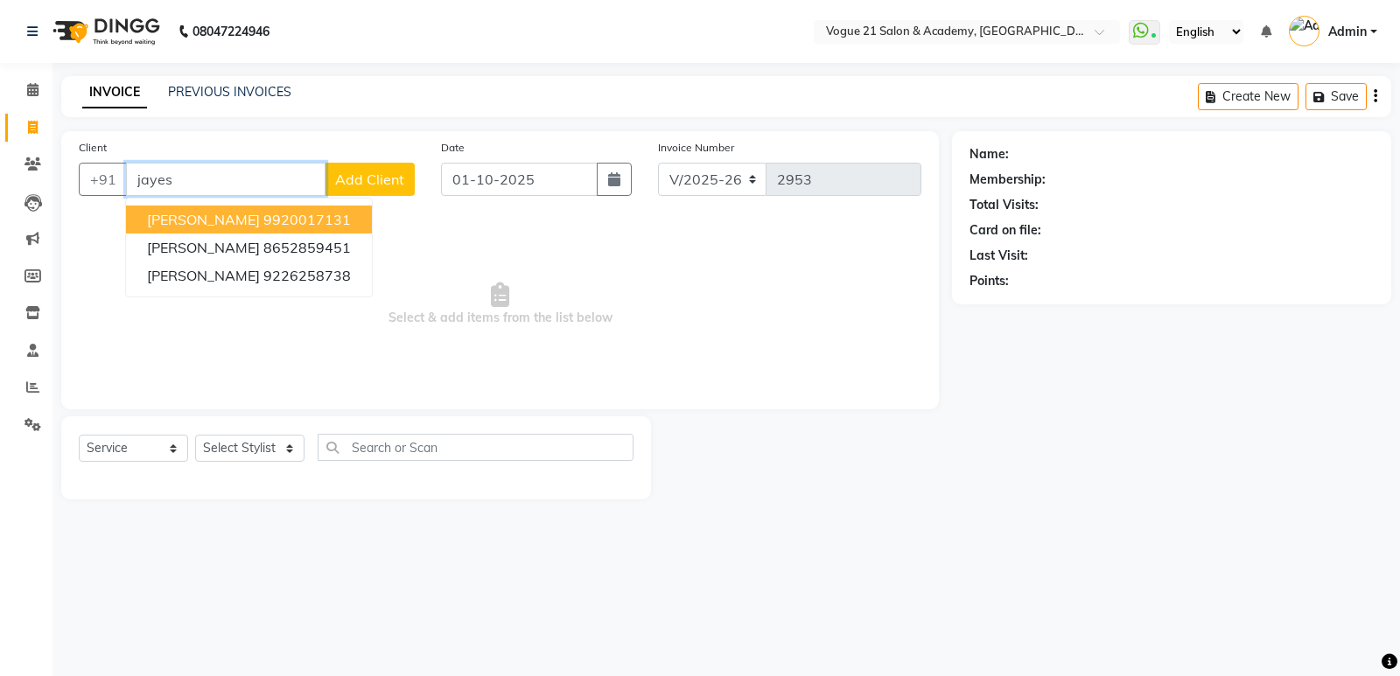
click at [263, 219] on ngb-highlight "9920017131" at bounding box center [306, 219] width 87 height 17
type input "9920017131"
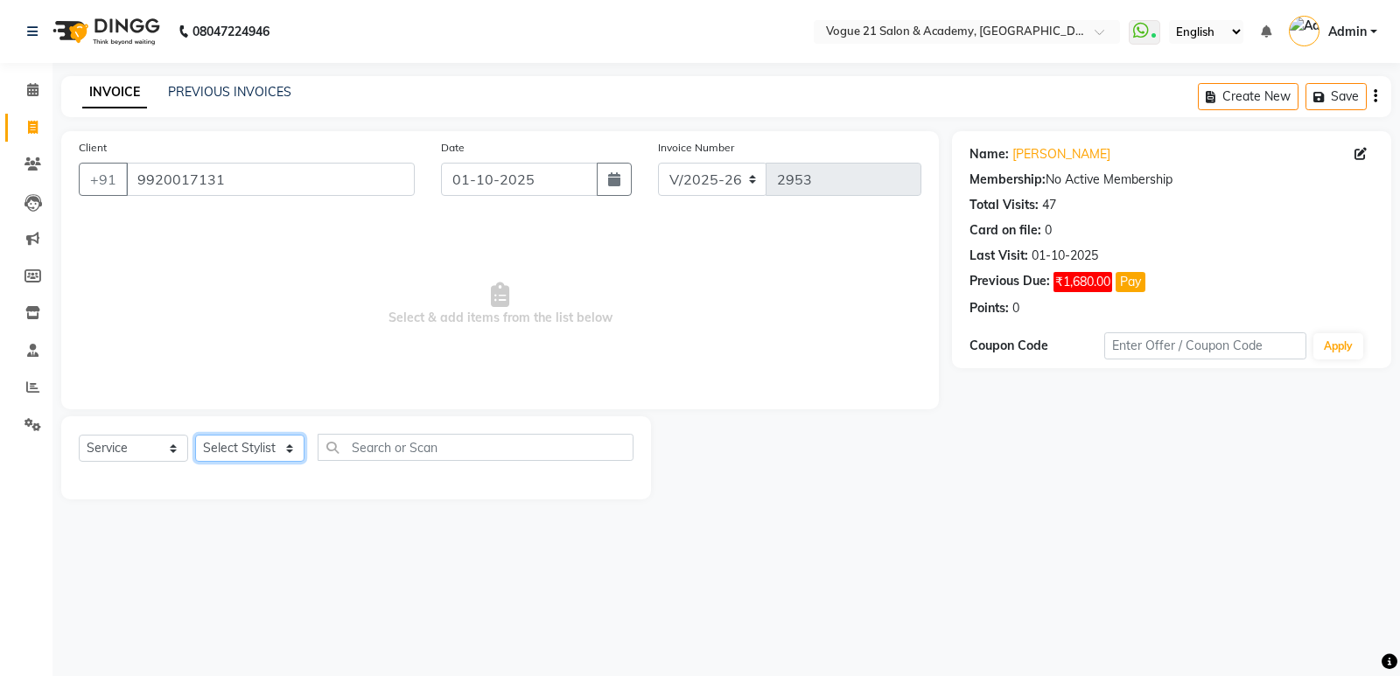
click at [243, 451] on select "Select Stylist [PERSON_NAME] [PERSON_NAME] [PERSON_NAME] [PERSON_NAME] [PERSON_…" at bounding box center [249, 448] width 109 height 27
select select "73195"
click at [195, 435] on select "Select Stylist [PERSON_NAME] [PERSON_NAME] [PERSON_NAME] [PERSON_NAME] [PERSON_…" at bounding box center [249, 448] width 109 height 27
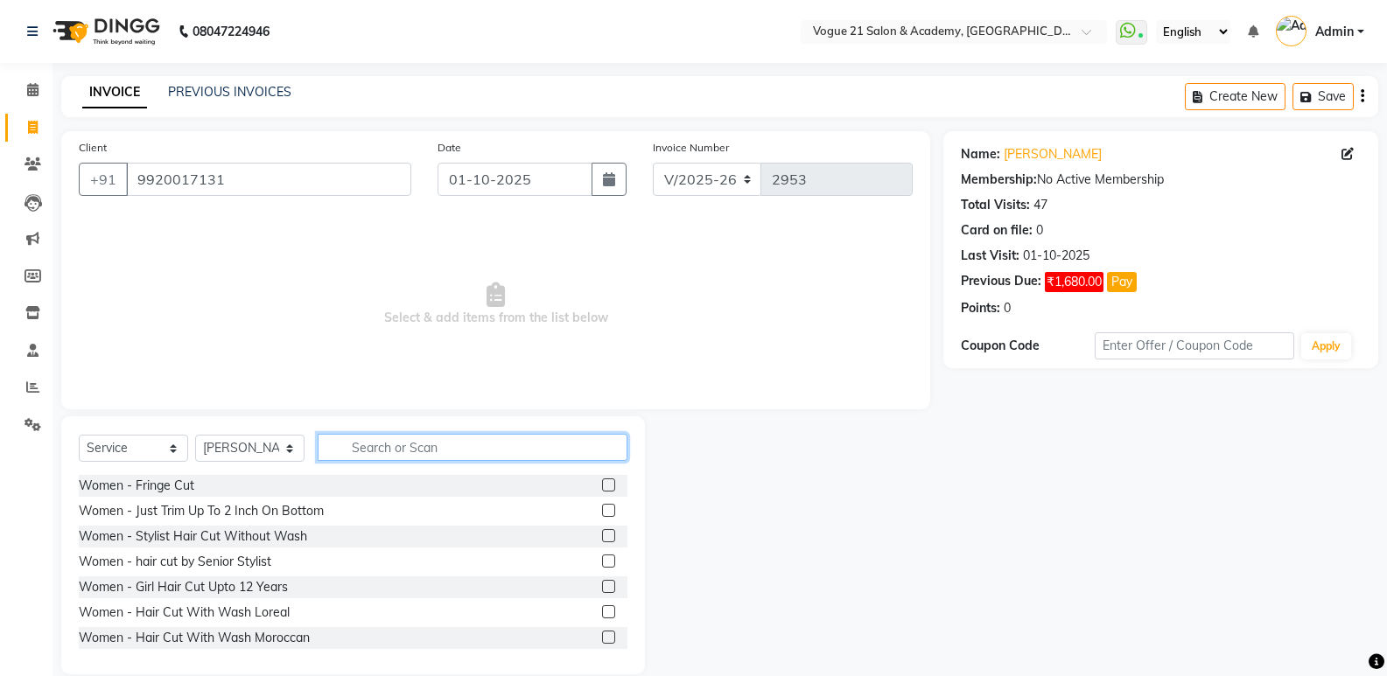
click at [400, 444] on input "text" at bounding box center [473, 447] width 310 height 27
type input "hair cut"
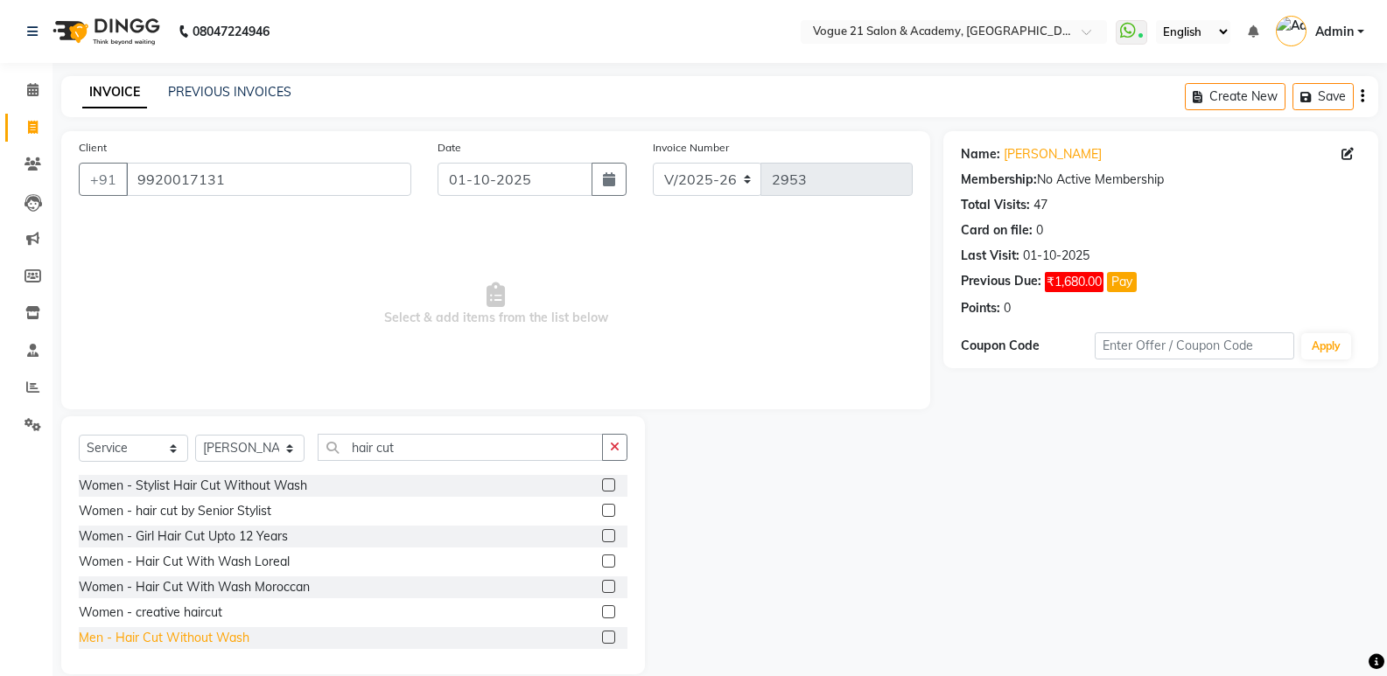
click at [234, 643] on div "Men - Hair Cut Without Wash" at bounding box center [164, 638] width 171 height 18
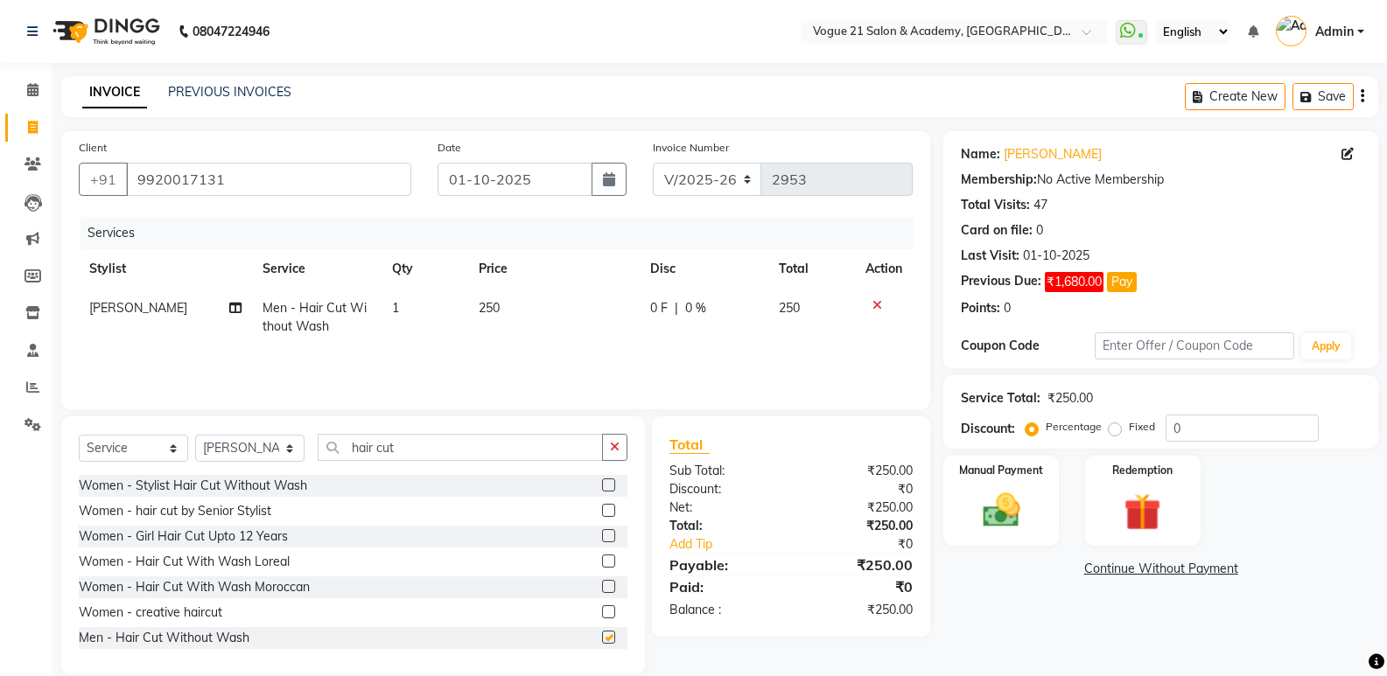
checkbox input "false"
click at [426, 457] on input "hair cut" at bounding box center [460, 447] width 285 height 27
type input "h"
click at [453, 433] on div "Select Service Product Membership Package Voucher Prepaid Gift Card Select Styl…" at bounding box center [352, 545] width 583 height 258
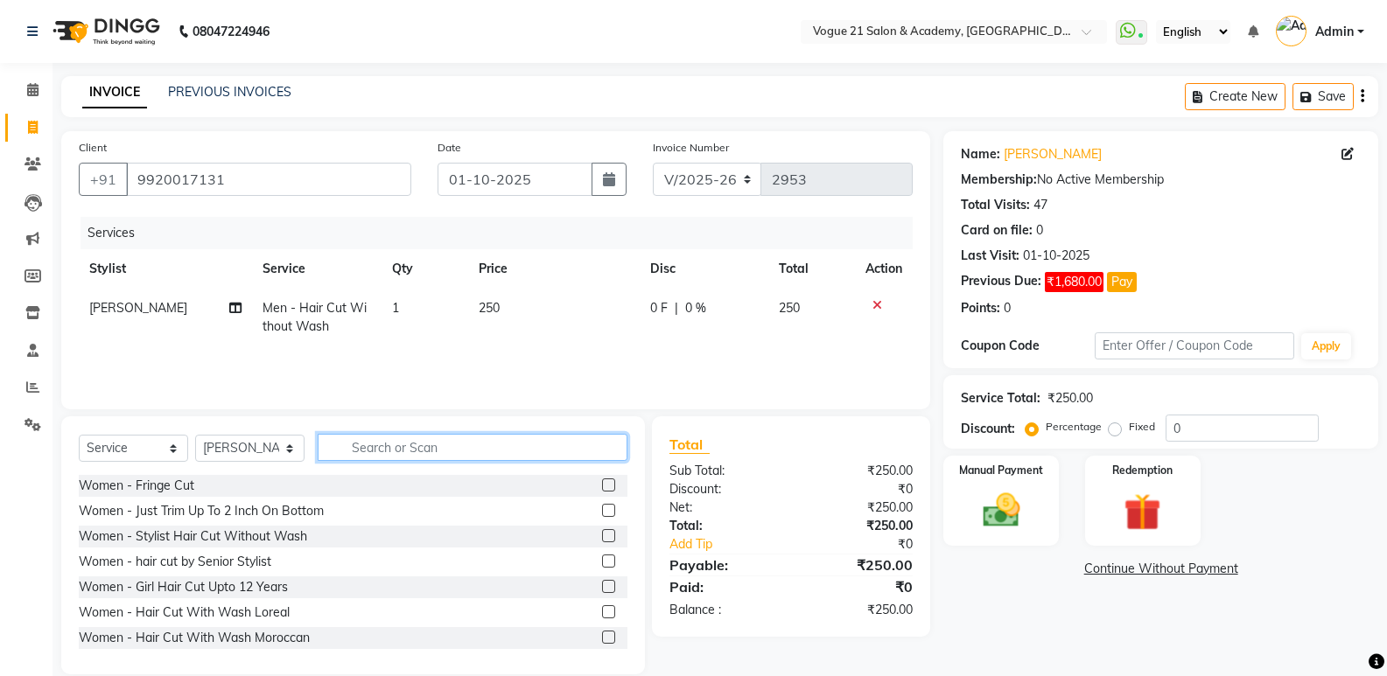
click at [452, 447] on input "text" at bounding box center [473, 447] width 310 height 27
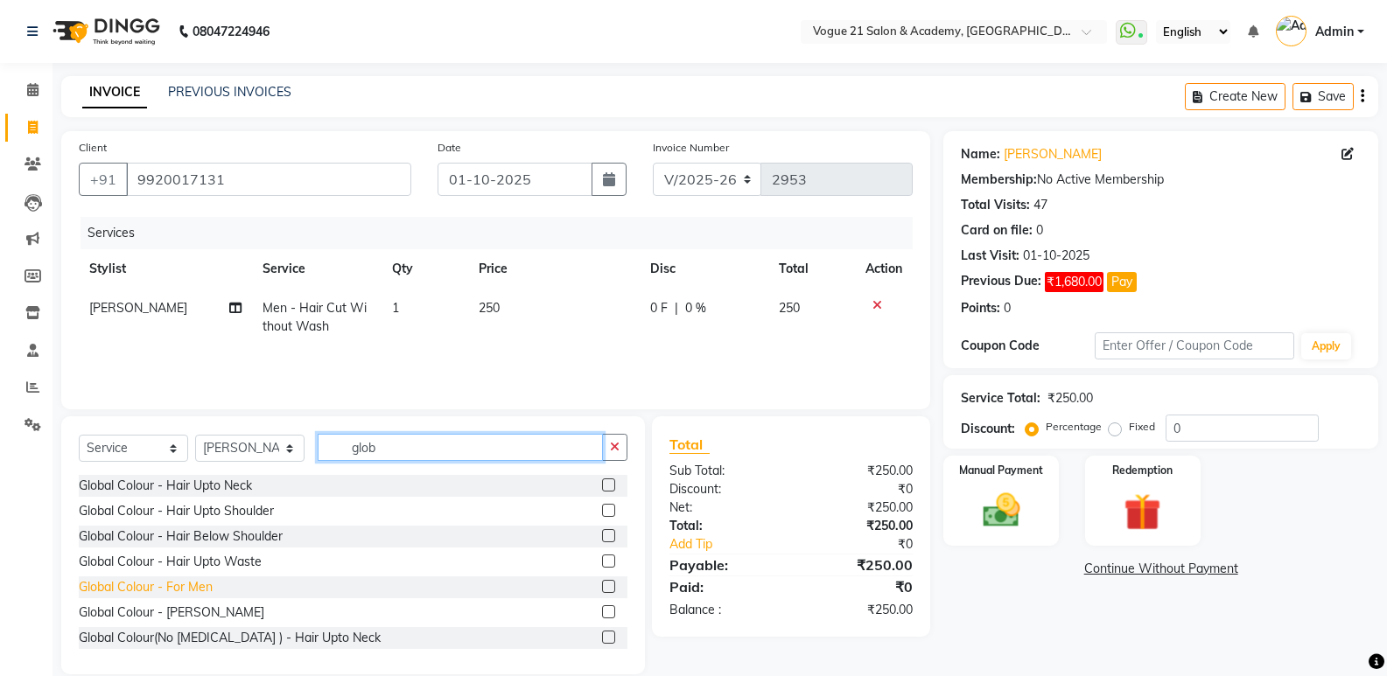
type input "glob"
click at [197, 590] on div "Global Colour - For Men" at bounding box center [146, 587] width 134 height 18
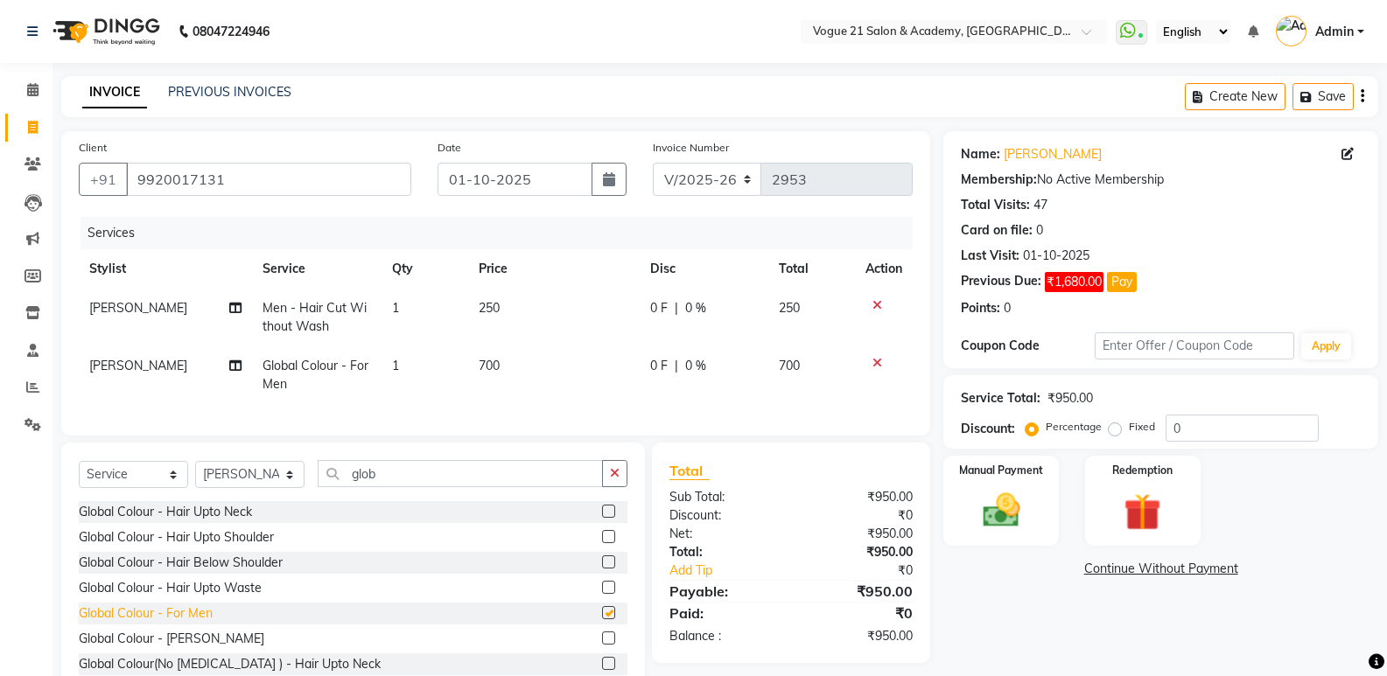
checkbox input "false"
click at [187, 648] on div "Global Colour - [PERSON_NAME]" at bounding box center [171, 639] width 185 height 18
checkbox input "false"
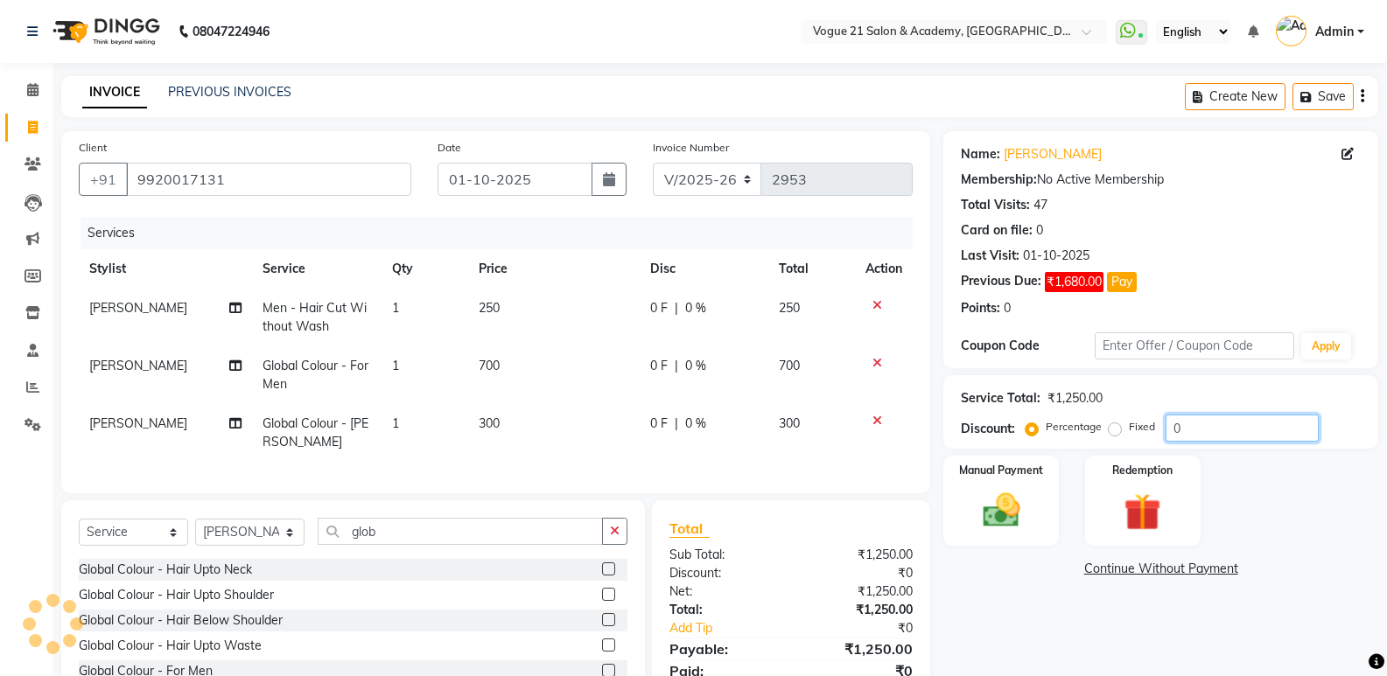
click at [1201, 431] on input "0" at bounding box center [1241, 428] width 153 height 27
click at [1191, 437] on input "number" at bounding box center [1241, 428] width 153 height 27
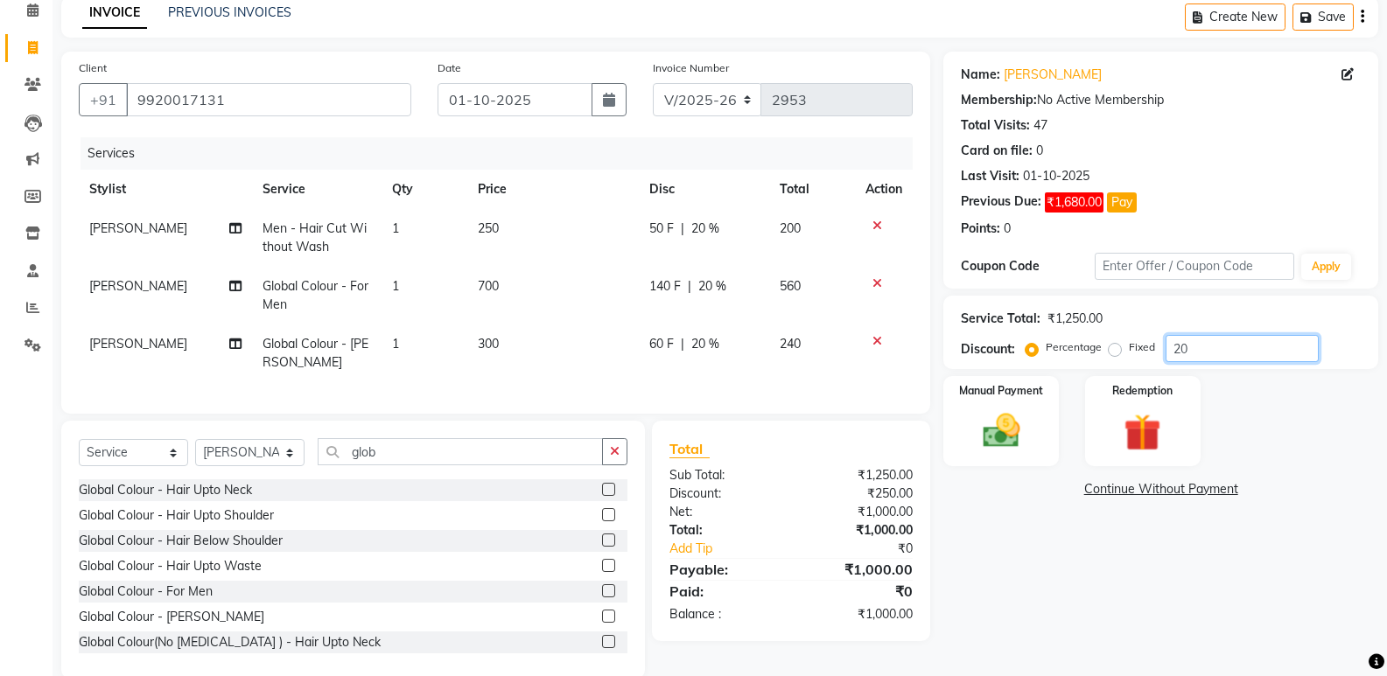
scroll to position [113, 0]
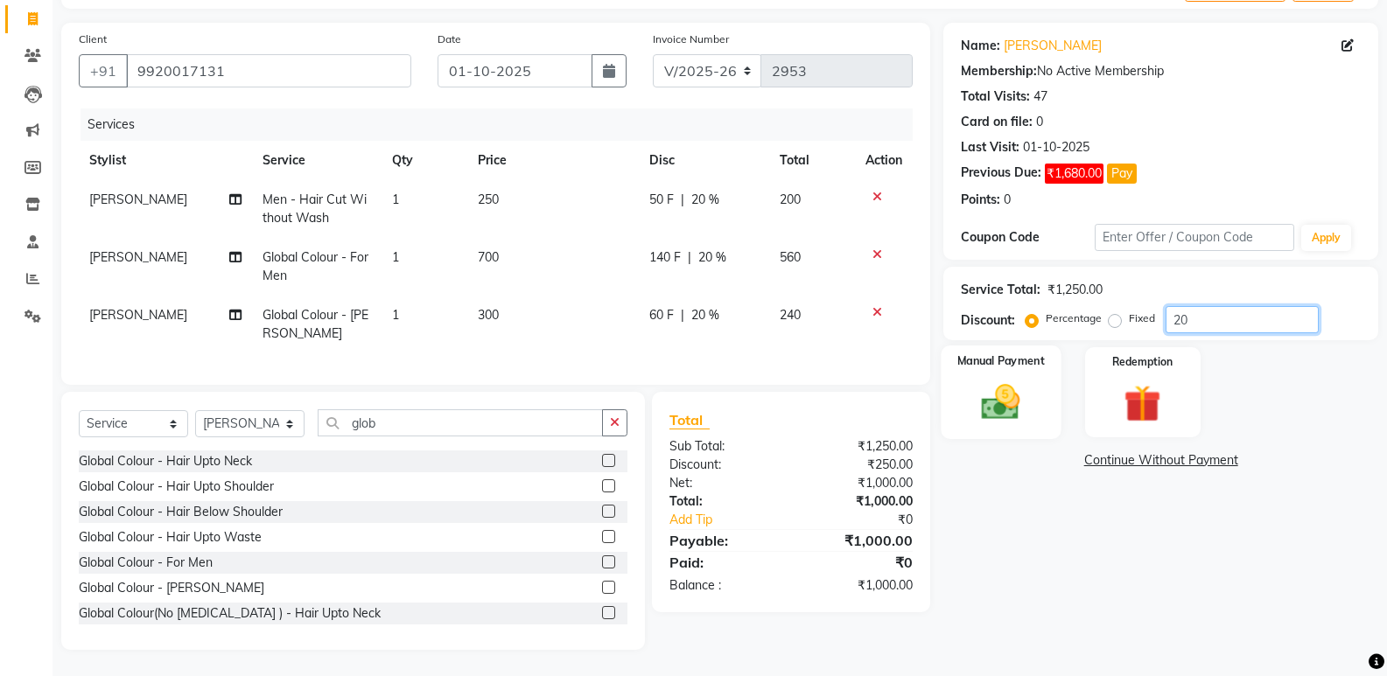
type input "20"
click at [1019, 402] on img at bounding box center [1000, 402] width 62 height 45
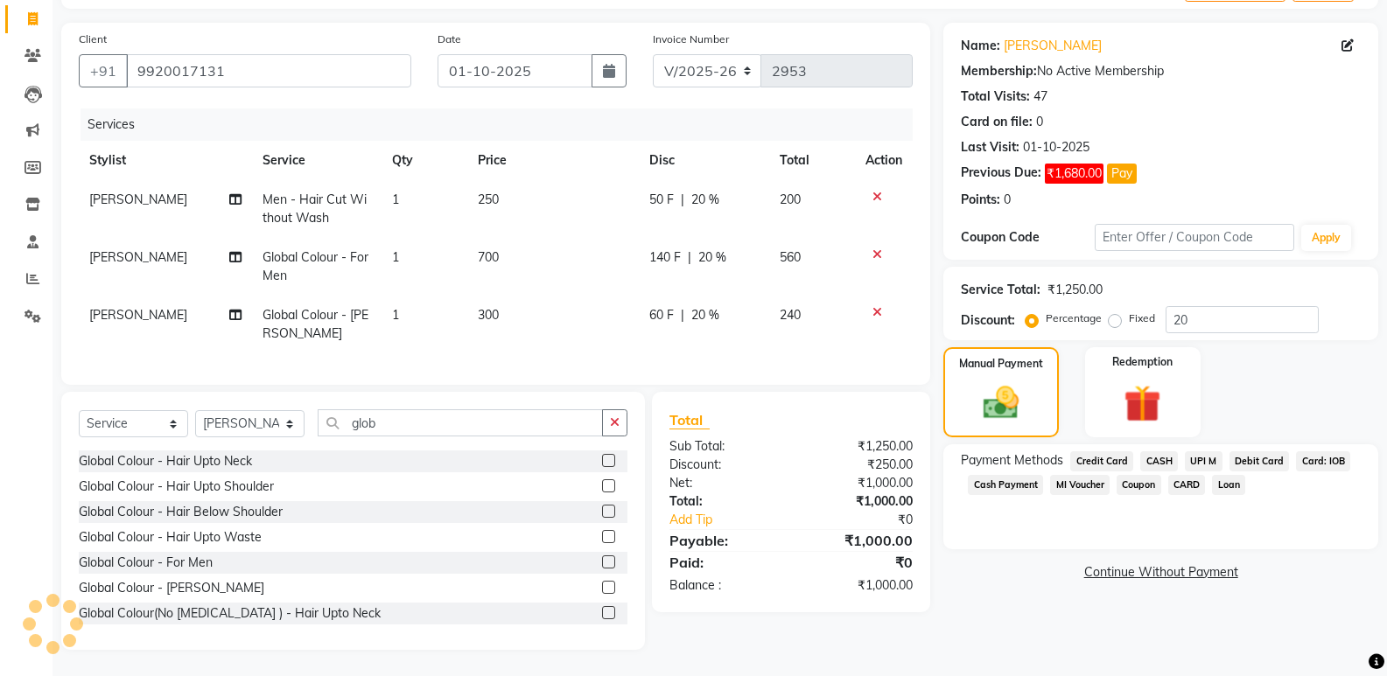
click at [1193, 454] on span "UPI M" at bounding box center [1203, 461] width 38 height 20
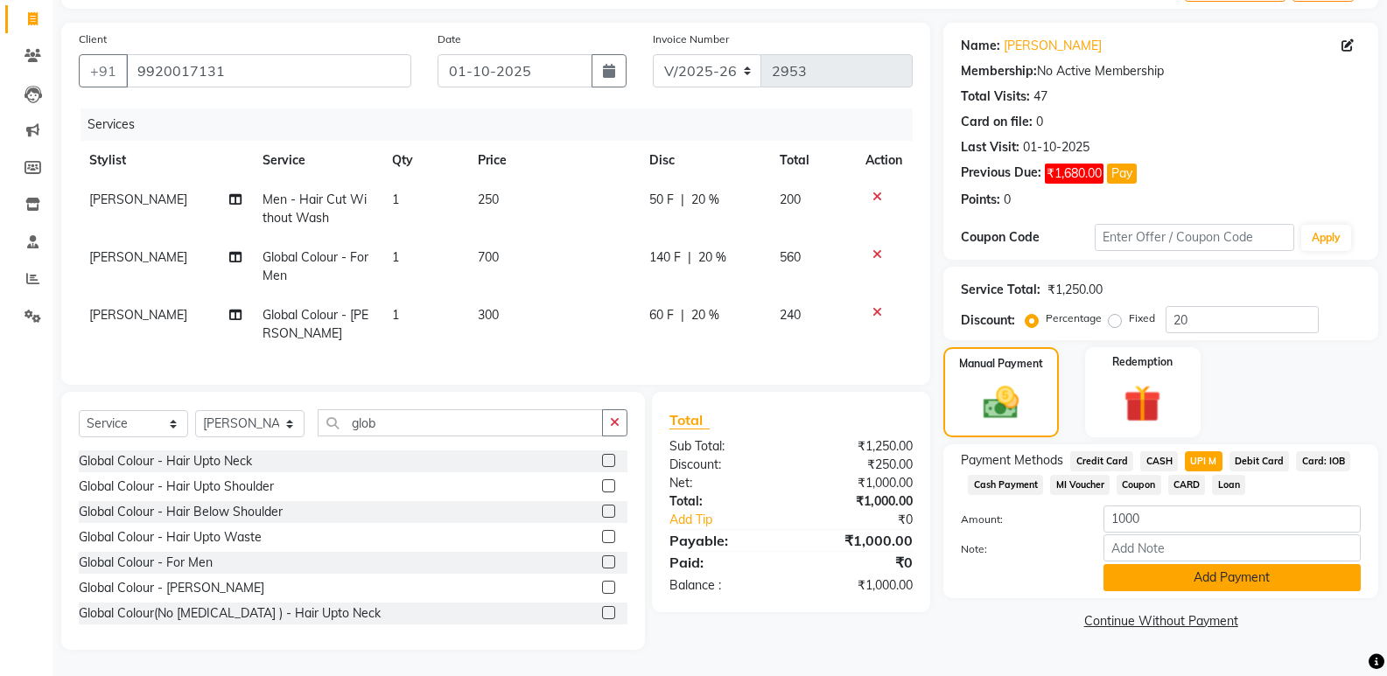
click at [1215, 570] on button "Add Payment" at bounding box center [1231, 577] width 257 height 27
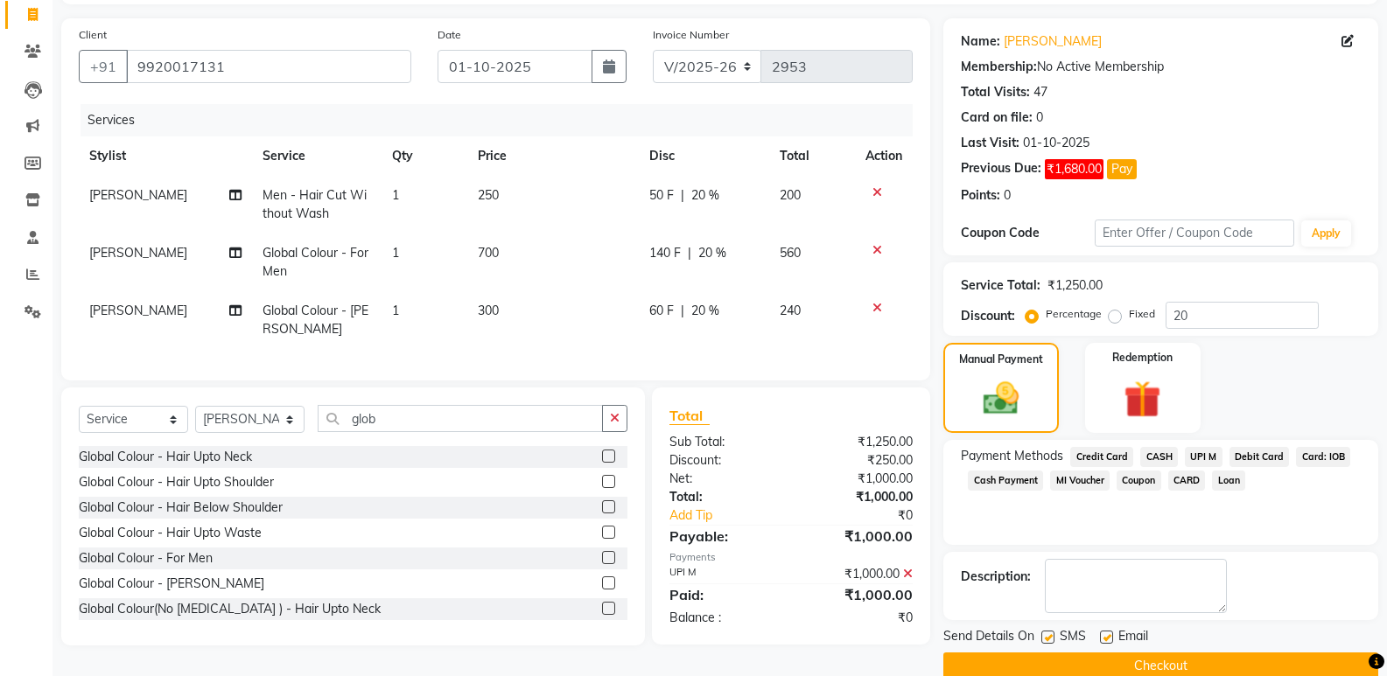
click at [1164, 667] on button "Checkout" at bounding box center [1160, 666] width 435 height 27
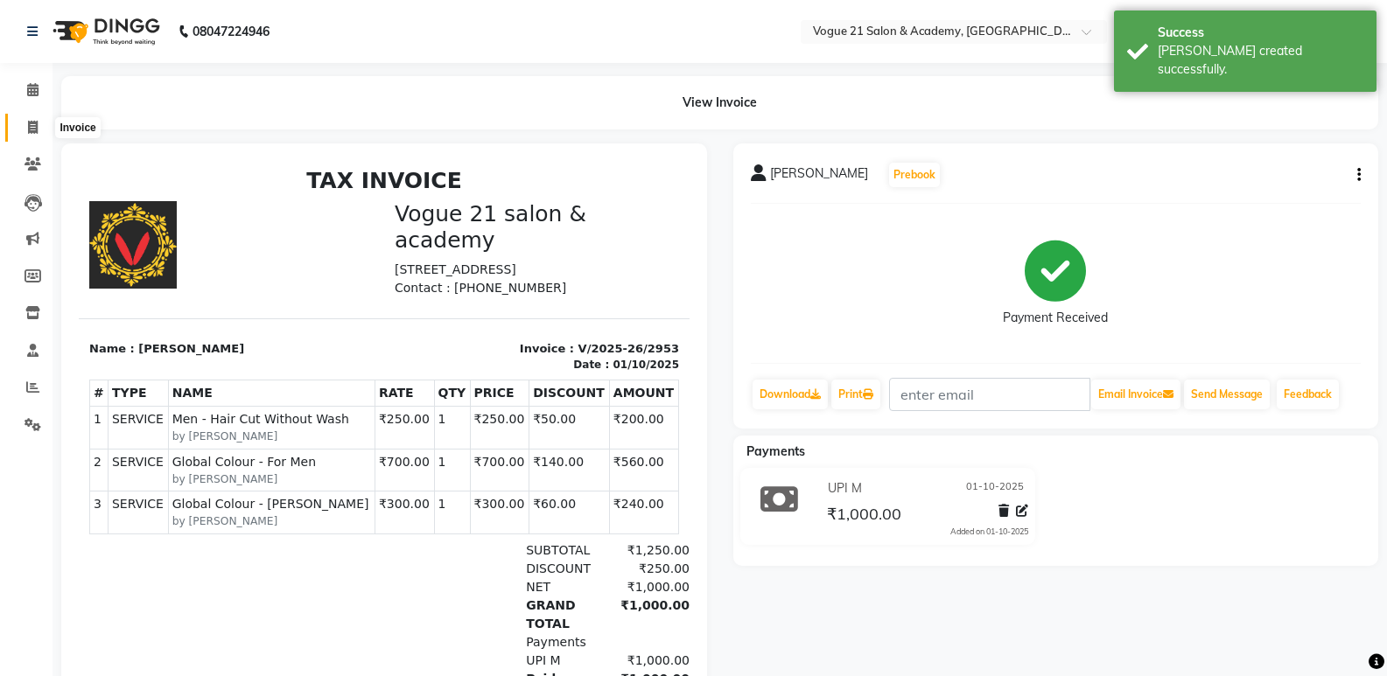
click at [29, 134] on span at bounding box center [32, 128] width 31 height 20
select select "4433"
select select "service"
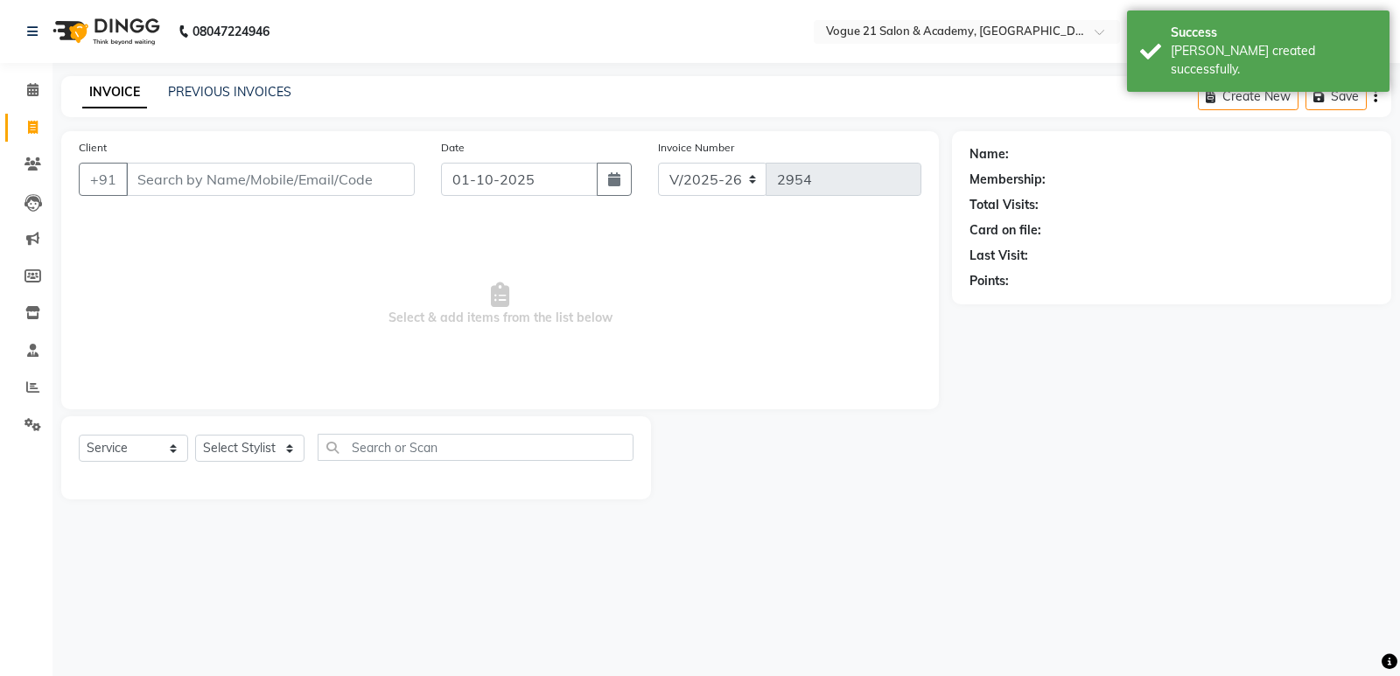
click at [236, 178] on input "Client" at bounding box center [270, 179] width 289 height 33
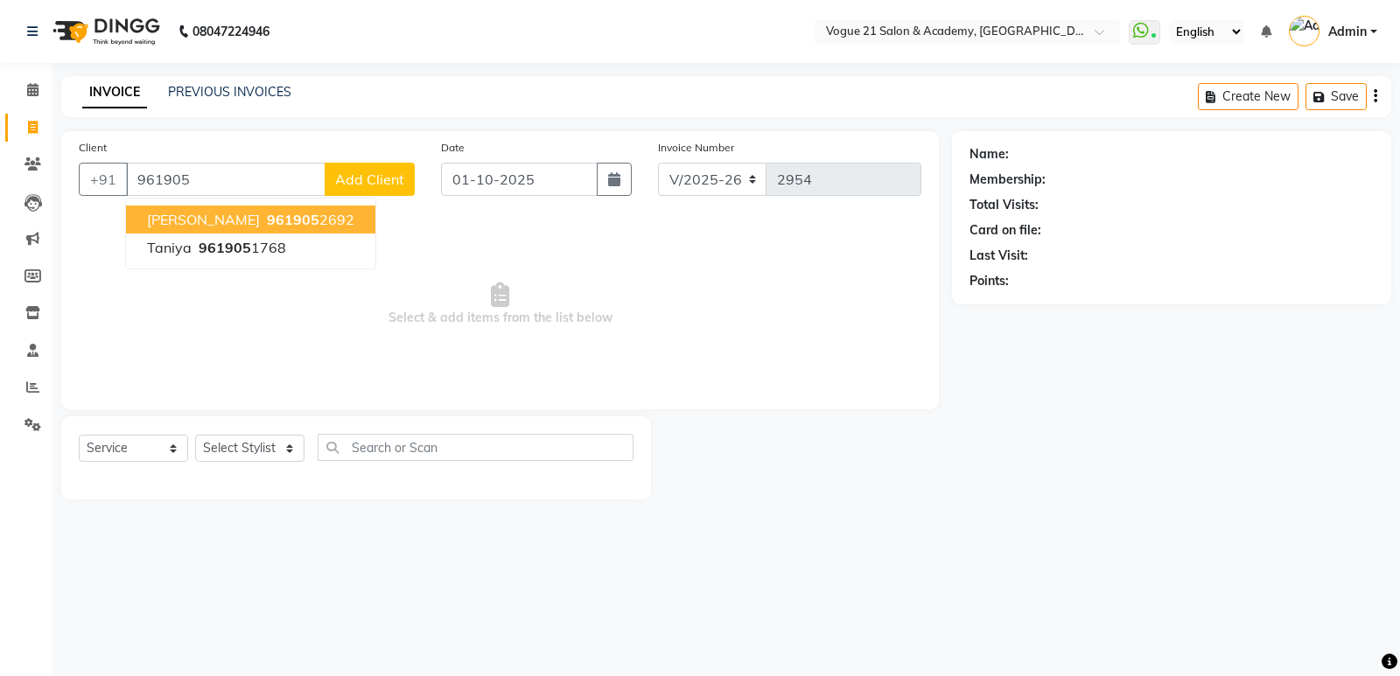
click at [320, 219] on ngb-highlight "961905 2692" at bounding box center [308, 219] width 91 height 17
type input "9619052692"
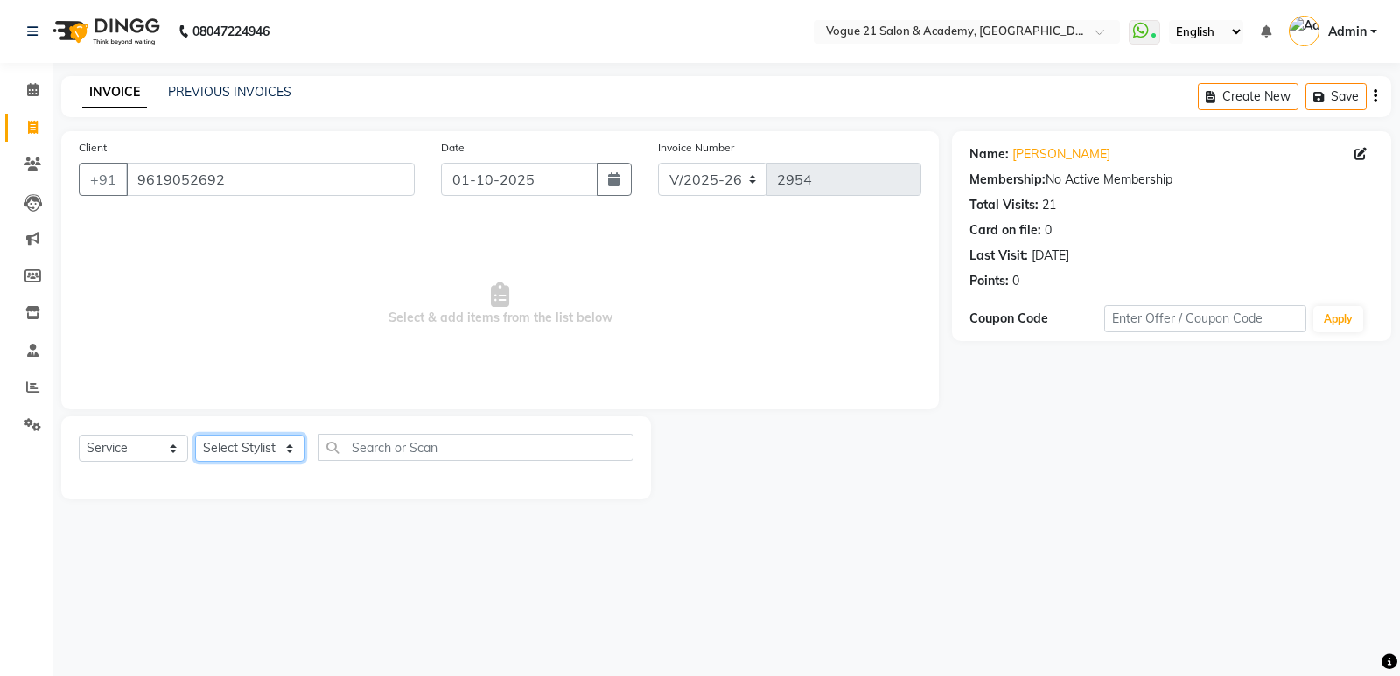
click at [252, 450] on select "Select Stylist [PERSON_NAME] [PERSON_NAME] [PERSON_NAME] [PERSON_NAME] [PERSON_…" at bounding box center [249, 448] width 109 height 27
click at [195, 435] on select "Select Stylist [PERSON_NAME] [PERSON_NAME] [PERSON_NAME] [PERSON_NAME] [PERSON_…" at bounding box center [249, 448] width 109 height 27
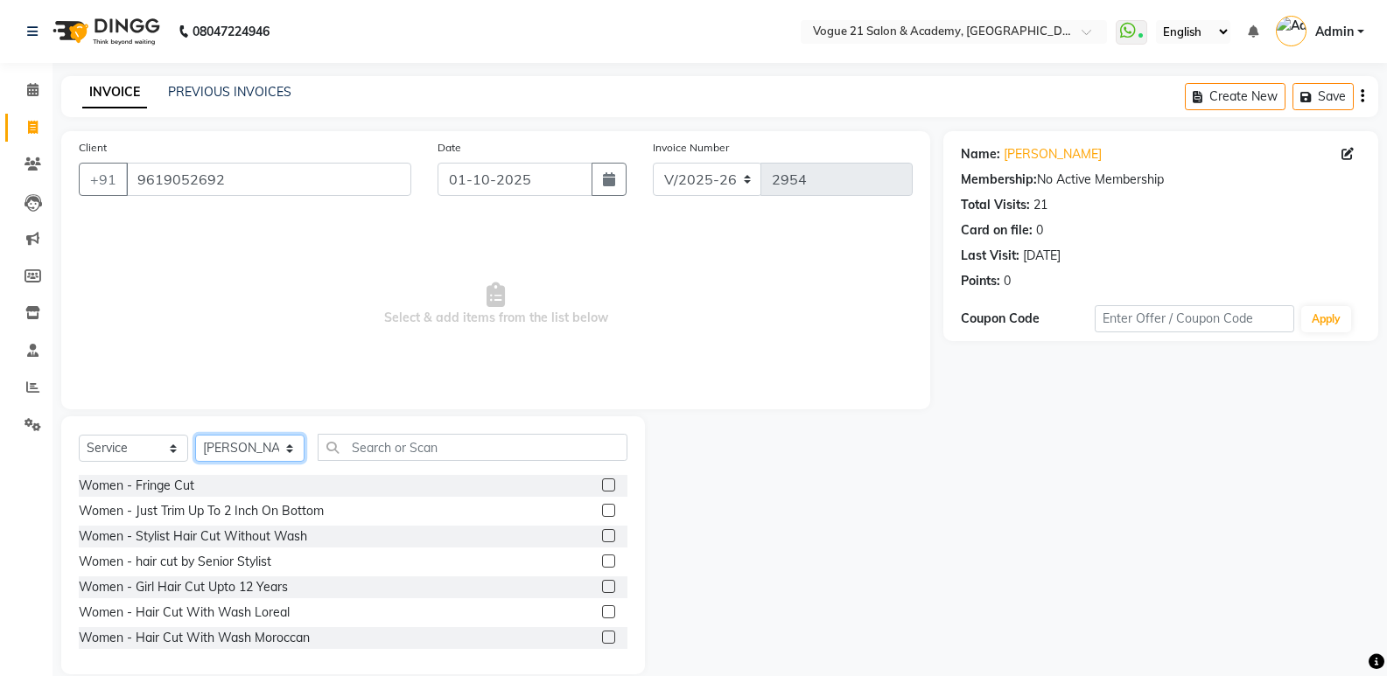
click at [250, 449] on select "Select Stylist [PERSON_NAME] [PERSON_NAME] [PERSON_NAME] [PERSON_NAME] [PERSON_…" at bounding box center [249, 448] width 109 height 27
select select "79160"
click at [195, 435] on select "Select Stylist [PERSON_NAME] [PERSON_NAME] [PERSON_NAME] [PERSON_NAME] [PERSON_…" at bounding box center [249, 448] width 109 height 27
click at [438, 455] on input "text" at bounding box center [473, 447] width 310 height 27
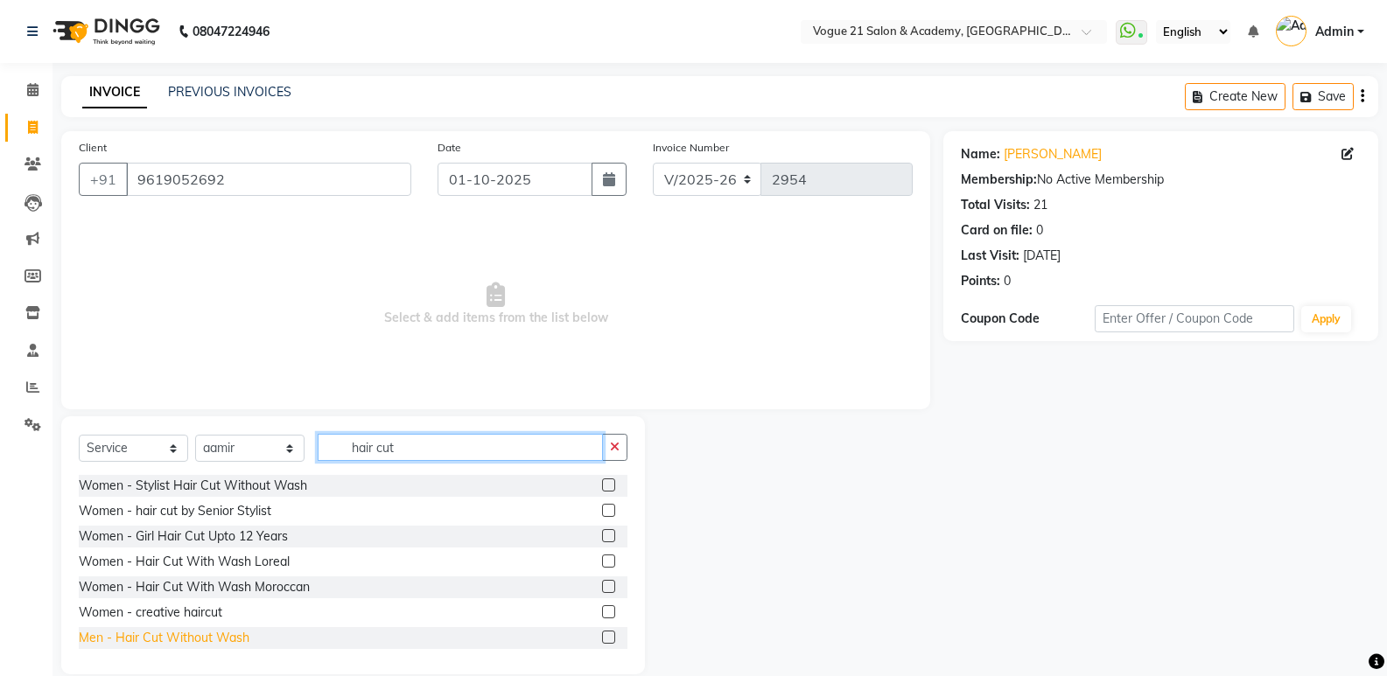
type input "hair cut"
click at [243, 642] on div "Men - Hair Cut Without Wash" at bounding box center [164, 638] width 171 height 18
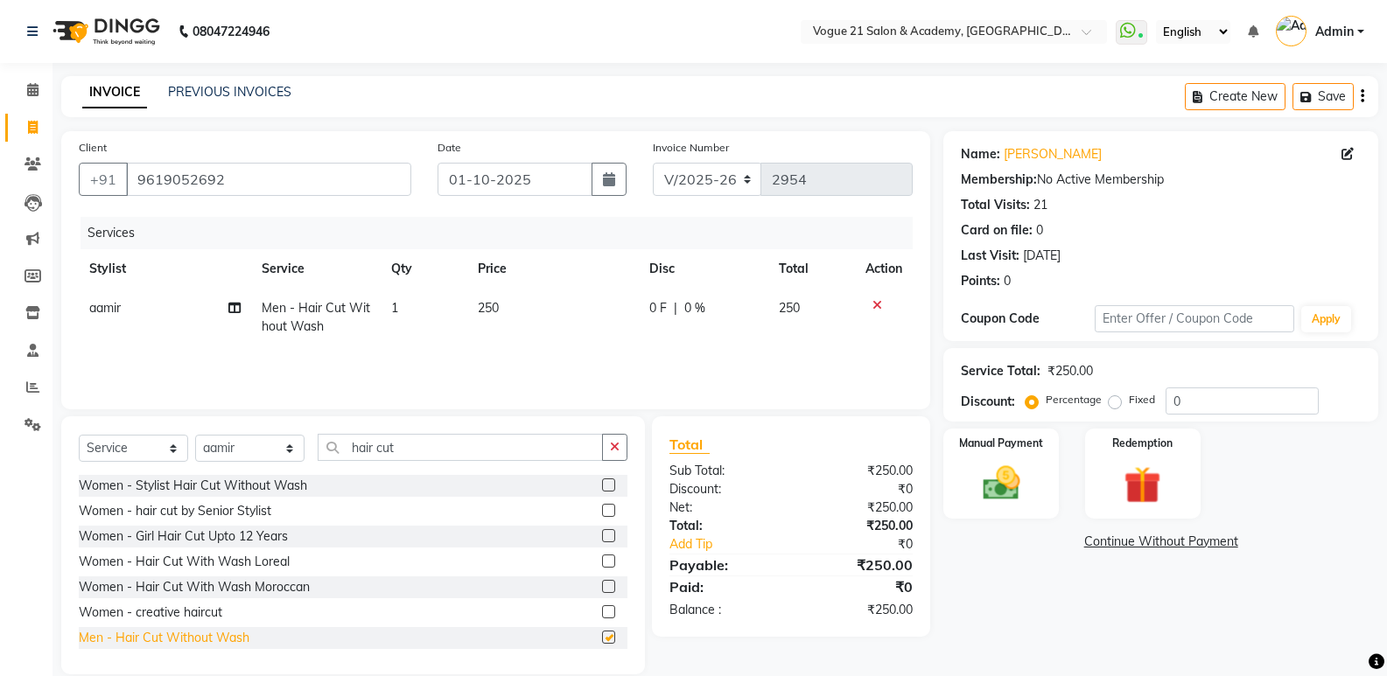
checkbox input "false"
click at [997, 487] on img at bounding box center [1000, 483] width 62 height 45
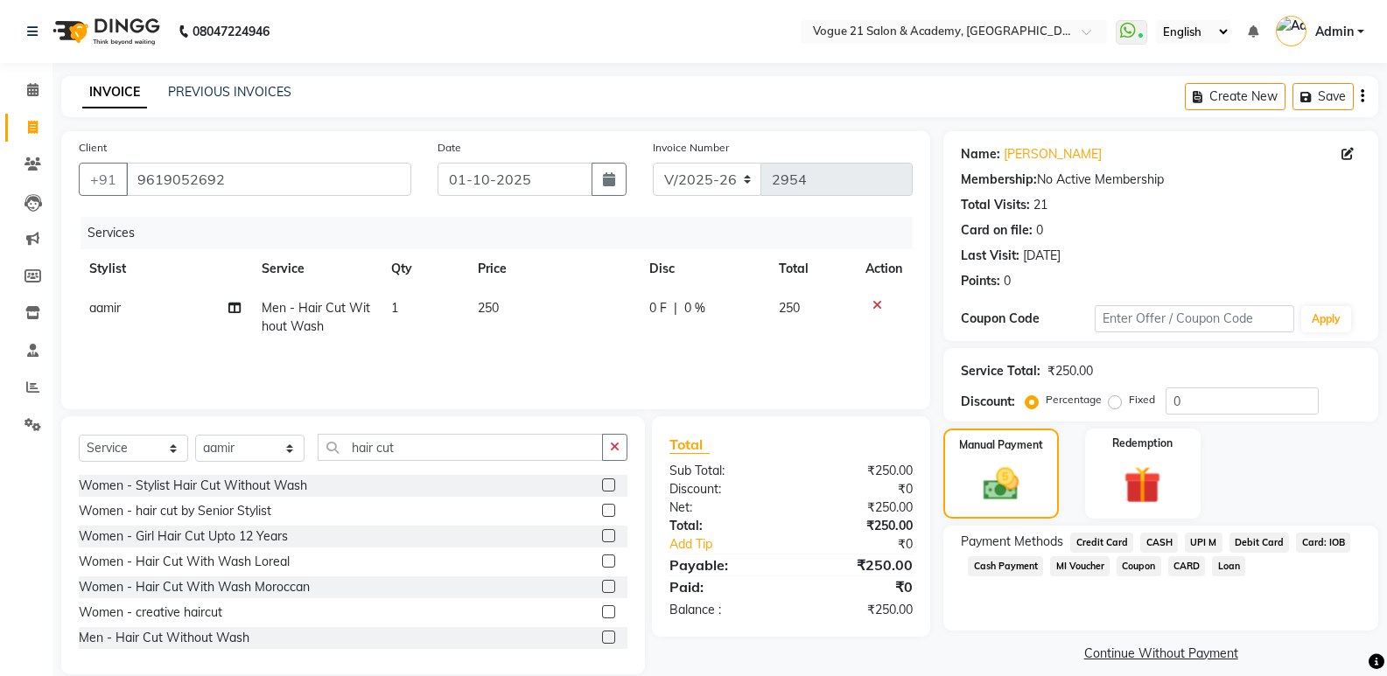
click at [1193, 545] on span "UPI M" at bounding box center [1203, 543] width 38 height 20
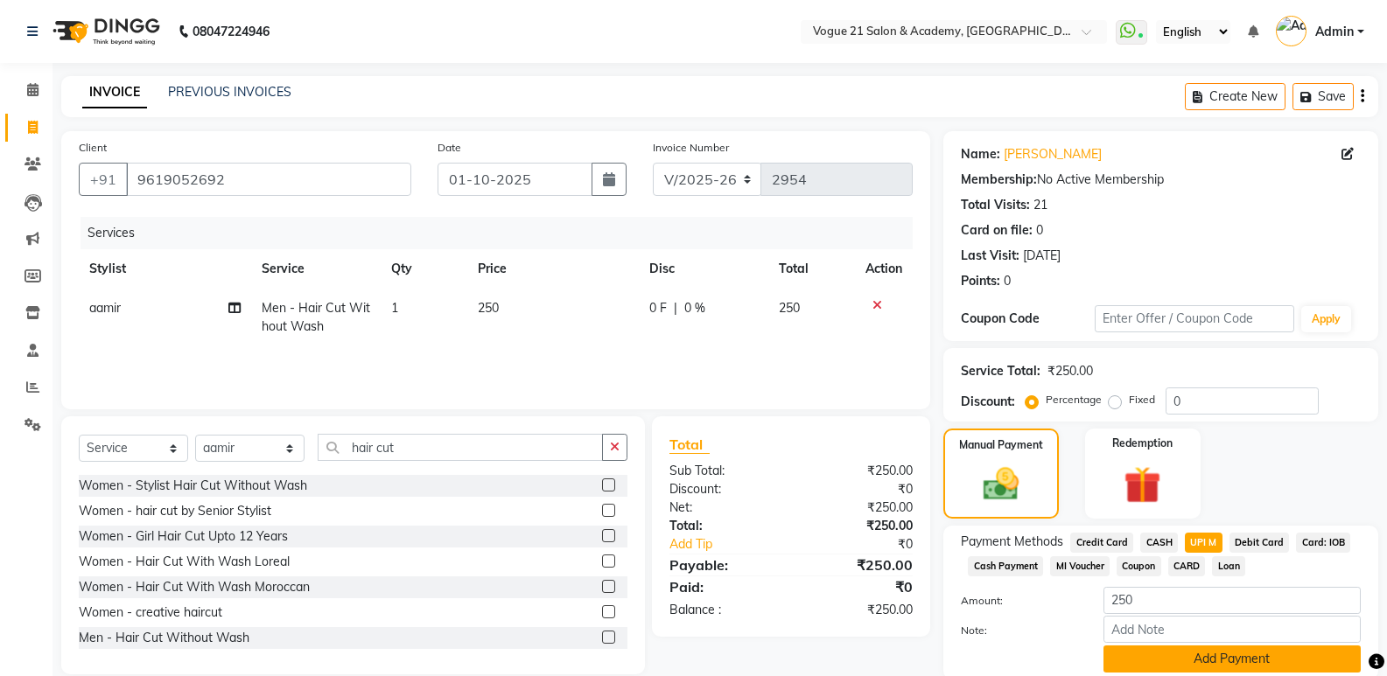
click at [1210, 656] on button "Add Payment" at bounding box center [1231, 659] width 257 height 27
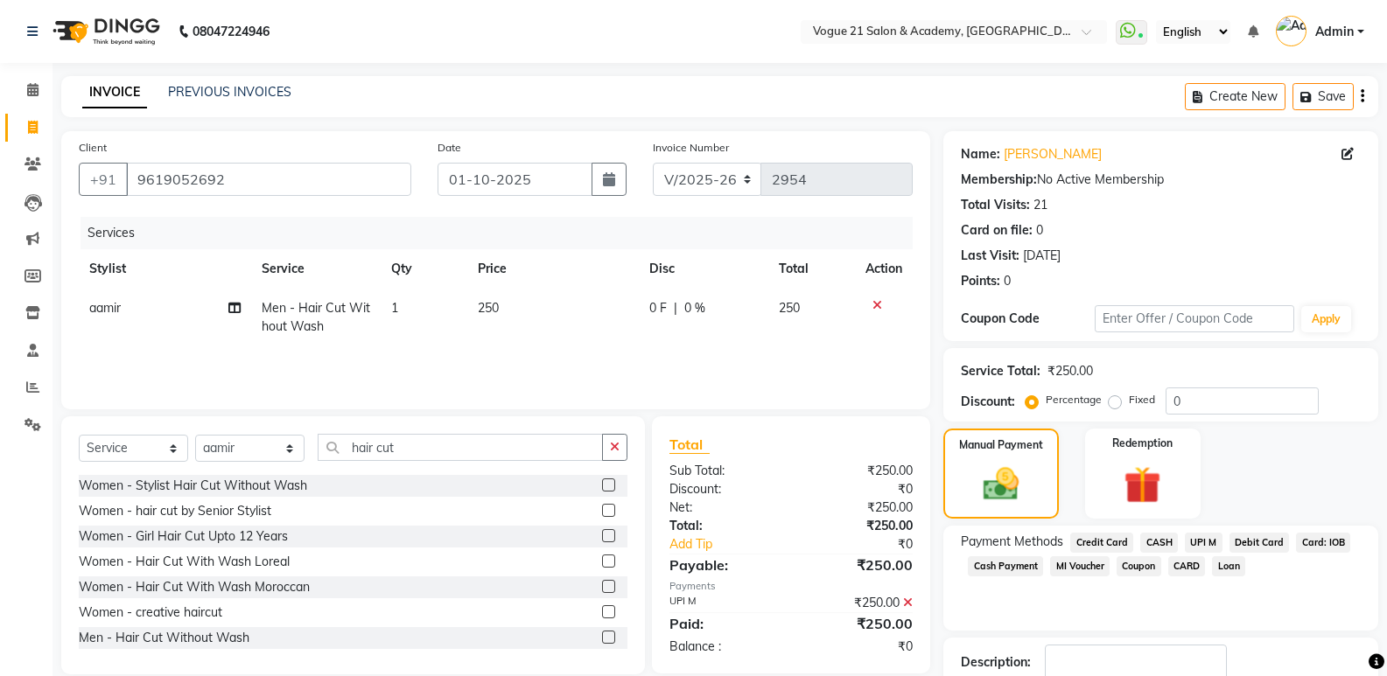
scroll to position [101, 0]
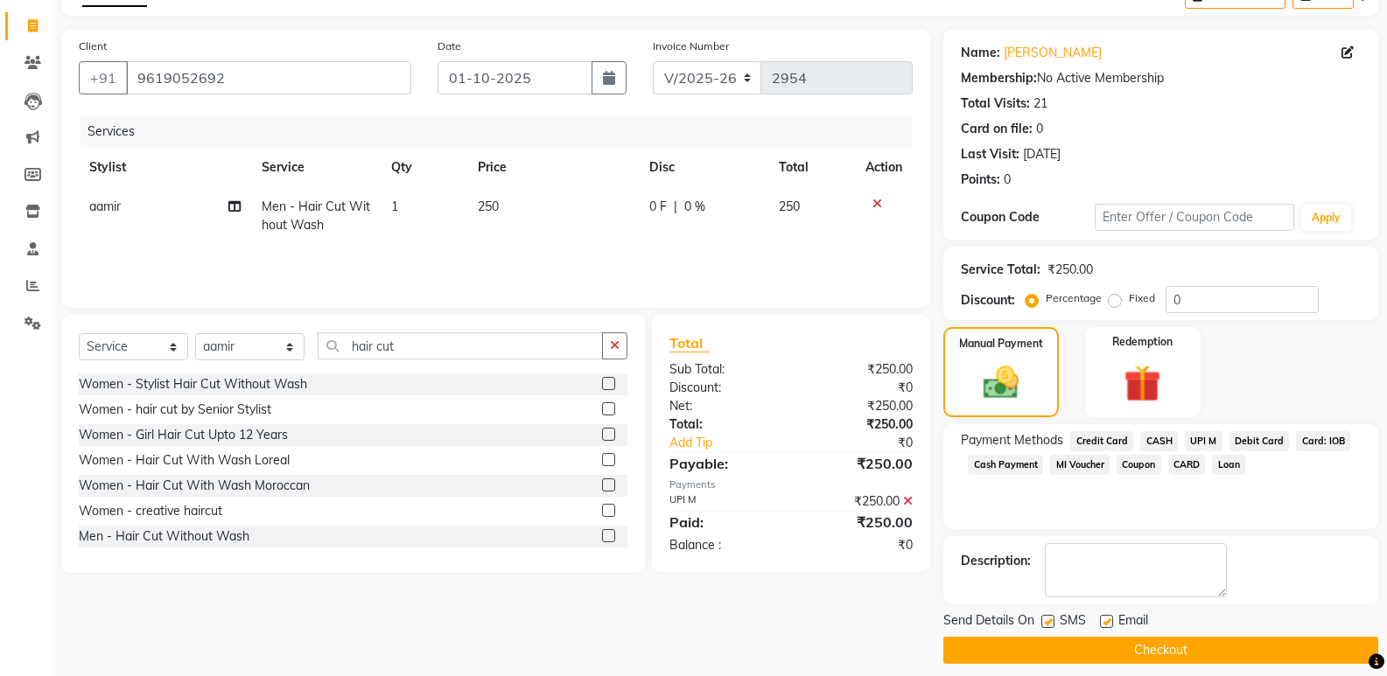
click at [1188, 644] on button "Checkout" at bounding box center [1160, 650] width 435 height 27
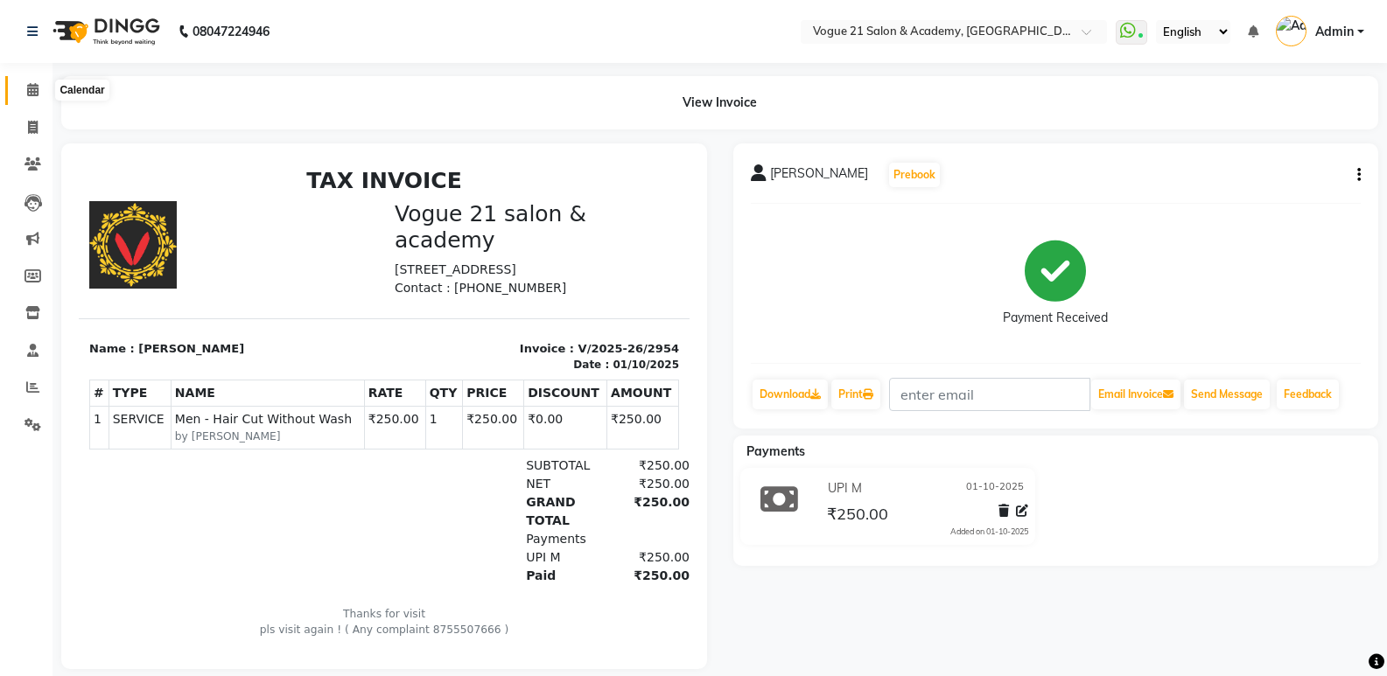
click at [28, 95] on icon at bounding box center [32, 89] width 11 height 13
